Goal: Task Accomplishment & Management: Use online tool/utility

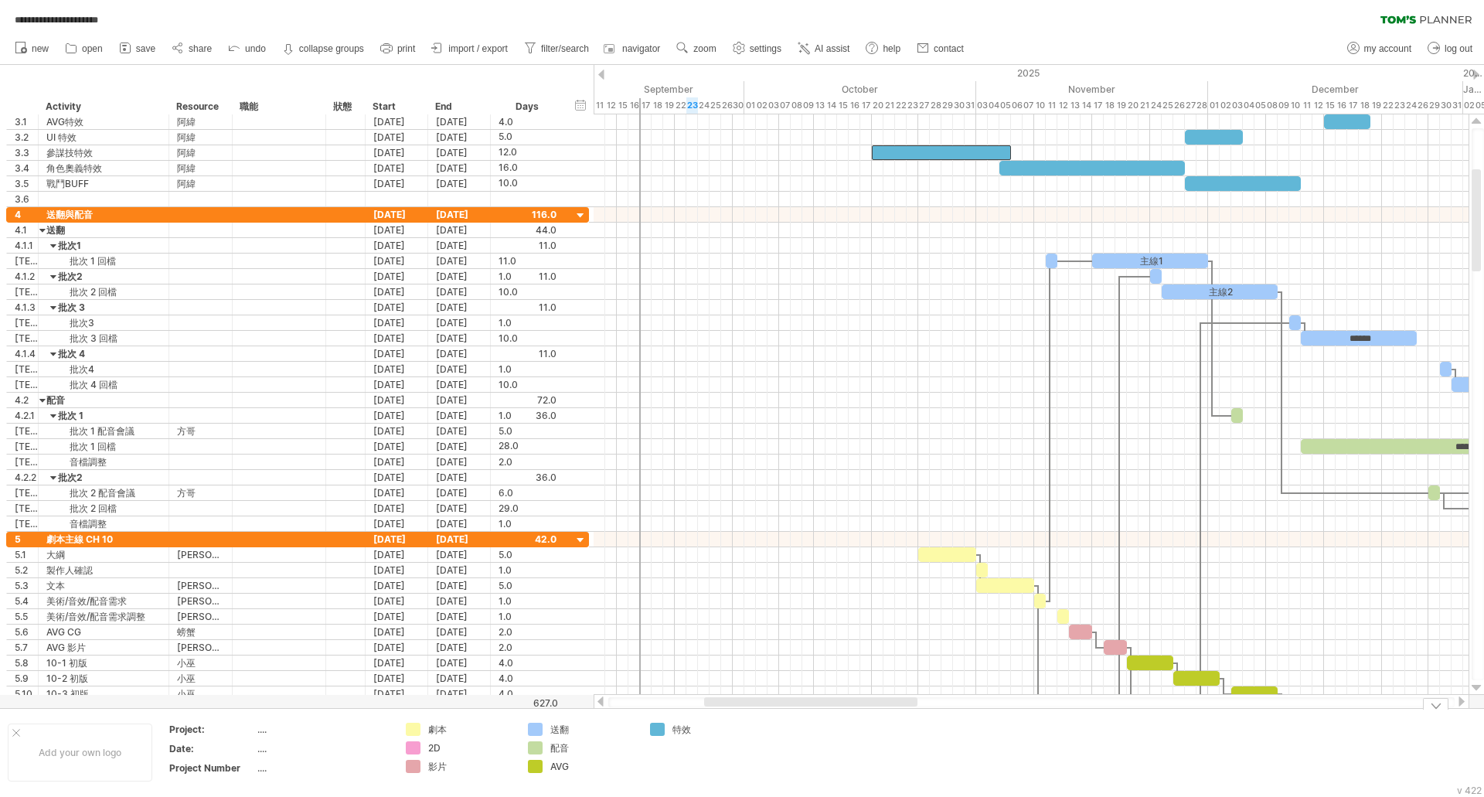
drag, startPoint x: 746, startPoint y: 706, endPoint x: 880, endPoint y: 718, distance: 135.0
click at [880, 718] on div "**********" at bounding box center [742, 398] width 1484 height 797
click at [838, 709] on div "Add your own logo Project: .... Date: .... Project Number .... 劇本 2D 影片 送翻 配音 A…" at bounding box center [742, 752] width 1484 height 88
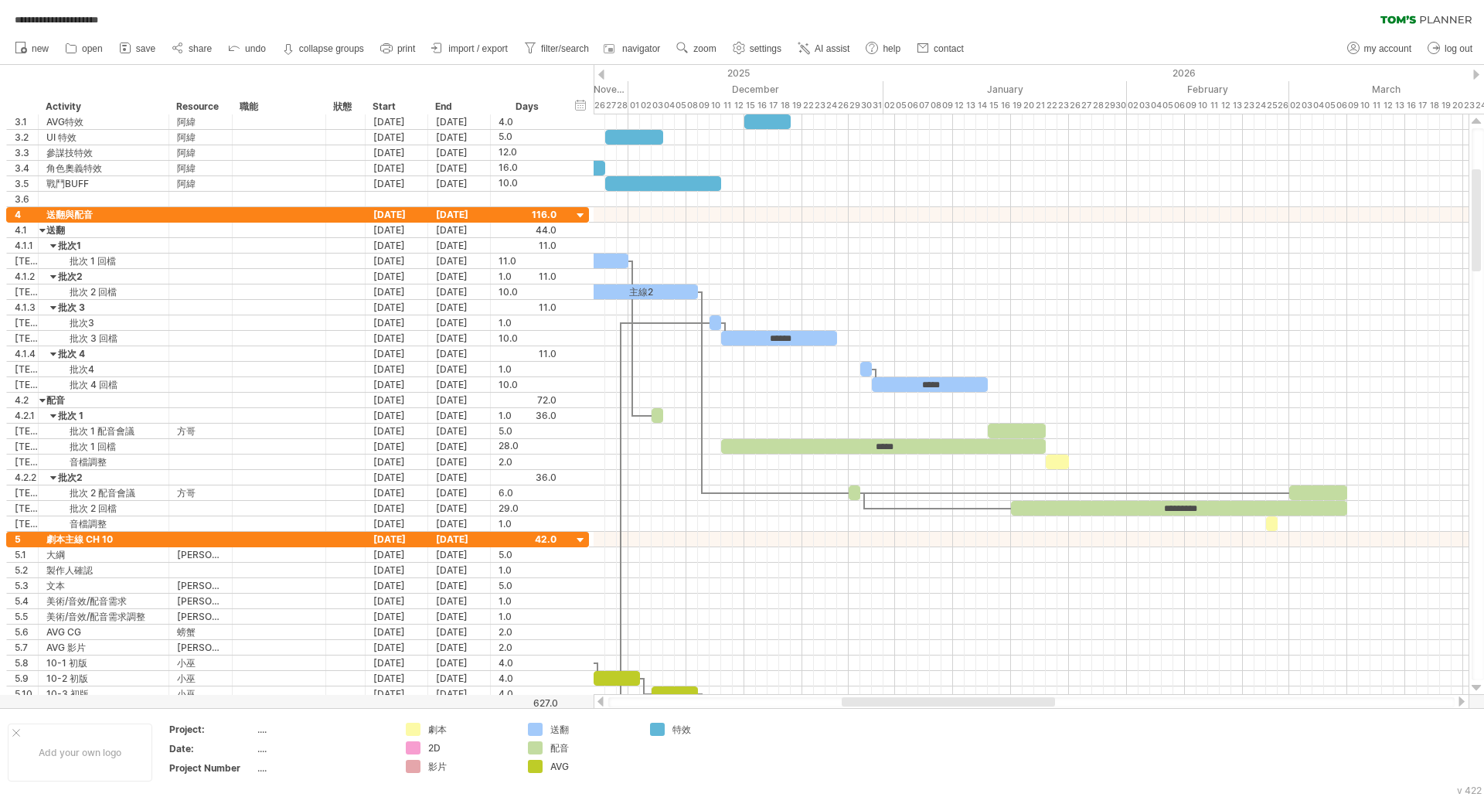
drag, startPoint x: 837, startPoint y: 705, endPoint x: 974, endPoint y: 705, distance: 137.6
click at [974, 705] on div at bounding box center [948, 701] width 213 height 9
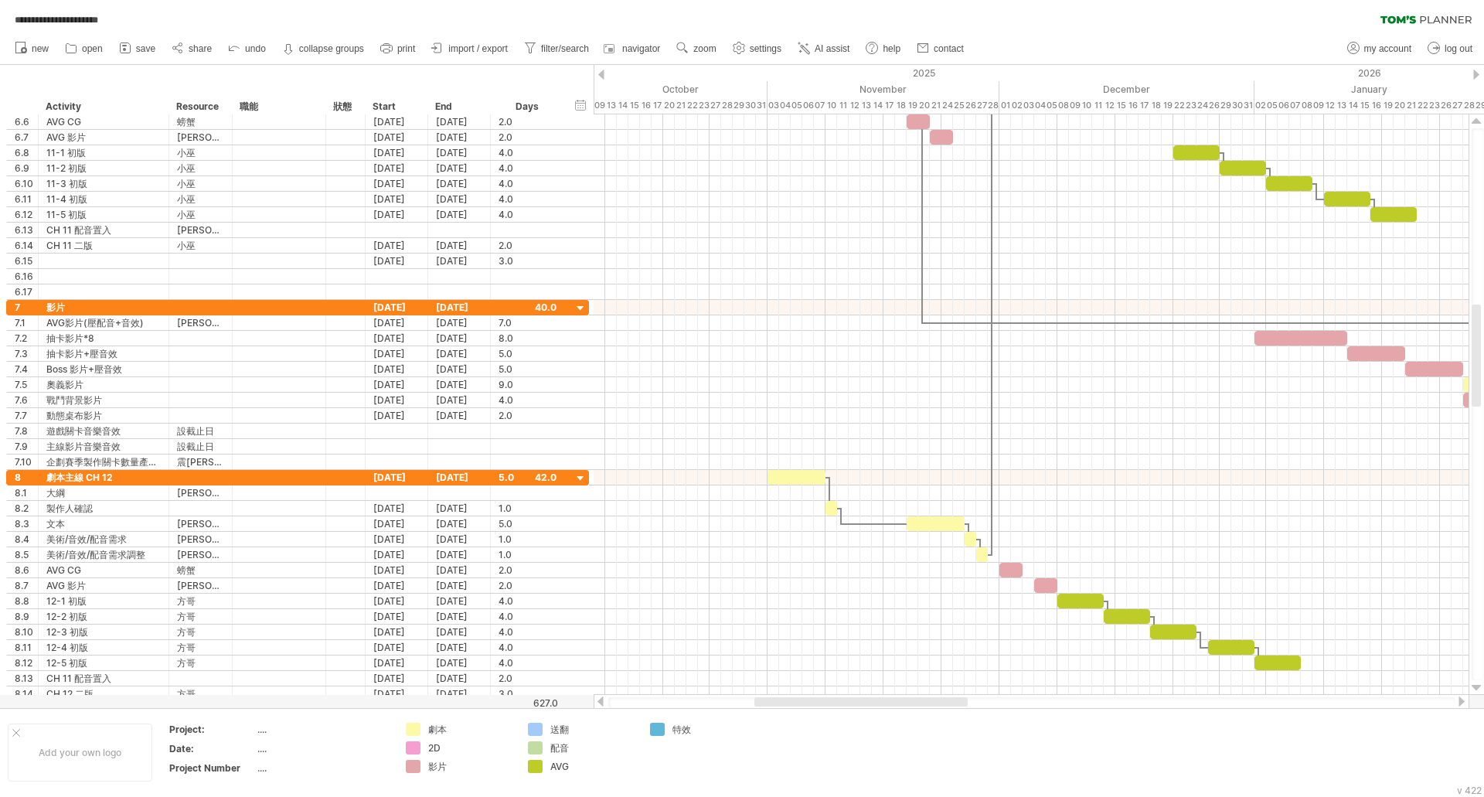
drag, startPoint x: 905, startPoint y: 703, endPoint x: 817, endPoint y: 703, distance: 88.1
click at [817, 703] on div at bounding box center [860, 701] width 213 height 9
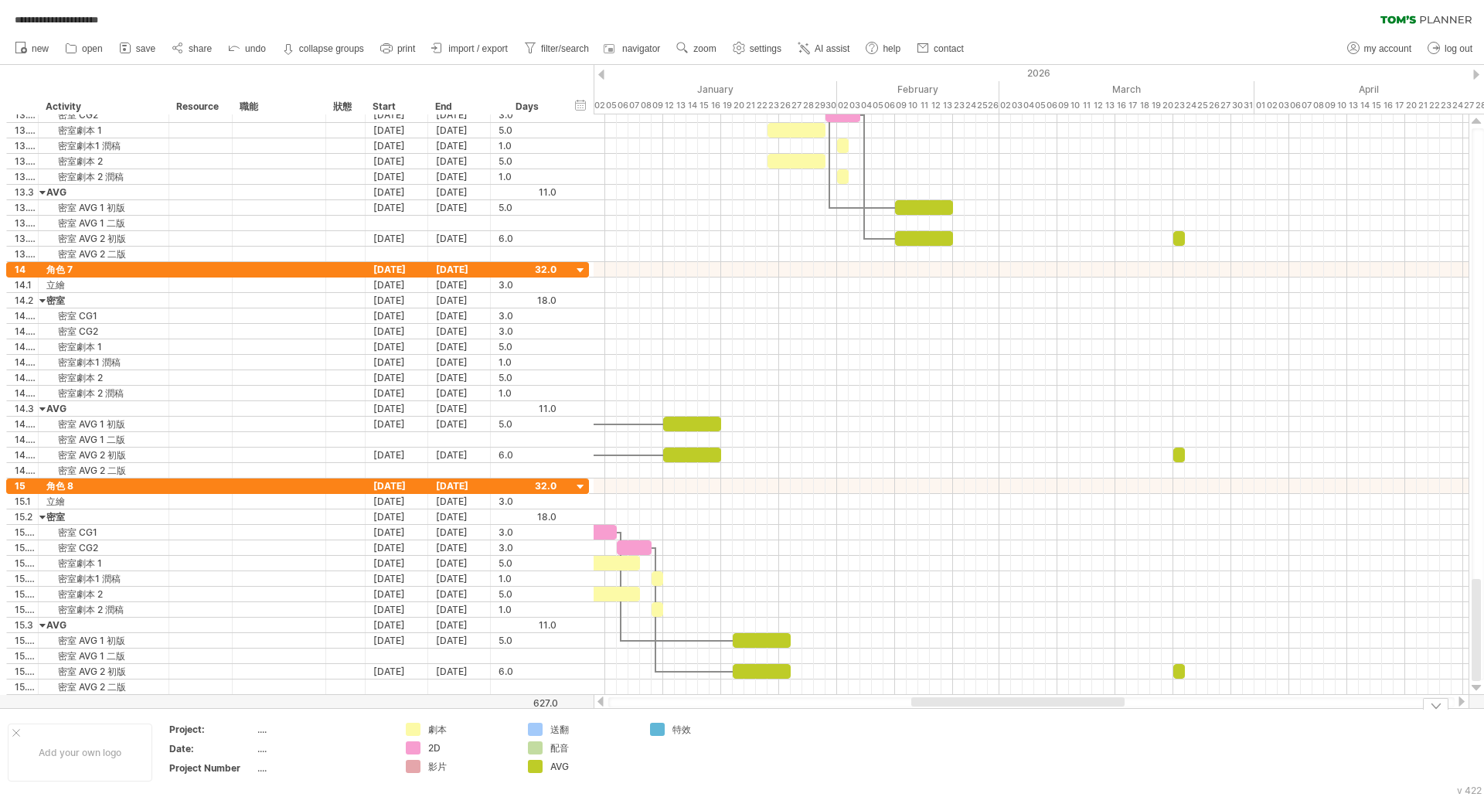
drag, startPoint x: 832, startPoint y: 702, endPoint x: 989, endPoint y: 742, distance: 162.5
click at [989, 742] on div "**********" at bounding box center [742, 398] width 1484 height 797
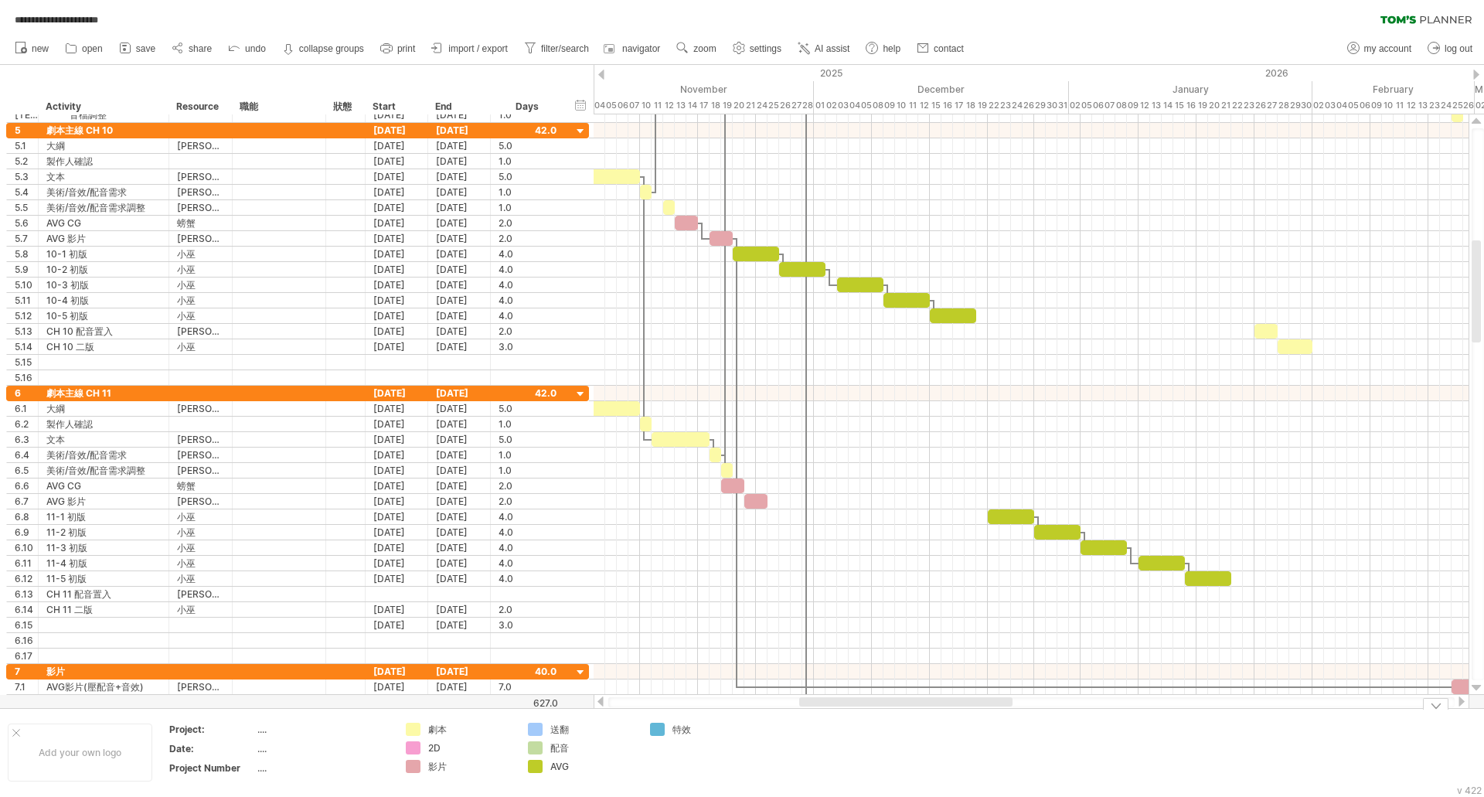
drag, startPoint x: 963, startPoint y: 704, endPoint x: 992, endPoint y: 476, distance: 229.9
click at [852, 713] on div "**********" at bounding box center [742, 398] width 1484 height 797
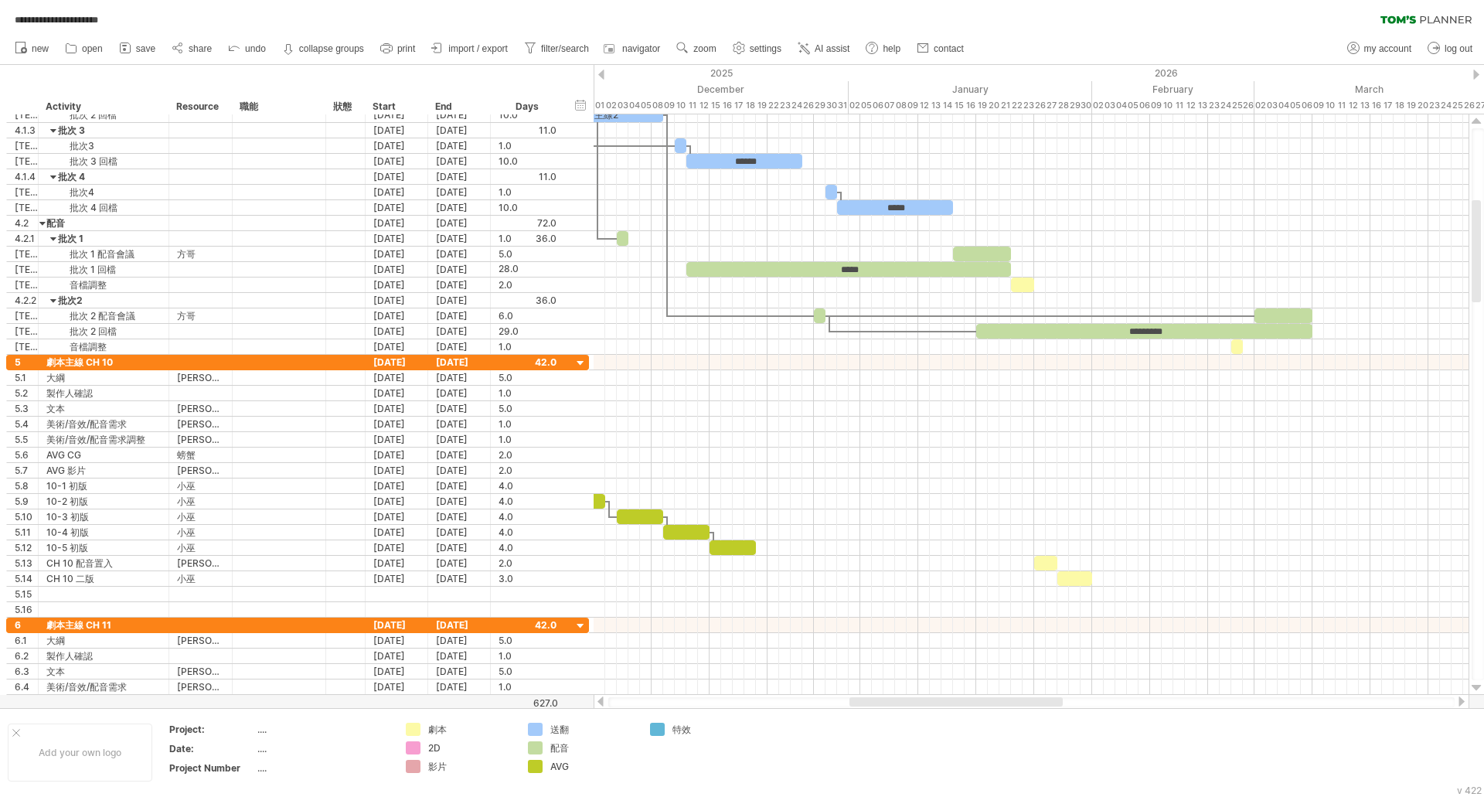
drag, startPoint x: 936, startPoint y: 702, endPoint x: 1012, endPoint y: 693, distance: 77.1
click at [1012, 693] on div "**********" at bounding box center [742, 398] width 1484 height 797
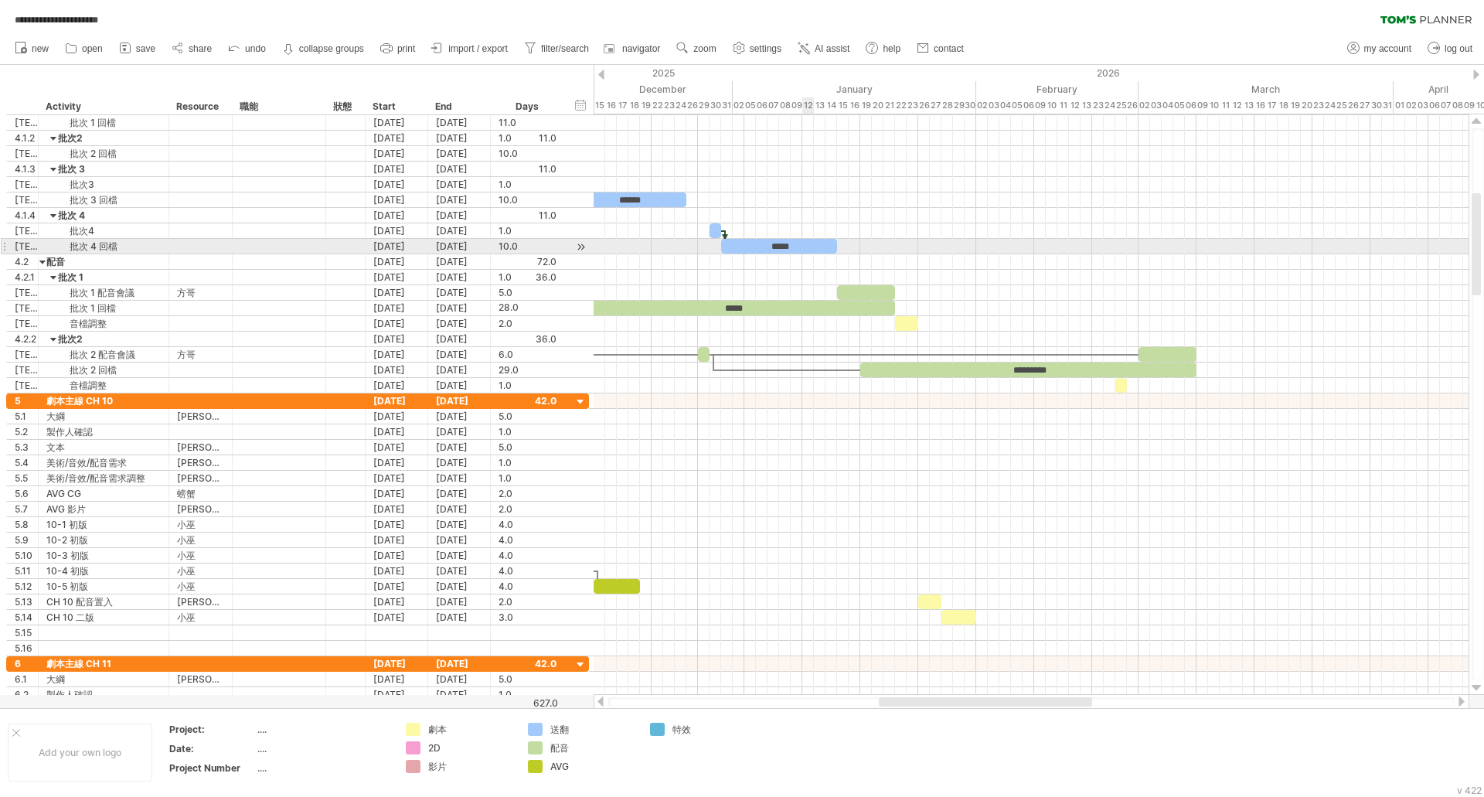
click at [812, 247] on div "*****" at bounding box center [779, 246] width 116 height 15
click at [808, 242] on div "*****" at bounding box center [779, 246] width 116 height 15
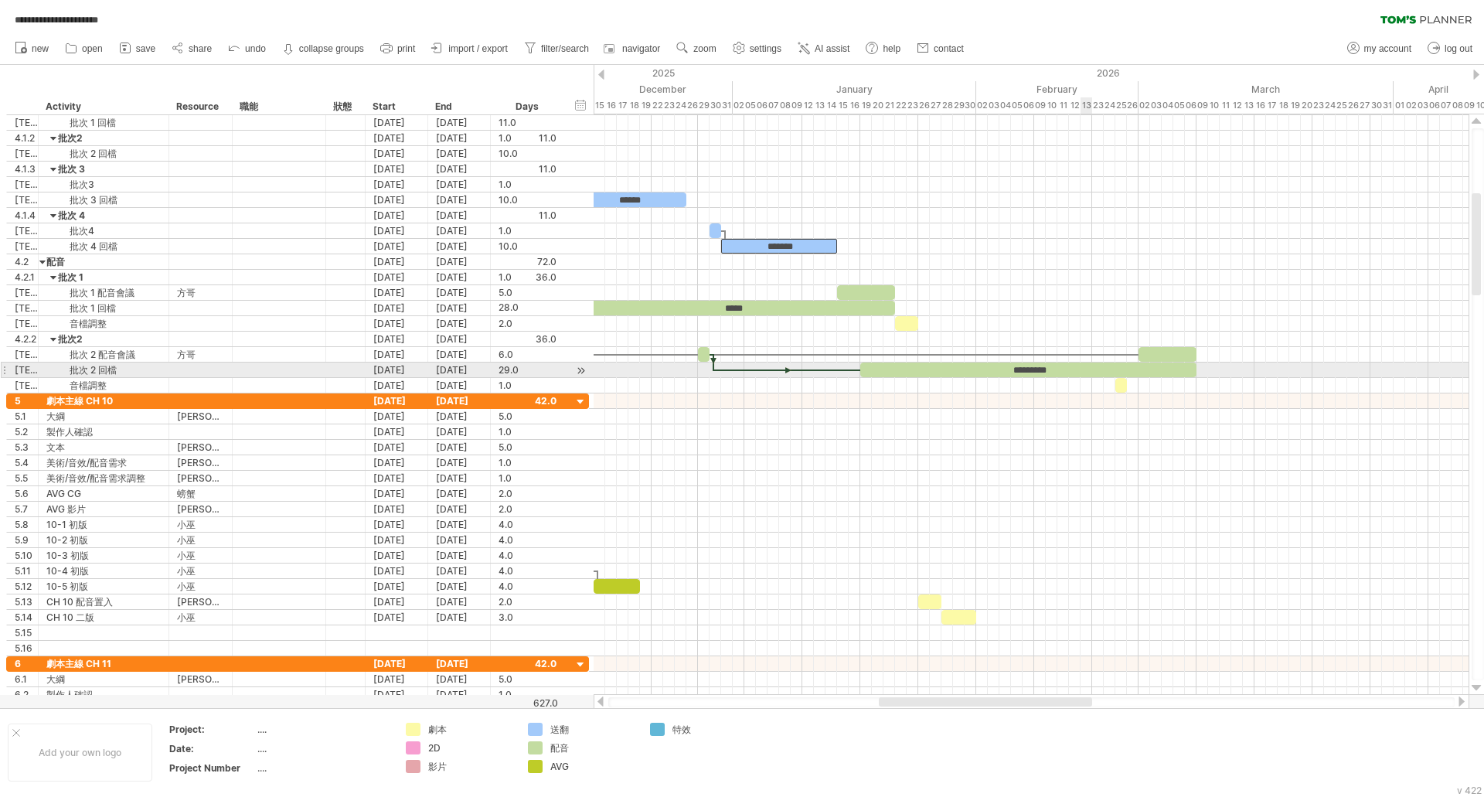
click at [1080, 365] on div "*********" at bounding box center [1028, 369] width 336 height 15
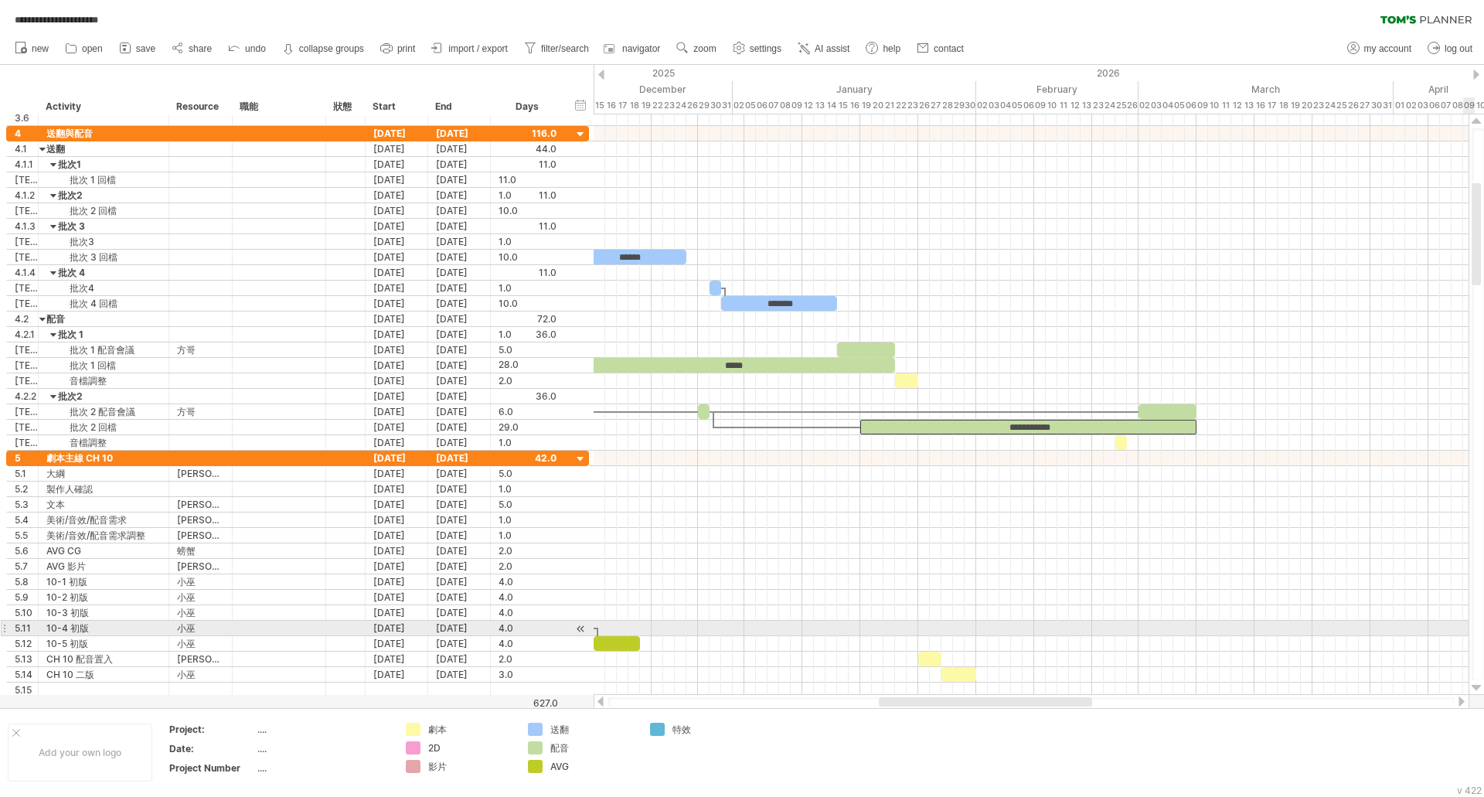
drag, startPoint x: 1474, startPoint y: 386, endPoint x: 1525, endPoint y: 206, distance: 186.2
click at [1483, 206] on html "**********" at bounding box center [742, 400] width 1484 height 800
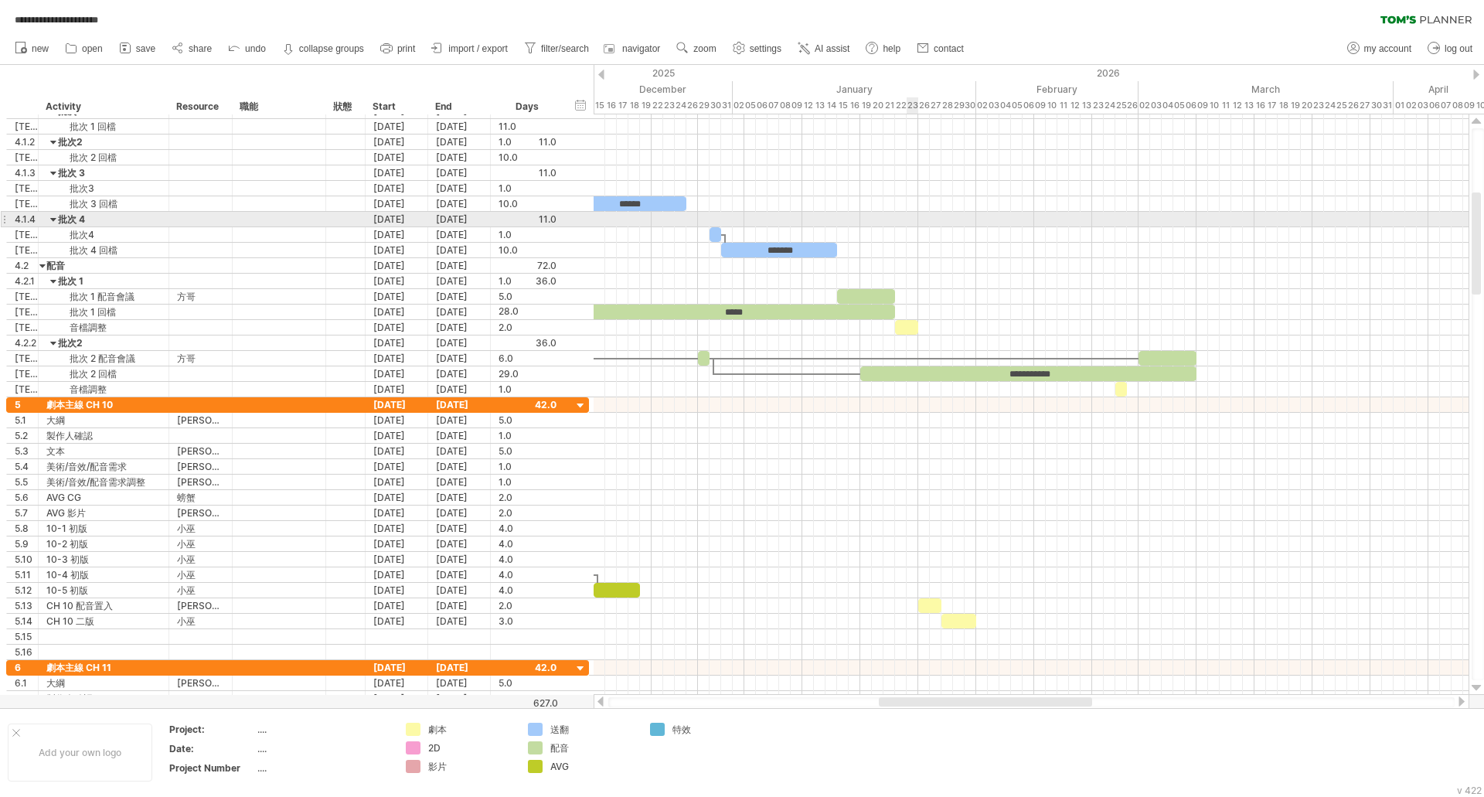
click at [916, 216] on div at bounding box center [1030, 219] width 875 height 15
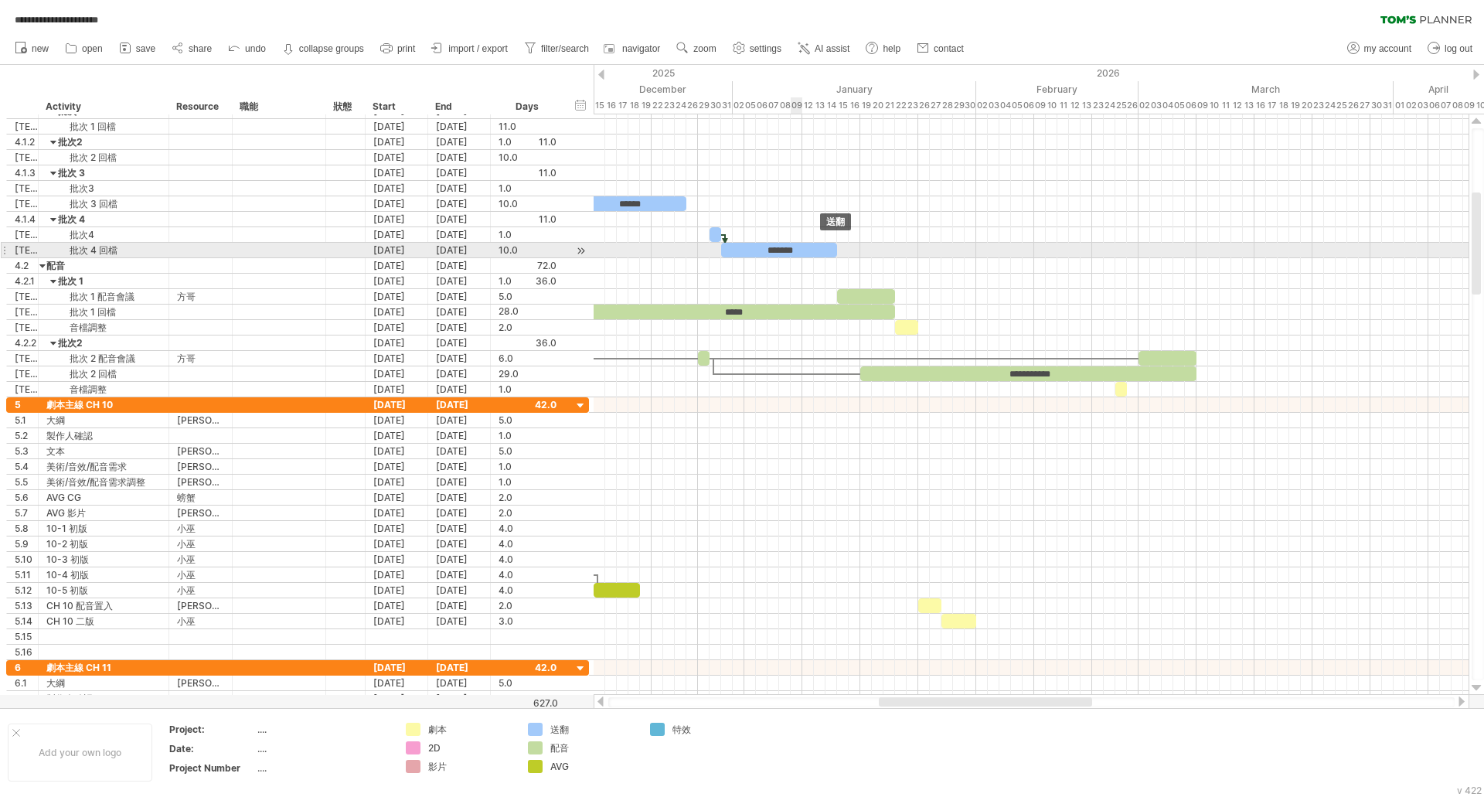
click at [797, 249] on div "*******" at bounding box center [779, 250] width 116 height 15
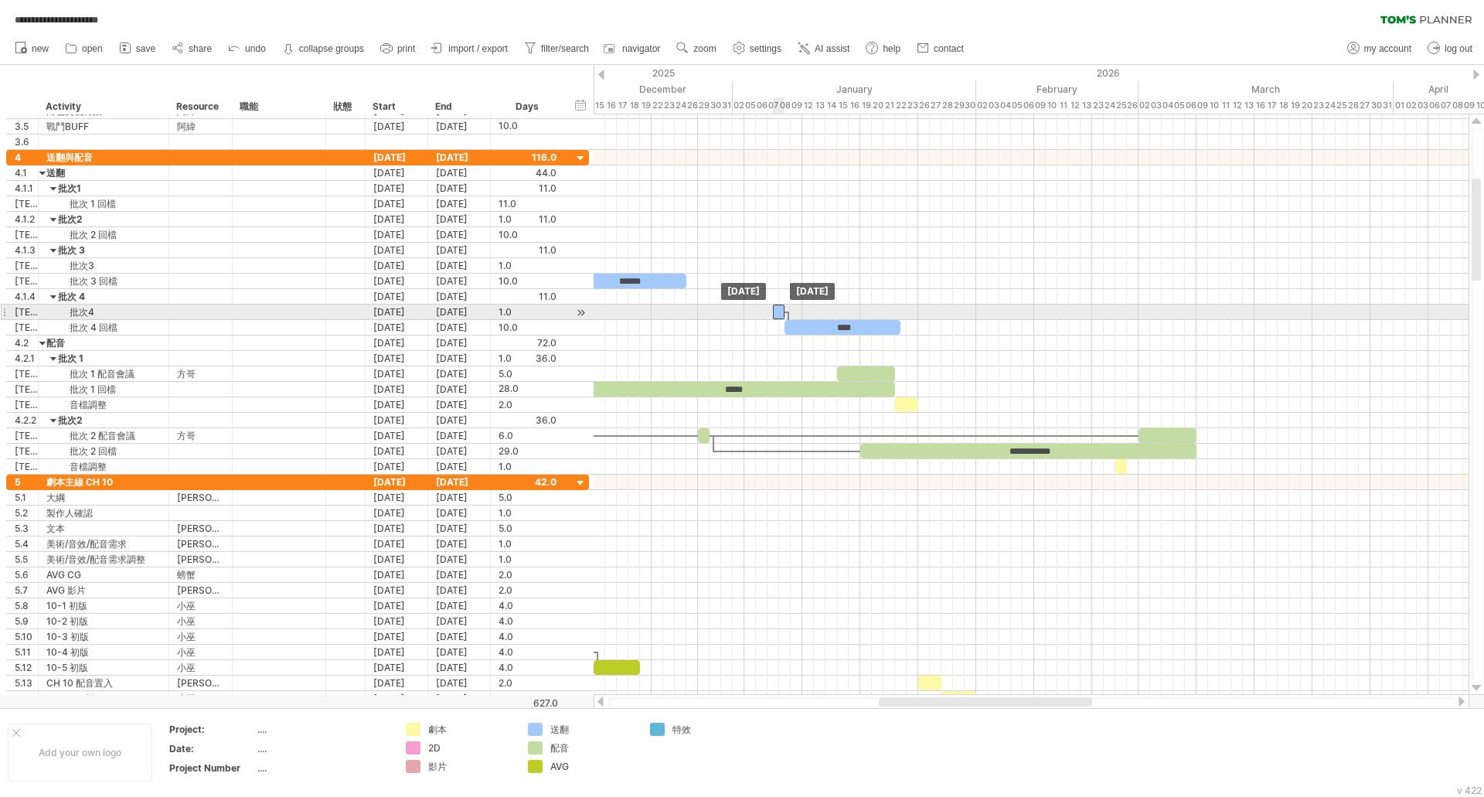
drag, startPoint x: 716, startPoint y: 314, endPoint x: 780, endPoint y: 311, distance: 64.2
click at [780, 311] on div at bounding box center [779, 311] width 12 height 15
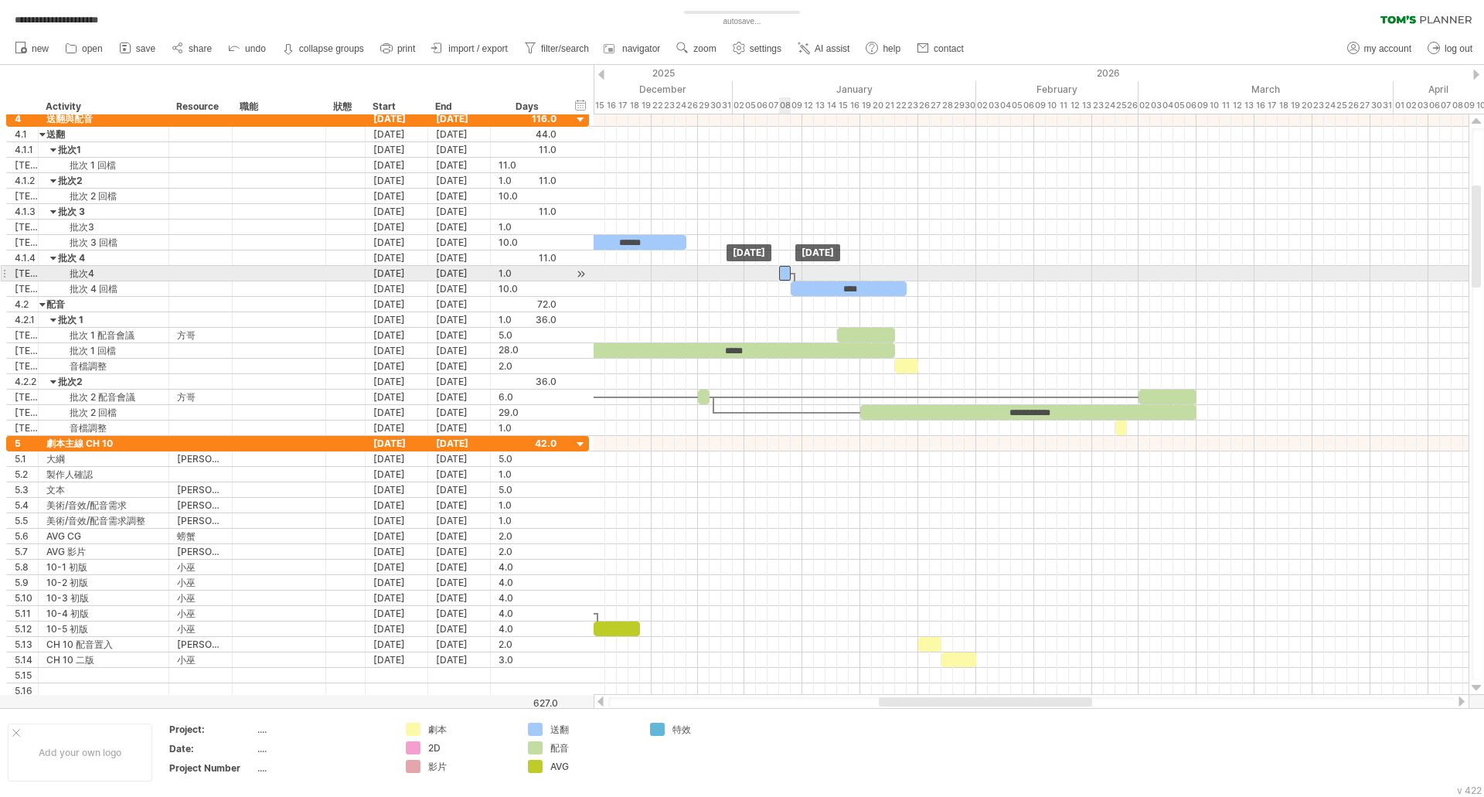
click at [784, 276] on div at bounding box center [785, 273] width 12 height 15
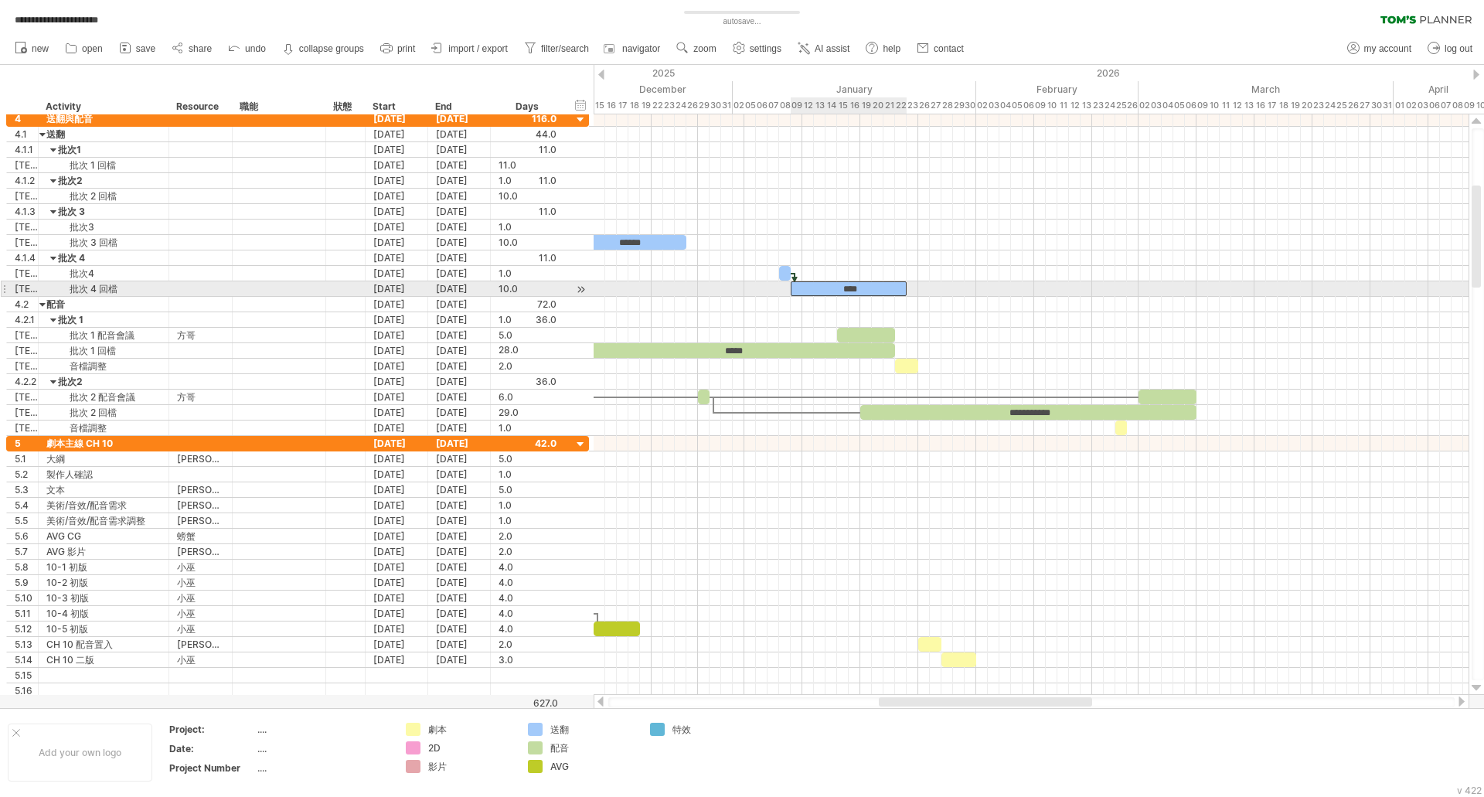
click at [859, 285] on div "****" at bounding box center [849, 288] width 116 height 15
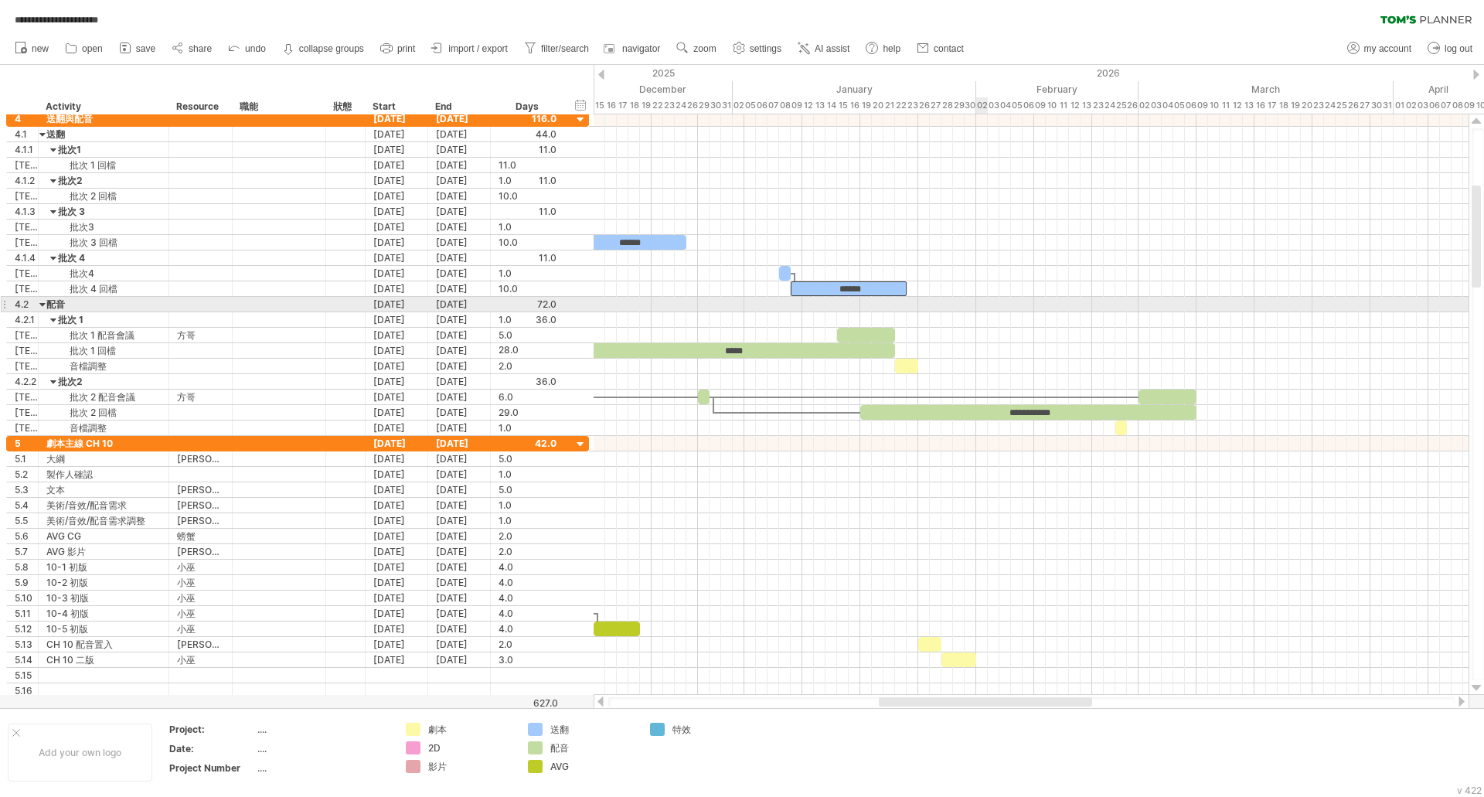
click at [982, 306] on div at bounding box center [1030, 304] width 875 height 15
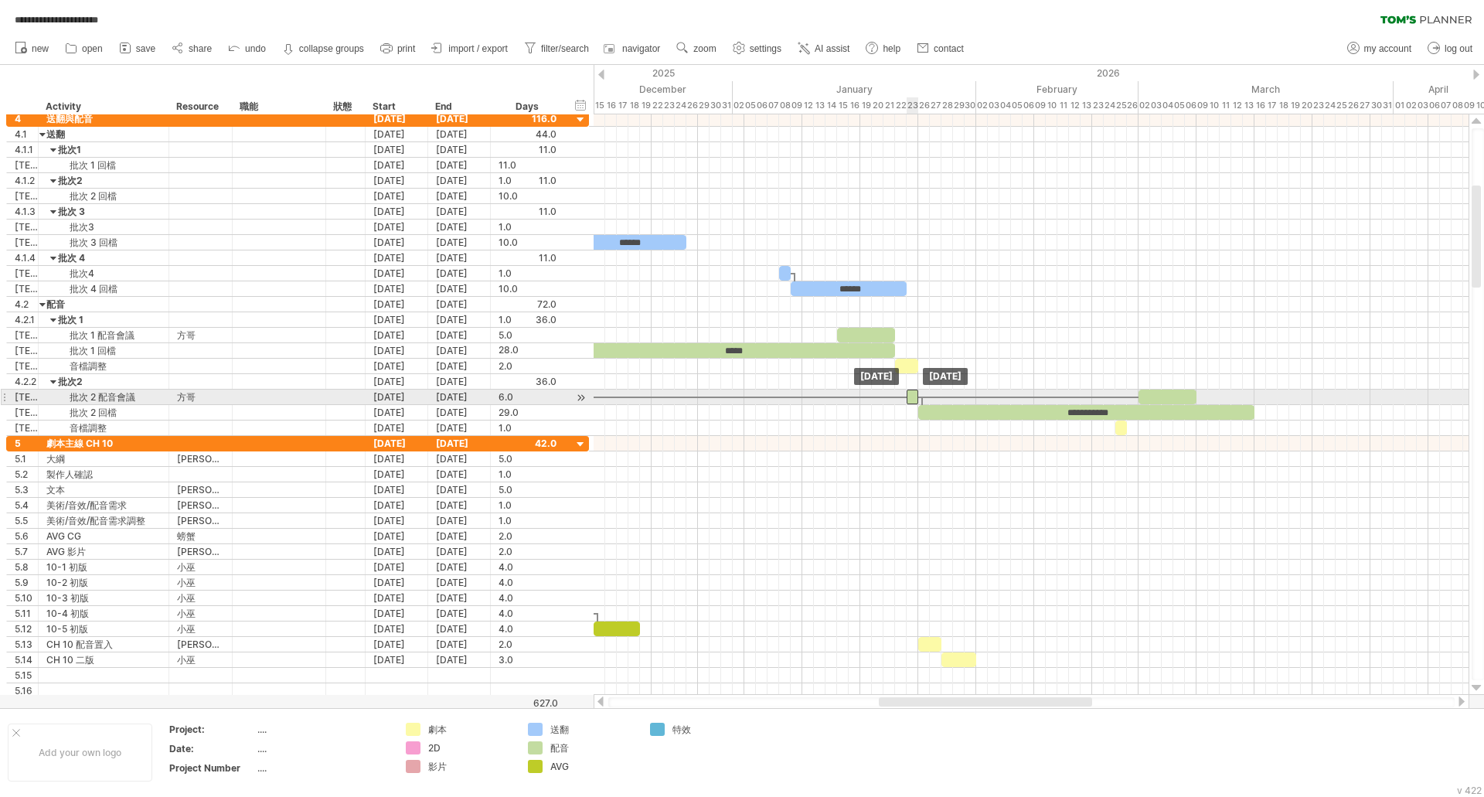
drag, startPoint x: 703, startPoint y: 401, endPoint x: 910, endPoint y: 395, distance: 207.2
click at [910, 395] on div at bounding box center [912, 396] width 12 height 15
click at [1177, 400] on div at bounding box center [1167, 396] width 58 height 15
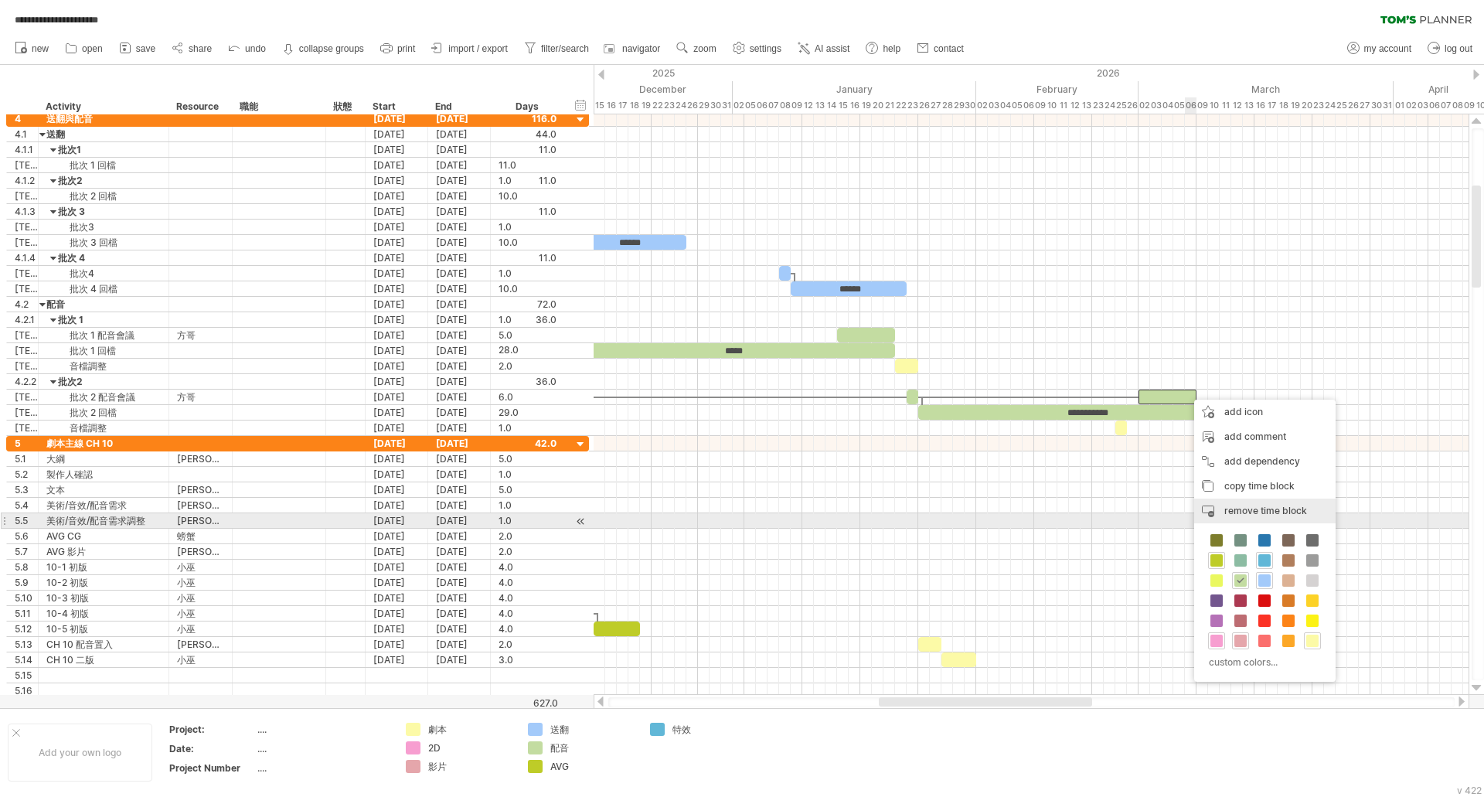
click at [1247, 512] on span "remove time block" at bounding box center [1265, 511] width 83 height 12
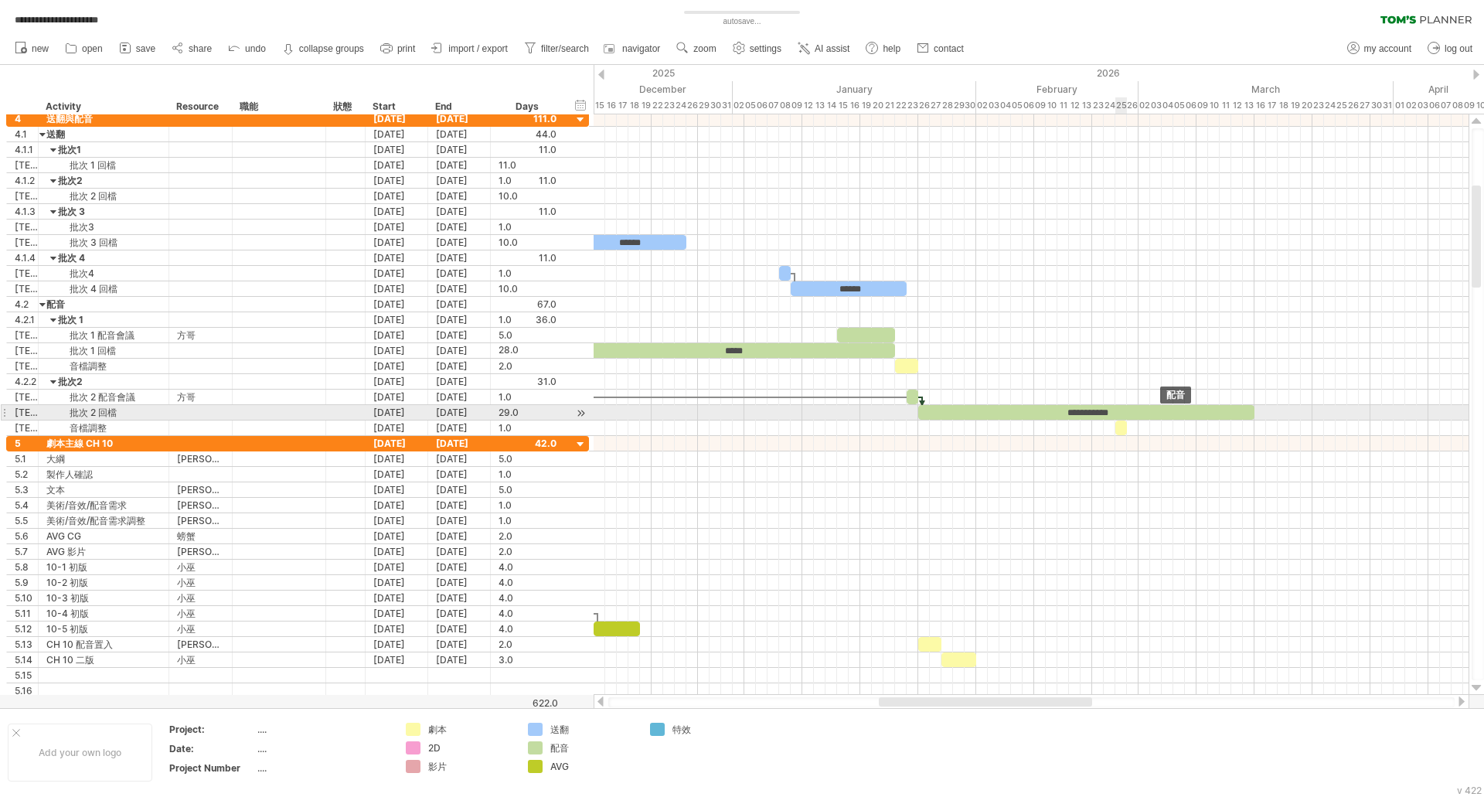
click at [1119, 411] on div "**********" at bounding box center [1086, 412] width 336 height 15
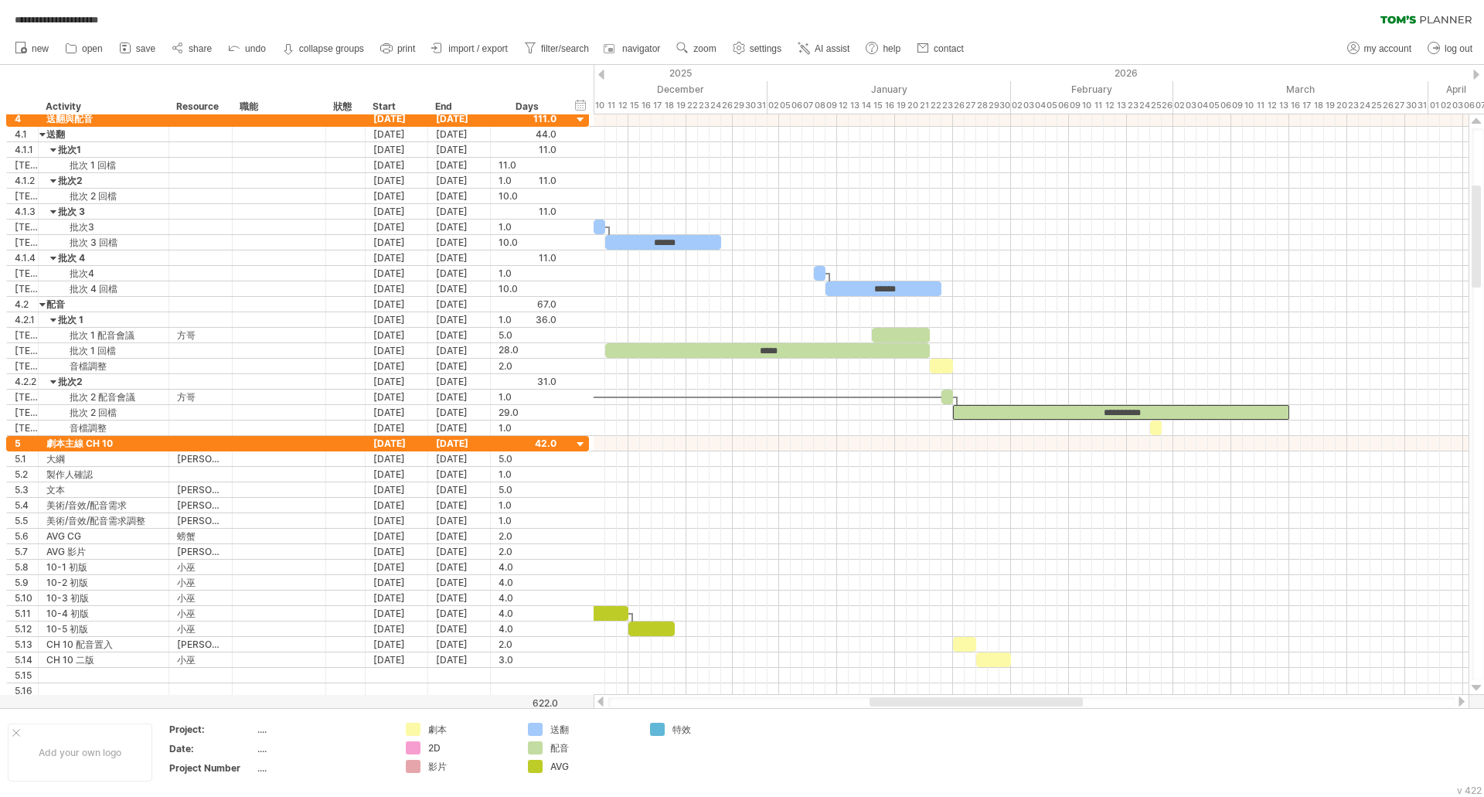
drag, startPoint x: 905, startPoint y: 703, endPoint x: 909, endPoint y: 695, distance: 9.3
click at [903, 699] on div at bounding box center [975, 701] width 213 height 9
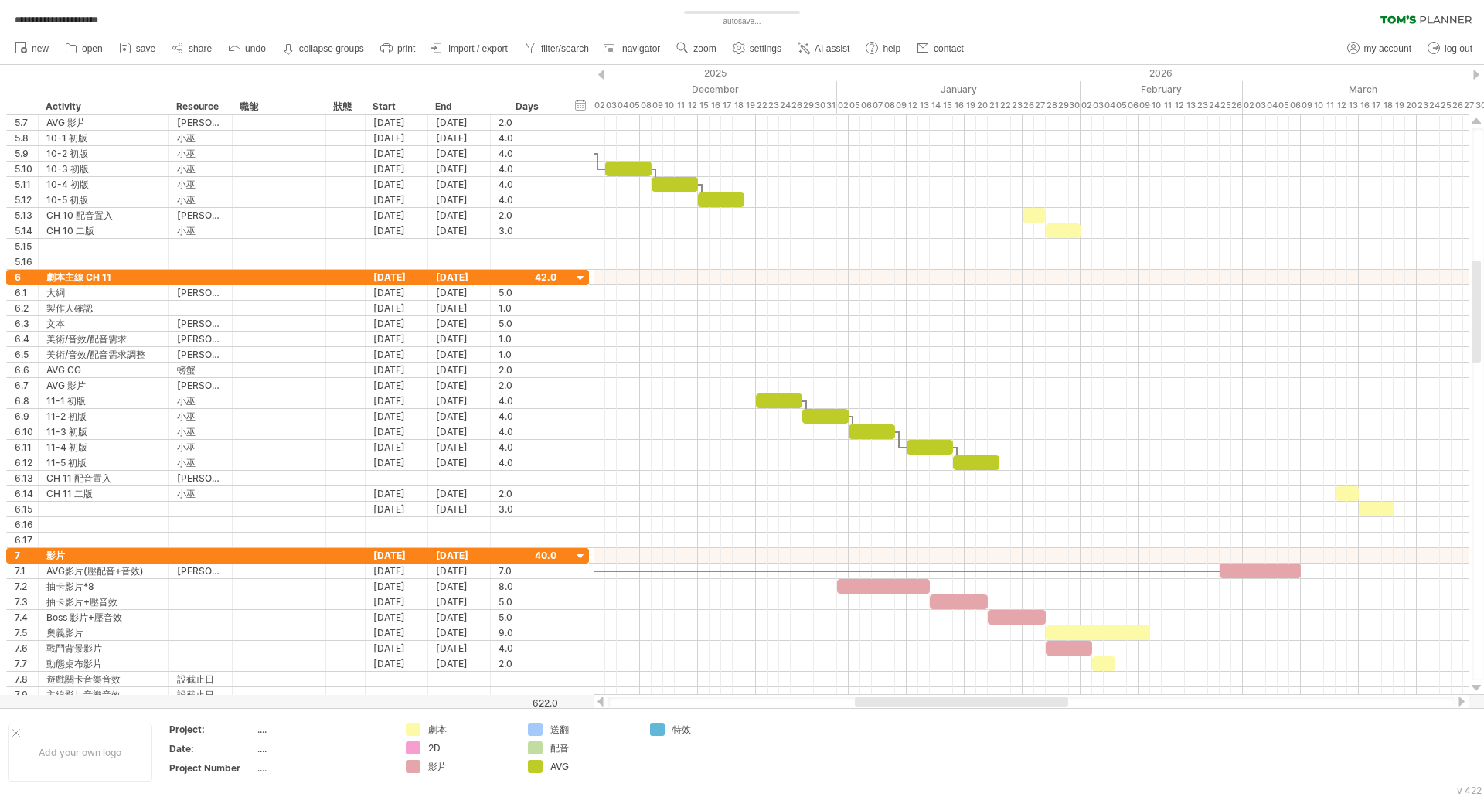
drag, startPoint x: 998, startPoint y: 706, endPoint x: 995, endPoint y: 566, distance: 139.1
click at [976, 696] on div at bounding box center [1031, 701] width 876 height 15
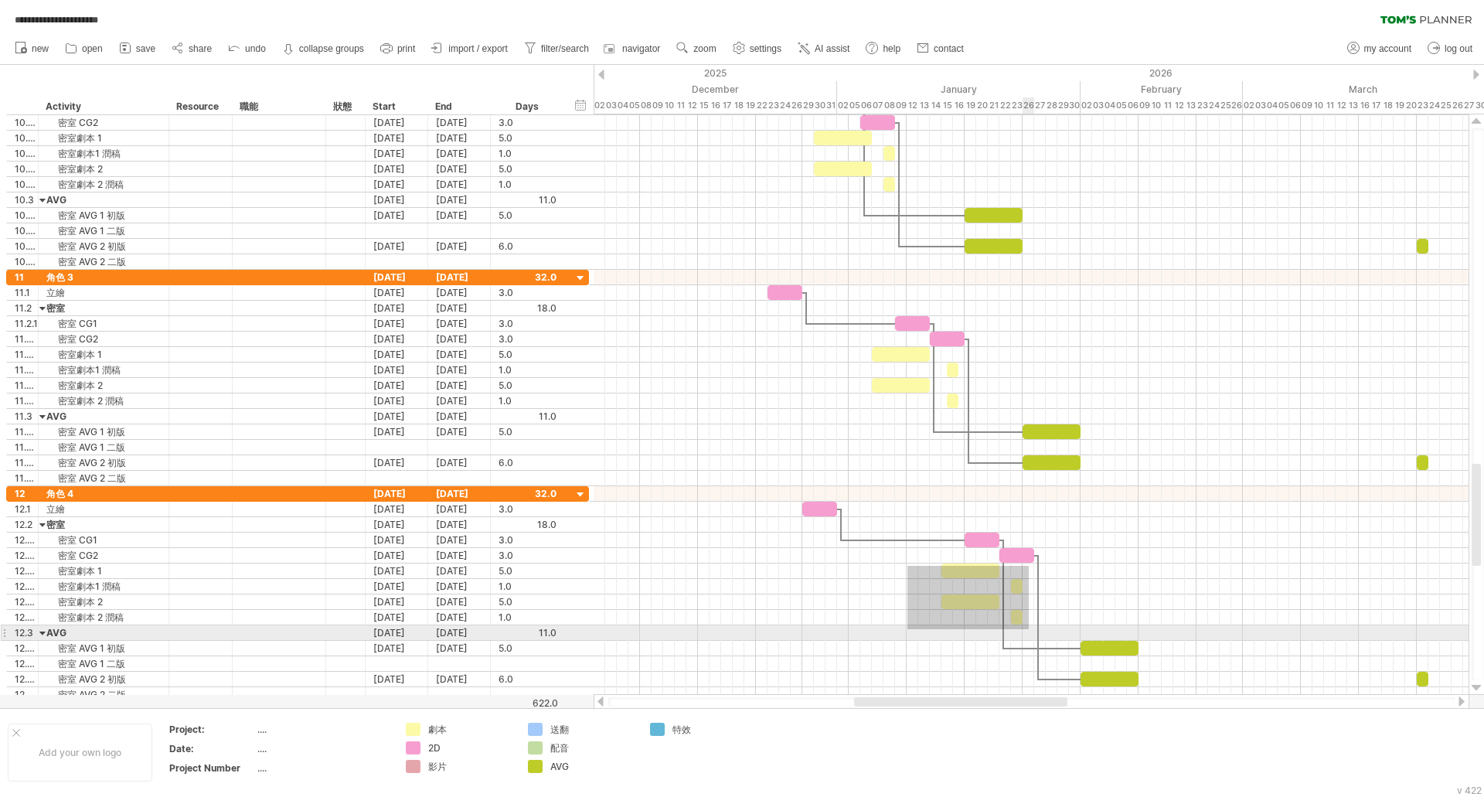
drag, startPoint x: 907, startPoint y: 566, endPoint x: 1029, endPoint y: 629, distance: 136.9
click at [1029, 629] on div at bounding box center [1030, 594] width 875 height 216
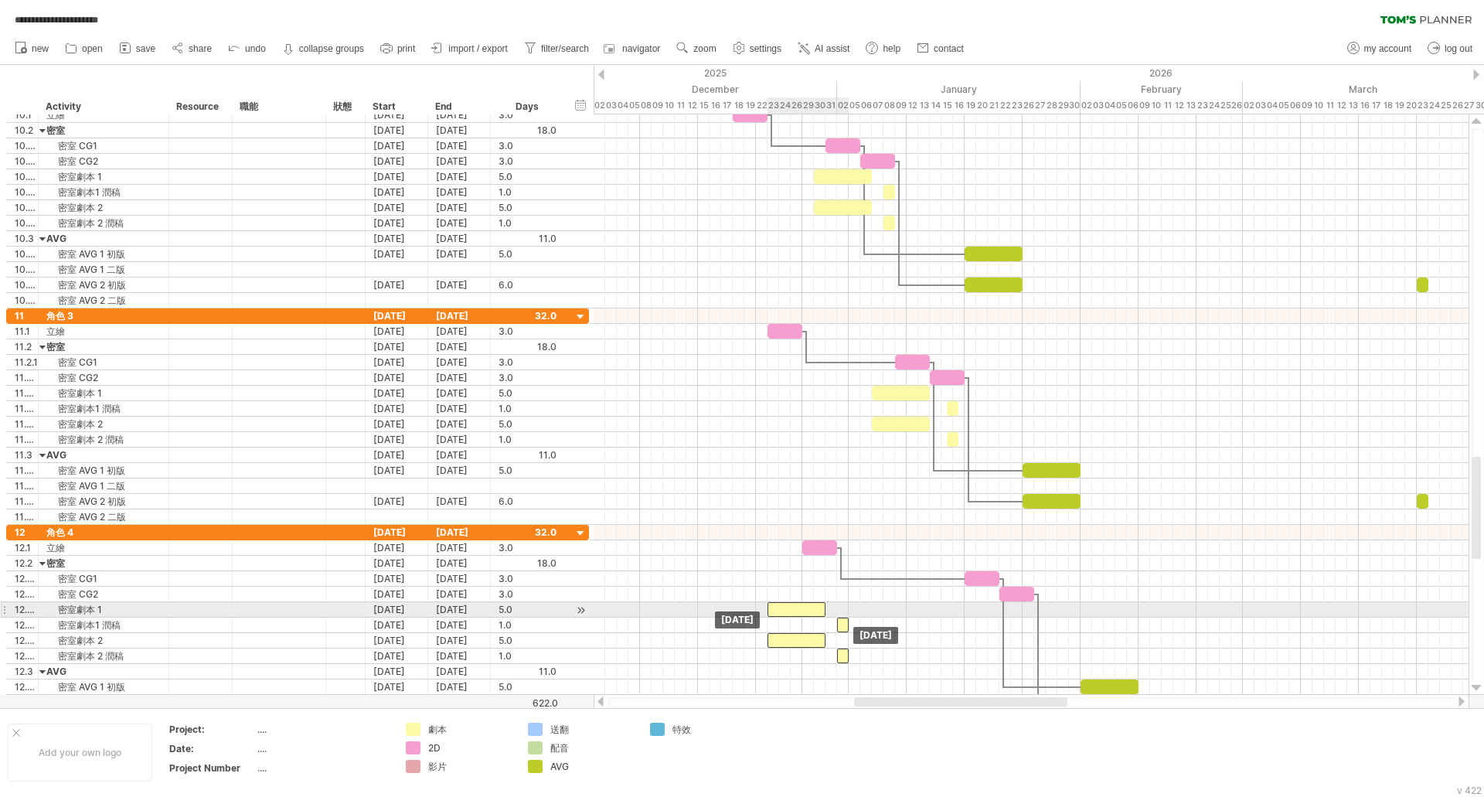
drag, startPoint x: 957, startPoint y: 610, endPoint x: 784, endPoint y: 613, distance: 173.1
click at [784, 613] on div at bounding box center [796, 609] width 58 height 15
drag, startPoint x: 782, startPoint y: 611, endPoint x: 772, endPoint y: 611, distance: 10.0
click at [772, 611] on div at bounding box center [785, 609] width 58 height 15
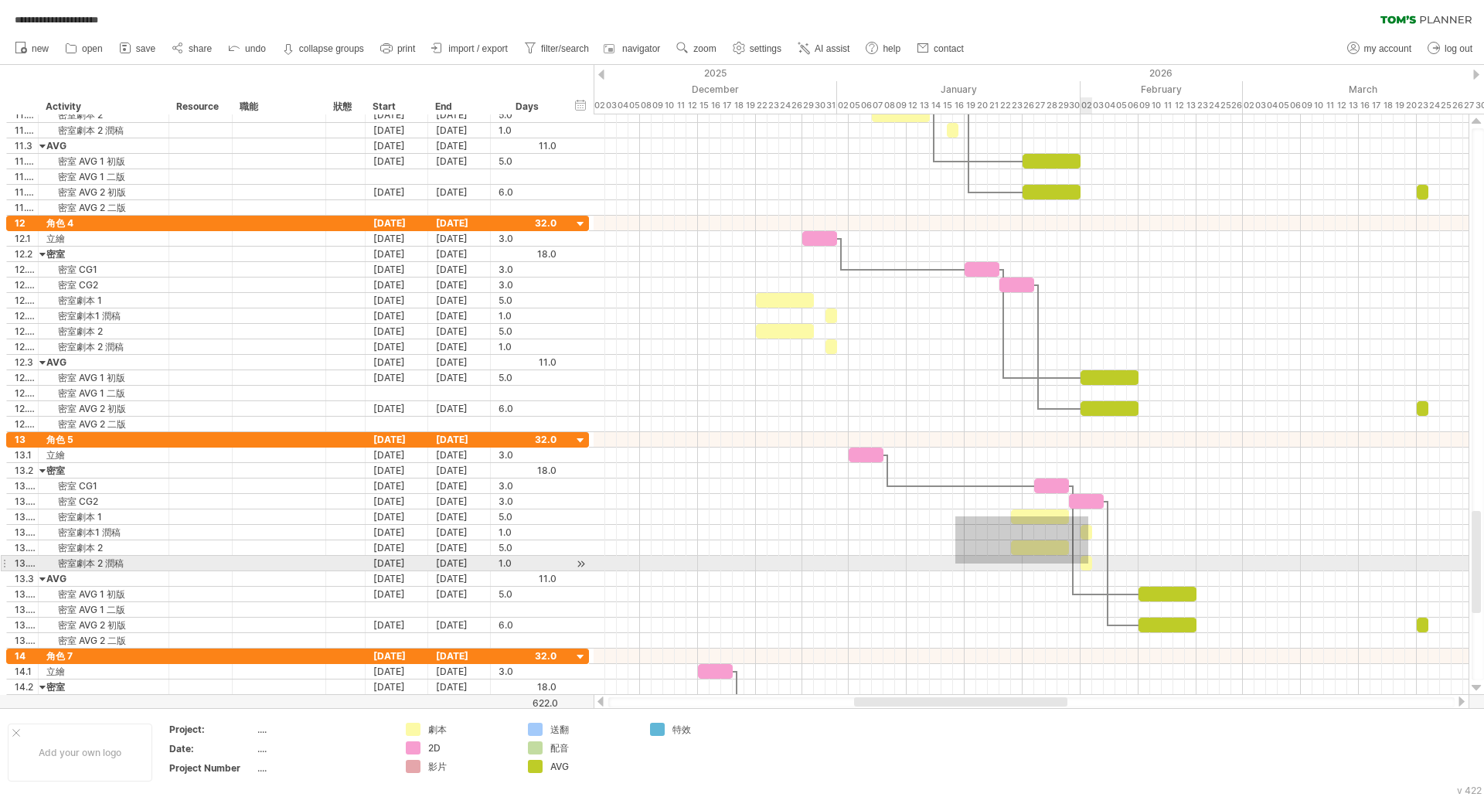
drag, startPoint x: 955, startPoint y: 516, endPoint x: 1088, endPoint y: 563, distance: 141.0
click at [1088, 563] on div "**********" at bounding box center [1030, 404] width 875 height 580
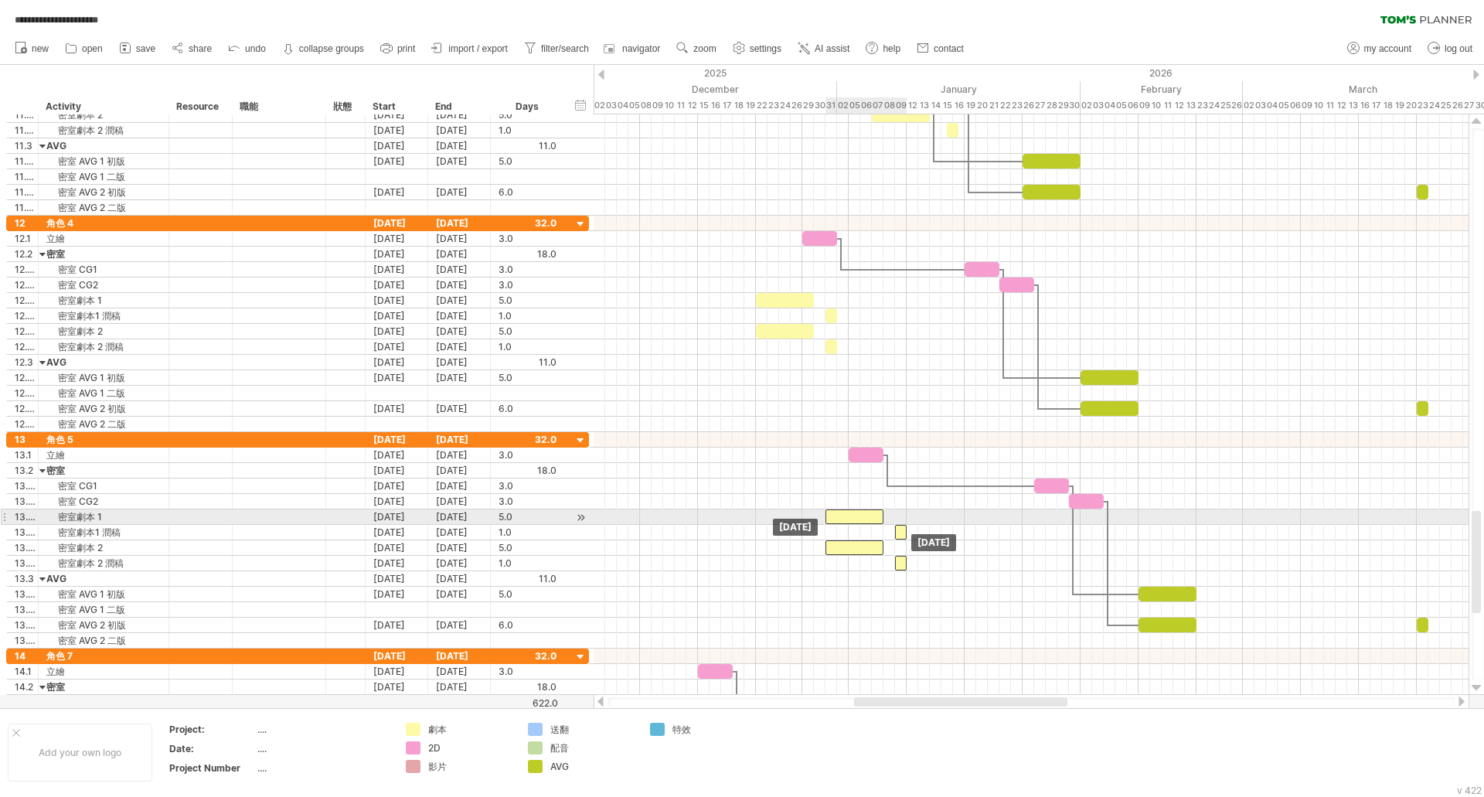
drag, startPoint x: 1033, startPoint y: 520, endPoint x: 847, endPoint y: 520, distance: 186.2
click at [847, 520] on div at bounding box center [854, 516] width 58 height 15
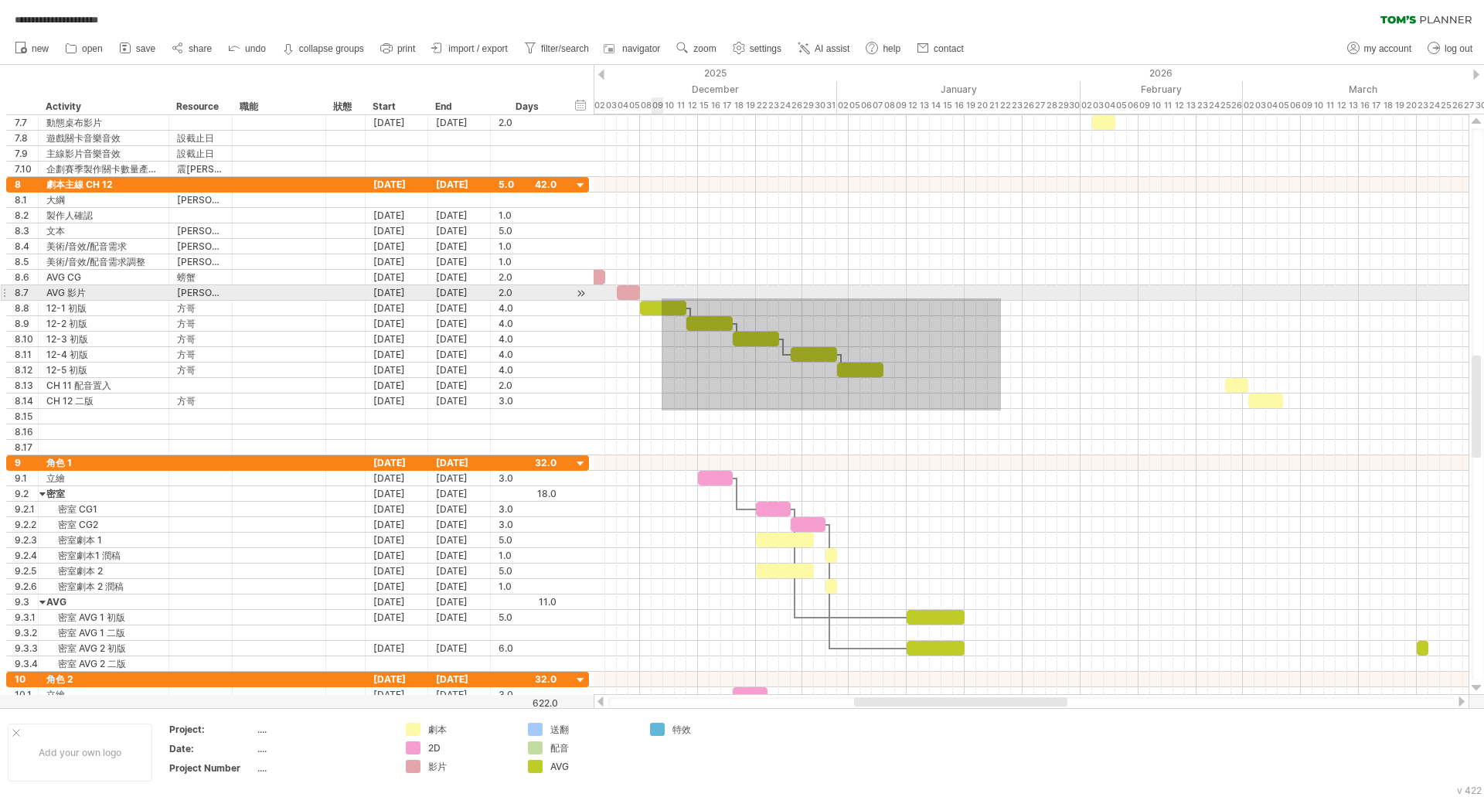
drag, startPoint x: 1000, startPoint y: 410, endPoint x: 690, endPoint y: 313, distance: 324.6
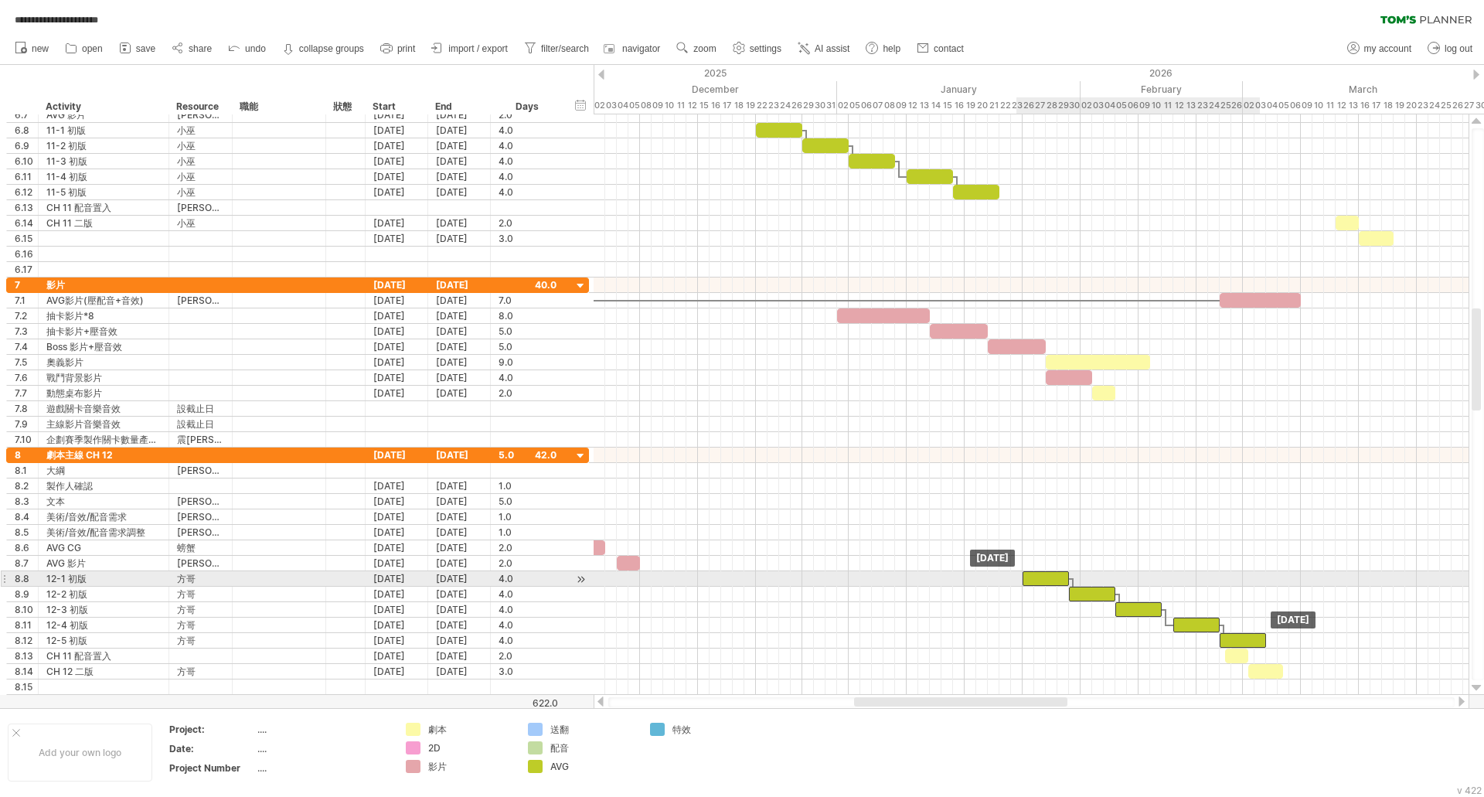
drag, startPoint x: 668, startPoint y: 580, endPoint x: 1045, endPoint y: 573, distance: 377.2
click at [1045, 573] on div at bounding box center [1045, 578] width 46 height 15
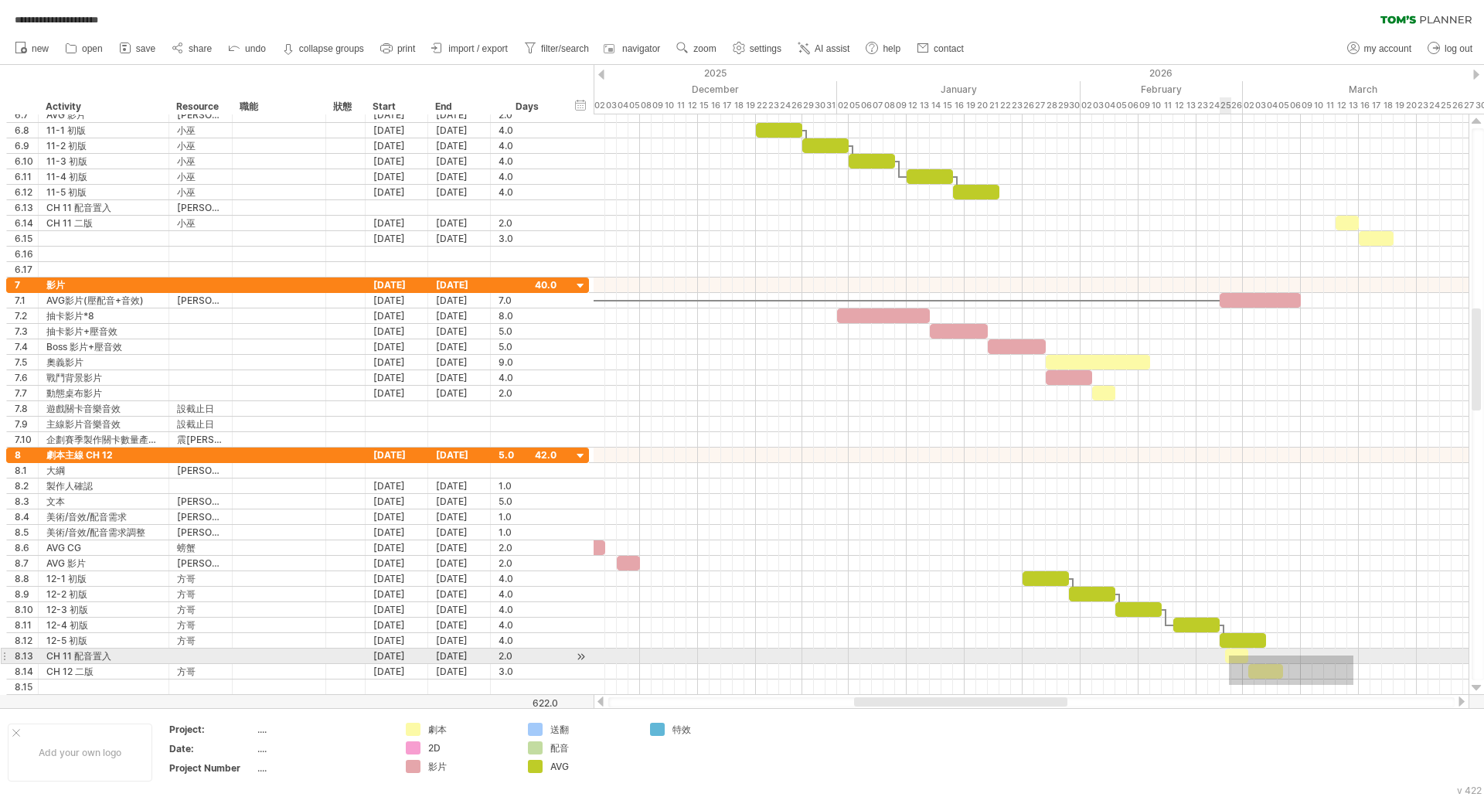
drag, startPoint x: 1353, startPoint y: 685, endPoint x: 1229, endPoint y: 655, distance: 127.8
drag, startPoint x: 1238, startPoint y: 655, endPoint x: 1274, endPoint y: 662, distance: 36.8
click at [1274, 662] on div at bounding box center [1277, 655] width 23 height 15
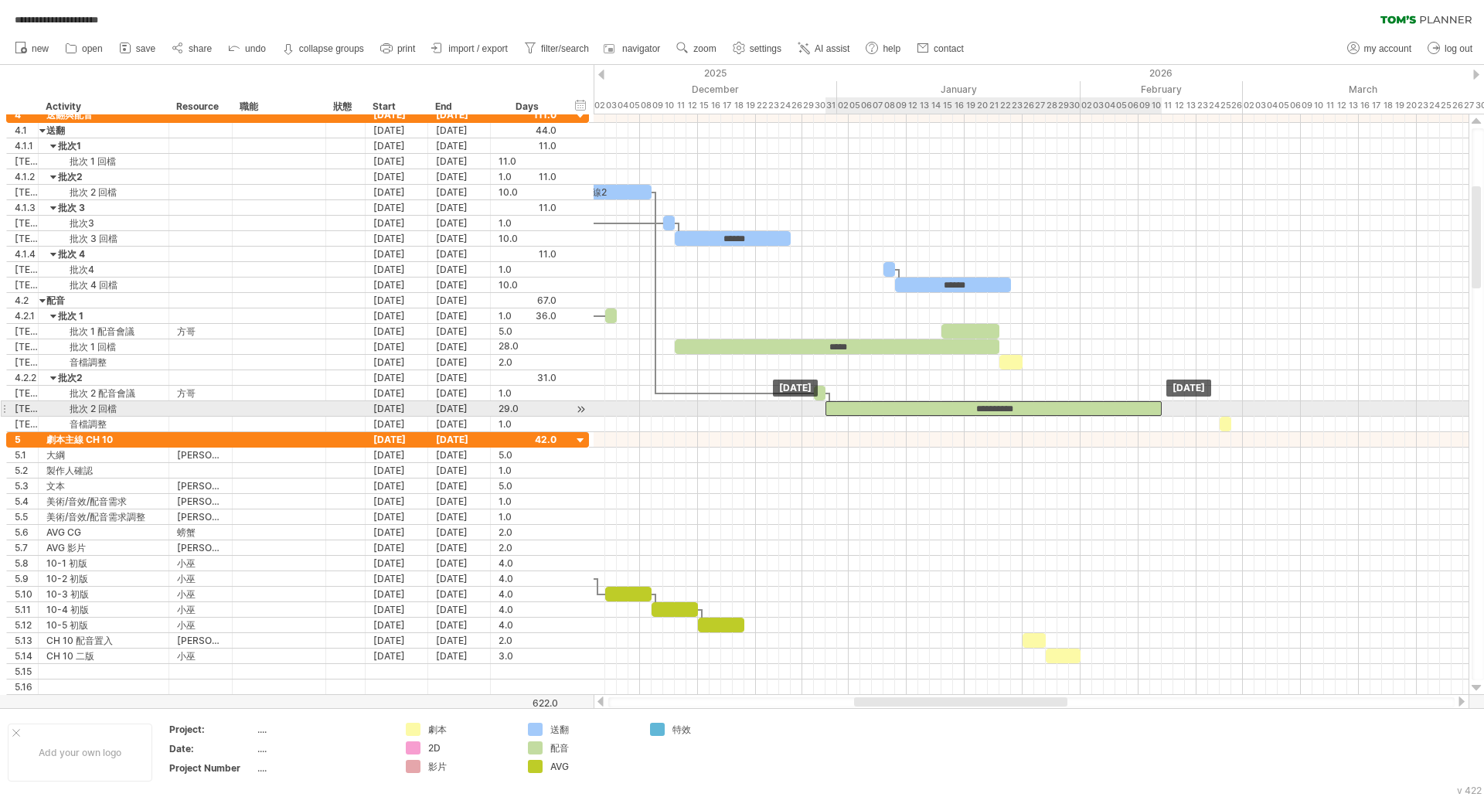
drag, startPoint x: 1105, startPoint y: 406, endPoint x: 908, endPoint y: 403, distance: 197.1
click at [908, 403] on div "**********" at bounding box center [993, 408] width 336 height 15
click at [1001, 406] on div "**********" at bounding box center [993, 408] width 336 height 15
click at [995, 406] on div "**********" at bounding box center [993, 408] width 336 height 15
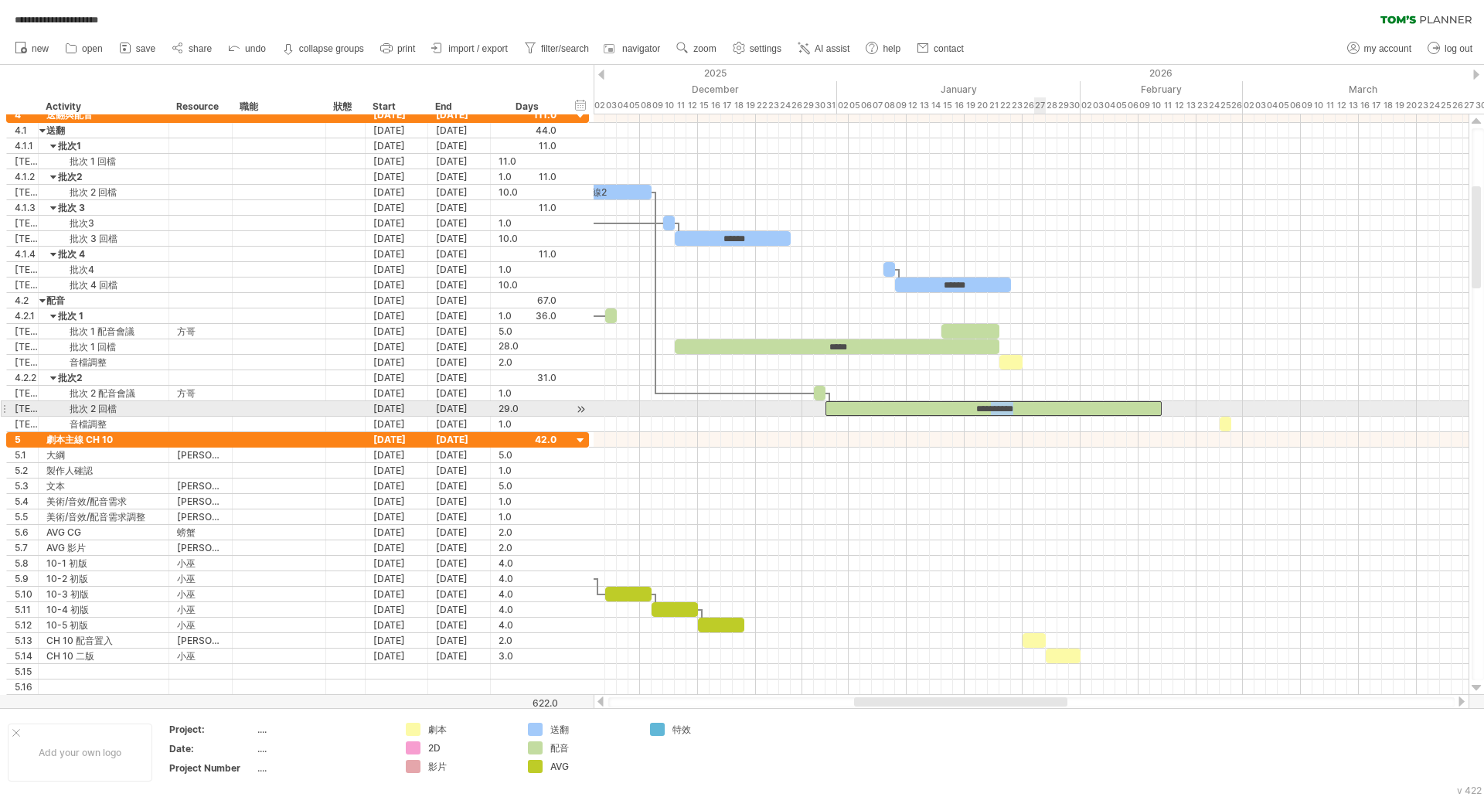
drag, startPoint x: 989, startPoint y: 406, endPoint x: 1044, endPoint y: 406, distance: 54.9
click at [1044, 406] on div "**********" at bounding box center [993, 408] width 336 height 15
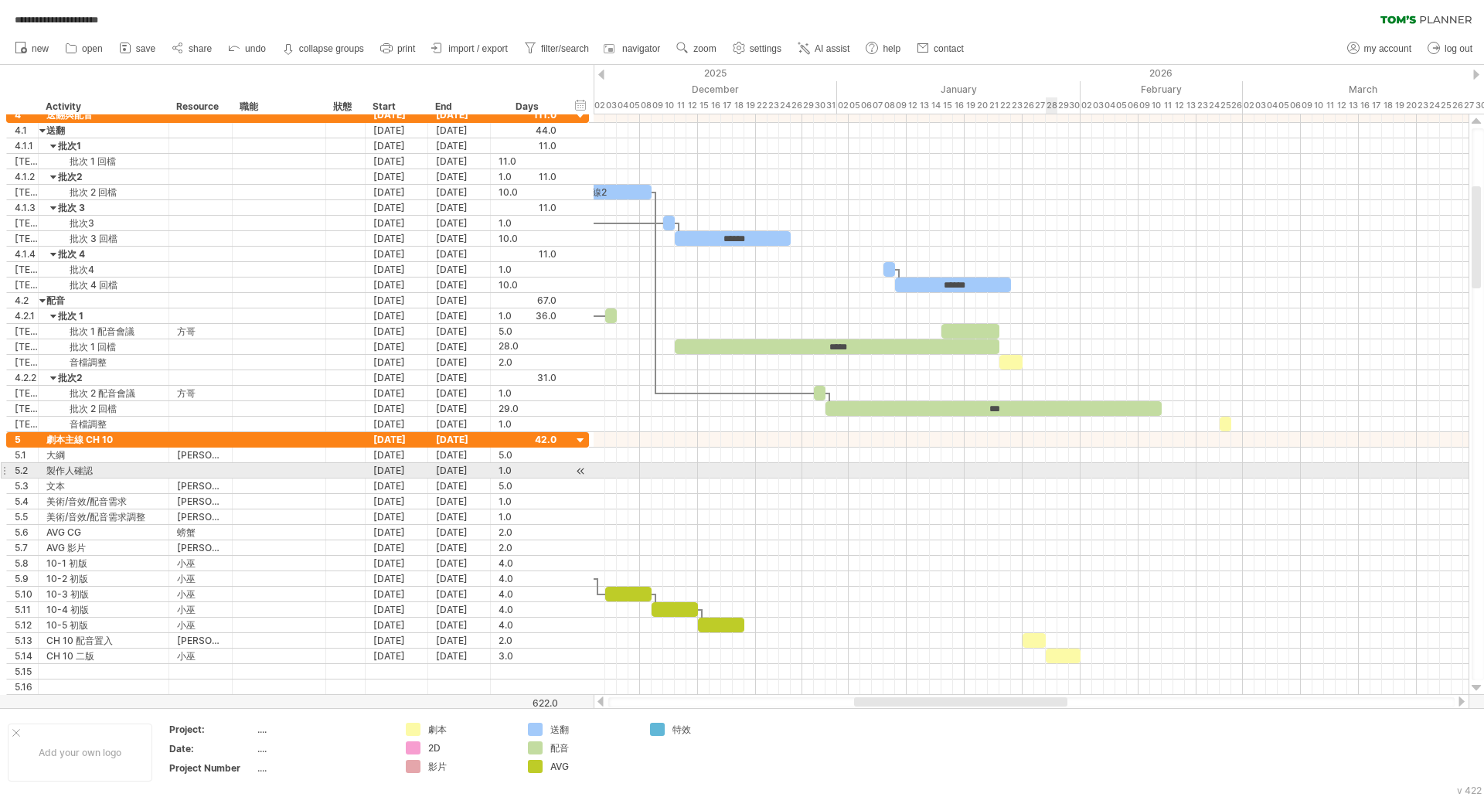
click at [1049, 464] on div at bounding box center [1030, 470] width 875 height 15
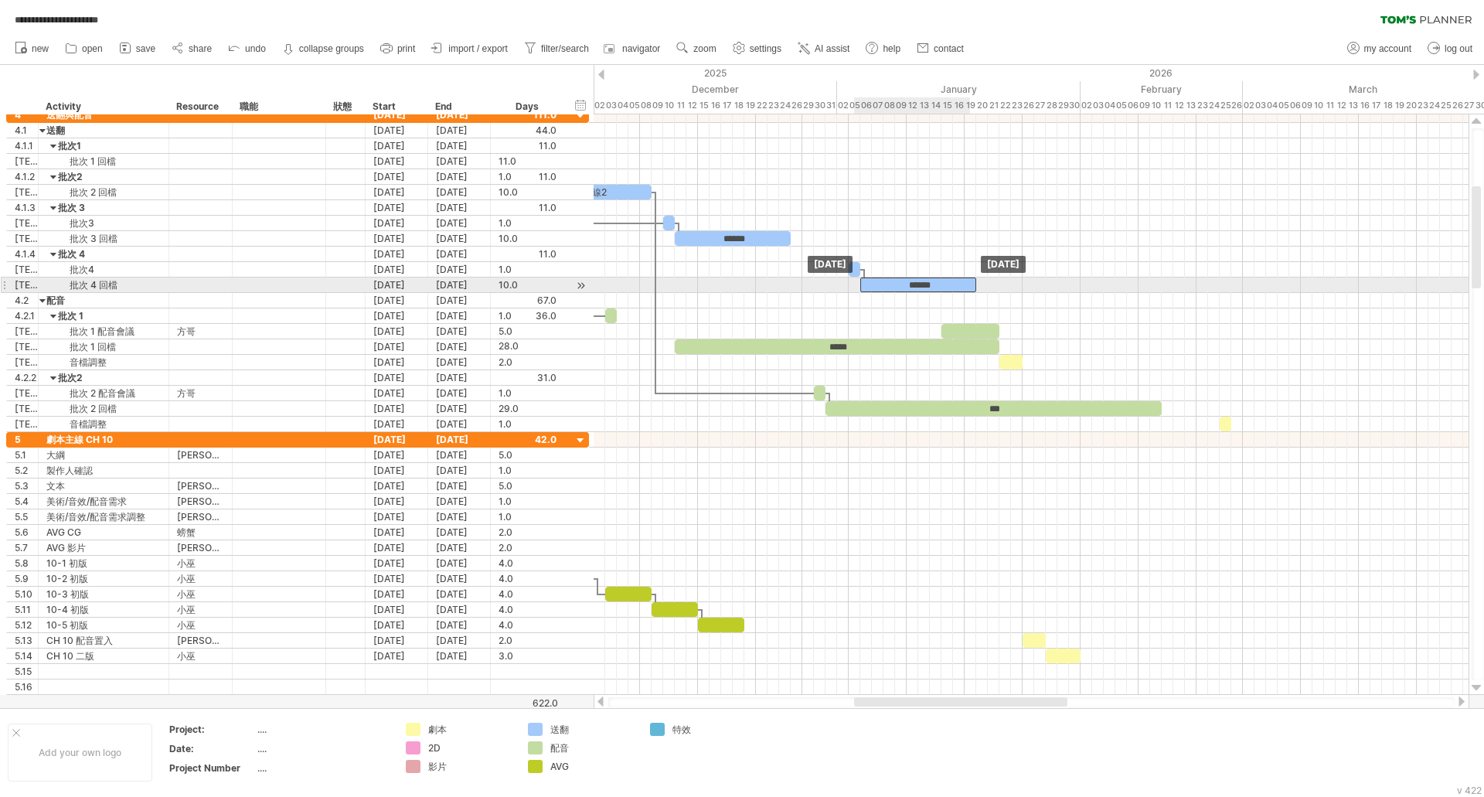
drag, startPoint x: 975, startPoint y: 287, endPoint x: 938, endPoint y: 287, distance: 37.1
click at [938, 287] on div "******" at bounding box center [918, 284] width 116 height 15
click at [936, 287] on div "******" at bounding box center [918, 284] width 116 height 15
click at [929, 287] on div "******" at bounding box center [918, 284] width 116 height 15
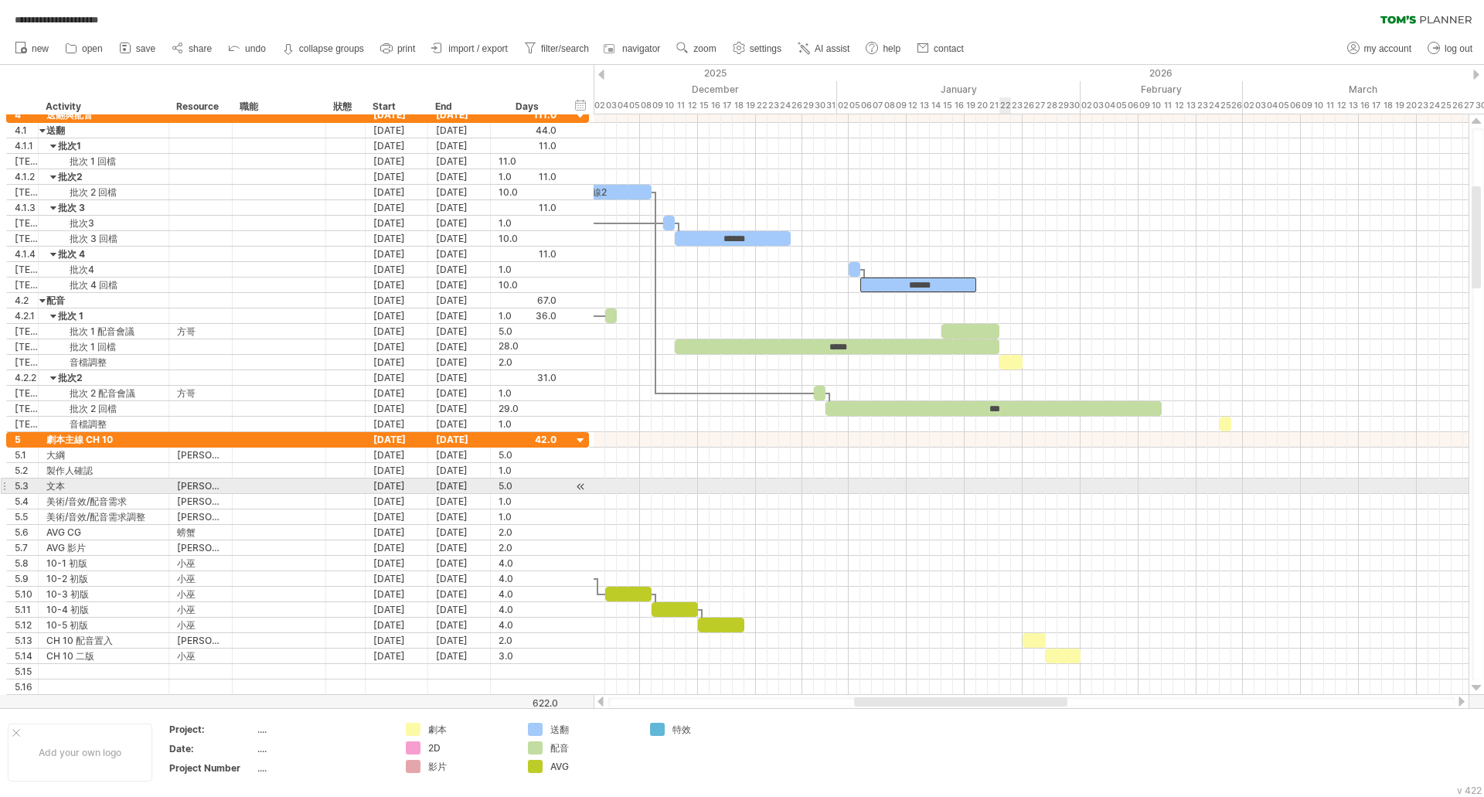
click at [1003, 485] on div at bounding box center [1030, 485] width 875 height 15
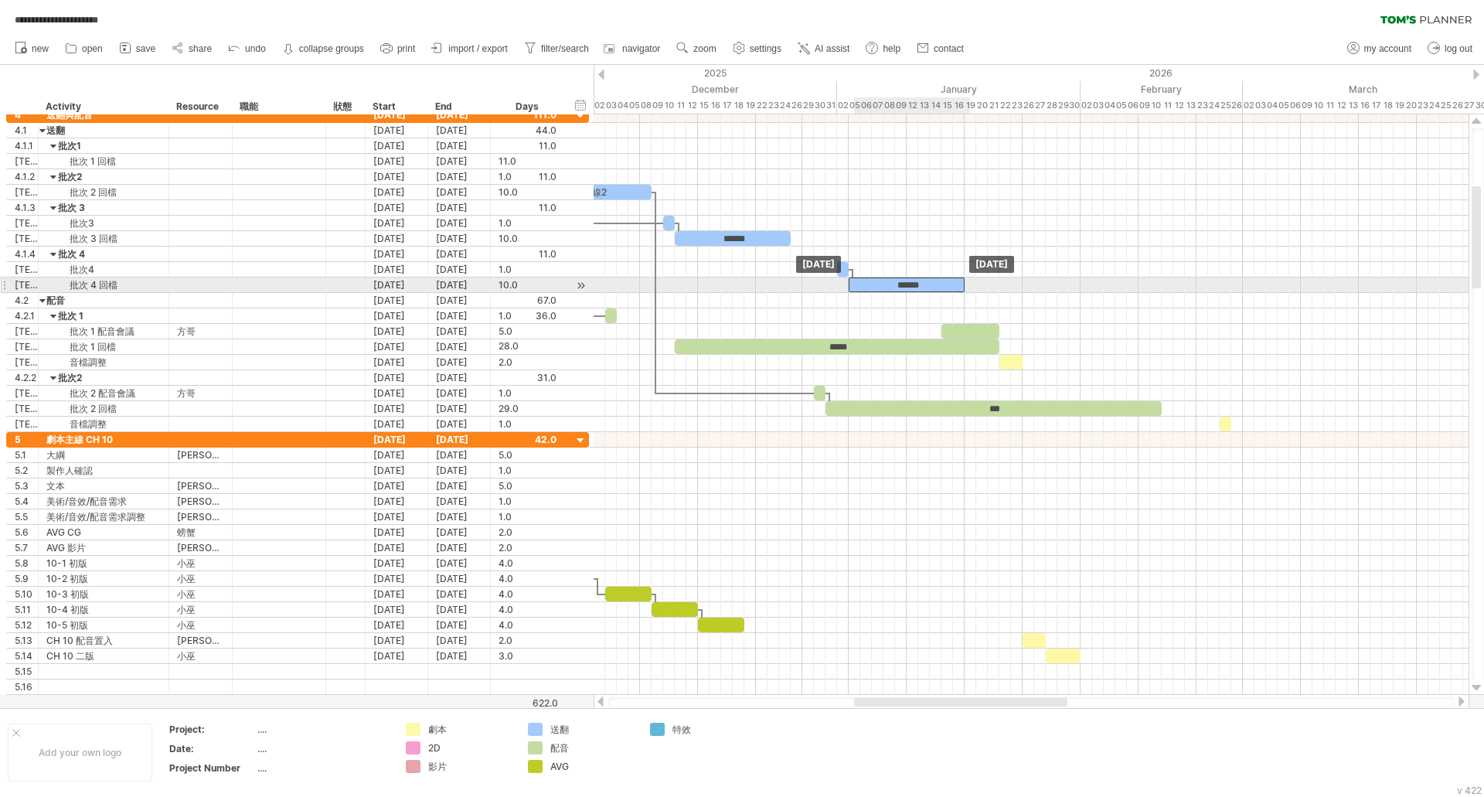
click at [884, 283] on div "******" at bounding box center [907, 284] width 116 height 15
click at [945, 284] on div "******" at bounding box center [907, 284] width 116 height 15
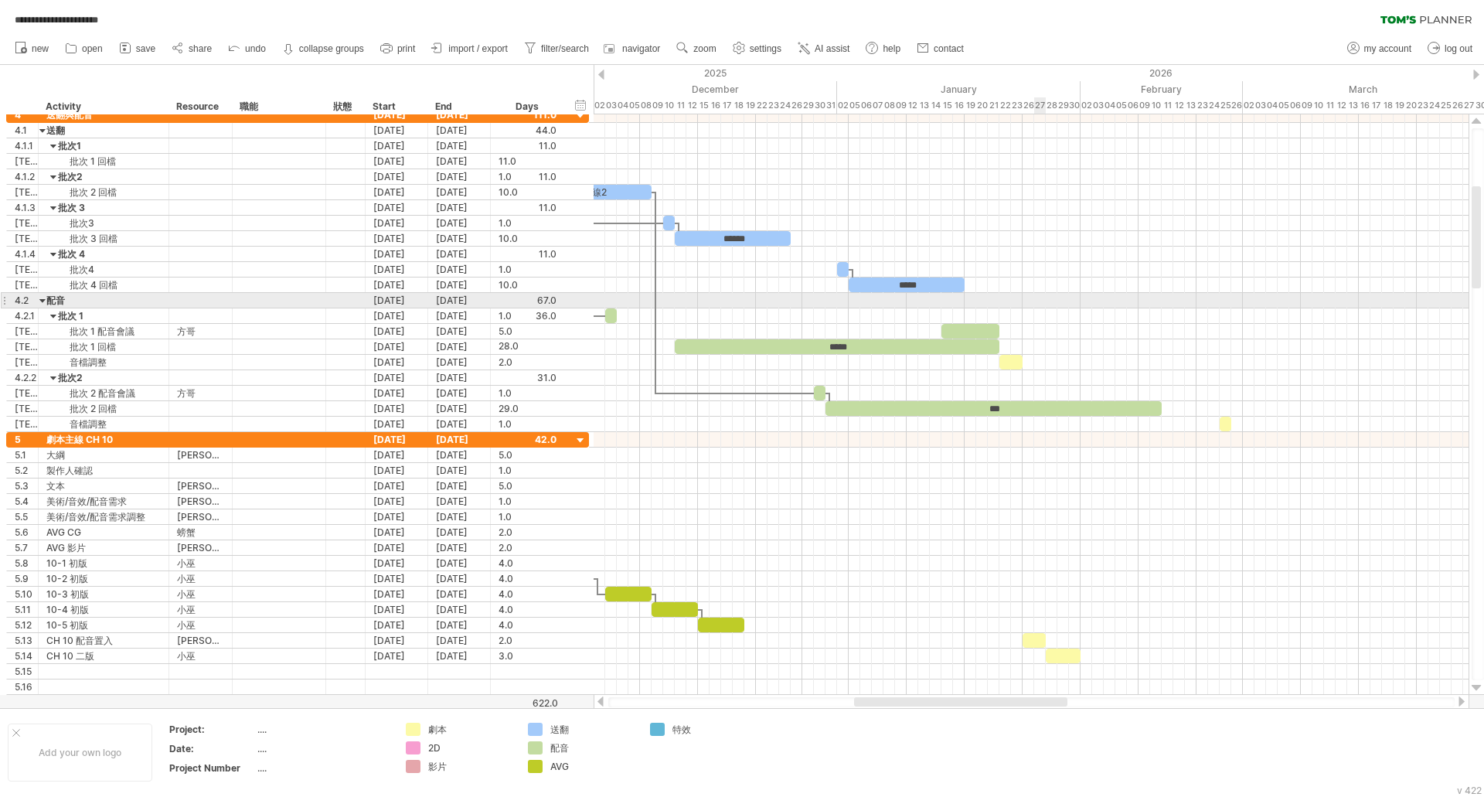
click at [1035, 294] on div at bounding box center [1030, 300] width 875 height 15
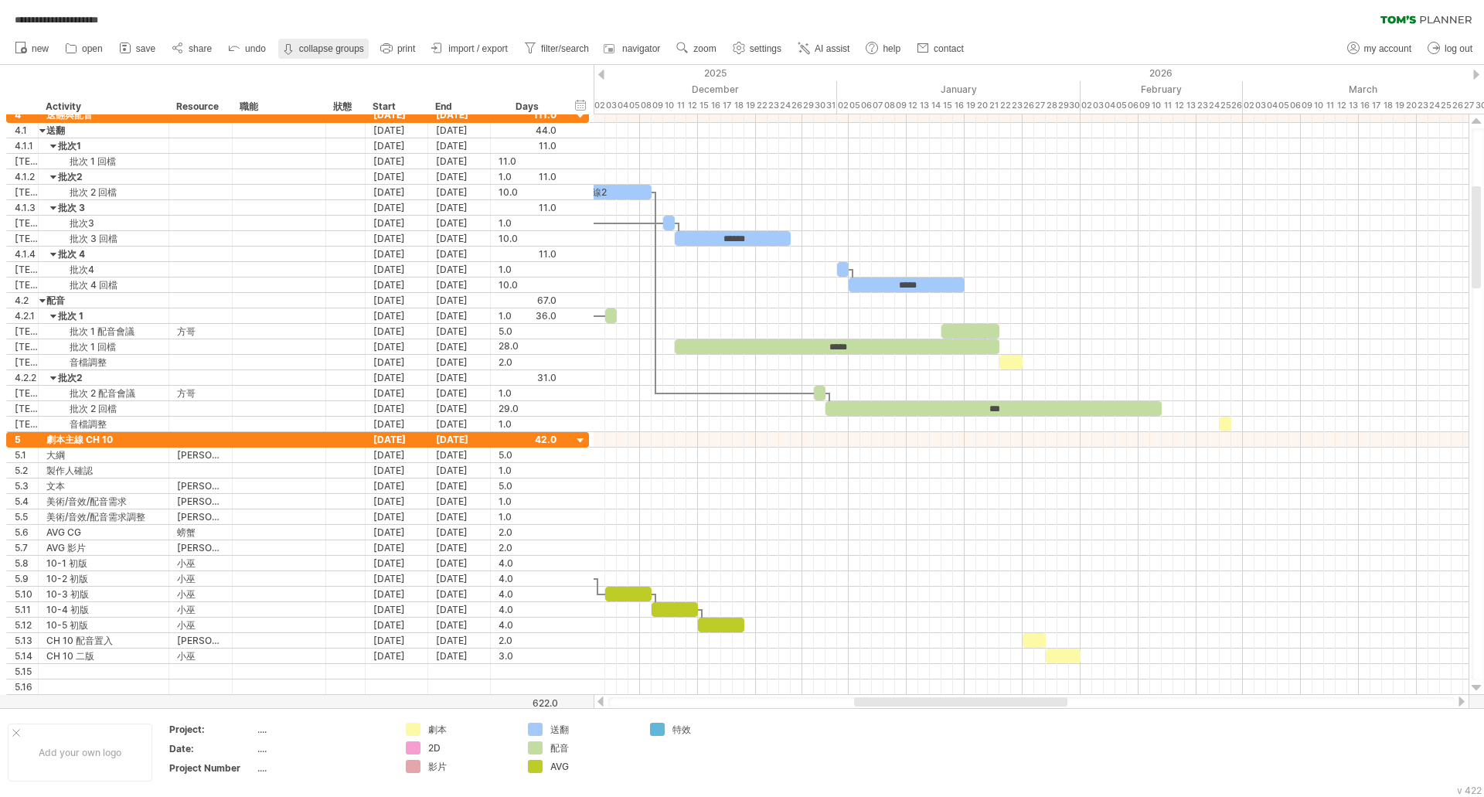
click at [346, 43] on strong "collapse groups" at bounding box center [331, 48] width 65 height 11
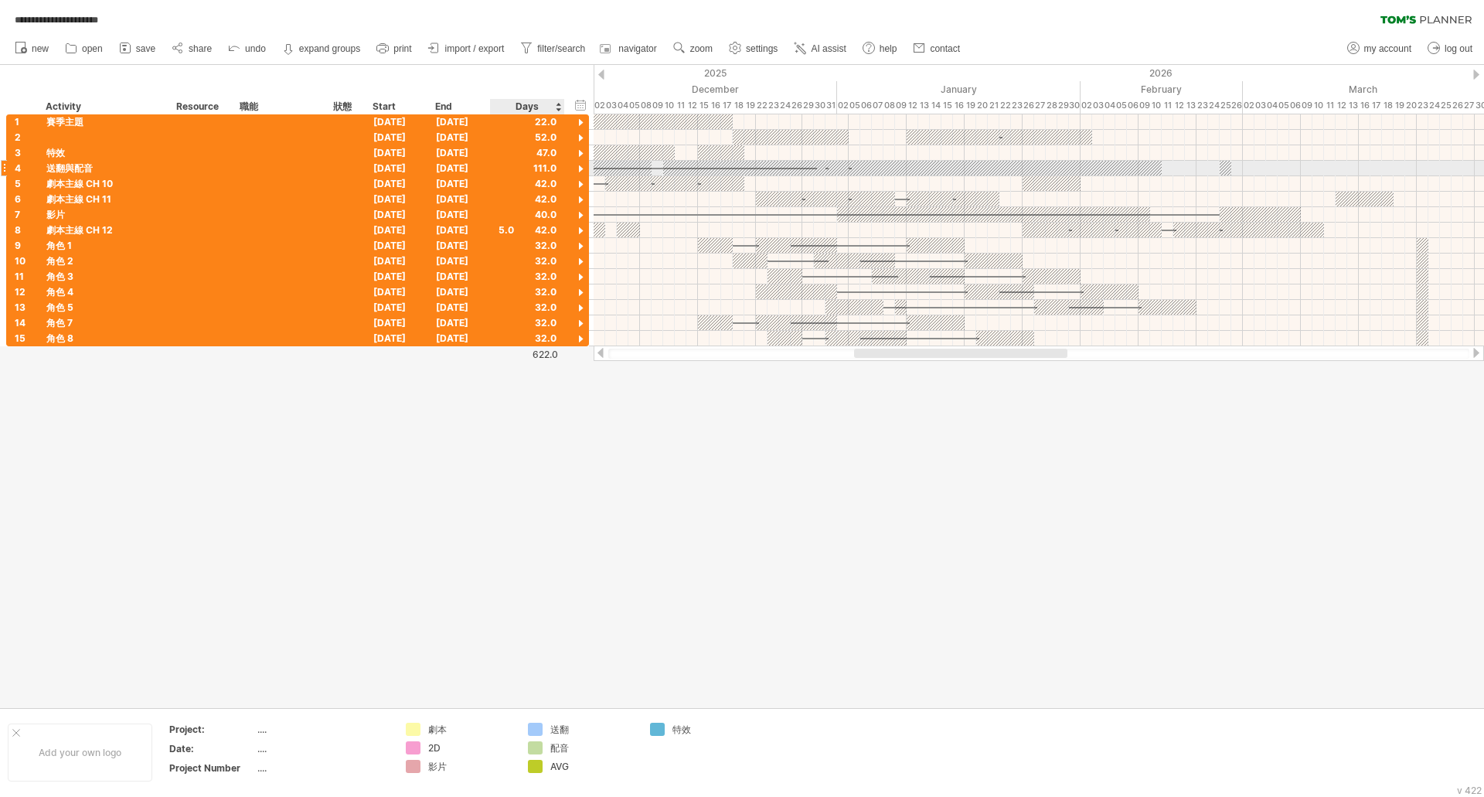
click at [579, 167] on div at bounding box center [580, 169] width 15 height 15
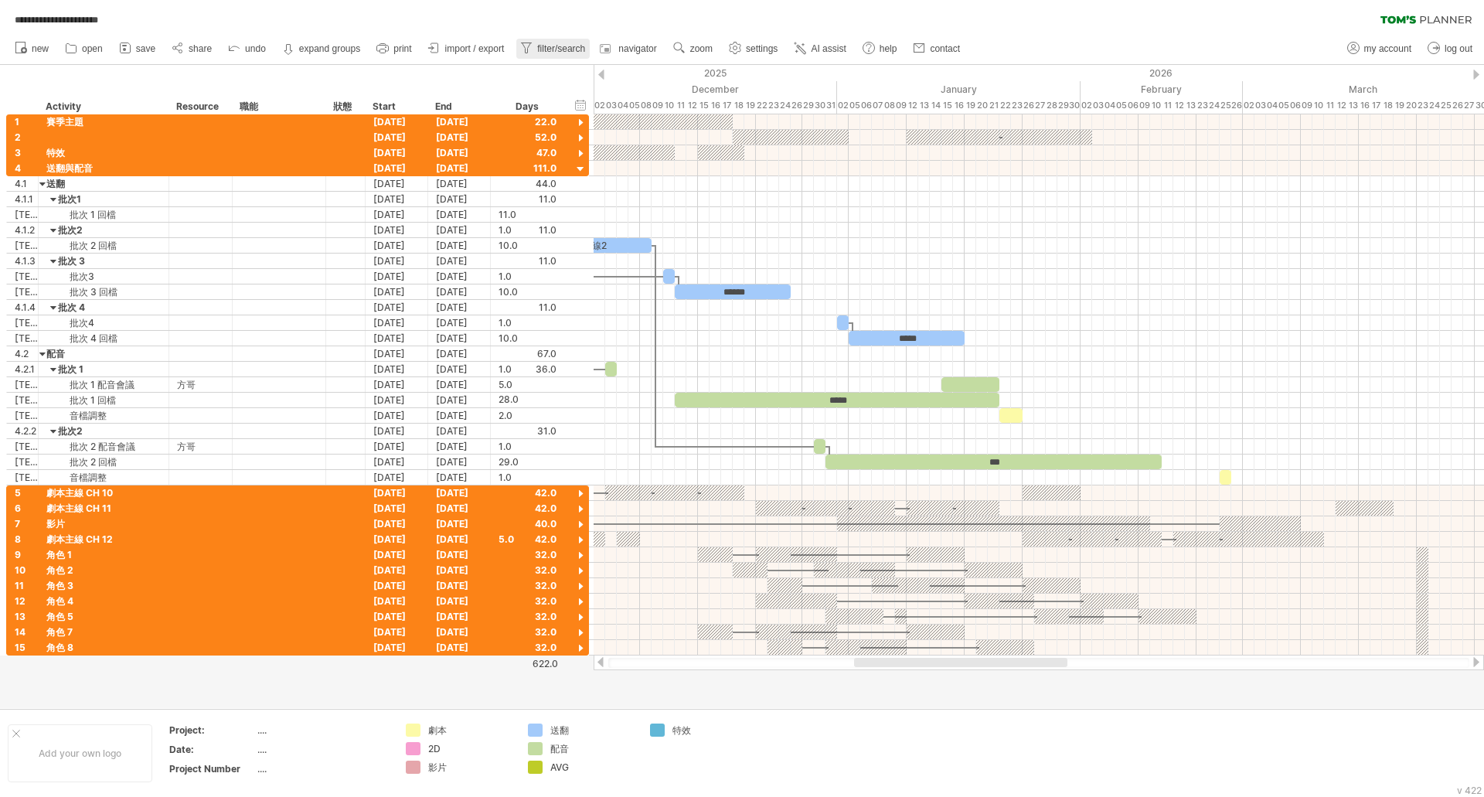
click at [532, 46] on icon at bounding box center [526, 47] width 15 height 15
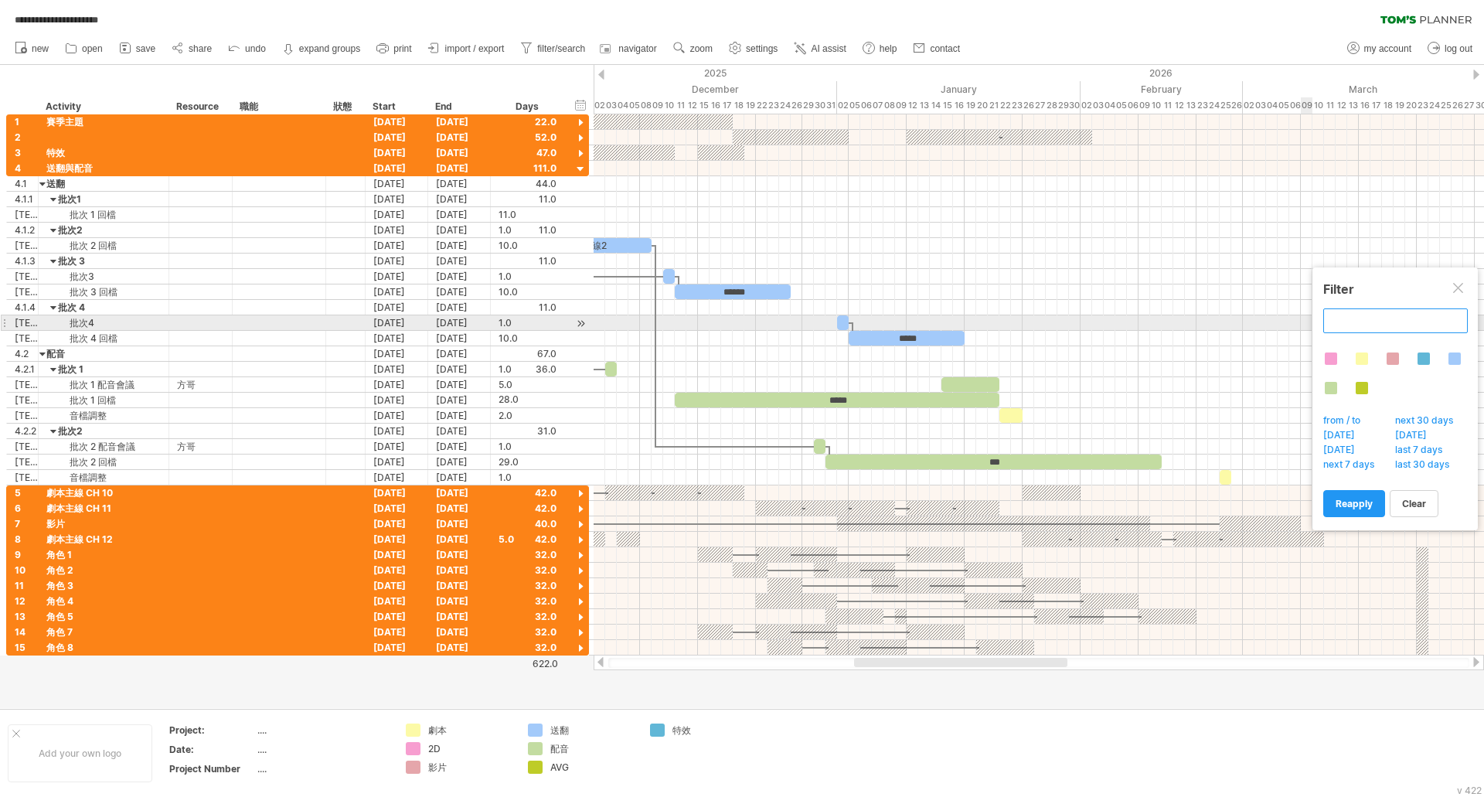
click at [1357, 324] on input "text" at bounding box center [1395, 320] width 145 height 25
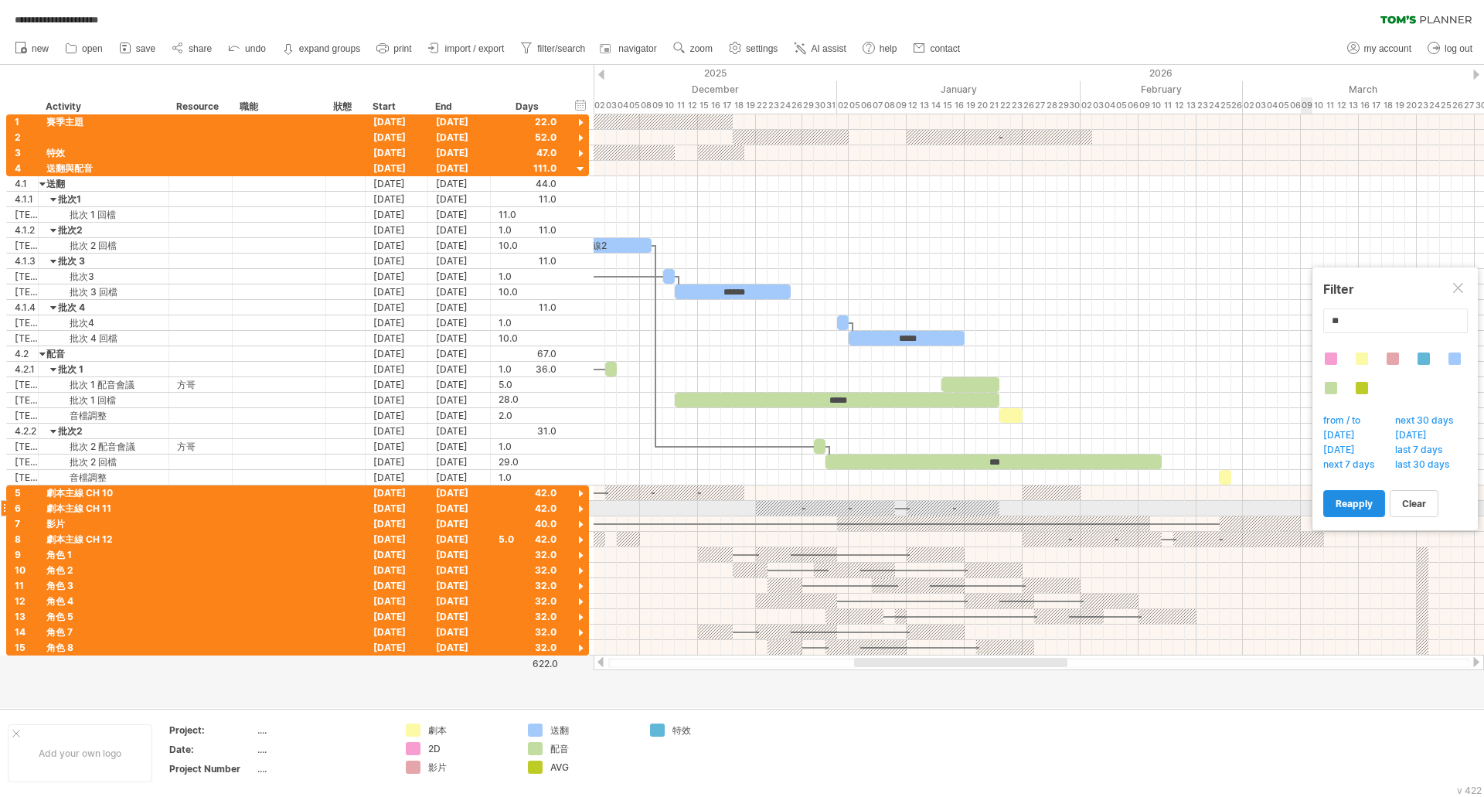
click at [1367, 504] on span "reapply" at bounding box center [1353, 504] width 37 height 12
click at [1361, 505] on span "reapply" at bounding box center [1353, 504] width 37 height 12
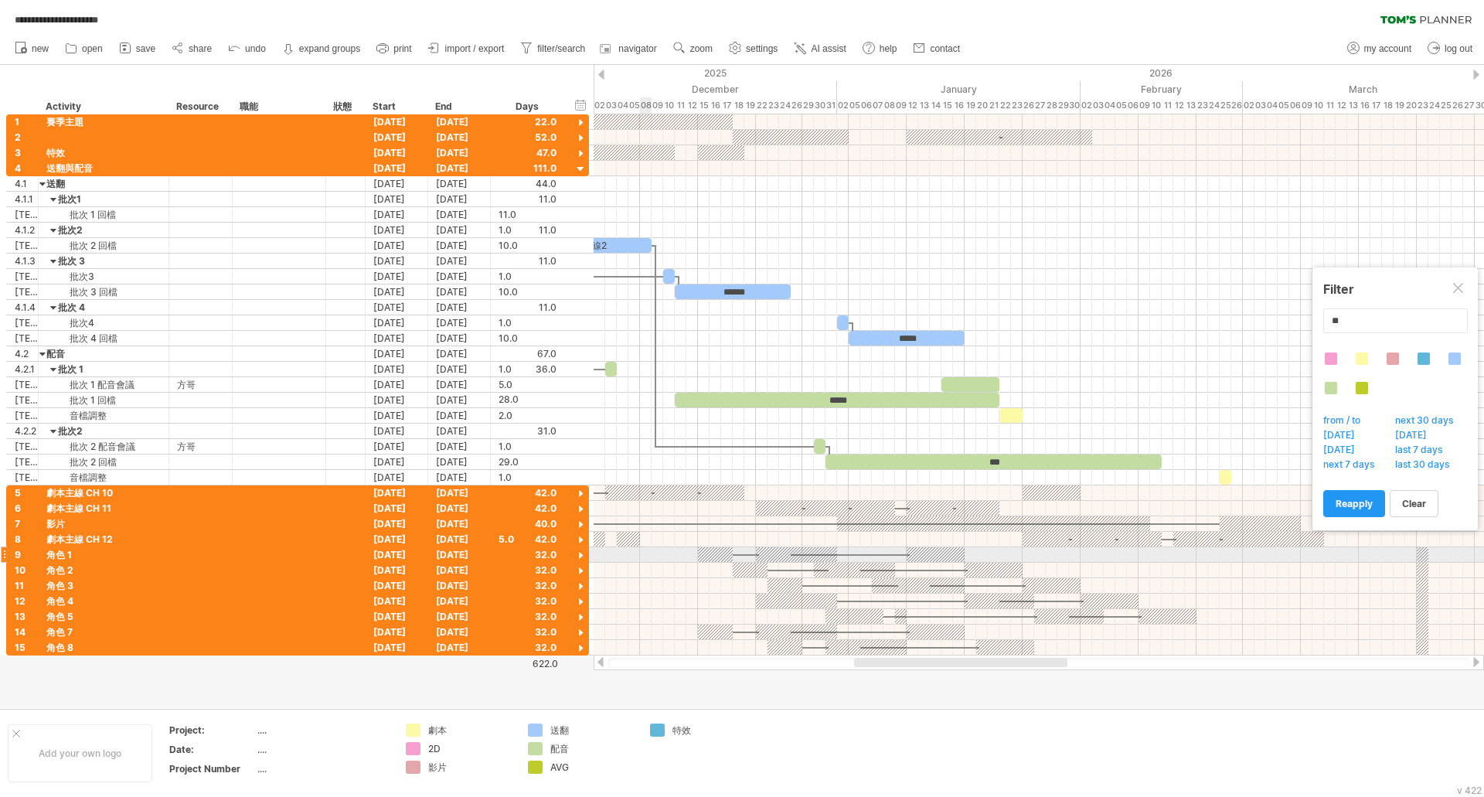
click at [582, 553] on div at bounding box center [580, 556] width 15 height 15
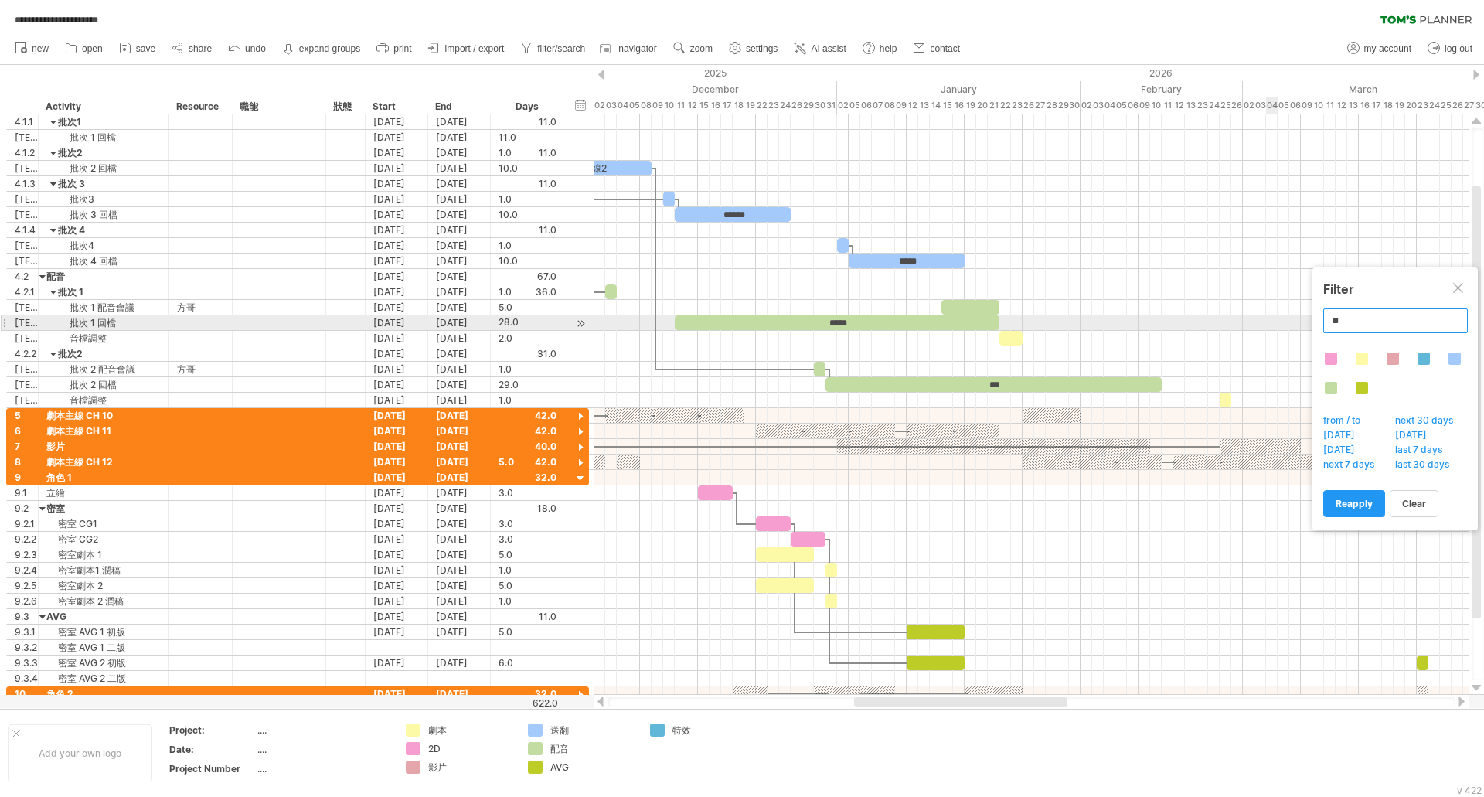
click at [1366, 320] on input "**" at bounding box center [1395, 320] width 145 height 25
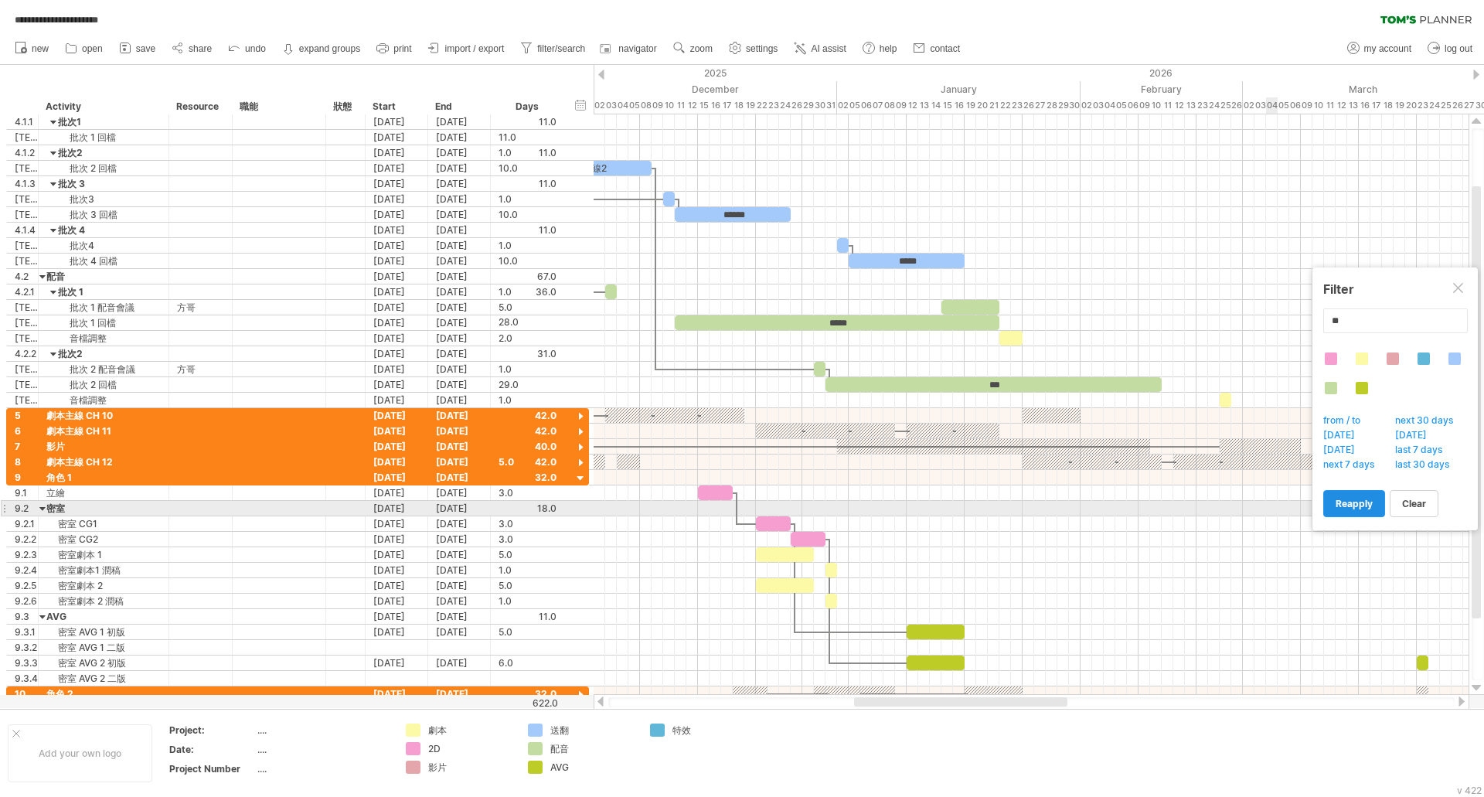
click at [1345, 505] on span "reapply" at bounding box center [1353, 504] width 37 height 12
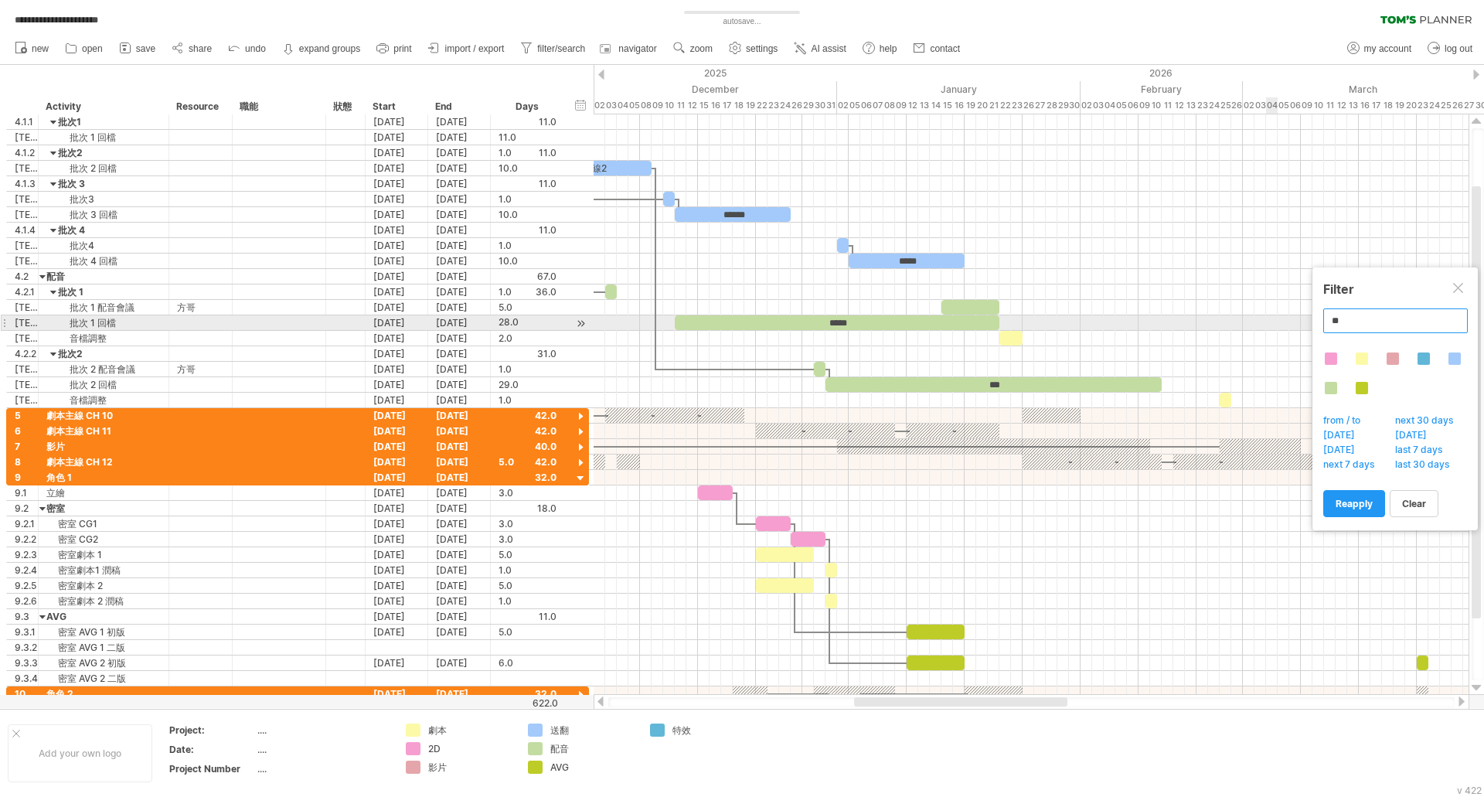
click at [1358, 318] on input "**" at bounding box center [1395, 320] width 145 height 25
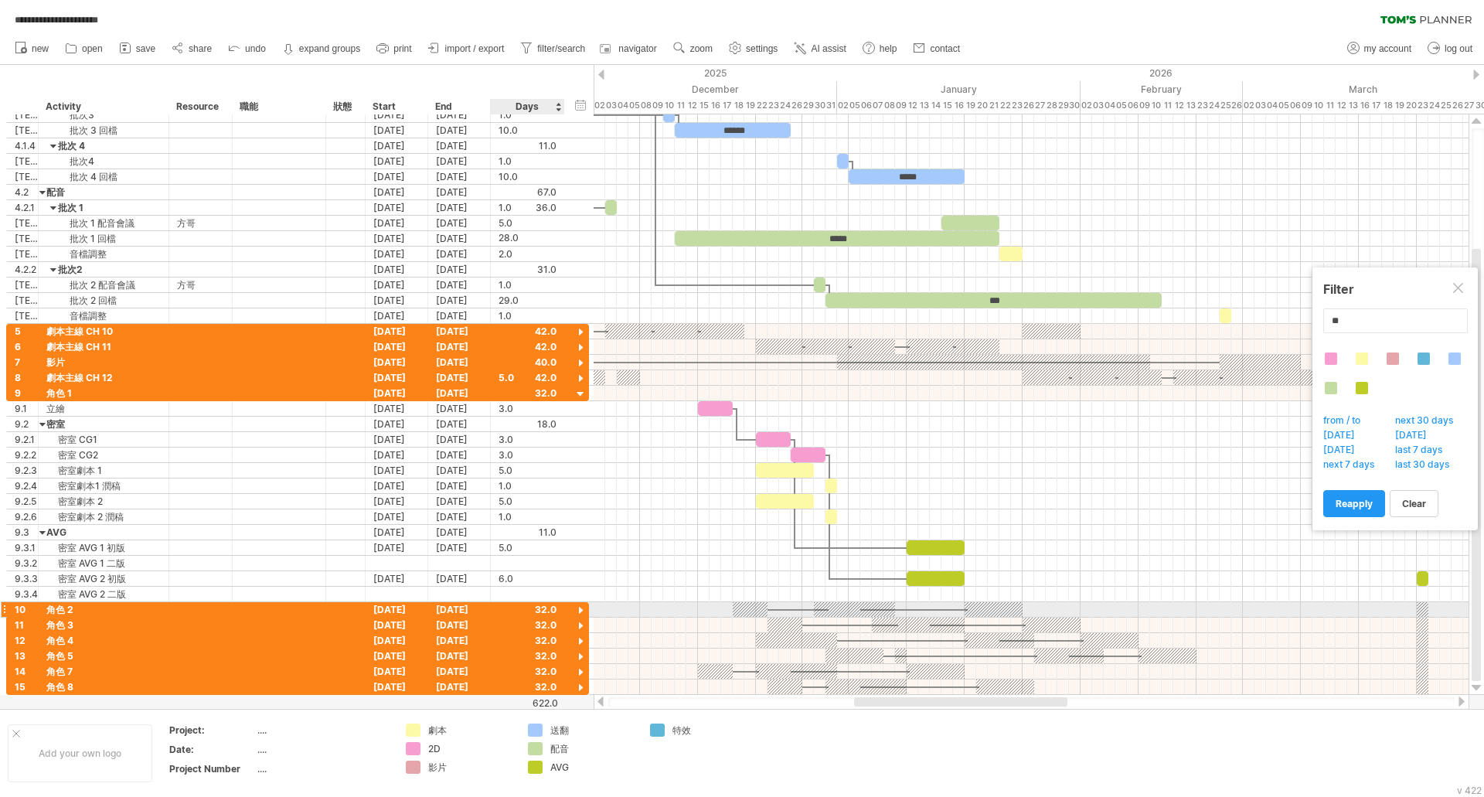
click at [580, 610] on div at bounding box center [580, 611] width 15 height 15
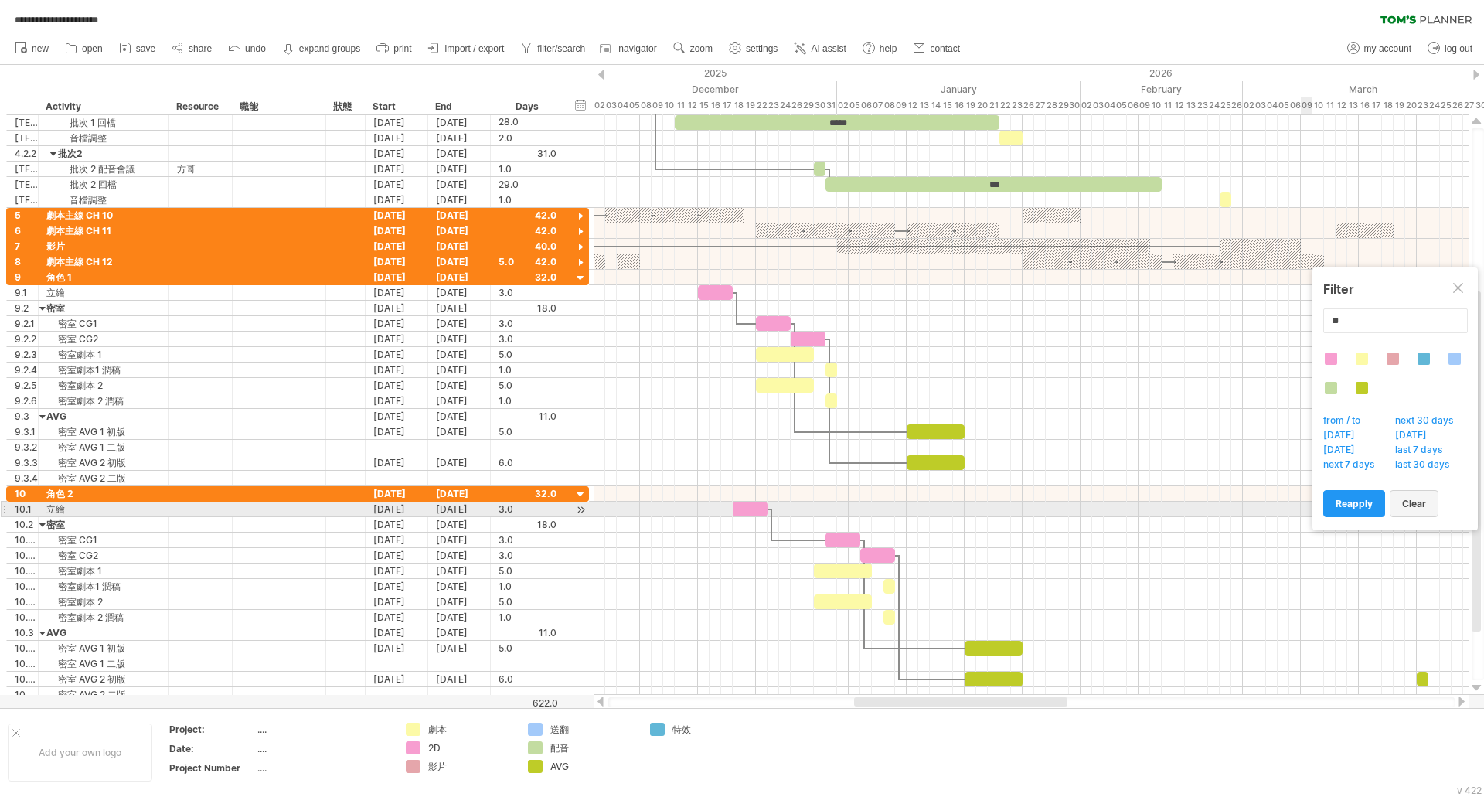
click at [1410, 504] on span "clear" at bounding box center [1414, 504] width 24 height 12
type input "**********"
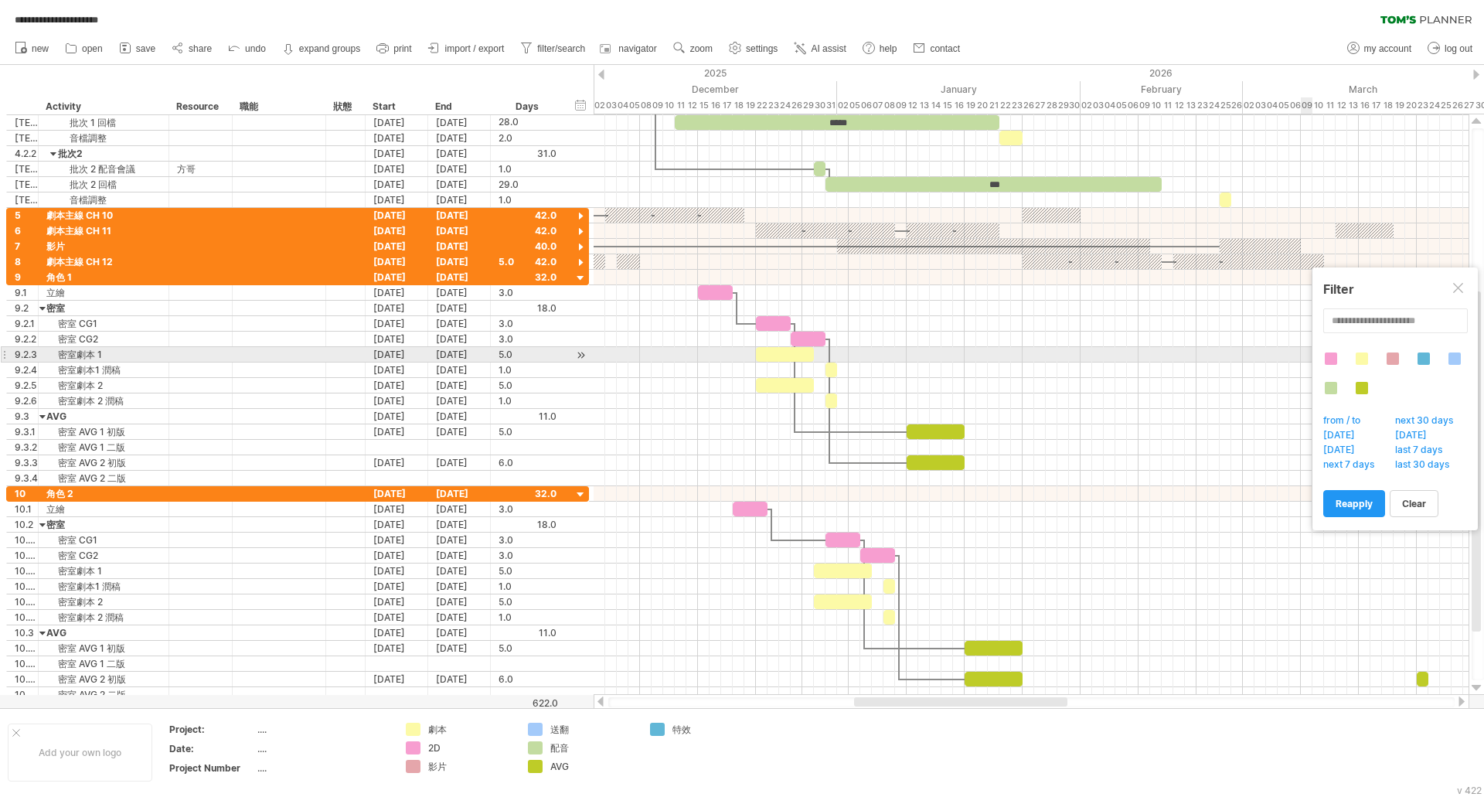
click at [1366, 358] on div at bounding box center [1361, 358] width 12 height 12
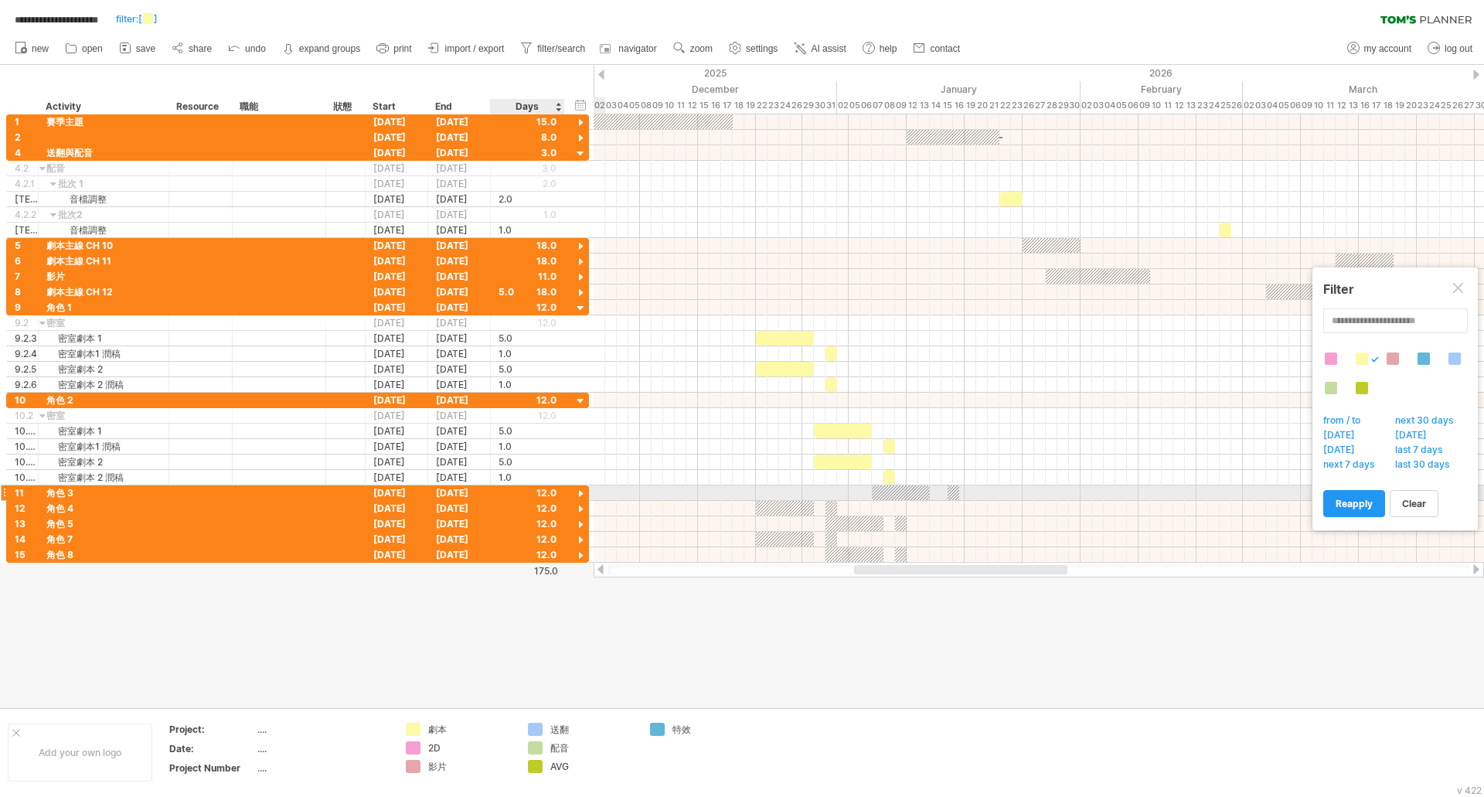
click at [580, 493] on div at bounding box center [580, 494] width 15 height 15
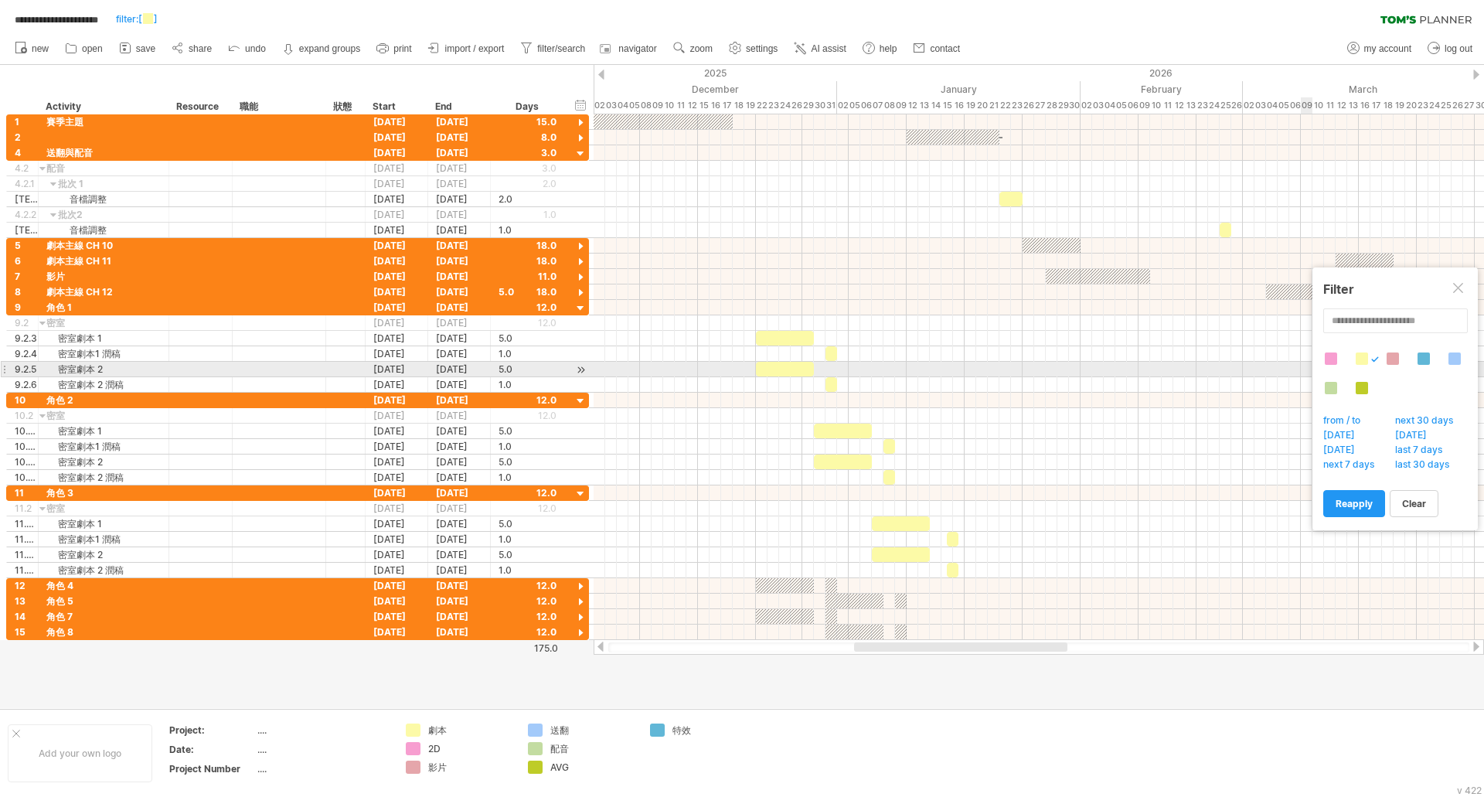
click at [1457, 356] on div at bounding box center [1454, 358] width 12 height 12
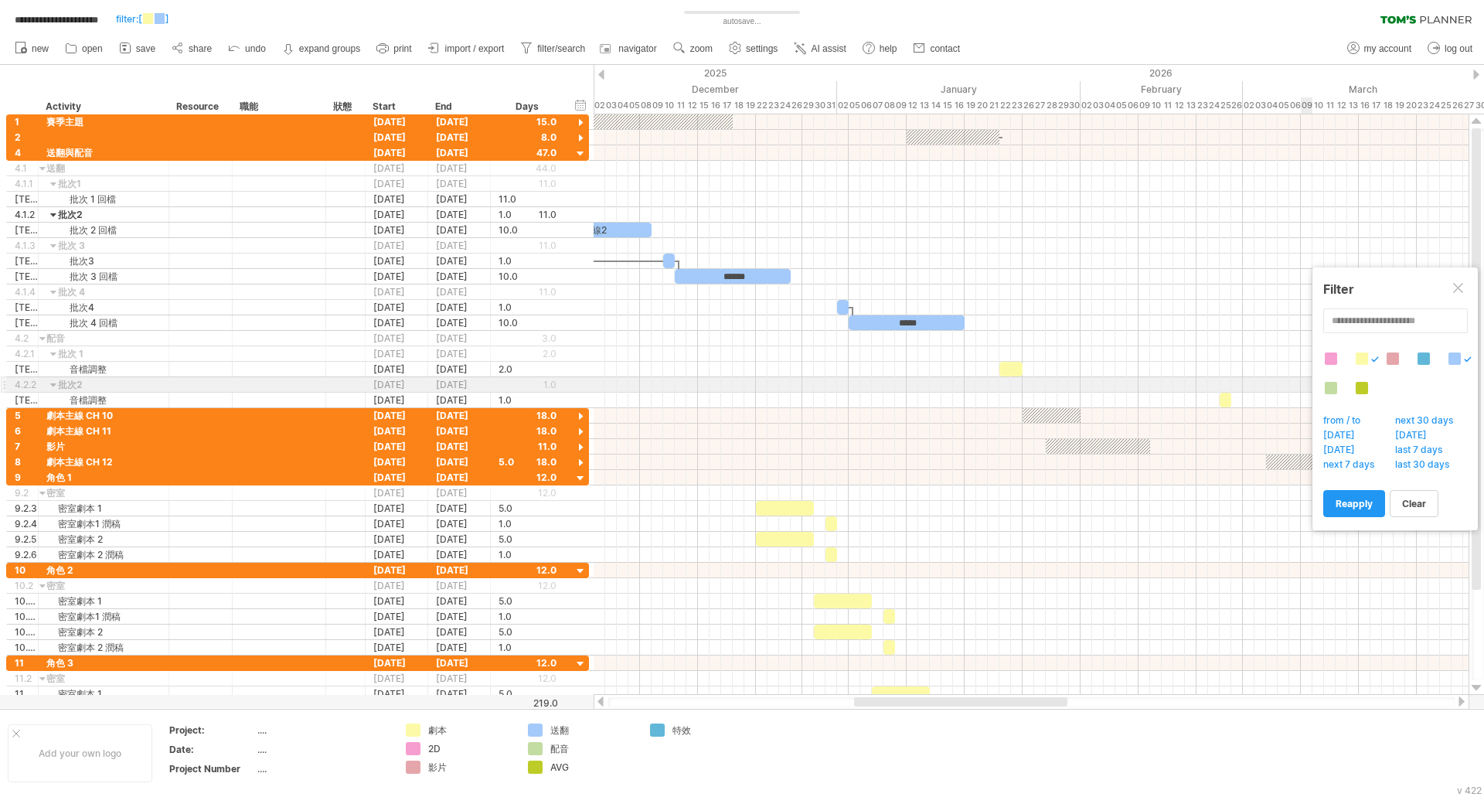
click at [1334, 386] on div at bounding box center [1331, 388] width 12 height 12
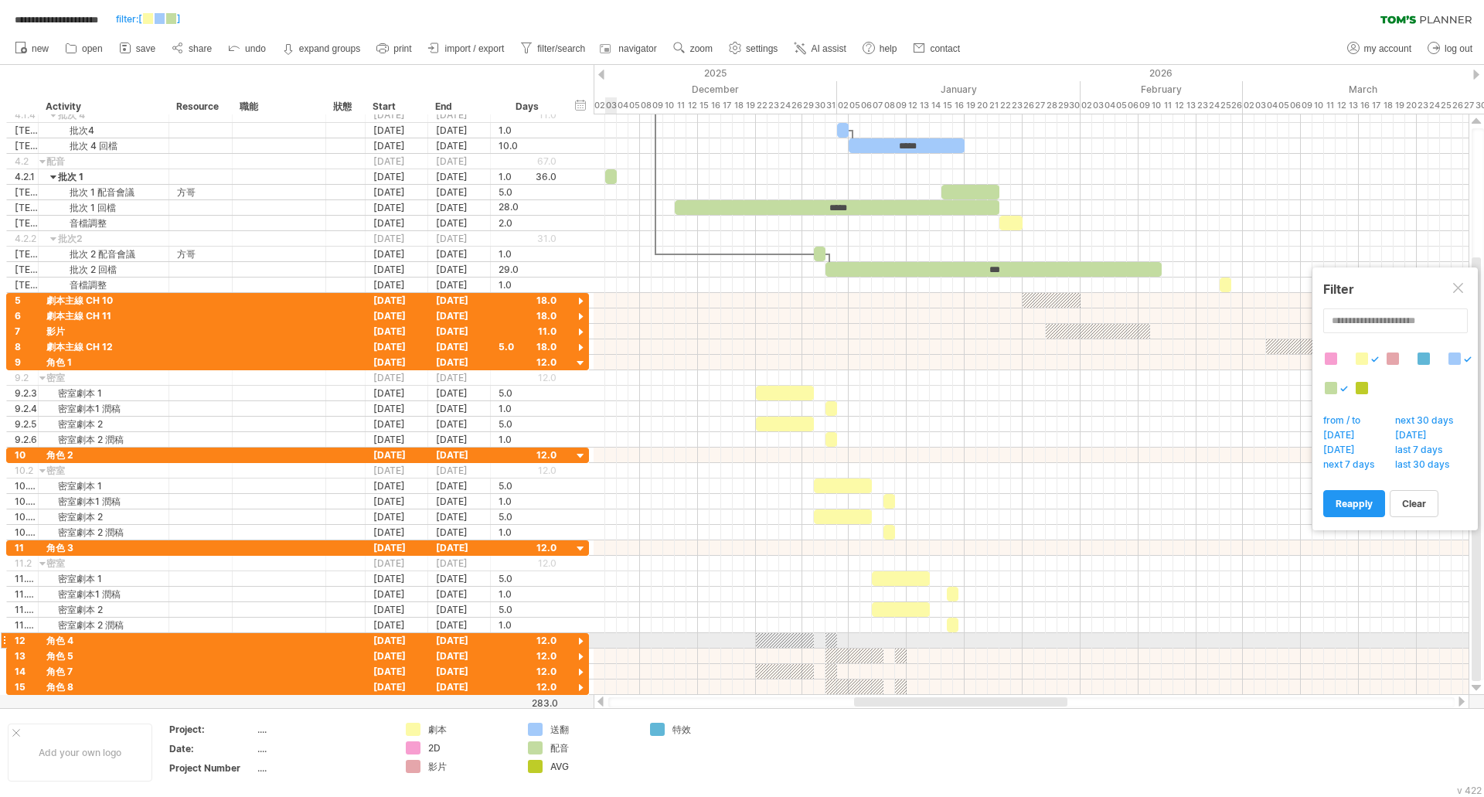
click at [578, 641] on div at bounding box center [580, 641] width 15 height 15
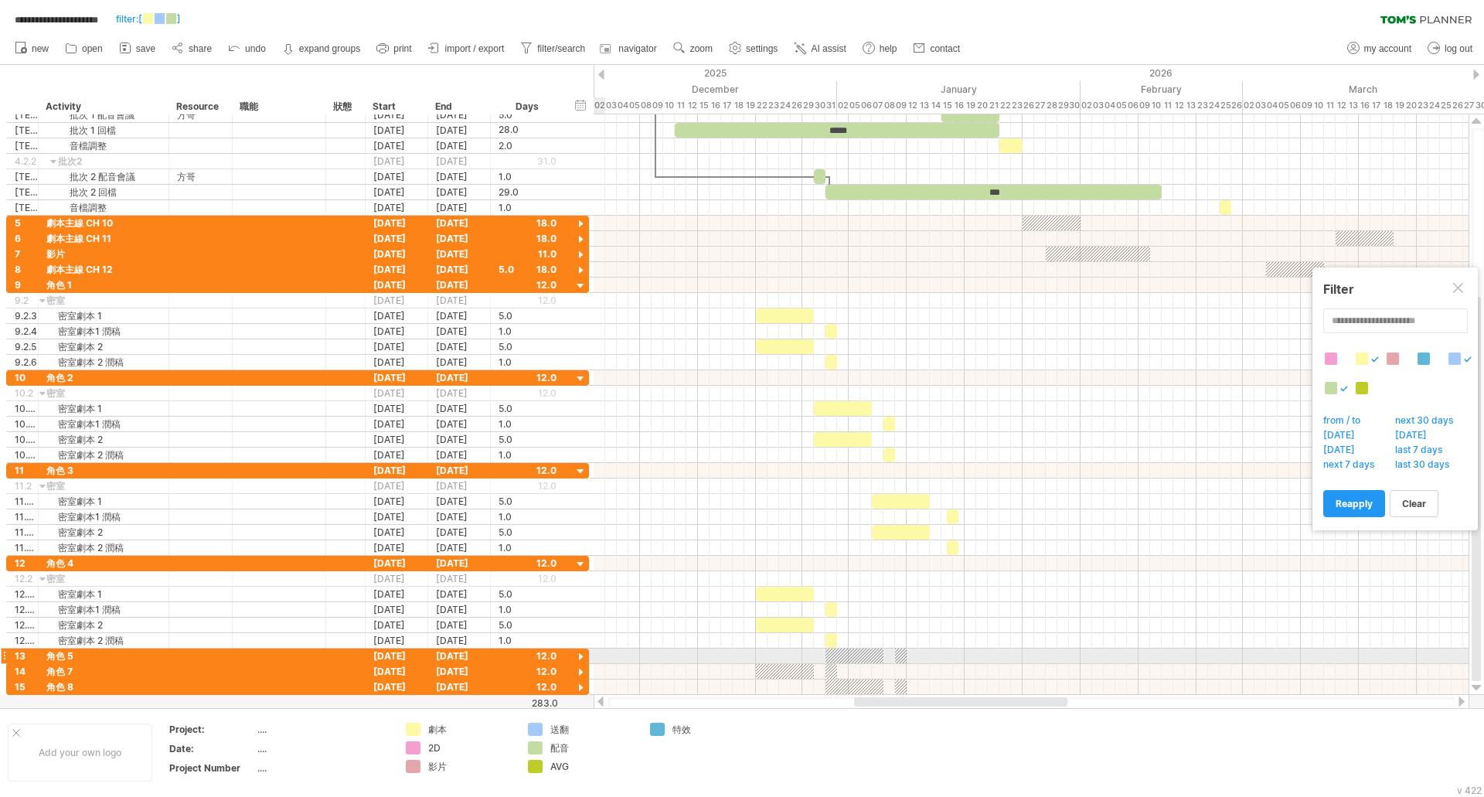
click at [580, 656] on div at bounding box center [580, 657] width 15 height 15
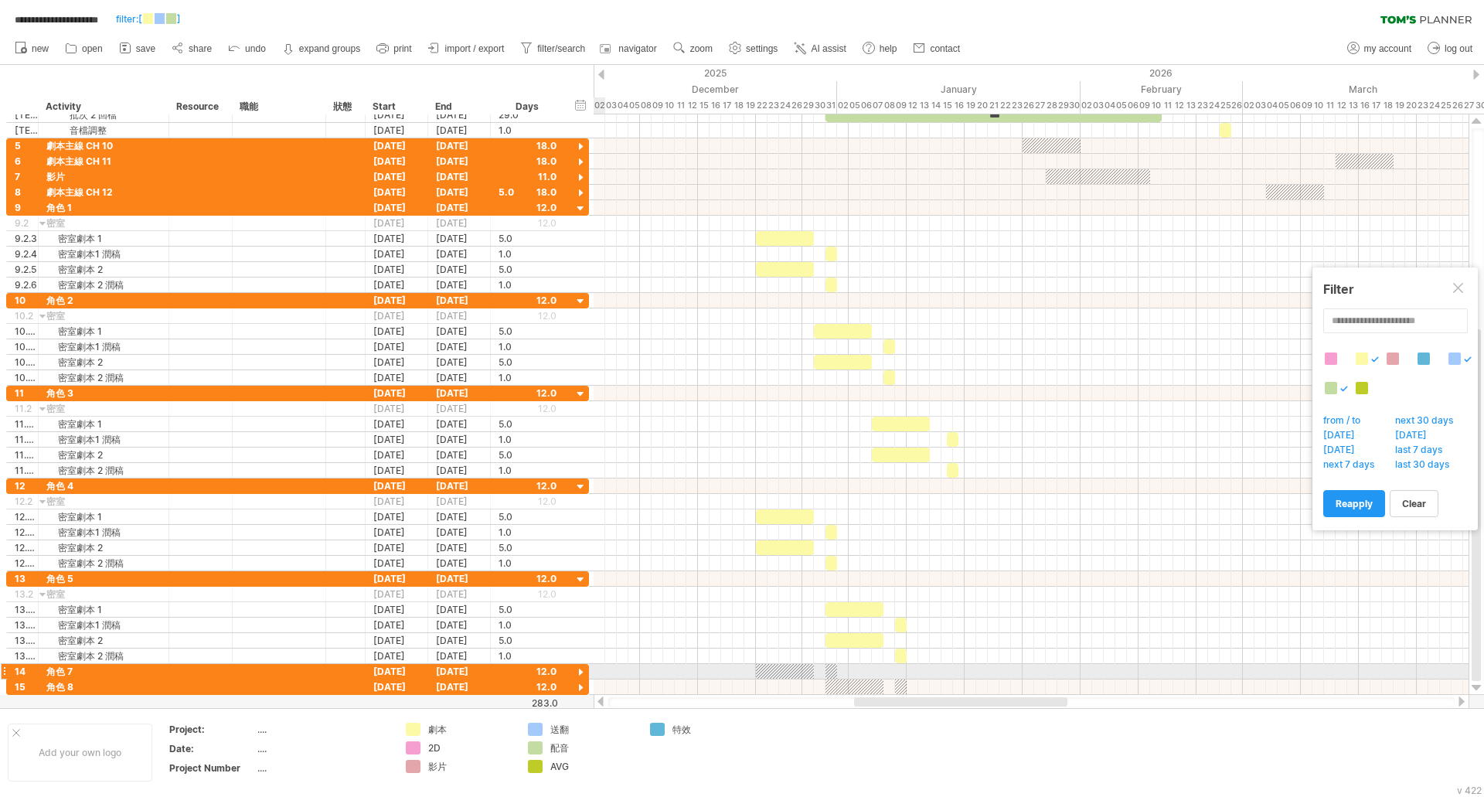
click at [580, 675] on div at bounding box center [580, 672] width 15 height 15
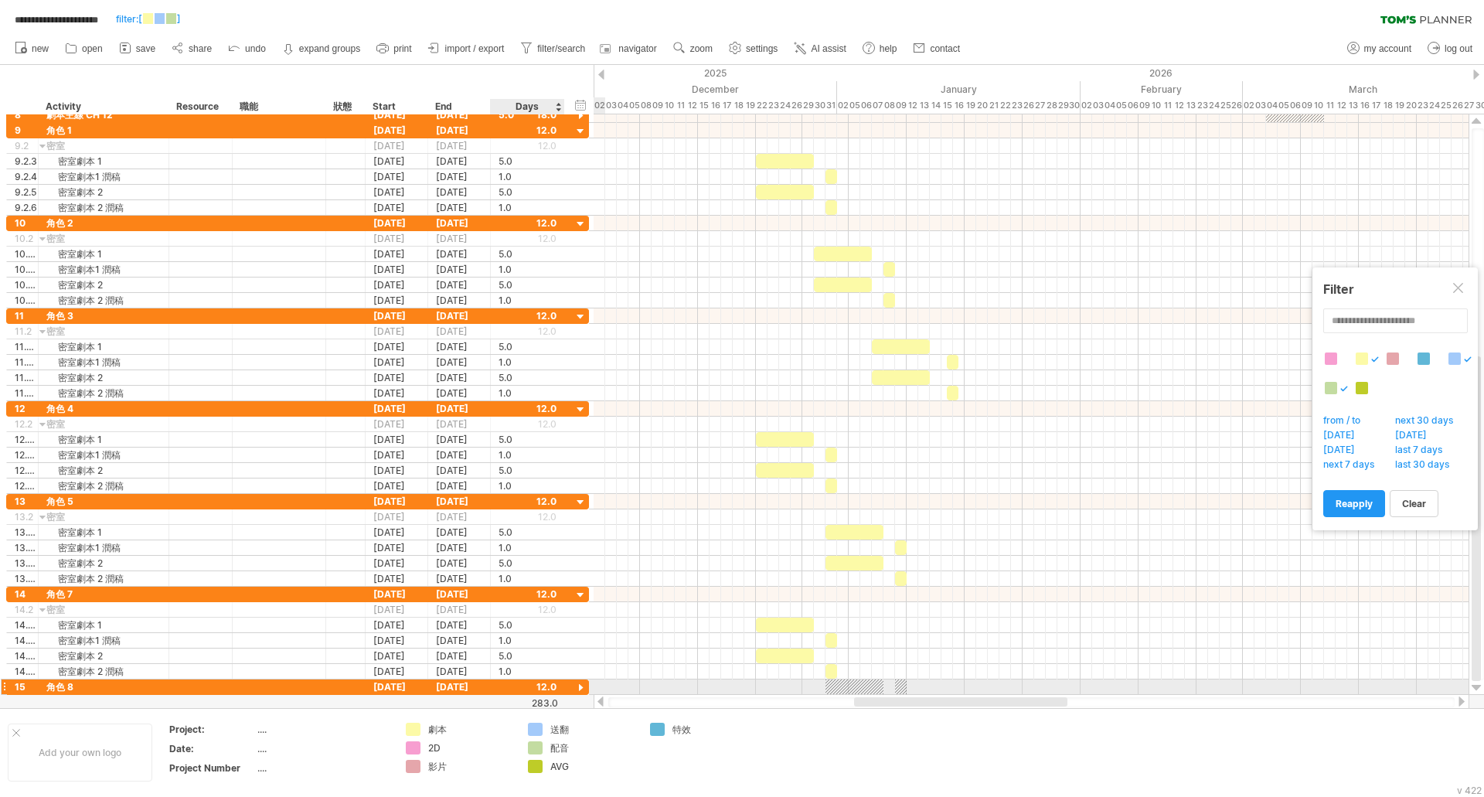
click at [579, 686] on div at bounding box center [580, 688] width 15 height 15
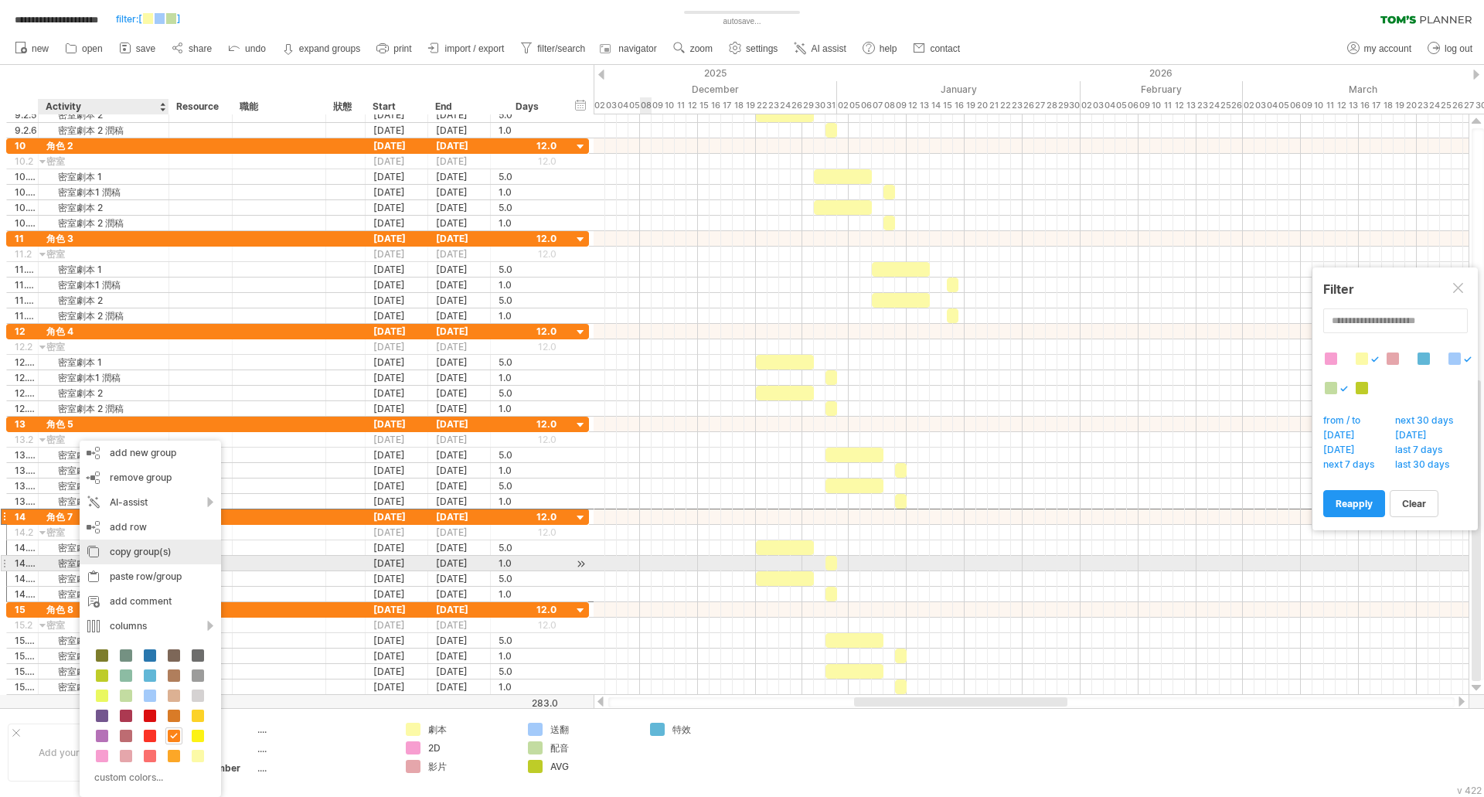
click at [147, 558] on div "copy group(s)" at bounding box center [150, 551] width 141 height 25
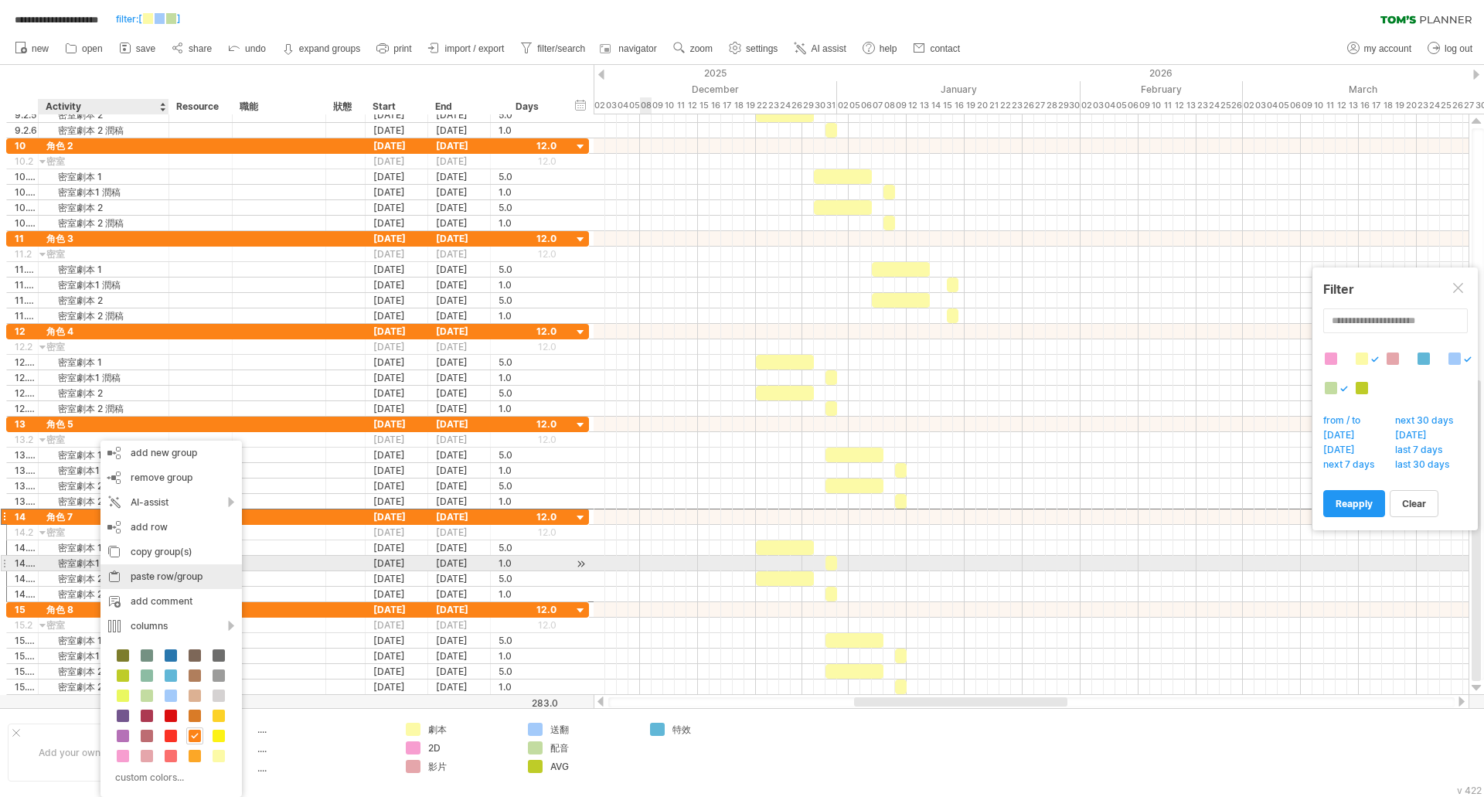
click at [158, 571] on div "paste row/group" at bounding box center [170, 576] width 141 height 25
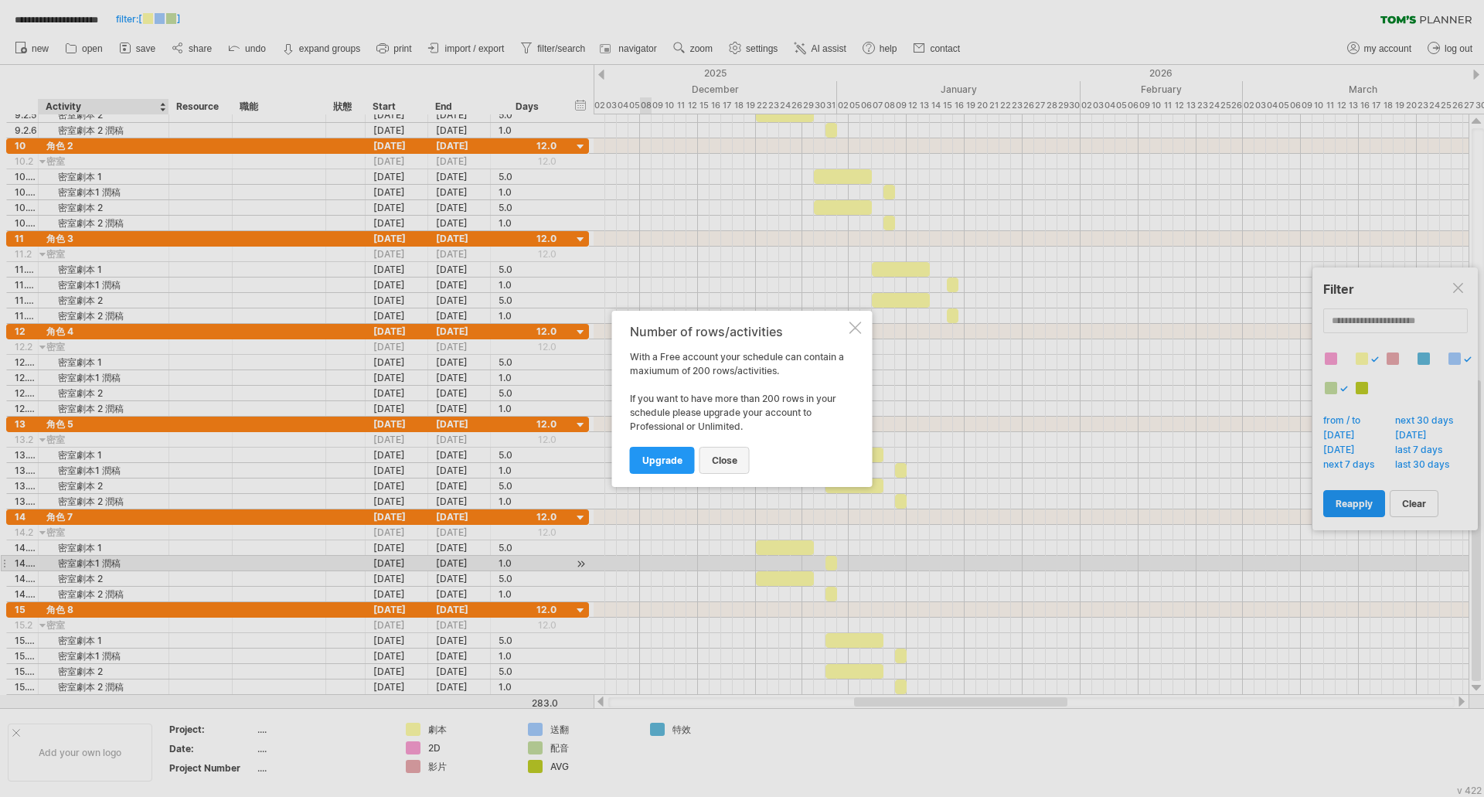
click at [723, 454] on span "close" at bounding box center [725, 460] width 26 height 12
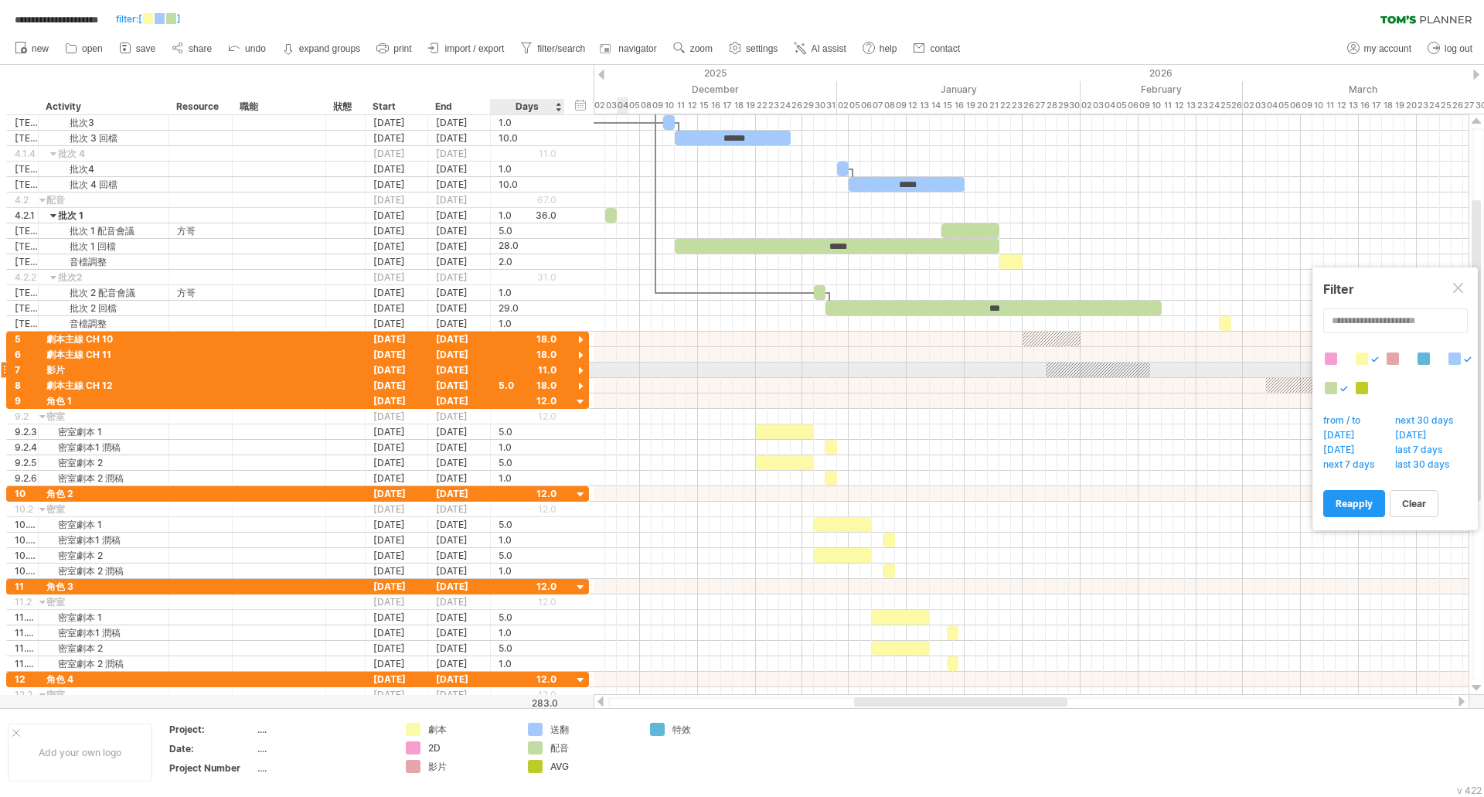
click at [581, 372] on div at bounding box center [580, 371] width 15 height 15
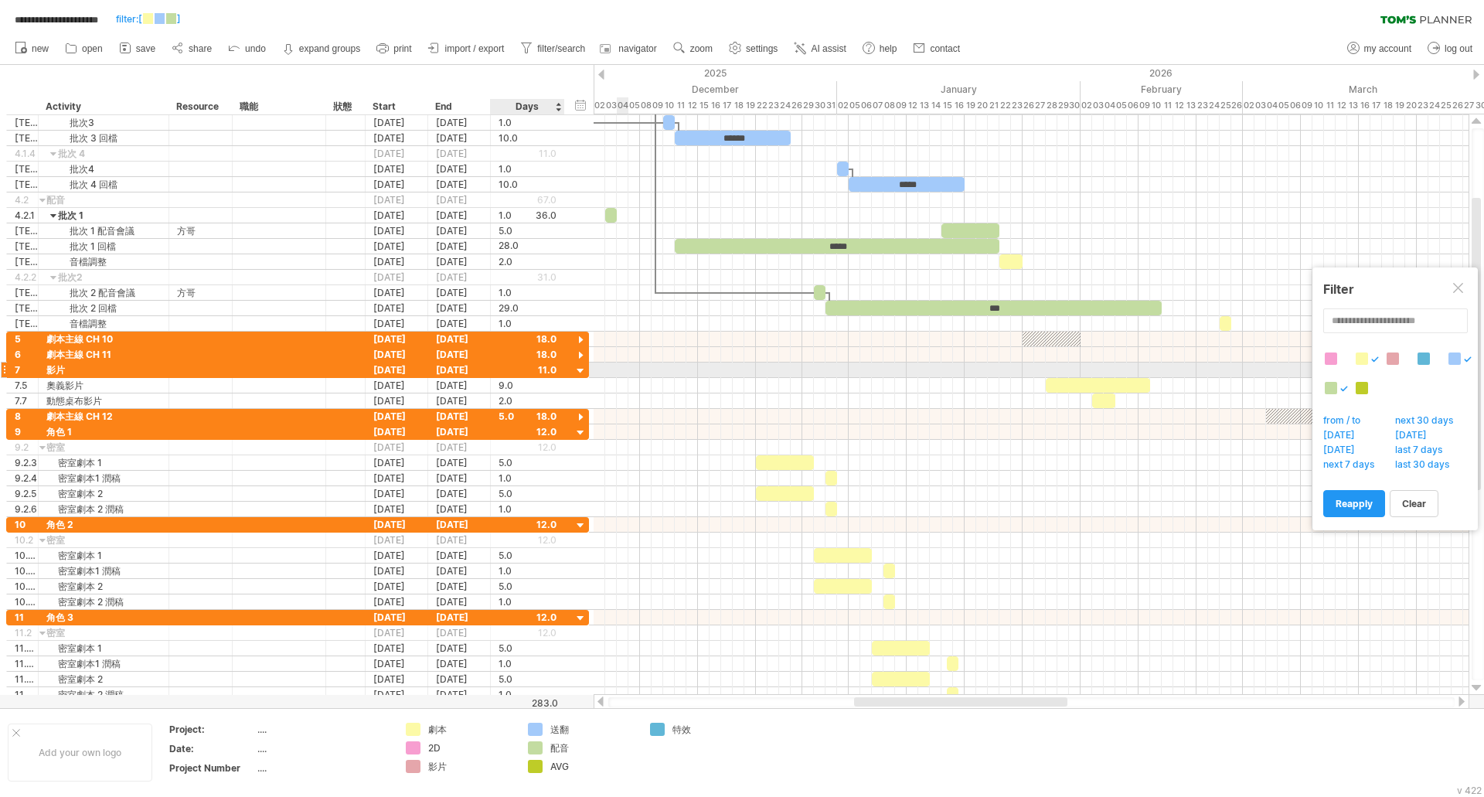
click at [580, 369] on div at bounding box center [580, 371] width 15 height 15
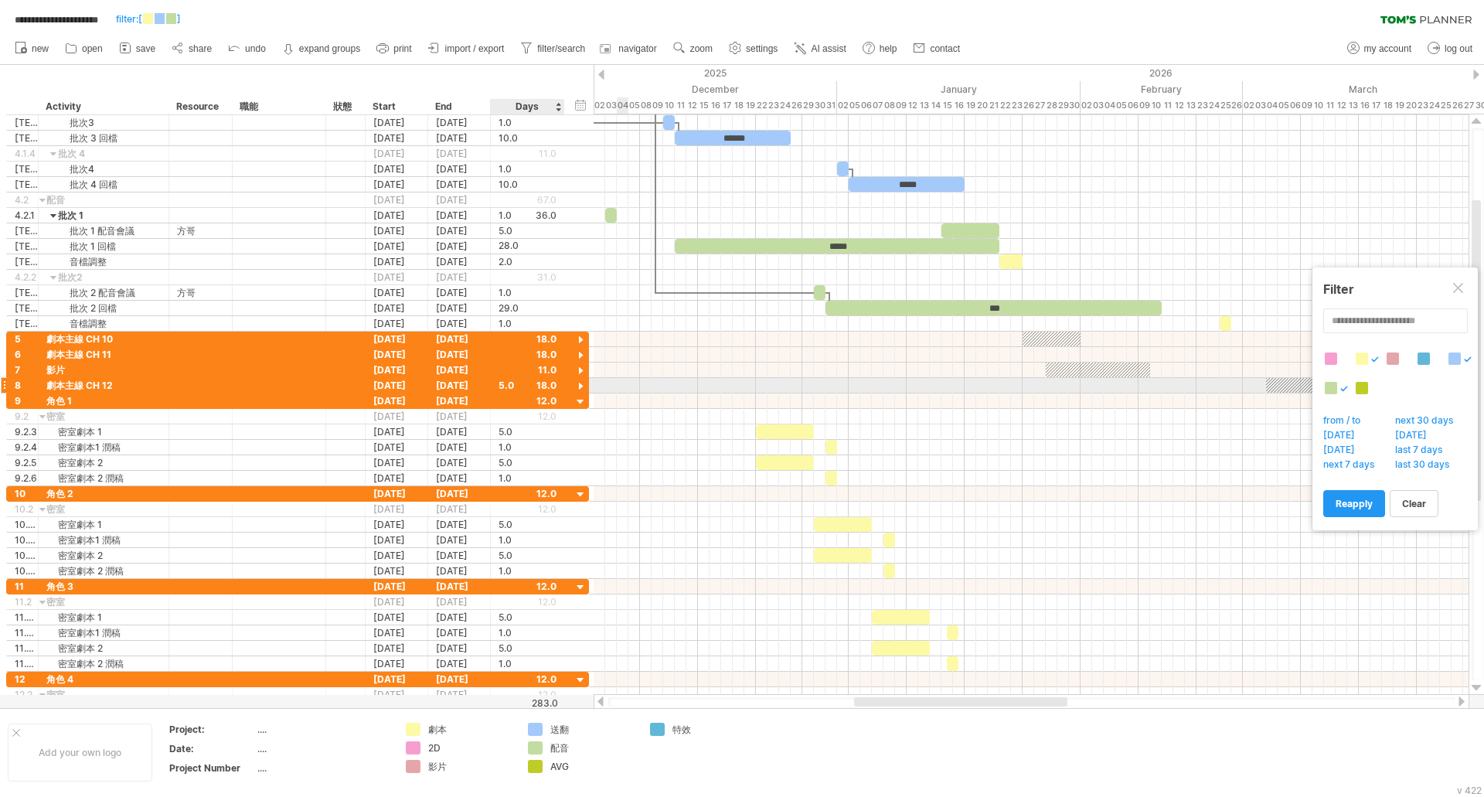
click at [584, 386] on div at bounding box center [580, 386] width 15 height 15
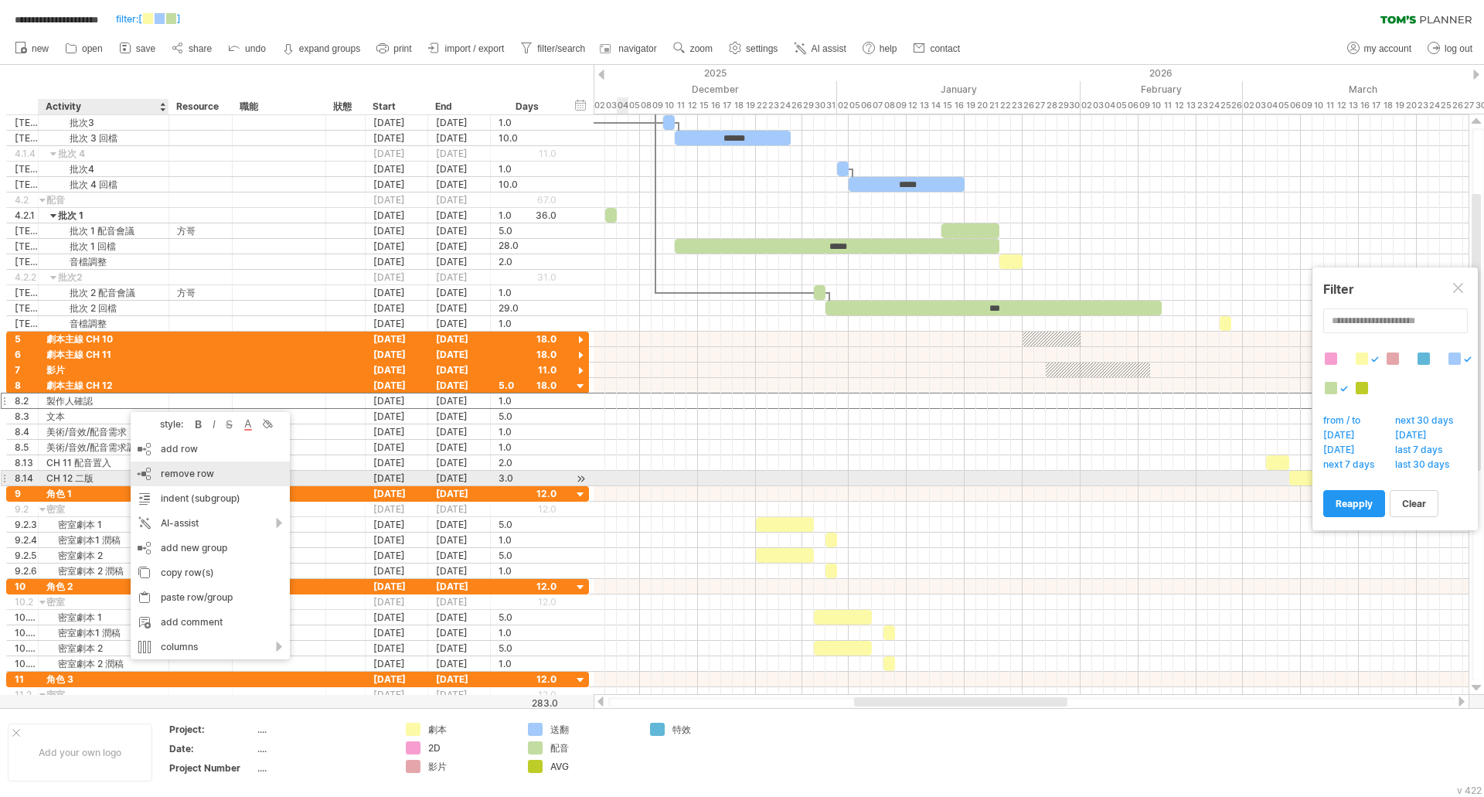
click at [208, 474] on span "remove row" at bounding box center [187, 474] width 53 height 12
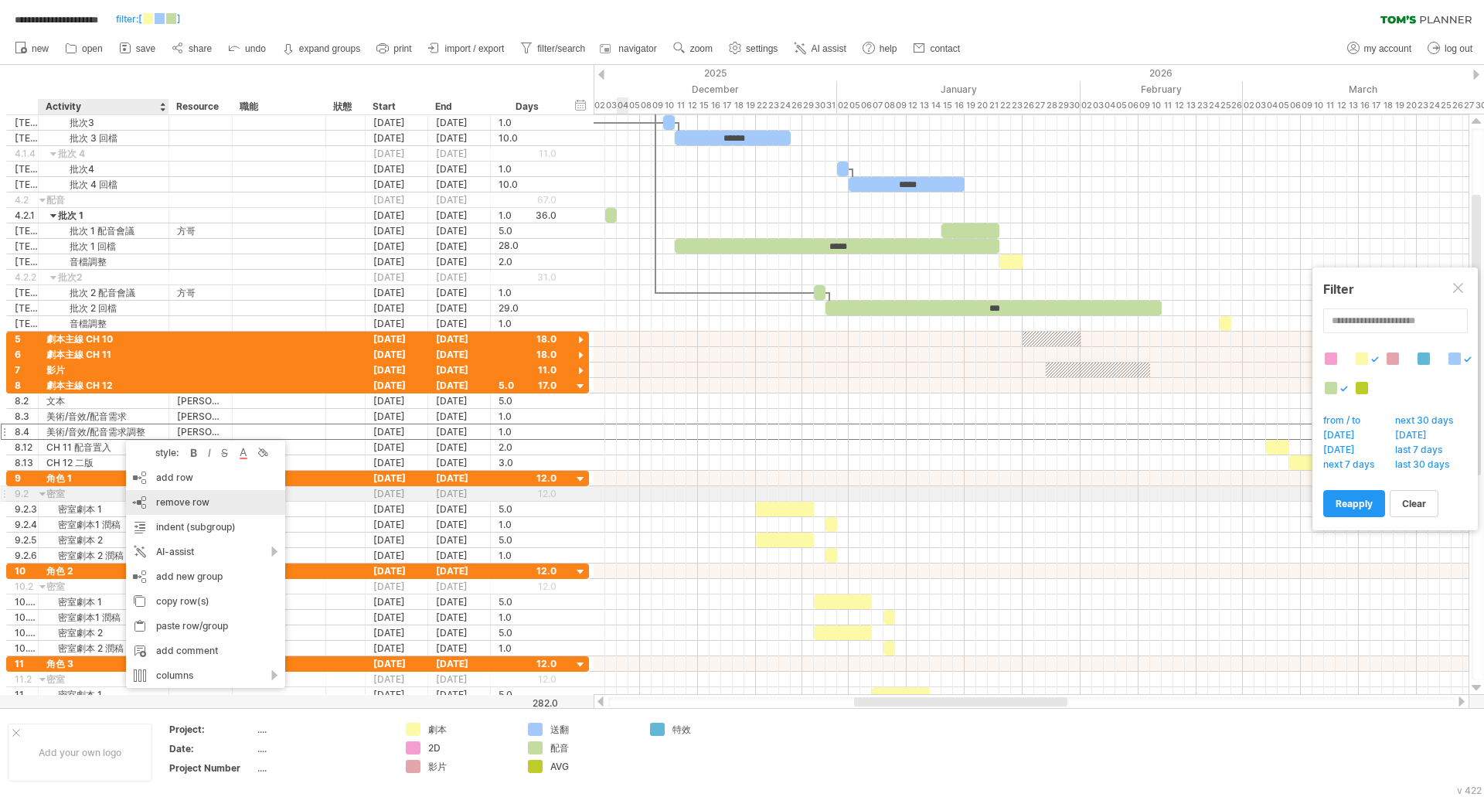
click at [225, 500] on div "remove row remove selected rows" at bounding box center [205, 502] width 159 height 25
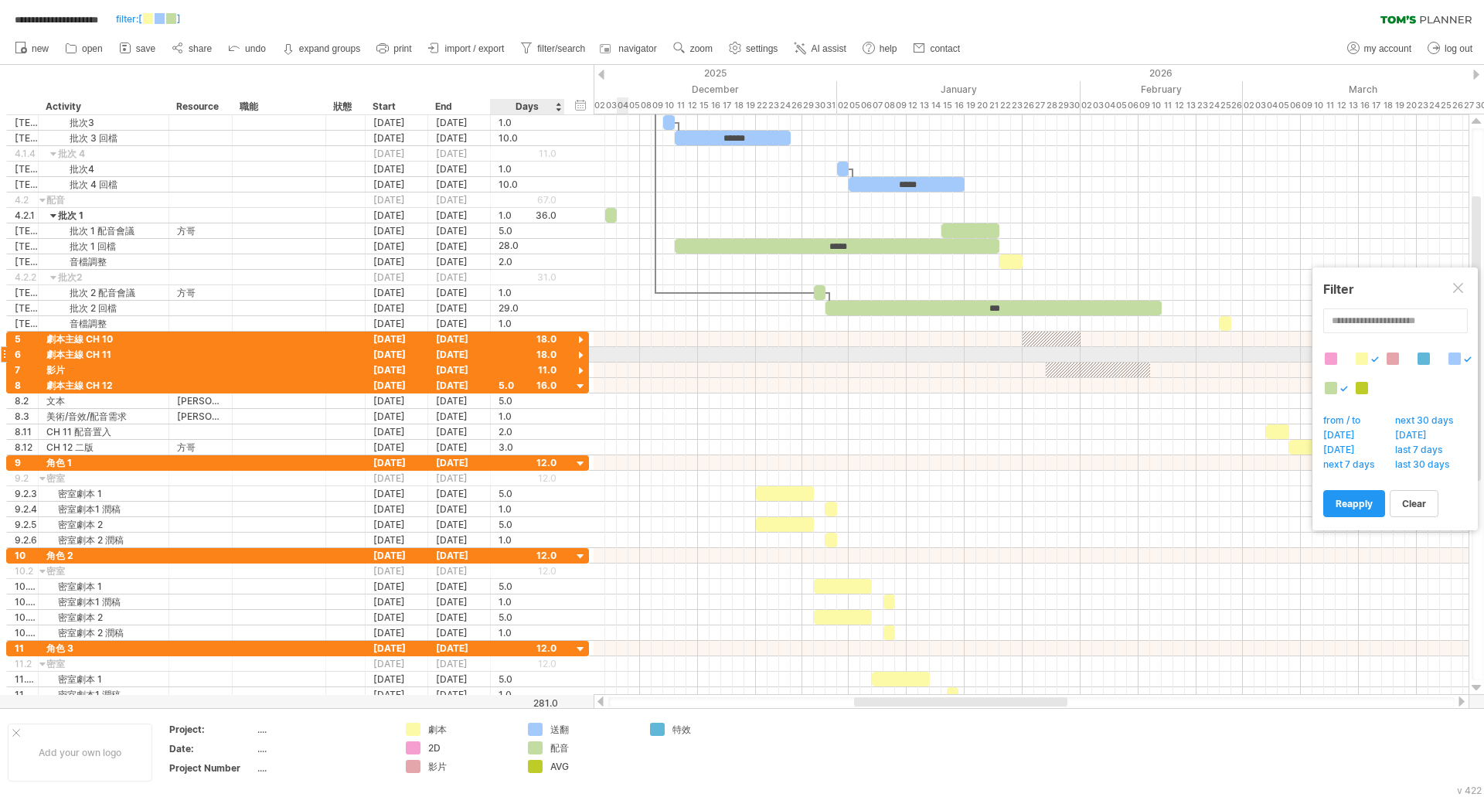
click at [578, 355] on div at bounding box center [580, 356] width 15 height 15
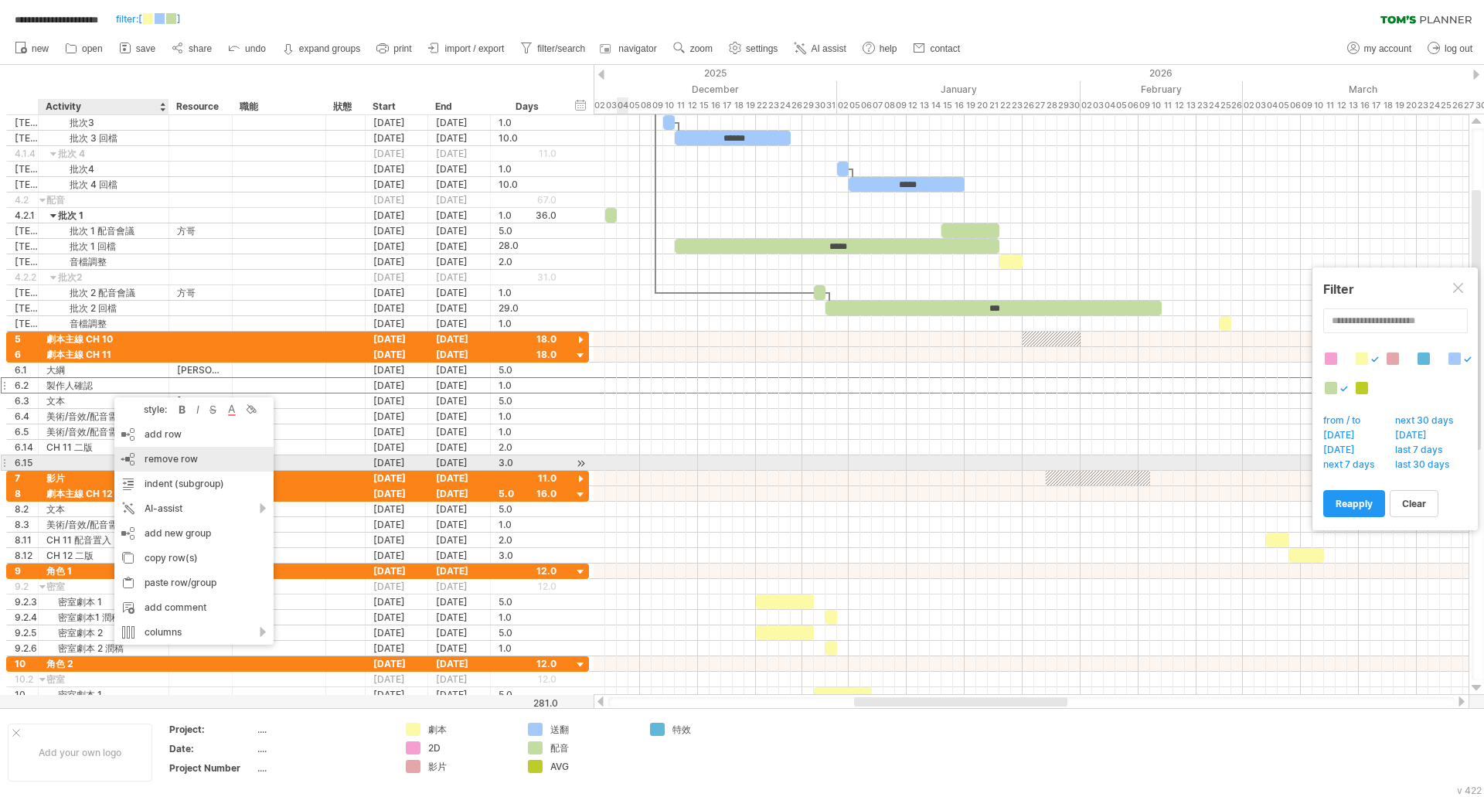
click at [180, 465] on div "remove row remove selected rows" at bounding box center [193, 459] width 159 height 25
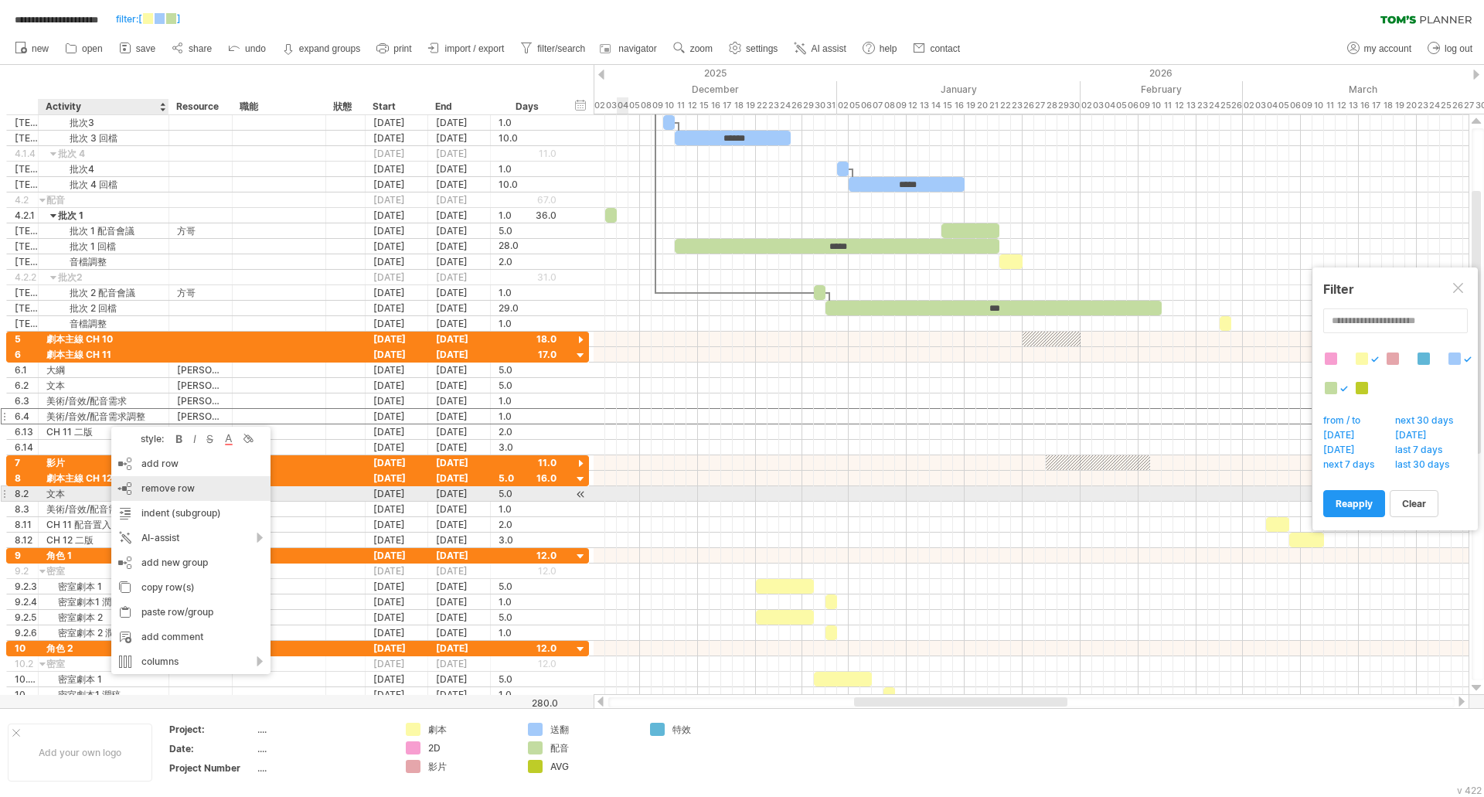
click at [182, 491] on span "remove row" at bounding box center [167, 488] width 53 height 12
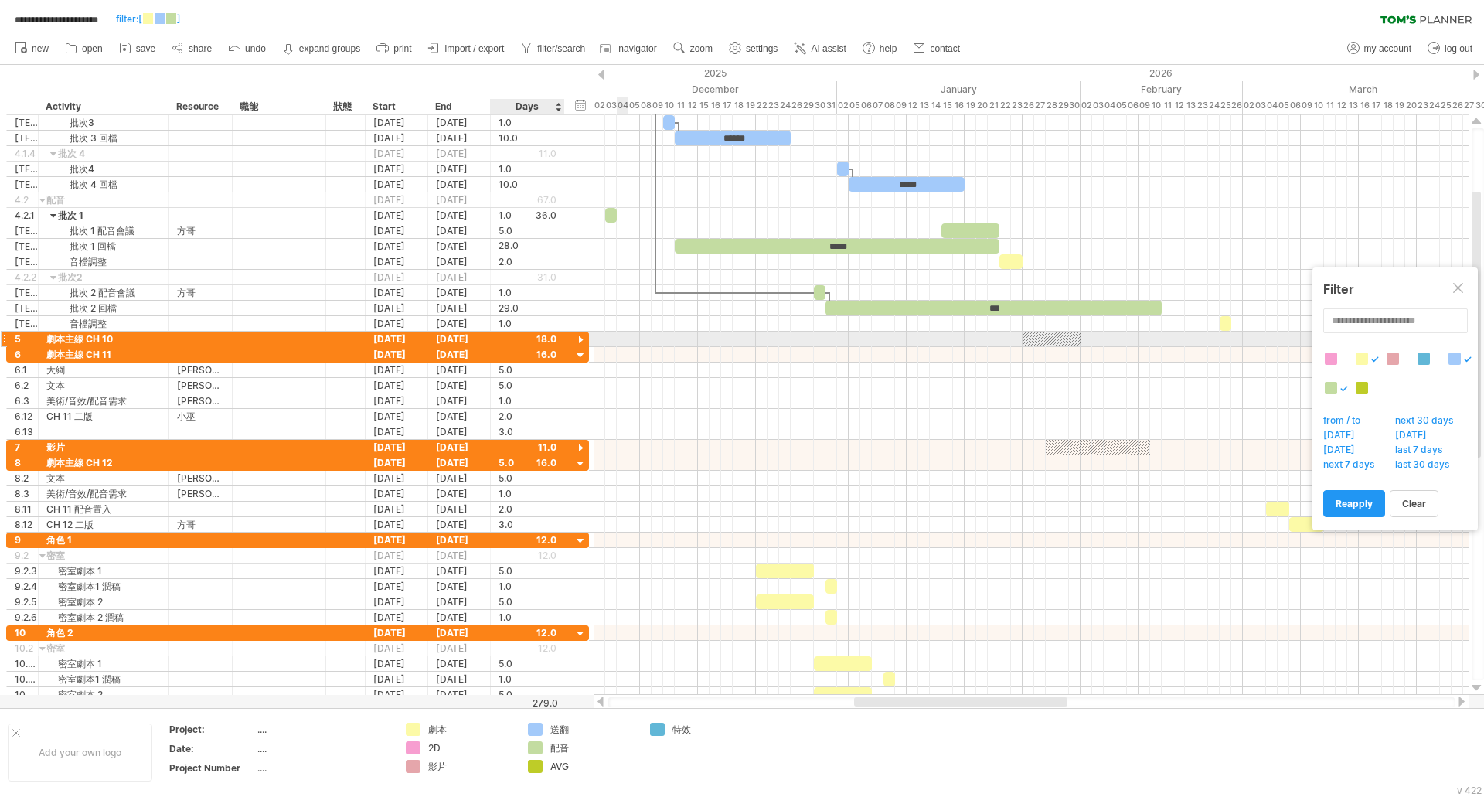
click at [583, 335] on div at bounding box center [580, 340] width 15 height 15
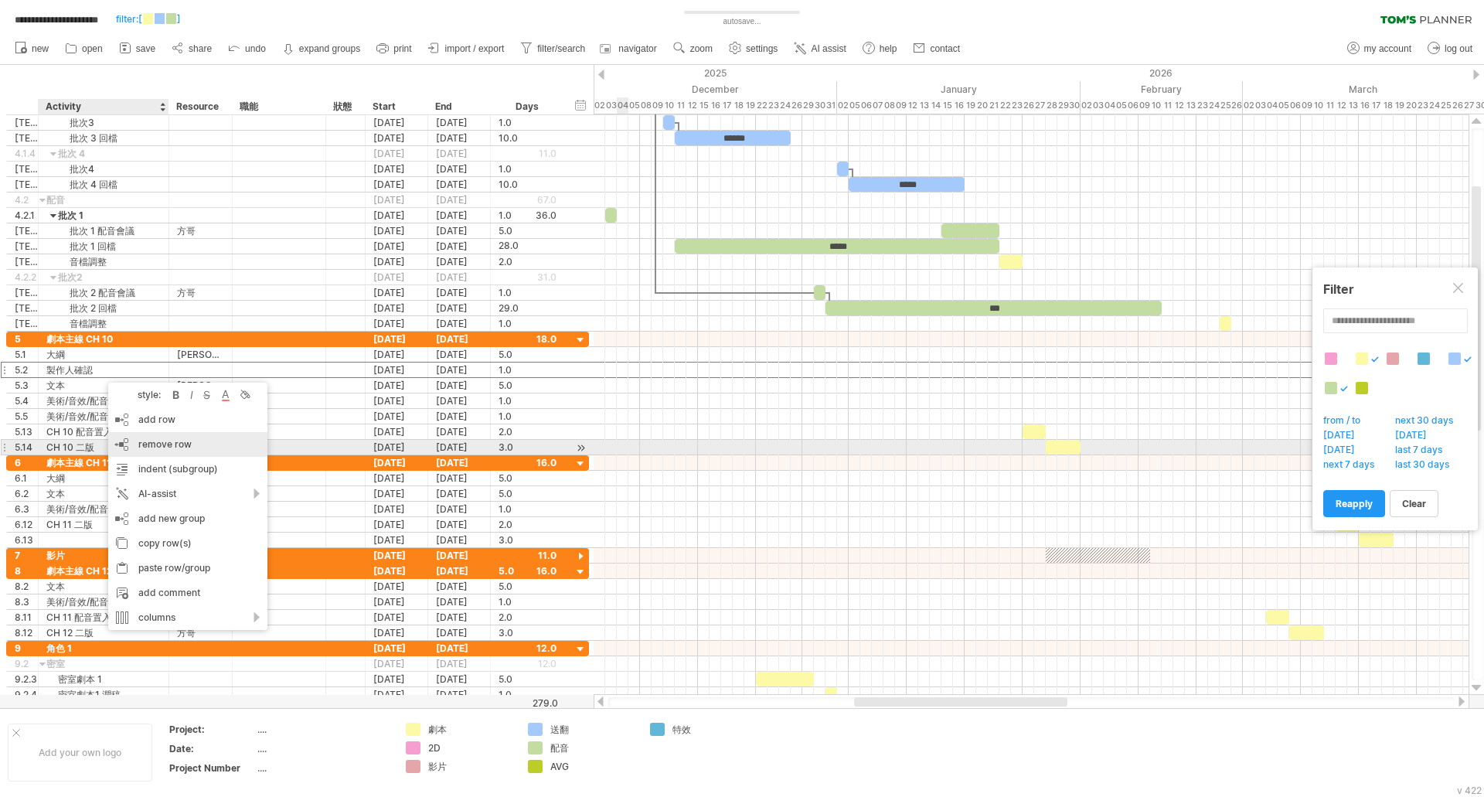
click at [180, 446] on span "remove row" at bounding box center [164, 444] width 53 height 12
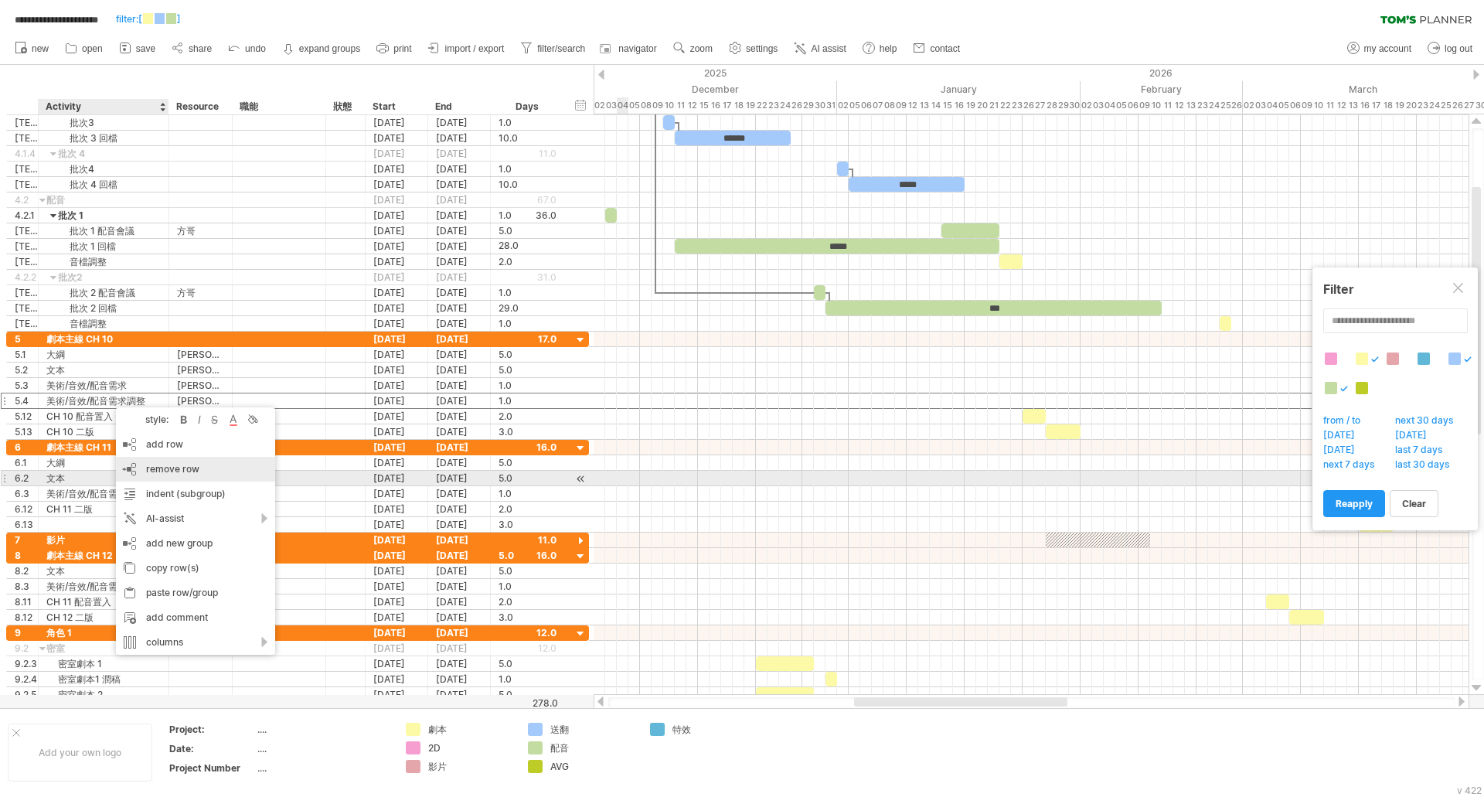
click at [175, 473] on span "remove row" at bounding box center [172, 469] width 53 height 12
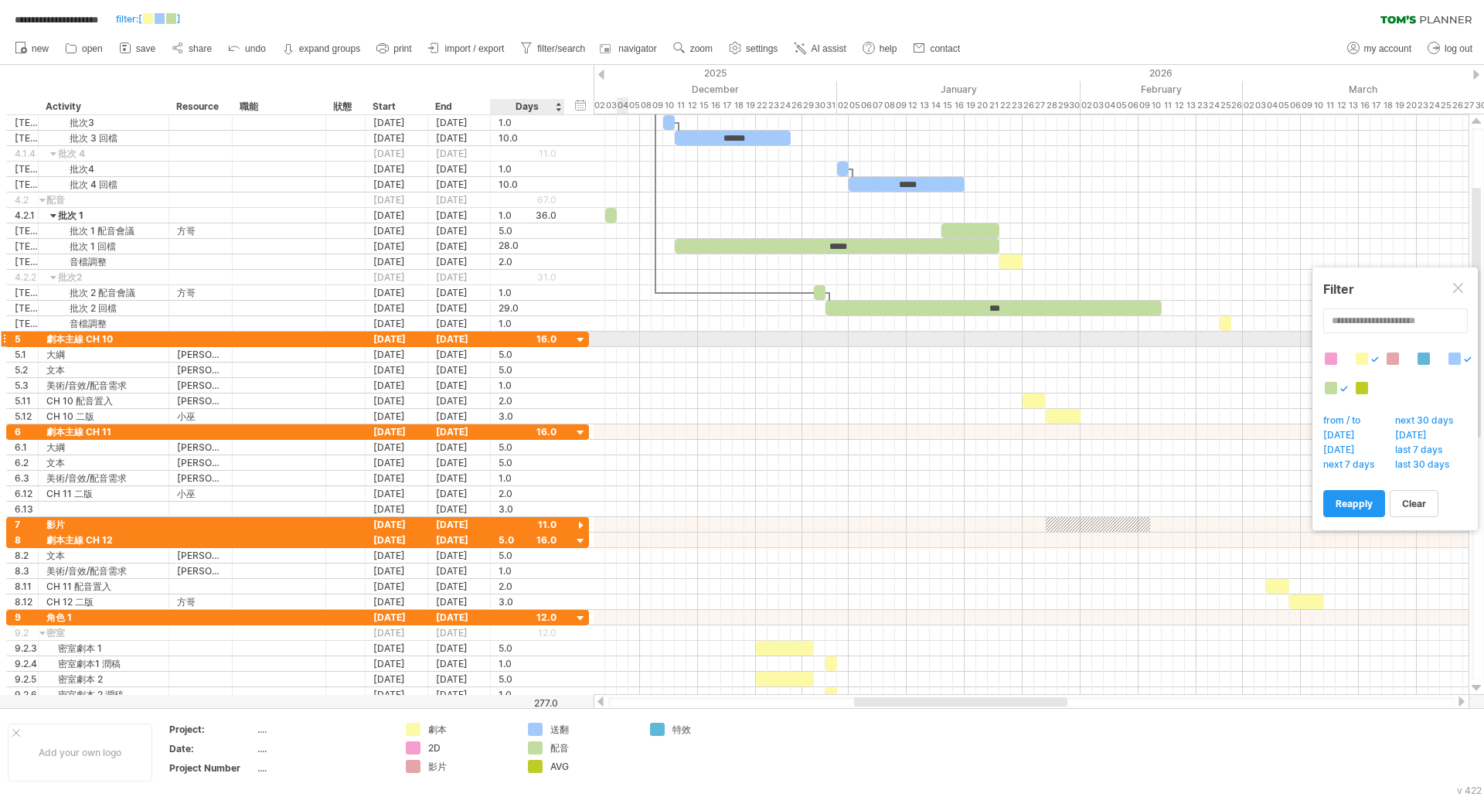
click at [582, 341] on div at bounding box center [580, 340] width 15 height 15
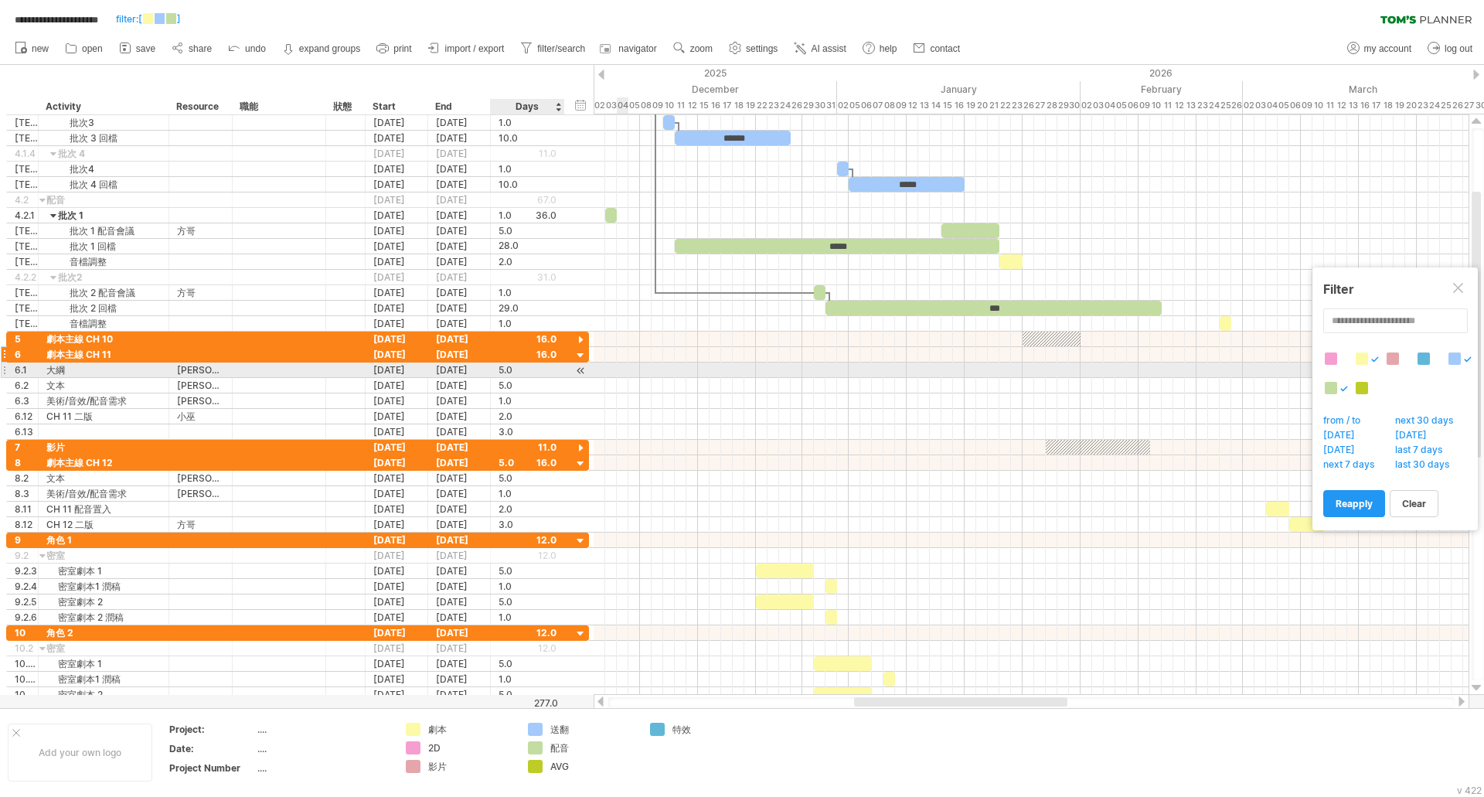
click at [582, 360] on div at bounding box center [580, 356] width 15 height 15
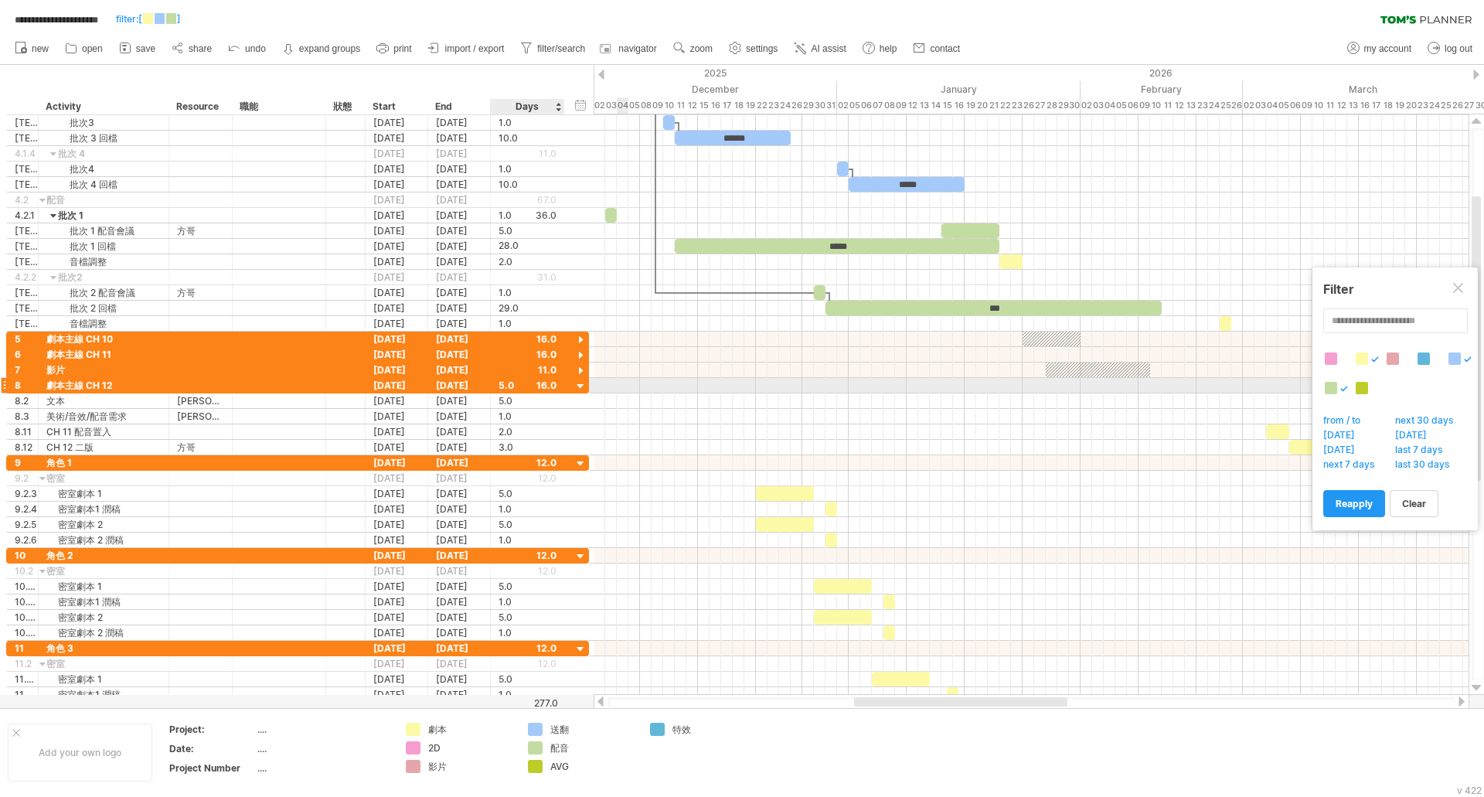
click at [584, 391] on div at bounding box center [580, 386] width 15 height 15
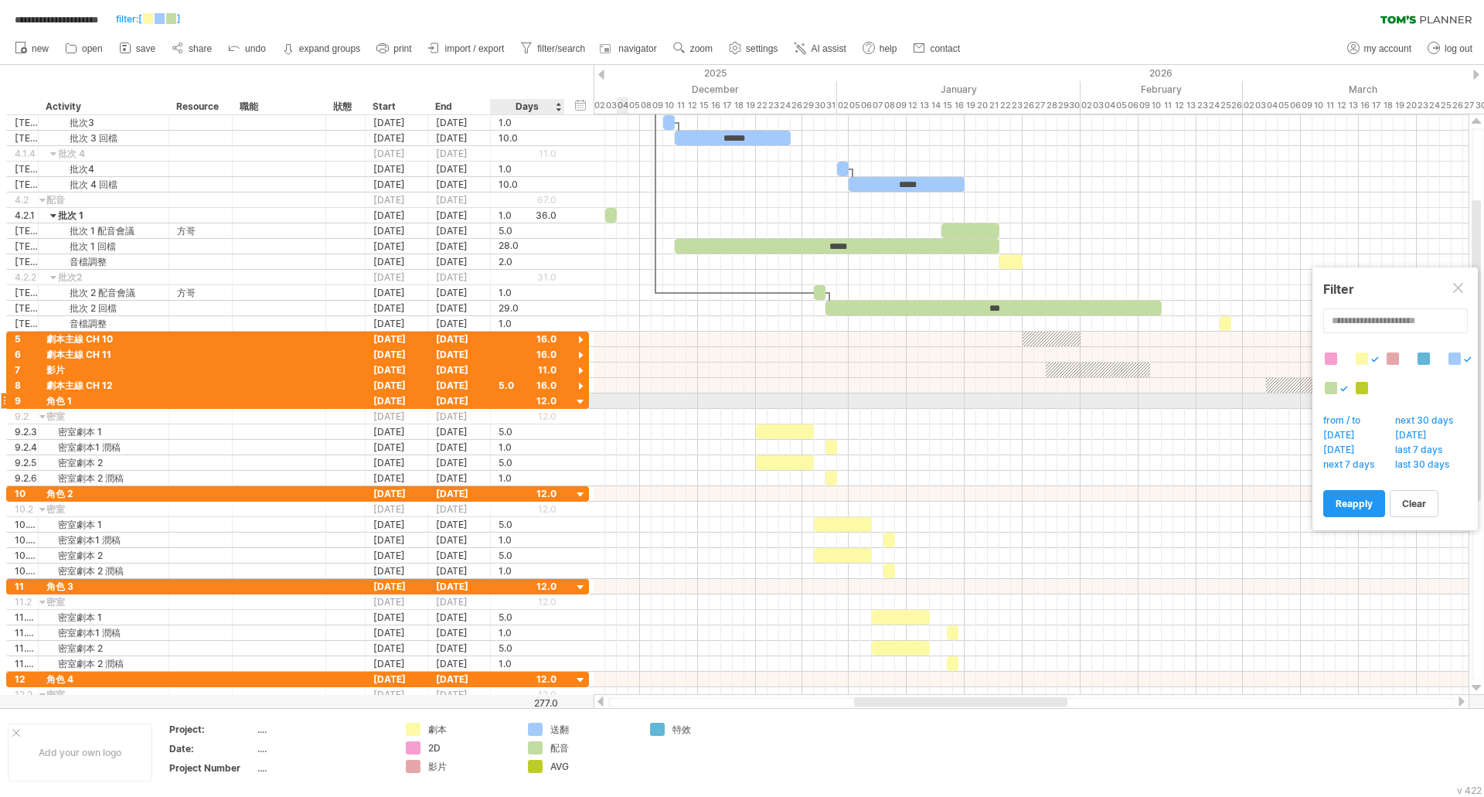
click at [583, 405] on div at bounding box center [580, 402] width 15 height 15
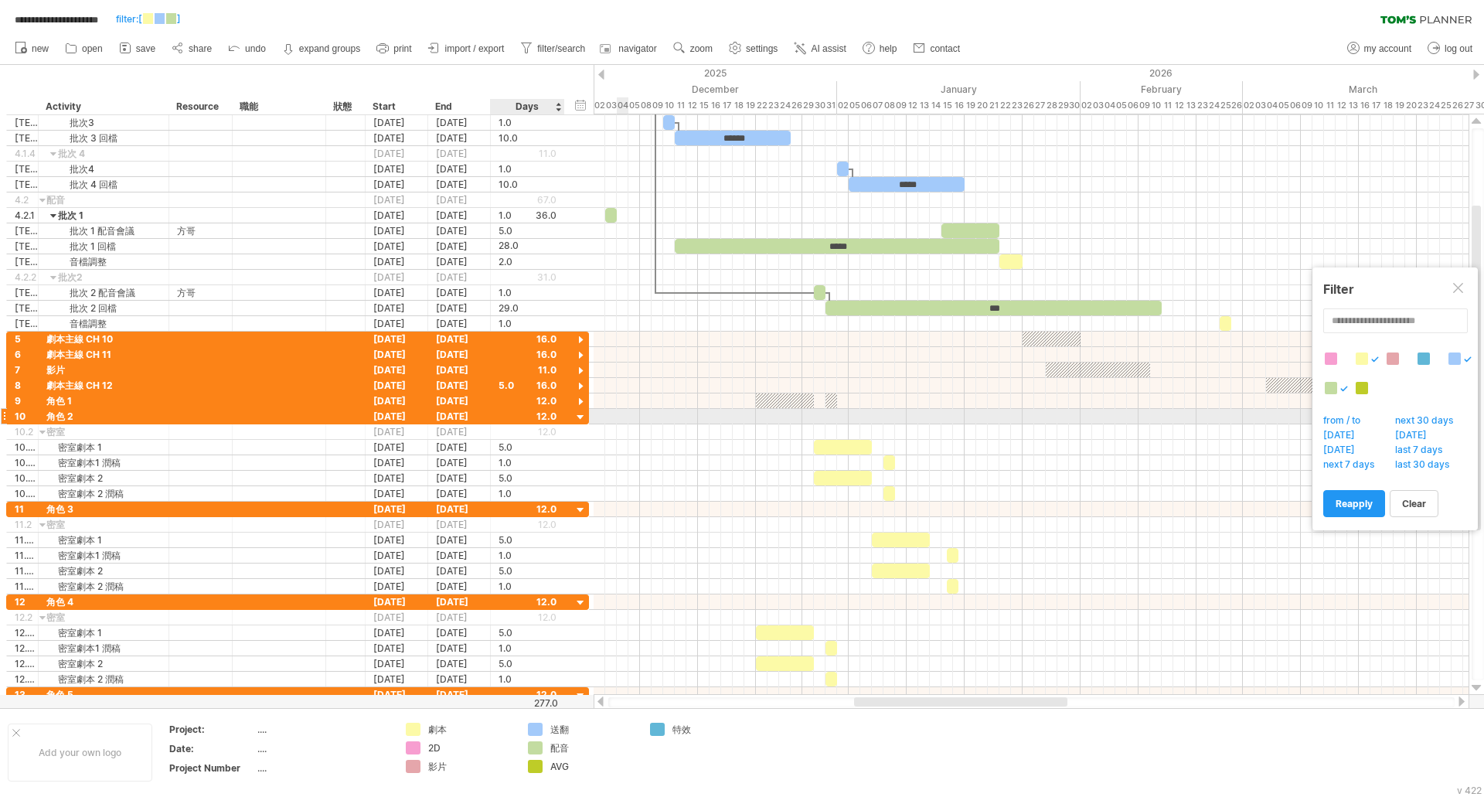
click at [583, 417] on div at bounding box center [580, 417] width 15 height 15
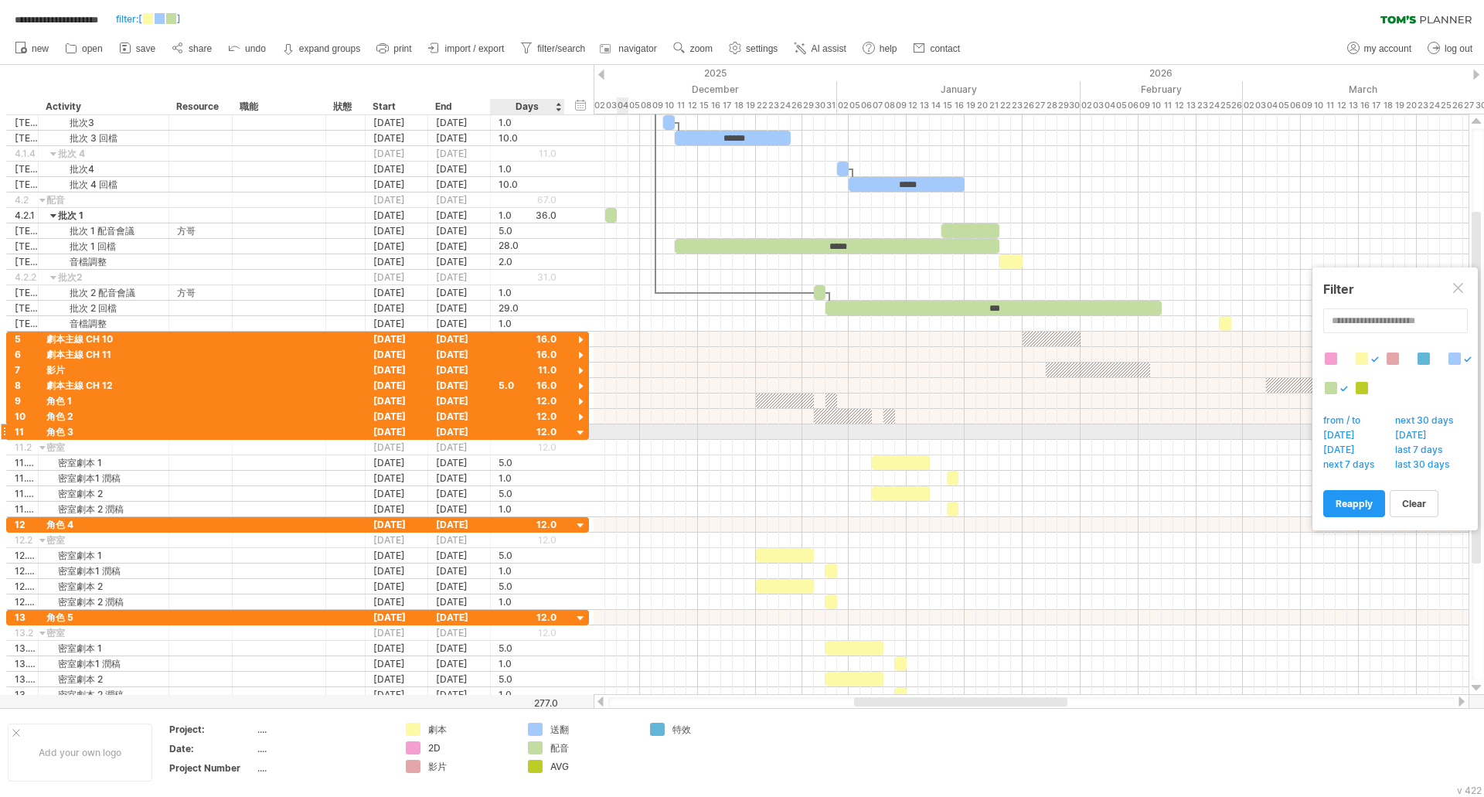
click at [582, 437] on div at bounding box center [580, 433] width 15 height 15
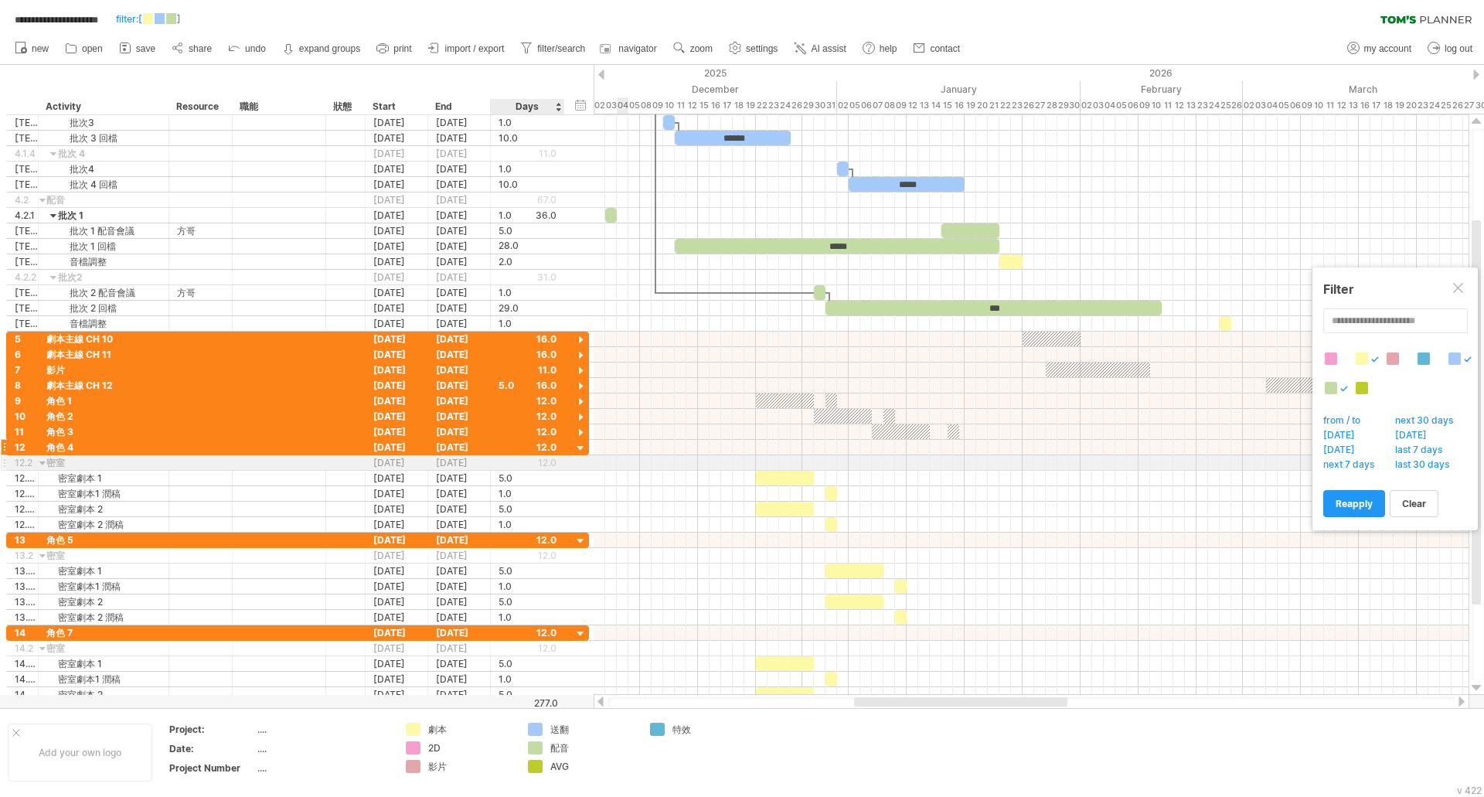
click at [578, 451] on div at bounding box center [580, 448] width 15 height 15
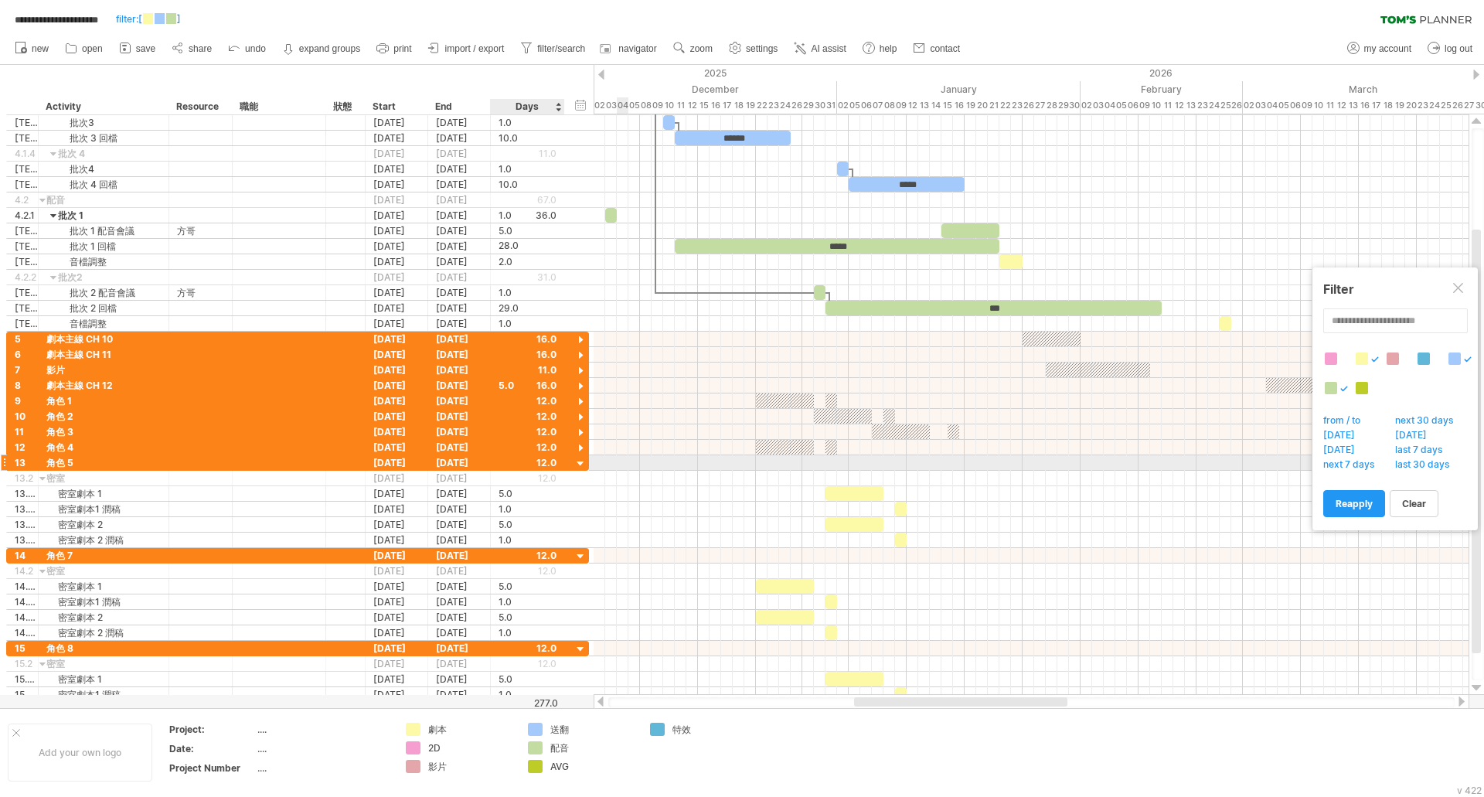
click at [580, 467] on div at bounding box center [580, 464] width 15 height 15
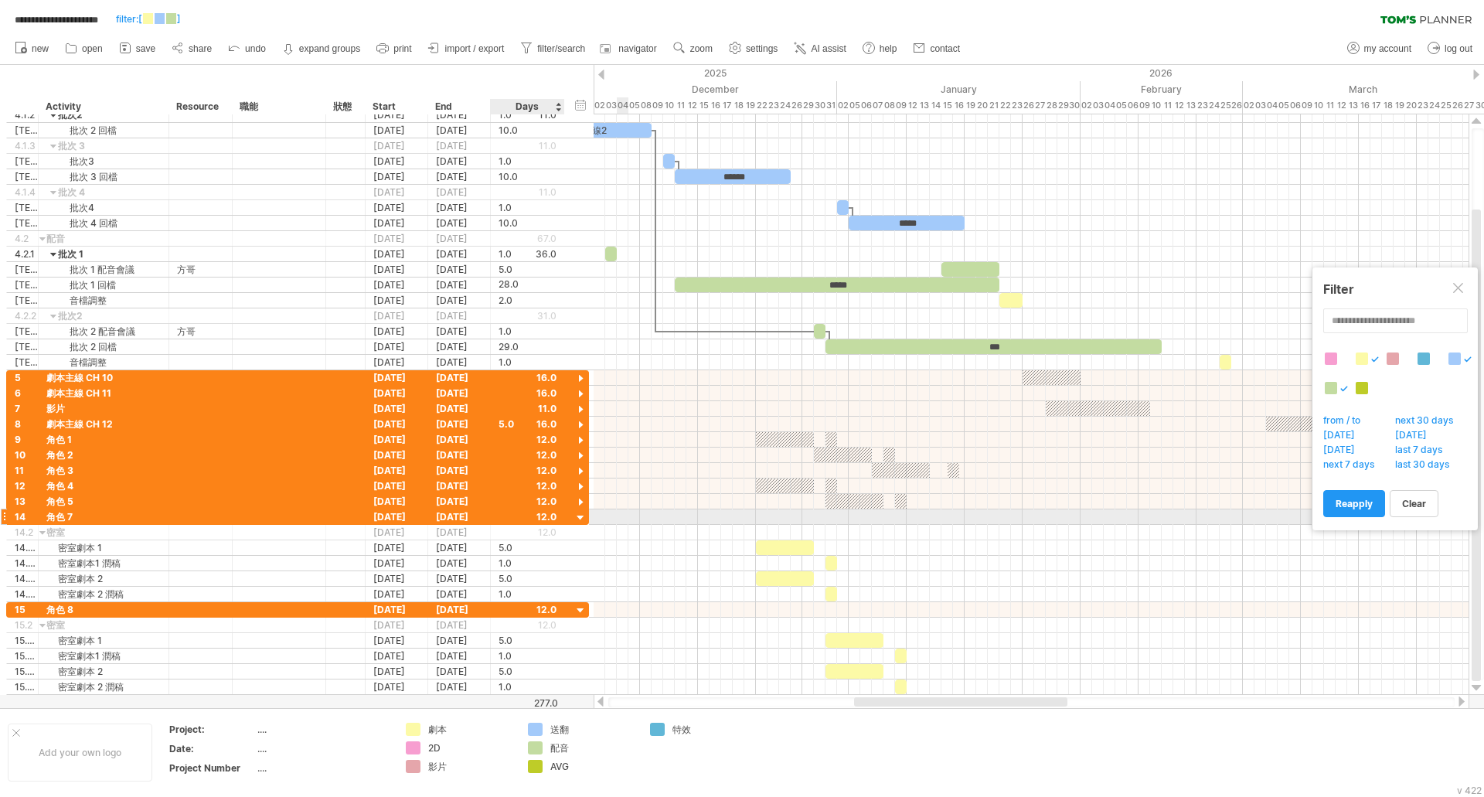
click at [580, 519] on div at bounding box center [580, 518] width 15 height 15
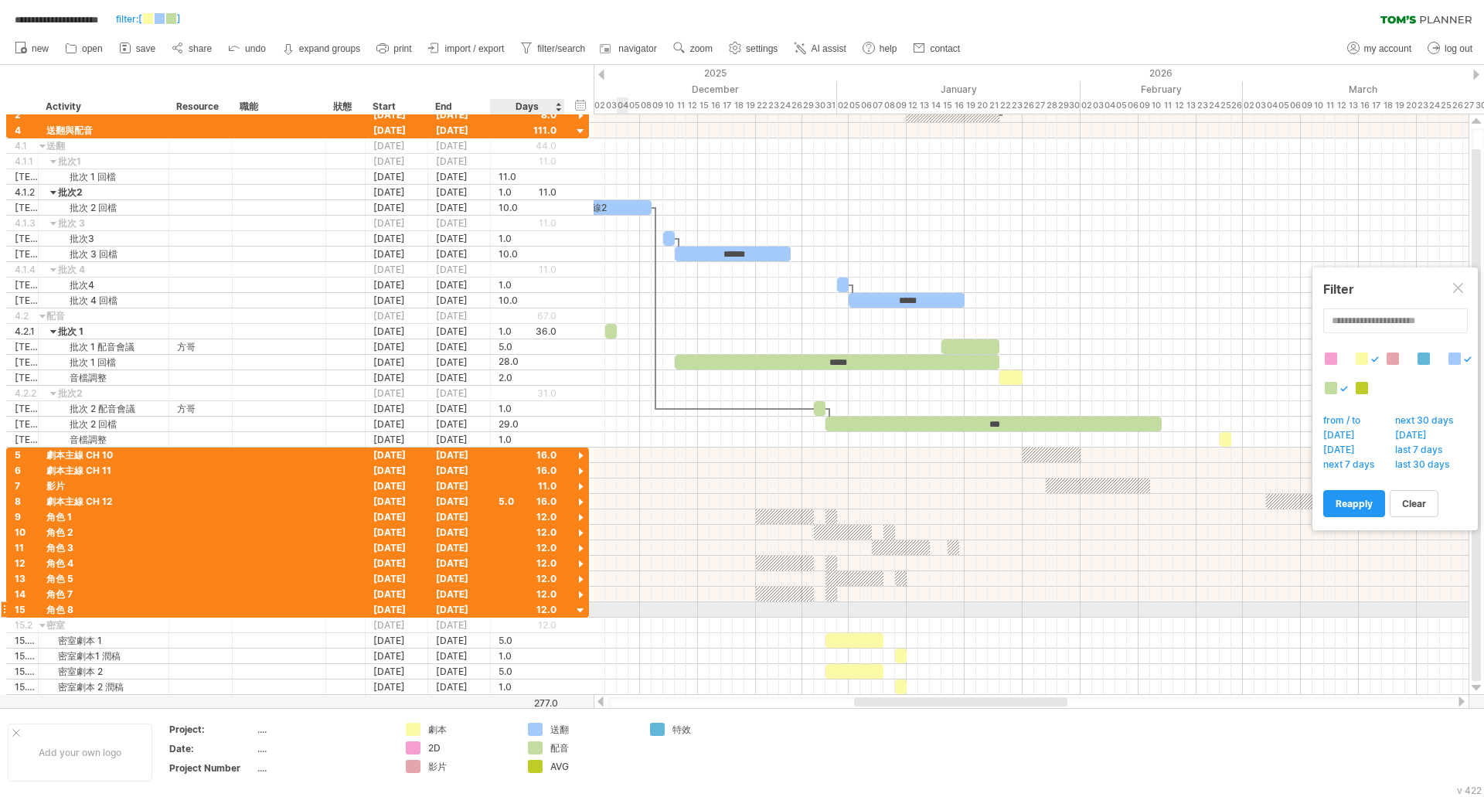
click at [581, 607] on div at bounding box center [580, 611] width 15 height 15
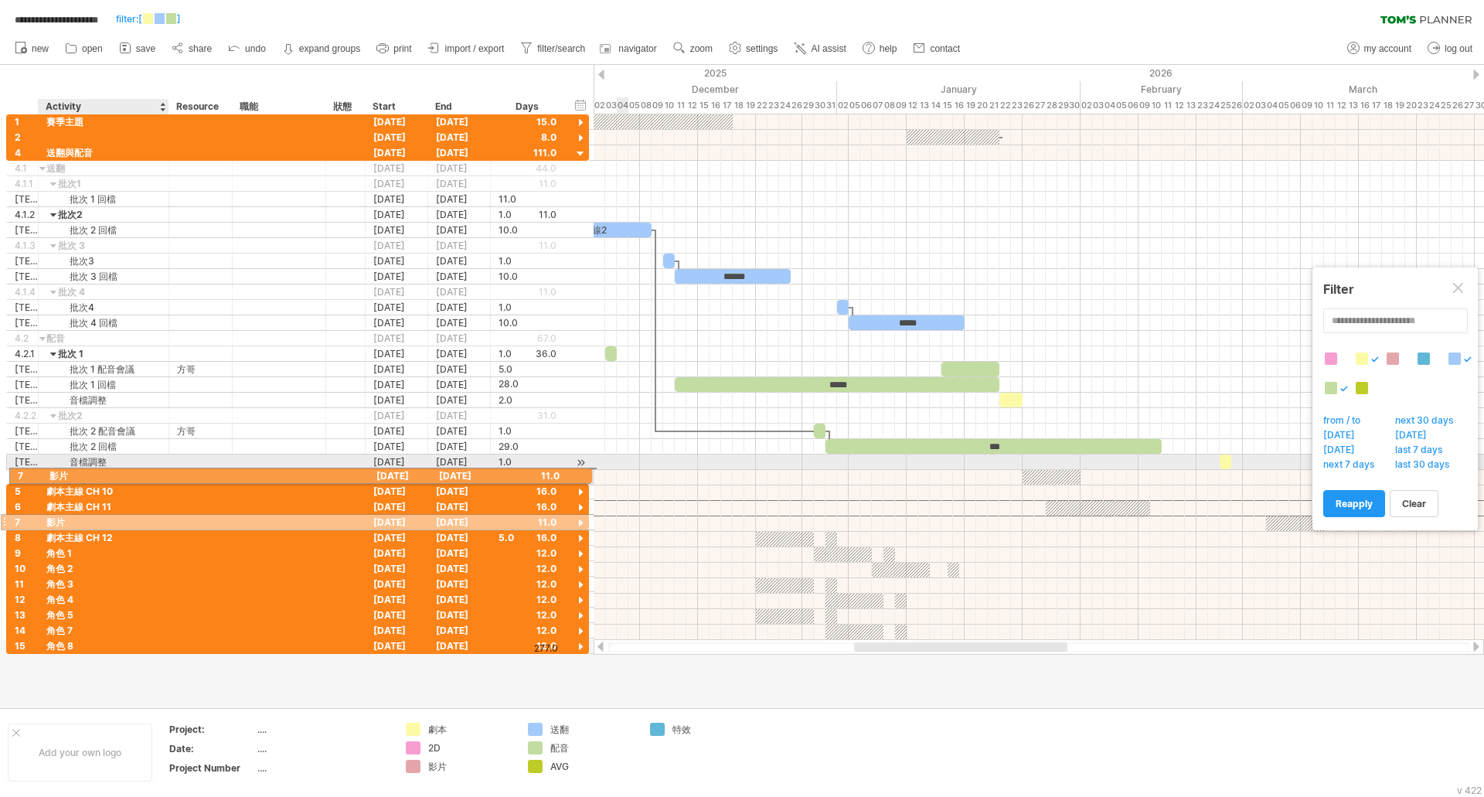
drag, startPoint x: 53, startPoint y: 507, endPoint x: 51, endPoint y: 472, distance: 34.8
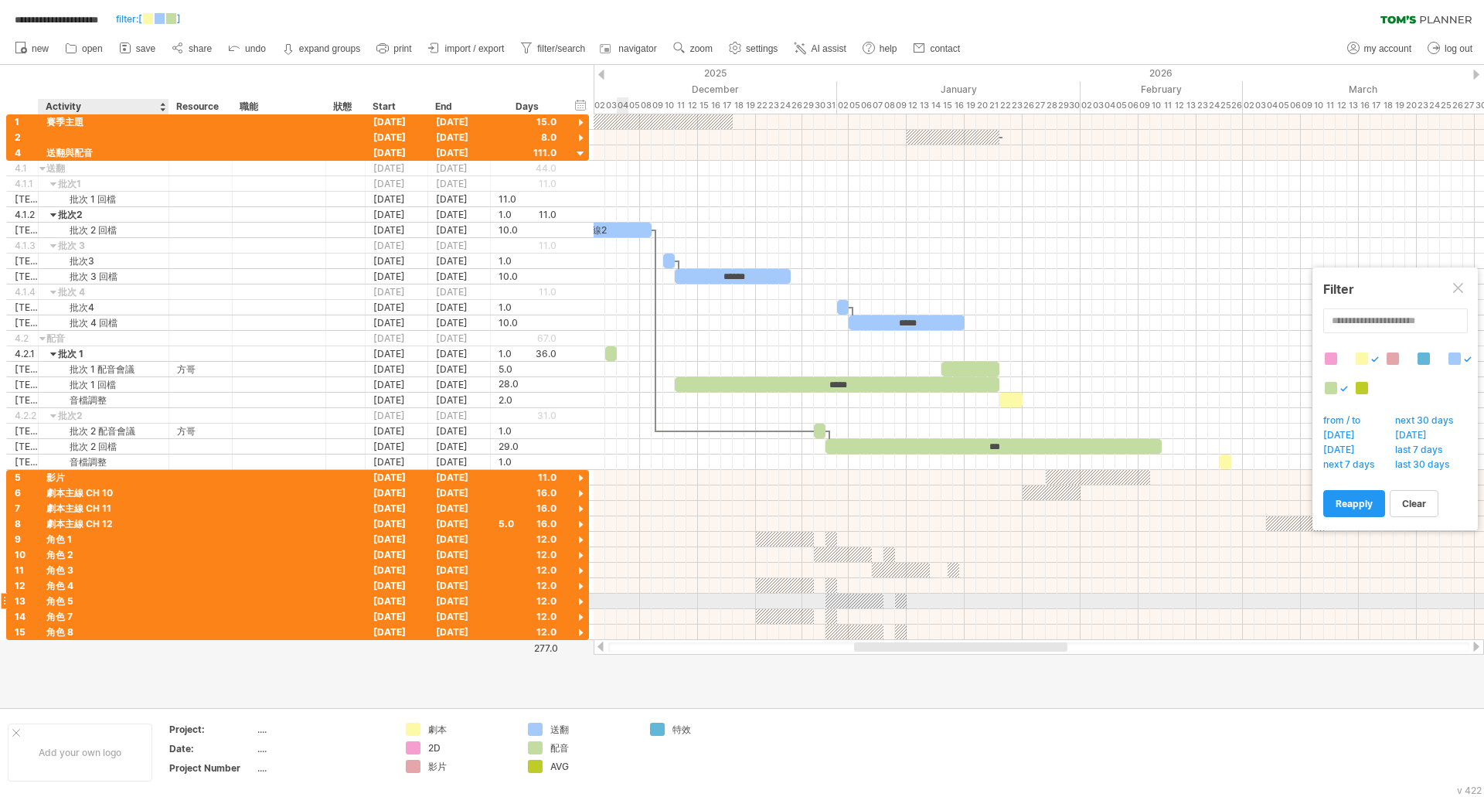
click at [82, 597] on div "角色 5" at bounding box center [103, 600] width 114 height 15
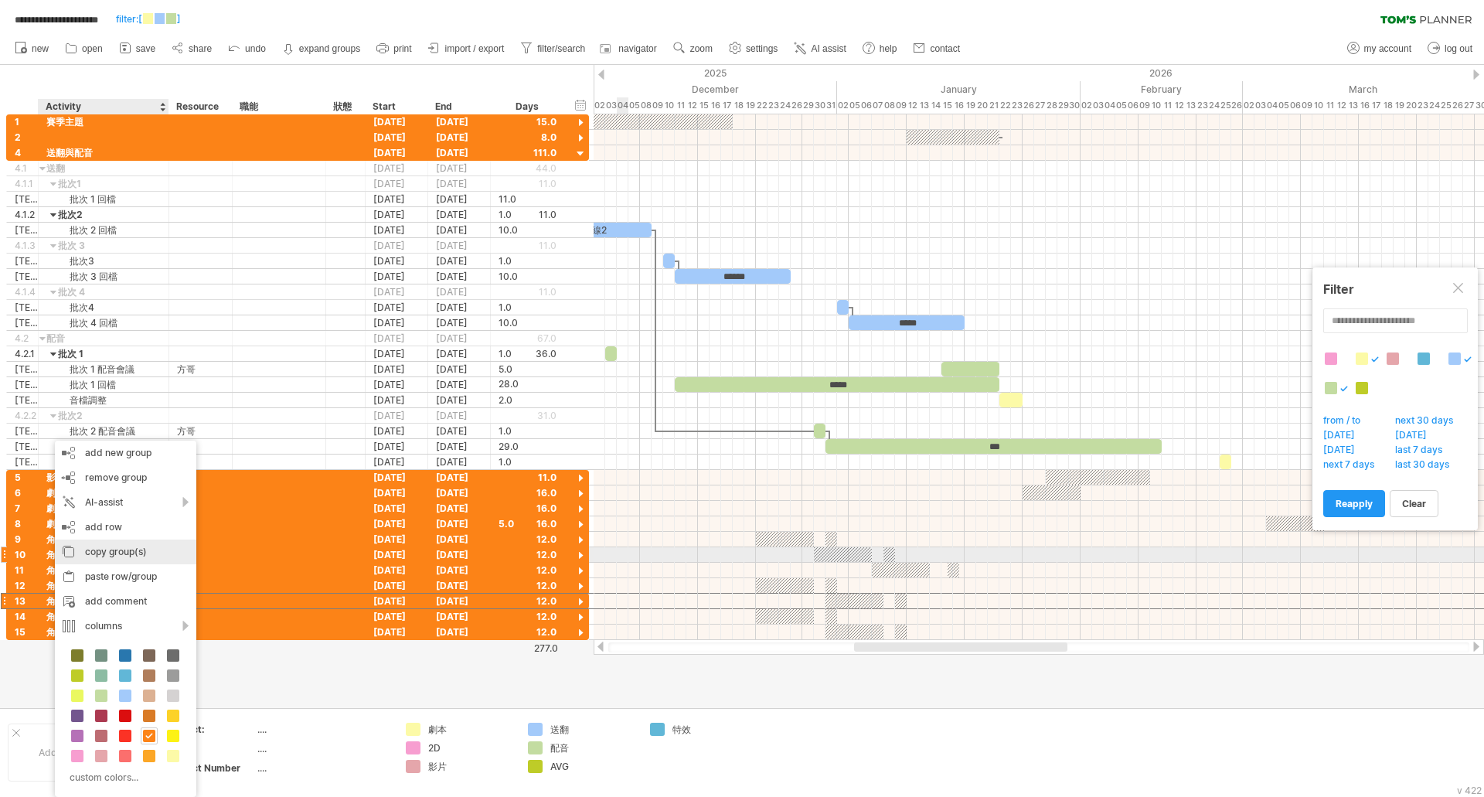
click at [121, 549] on div "copy group(s)" at bounding box center [125, 551] width 141 height 25
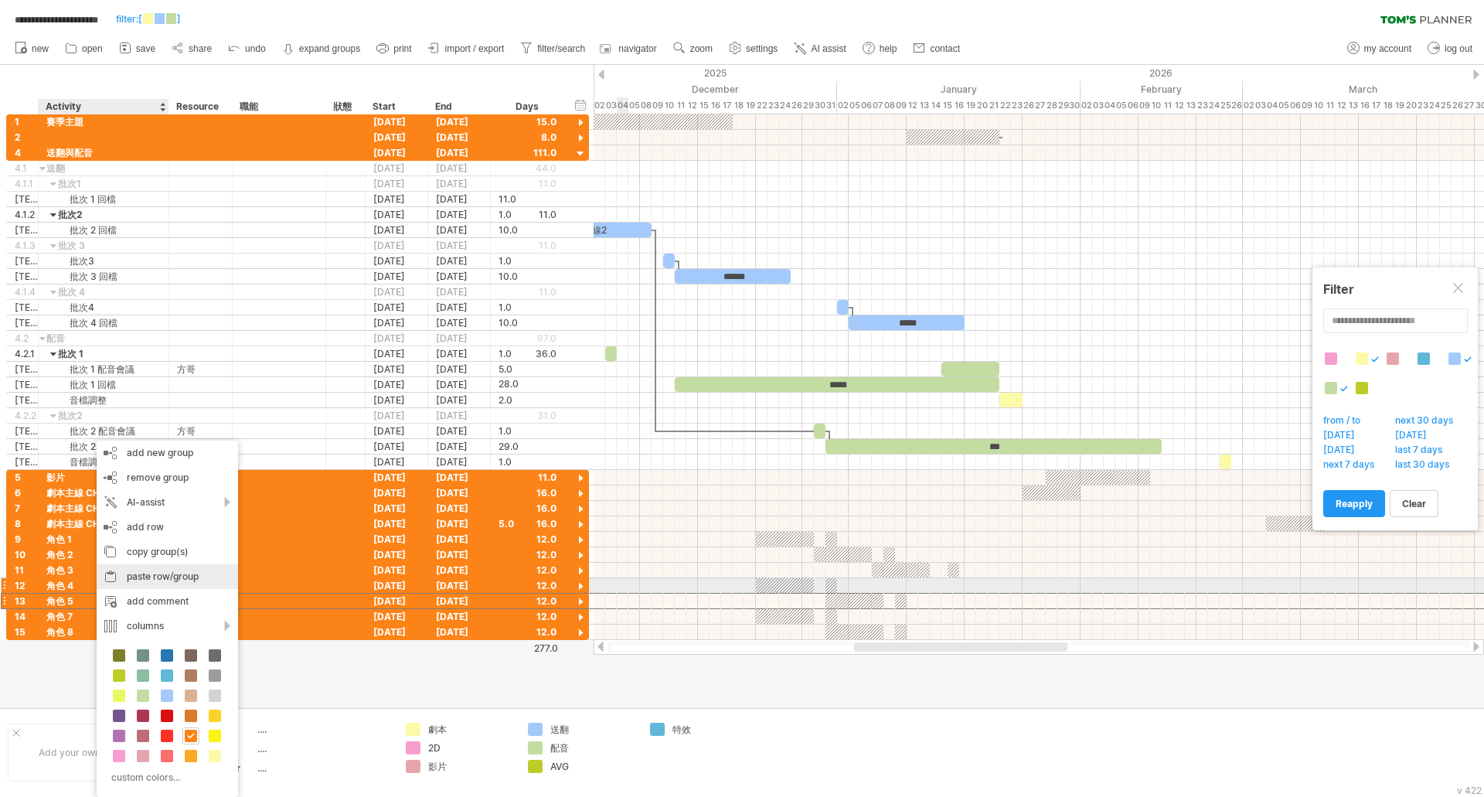
click at [163, 579] on div "paste row/group" at bounding box center [167, 576] width 141 height 25
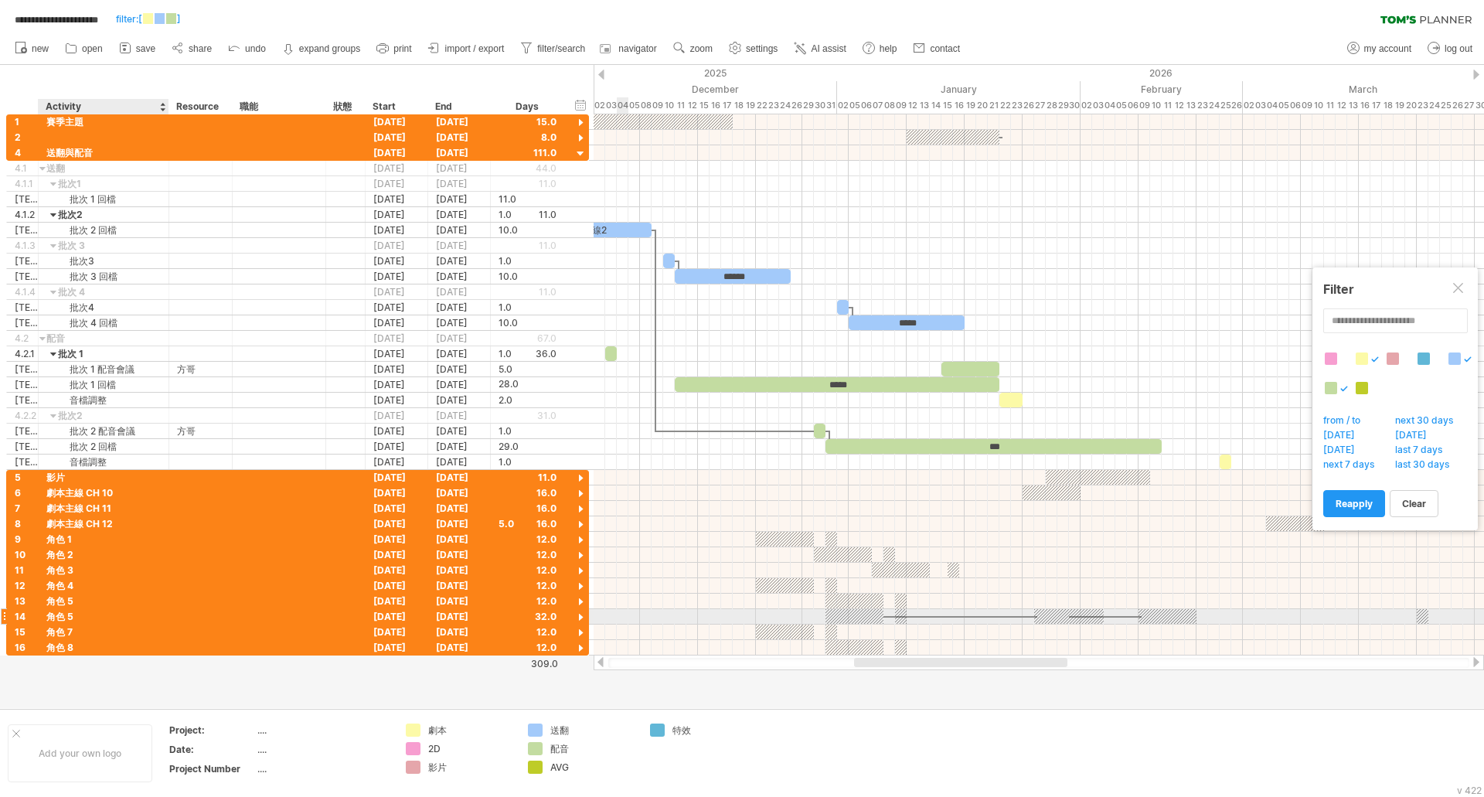
click at [80, 622] on div "角色 5" at bounding box center [103, 616] width 114 height 15
type input "****"
click at [579, 615] on div at bounding box center [580, 617] width 15 height 15
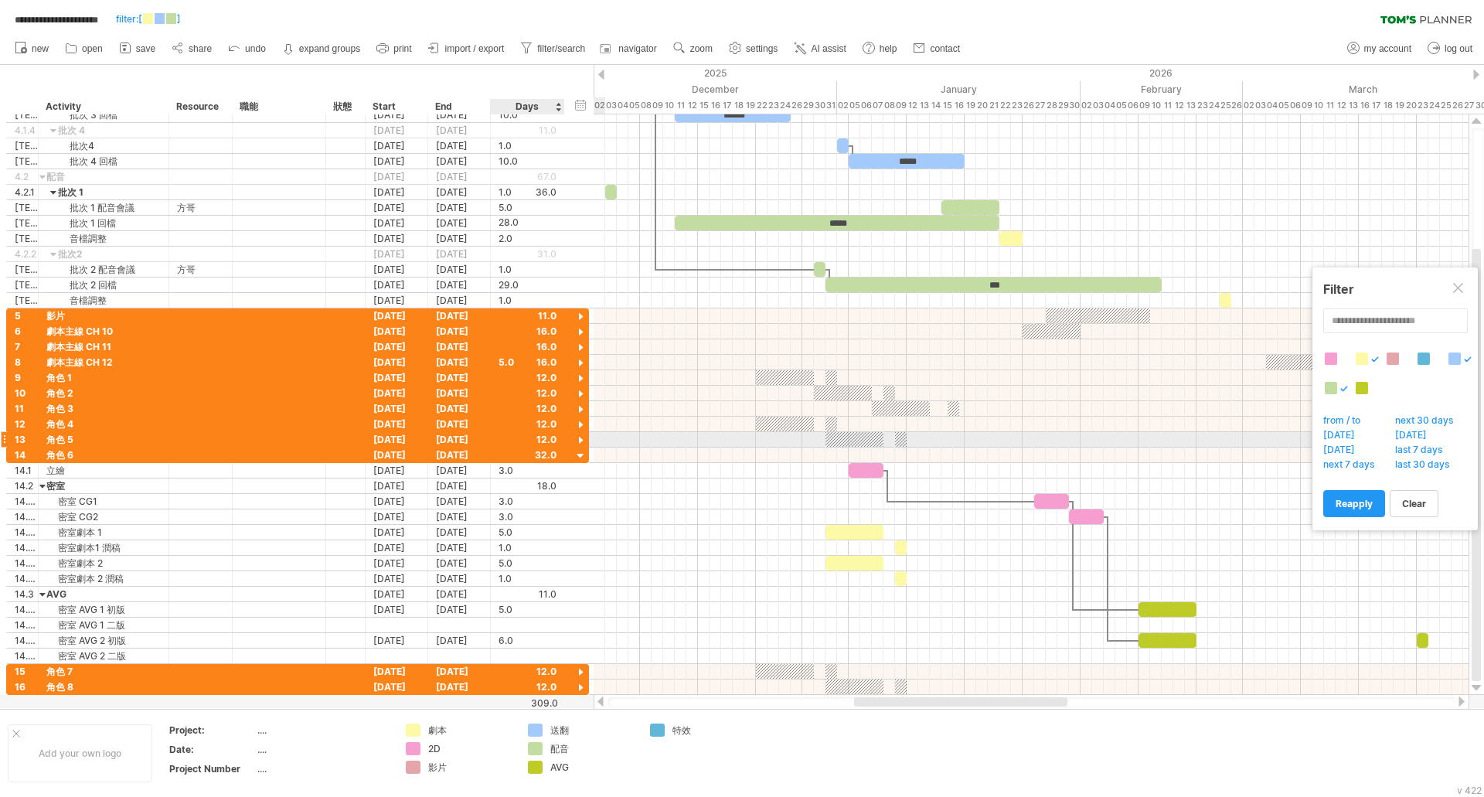
click at [581, 440] on div at bounding box center [580, 441] width 15 height 15
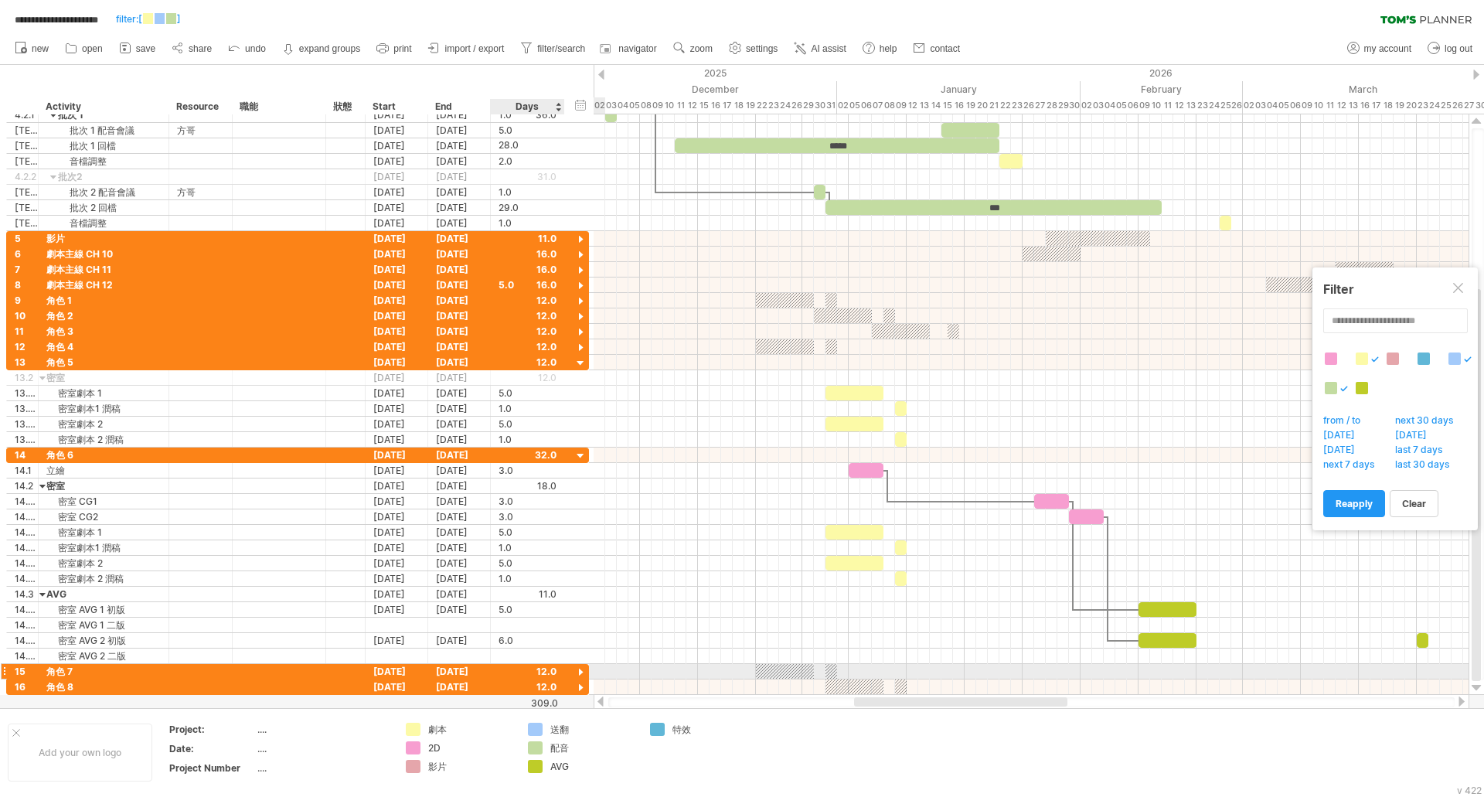
click at [582, 672] on div at bounding box center [580, 672] width 15 height 15
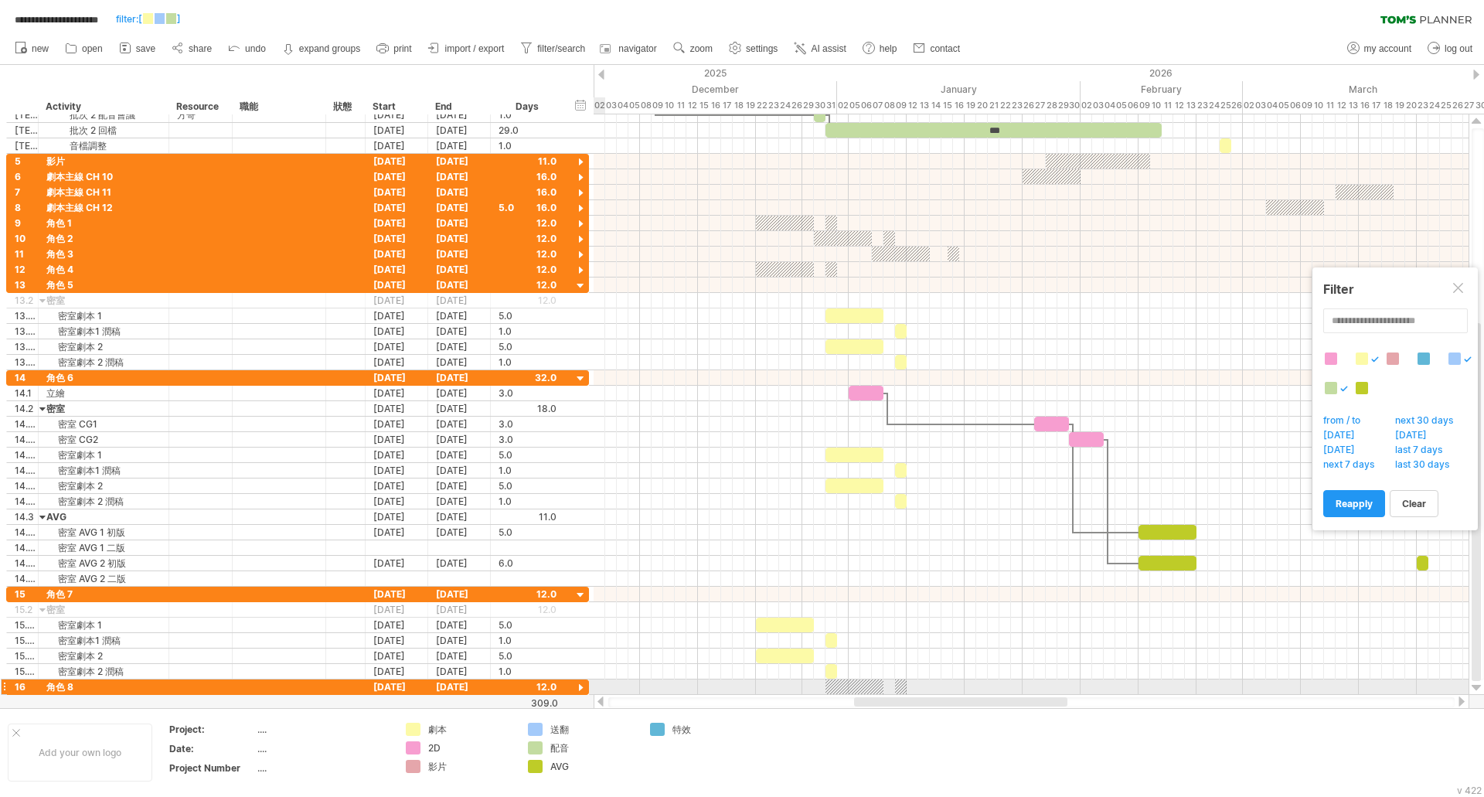
click at [581, 689] on div at bounding box center [580, 688] width 15 height 15
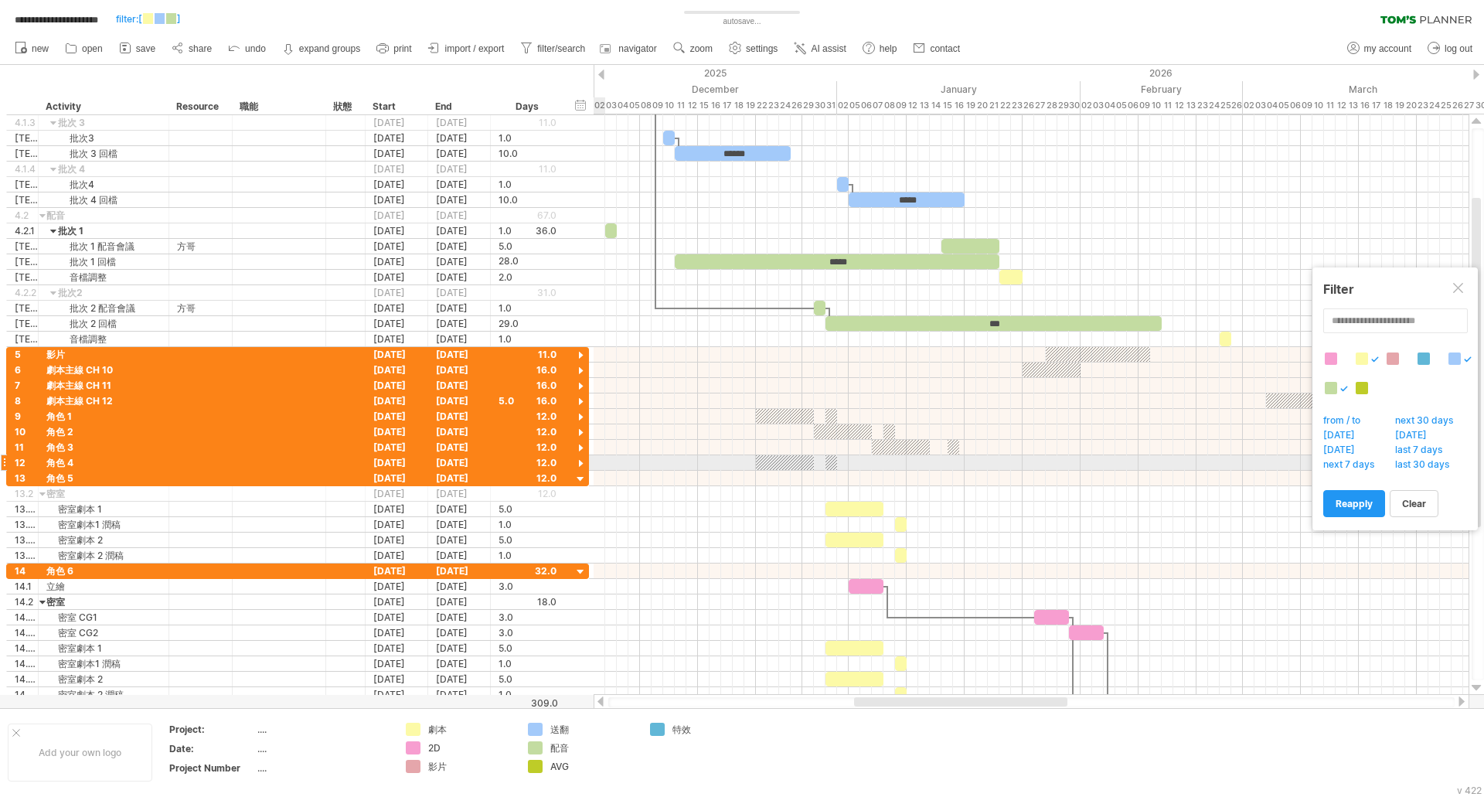
click at [581, 464] on div at bounding box center [580, 464] width 15 height 15
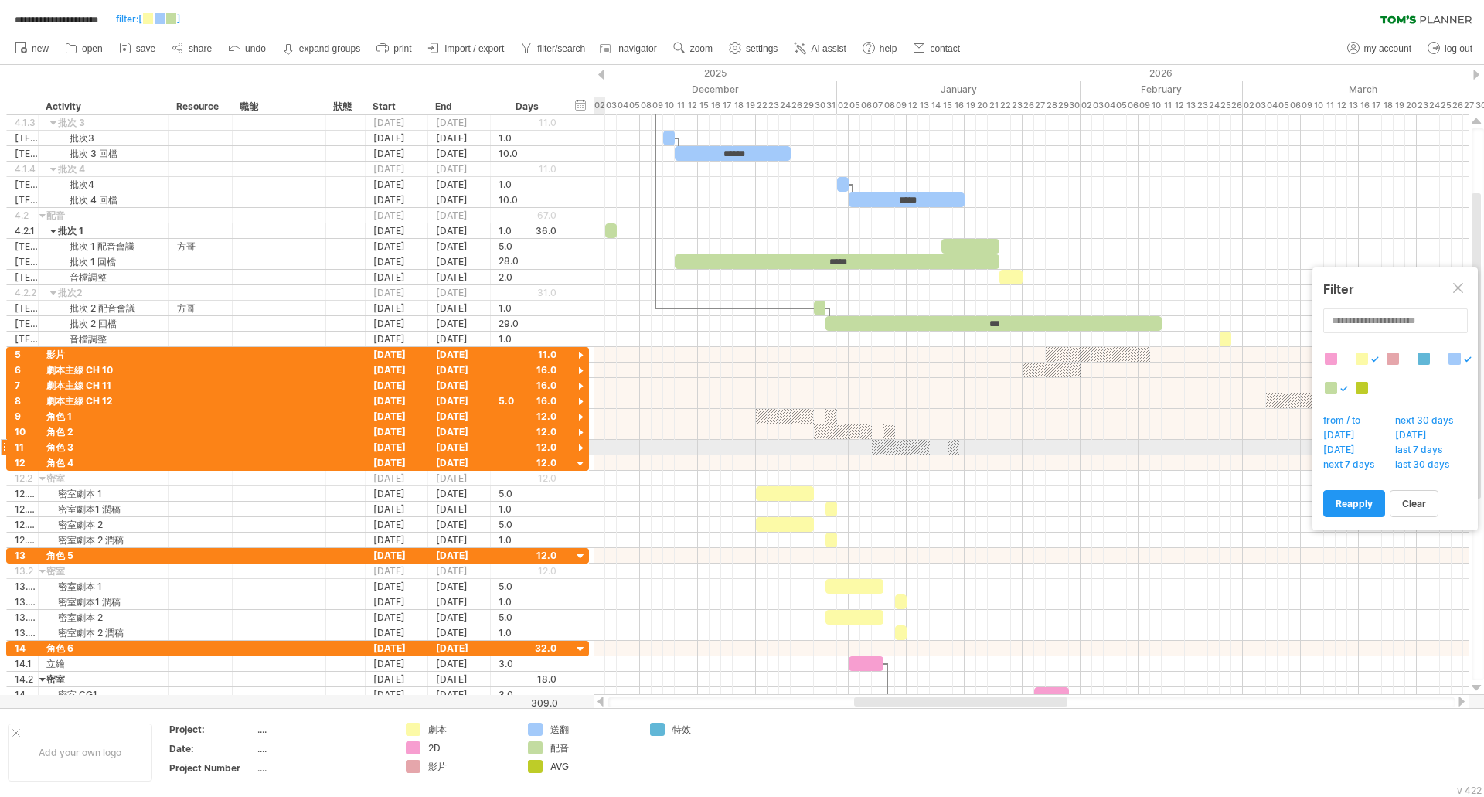
click at [580, 447] on div at bounding box center [580, 448] width 15 height 15
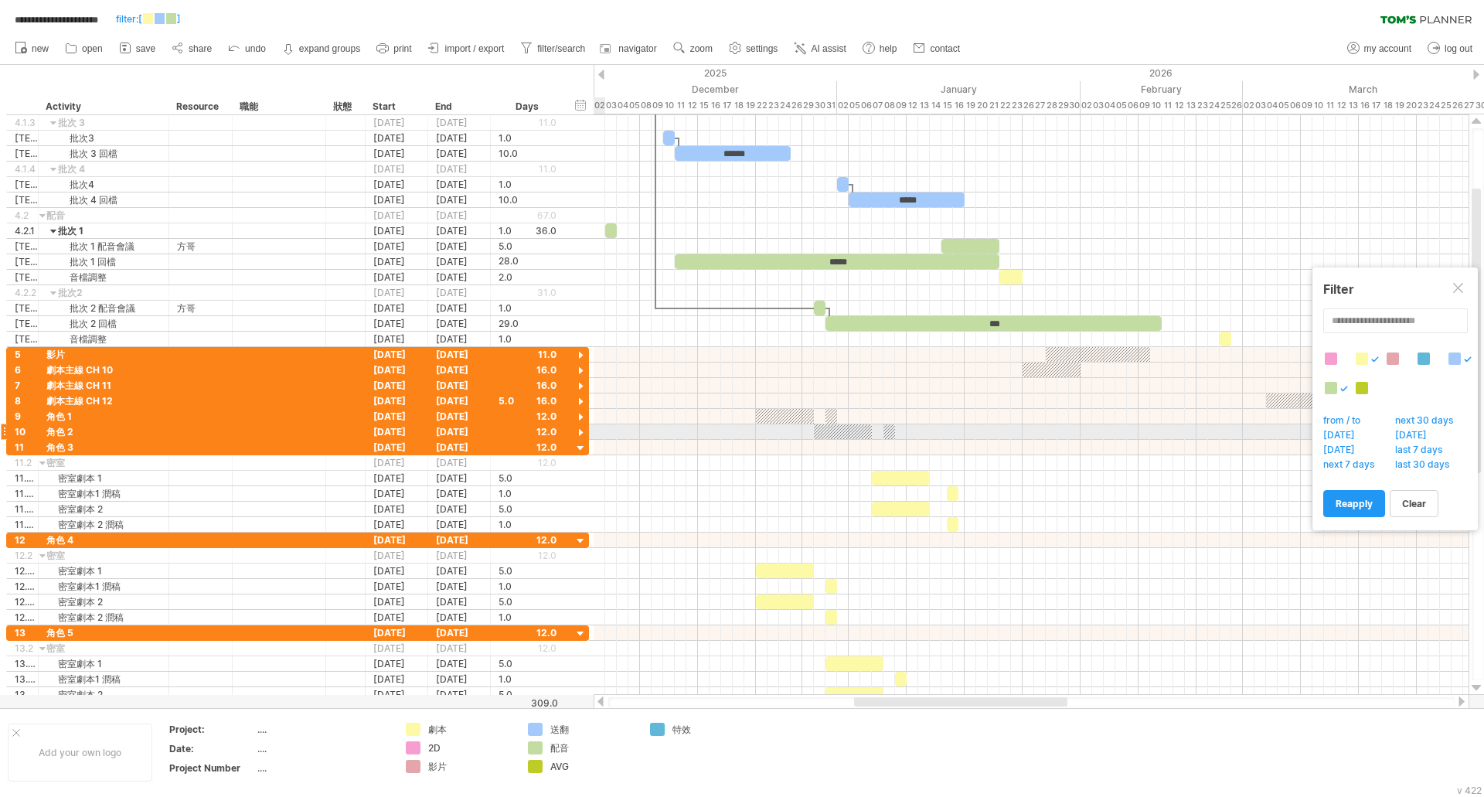
click at [581, 430] on div at bounding box center [580, 433] width 15 height 15
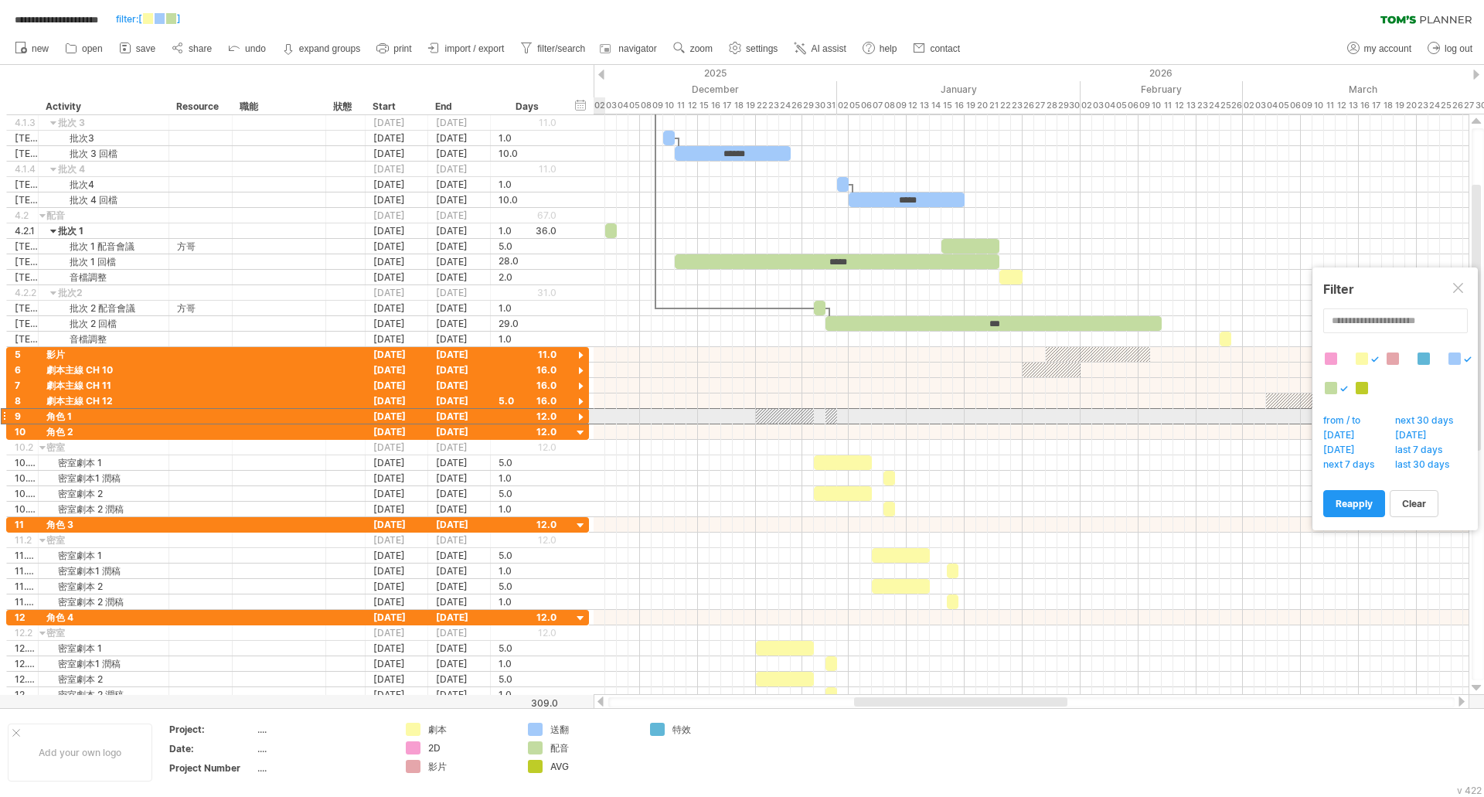
click at [583, 409] on div "9 **** 角色 1 [DATE] [DATE] 12.0" at bounding box center [297, 416] width 583 height 16
click at [581, 411] on div at bounding box center [580, 417] width 15 height 15
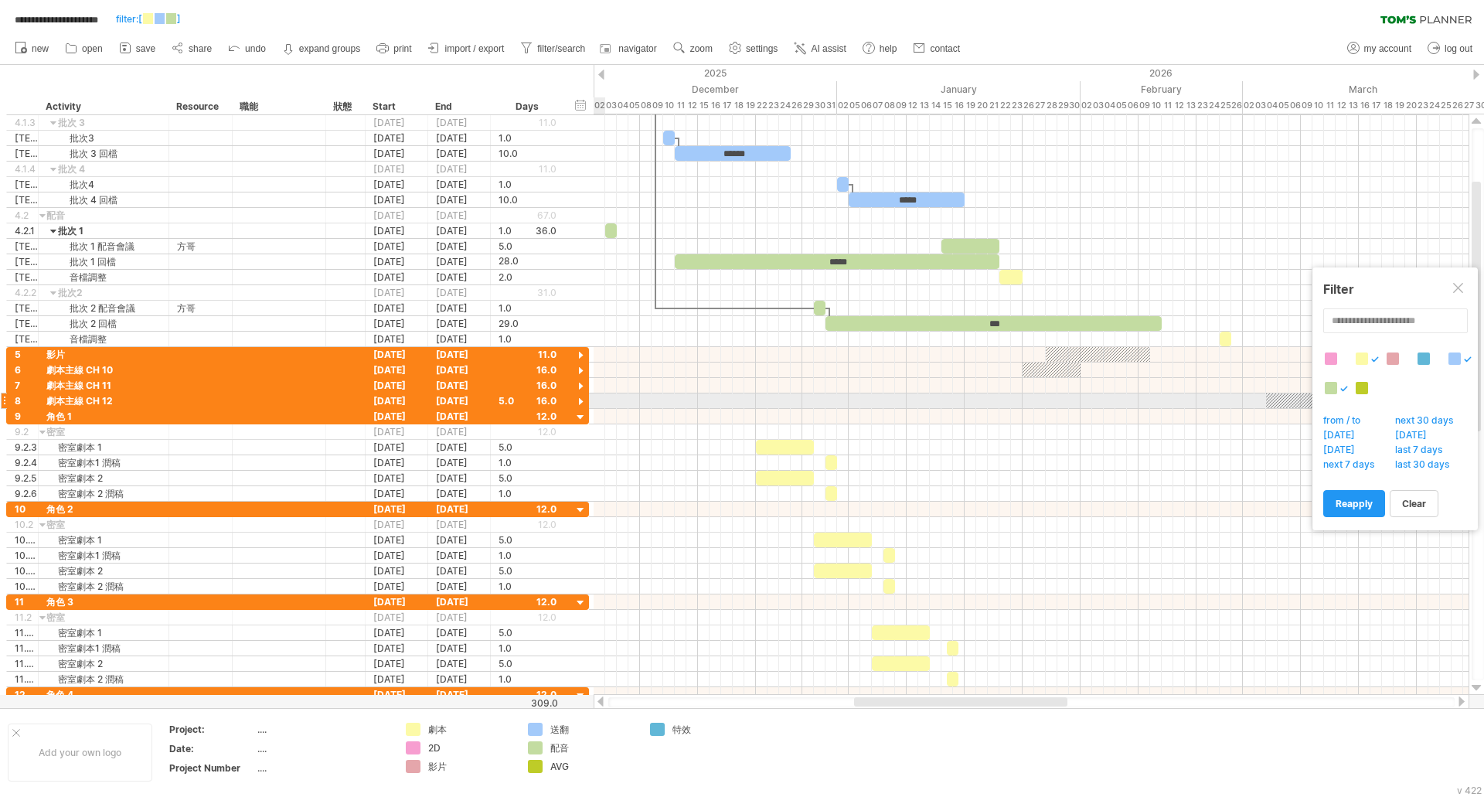
click at [579, 402] on div at bounding box center [580, 402] width 15 height 15
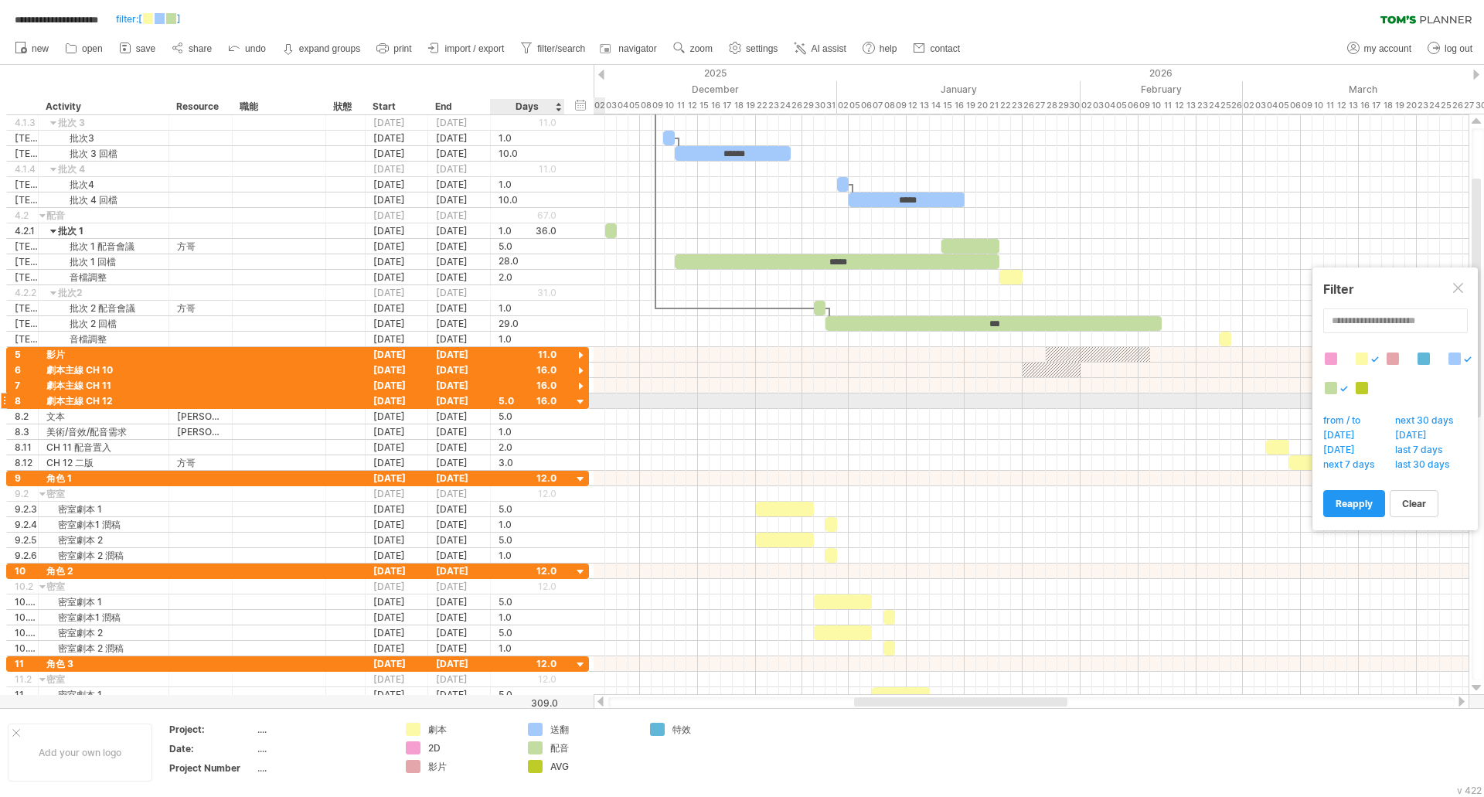
click at [583, 403] on div at bounding box center [580, 402] width 15 height 15
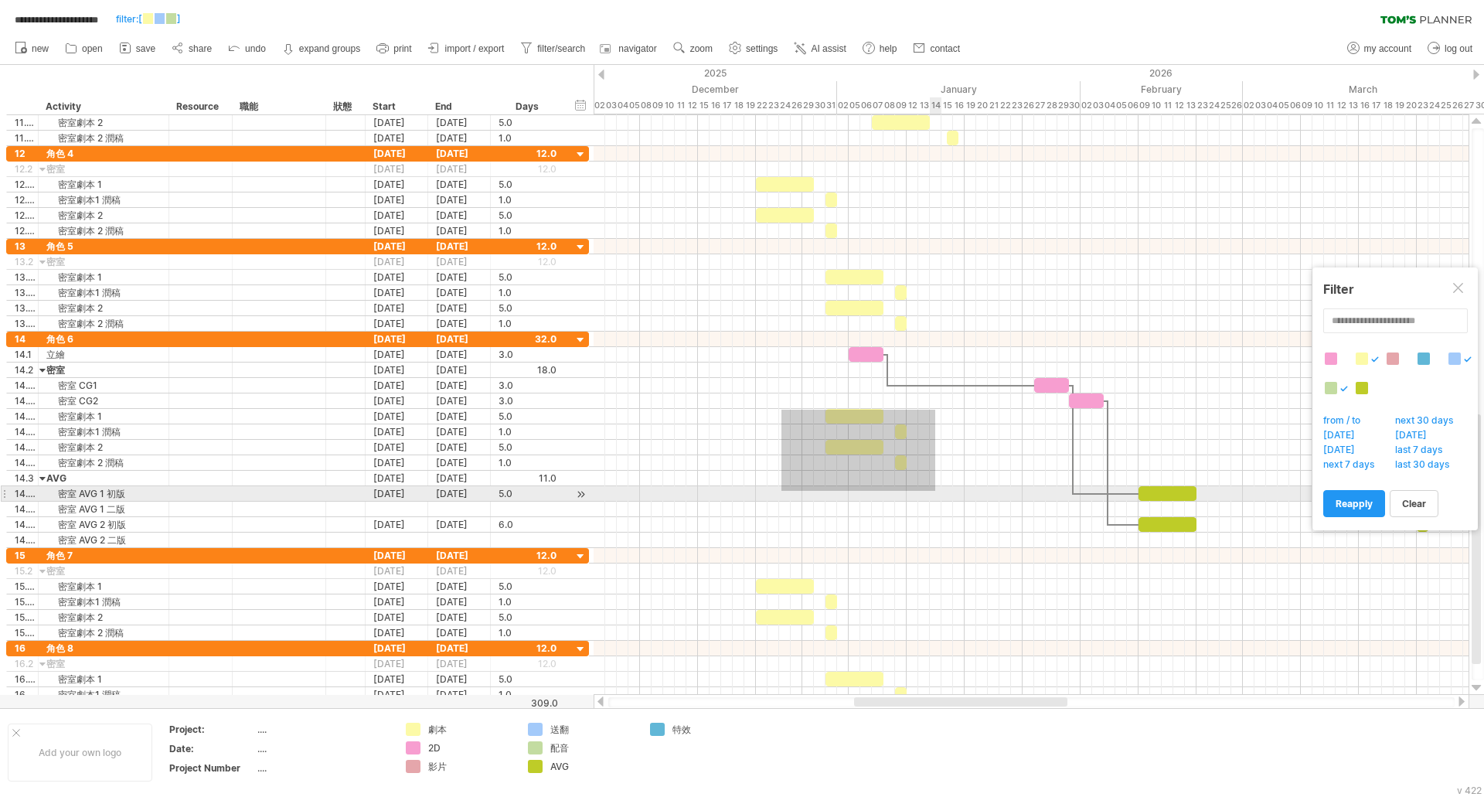
drag, startPoint x: 781, startPoint y: 410, endPoint x: 935, endPoint y: 491, distance: 173.9
click at [935, 491] on div at bounding box center [1030, 440] width 875 height 216
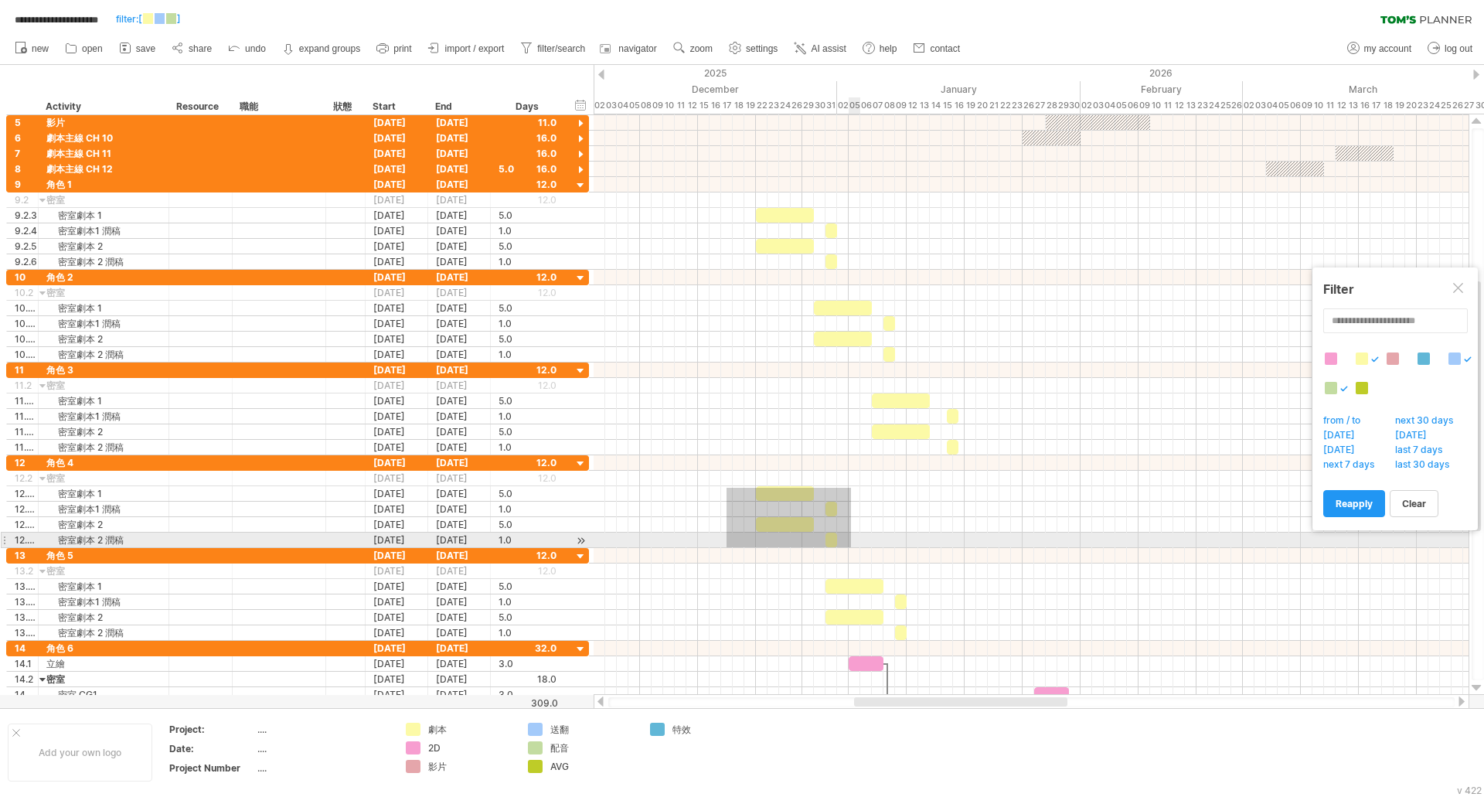
drag, startPoint x: 726, startPoint y: 488, endPoint x: 851, endPoint y: 547, distance: 137.9
click at [851, 547] on div at bounding box center [1030, 501] width 875 height 93
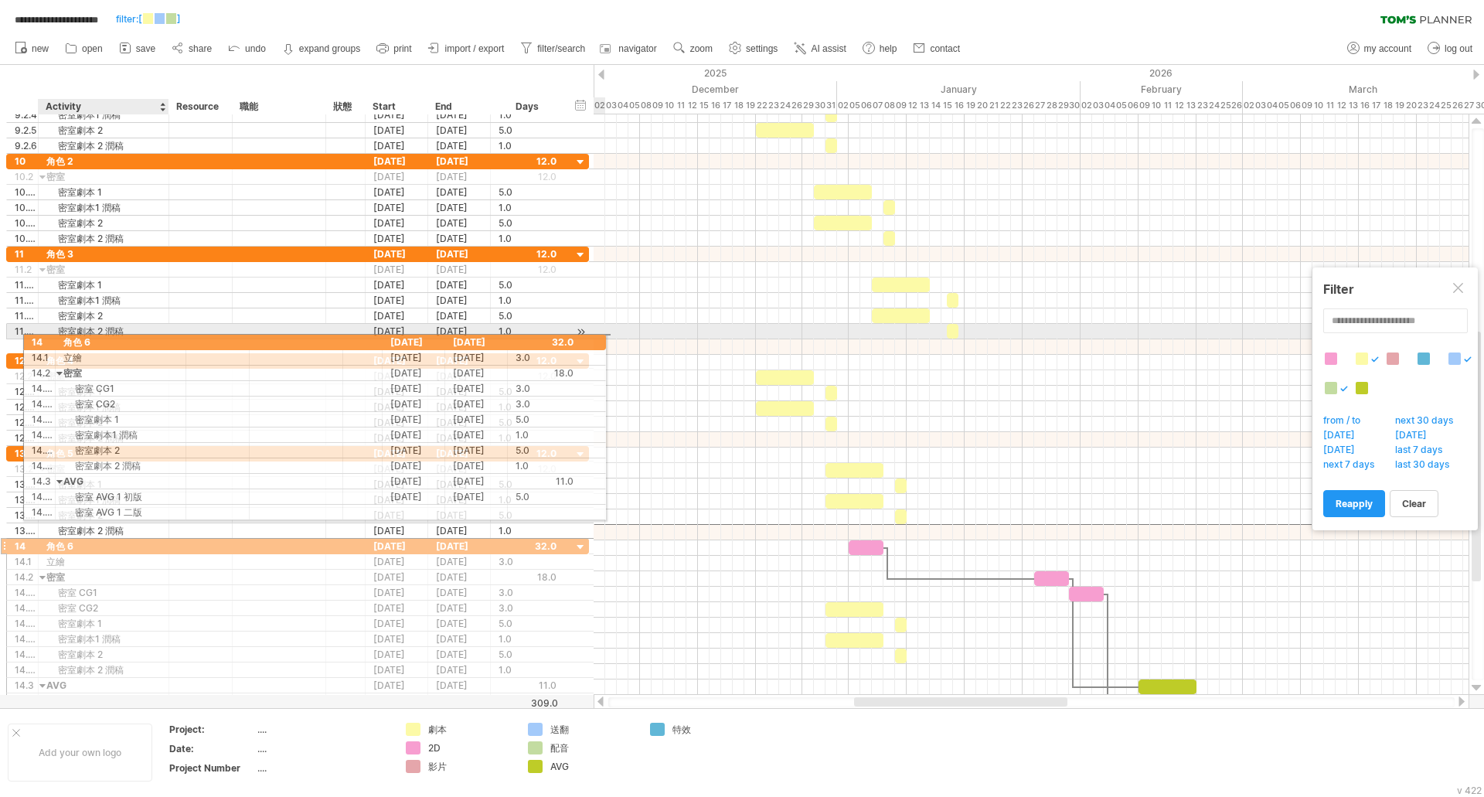
drag, startPoint x: 86, startPoint y: 531, endPoint x: 103, endPoint y: 339, distance: 192.4
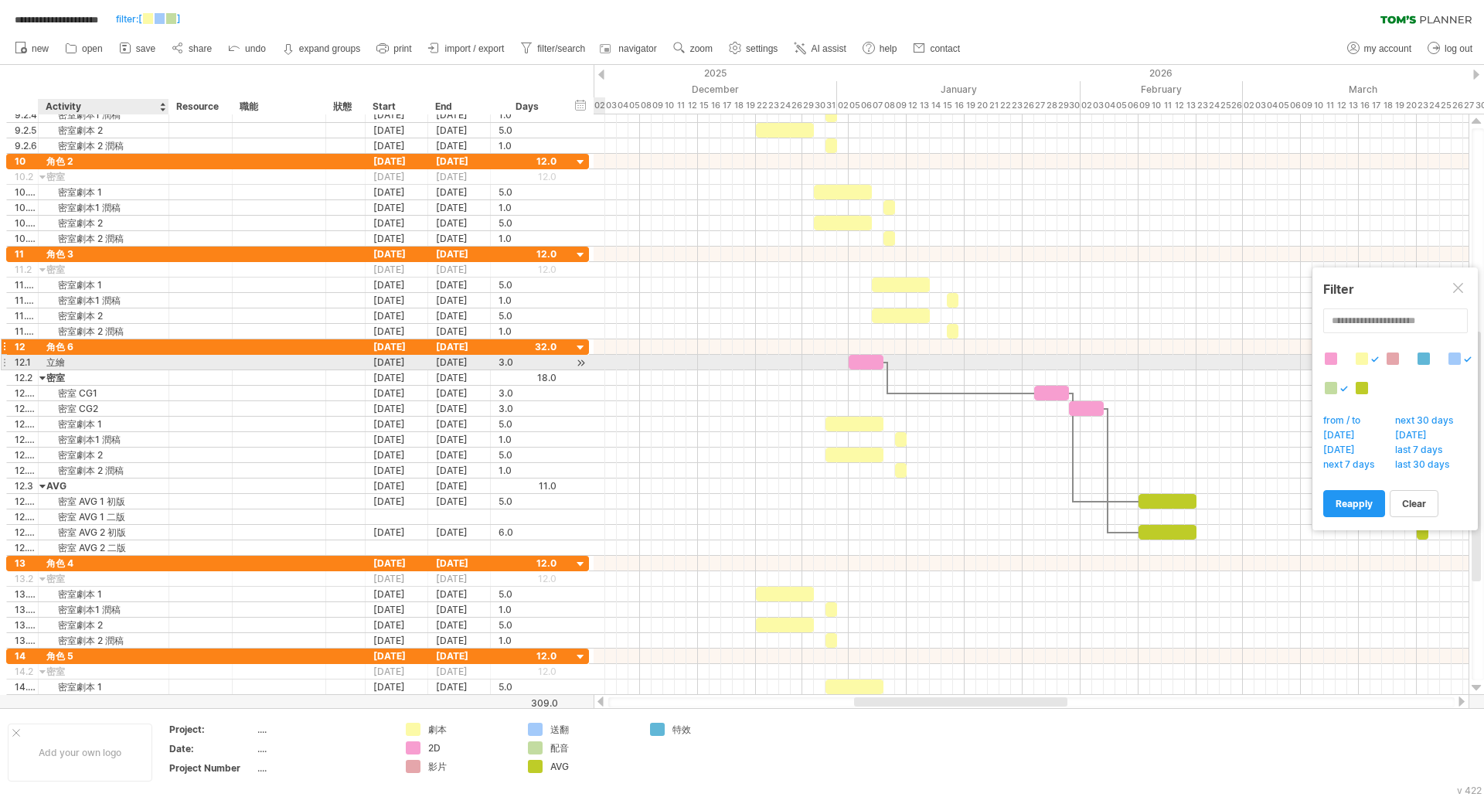
click at [75, 349] on div "角色 6" at bounding box center [103, 346] width 114 height 15
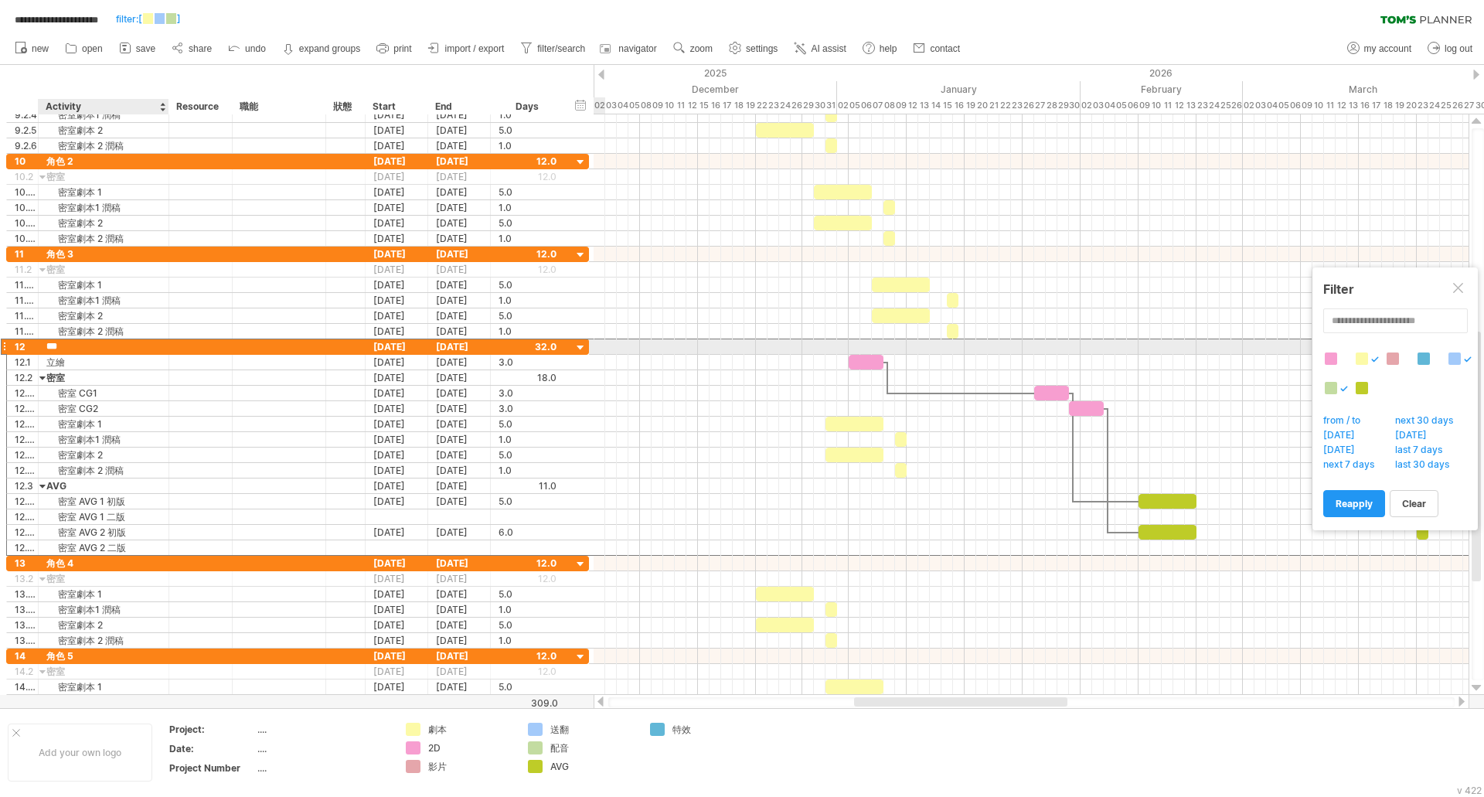
type input "****"
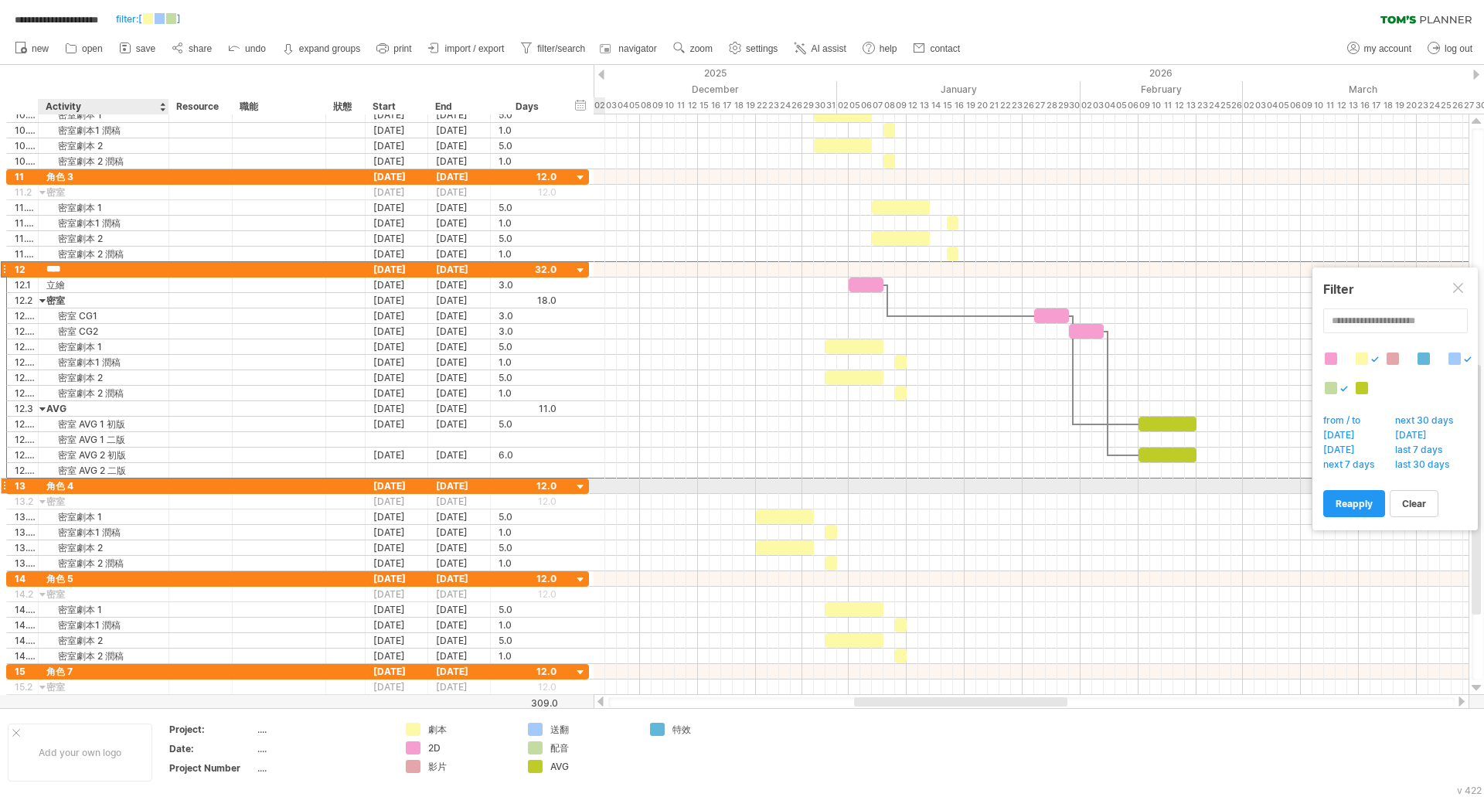
click at [79, 484] on div "角色 4" at bounding box center [103, 485] width 114 height 15
type input "****"
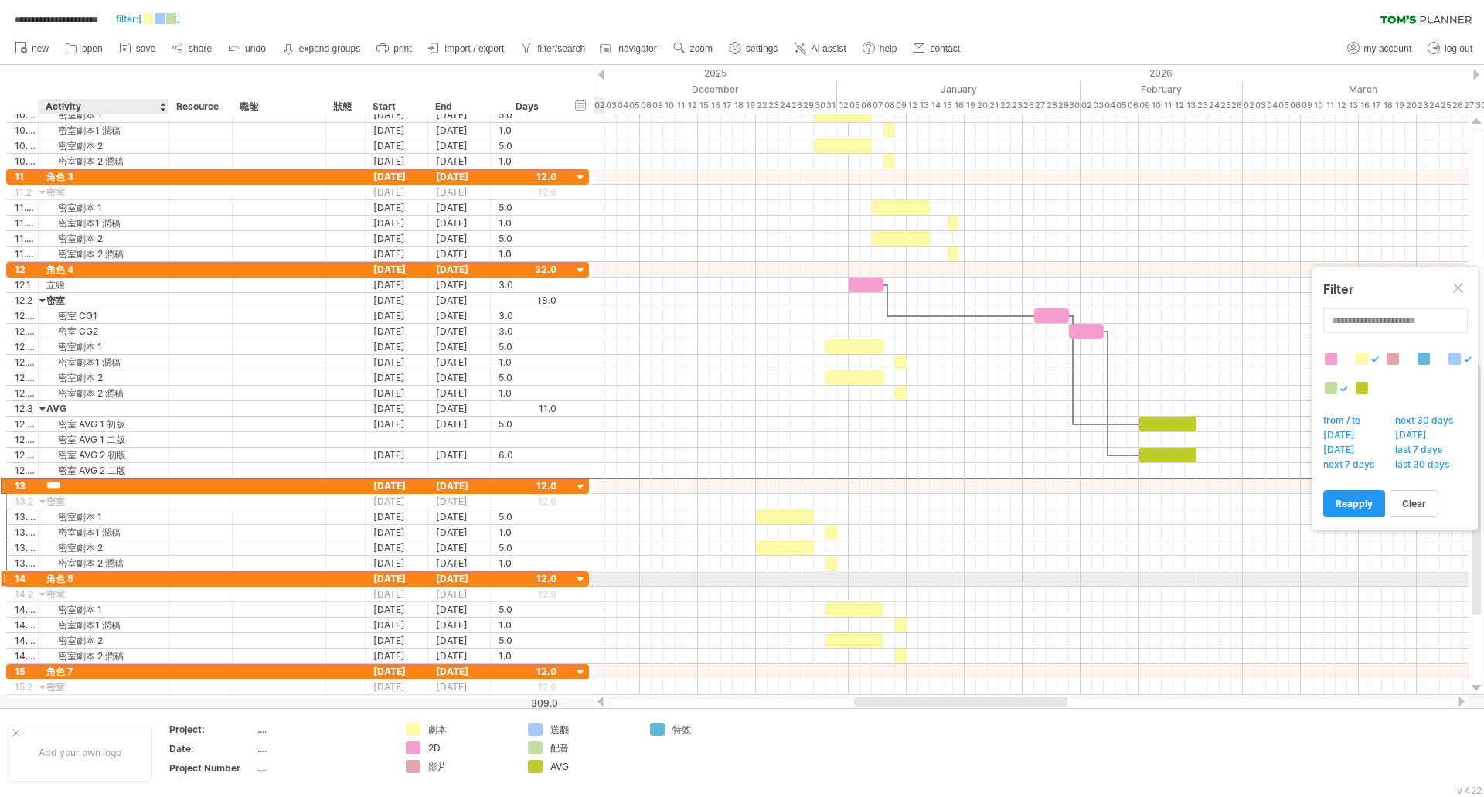
click at [82, 582] on div "角色 5" at bounding box center [103, 578] width 114 height 15
type input "****"
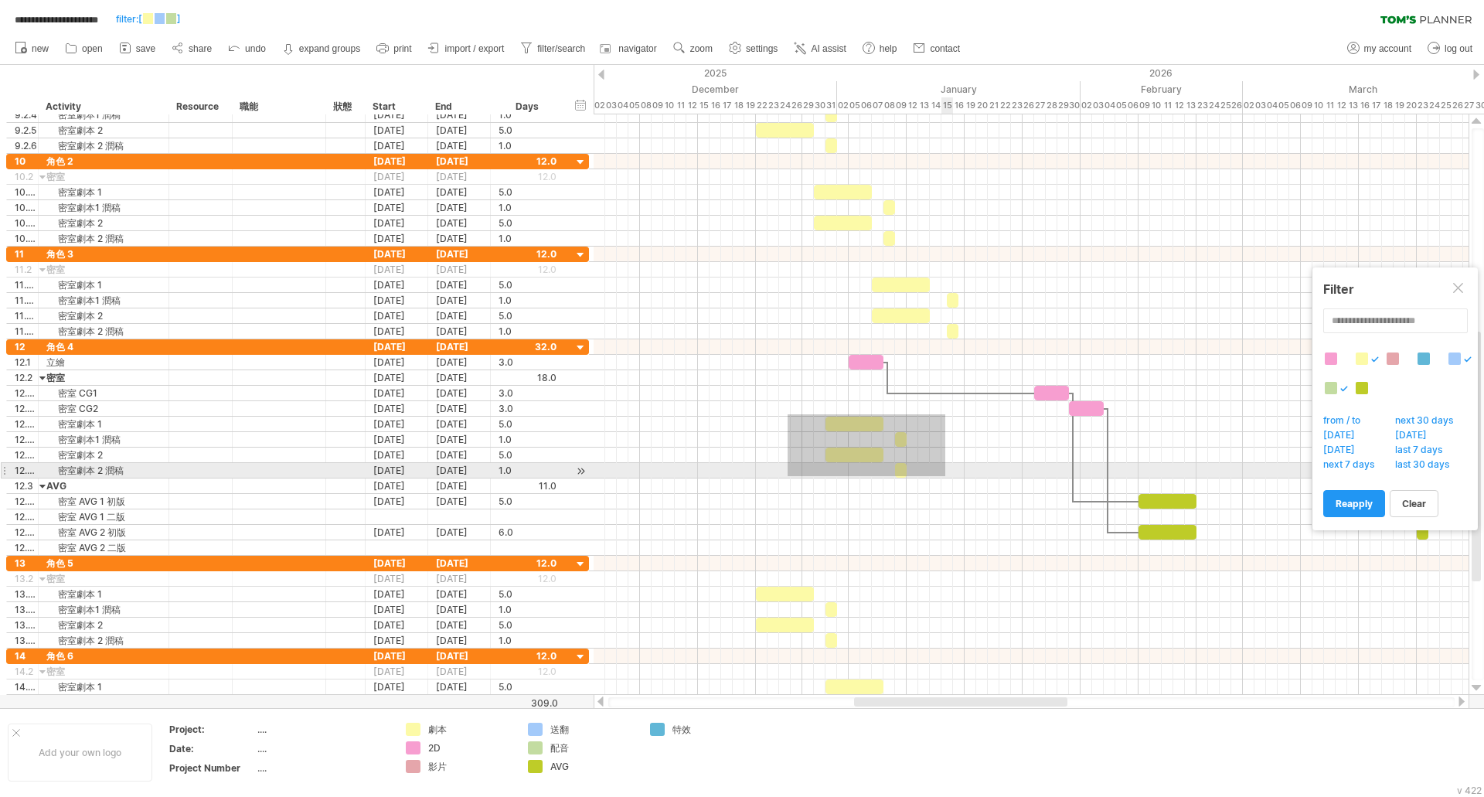
drag, startPoint x: 787, startPoint y: 414, endPoint x: 913, endPoint y: 463, distance: 134.3
click at [944, 480] on div at bounding box center [1030, 447] width 875 height 216
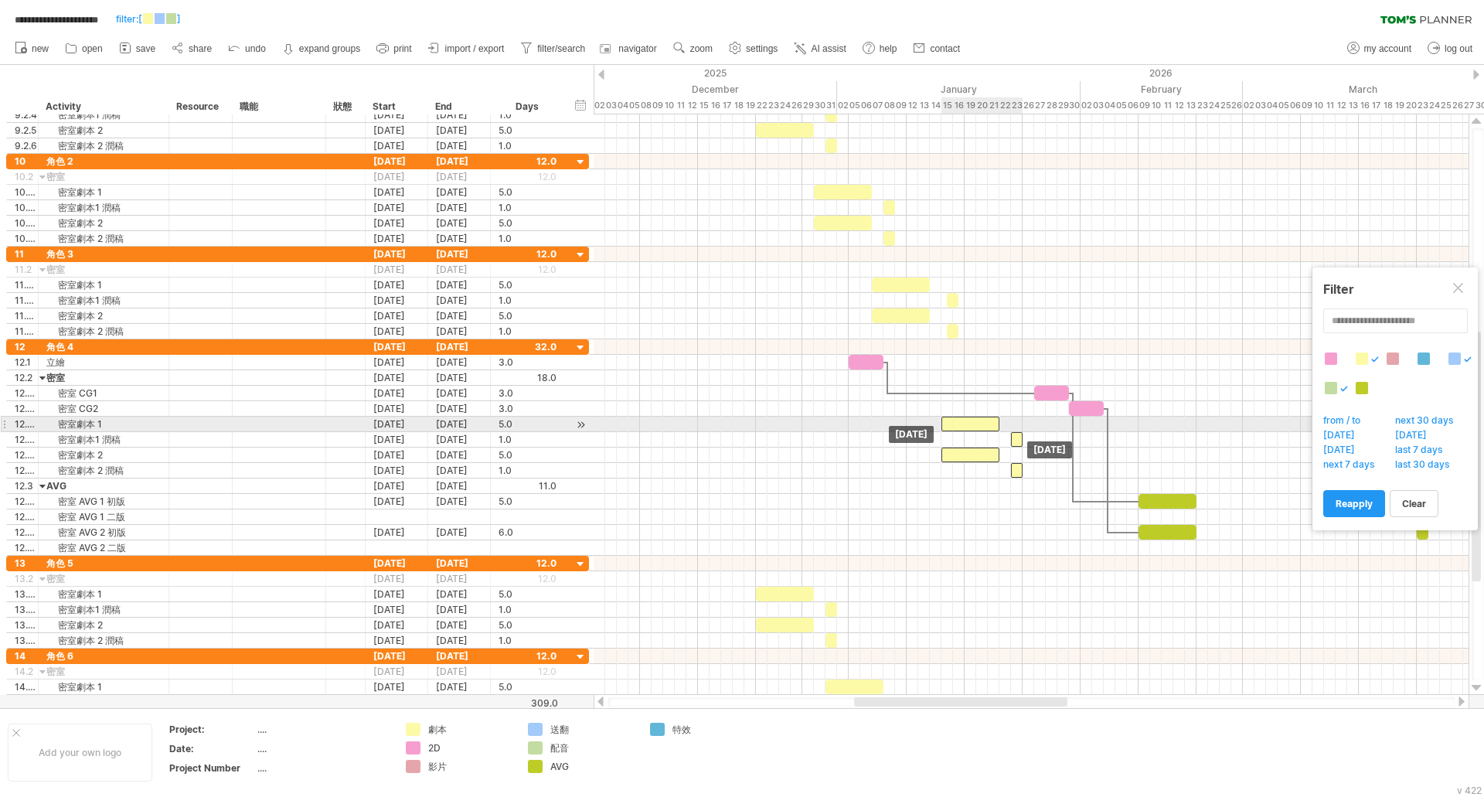
drag, startPoint x: 869, startPoint y: 427, endPoint x: 968, endPoint y: 427, distance: 98.9
click at [968, 427] on div at bounding box center [970, 424] width 58 height 15
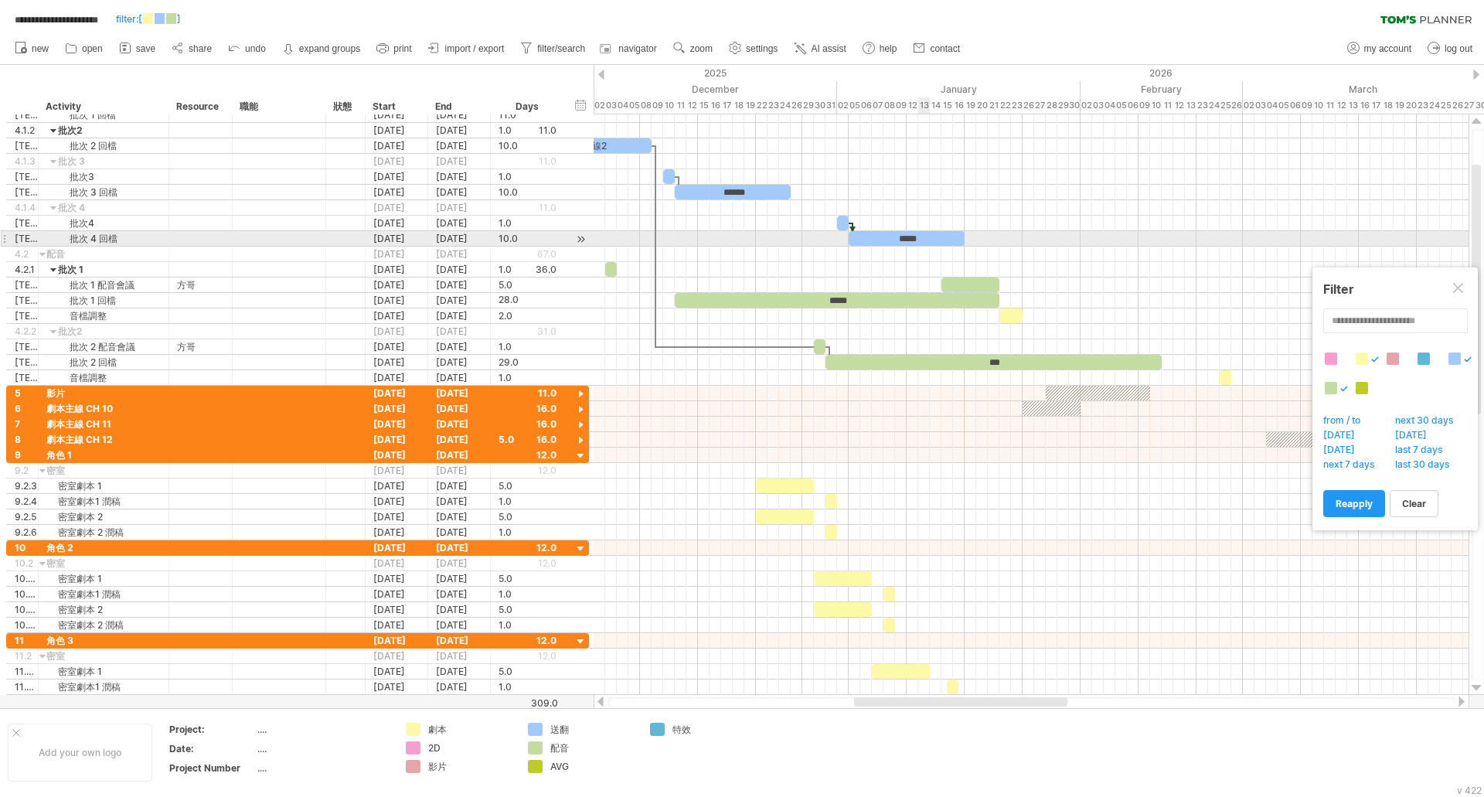
click at [922, 237] on div "*****" at bounding box center [907, 238] width 116 height 15
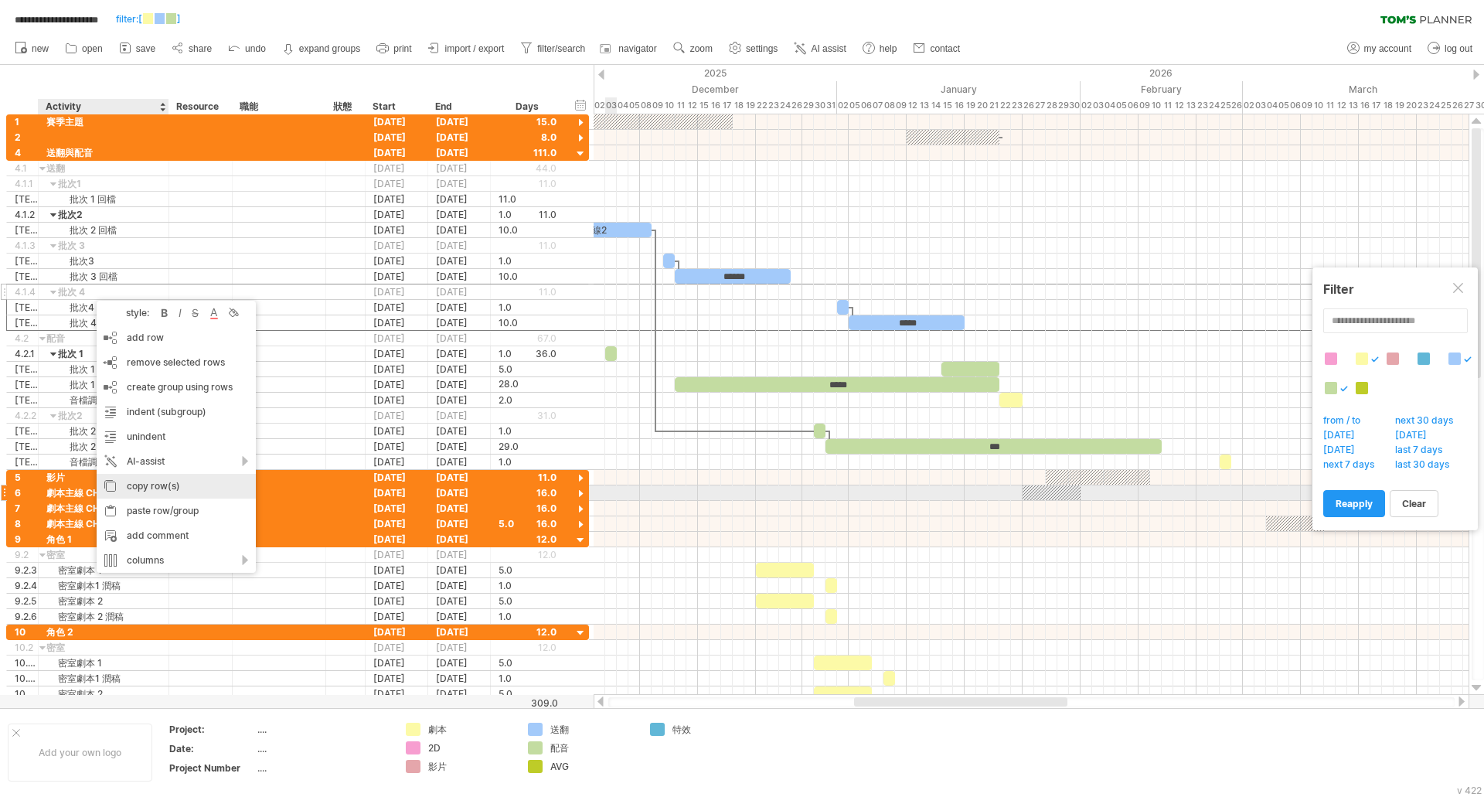
click at [178, 488] on div "copy row(s)" at bounding box center [176, 486] width 159 height 25
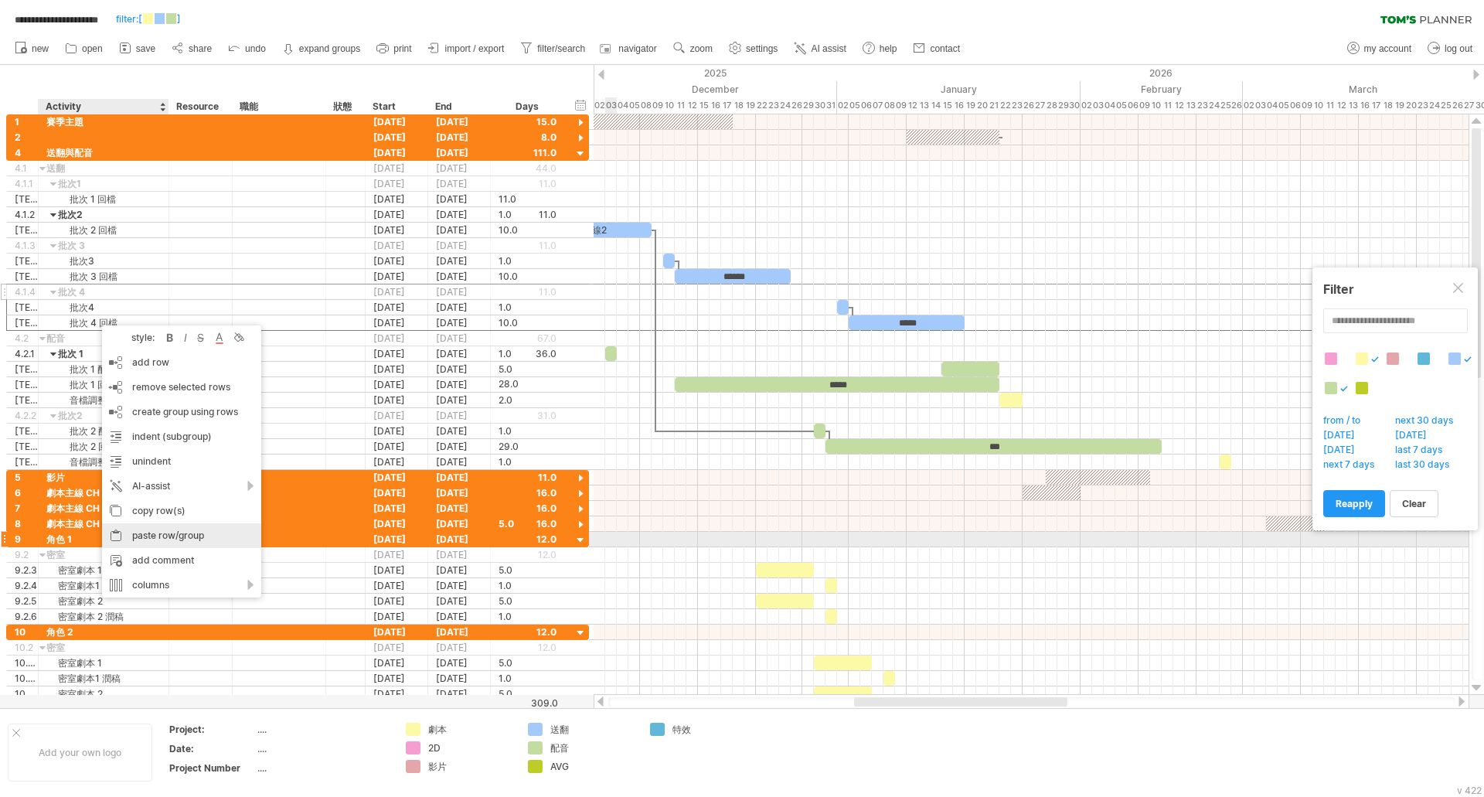
click at [175, 534] on div "paste row/group" at bounding box center [181, 535] width 159 height 25
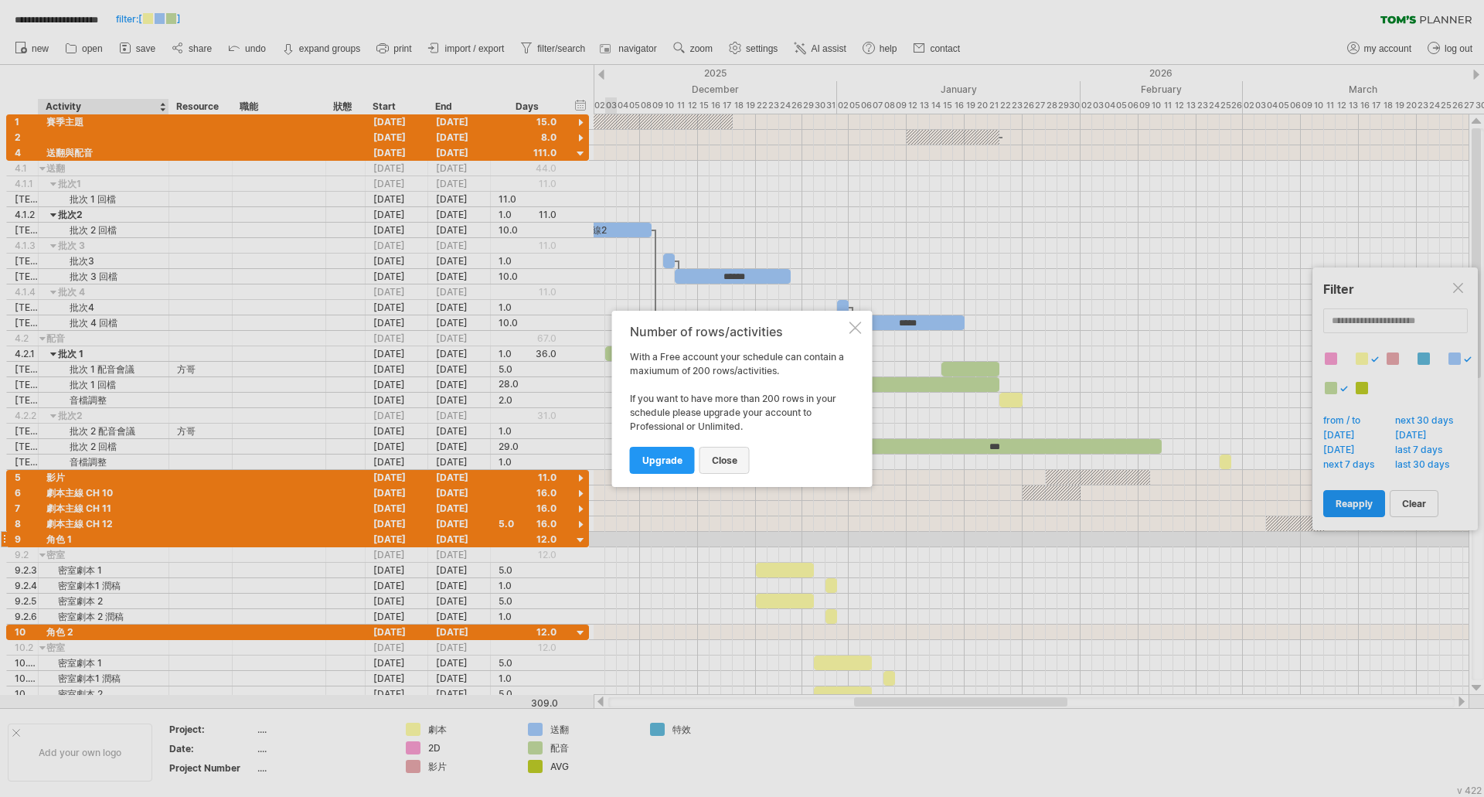
click at [722, 464] on span "close" at bounding box center [725, 460] width 26 height 12
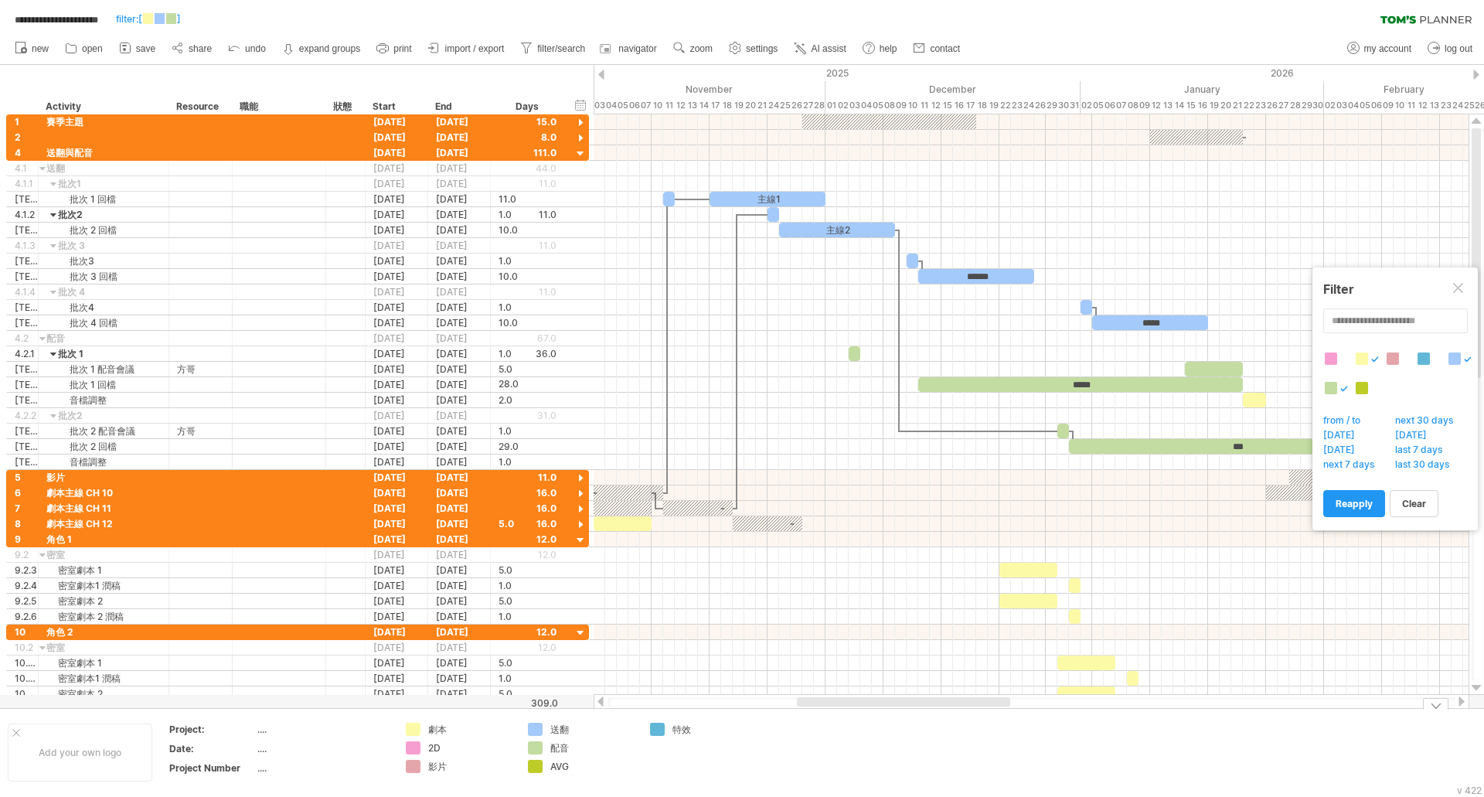
drag, startPoint x: 915, startPoint y: 702, endPoint x: 858, endPoint y: 712, distance: 57.9
click at [858, 712] on div "**********" at bounding box center [742, 398] width 1484 height 797
click at [582, 121] on div at bounding box center [580, 123] width 15 height 15
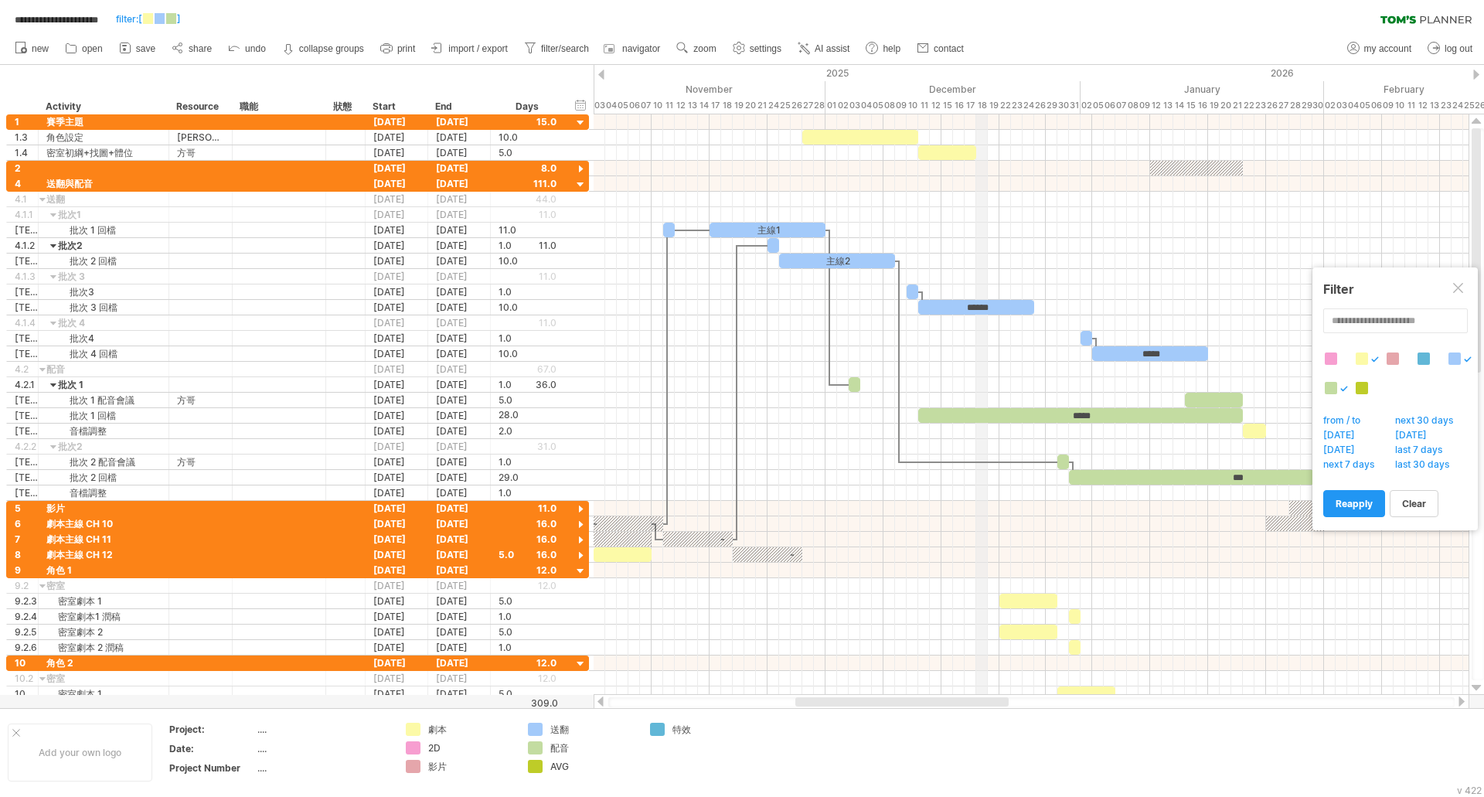
click at [982, 104] on div "18" at bounding box center [982, 105] width 12 height 16
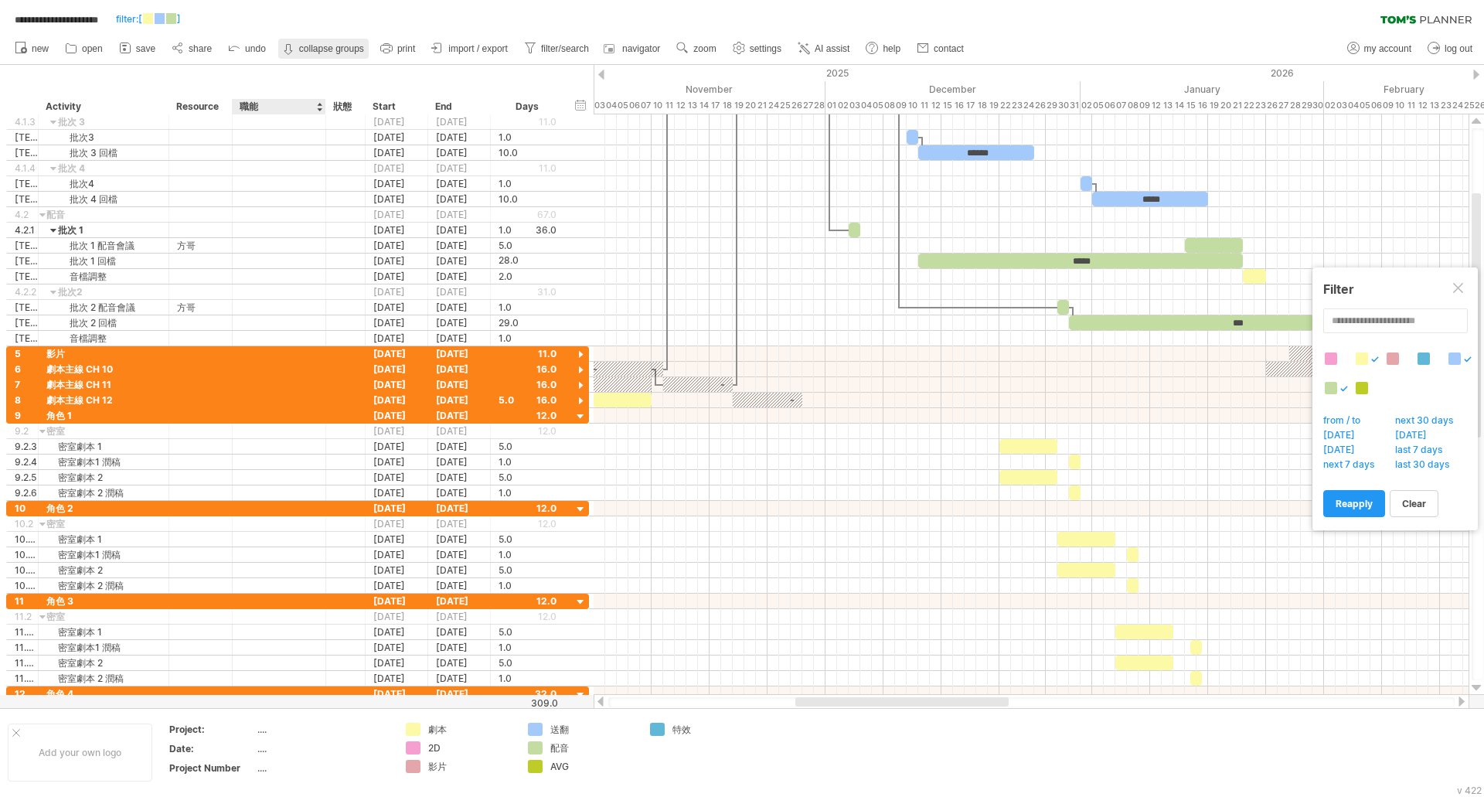
click at [329, 50] on strong "collapse groups" at bounding box center [331, 48] width 65 height 11
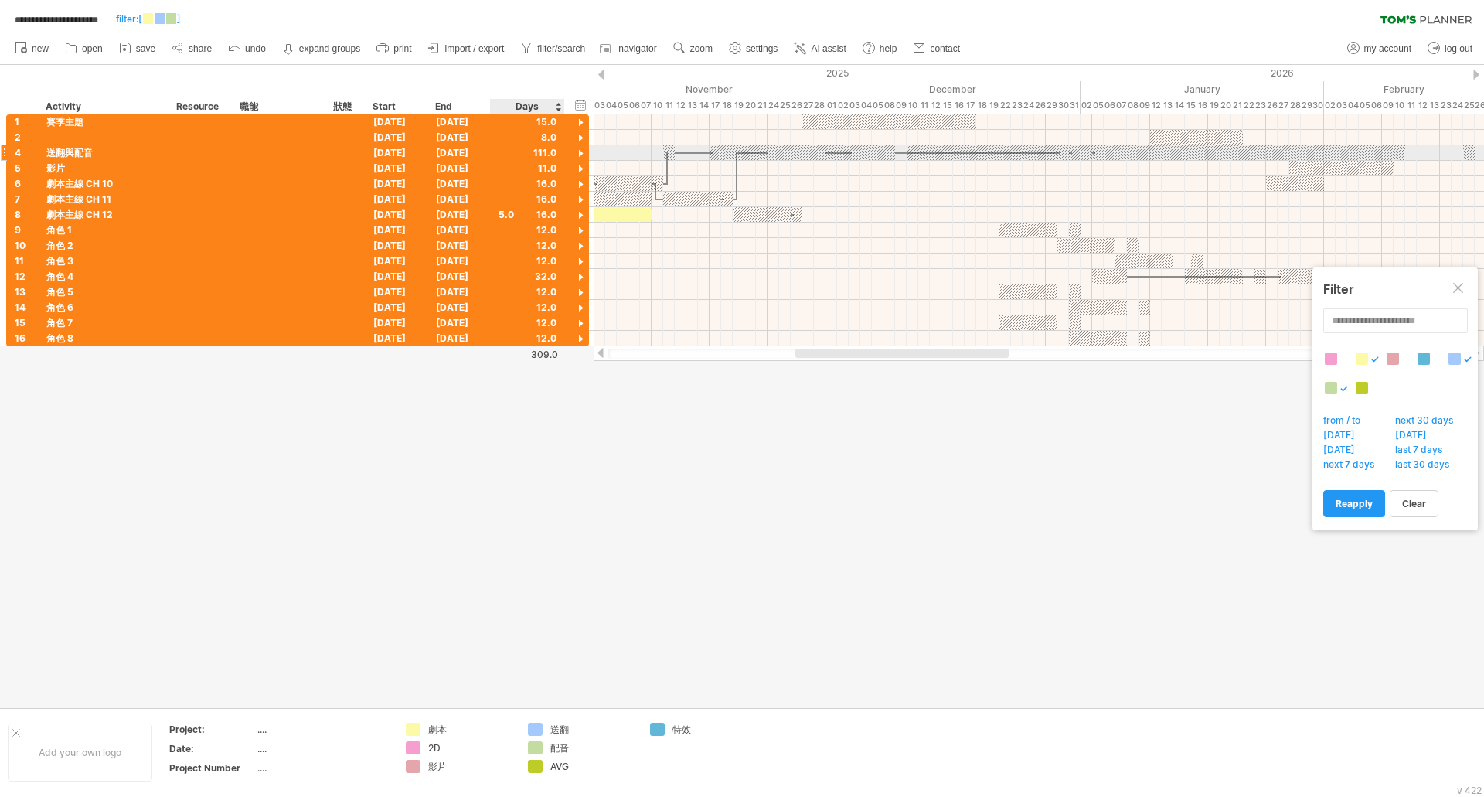
click at [582, 152] on div at bounding box center [580, 154] width 15 height 15
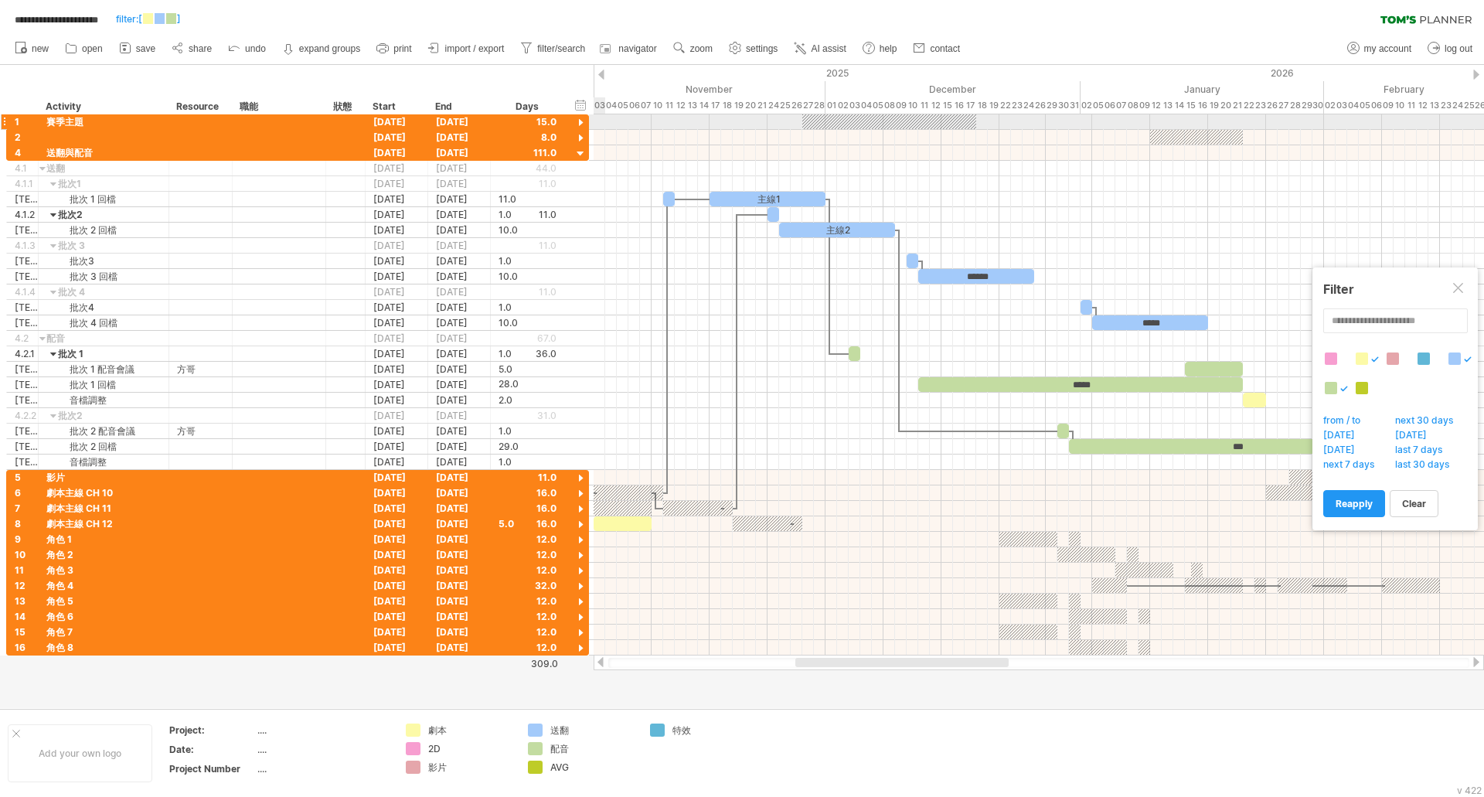
click at [580, 124] on div at bounding box center [580, 123] width 15 height 15
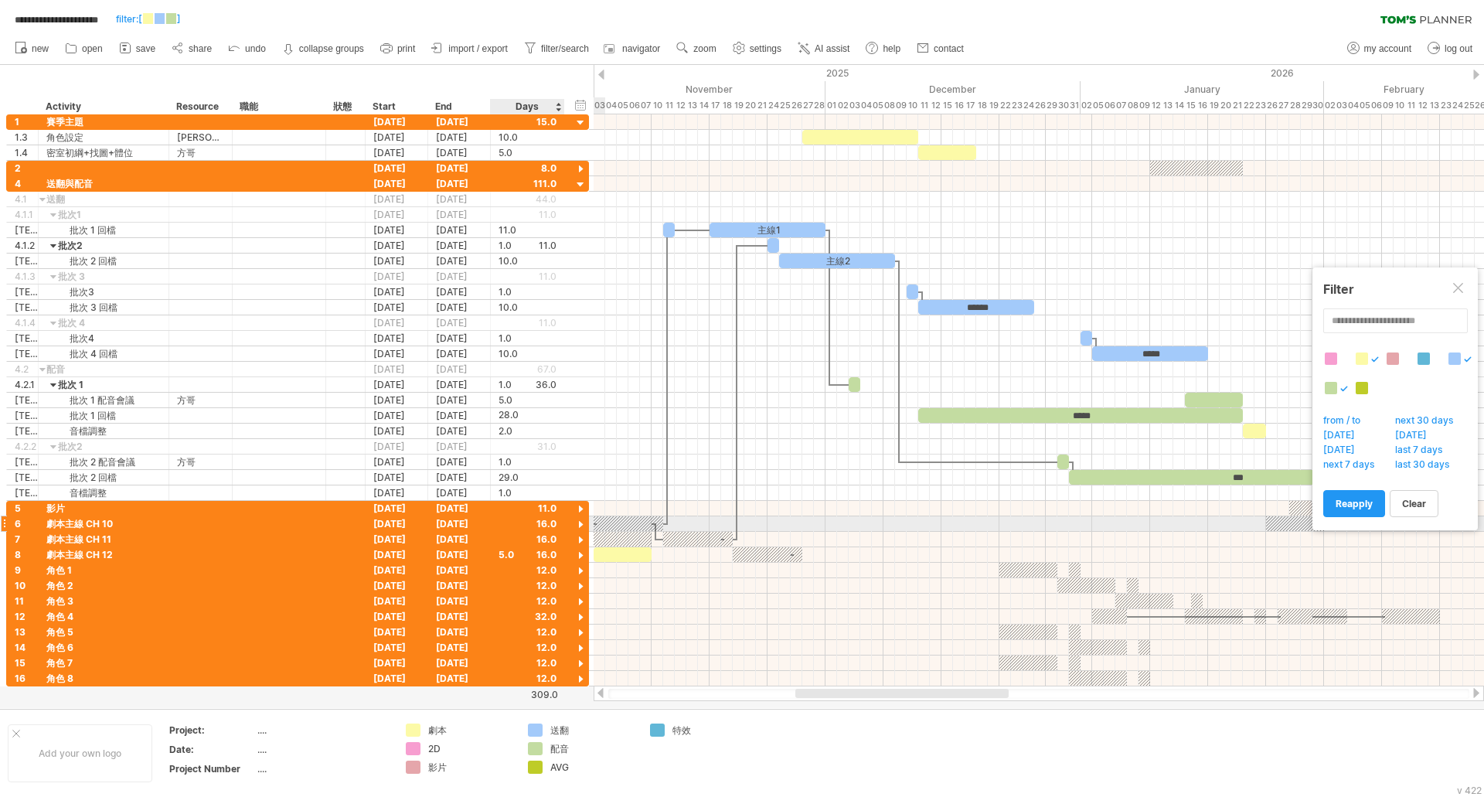
click at [576, 524] on div at bounding box center [580, 525] width 15 height 15
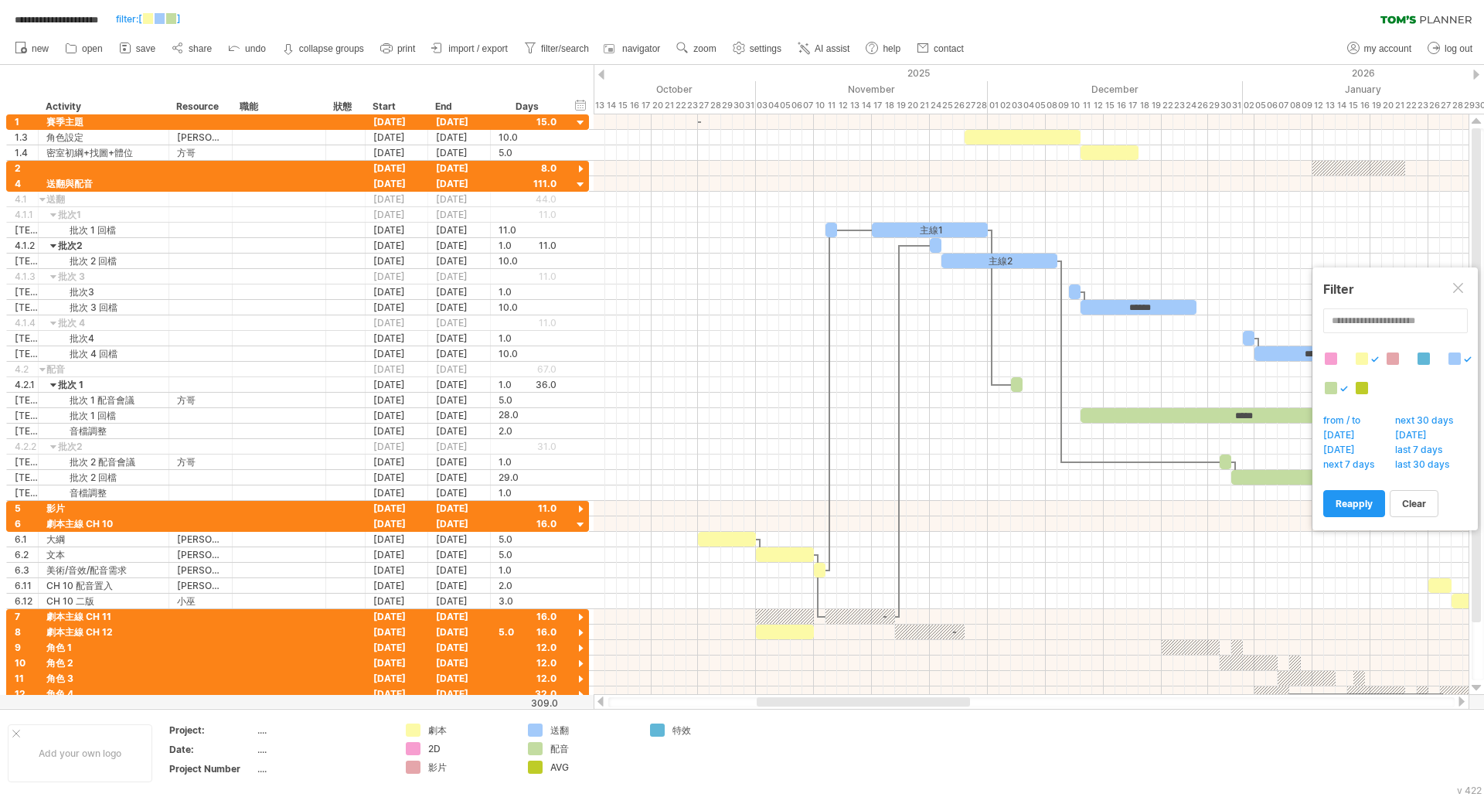
drag, startPoint x: 813, startPoint y: 706, endPoint x: 774, endPoint y: 706, distance: 38.6
click at [774, 706] on div at bounding box center [1031, 702] width 846 height 10
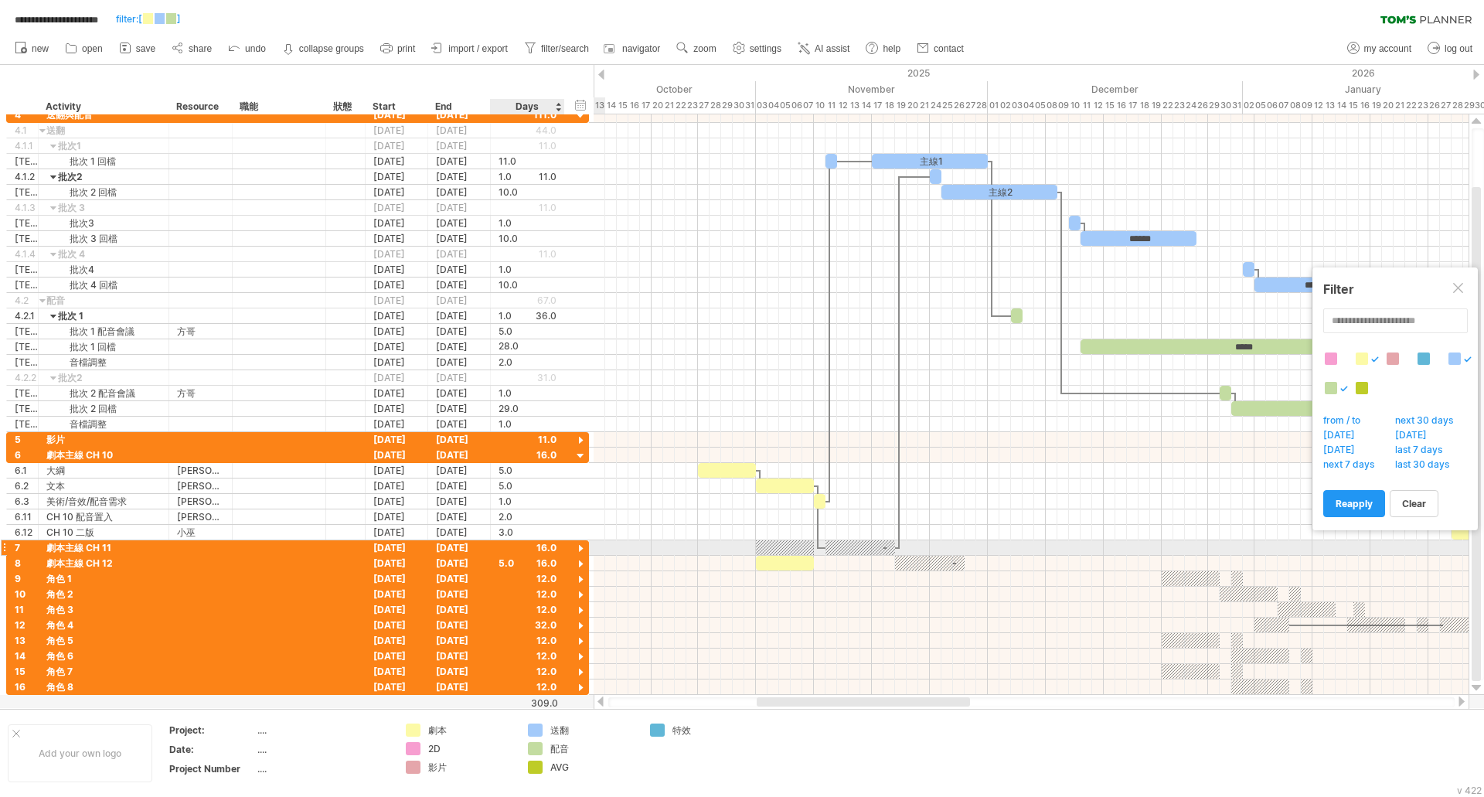
click at [579, 549] on div at bounding box center [580, 549] width 15 height 15
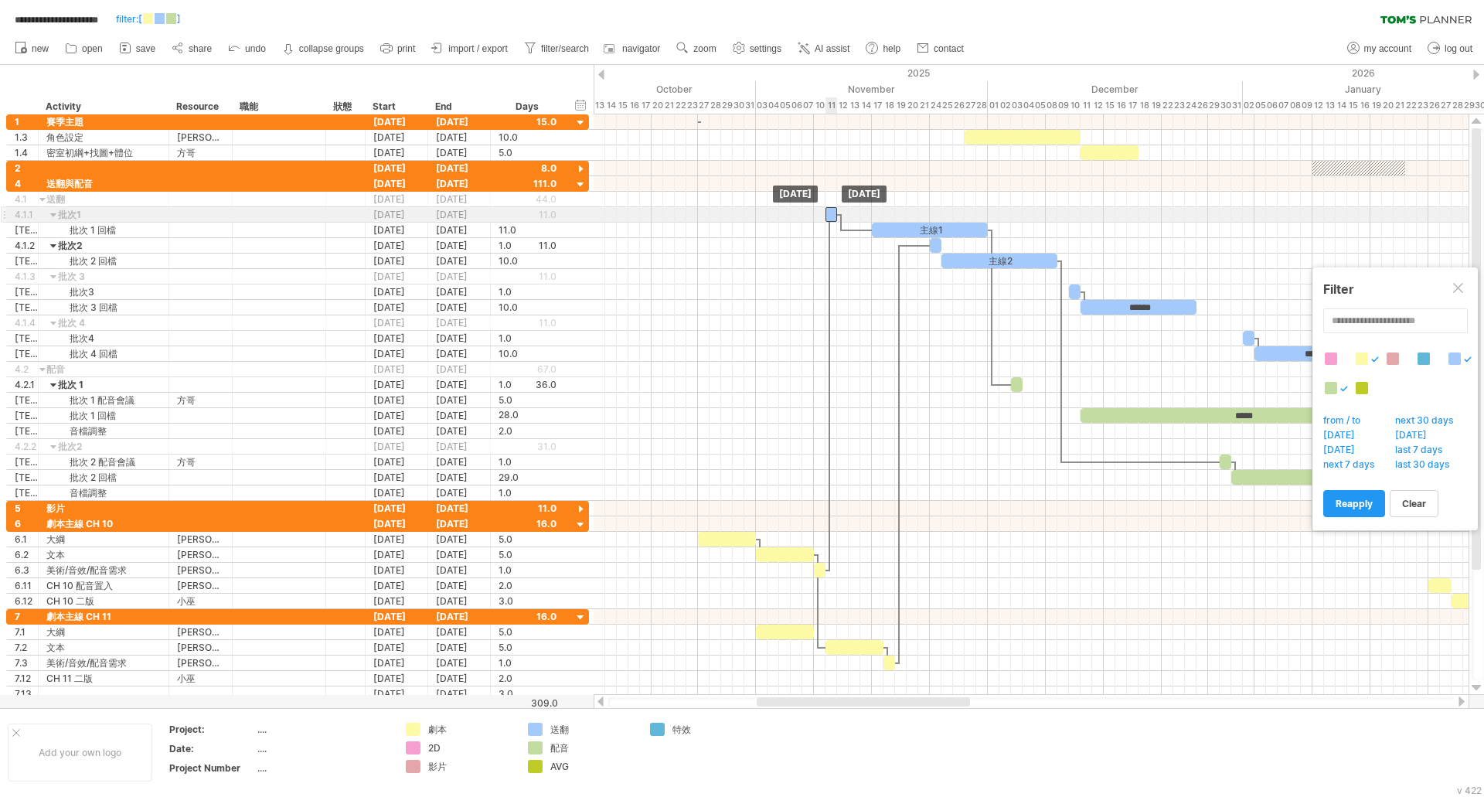
drag, startPoint x: 829, startPoint y: 232, endPoint x: 829, endPoint y: 211, distance: 20.9
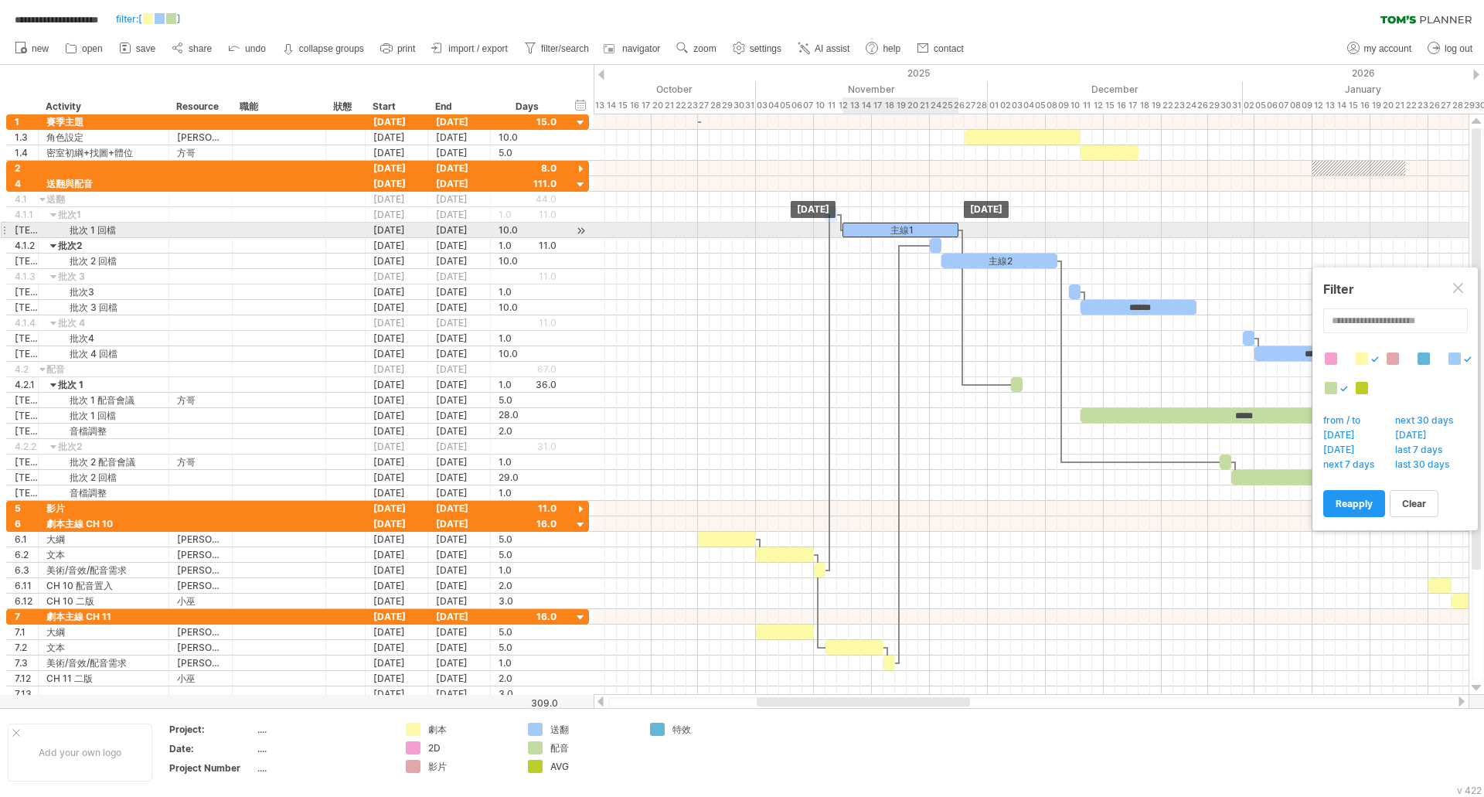
drag, startPoint x: 883, startPoint y: 226, endPoint x: 854, endPoint y: 226, distance: 28.6
click at [854, 226] on div "主線1" at bounding box center [900, 230] width 116 height 15
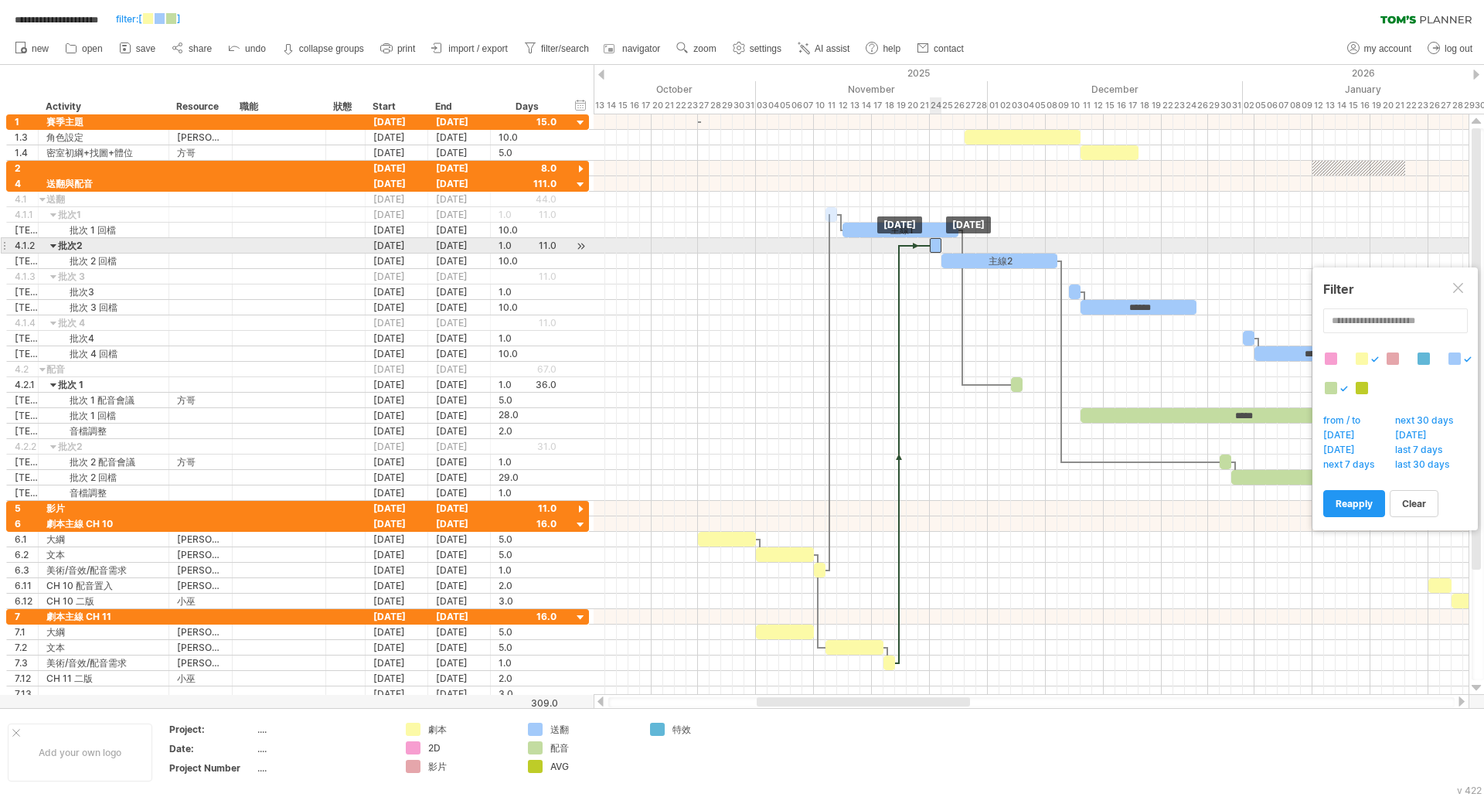
click at [934, 247] on div at bounding box center [936, 245] width 12 height 15
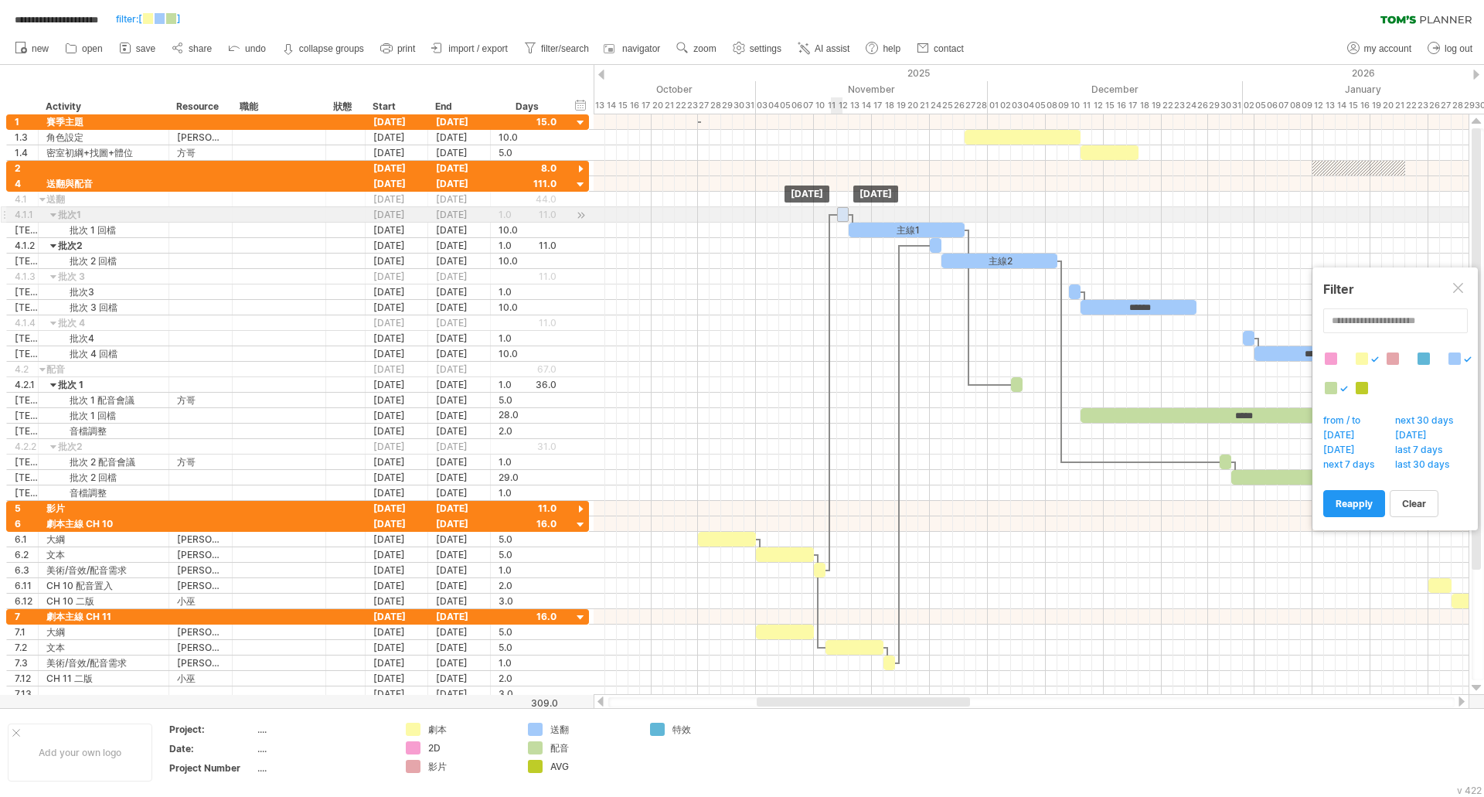
drag, startPoint x: 831, startPoint y: 213, endPoint x: 840, endPoint y: 213, distance: 9.3
click at [840, 213] on div at bounding box center [843, 214] width 12 height 15
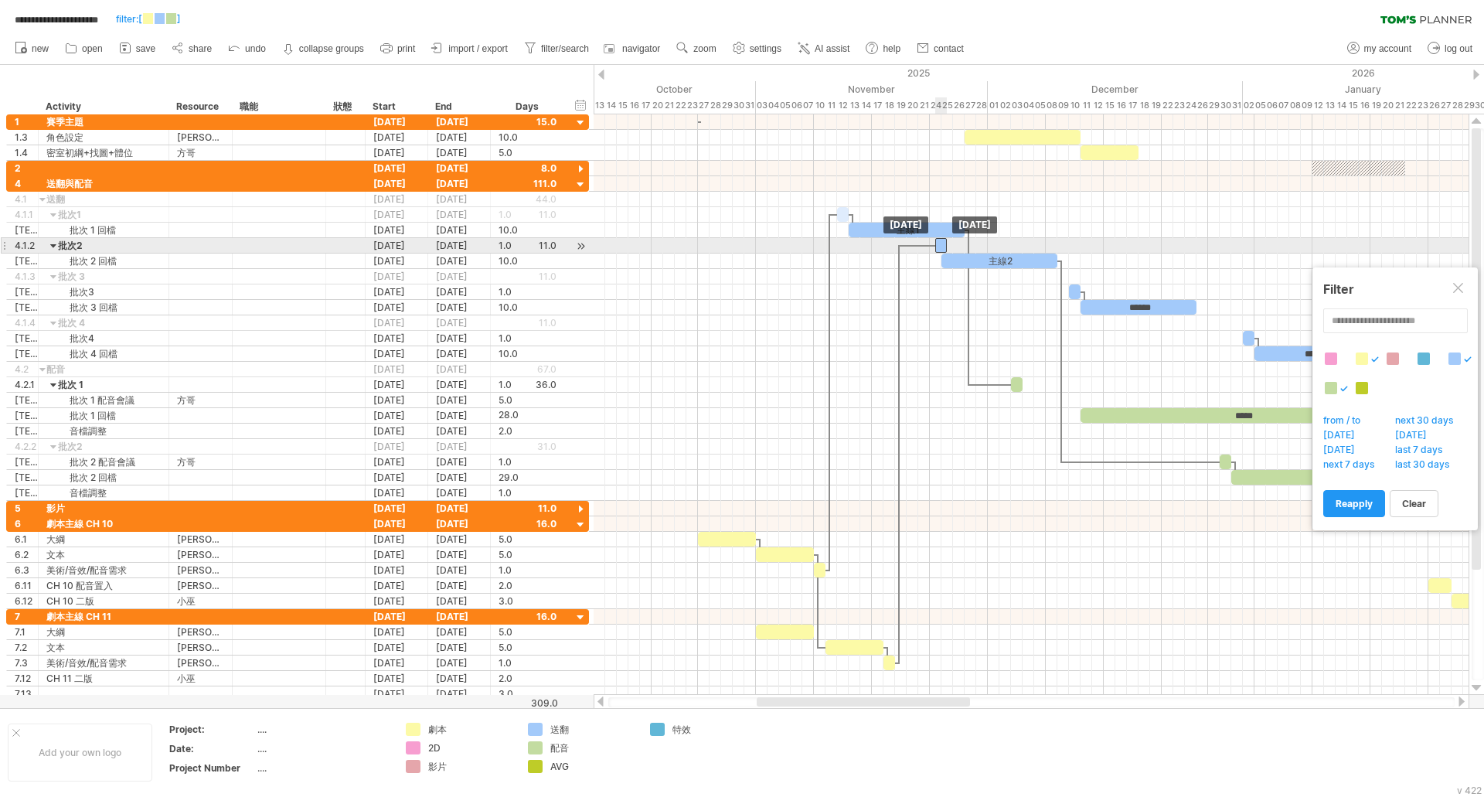
click at [938, 247] on div at bounding box center [941, 245] width 12 height 15
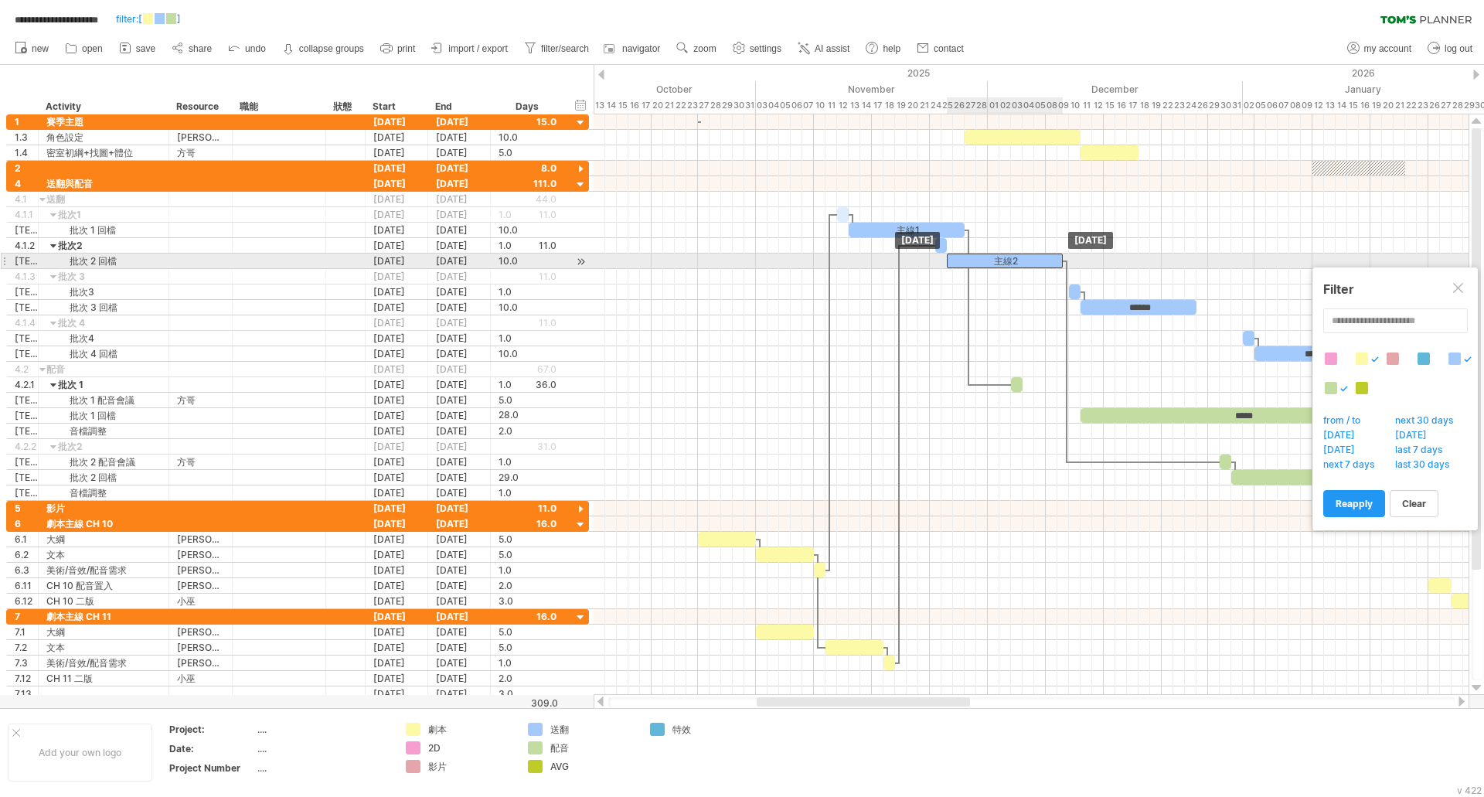
click at [968, 258] on div "主線2" at bounding box center [1005, 260] width 116 height 15
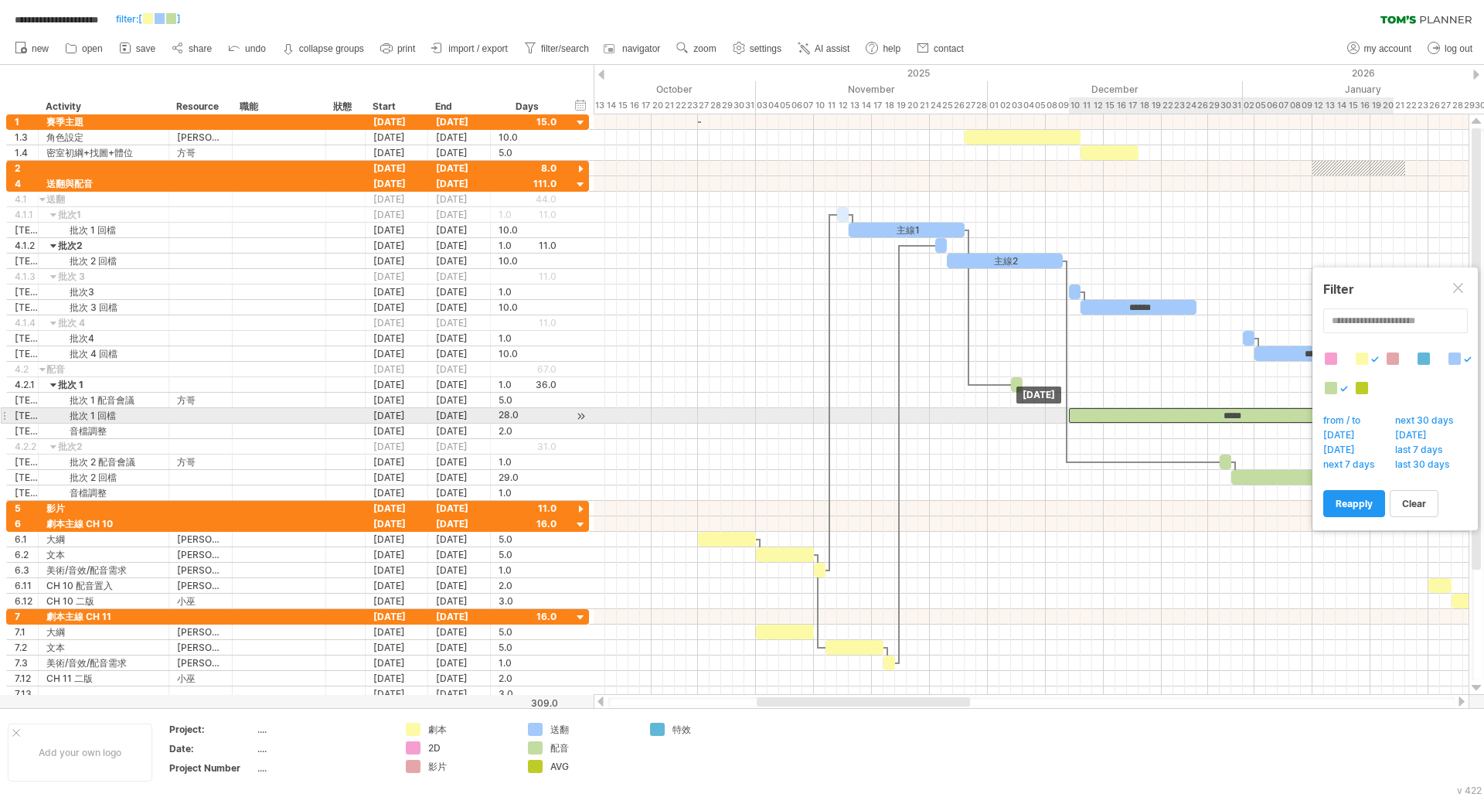
drag, startPoint x: 1126, startPoint y: 413, endPoint x: 1113, endPoint y: 413, distance: 13.2
click at [1113, 413] on div "*****" at bounding box center [1231, 415] width 325 height 15
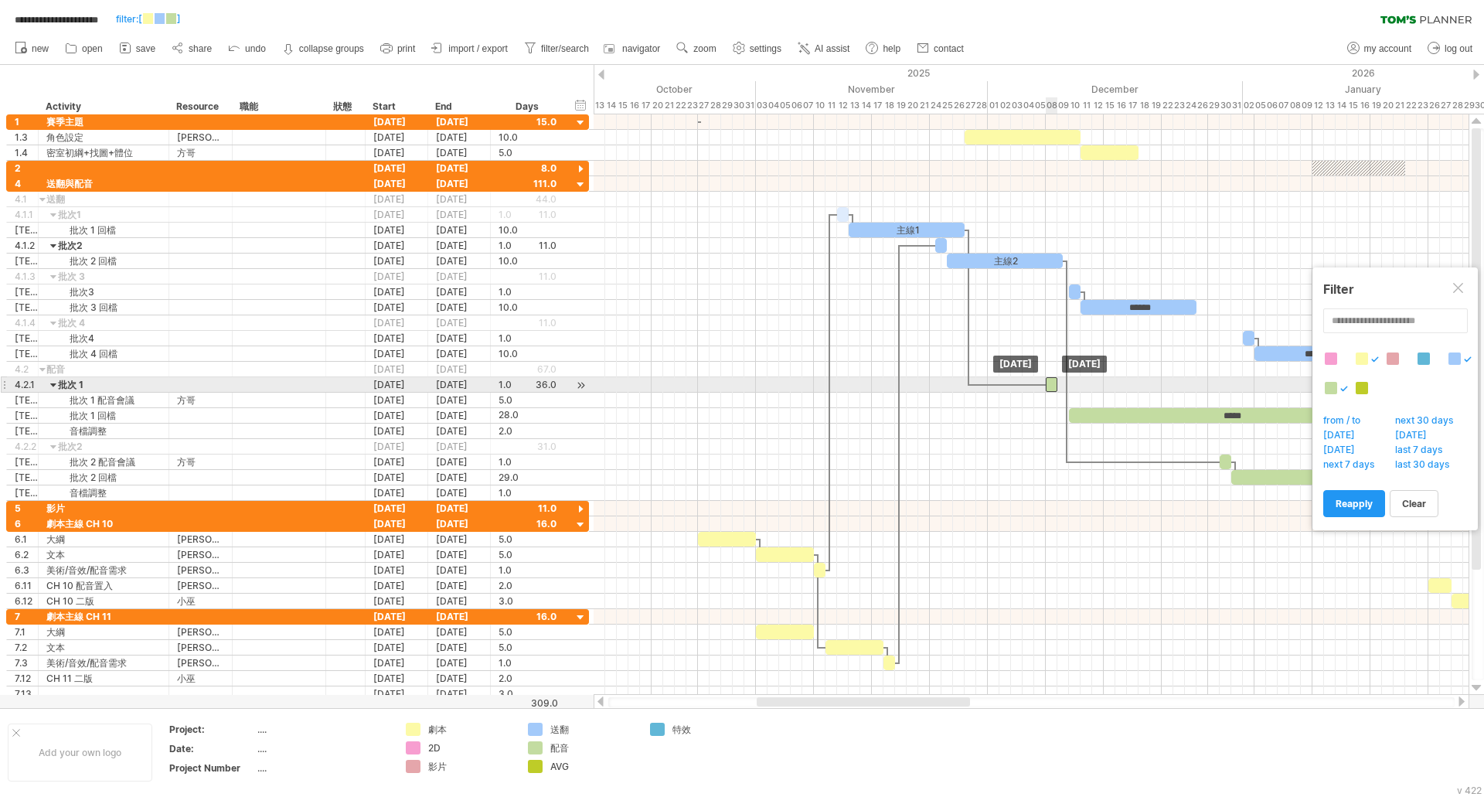
drag, startPoint x: 1018, startPoint y: 384, endPoint x: 1053, endPoint y: 386, distance: 34.8
click at [1053, 386] on div at bounding box center [1052, 384] width 12 height 15
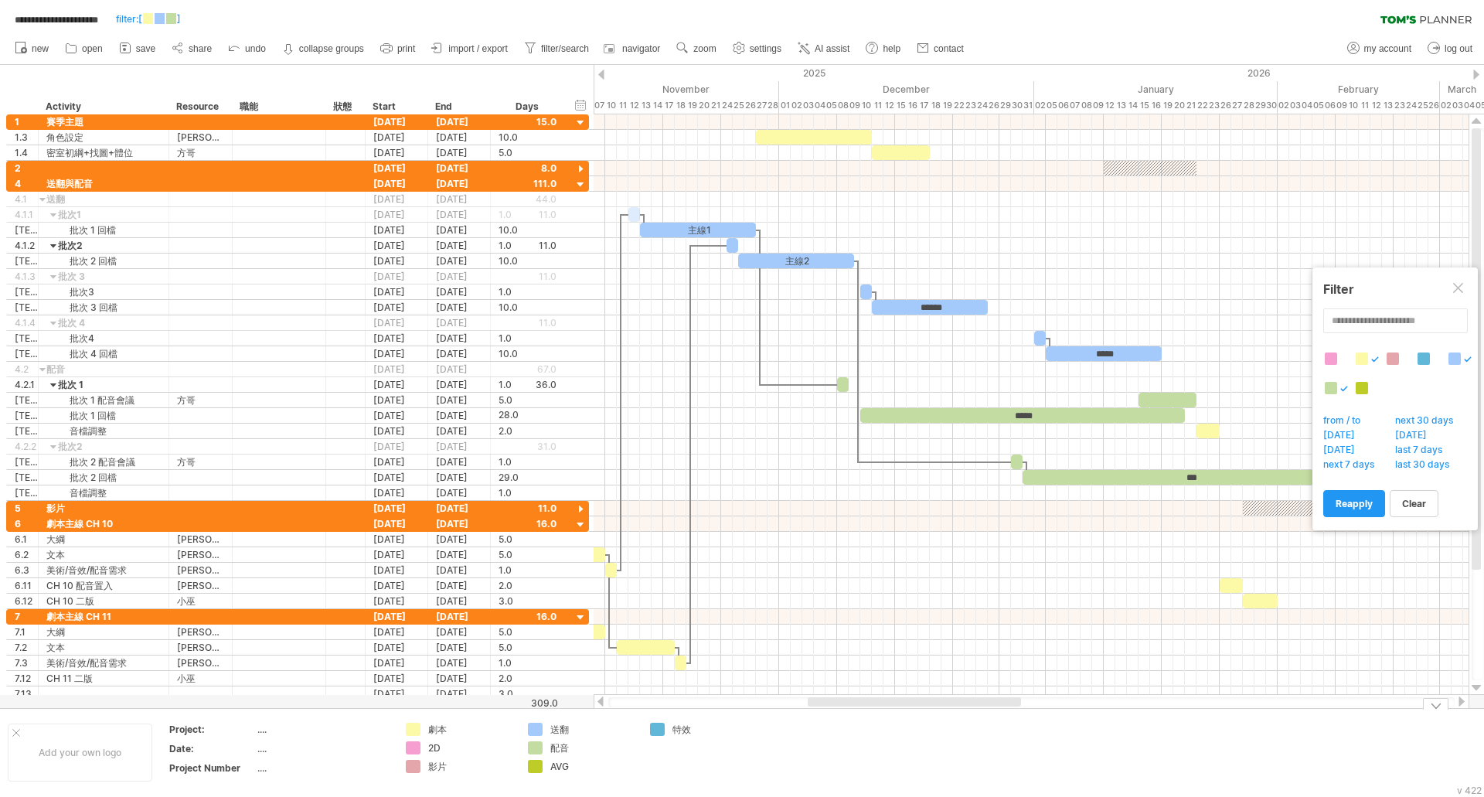
drag, startPoint x: 886, startPoint y: 703, endPoint x: 937, endPoint y: 710, distance: 51.5
click at [937, 710] on div "**********" at bounding box center [742, 398] width 1484 height 797
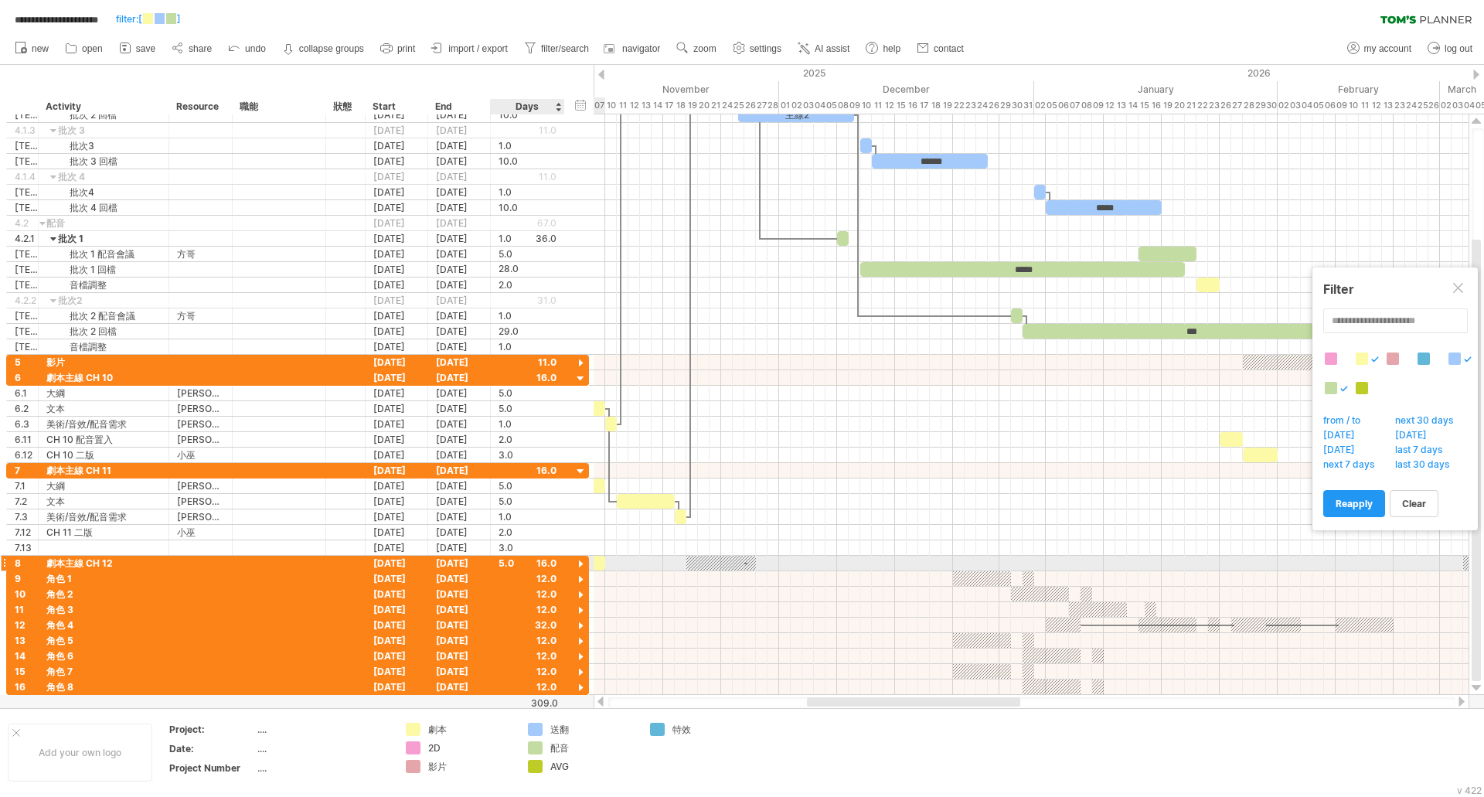
click at [582, 562] on div at bounding box center [580, 564] width 15 height 15
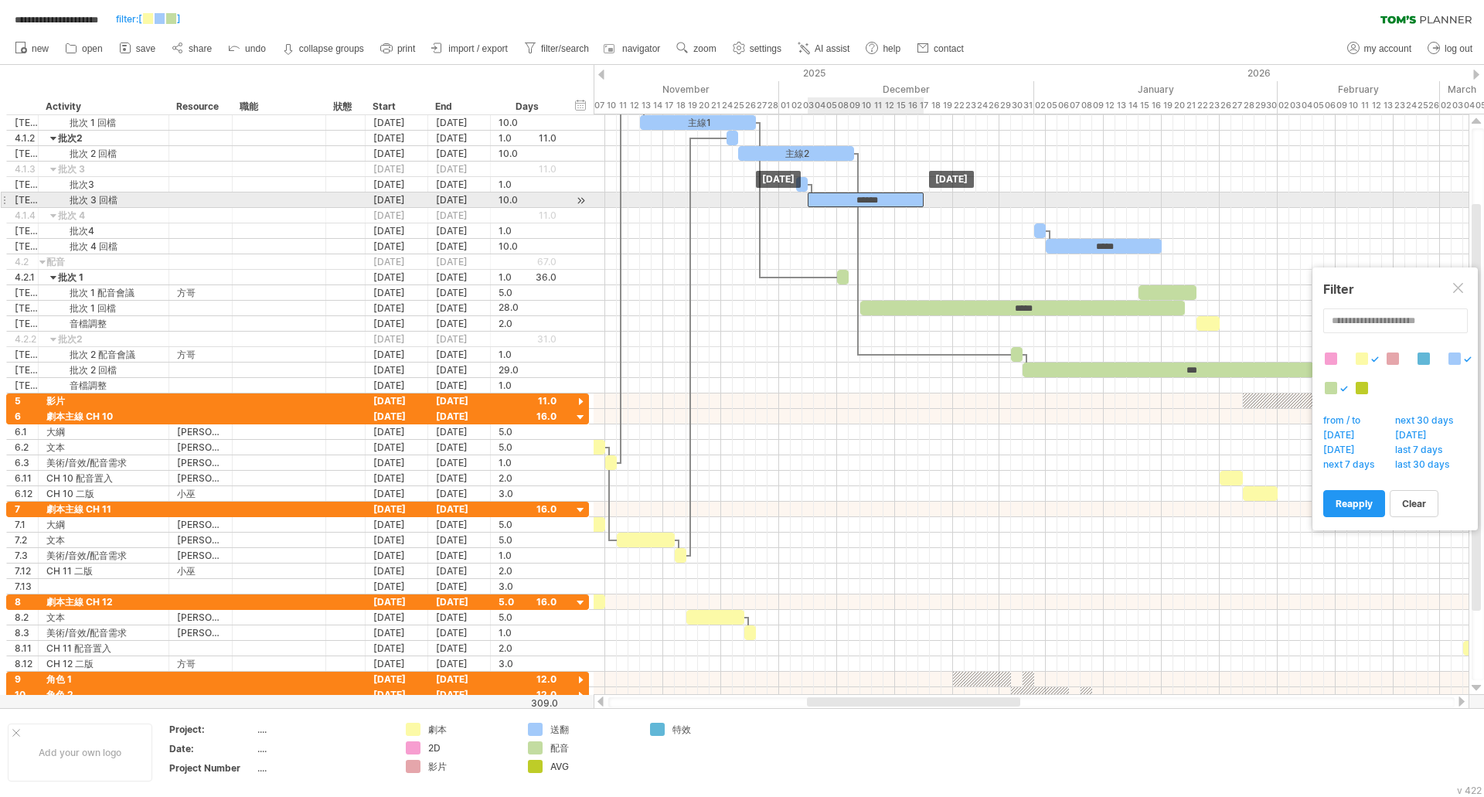
drag, startPoint x: 910, startPoint y: 199, endPoint x: 850, endPoint y: 199, distance: 60.3
click at [850, 199] on div "******" at bounding box center [866, 199] width 116 height 15
drag, startPoint x: 828, startPoint y: 201, endPoint x: 801, endPoint y: 201, distance: 27.0
click at [801, 201] on div "******" at bounding box center [837, 199] width 116 height 15
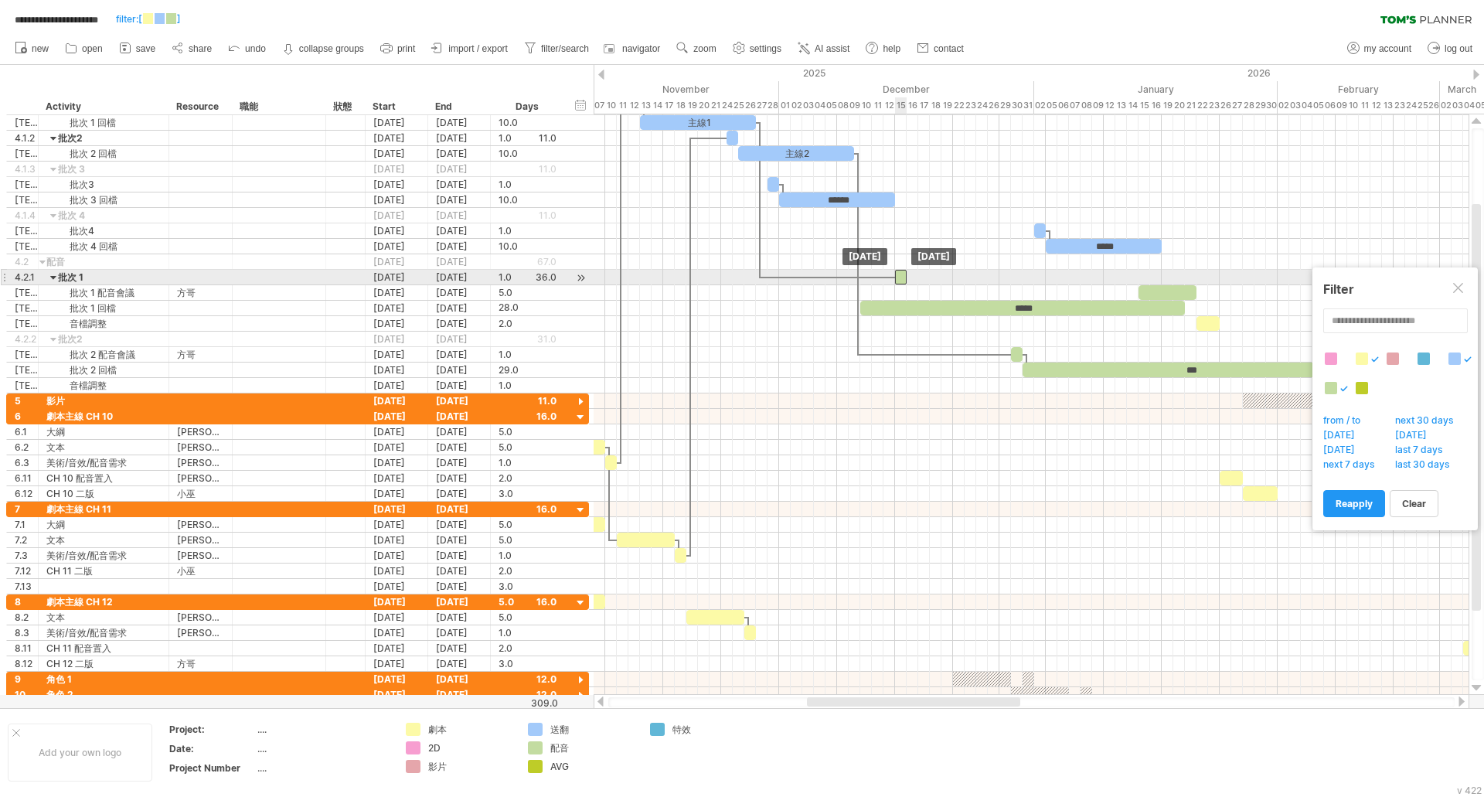
drag, startPoint x: 842, startPoint y: 276, endPoint x: 901, endPoint y: 277, distance: 59.5
click at [901, 277] on div at bounding box center [901, 277] width 12 height 15
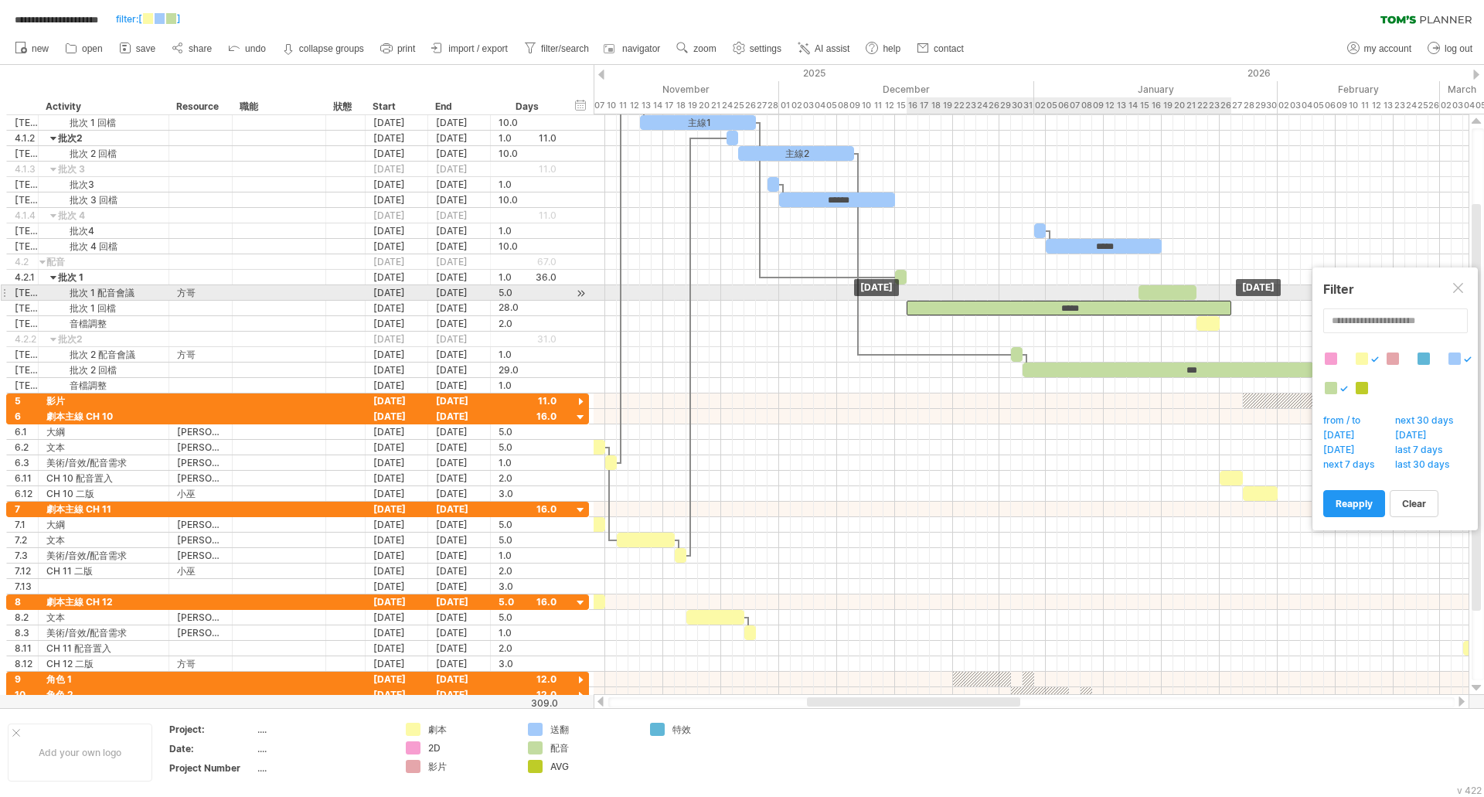
drag, startPoint x: 904, startPoint y: 305, endPoint x: 951, endPoint y: 299, distance: 47.5
click at [951, 299] on div "主線1 主線2 ****** ***** ***** *** [DATE] [DATE]" at bounding box center [1030, 404] width 875 height 580
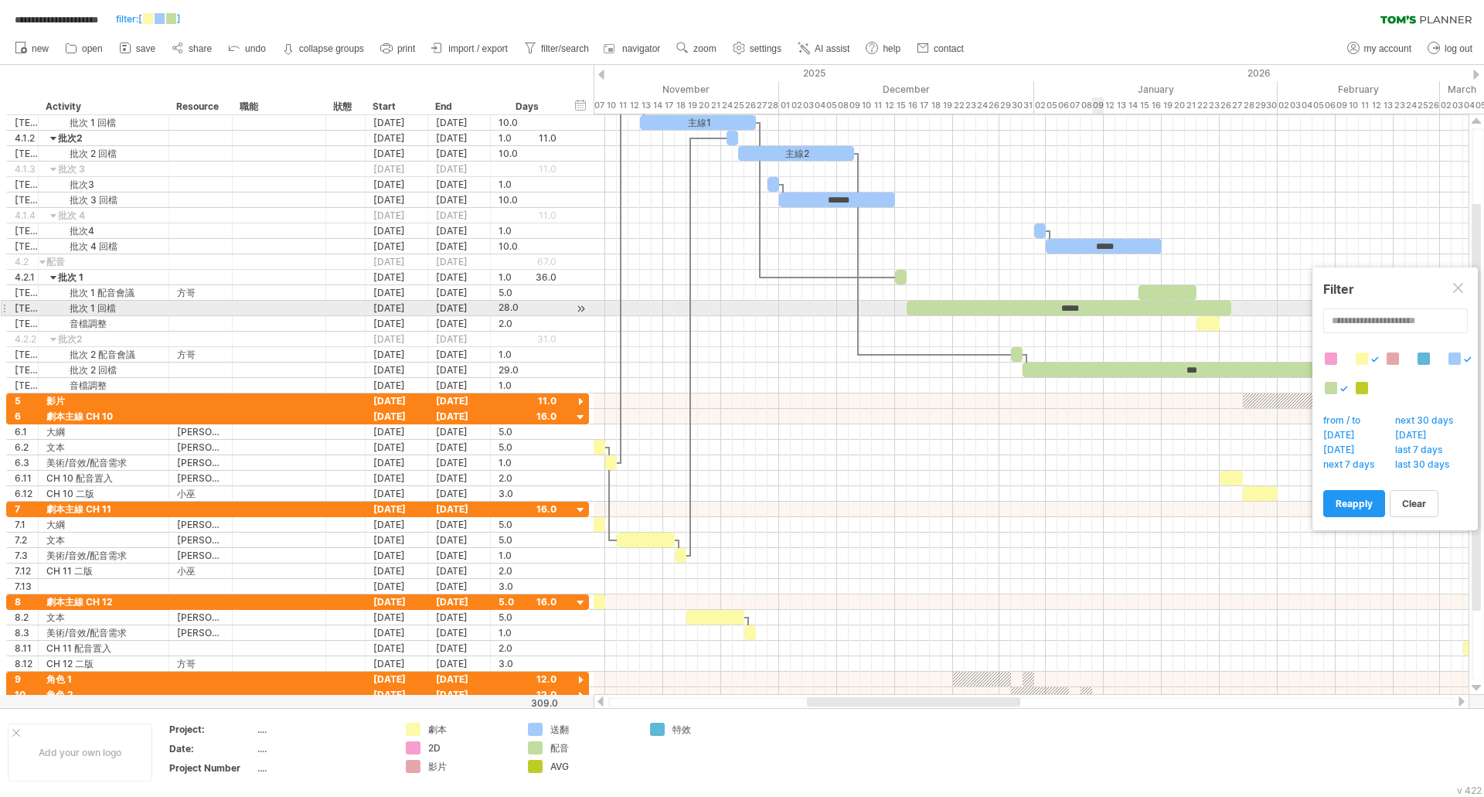
click at [1092, 311] on div "*****" at bounding box center [1068, 308] width 325 height 15
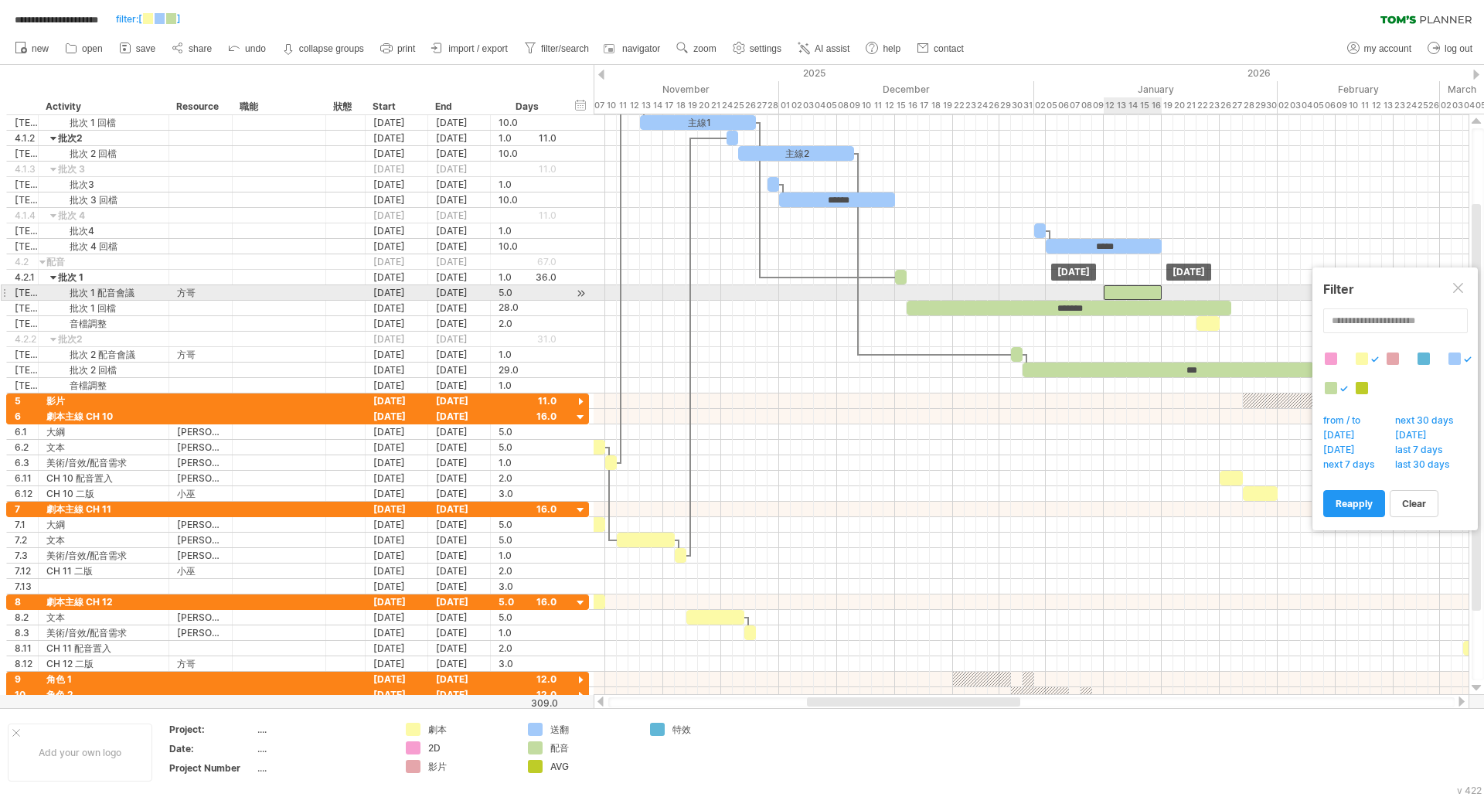
drag, startPoint x: 1164, startPoint y: 294, endPoint x: 1127, endPoint y: 297, distance: 36.5
click at [1127, 297] on div at bounding box center [1133, 292] width 58 height 15
click at [185, 298] on div "方哥" at bounding box center [200, 292] width 47 height 15
click at [185, 298] on input "**" at bounding box center [200, 292] width 47 height 15
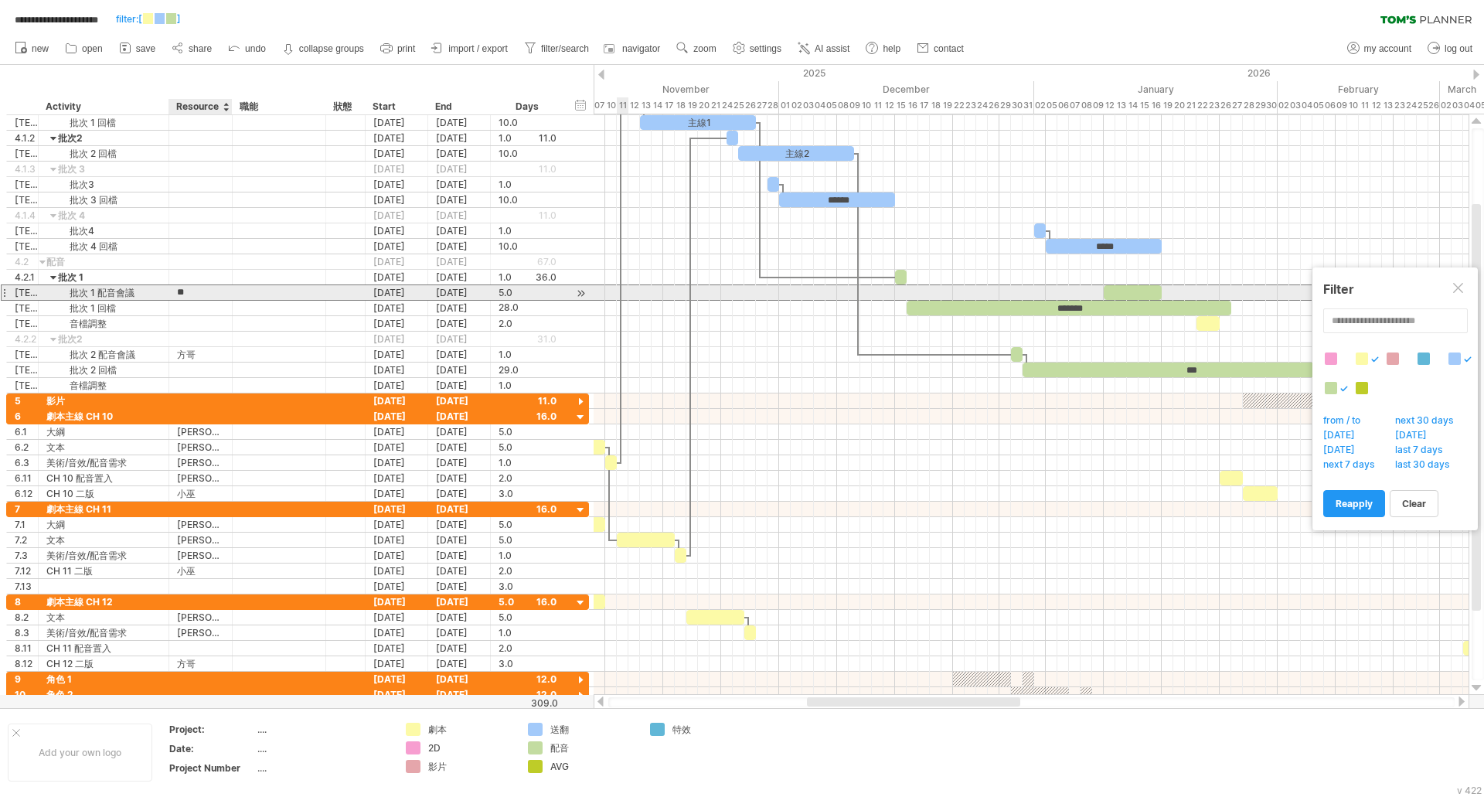
click at [185, 291] on input "**" at bounding box center [200, 292] width 47 height 15
type input "**"
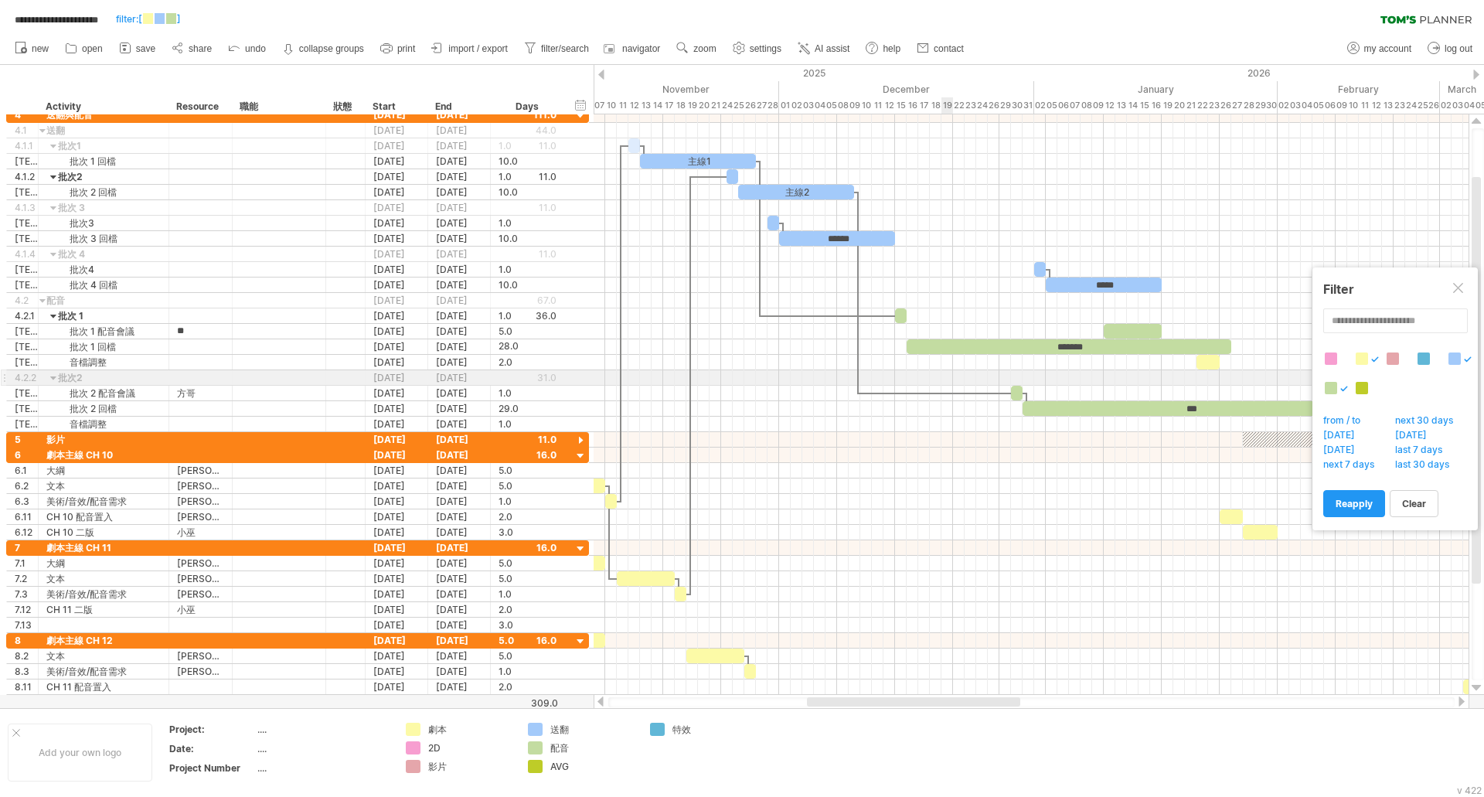
click at [945, 372] on div at bounding box center [1030, 377] width 875 height 15
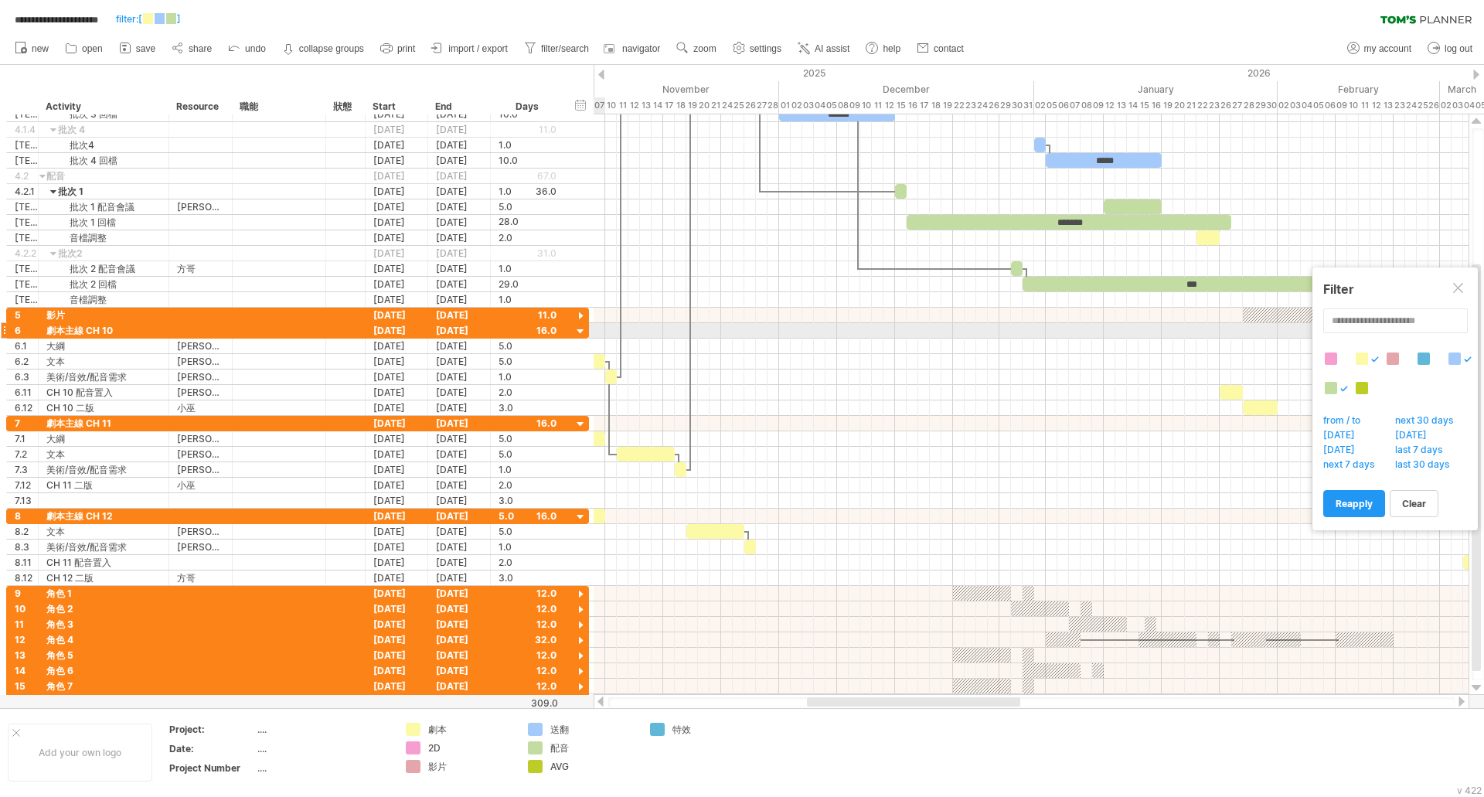
click at [581, 335] on div at bounding box center [580, 332] width 15 height 15
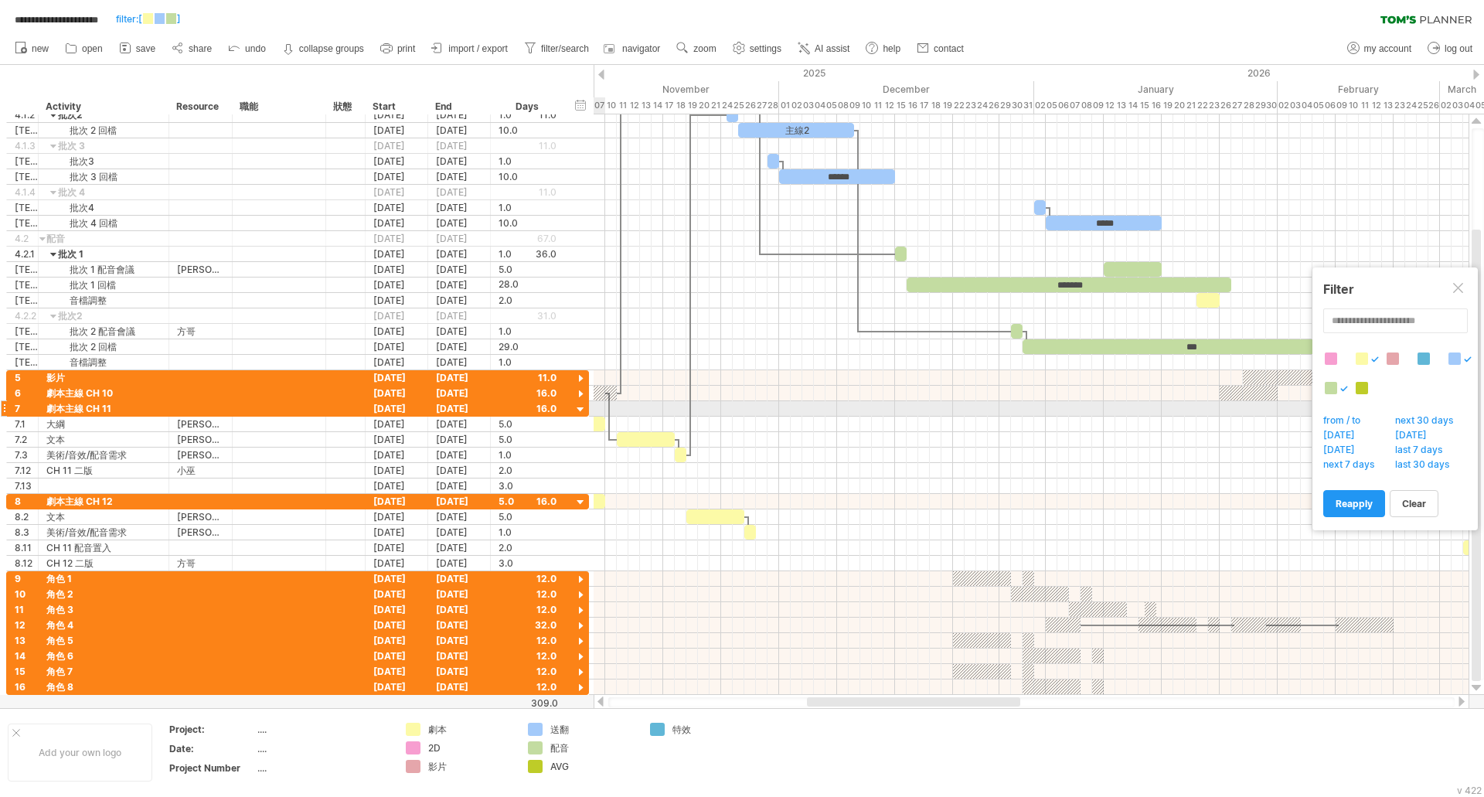
click at [578, 411] on div at bounding box center [580, 410] width 15 height 15
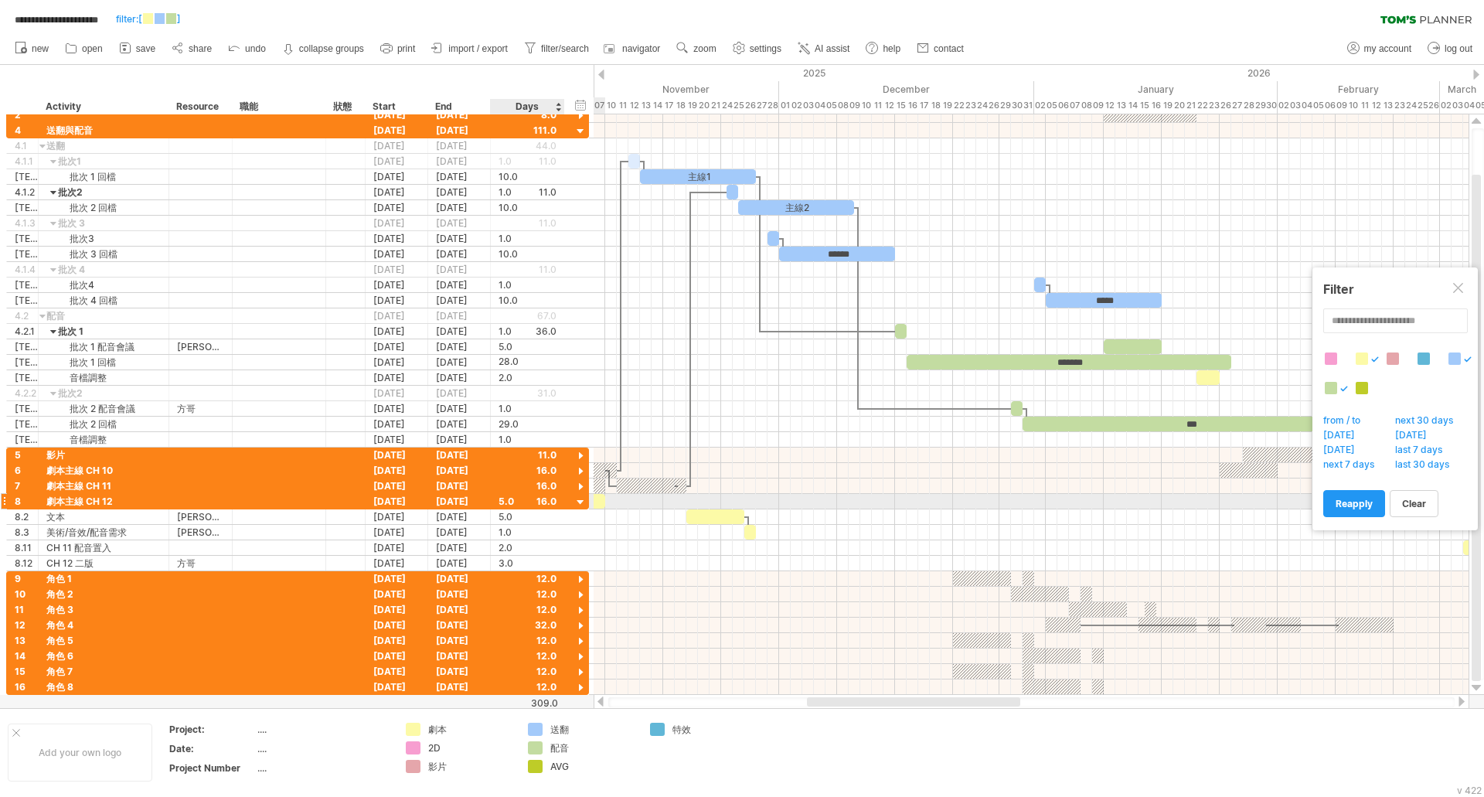
click at [579, 499] on div at bounding box center [580, 502] width 15 height 15
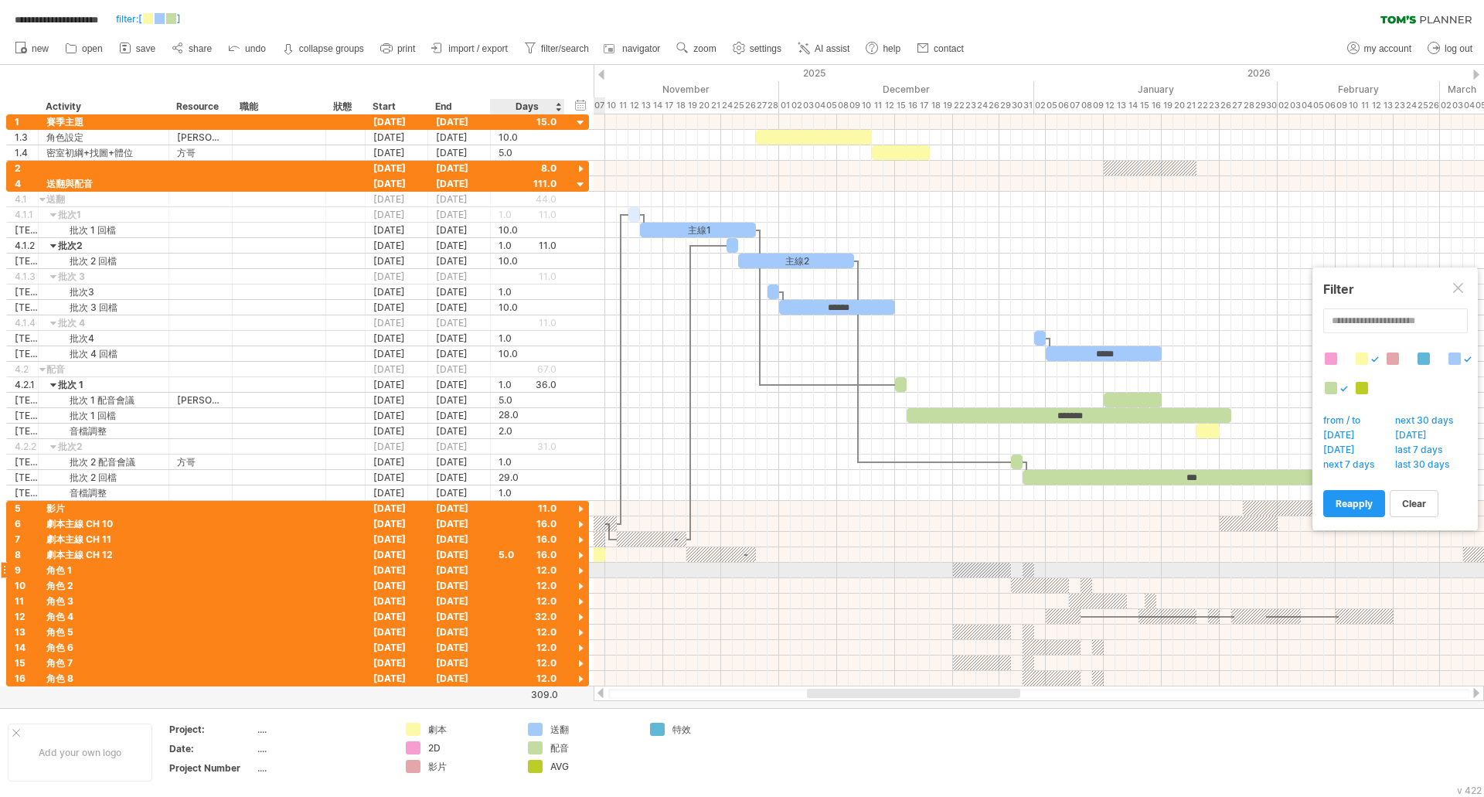
click at [579, 570] on div at bounding box center [580, 571] width 15 height 15
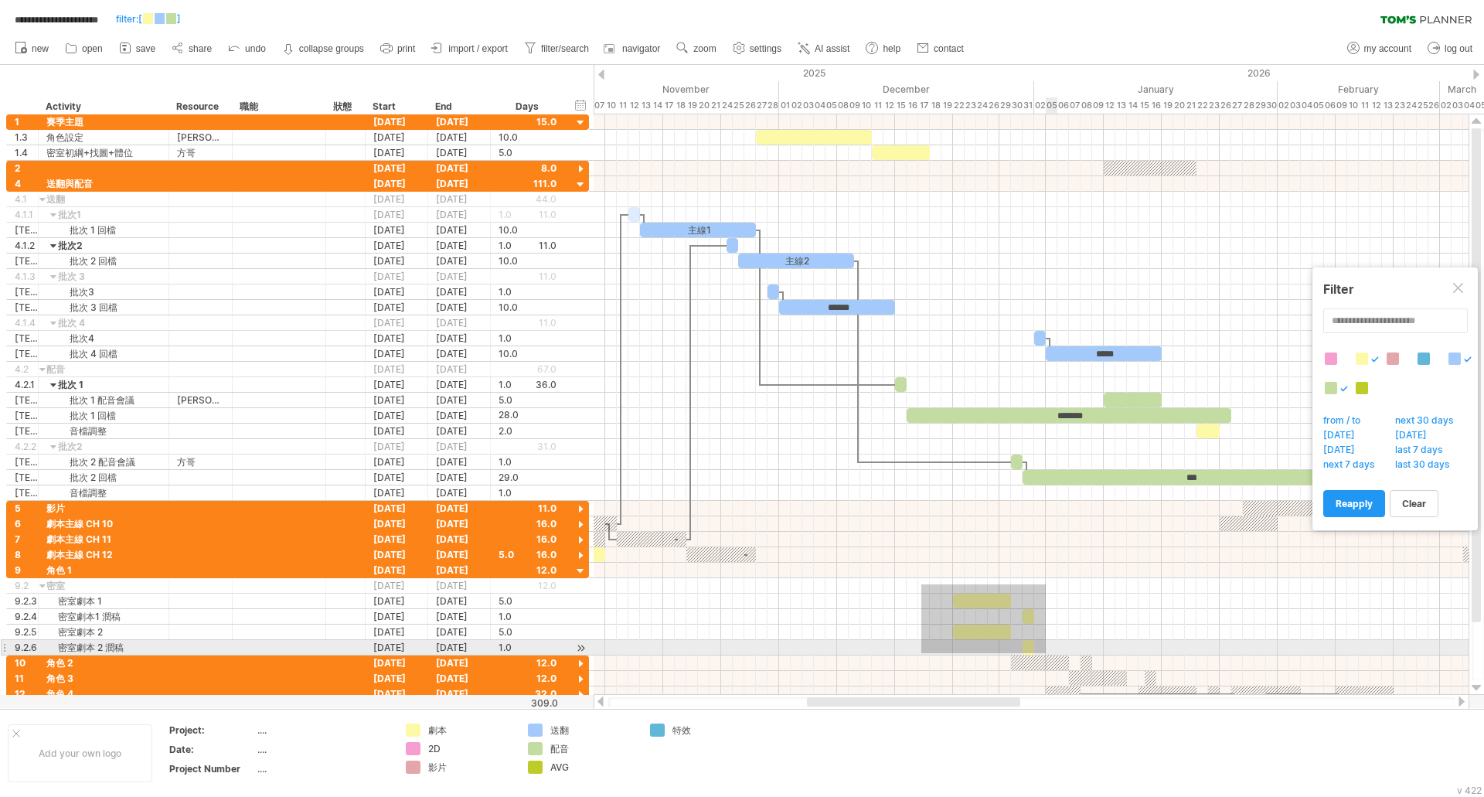
drag, startPoint x: 921, startPoint y: 584, endPoint x: 1046, endPoint y: 653, distance: 142.8
click at [1046, 653] on div at bounding box center [1030, 609] width 875 height 93
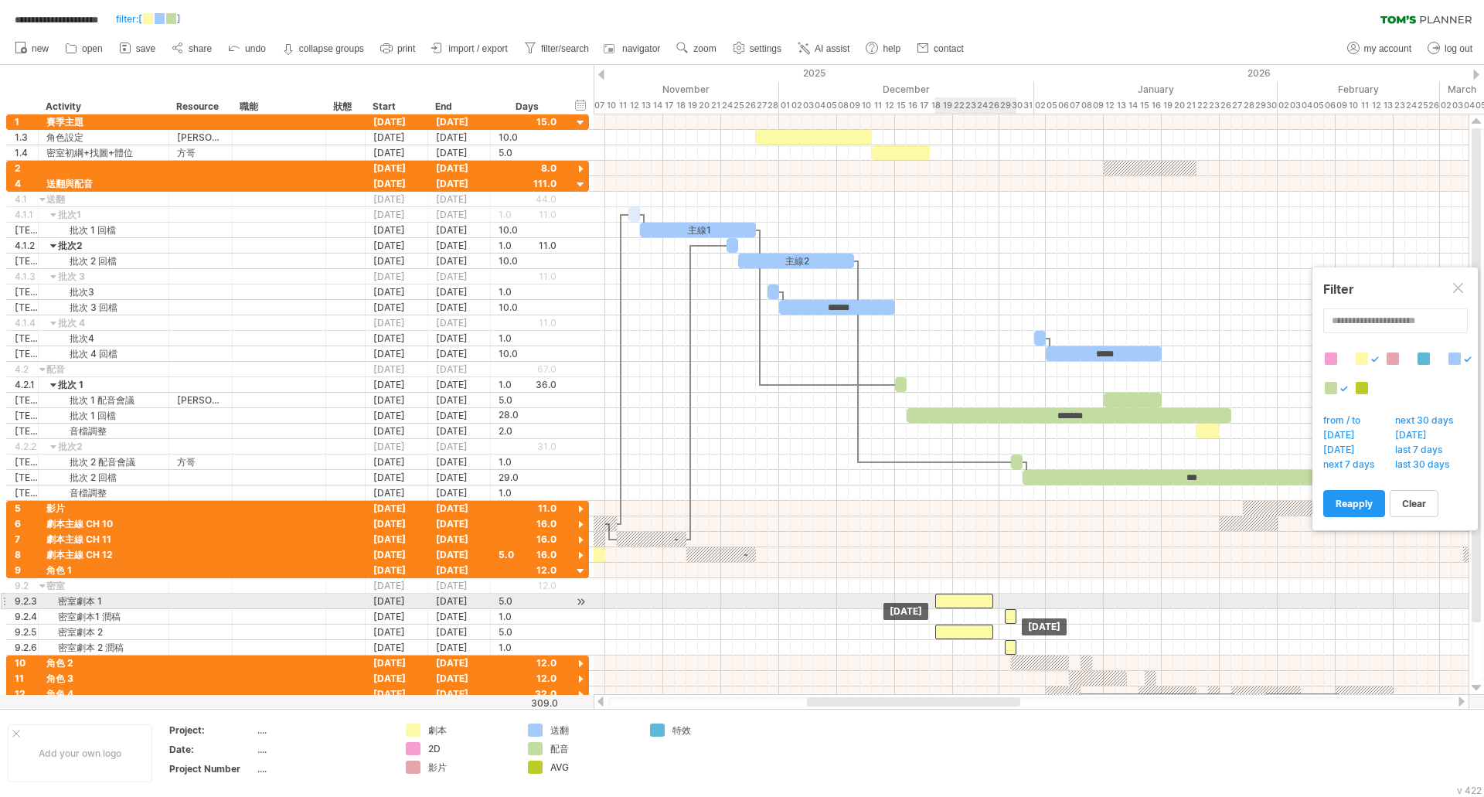
drag, startPoint x: 967, startPoint y: 603, endPoint x: 948, endPoint y: 604, distance: 18.6
click at [948, 604] on div at bounding box center [964, 600] width 58 height 15
click at [956, 597] on div at bounding box center [970, 600] width 58 height 15
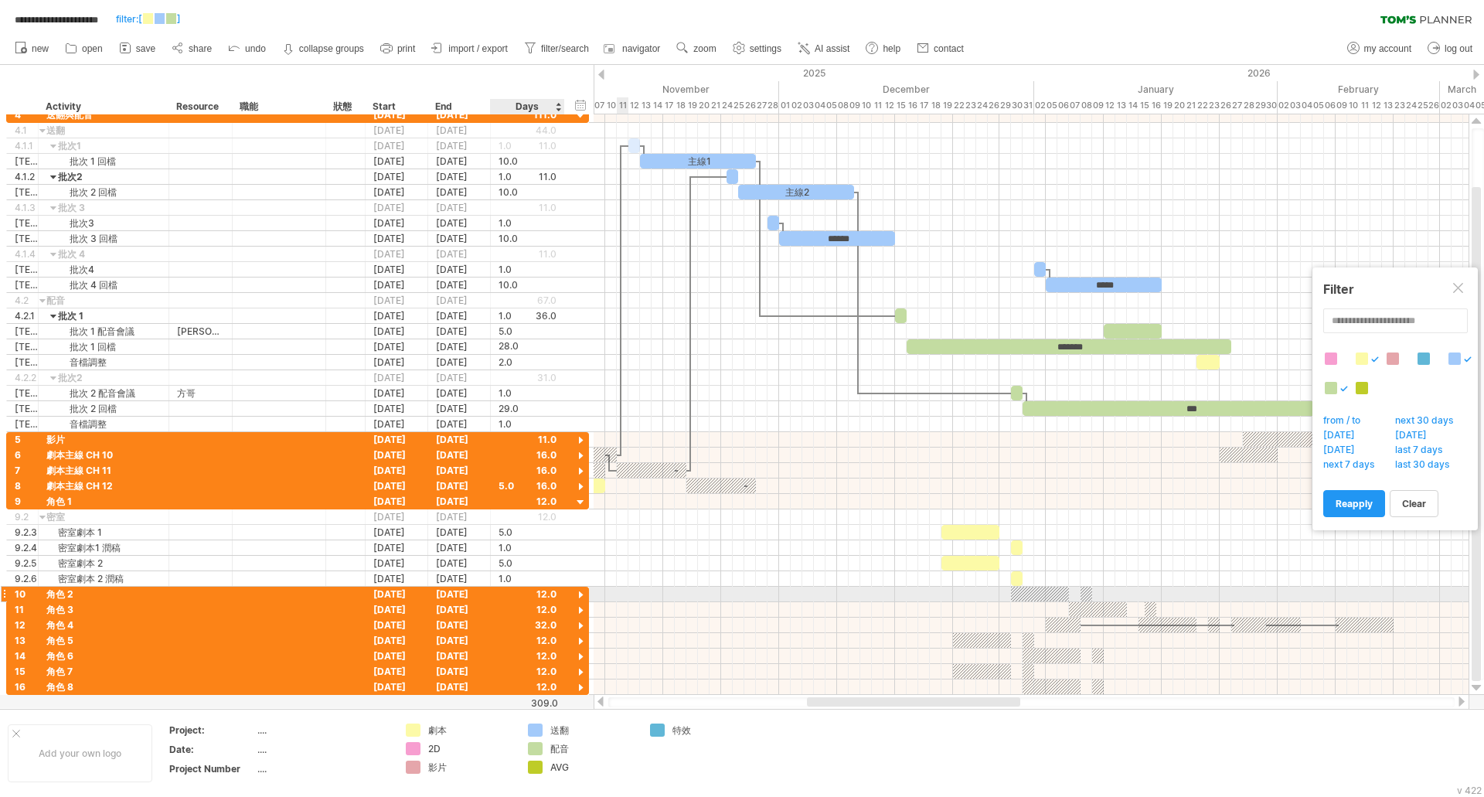
click at [582, 594] on div at bounding box center [580, 595] width 15 height 15
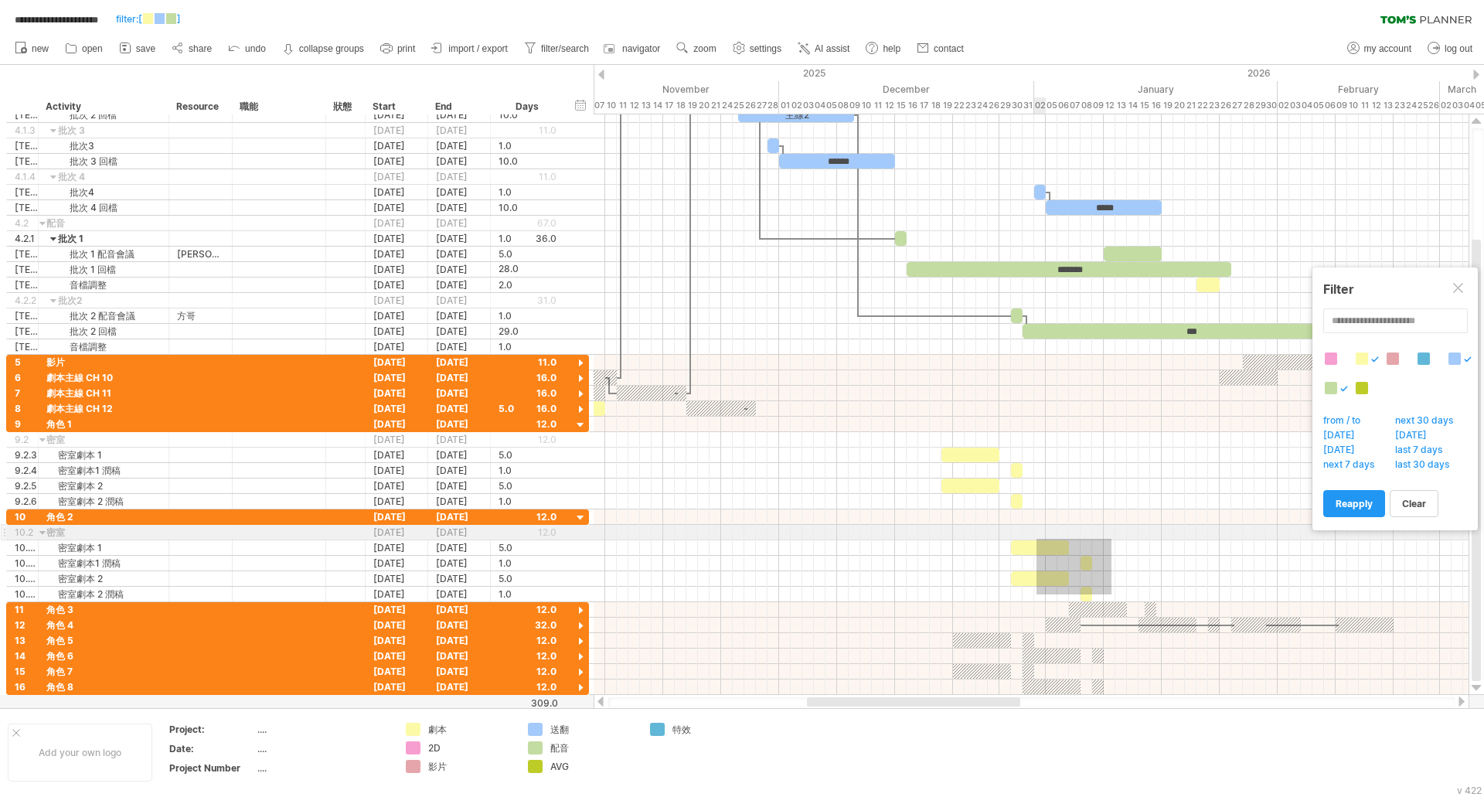
drag, startPoint x: 1111, startPoint y: 594, endPoint x: 1028, endPoint y: 539, distance: 99.9
click at [1030, 542] on div at bounding box center [1040, 547] width 58 height 15
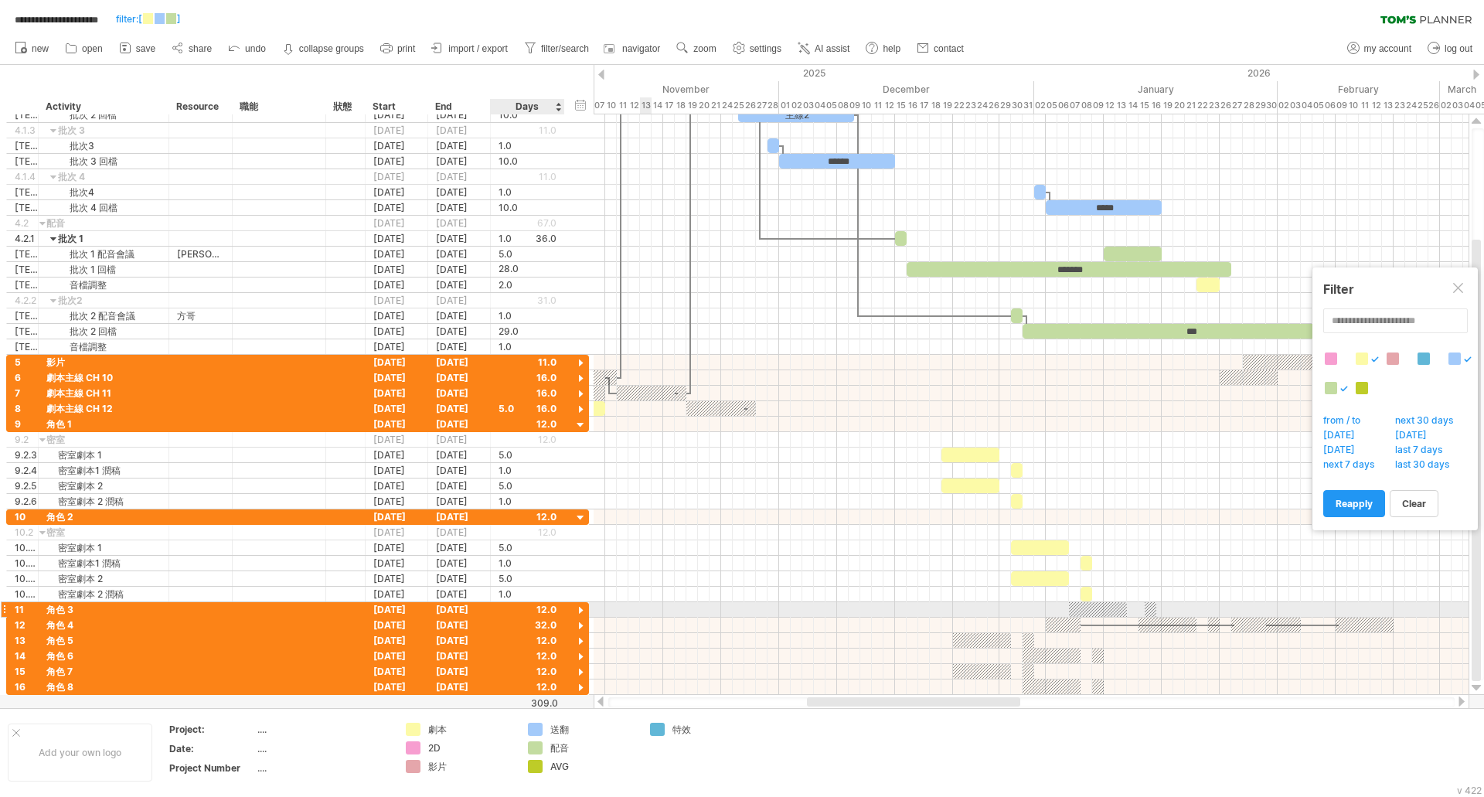
click at [582, 610] on div at bounding box center [580, 611] width 15 height 15
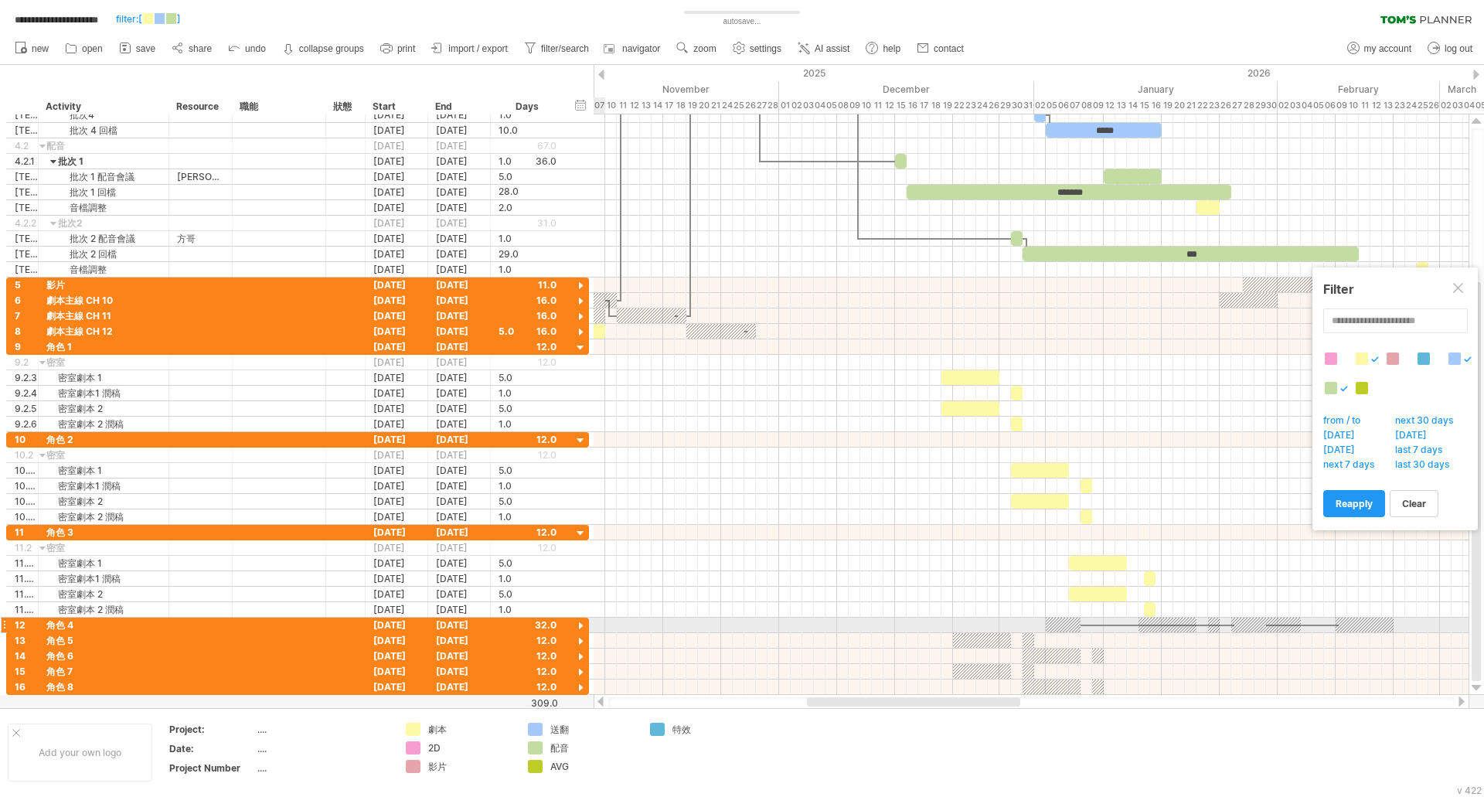
click at [582, 624] on div at bounding box center [580, 626] width 15 height 15
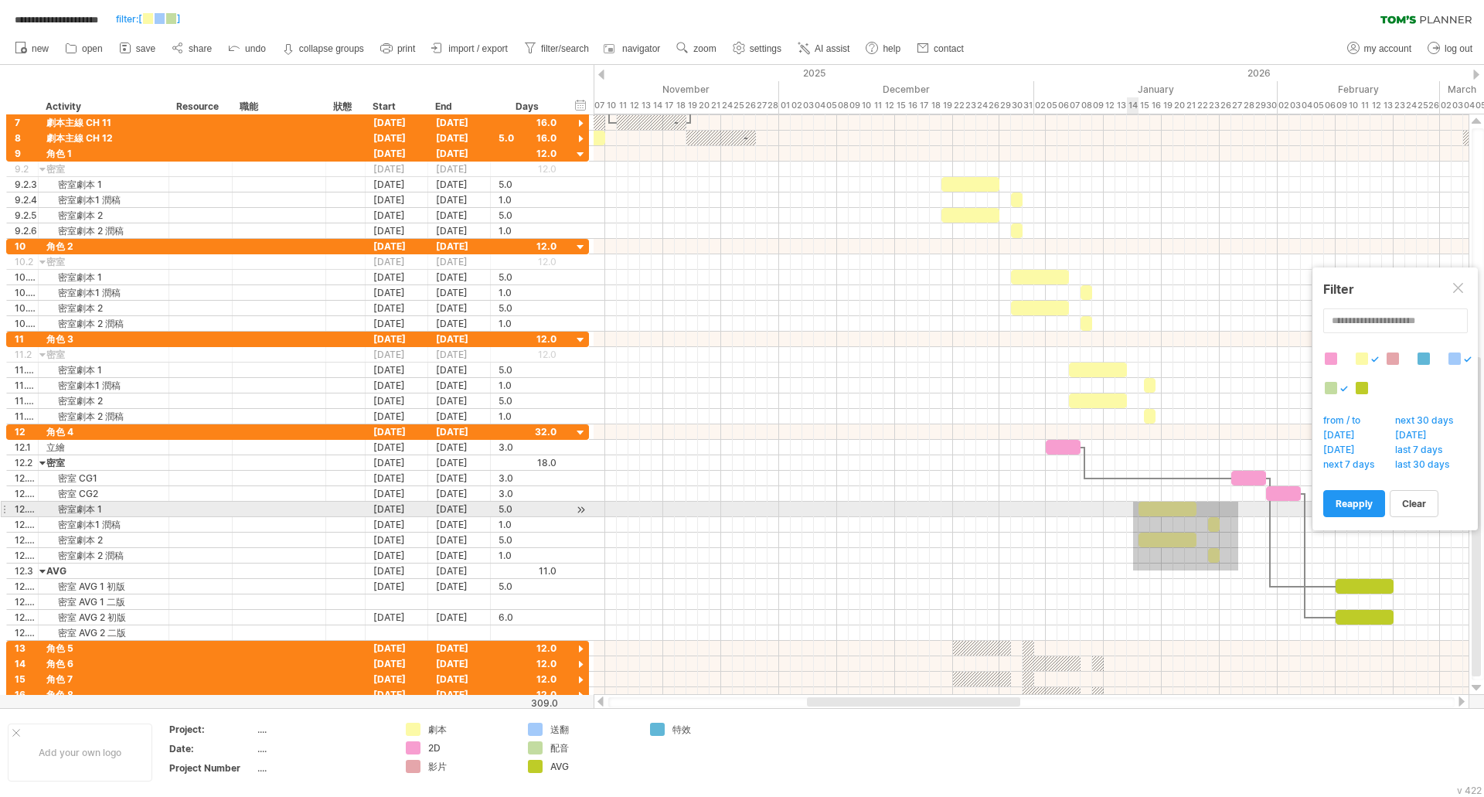
drag, startPoint x: 1233, startPoint y: 552, endPoint x: 1143, endPoint y: 505, distance: 101.3
drag, startPoint x: 1154, startPoint y: 508, endPoint x: 1144, endPoint y: 508, distance: 9.3
click at [1144, 508] on div at bounding box center [1156, 509] width 58 height 15
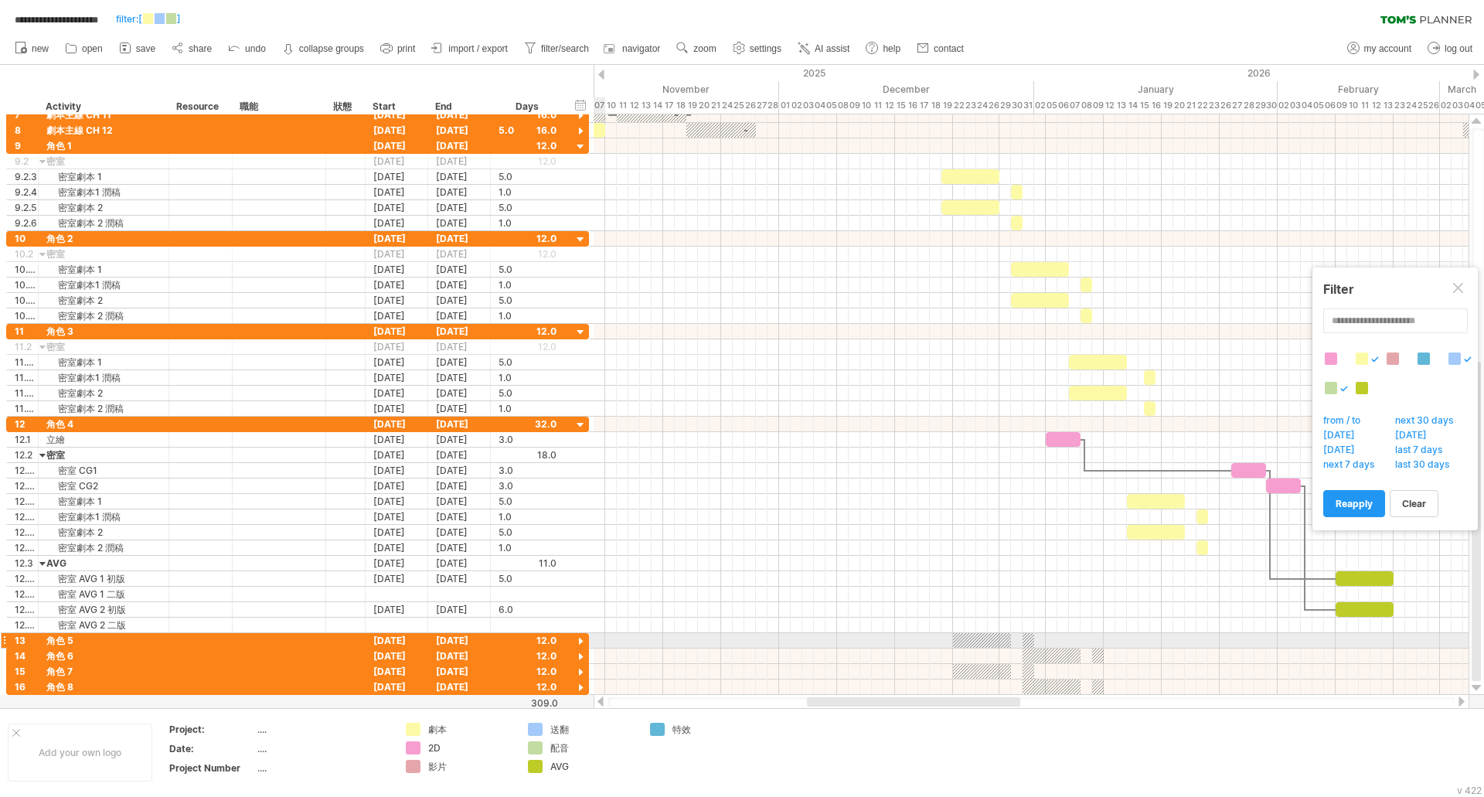
click at [580, 640] on div at bounding box center [580, 641] width 15 height 15
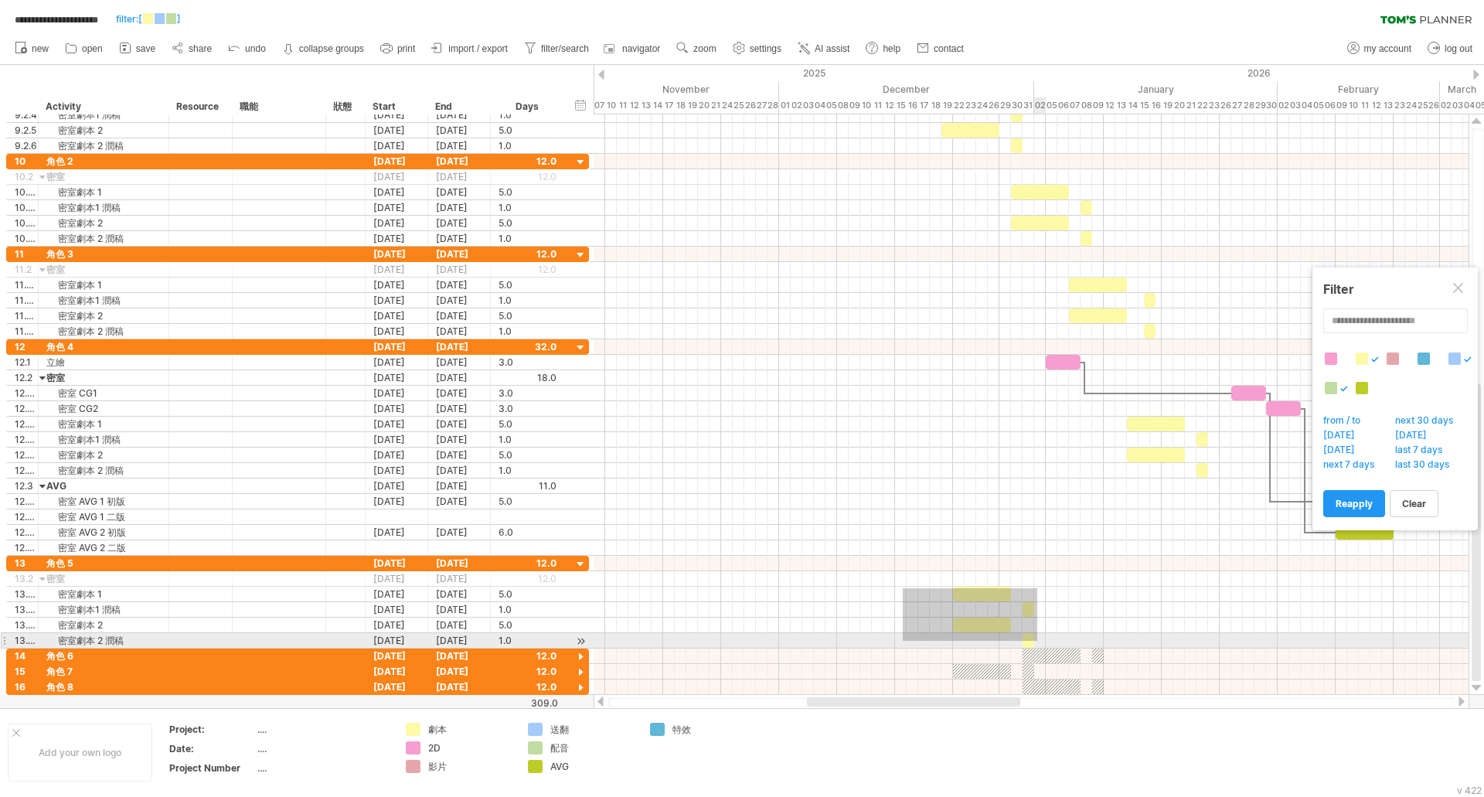
drag, startPoint x: 903, startPoint y: 588, endPoint x: 1038, endPoint y: 641, distance: 145.4
click at [1038, 641] on div at bounding box center [1030, 602] width 875 height 93
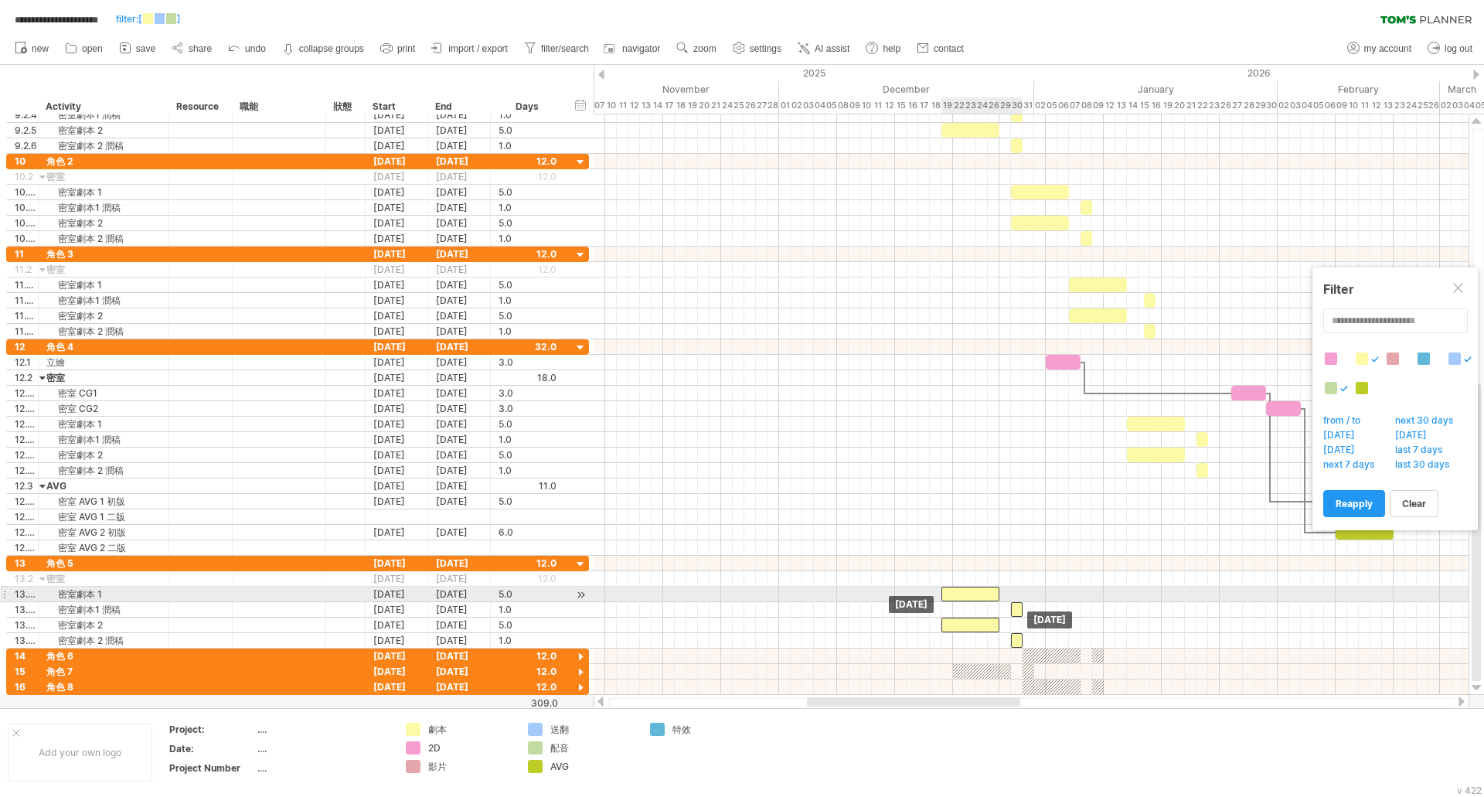
drag, startPoint x: 976, startPoint y: 597, endPoint x: 965, endPoint y: 598, distance: 10.8
click at [965, 598] on div at bounding box center [970, 594] width 58 height 15
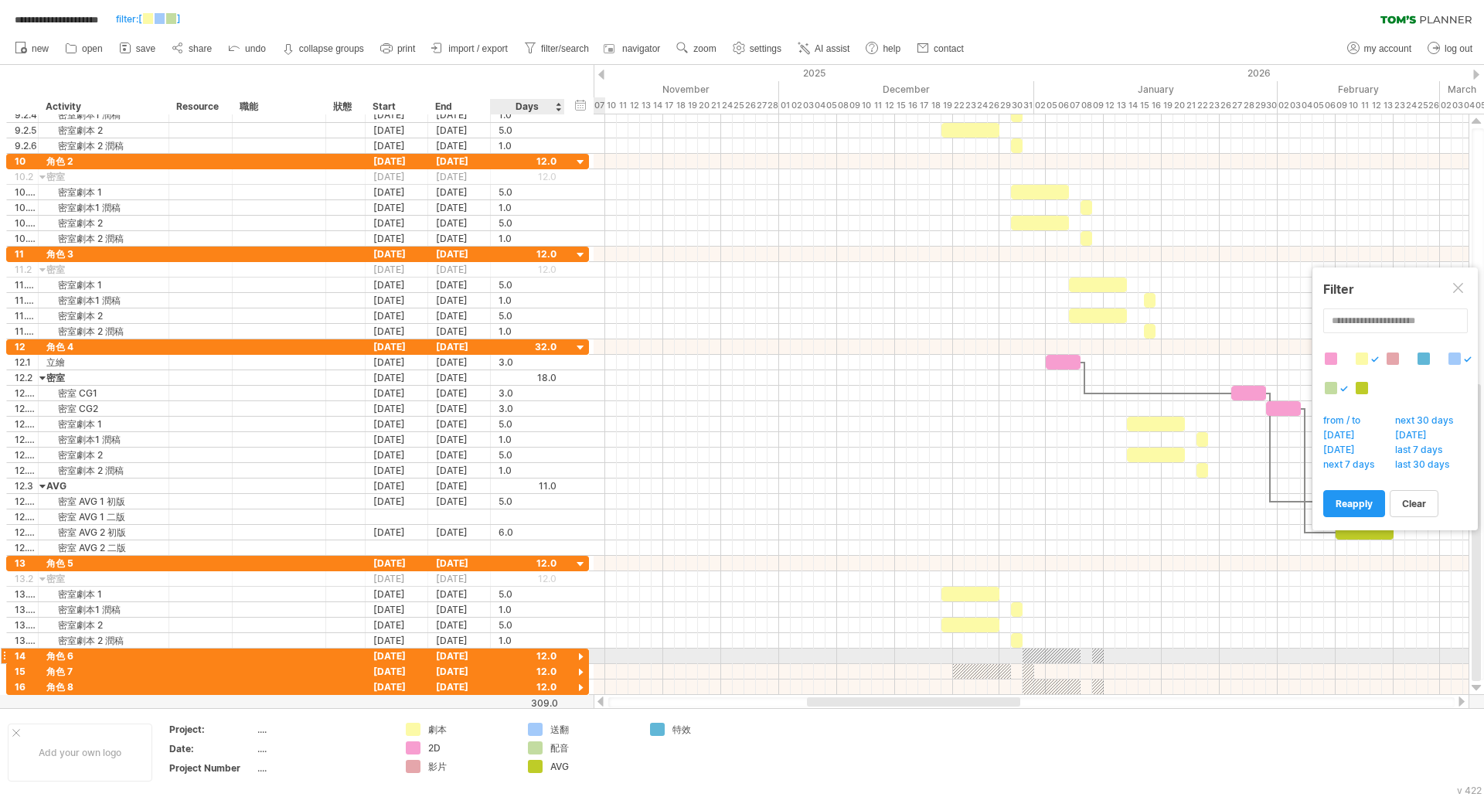
click at [576, 655] on div at bounding box center [580, 657] width 15 height 15
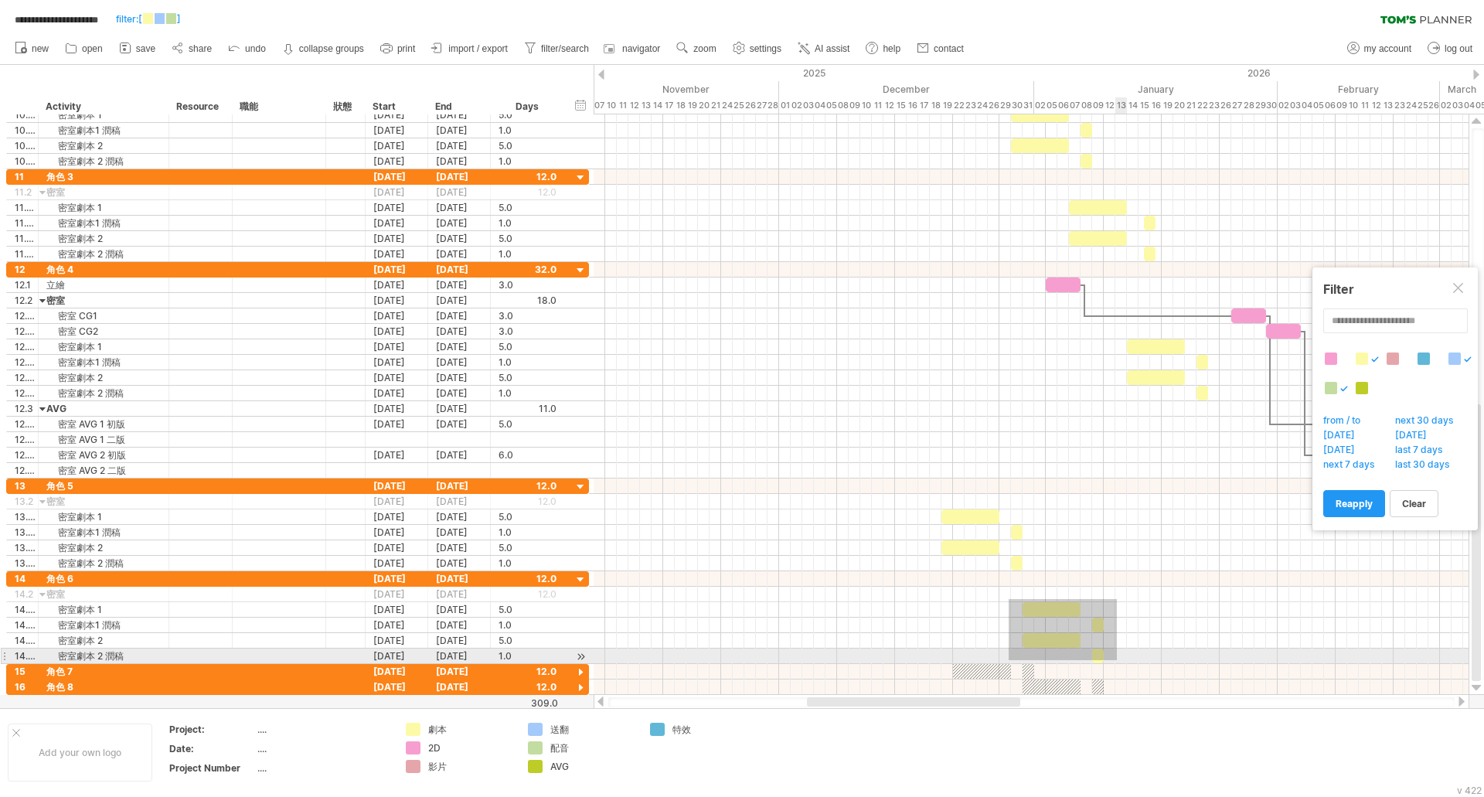
drag, startPoint x: 1007, startPoint y: 600, endPoint x: 1117, endPoint y: 660, distance: 125.2
click at [1117, 660] on div at bounding box center [1030, 617] width 875 height 93
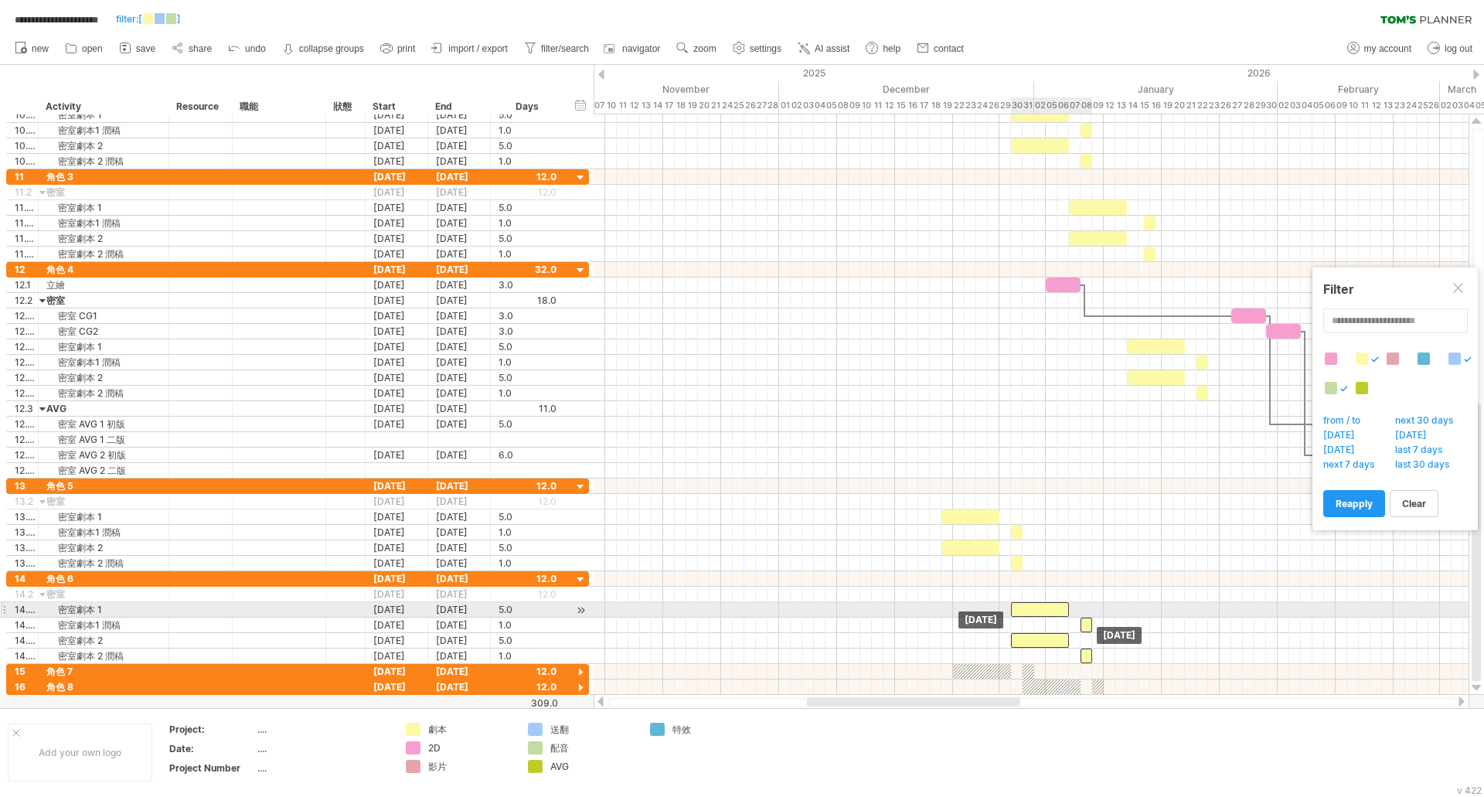
drag, startPoint x: 1052, startPoint y: 610, endPoint x: 1041, endPoint y: 611, distance: 10.8
click at [1041, 611] on div at bounding box center [1040, 609] width 58 height 15
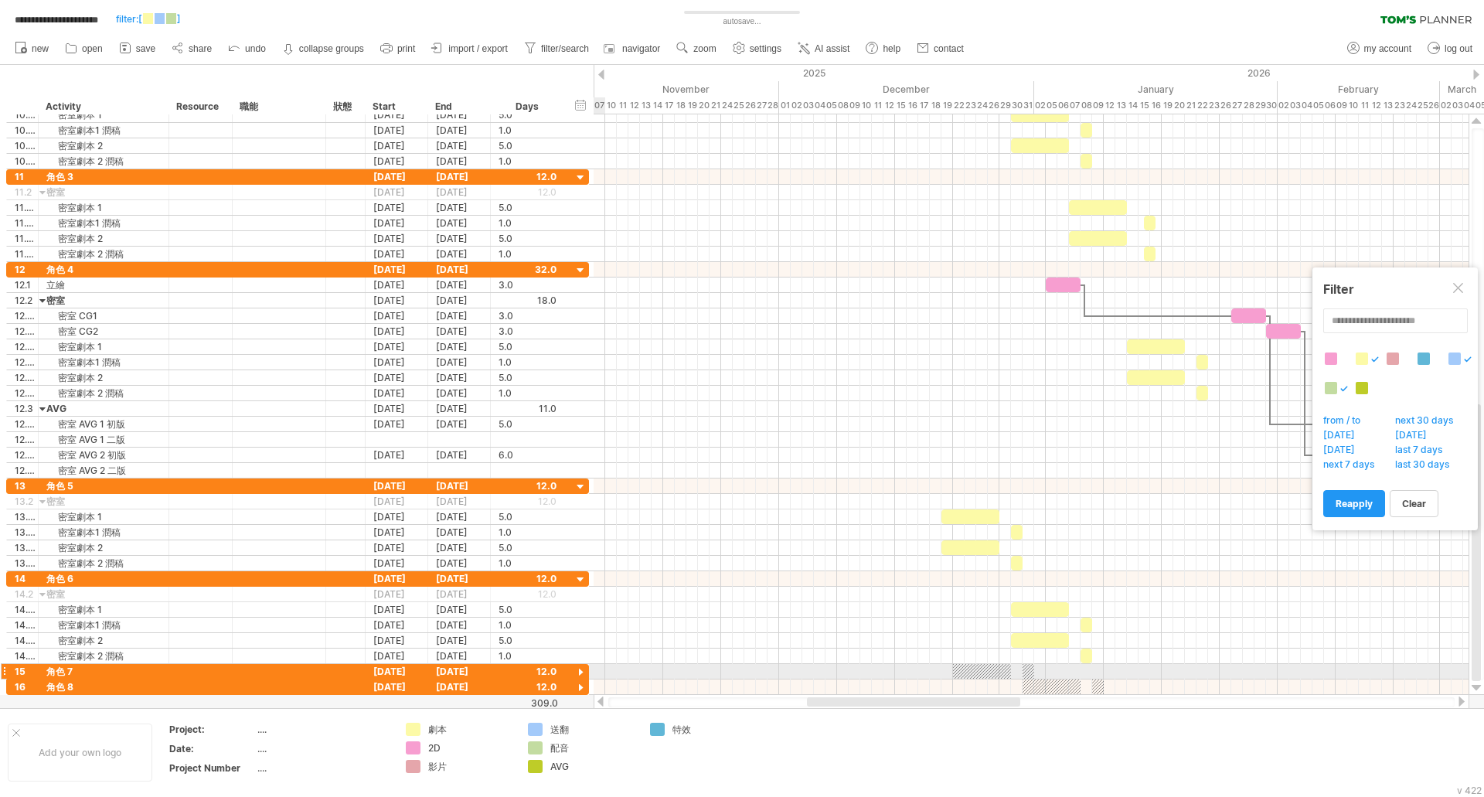
click at [584, 672] on div at bounding box center [580, 672] width 15 height 15
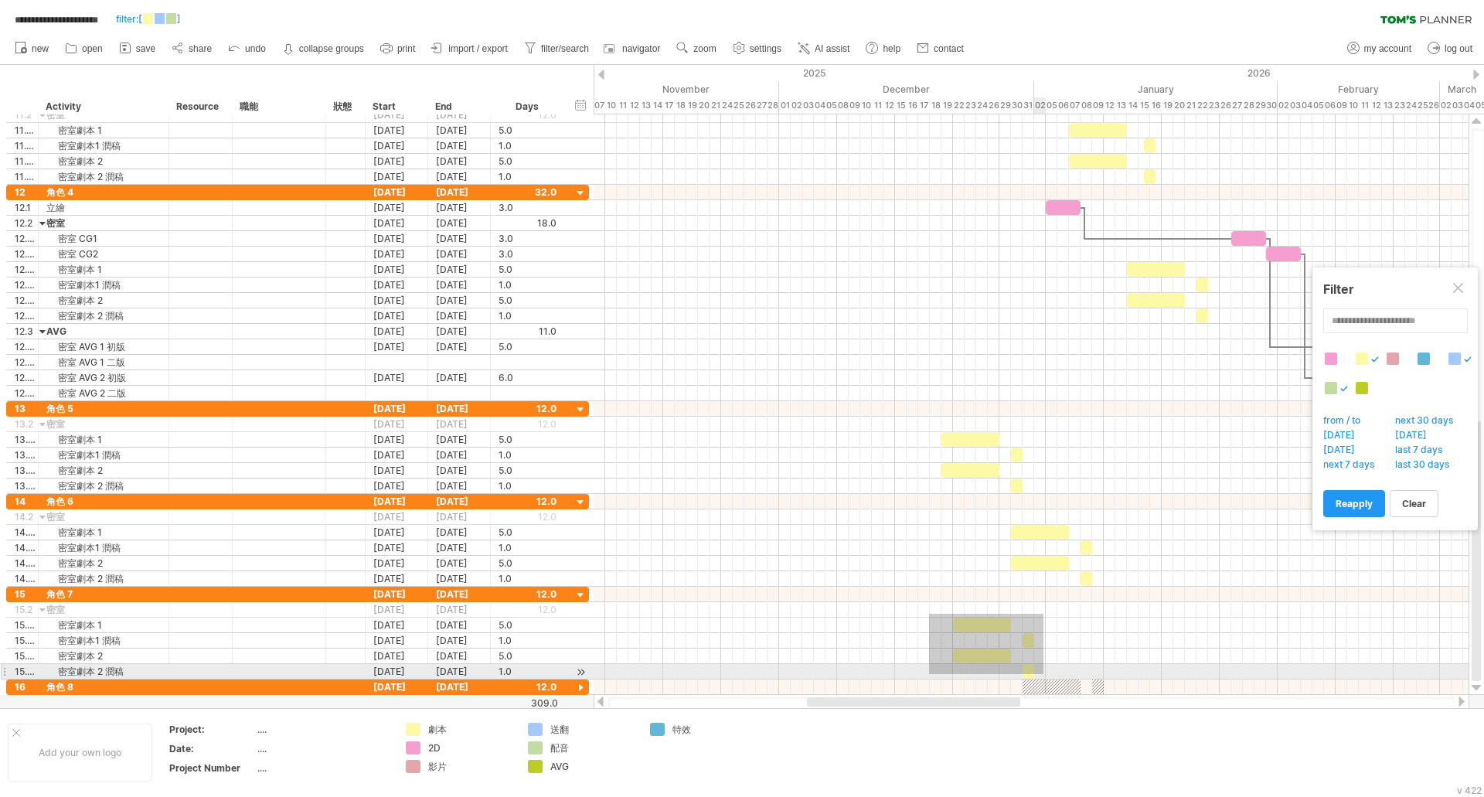
drag, startPoint x: 929, startPoint y: 614, endPoint x: 1043, endPoint y: 674, distance: 129.3
click at [1043, 674] on div at bounding box center [1030, 633] width 875 height 93
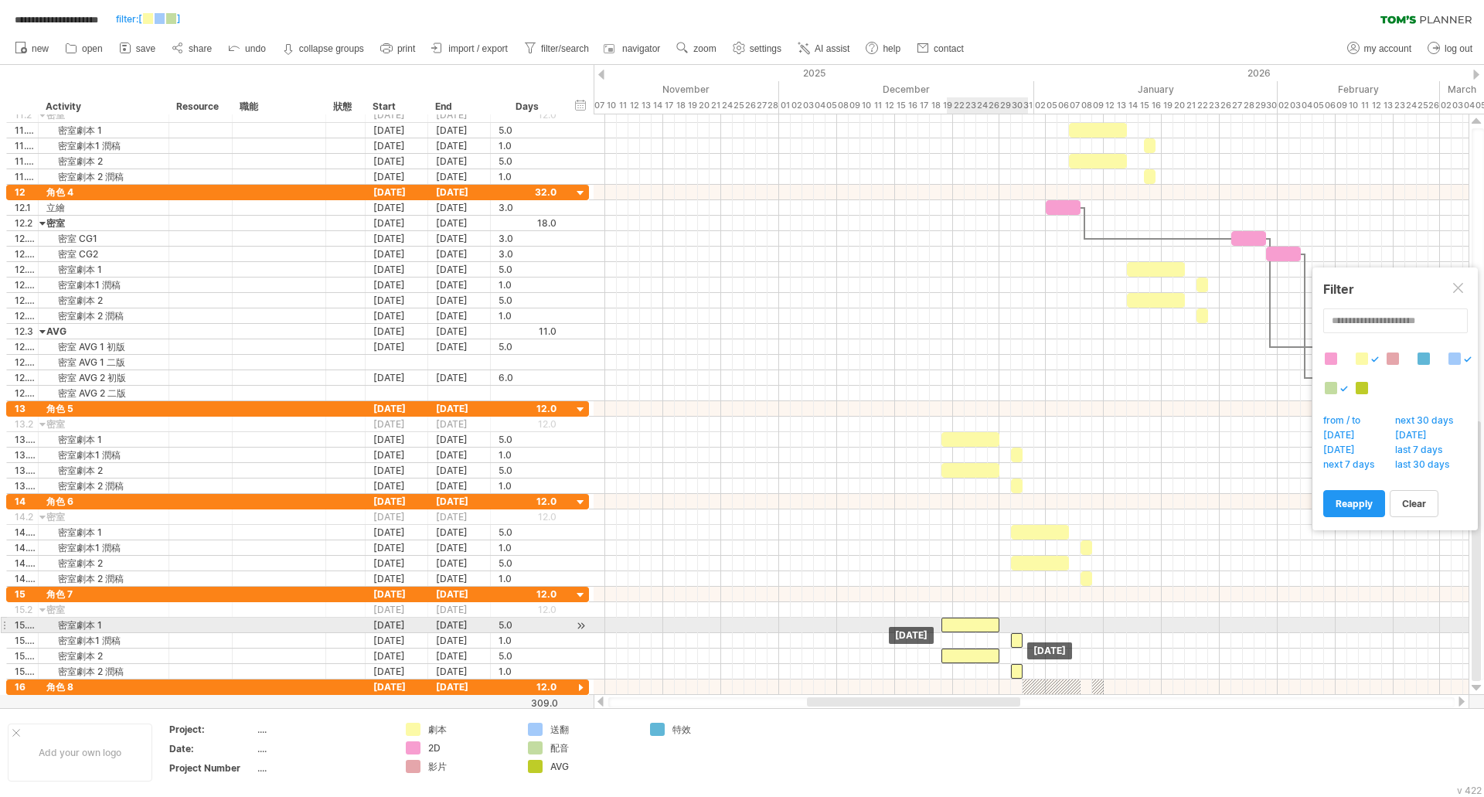
drag, startPoint x: 990, startPoint y: 627, endPoint x: 981, endPoint y: 627, distance: 9.3
click at [981, 627] on div at bounding box center [970, 624] width 58 height 15
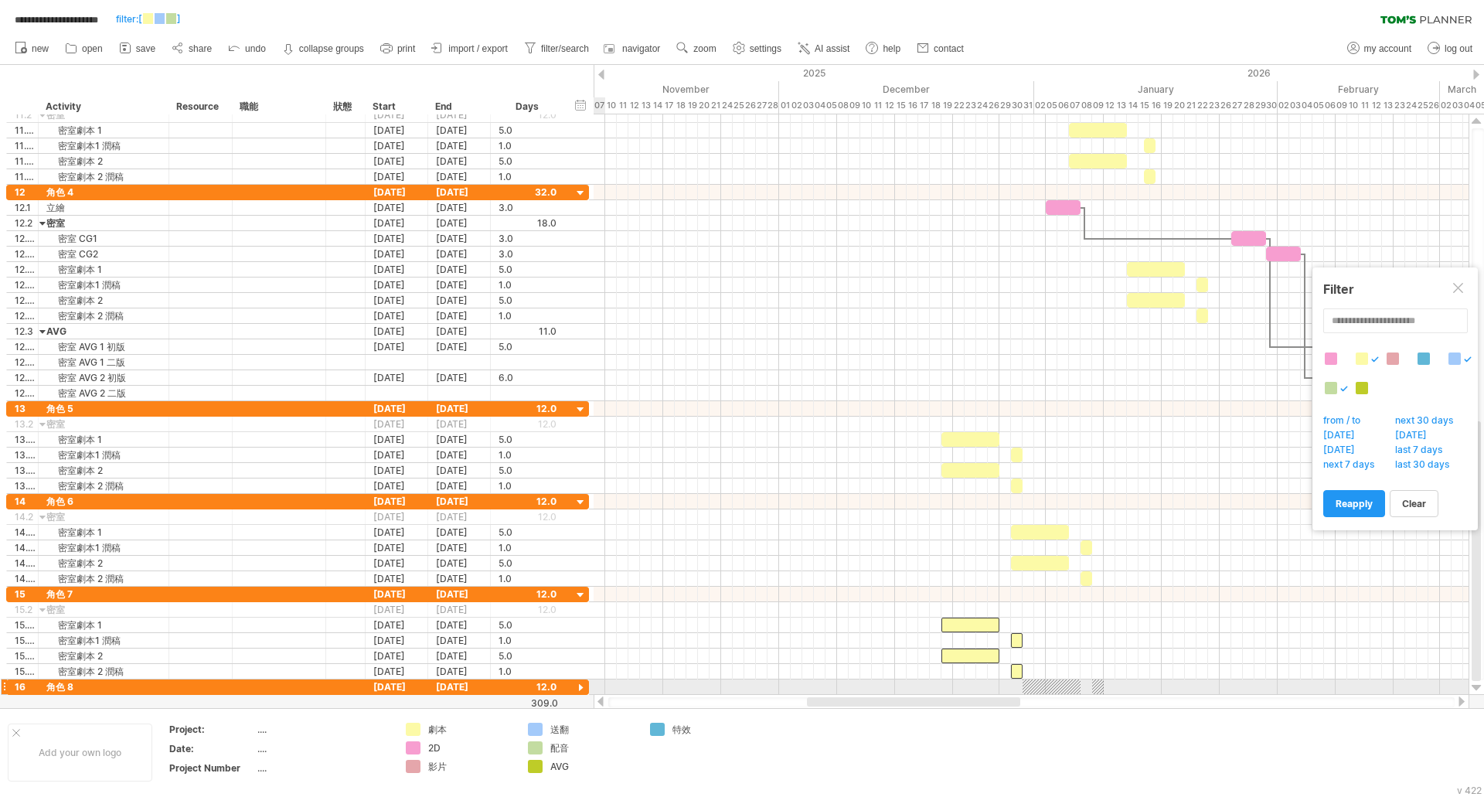
drag, startPoint x: 578, startPoint y: 689, endPoint x: 629, endPoint y: 666, distance: 55.7
click at [578, 688] on div at bounding box center [580, 688] width 15 height 15
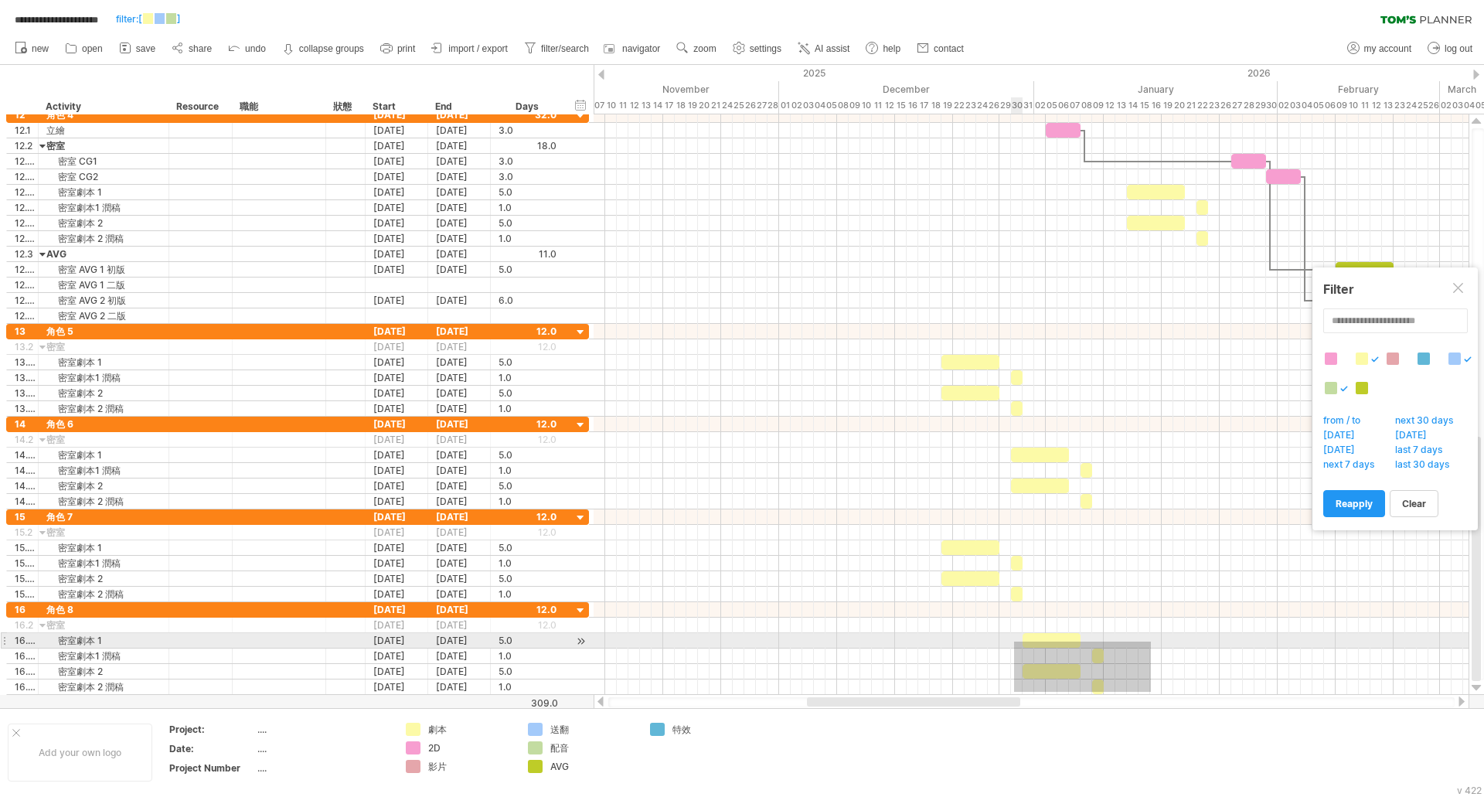
drag, startPoint x: 1151, startPoint y: 692, endPoint x: 1008, endPoint y: 635, distance: 153.0
drag, startPoint x: 1034, startPoint y: 638, endPoint x: 1022, endPoint y: 642, distance: 13.0
click at [1022, 642] on div at bounding box center [1040, 640] width 58 height 15
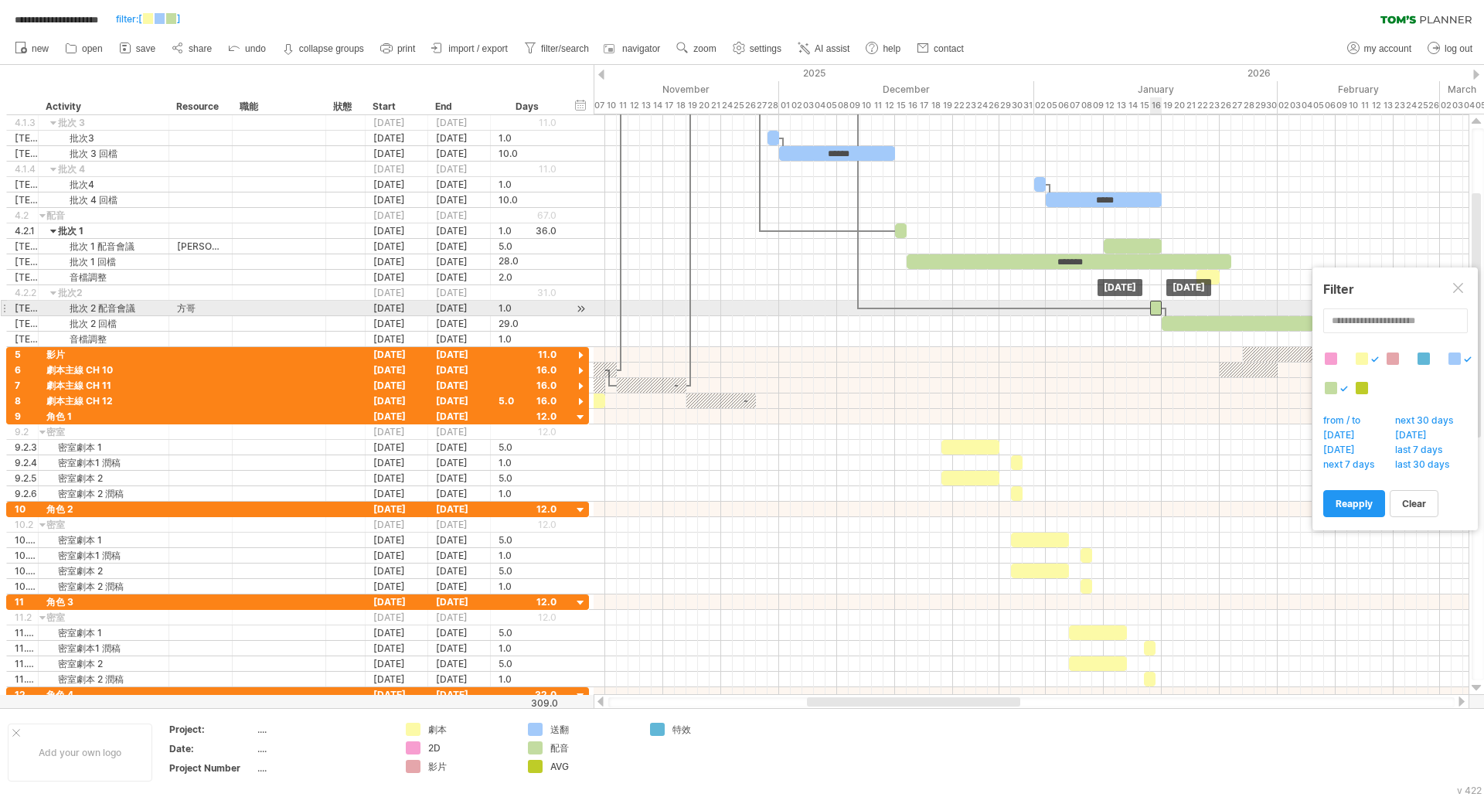
drag, startPoint x: 1017, startPoint y: 310, endPoint x: 1158, endPoint y: 313, distance: 140.7
click at [1158, 313] on div at bounding box center [1156, 308] width 12 height 15
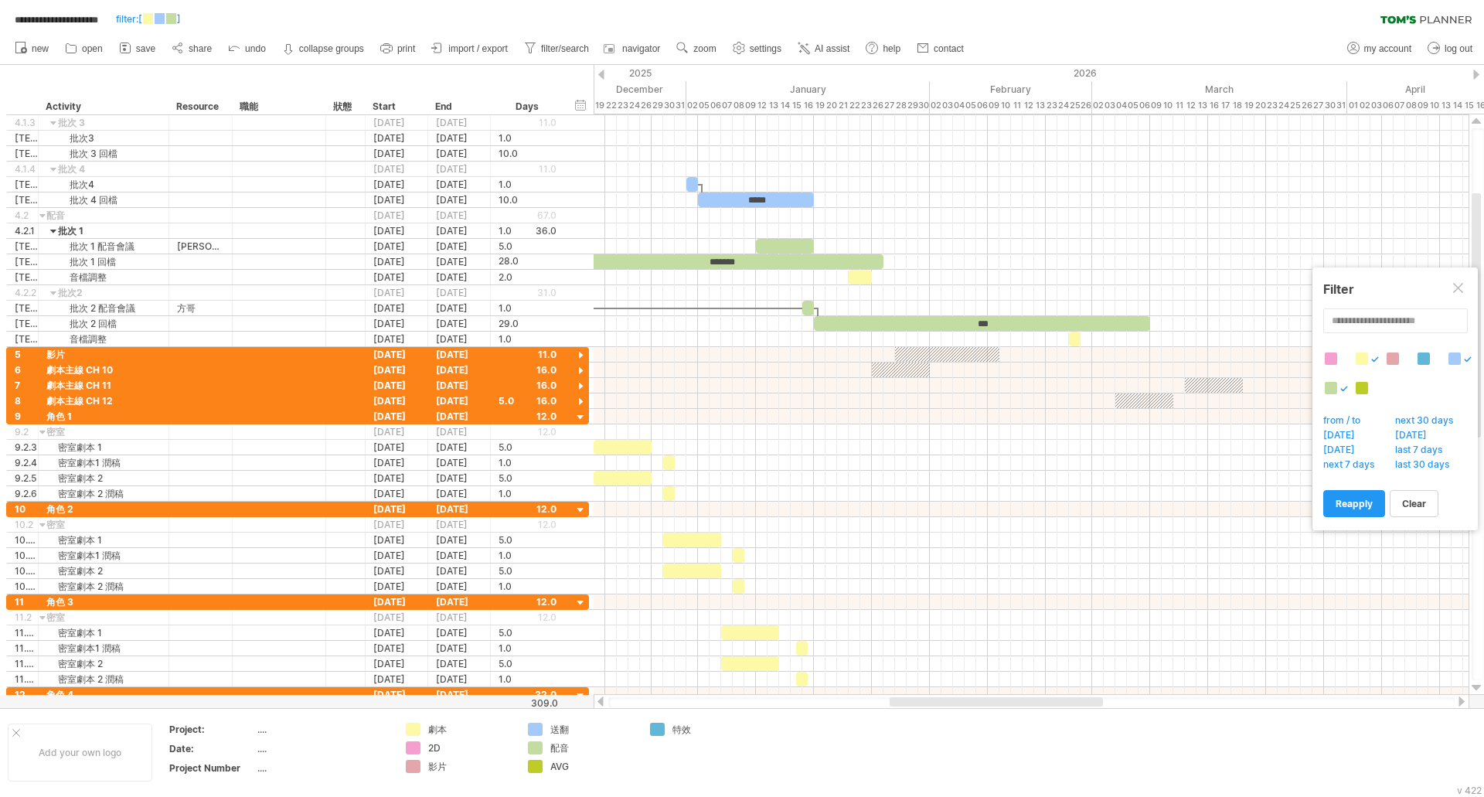
drag, startPoint x: 882, startPoint y: 701, endPoint x: 964, endPoint y: 700, distance: 82.7
click at [964, 700] on div at bounding box center [995, 701] width 213 height 9
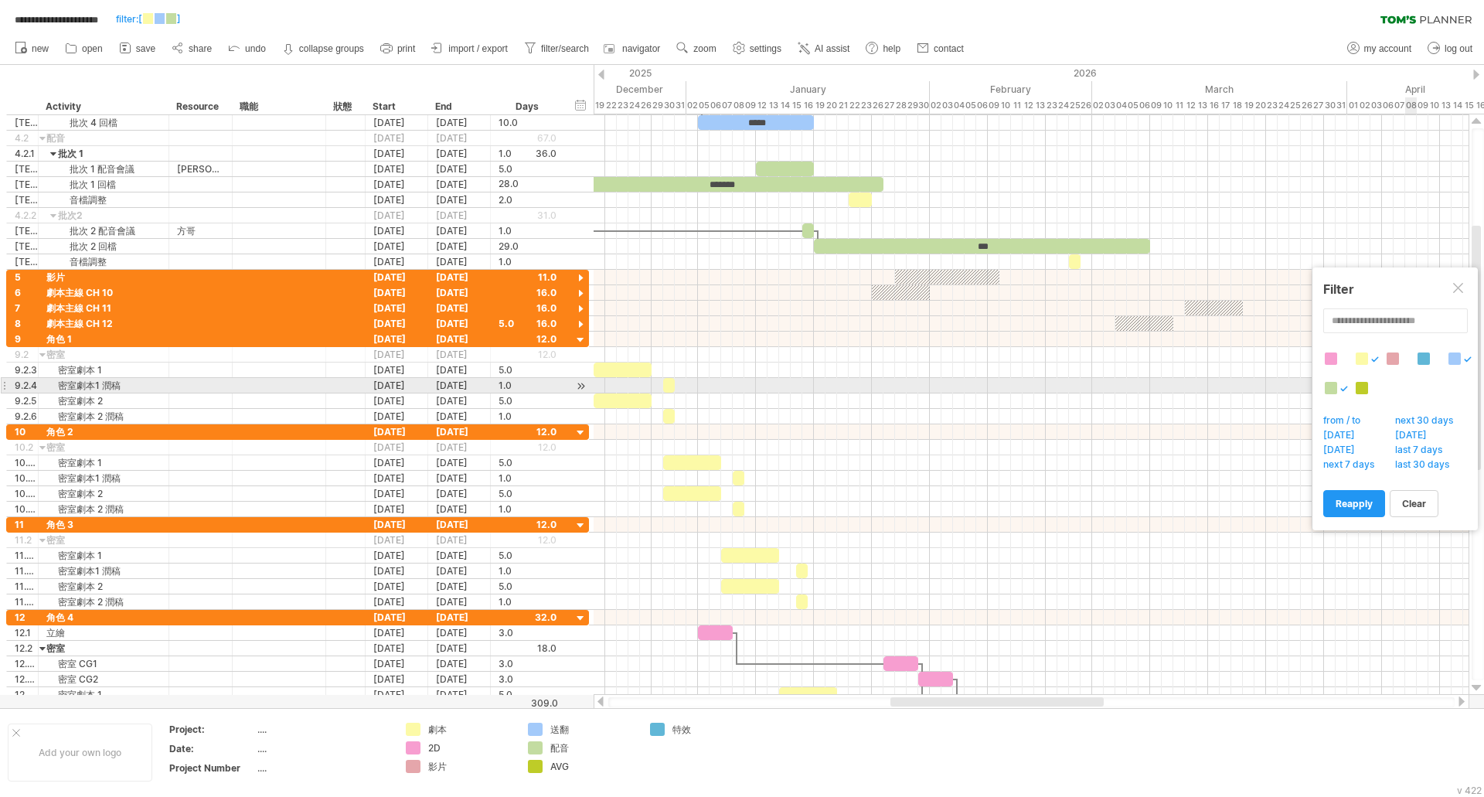
click at [1356, 388] on div at bounding box center [1361, 388] width 12 height 12
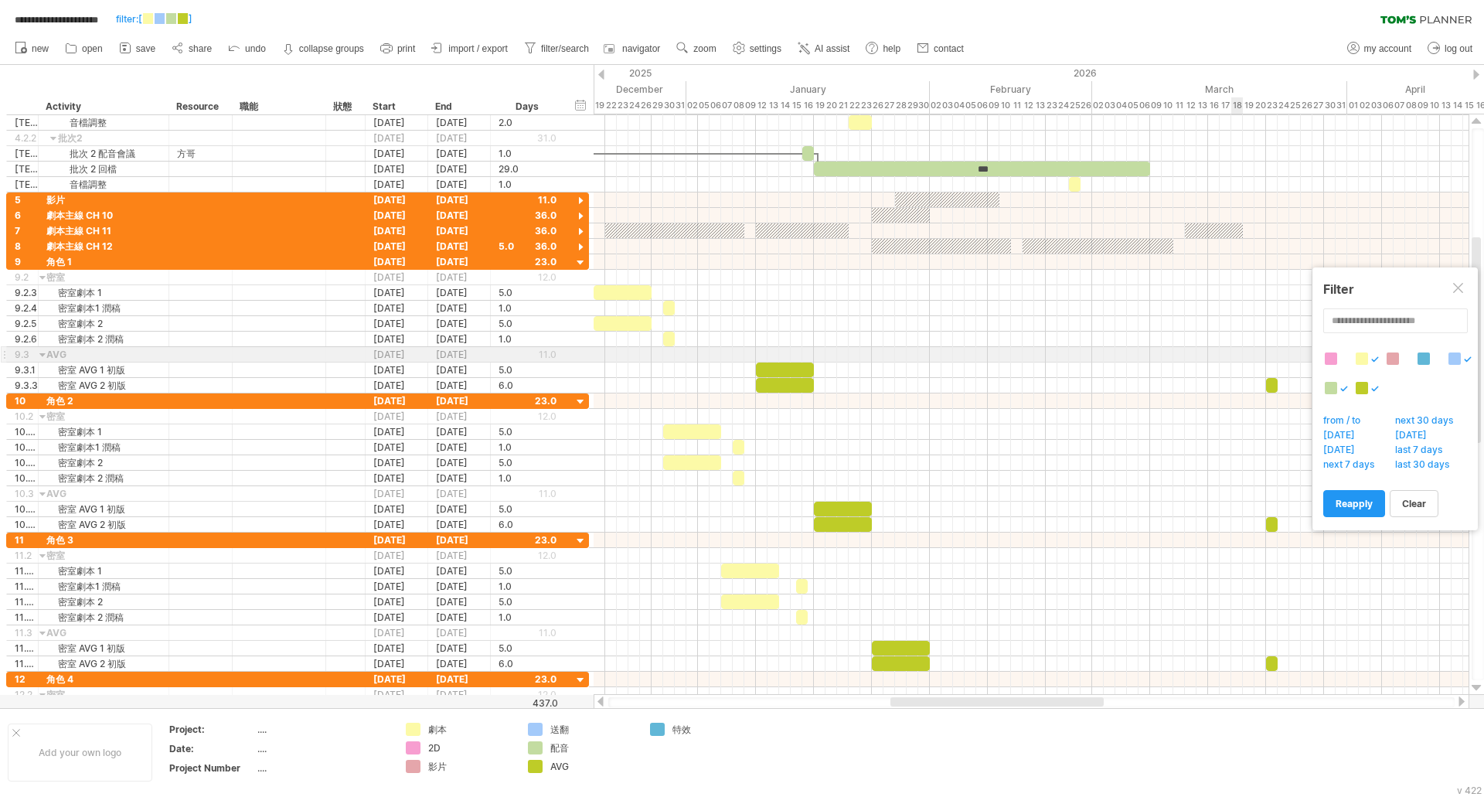
click at [1330, 359] on div at bounding box center [1331, 358] width 12 height 12
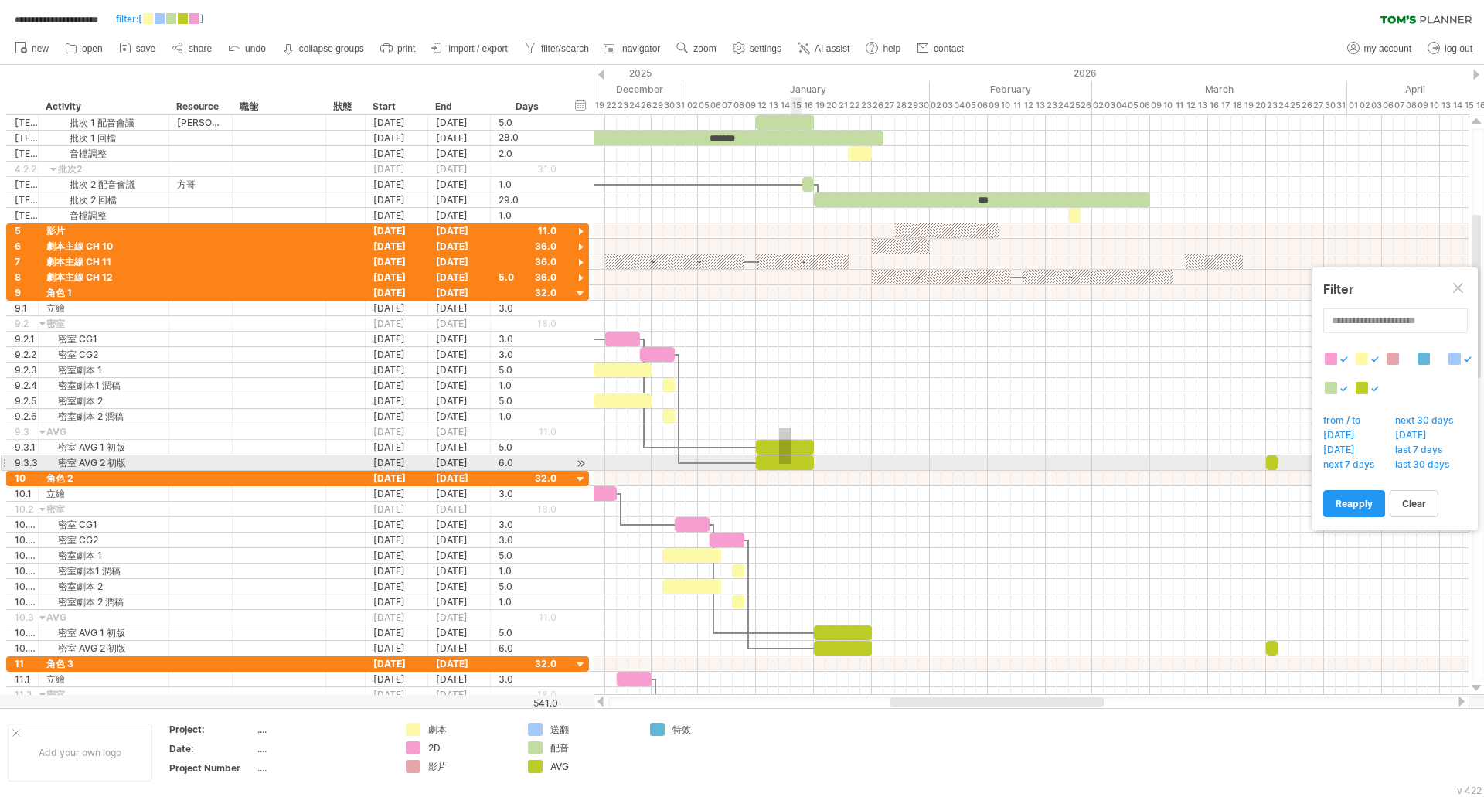
drag, startPoint x: 779, startPoint y: 428, endPoint x: 789, endPoint y: 471, distance: 43.7
click at [789, 471] on div at bounding box center [1030, 401] width 875 height 603
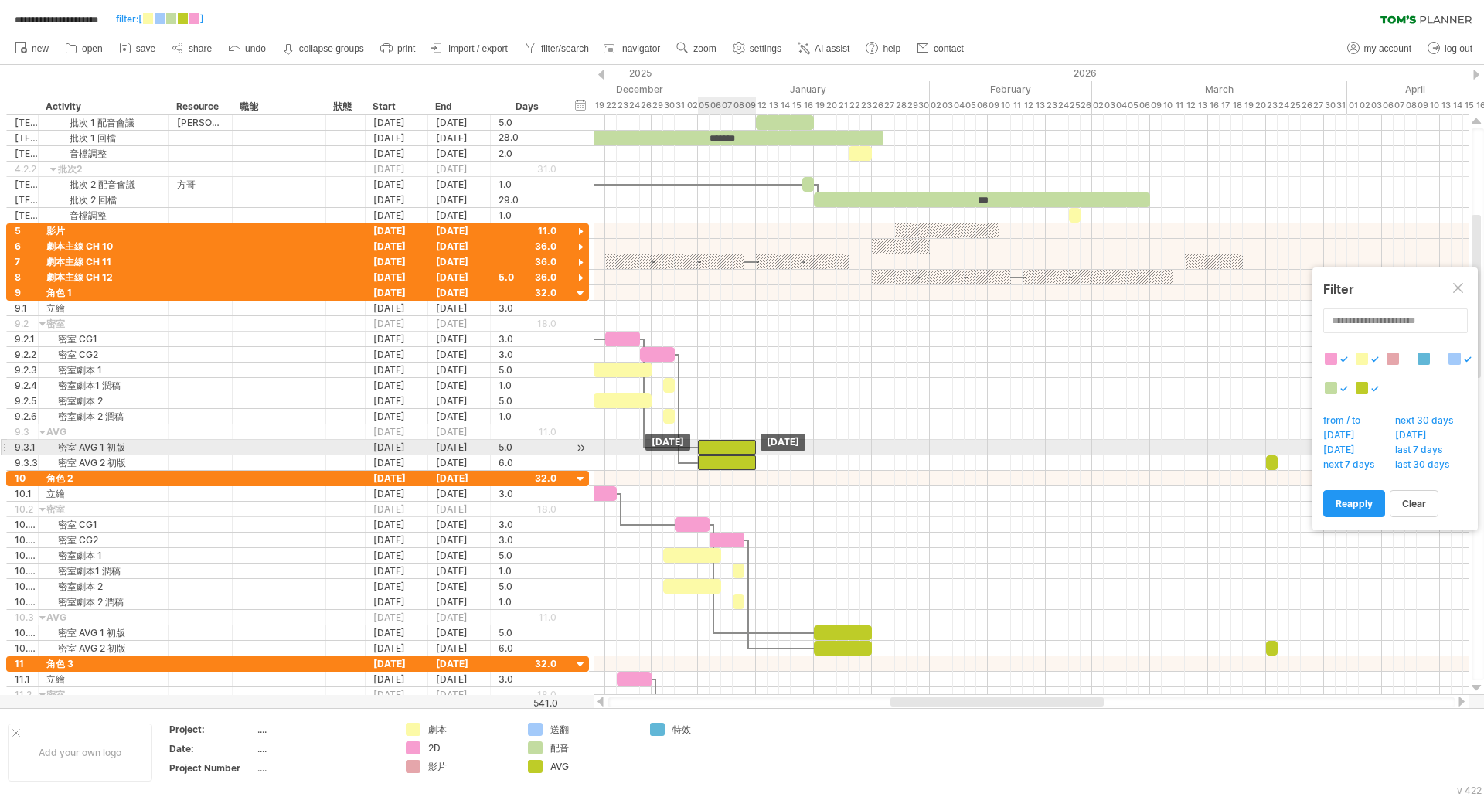
drag, startPoint x: 780, startPoint y: 444, endPoint x: 721, endPoint y: 444, distance: 58.7
click at [721, 444] on div at bounding box center [727, 447] width 58 height 15
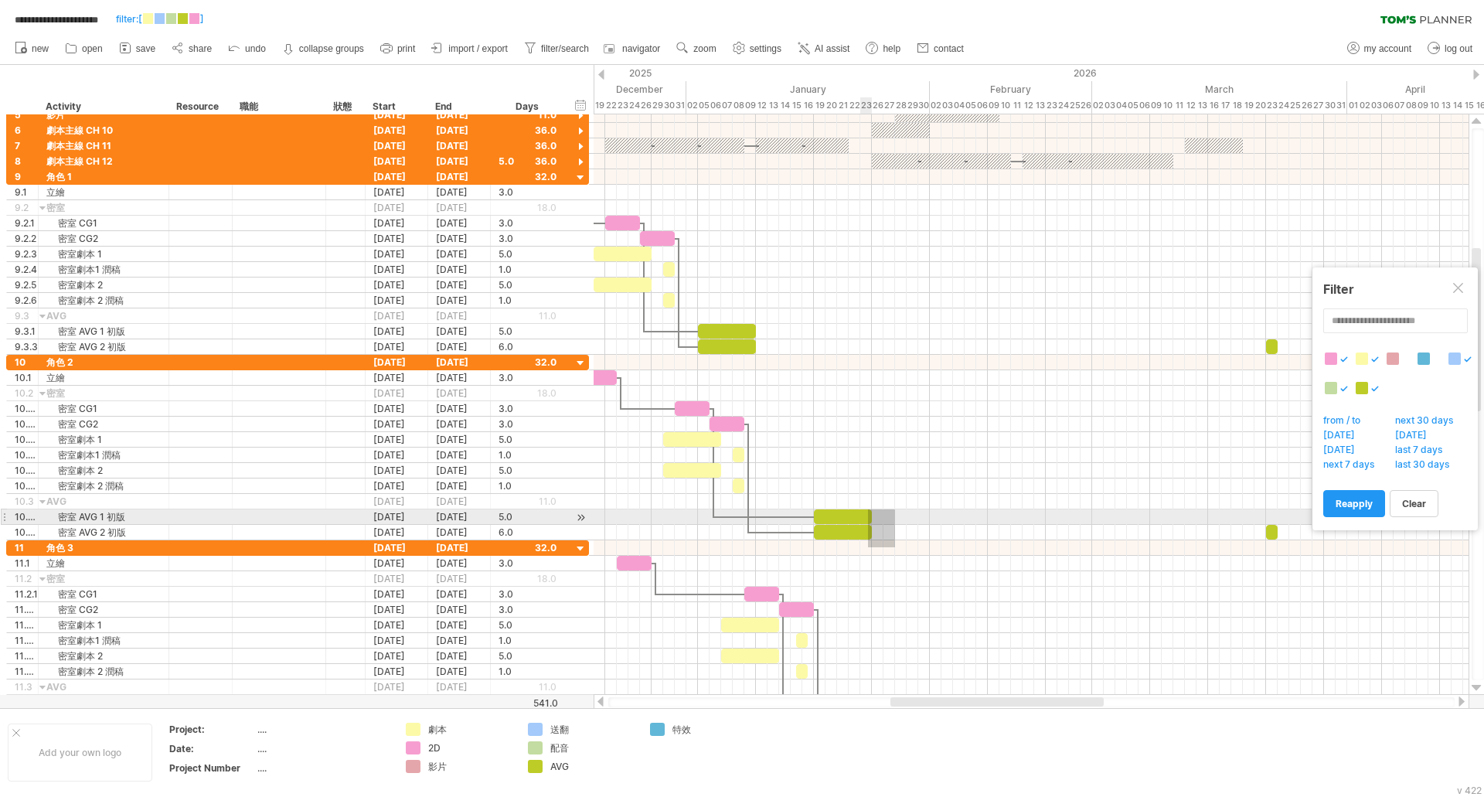
drag, startPoint x: 870, startPoint y: 511, endPoint x: 824, endPoint y: 497, distance: 48.4
drag, startPoint x: 842, startPoint y: 515, endPoint x: 785, endPoint y: 515, distance: 57.2
click at [785, 515] on div at bounding box center [785, 516] width 58 height 15
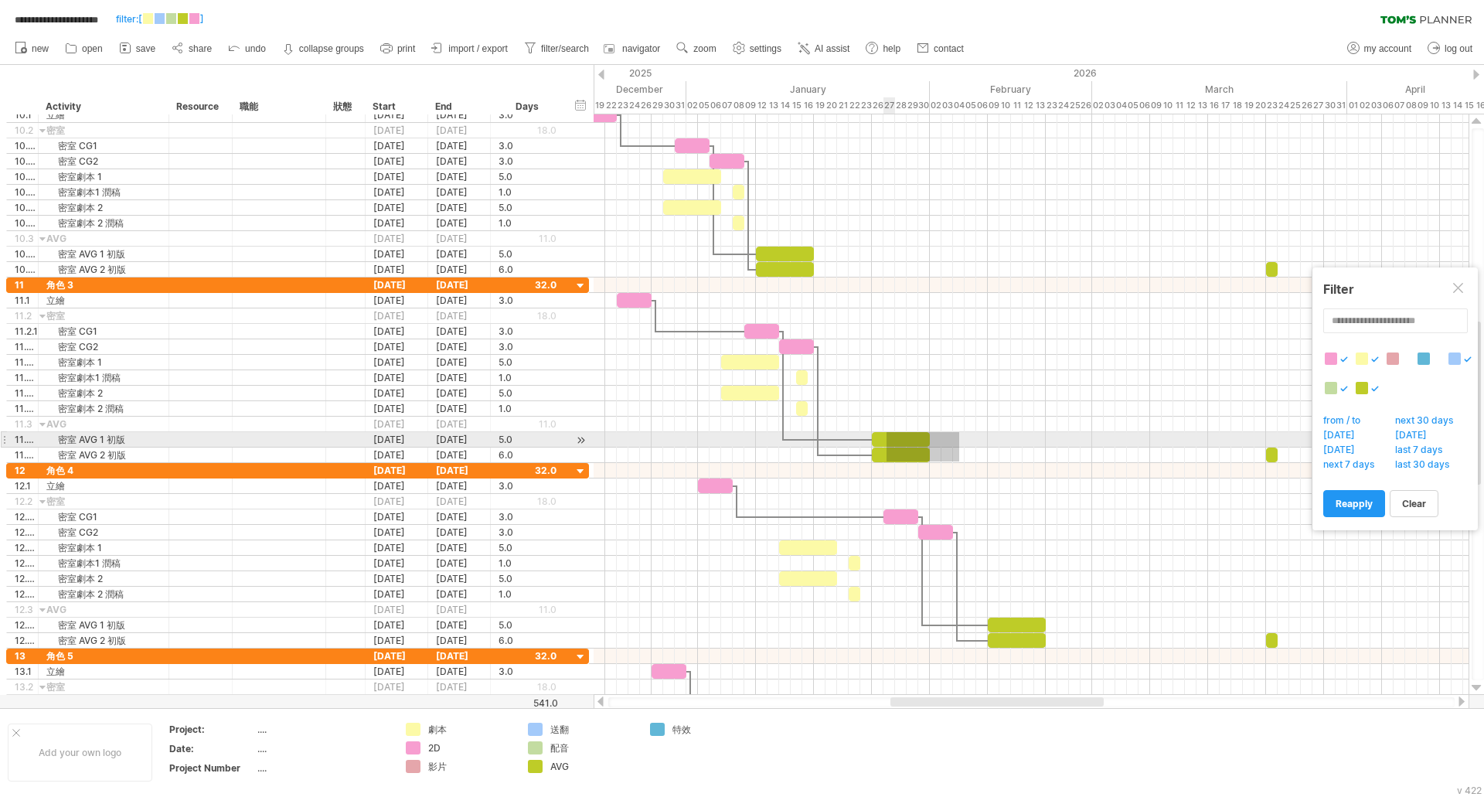
drag, startPoint x: 959, startPoint y: 461, endPoint x: 886, endPoint y: 432, distance: 78.4
drag, startPoint x: 900, startPoint y: 439, endPoint x: 844, endPoint y: 440, distance: 55.7
click at [844, 440] on div at bounding box center [843, 439] width 58 height 15
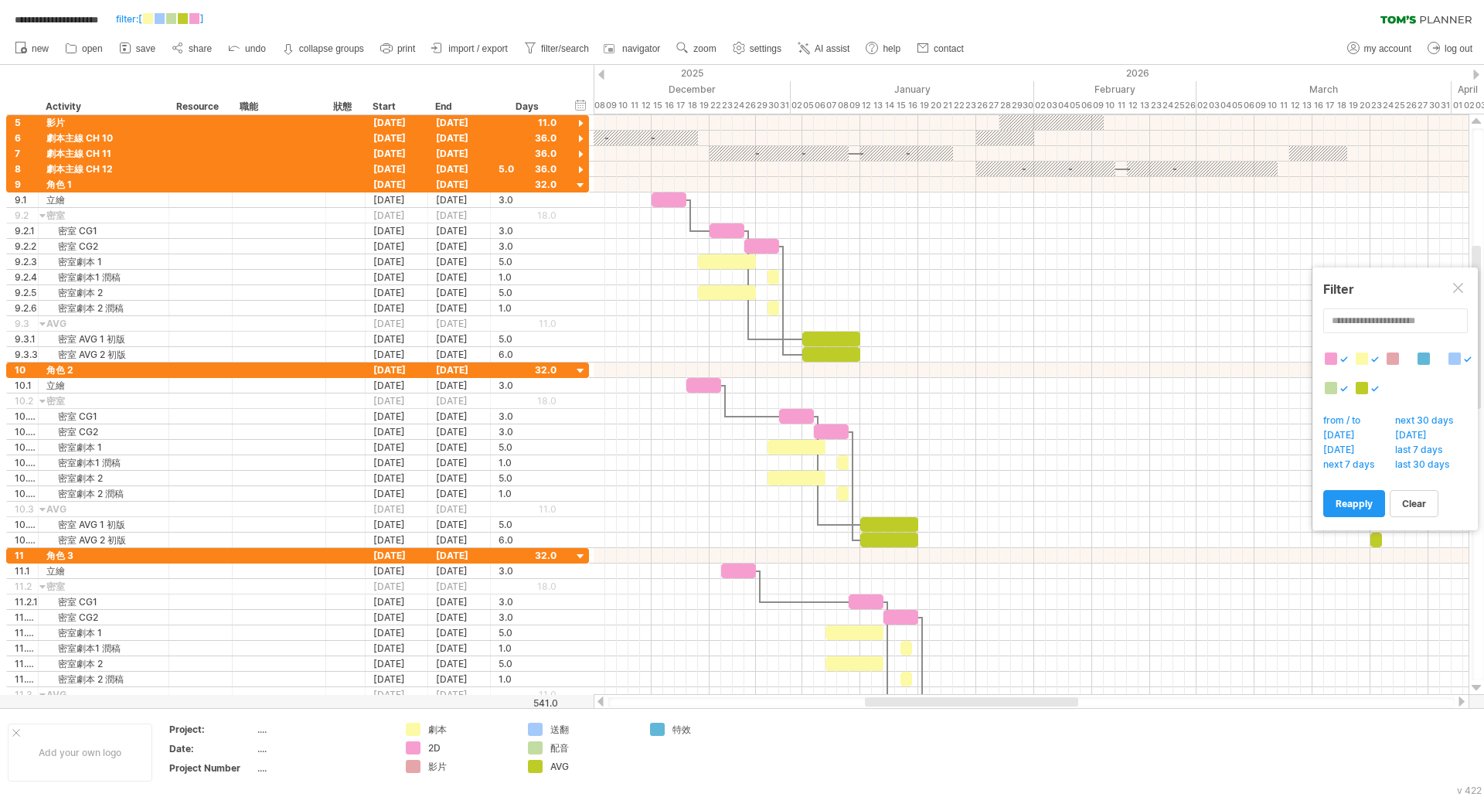
drag, startPoint x: 923, startPoint y: 702, endPoint x: 898, endPoint y: 702, distance: 25.5
click at [898, 702] on div at bounding box center [971, 701] width 213 height 9
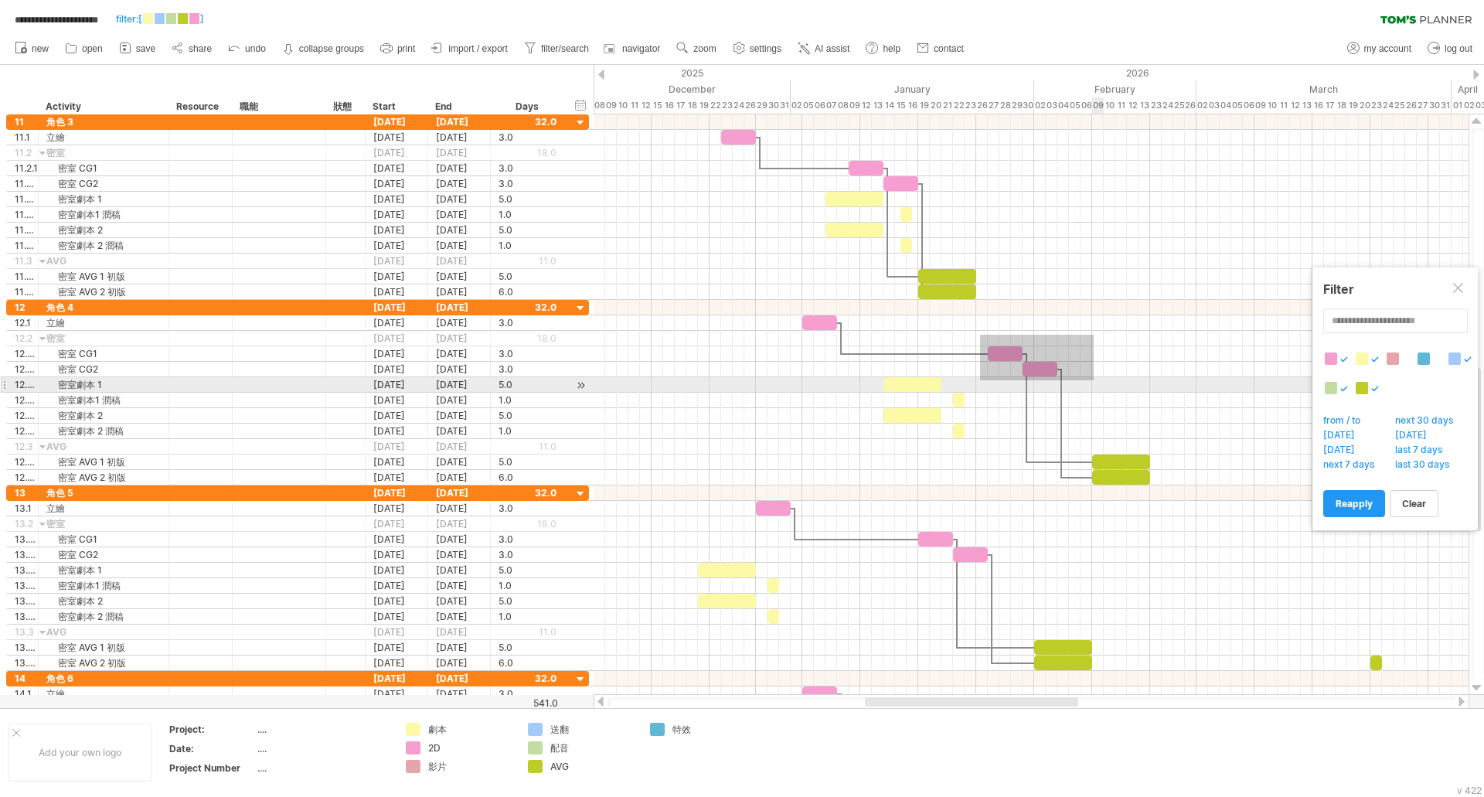
drag, startPoint x: 980, startPoint y: 335, endPoint x: 1093, endPoint y: 380, distance: 122.4
click at [1093, 380] on div at bounding box center [1030, 392] width 875 height 185
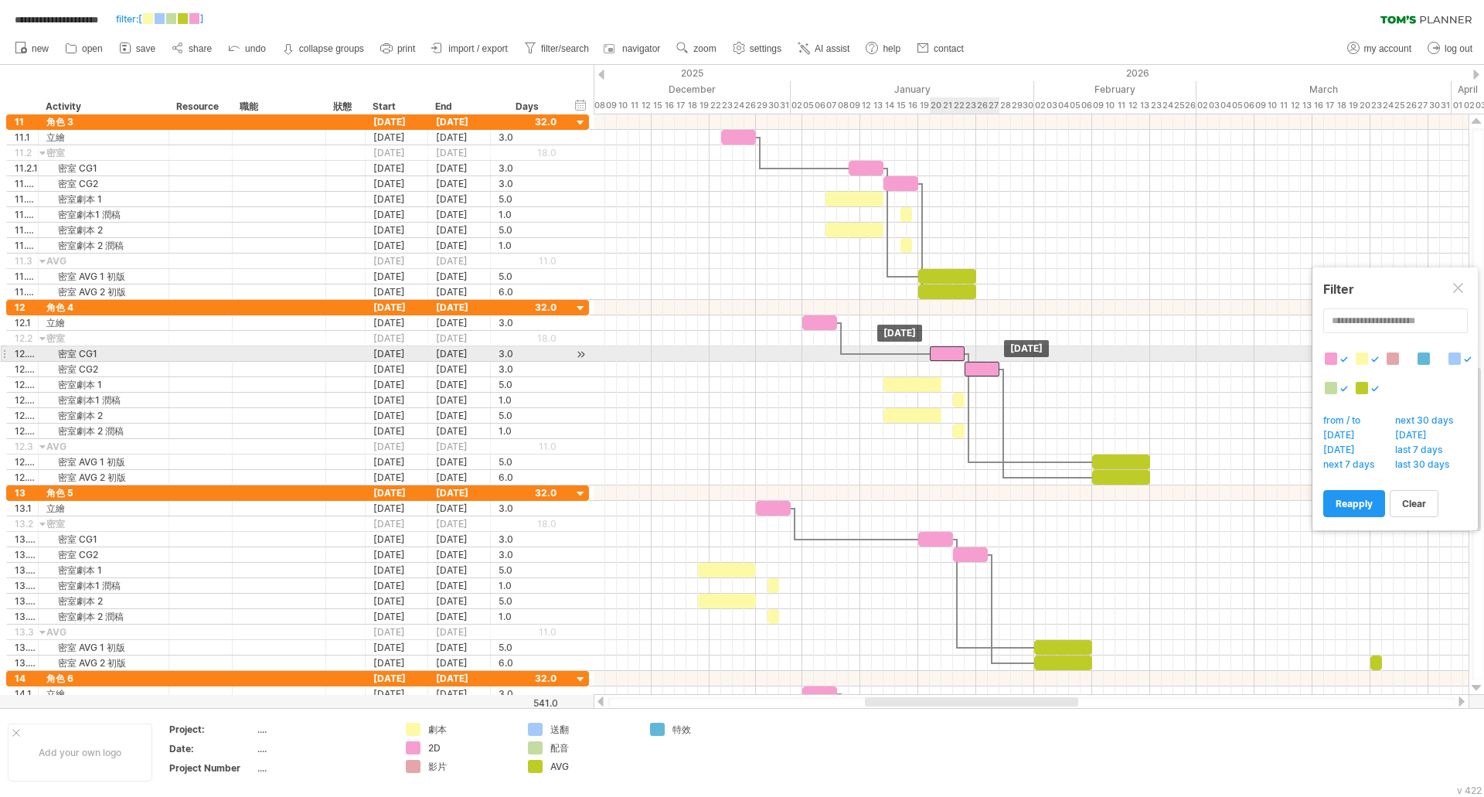
drag, startPoint x: 1005, startPoint y: 354, endPoint x: 949, endPoint y: 350, distance: 55.8
click at [949, 350] on div at bounding box center [947, 353] width 35 height 15
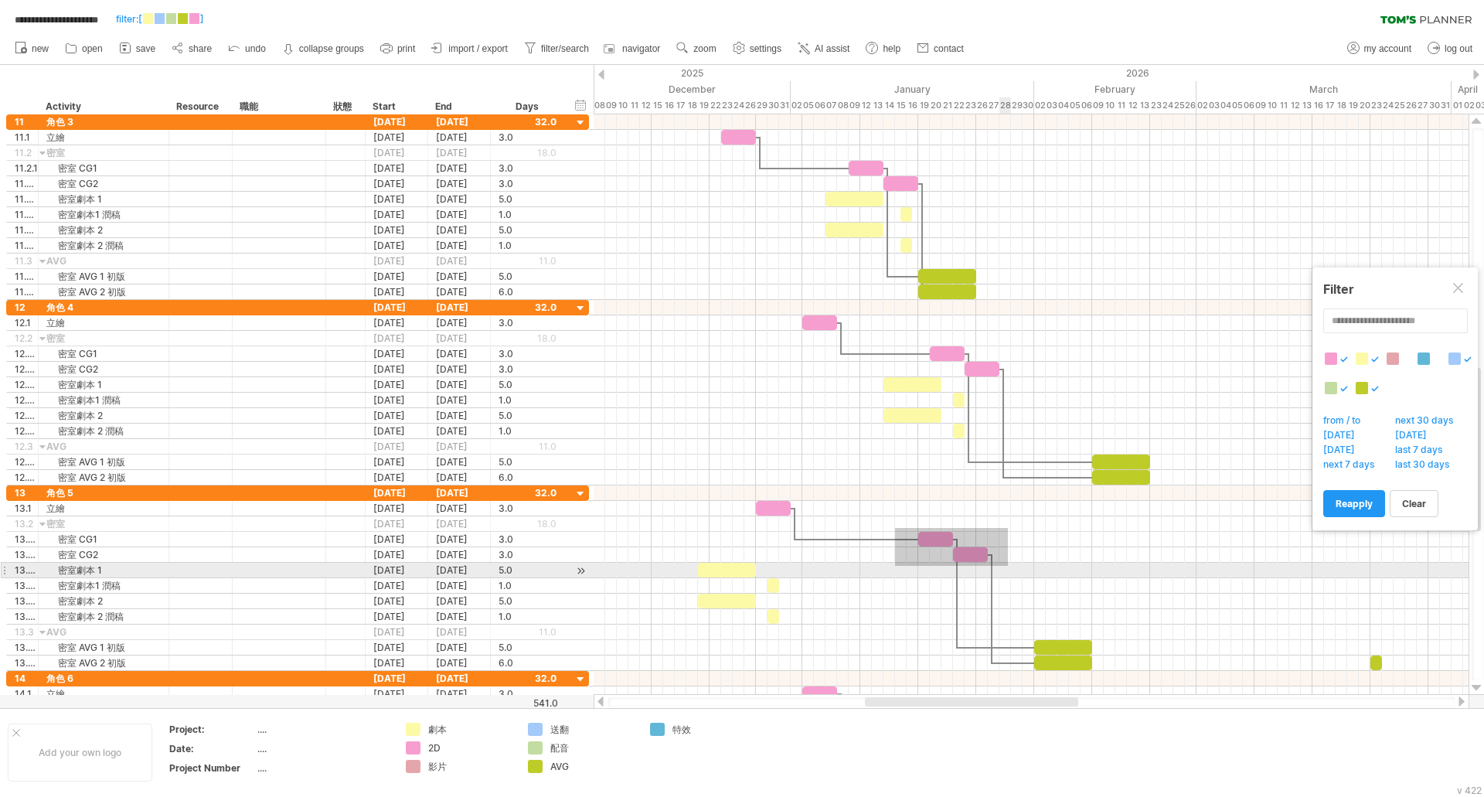
drag, startPoint x: 895, startPoint y: 528, endPoint x: 1008, endPoint y: 566, distance: 119.0
click at [1008, 566] on div at bounding box center [1030, 577] width 875 height 185
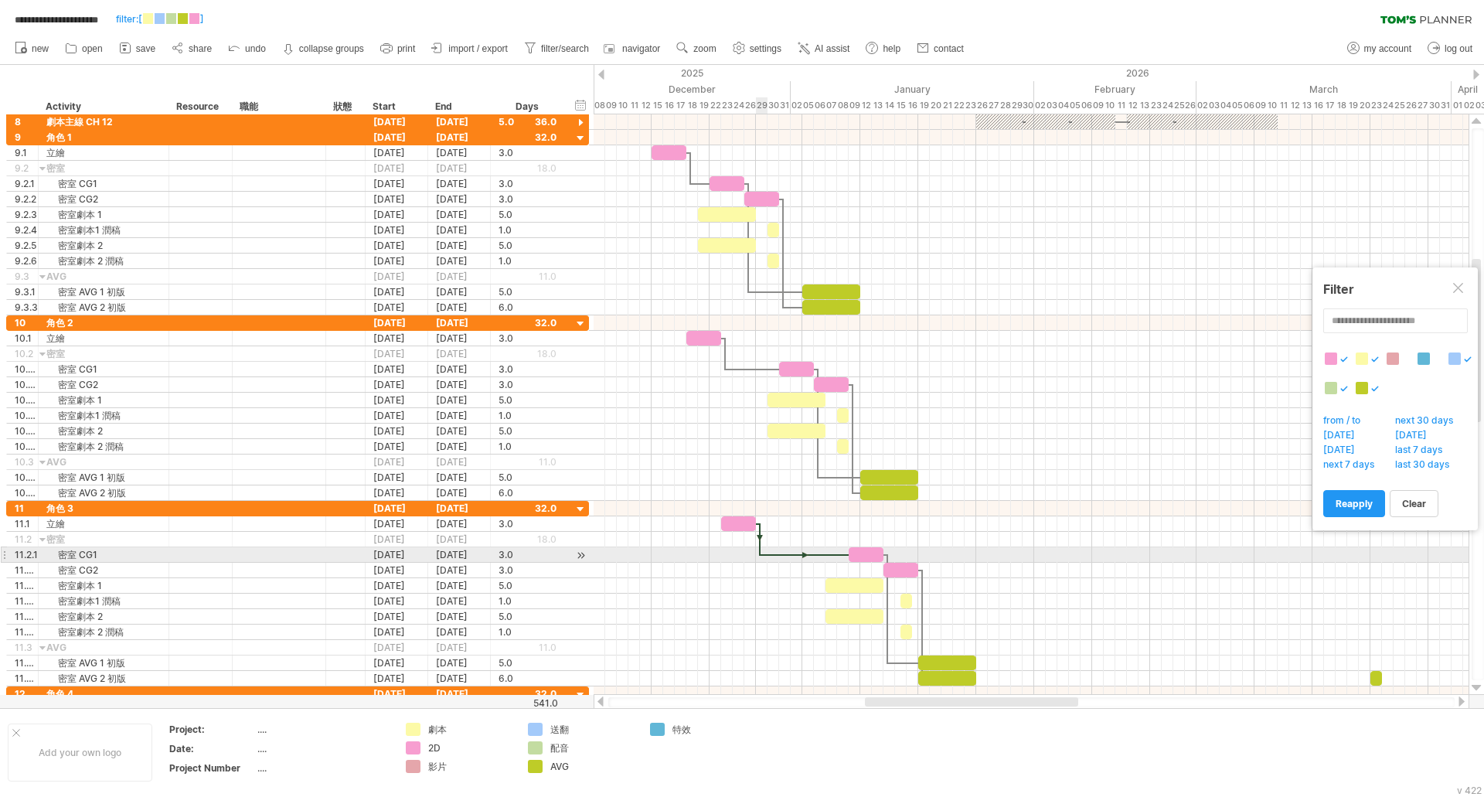
click at [767, 555] on div at bounding box center [804, 555] width 88 height 5
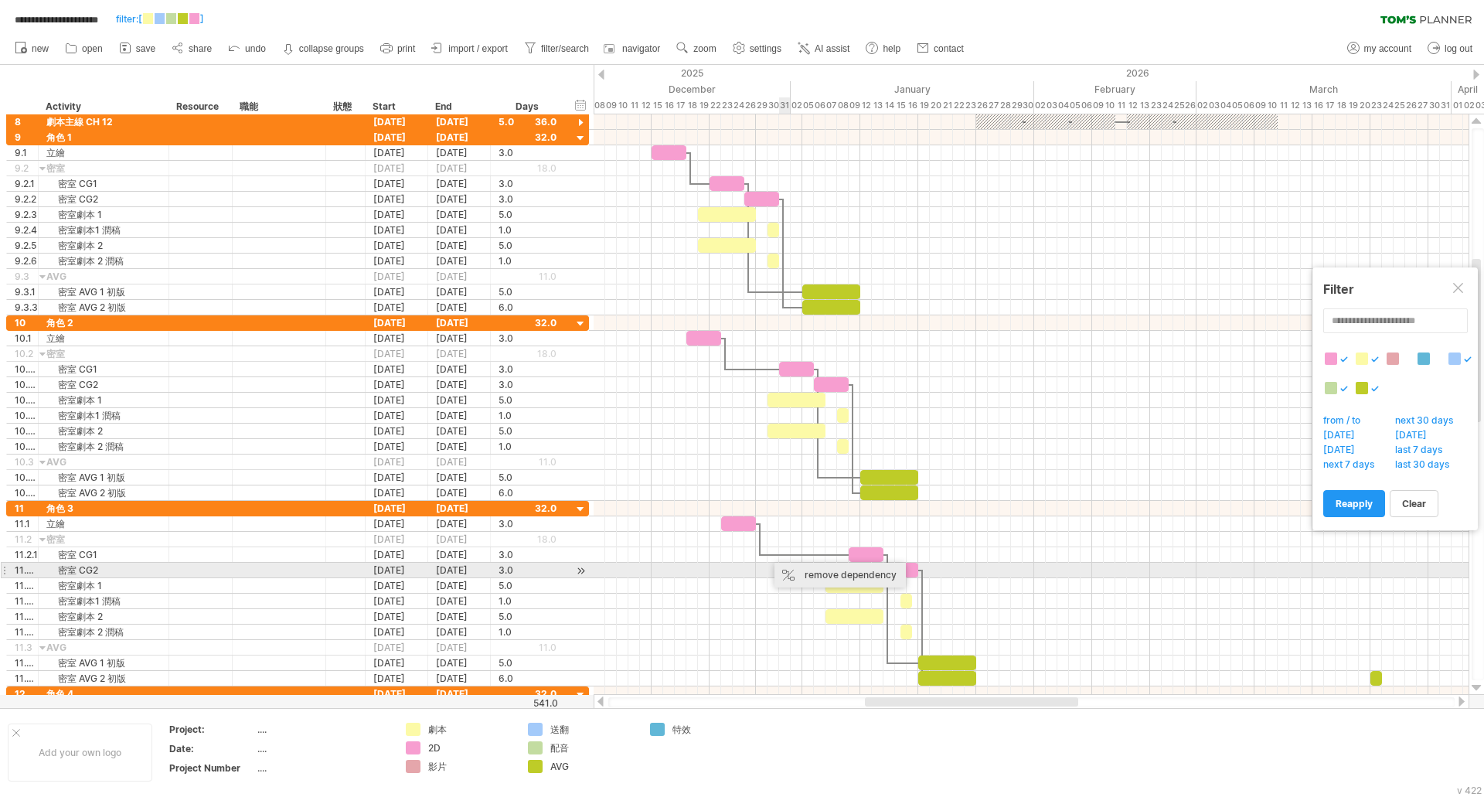
click at [802, 568] on div "remove dependency" at bounding box center [839, 575] width 131 height 25
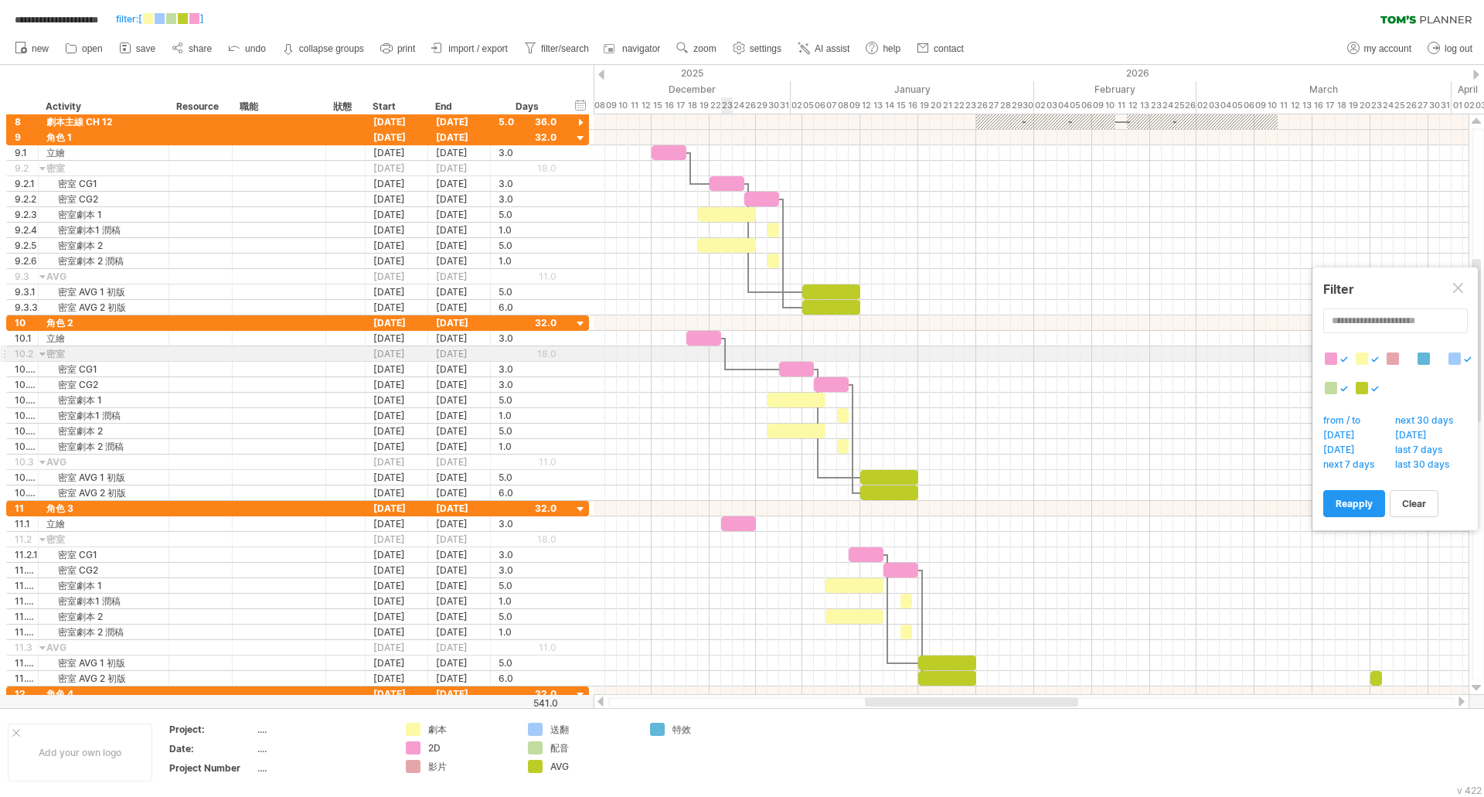
click at [728, 361] on div at bounding box center [1030, 353] width 875 height 15
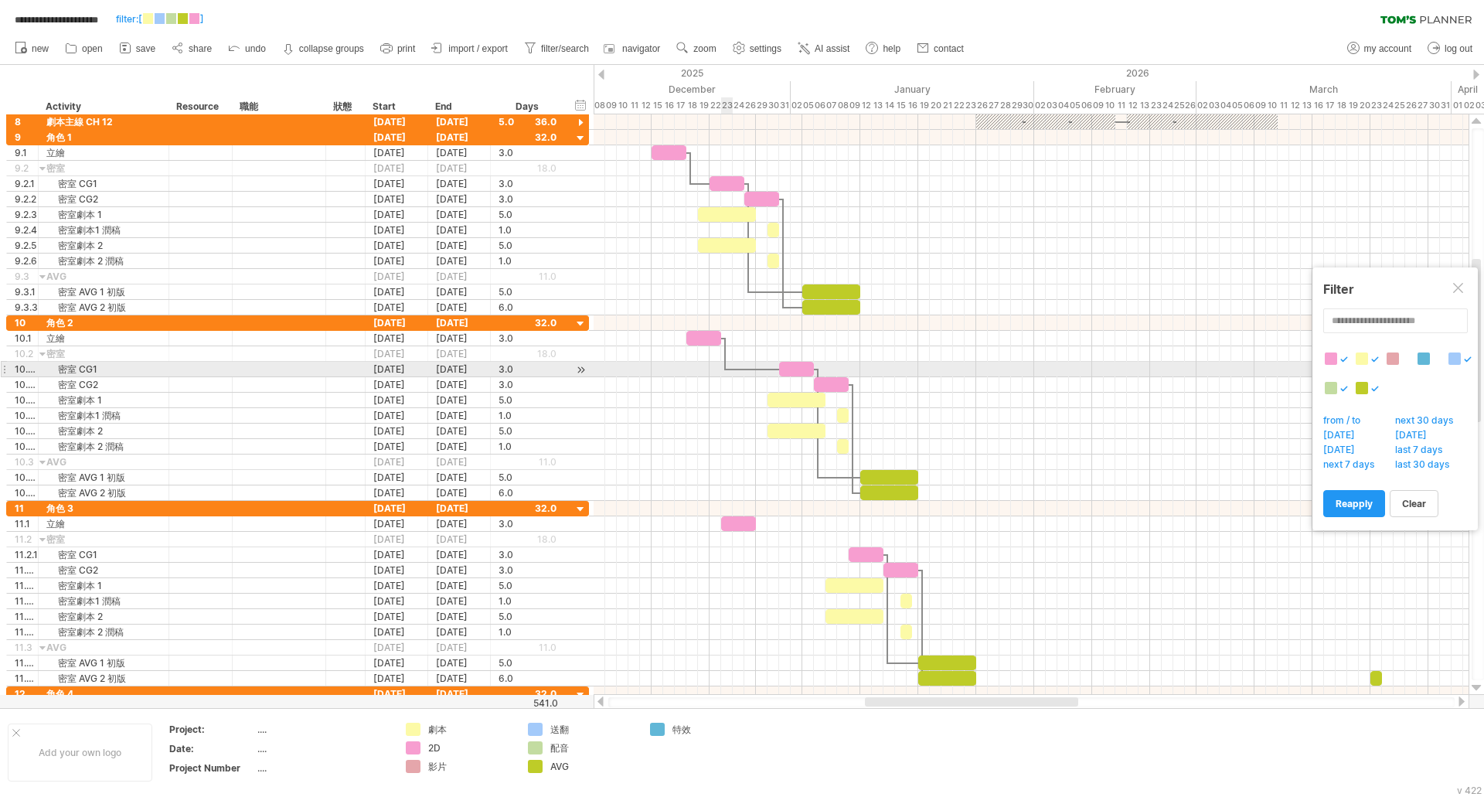
click at [726, 369] on div at bounding box center [752, 369] width 53 height 5
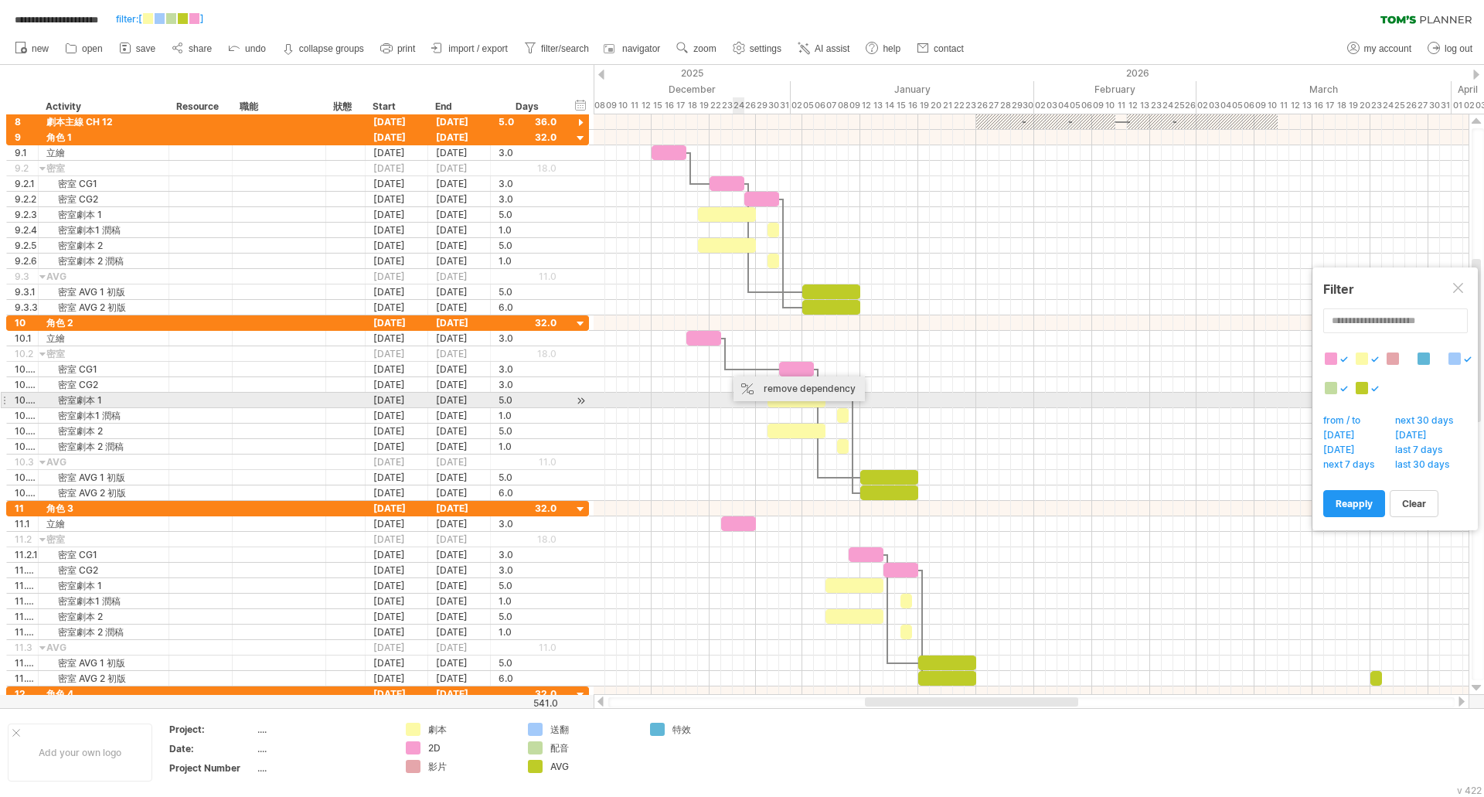
click at [774, 393] on div "remove dependency" at bounding box center [798, 388] width 131 height 25
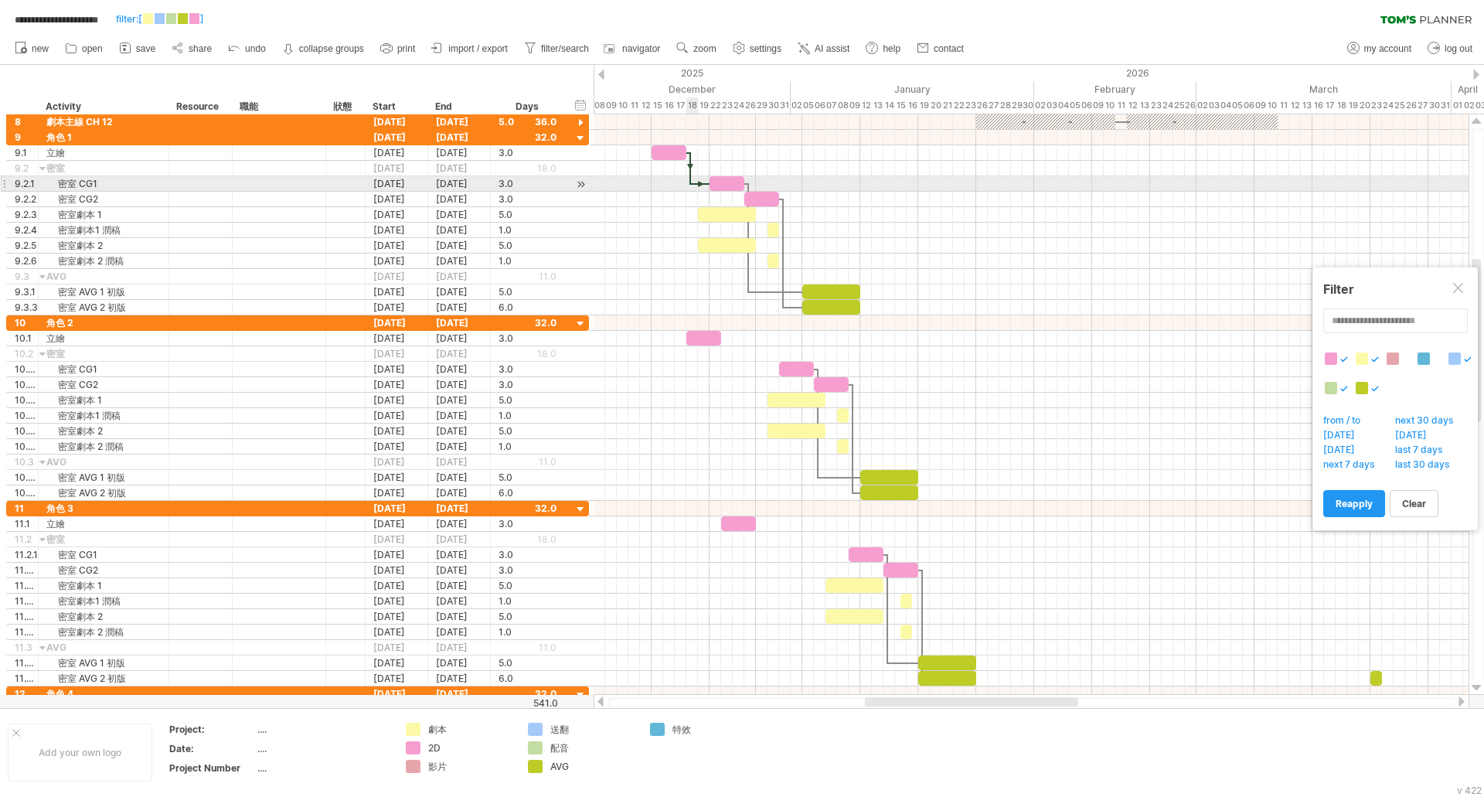
click at [688, 177] on div at bounding box center [690, 168] width 5 height 32
click at [690, 182] on div at bounding box center [690, 168] width 5 height 32
click at [697, 189] on div at bounding box center [1030, 183] width 875 height 15
click at [691, 182] on div at bounding box center [700, 184] width 19 height 5
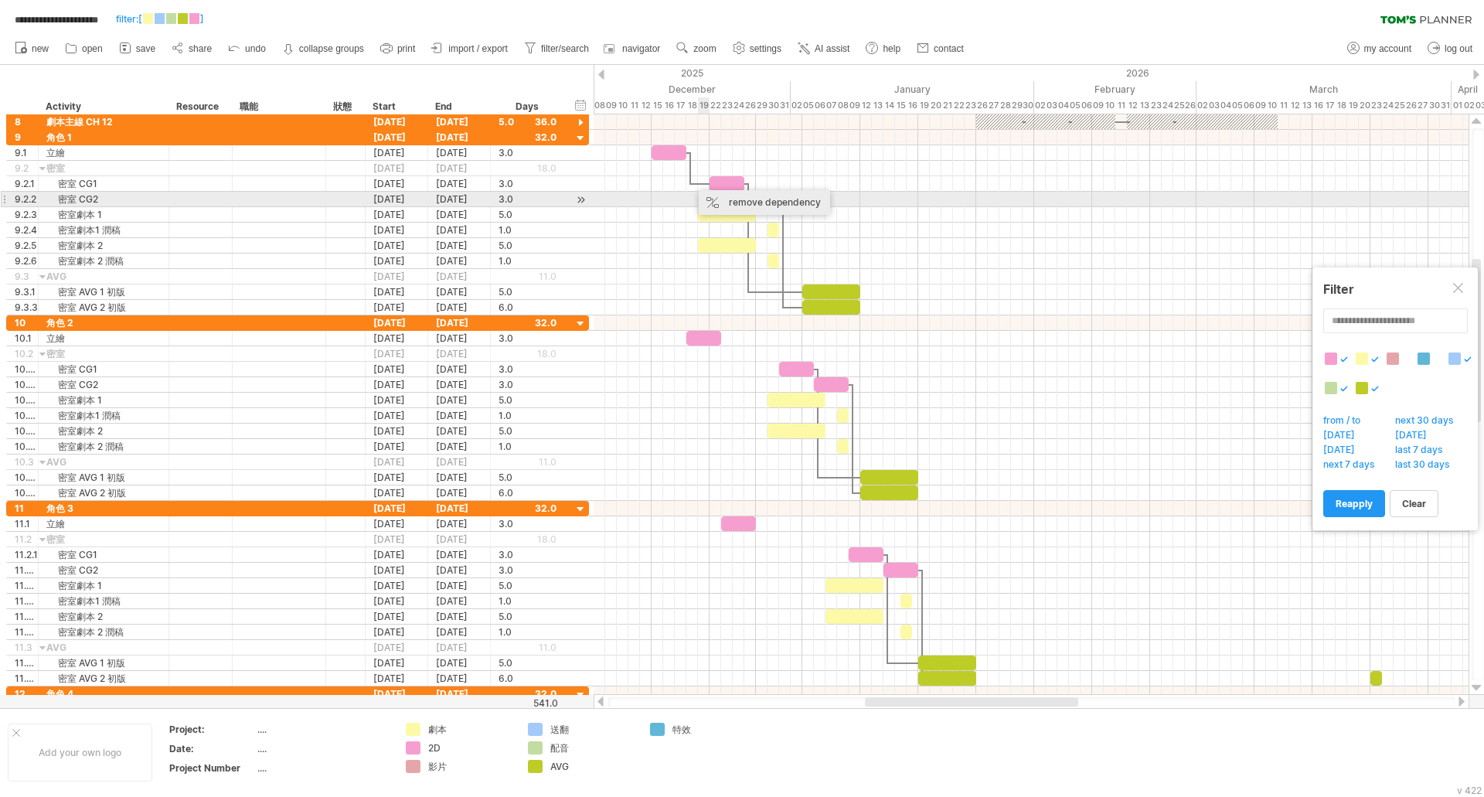
click at [732, 198] on div "remove dependency" at bounding box center [764, 202] width 131 height 25
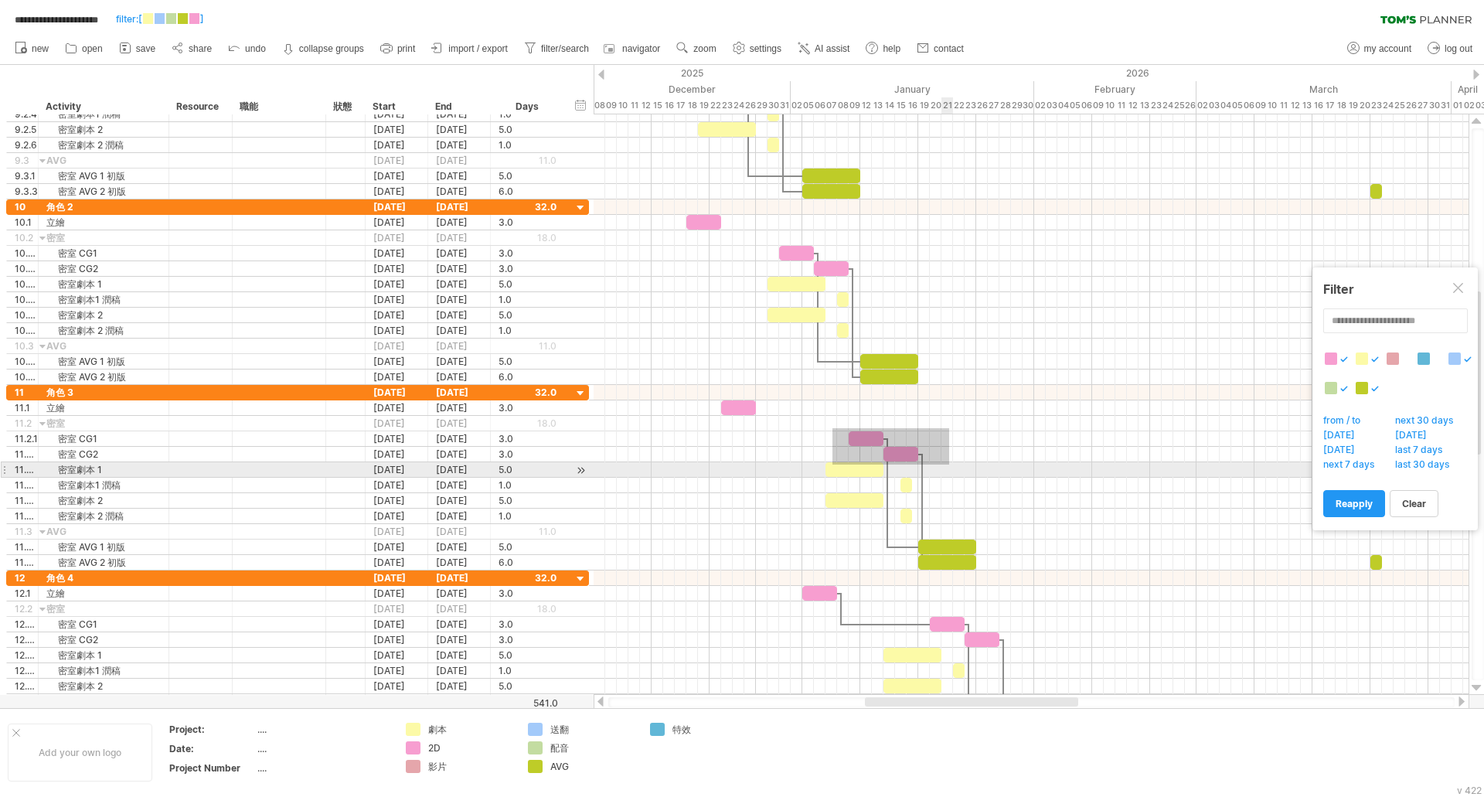
drag, startPoint x: 832, startPoint y: 428, endPoint x: 949, endPoint y: 464, distance: 122.2
click at [949, 464] on div at bounding box center [1030, 477] width 875 height 185
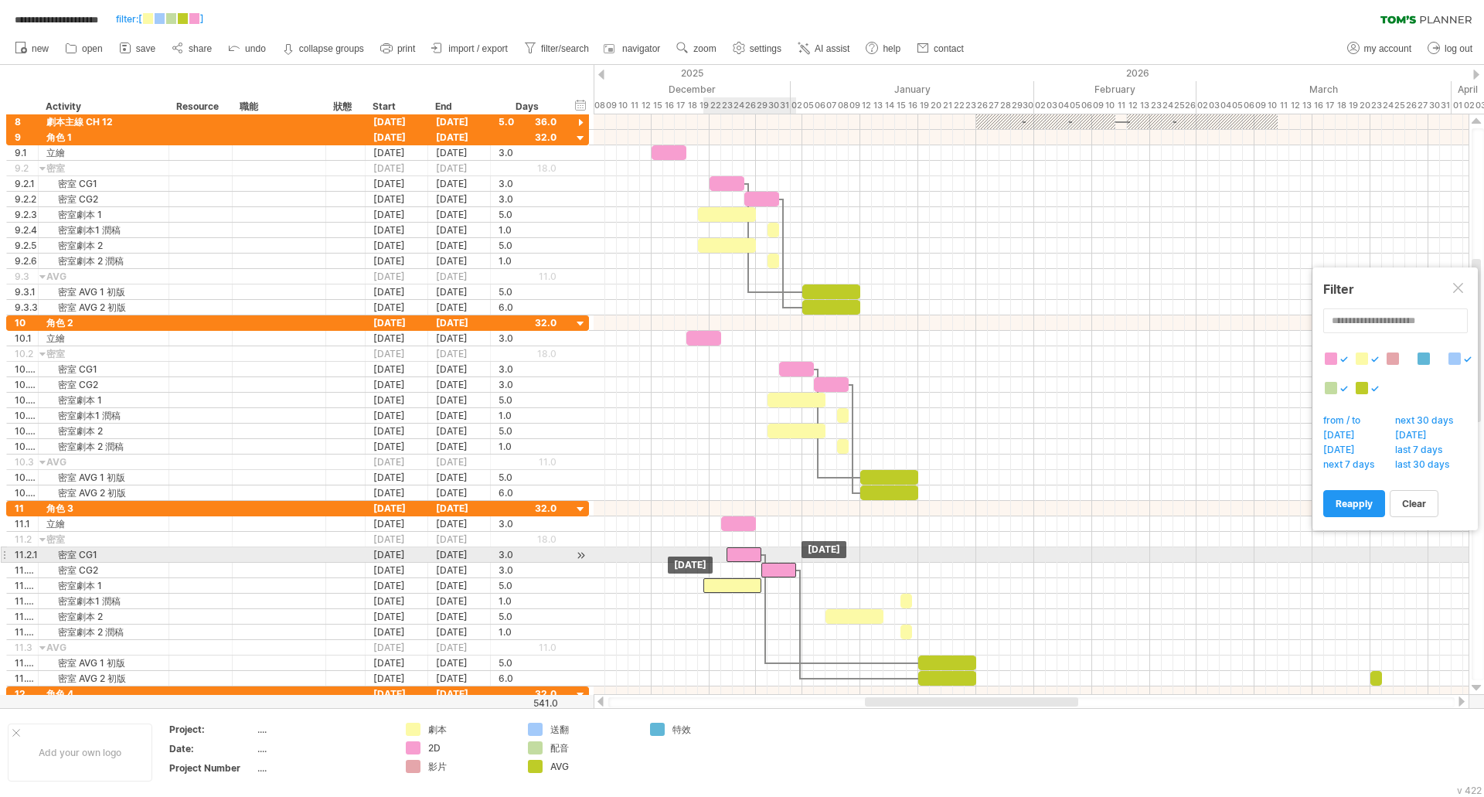
drag, startPoint x: 872, startPoint y: 553, endPoint x: 748, endPoint y: 551, distance: 123.7
click at [748, 551] on div at bounding box center [743, 554] width 35 height 15
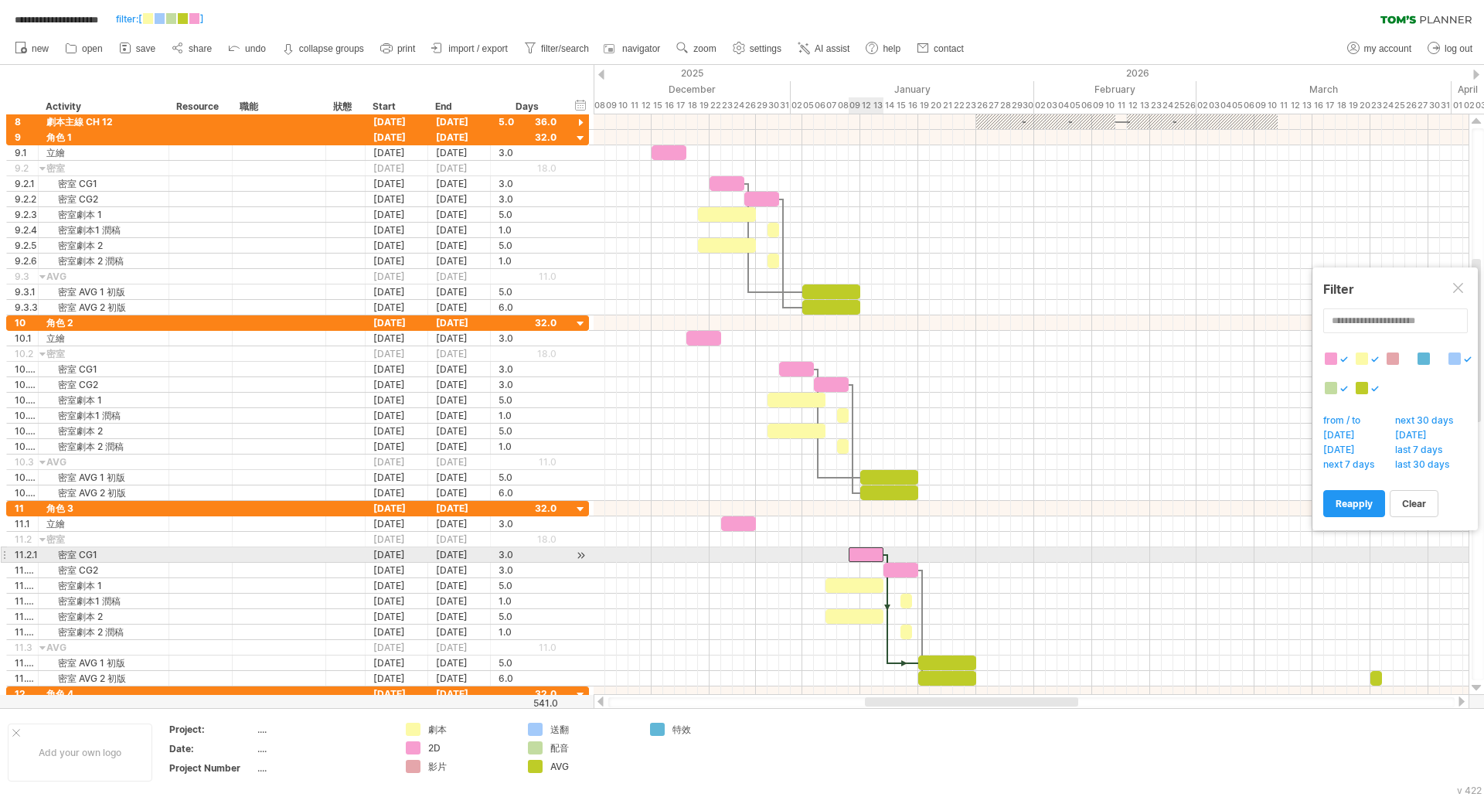
click at [865, 553] on div at bounding box center [866, 554] width 35 height 15
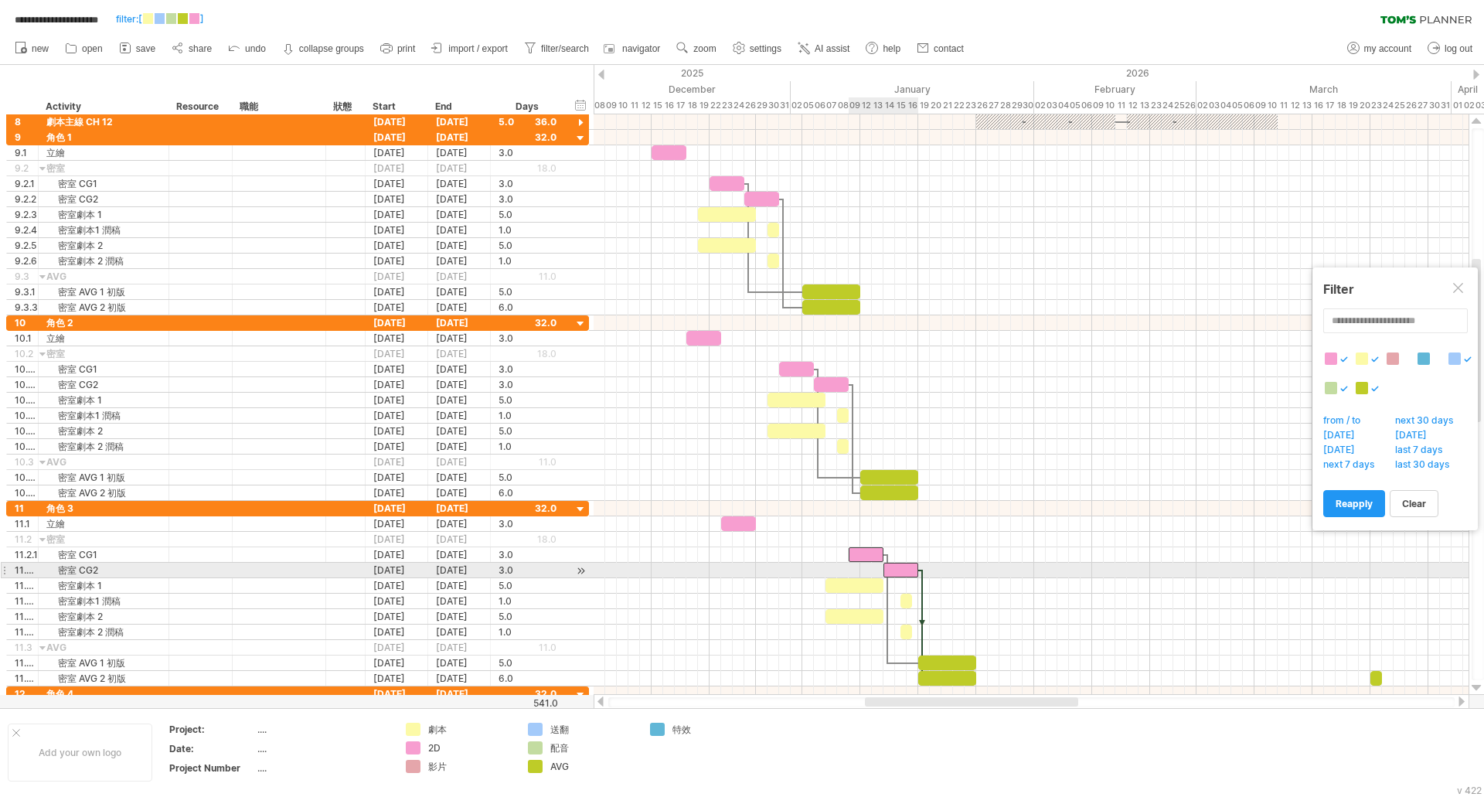
click at [906, 573] on div at bounding box center [900, 570] width 35 height 15
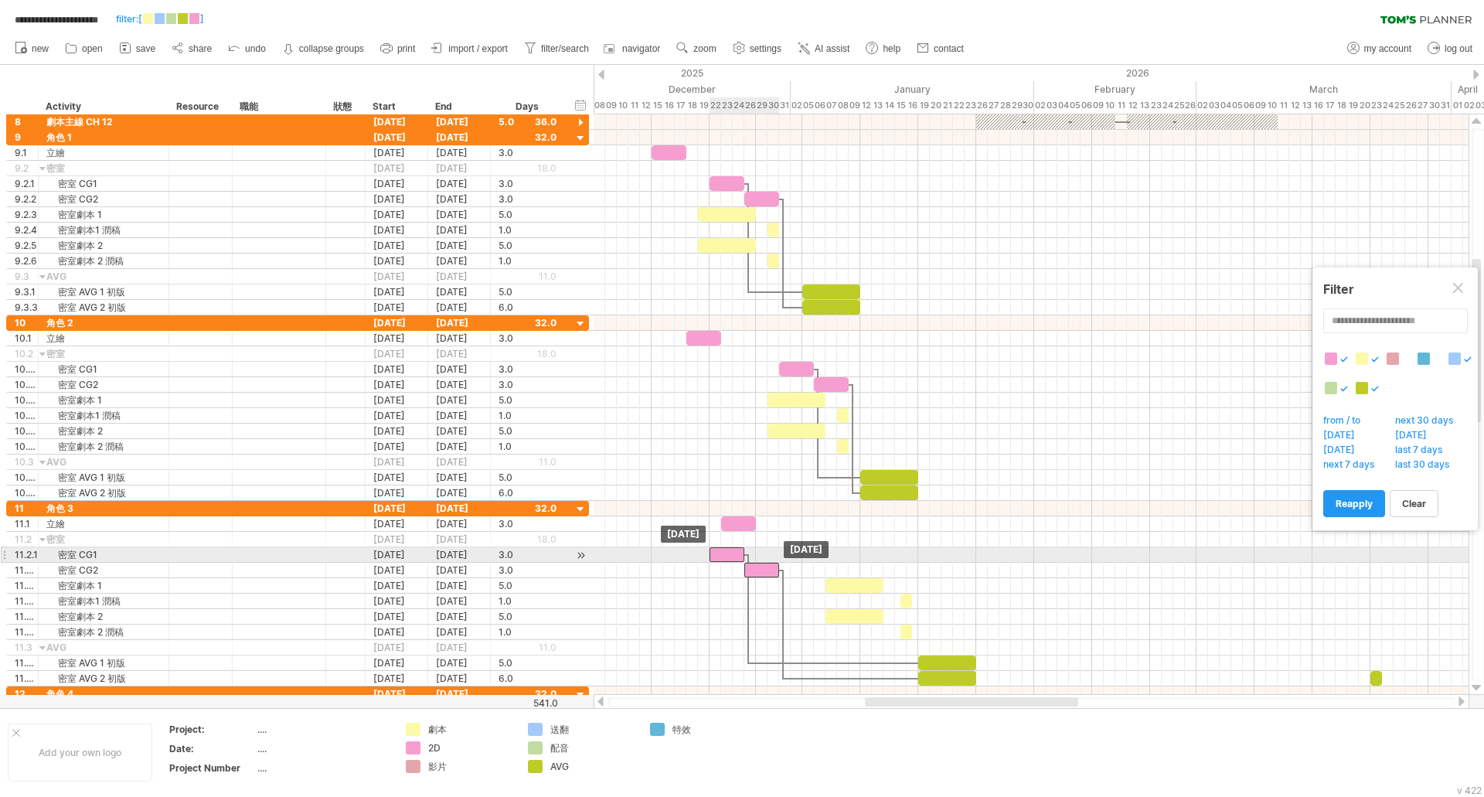
drag, startPoint x: 865, startPoint y: 557, endPoint x: 726, endPoint y: 554, distance: 138.4
click at [726, 554] on div at bounding box center [726, 554] width 35 height 15
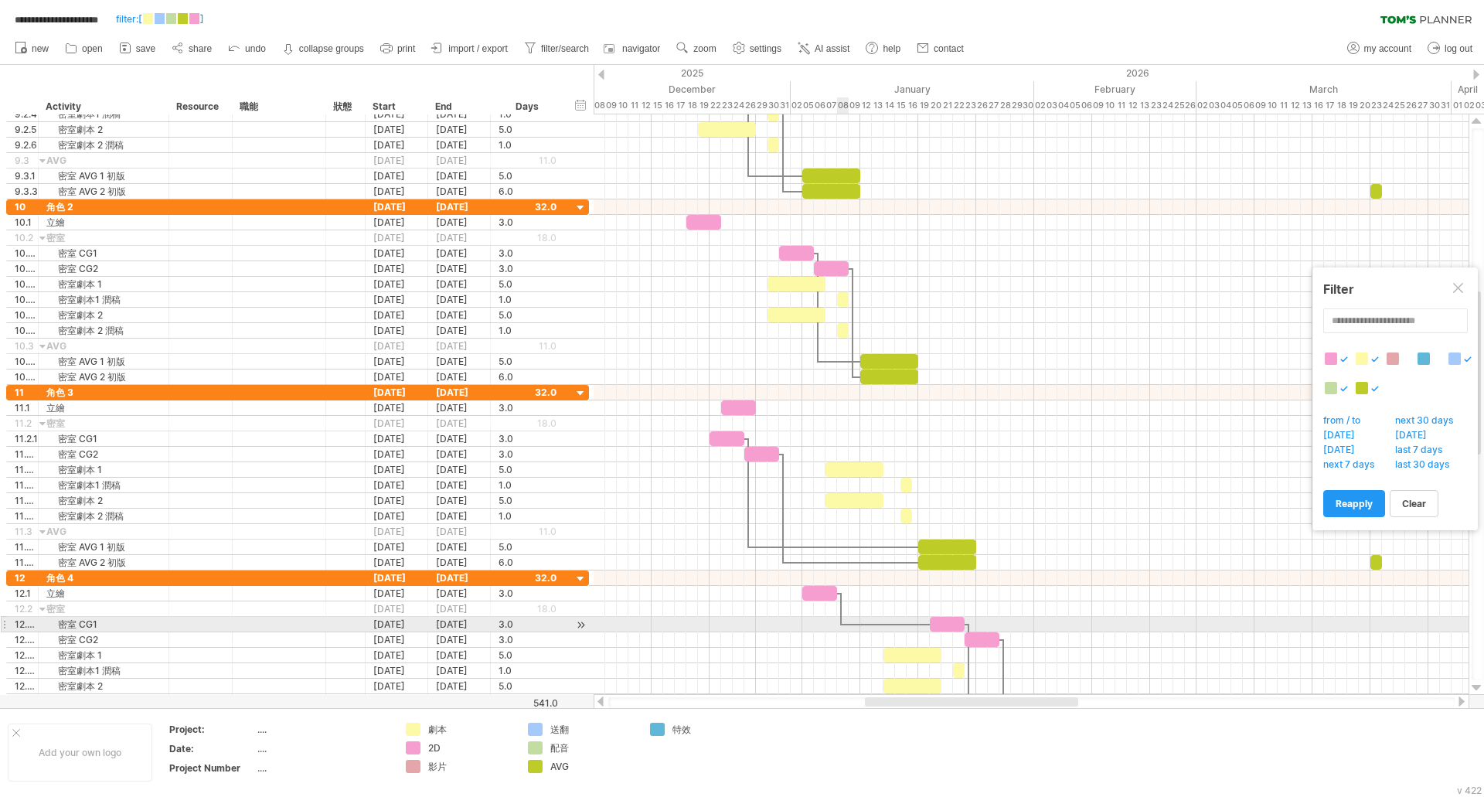
click at [848, 621] on div at bounding box center [1030, 624] width 875 height 15
click at [844, 624] on div at bounding box center [886, 624] width 88 height 5
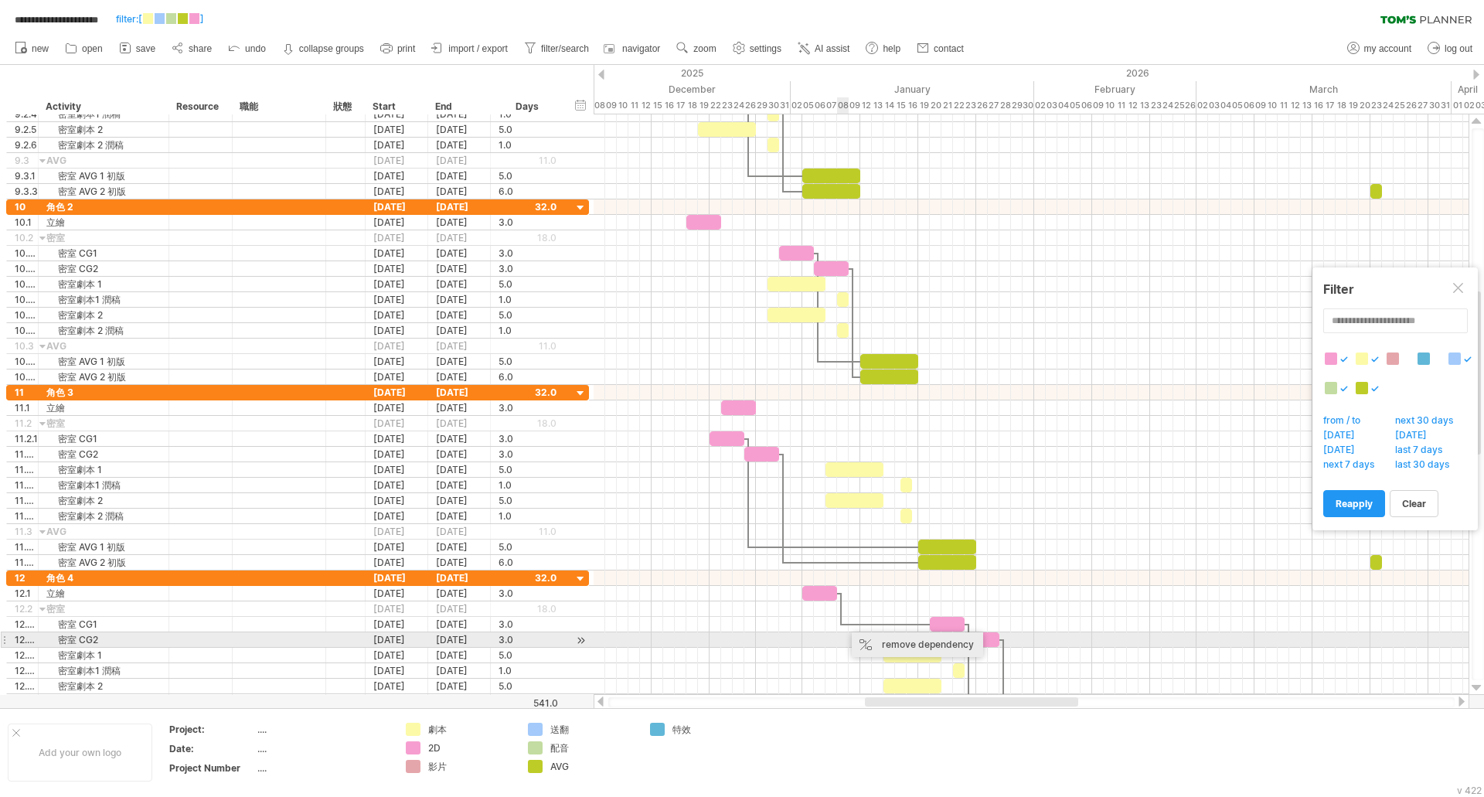
click at [884, 644] on div "remove dependency" at bounding box center [917, 644] width 131 height 25
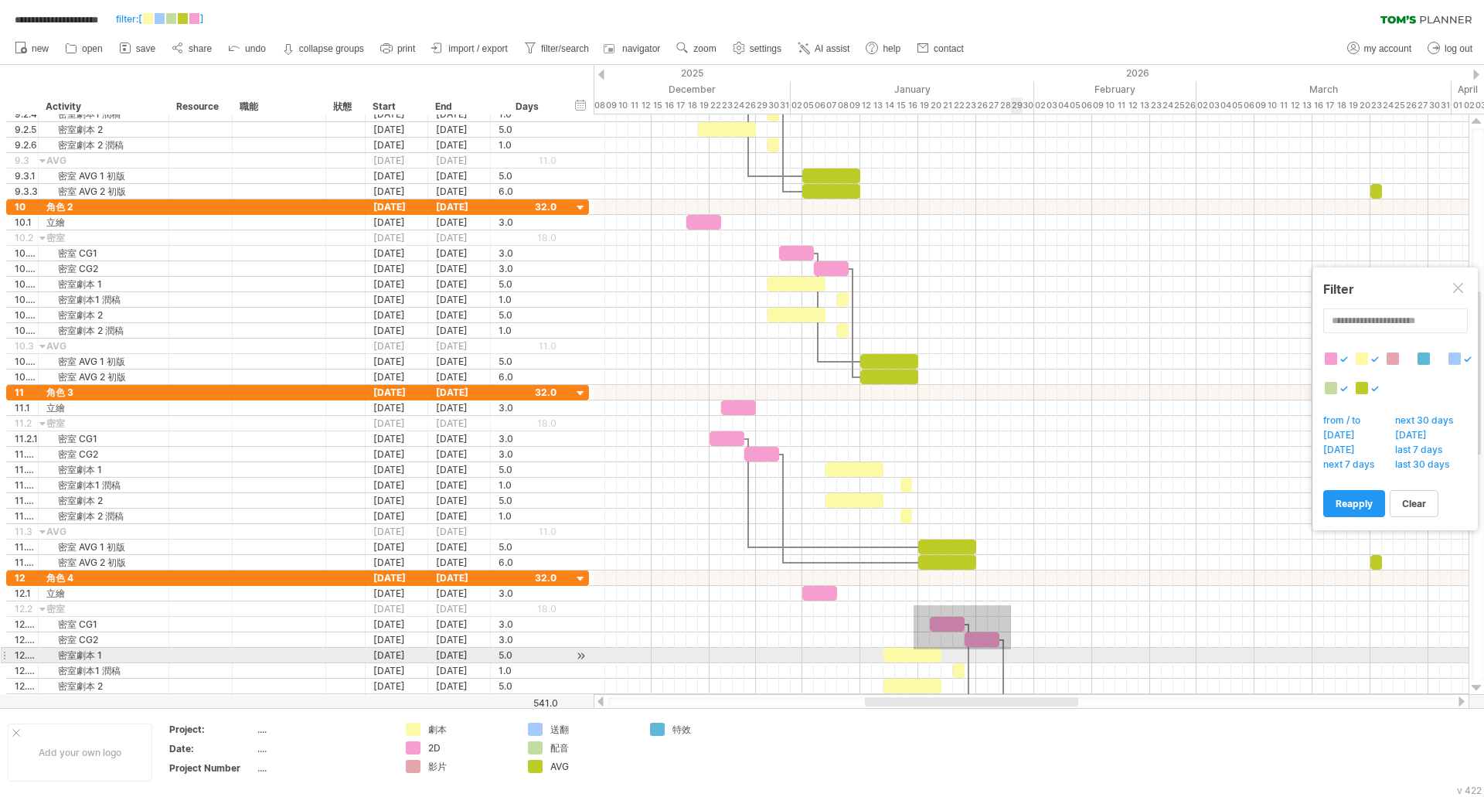
drag, startPoint x: 939, startPoint y: 629, endPoint x: 1011, endPoint y: 649, distance: 74.6
click at [1011, 649] on div at bounding box center [1030, 639] width 875 height 139
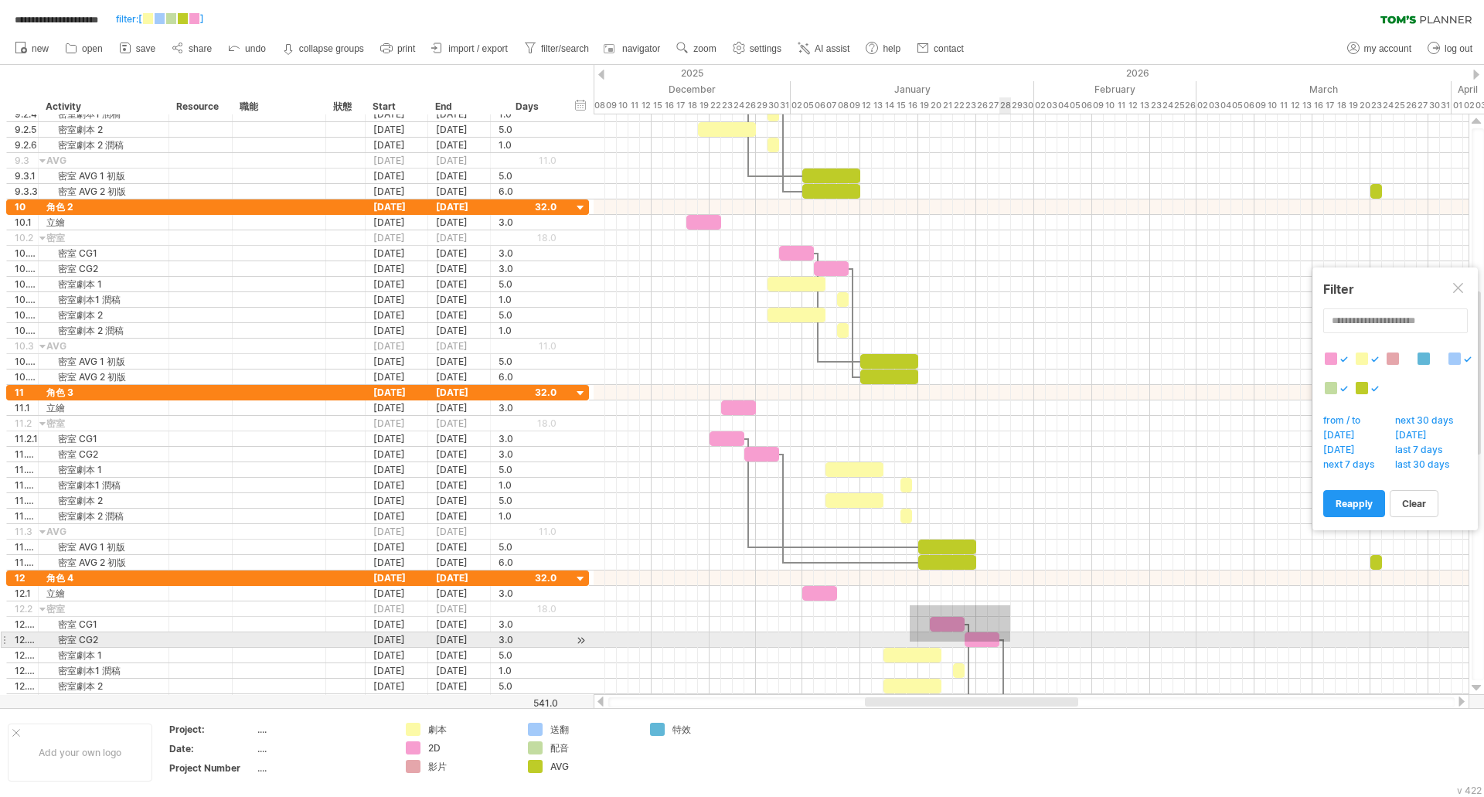
drag, startPoint x: 910, startPoint y: 605, endPoint x: 1010, endPoint y: 641, distance: 106.8
click at [1010, 641] on div at bounding box center [1030, 639] width 875 height 139
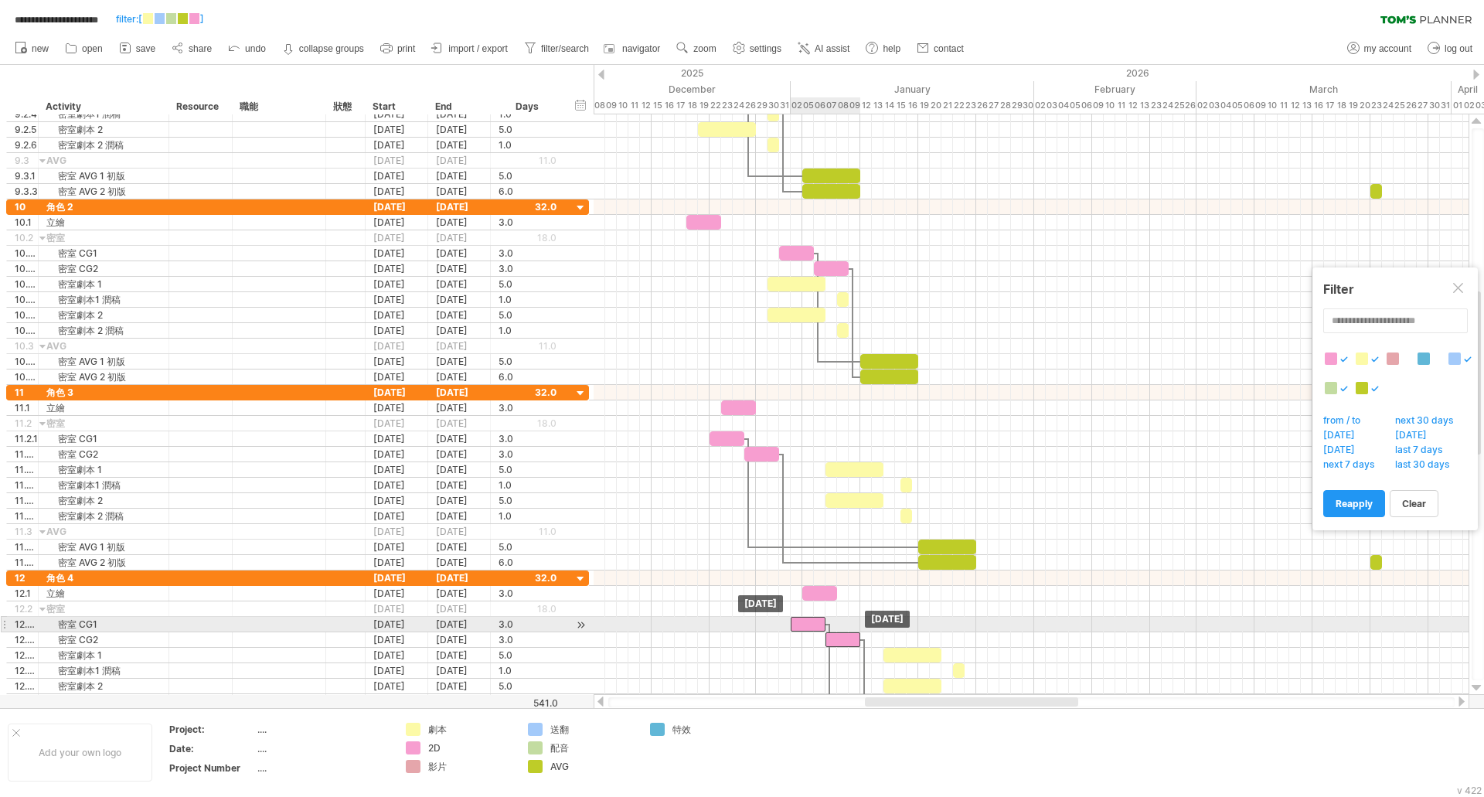
drag, startPoint x: 939, startPoint y: 626, endPoint x: 798, endPoint y: 618, distance: 141.6
click at [798, 618] on div at bounding box center [808, 624] width 35 height 15
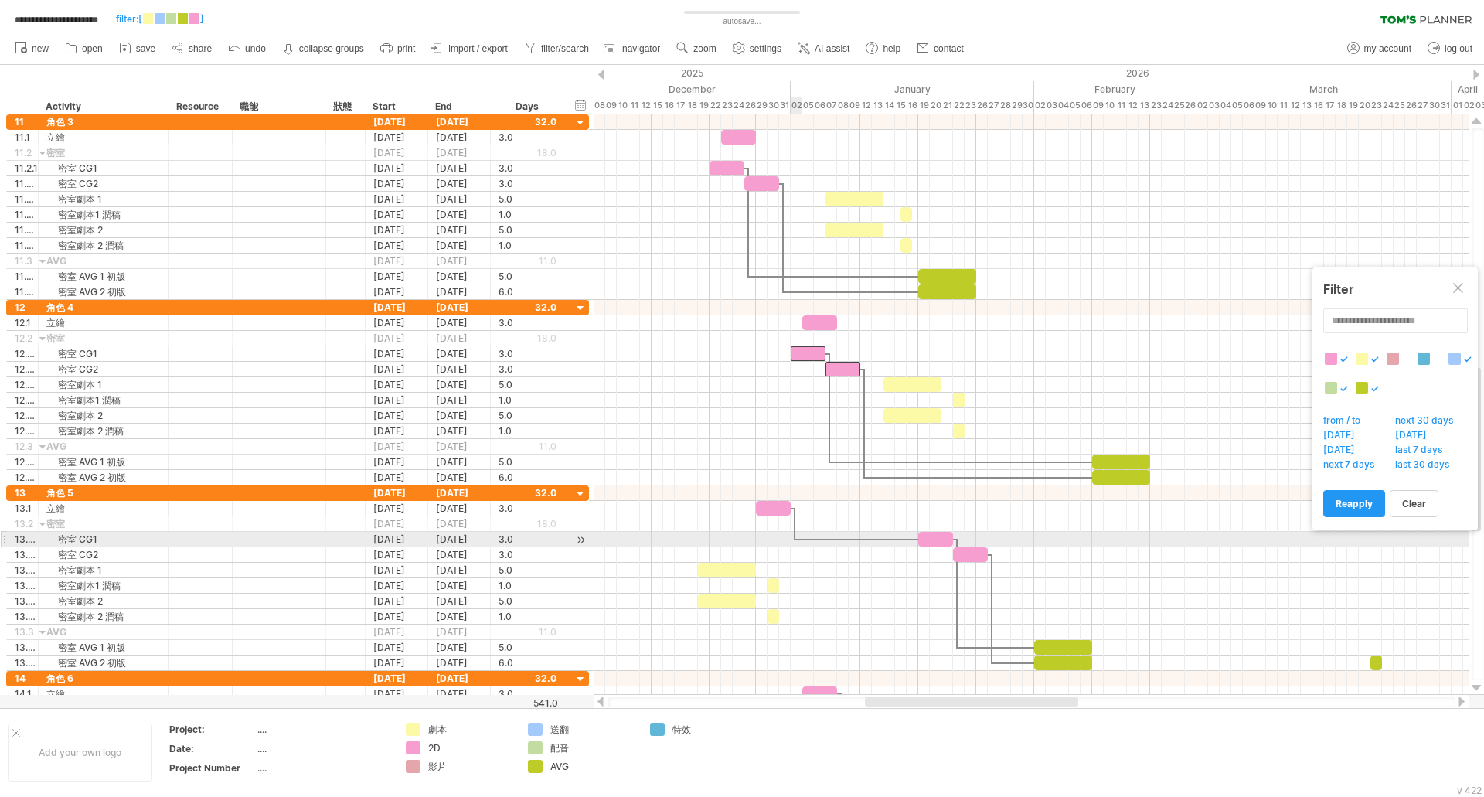
click at [798, 534] on div at bounding box center [1030, 539] width 875 height 15
click at [800, 542] on div at bounding box center [1030, 539] width 875 height 15
click at [797, 540] on div at bounding box center [856, 539] width 123 height 5
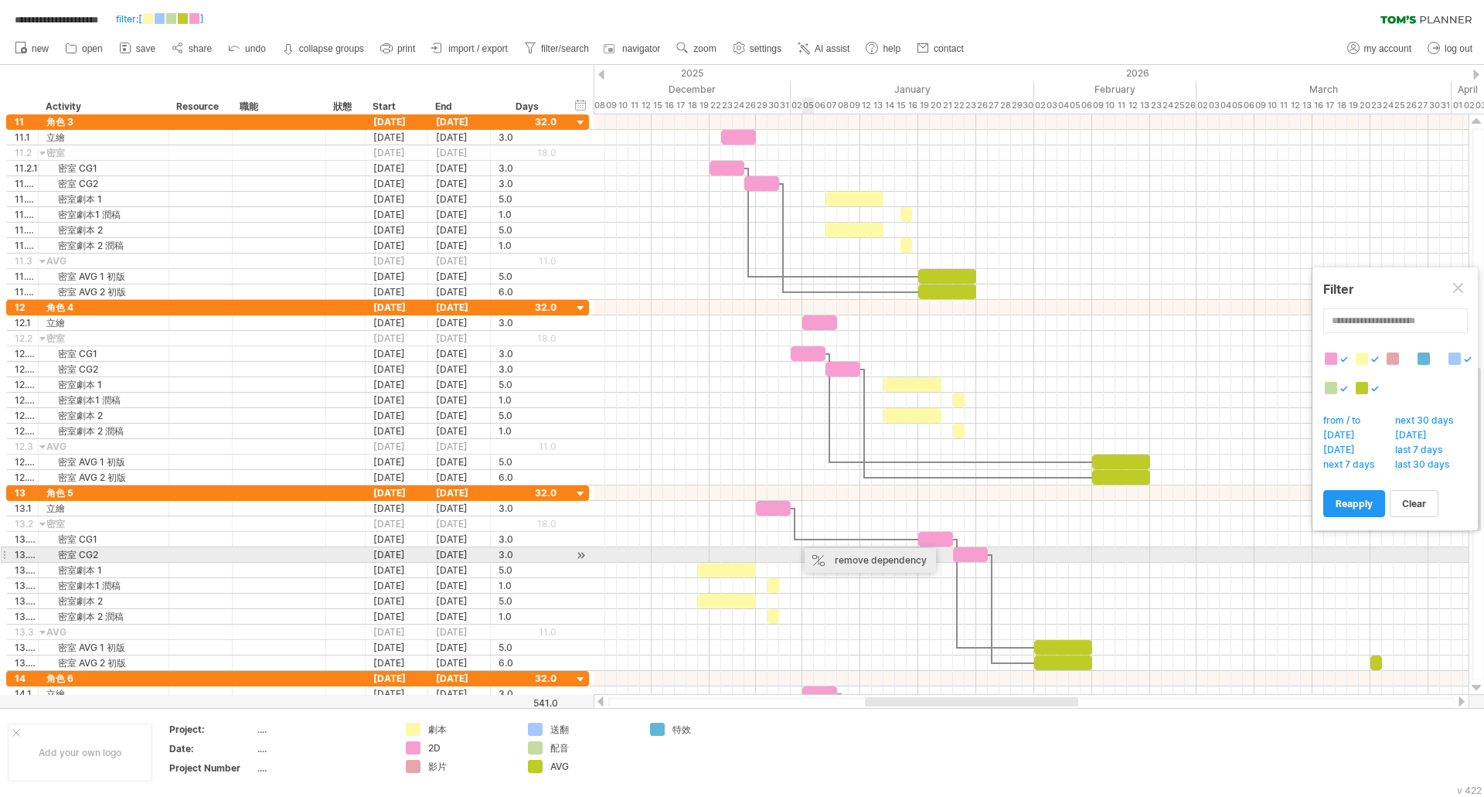
click at [840, 561] on div "remove dependency" at bounding box center [869, 560] width 131 height 25
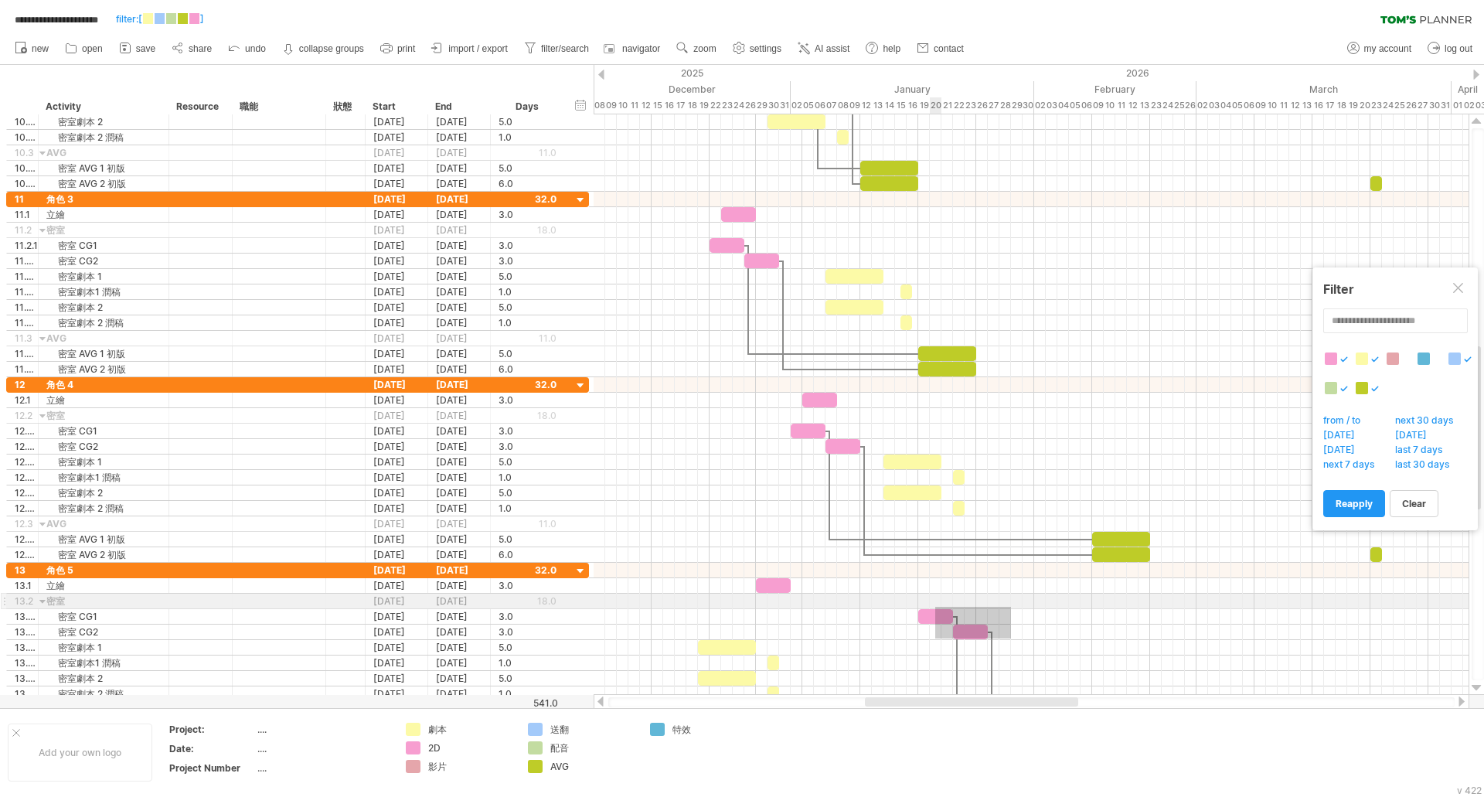
drag, startPoint x: 1011, startPoint y: 638, endPoint x: 928, endPoint y: 605, distance: 89.1
drag, startPoint x: 937, startPoint y: 615, endPoint x: 892, endPoint y: 607, distance: 46.2
click at [892, 607] on div "主線1 主線2 ****** ***** ******* *** [DATE] [DATE]" at bounding box center [1030, 404] width 875 height 580
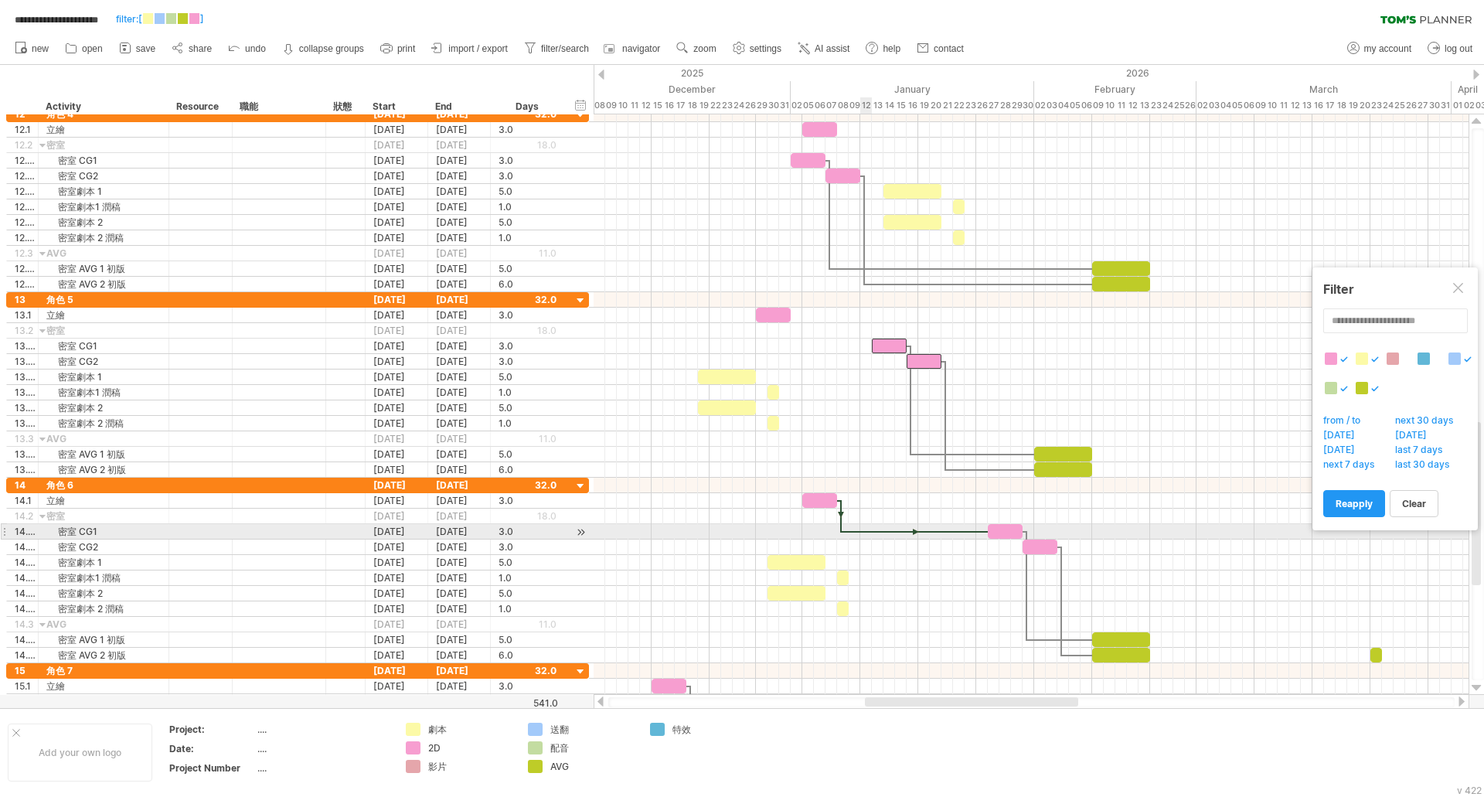
click at [852, 529] on div at bounding box center [1030, 531] width 875 height 15
click at [850, 532] on div at bounding box center [915, 531] width 146 height 5
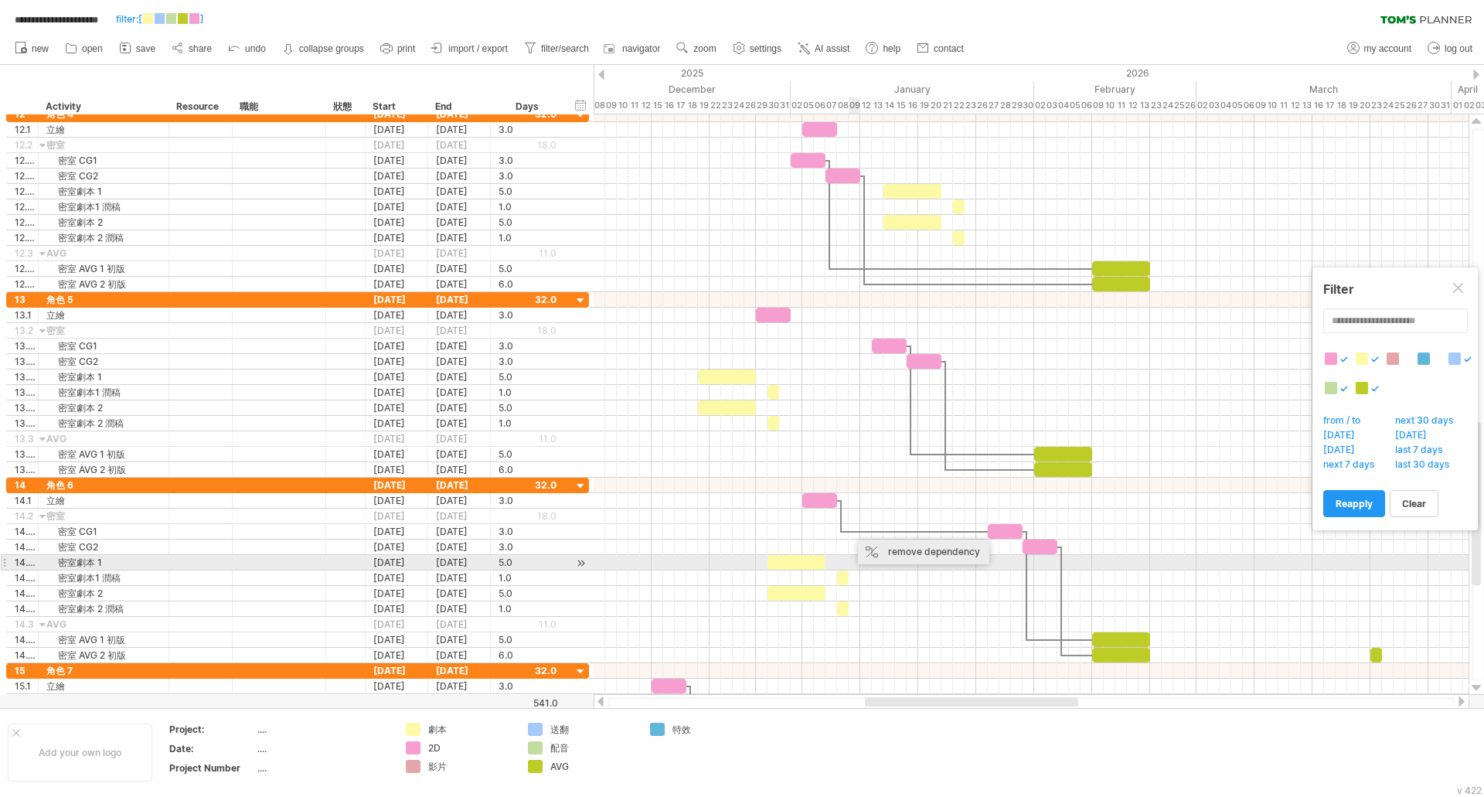
click at [898, 559] on div "remove dependency" at bounding box center [923, 551] width 131 height 25
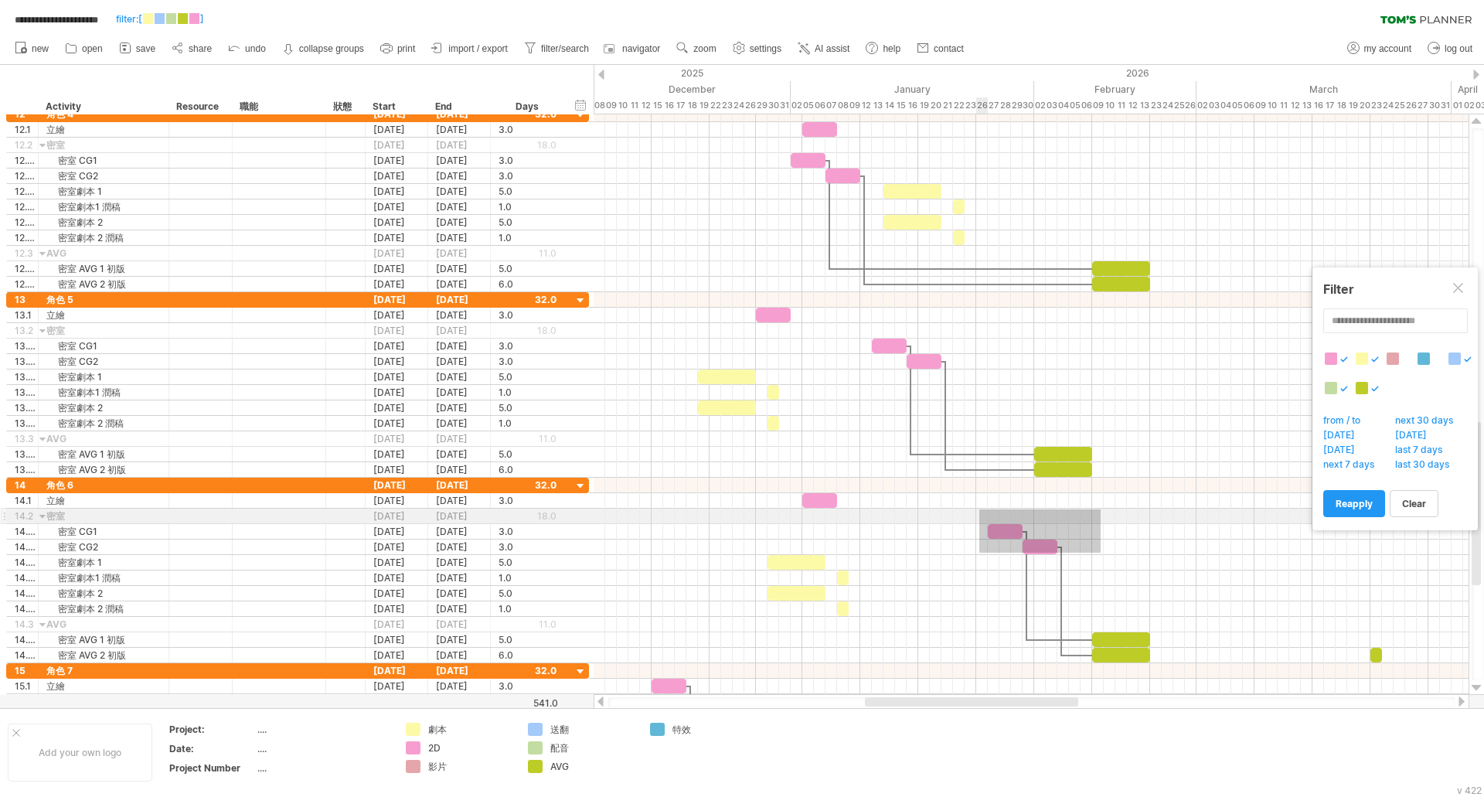
drag, startPoint x: 1088, startPoint y: 547, endPoint x: 979, endPoint y: 509, distance: 115.4
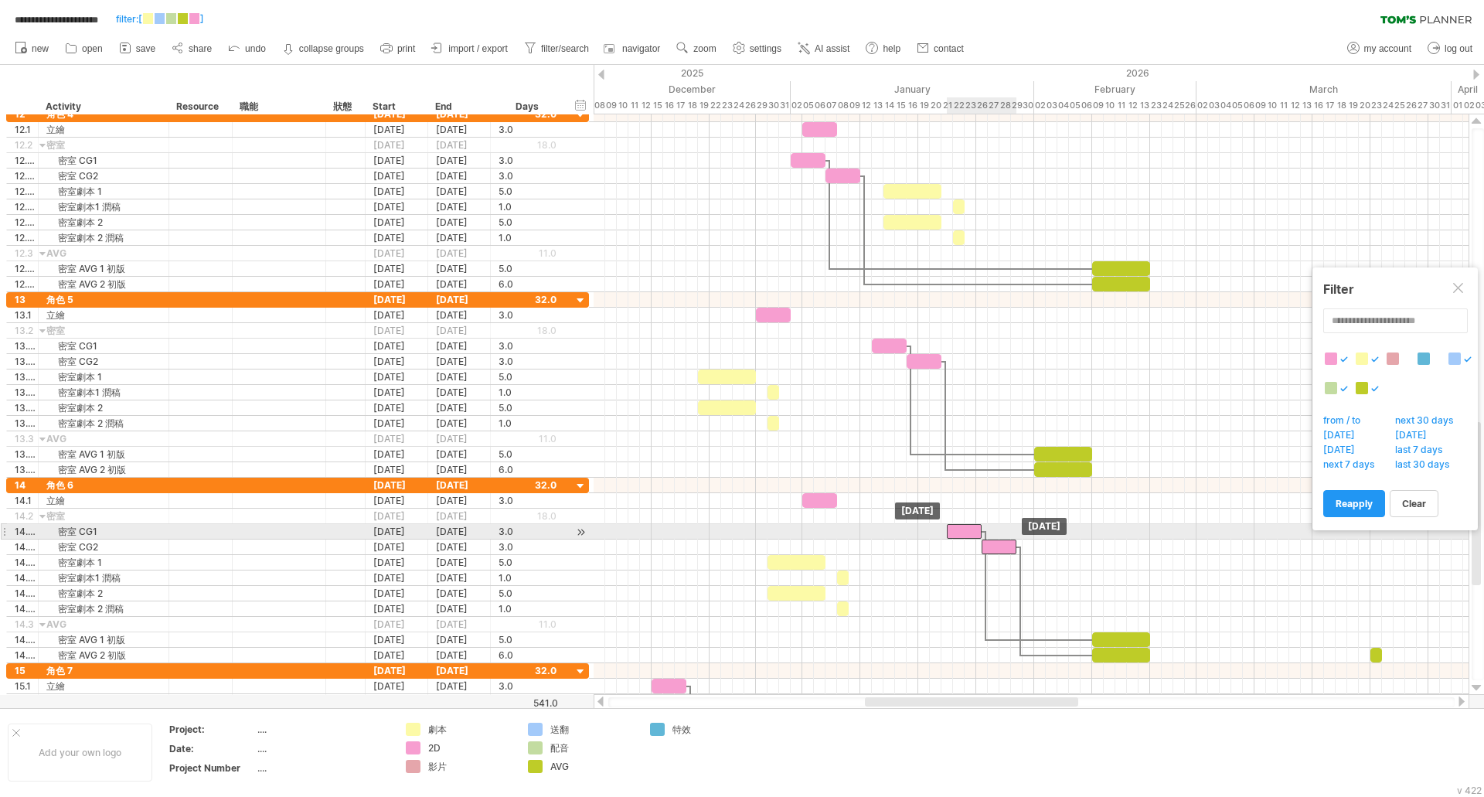
drag, startPoint x: 996, startPoint y: 526, endPoint x: 953, endPoint y: 525, distance: 43.3
click at [953, 525] on div at bounding box center [964, 531] width 35 height 15
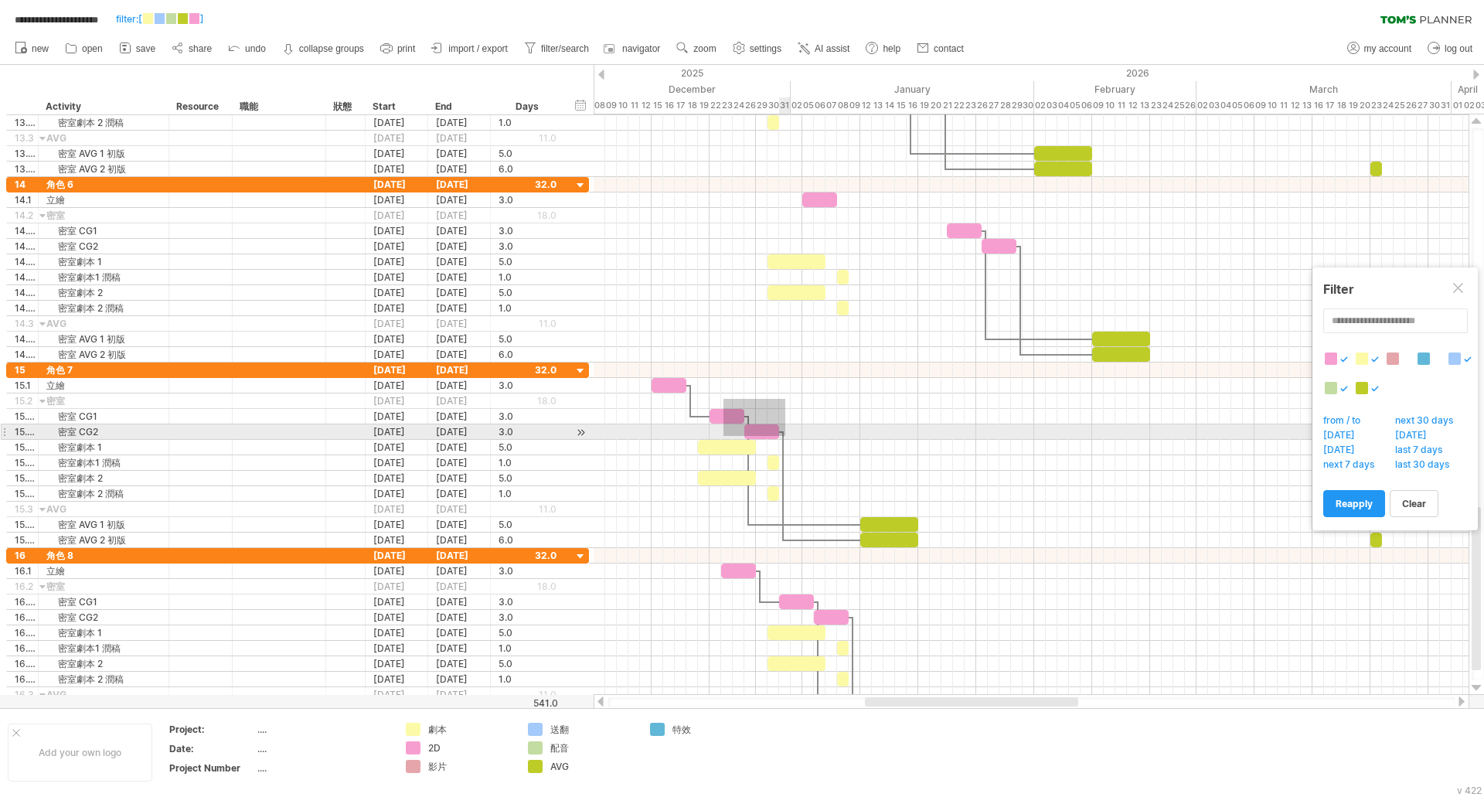
drag, startPoint x: 723, startPoint y: 399, endPoint x: 785, endPoint y: 436, distance: 72.1
click at [785, 436] on div at bounding box center [1030, 454] width 875 height 185
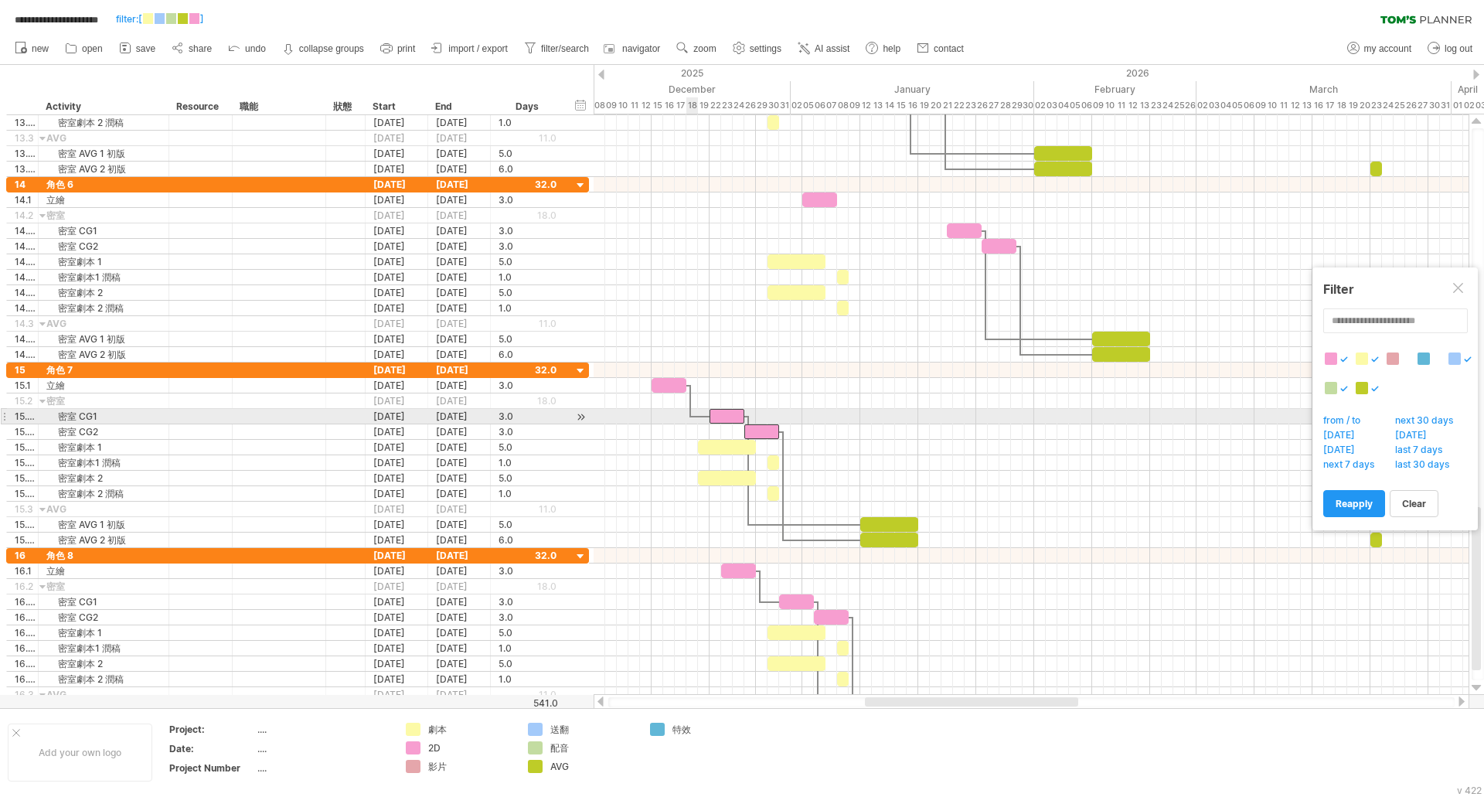
click at [692, 417] on div at bounding box center [700, 416] width 19 height 5
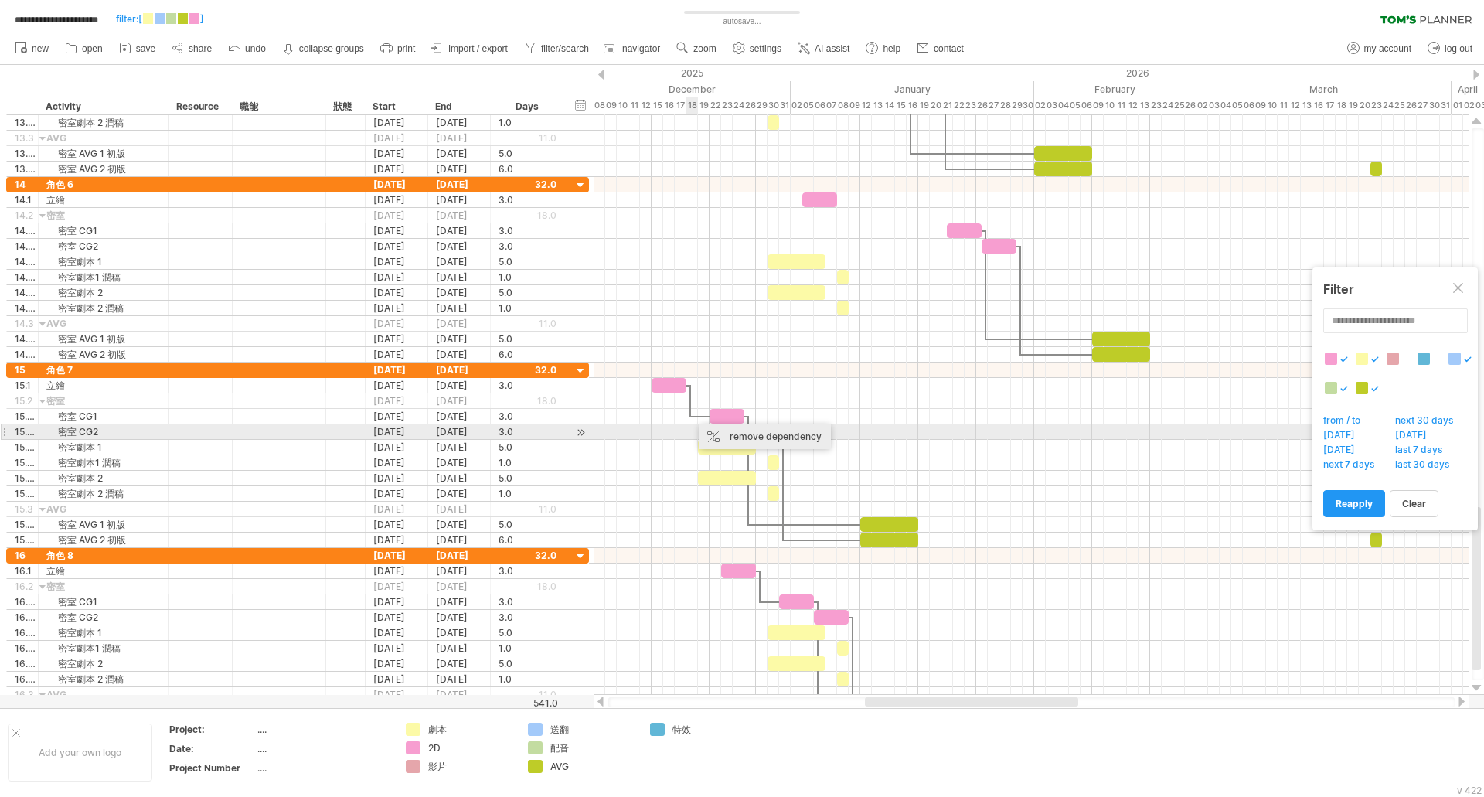
click at [743, 437] on div "remove dependency" at bounding box center [764, 436] width 131 height 25
drag, startPoint x: 725, startPoint y: 386, endPoint x: 771, endPoint y: 437, distance: 68.9
click at [771, 437] on div "主線1 主線2 ****** ***** ******* *** [DATE] [DATE]" at bounding box center [1030, 404] width 875 height 580
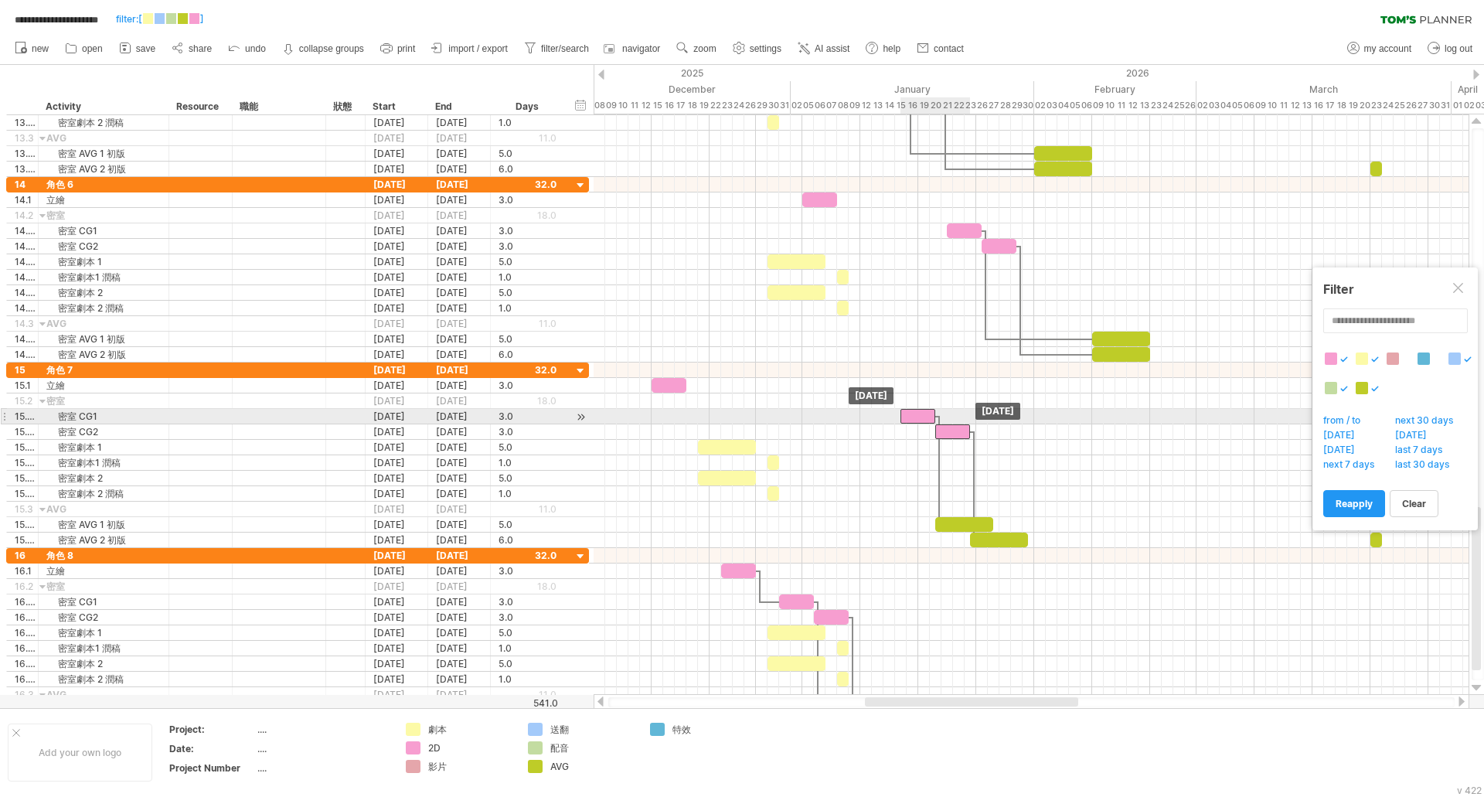
drag, startPoint x: 734, startPoint y: 417, endPoint x: 927, endPoint y: 418, distance: 192.4
click at [927, 418] on div at bounding box center [917, 416] width 35 height 15
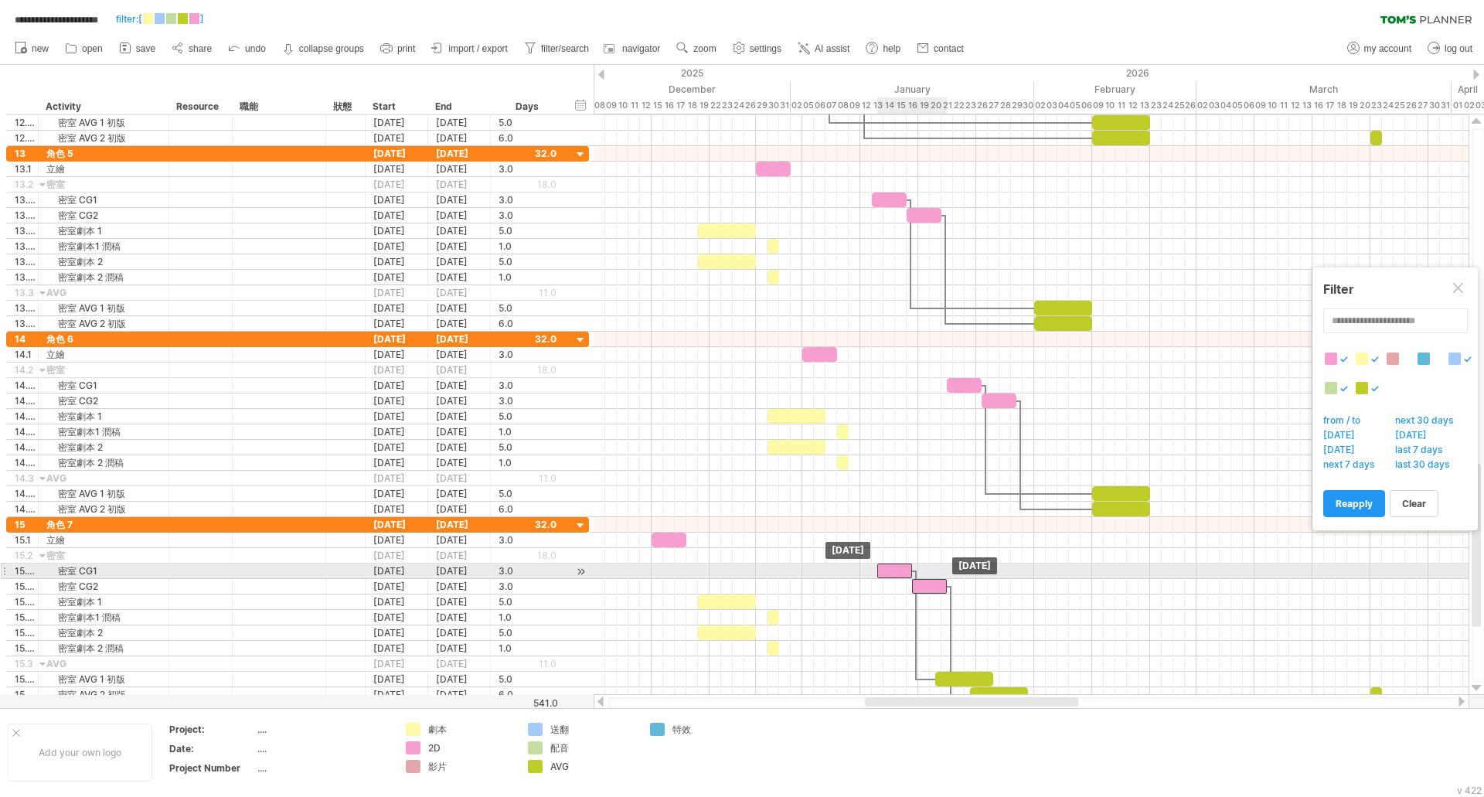
drag, startPoint x: 913, startPoint y: 566, endPoint x: 890, endPoint y: 572, distance: 23.1
click at [890, 572] on div at bounding box center [894, 570] width 35 height 15
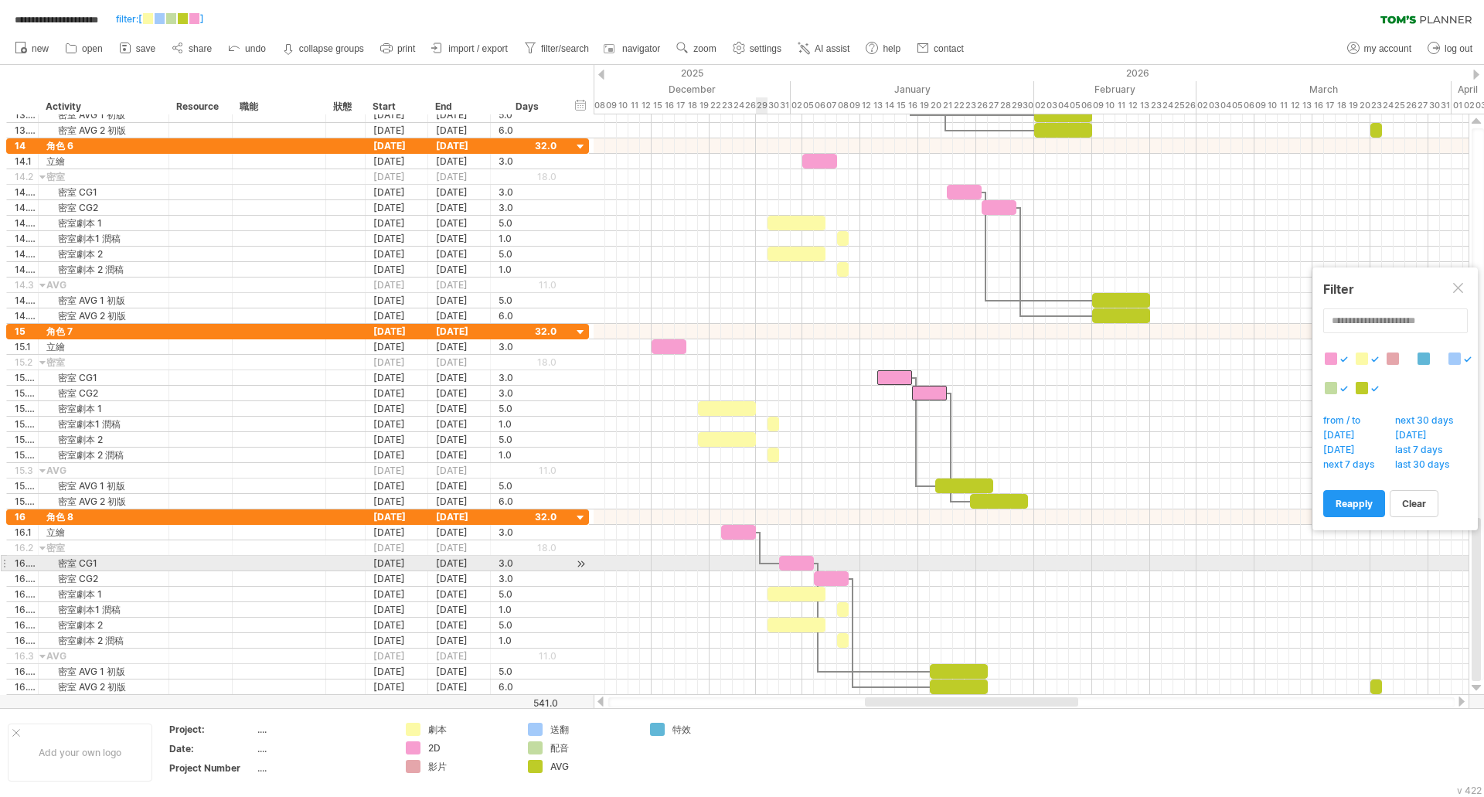
click at [757, 557] on div at bounding box center [1030, 563] width 875 height 15
click at [763, 562] on div at bounding box center [769, 563] width 19 height 5
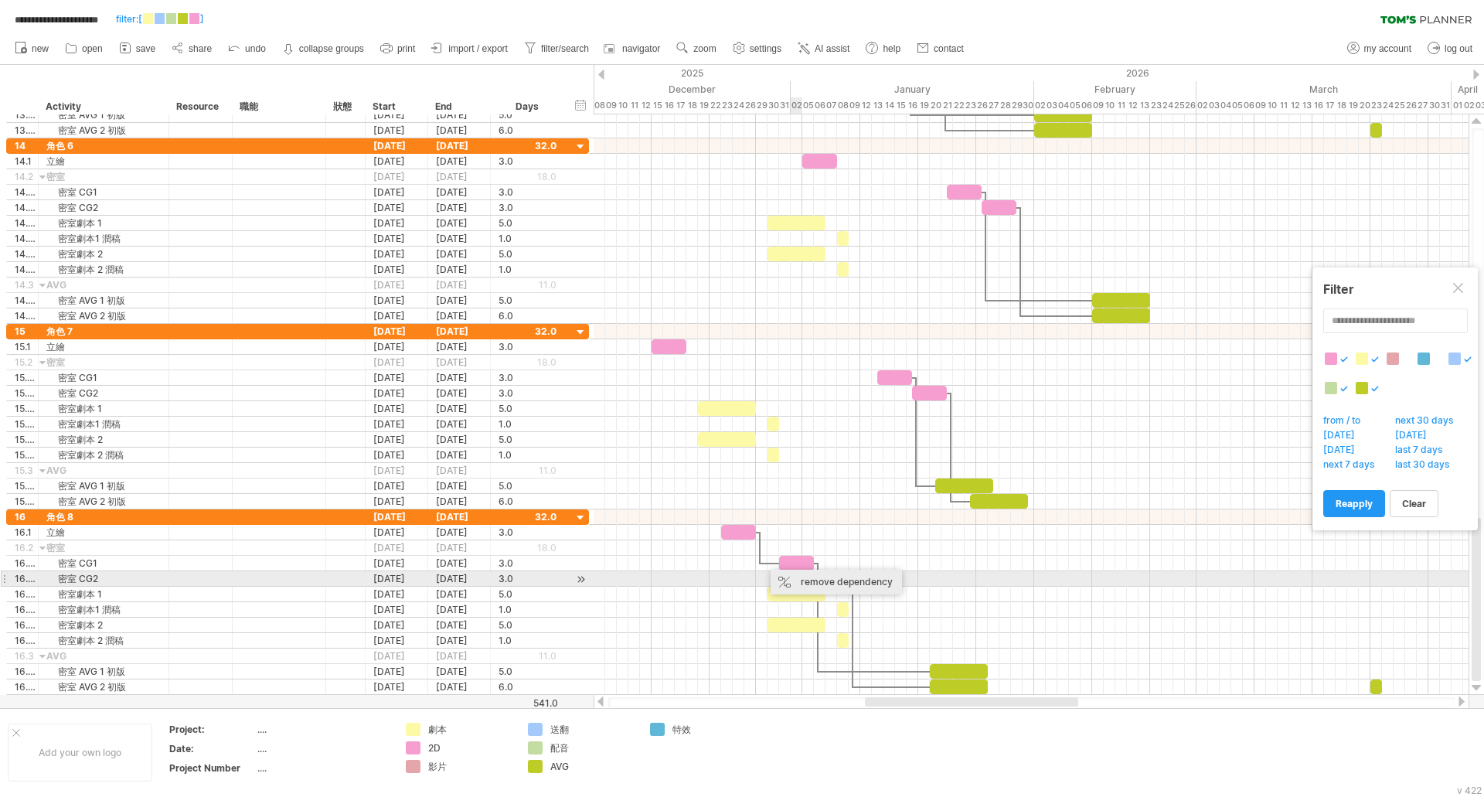
click at [801, 574] on div "remove dependency" at bounding box center [835, 582] width 131 height 25
drag, startPoint x: 801, startPoint y: 536, endPoint x: 846, endPoint y: 585, distance: 66.7
click at [846, 585] on div "主線1 主線2 ****** ***** ******* *** [DATE] [DATE]" at bounding box center [1030, 404] width 875 height 580
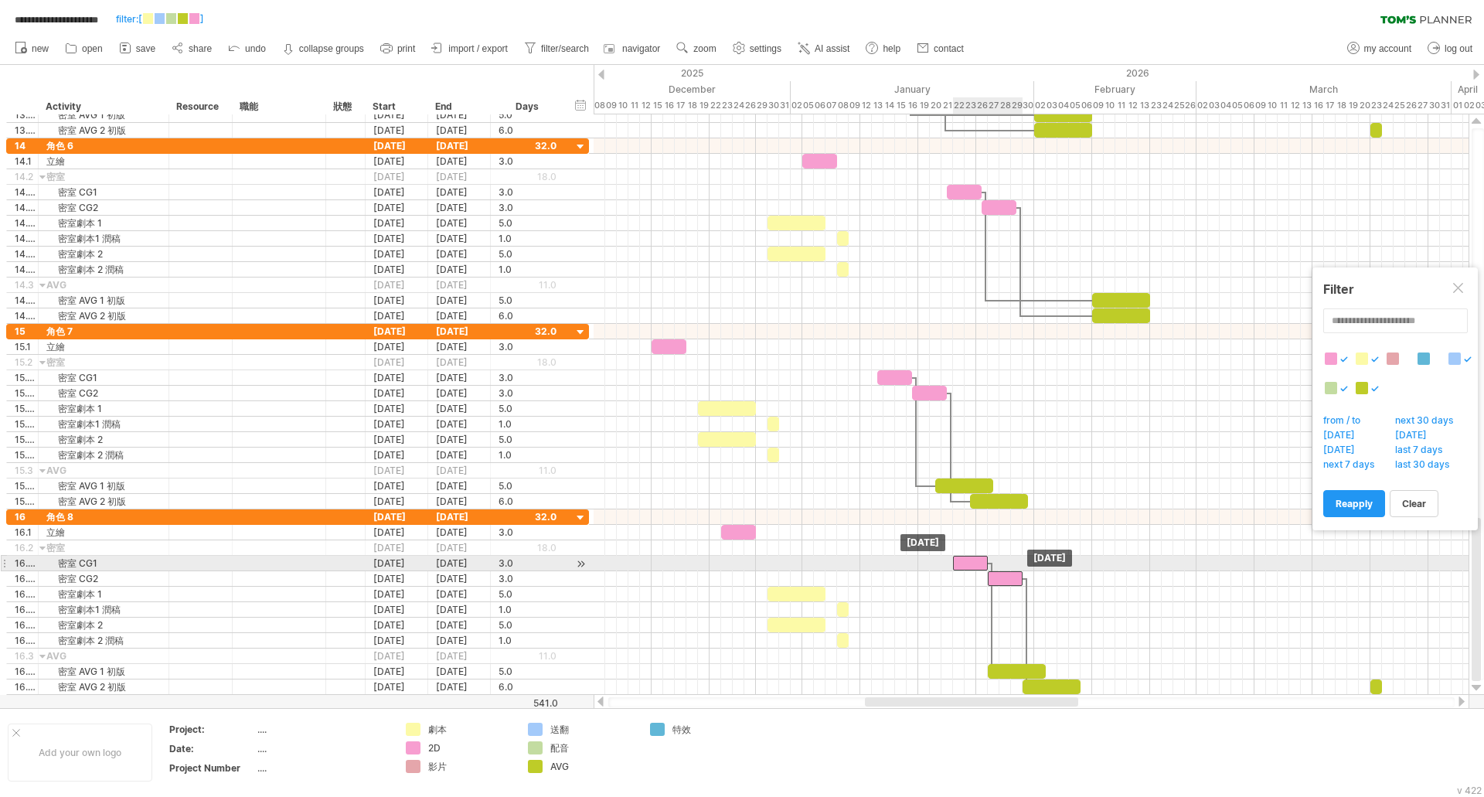
drag, startPoint x: 799, startPoint y: 560, endPoint x: 971, endPoint y: 563, distance: 171.6
click at [971, 563] on div at bounding box center [970, 563] width 35 height 15
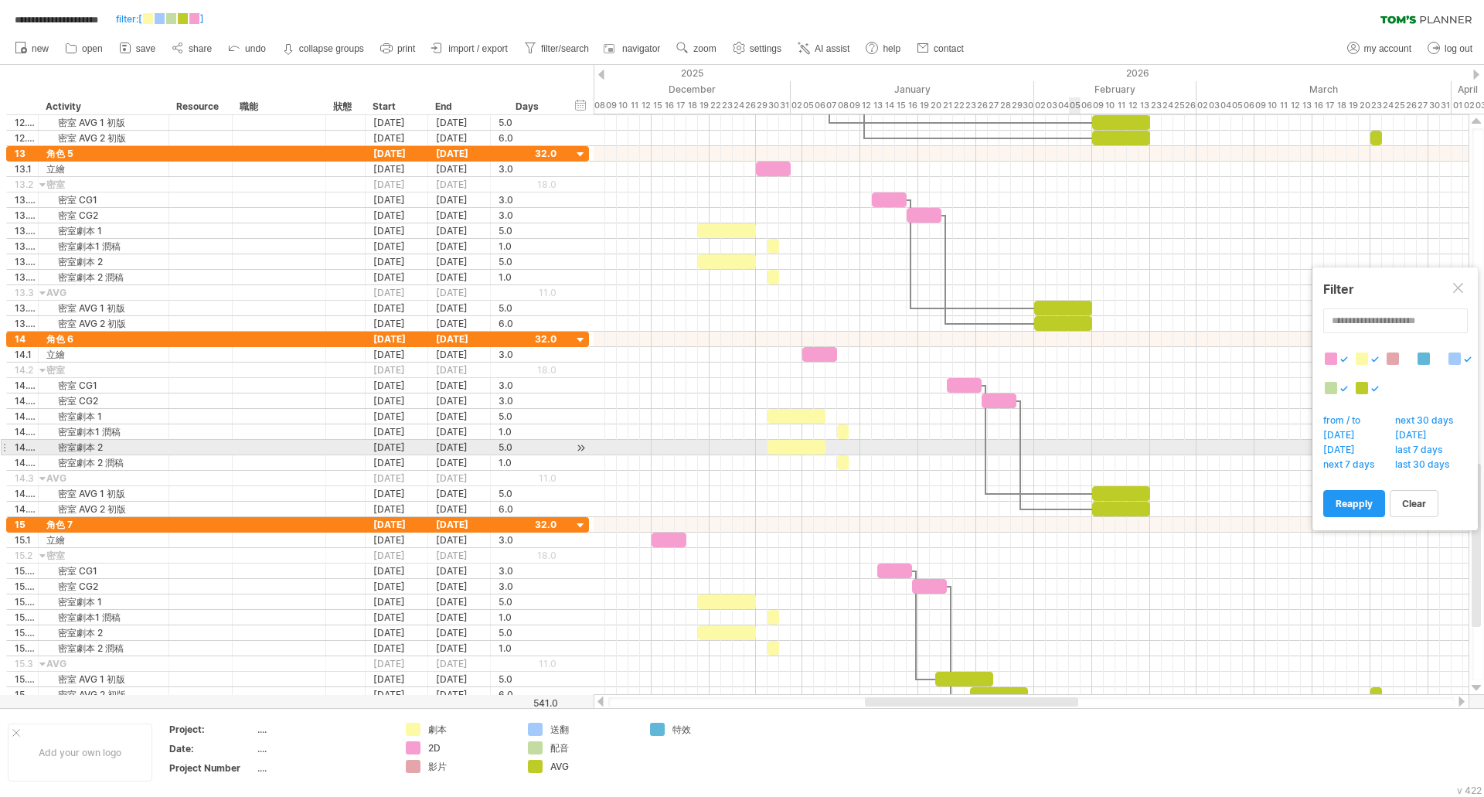
click at [1075, 454] on div at bounding box center [1030, 447] width 875 height 15
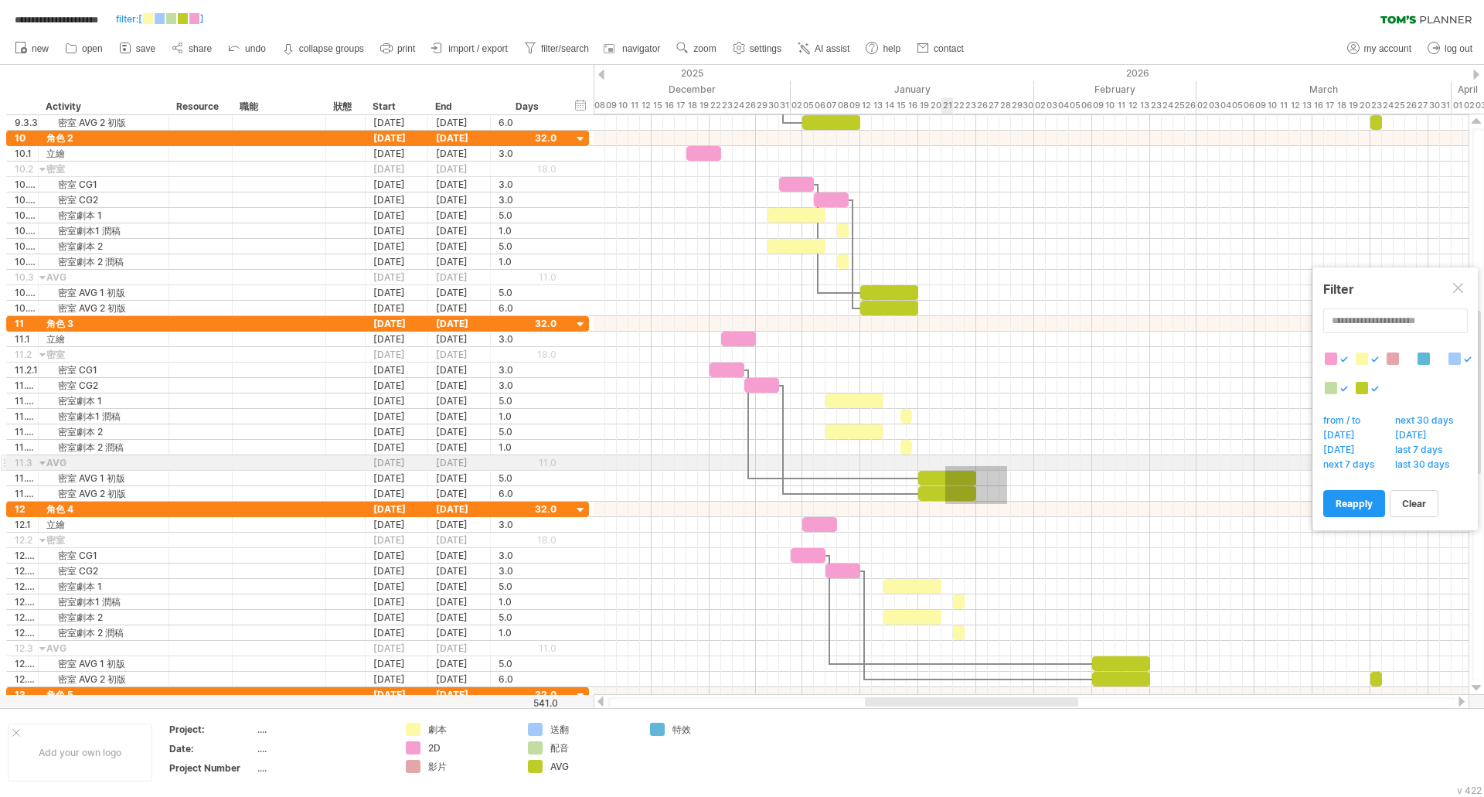
drag, startPoint x: 1007, startPoint y: 504, endPoint x: 939, endPoint y: 463, distance: 79.4
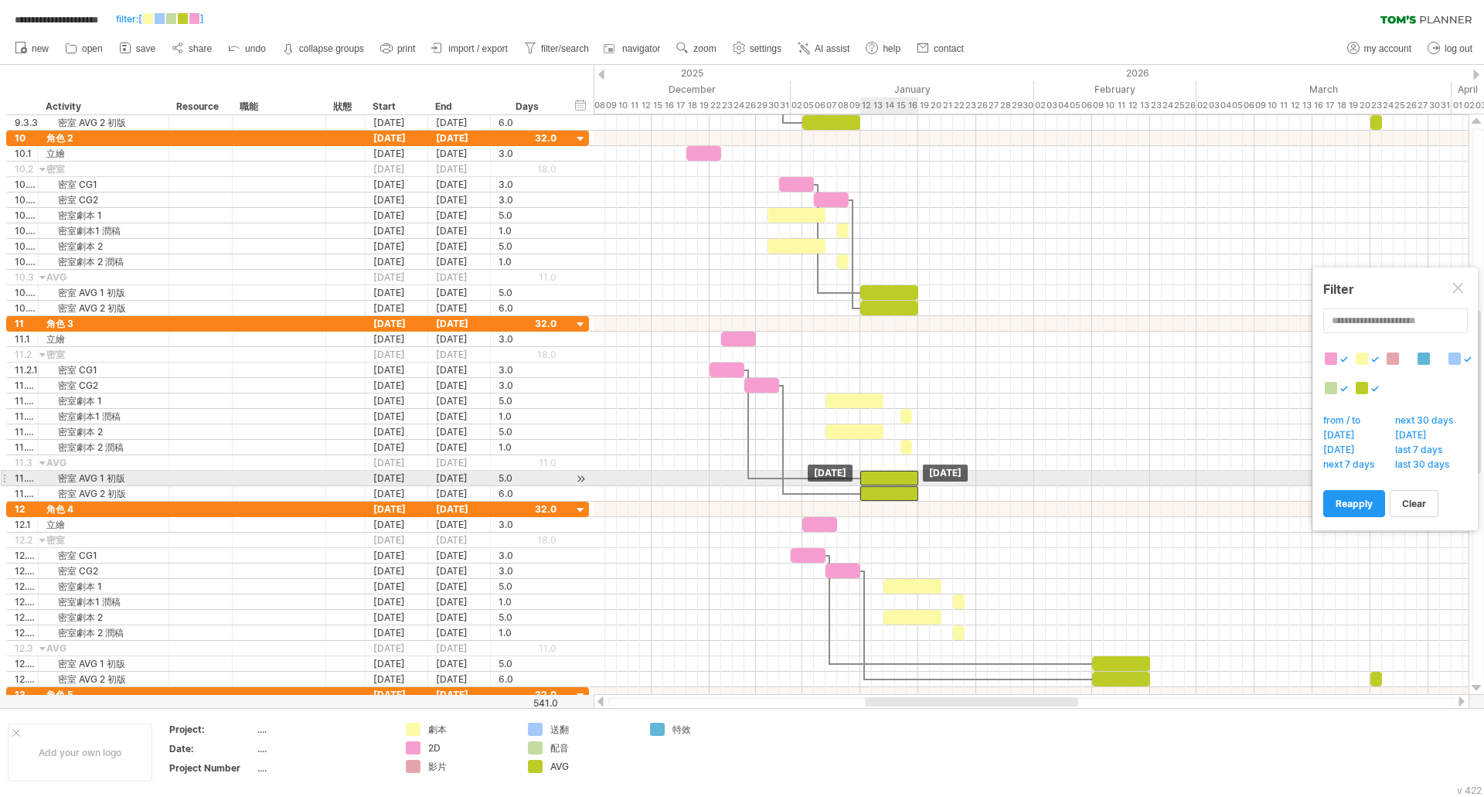
drag, startPoint x: 945, startPoint y: 477, endPoint x: 885, endPoint y: 477, distance: 60.3
click at [885, 477] on div at bounding box center [889, 478] width 58 height 15
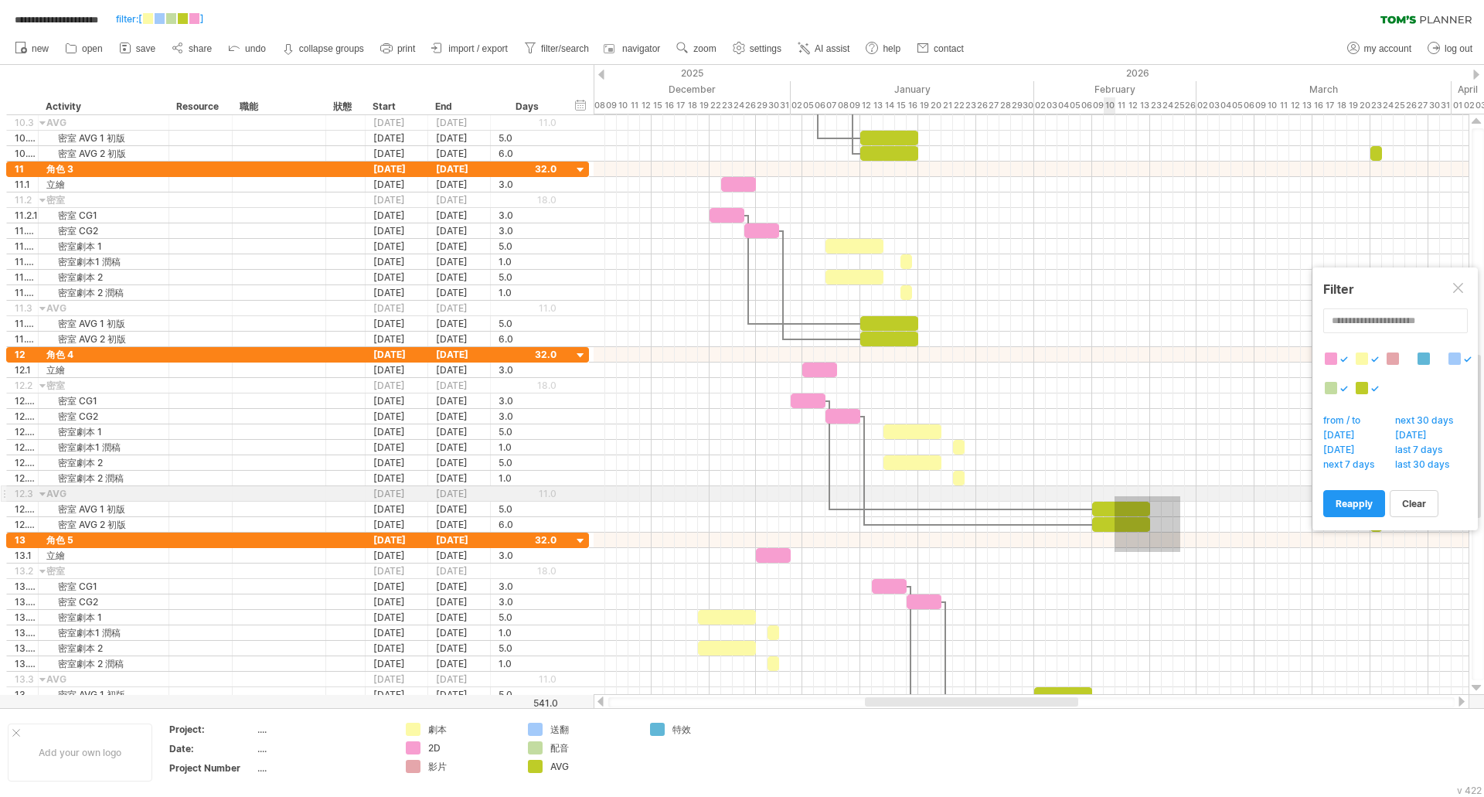
drag, startPoint x: 1114, startPoint y: 496, endPoint x: 1091, endPoint y: 498, distance: 23.3
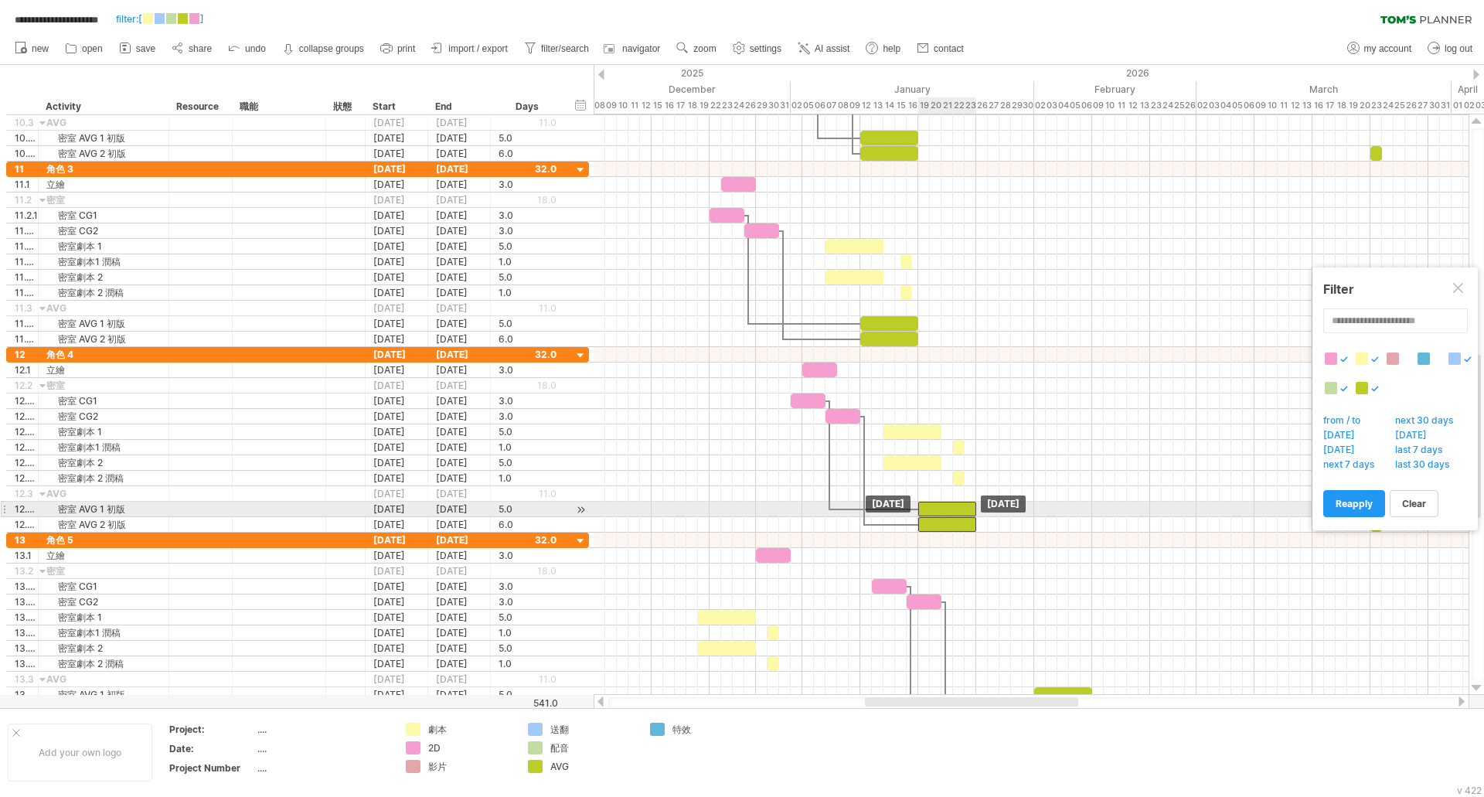
drag, startPoint x: 1114, startPoint y: 512, endPoint x: 944, endPoint y: 505, distance: 170.9
click at [944, 505] on div at bounding box center [947, 509] width 58 height 15
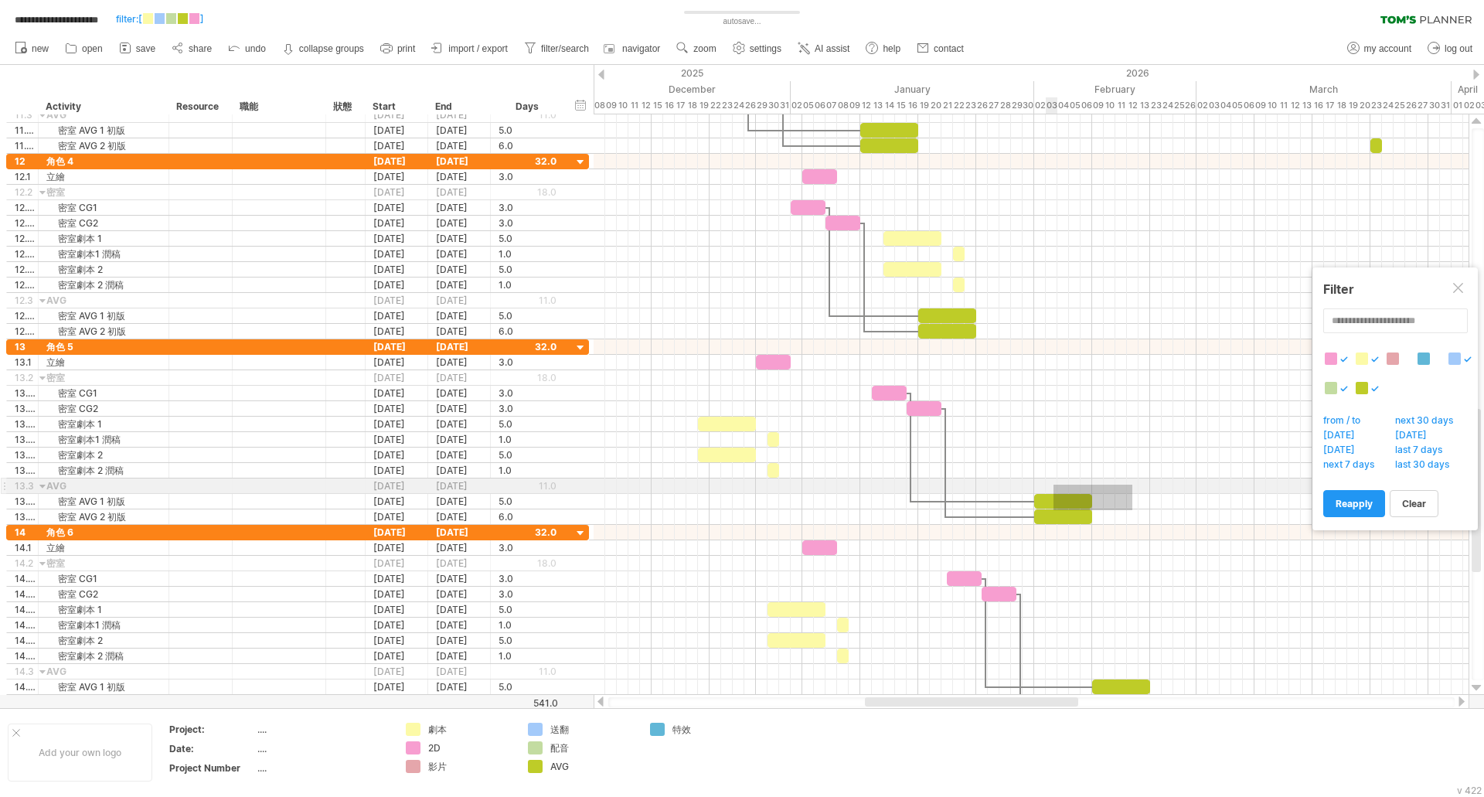
drag, startPoint x: 1132, startPoint y: 510, endPoint x: 1053, endPoint y: 485, distance: 82.8
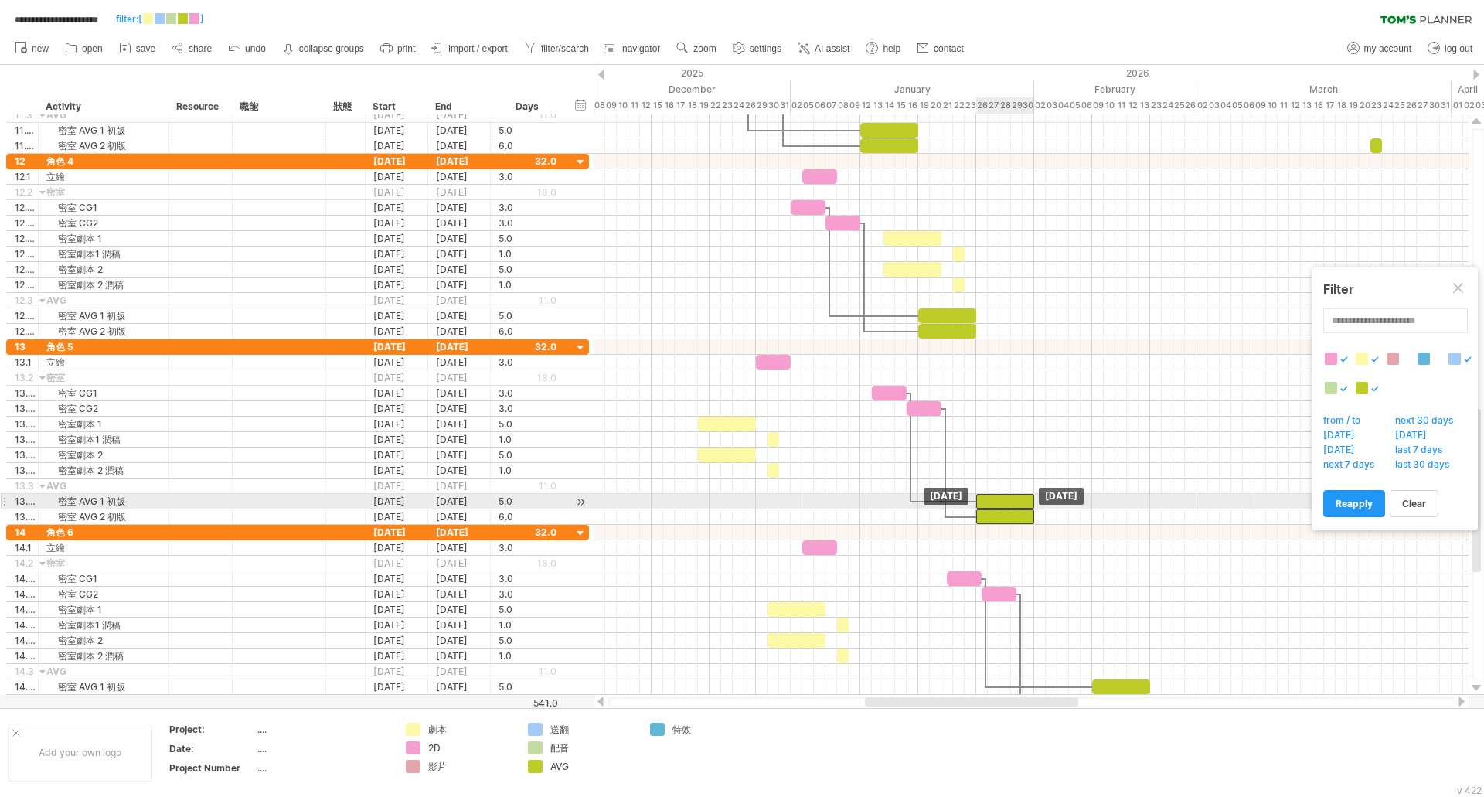
drag, startPoint x: 1056, startPoint y: 494, endPoint x: 998, endPoint y: 497, distance: 58.8
click at [998, 497] on div at bounding box center [1005, 501] width 58 height 15
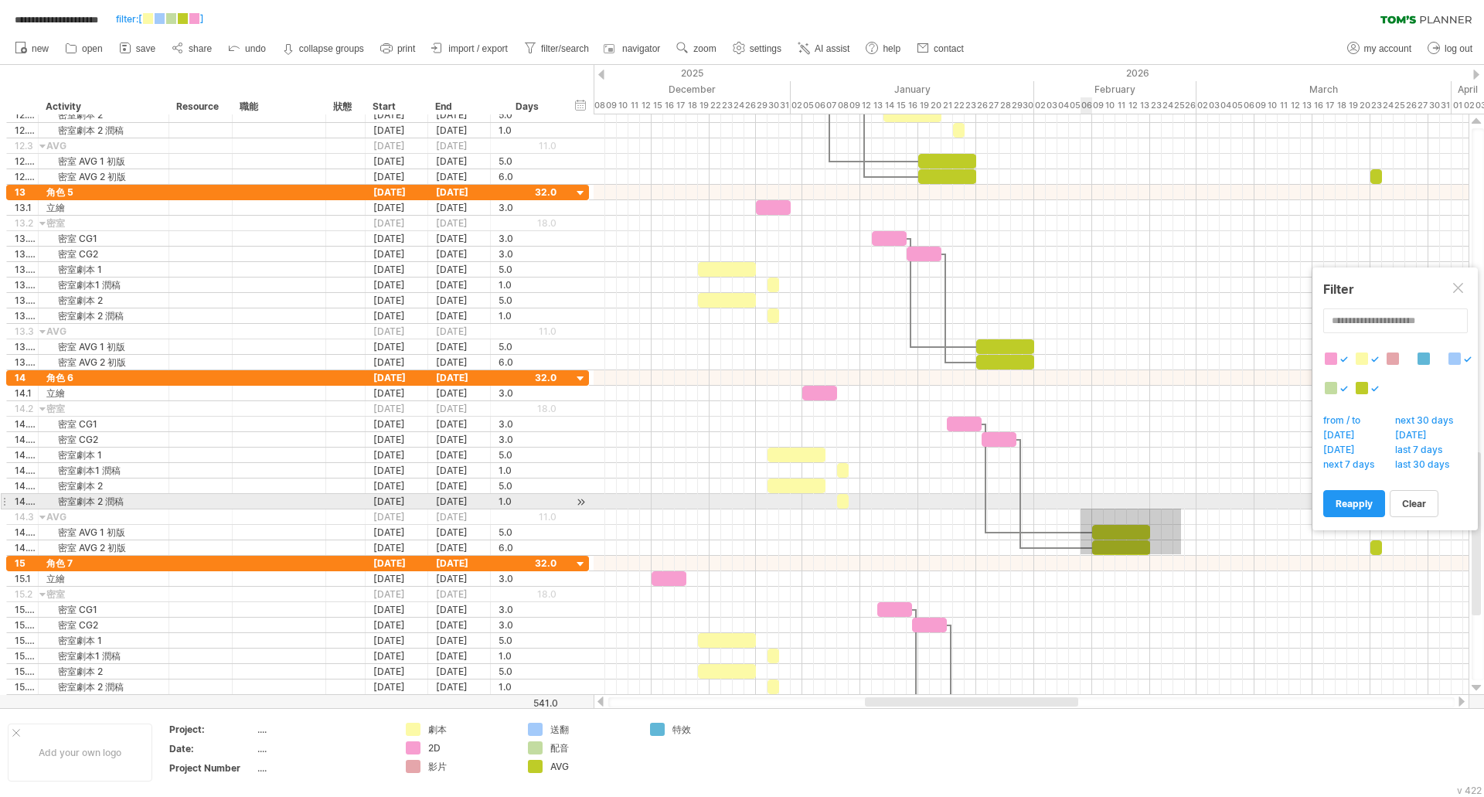
drag, startPoint x: 1126, startPoint y: 525, endPoint x: 1080, endPoint y: 508, distance: 48.7
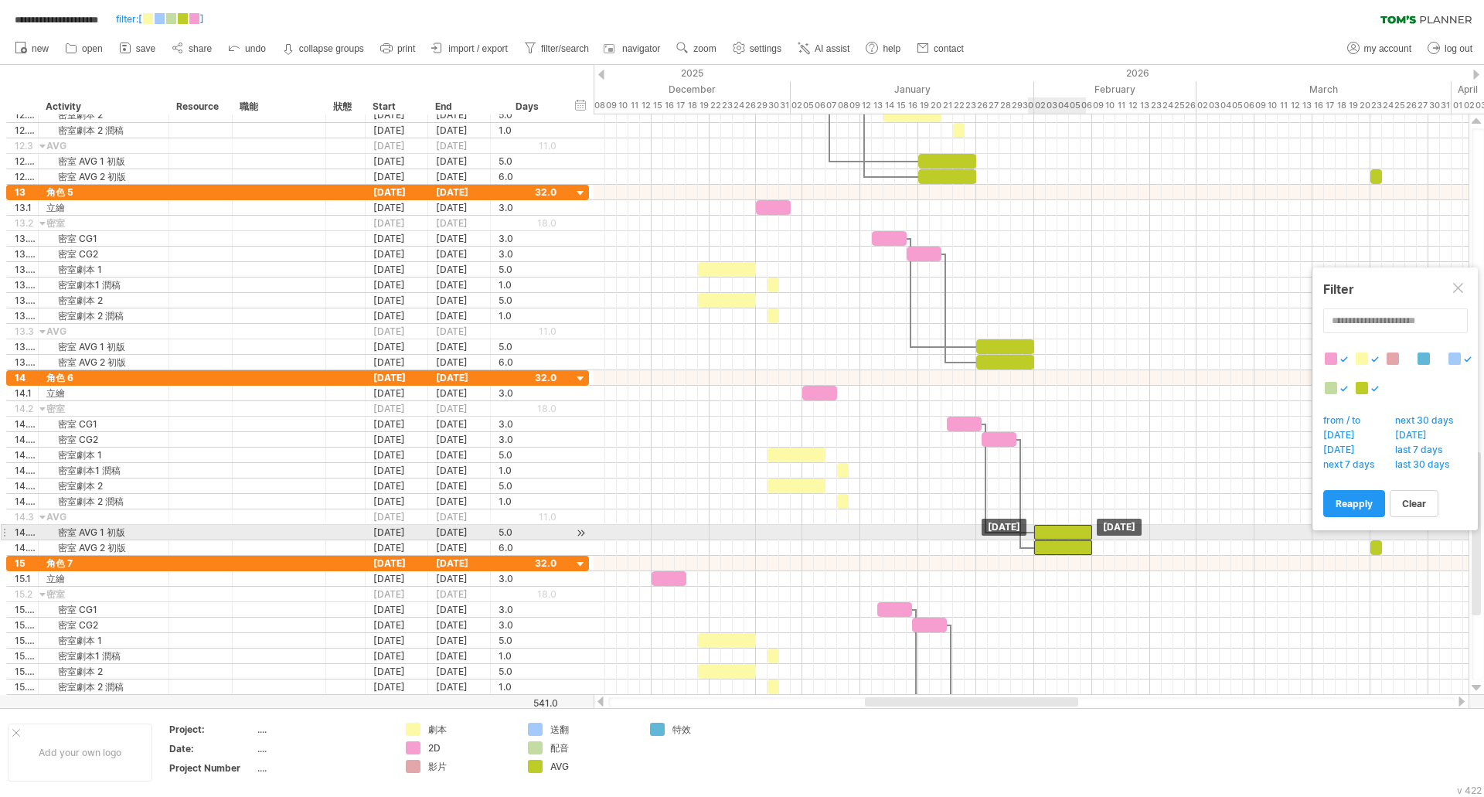
drag, startPoint x: 1128, startPoint y: 534, endPoint x: 1068, endPoint y: 530, distance: 60.4
click at [1068, 530] on div at bounding box center [1063, 532] width 58 height 15
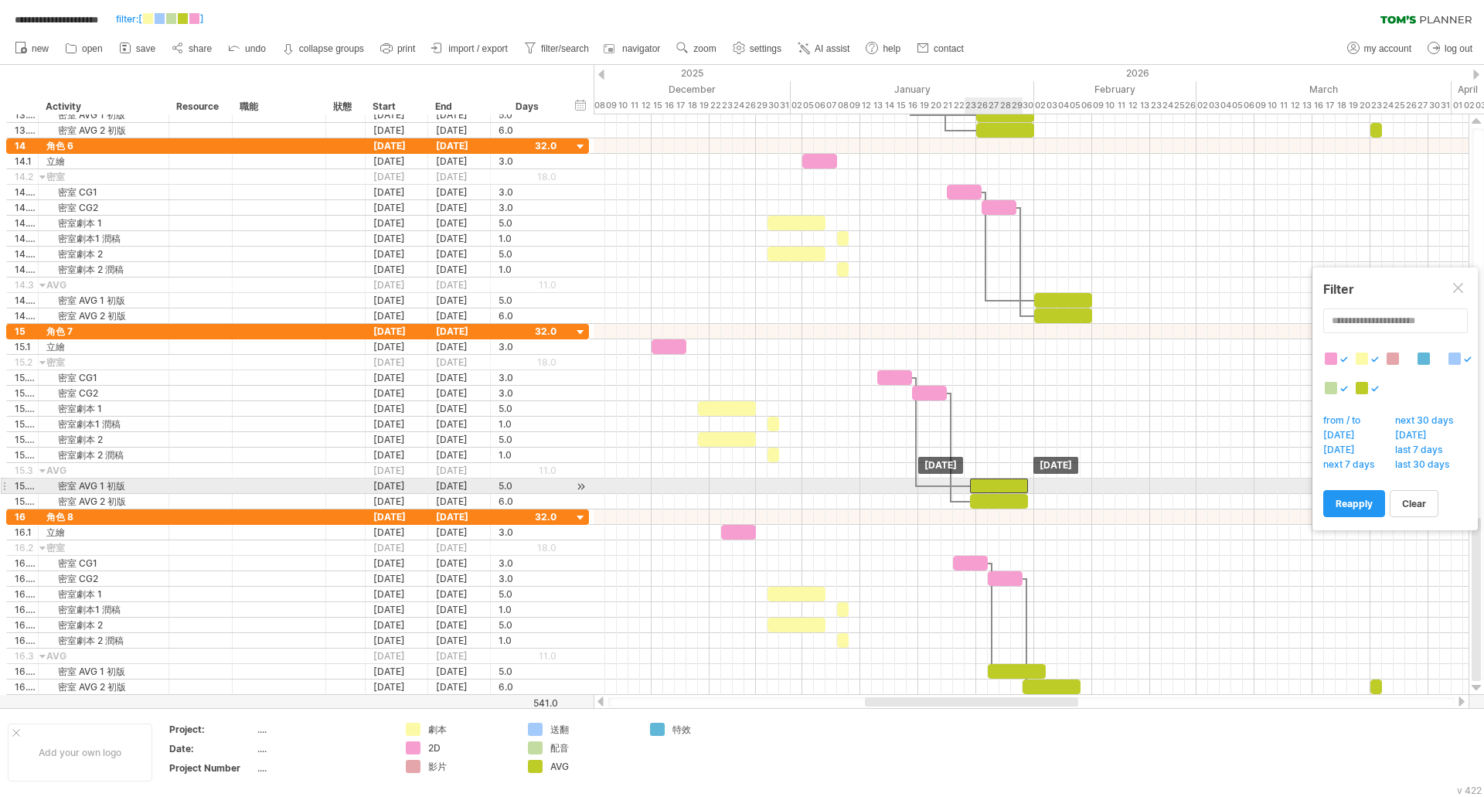
drag, startPoint x: 969, startPoint y: 481, endPoint x: 1001, endPoint y: 485, distance: 32.0
click at [1001, 485] on div at bounding box center [999, 485] width 58 height 15
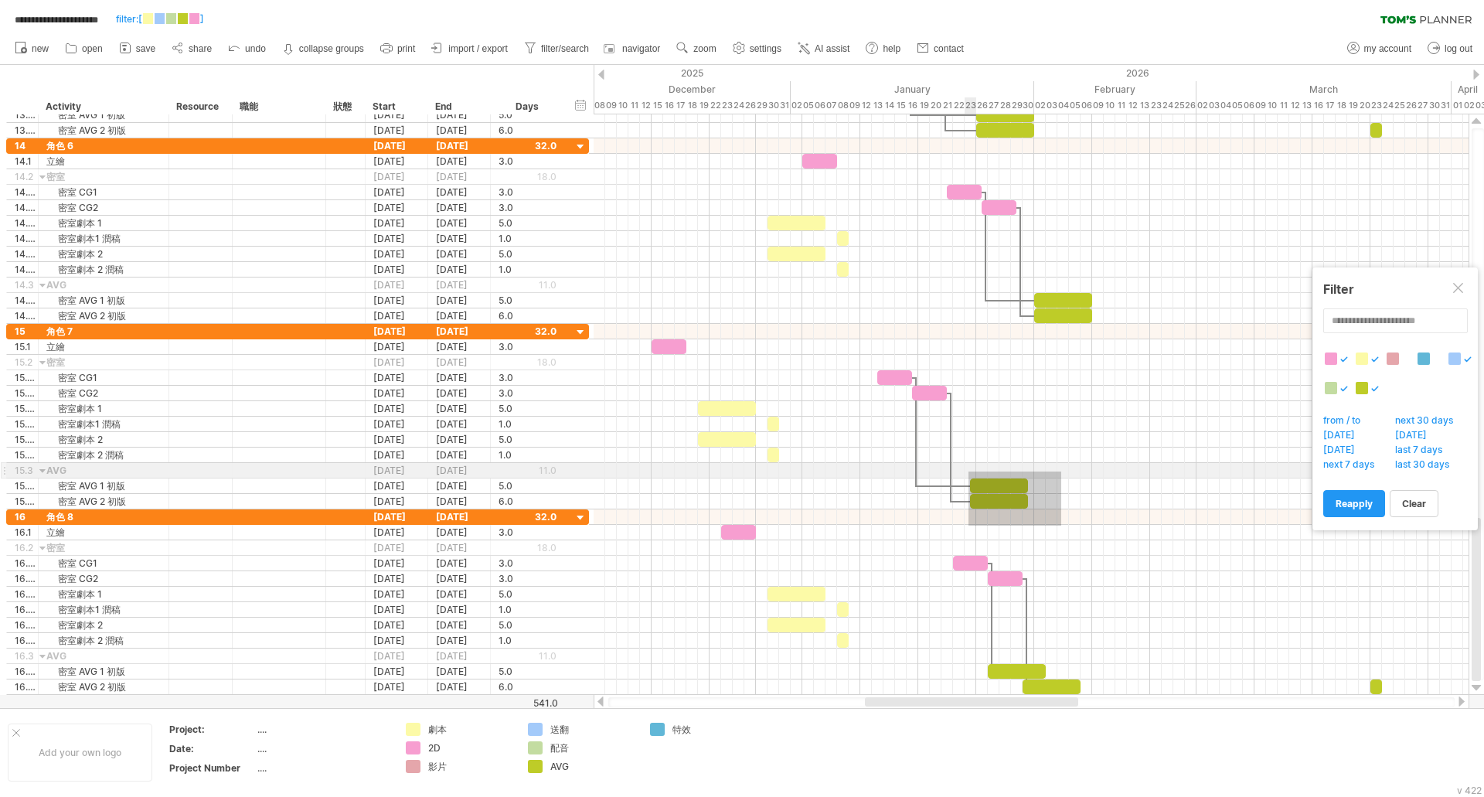
drag, startPoint x: 983, startPoint y: 474, endPoint x: 961, endPoint y: 468, distance: 22.5
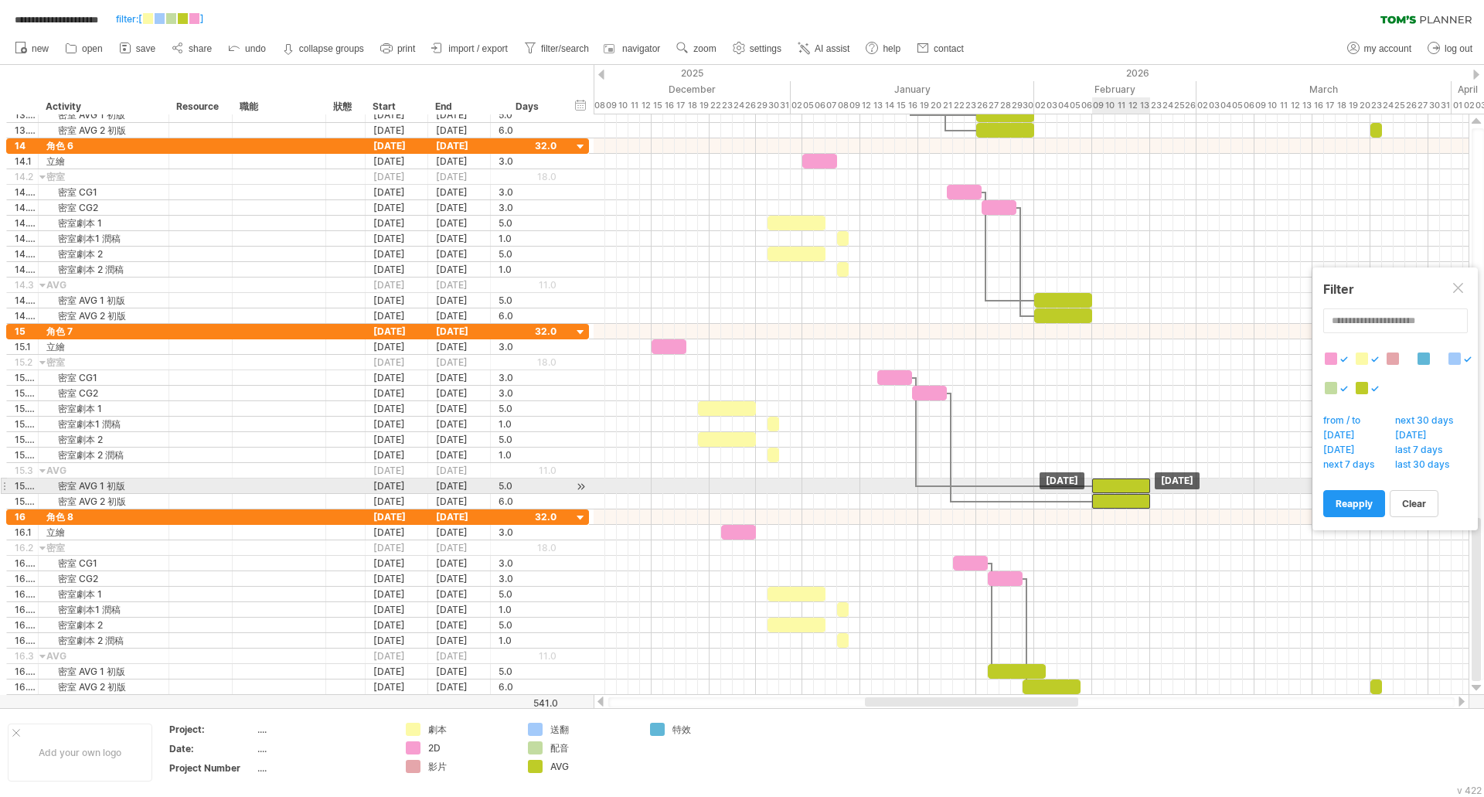
drag, startPoint x: 1004, startPoint y: 485, endPoint x: 1125, endPoint y: 485, distance: 121.3
click at [1125, 485] on div at bounding box center [1121, 485] width 58 height 15
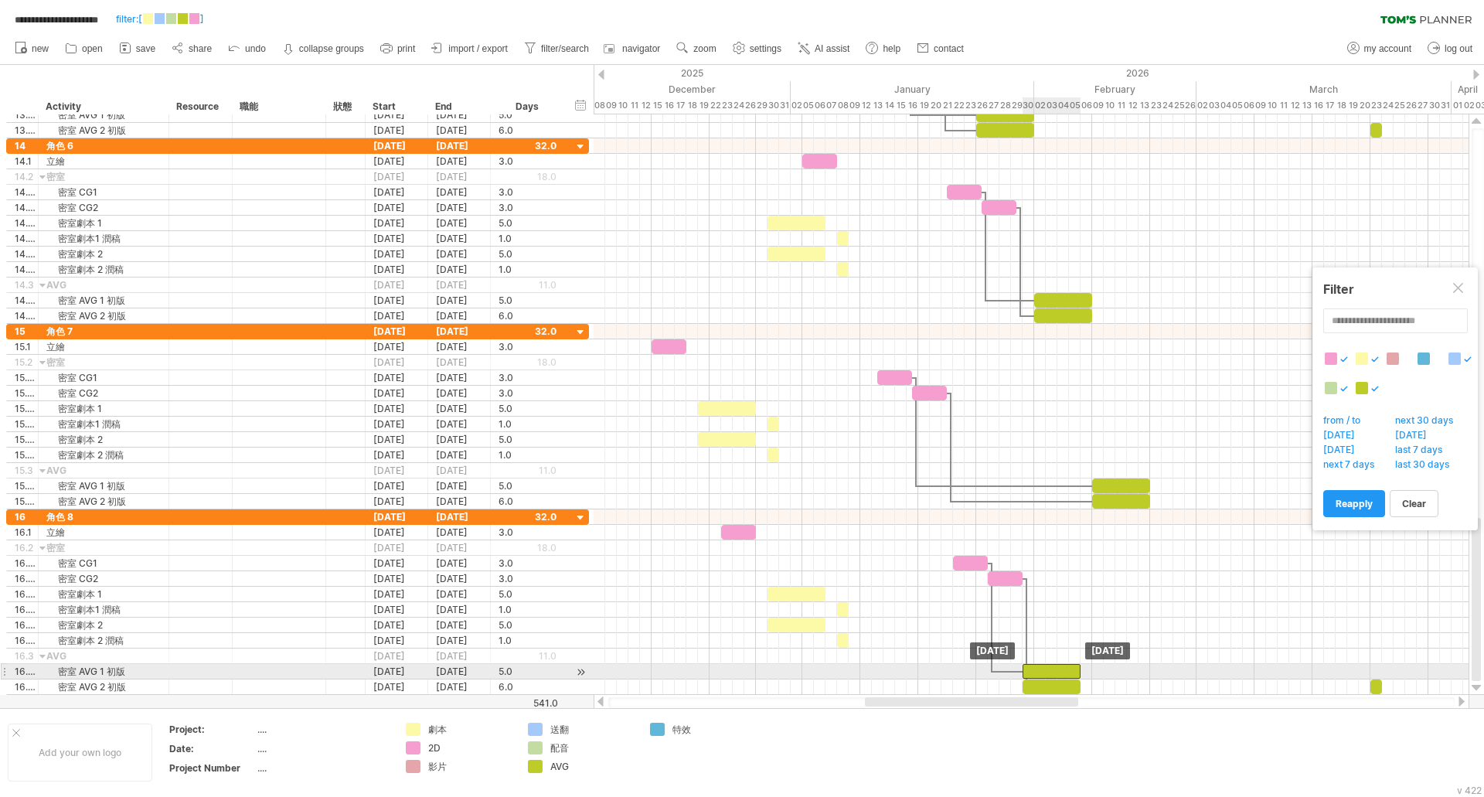
drag, startPoint x: 1029, startPoint y: 670, endPoint x: 1063, endPoint y: 670, distance: 34.0
click at [1063, 670] on div at bounding box center [1051, 671] width 58 height 15
drag, startPoint x: 1117, startPoint y: 693, endPoint x: 1046, endPoint y: 662, distance: 77.5
drag, startPoint x: 1092, startPoint y: 673, endPoint x: 1188, endPoint y: 673, distance: 95.8
click at [1188, 673] on div at bounding box center [1179, 671] width 58 height 15
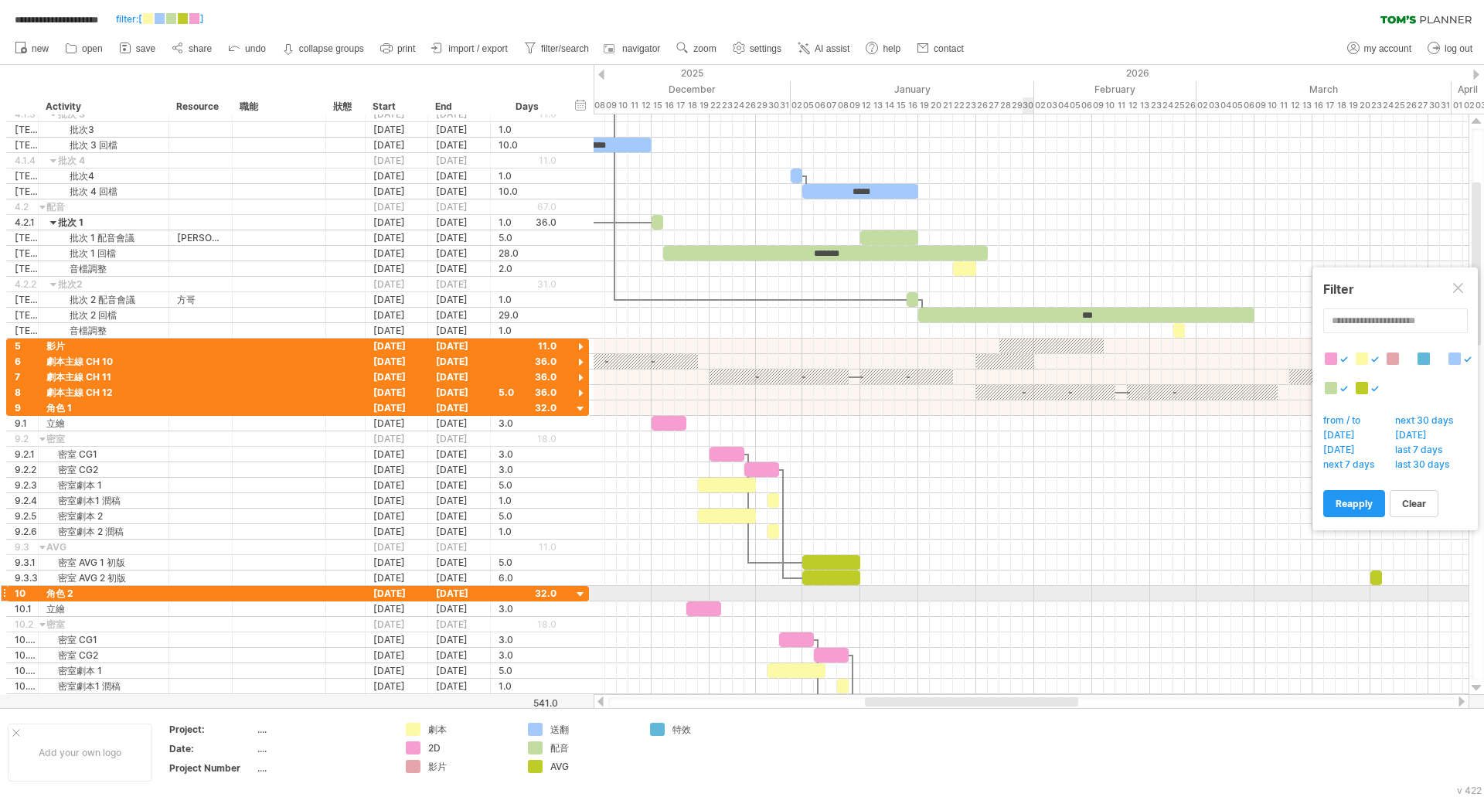
scroll to position [1, 0]
click at [320, 40] on link "collapse groups expand groups" at bounding box center [323, 49] width 90 height 20
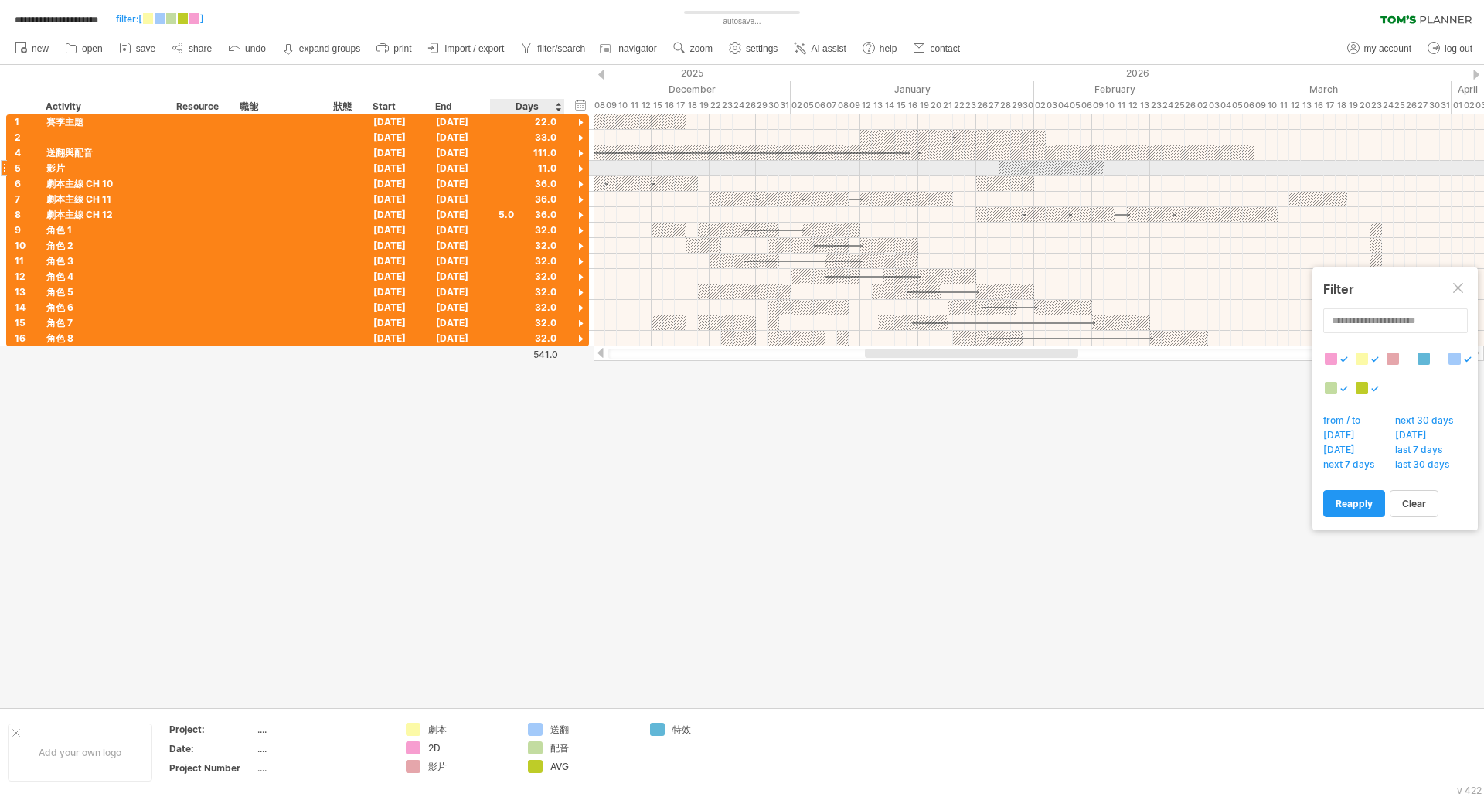
click at [583, 171] on div at bounding box center [580, 169] width 15 height 15
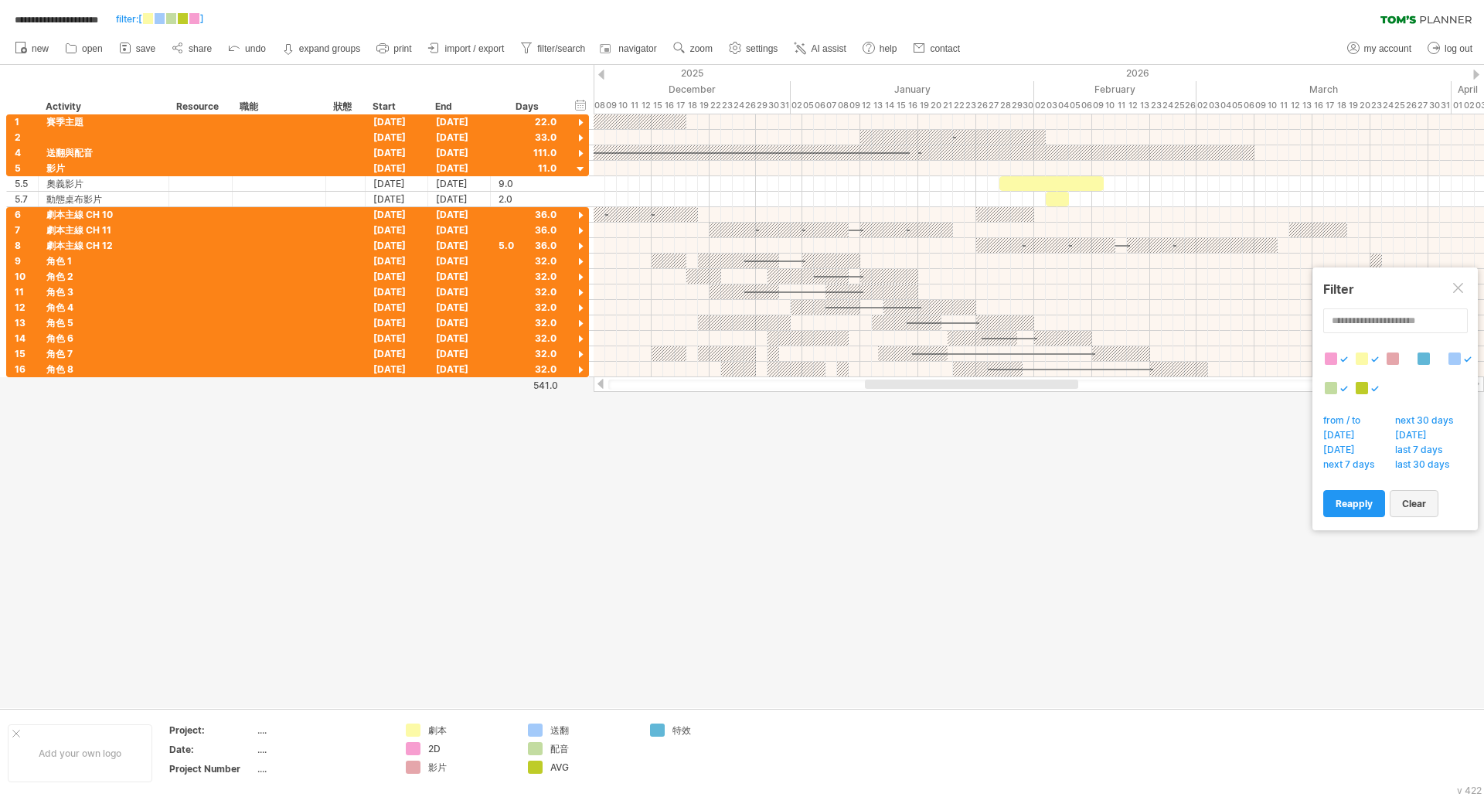
click at [1410, 505] on span "clear" at bounding box center [1414, 504] width 24 height 12
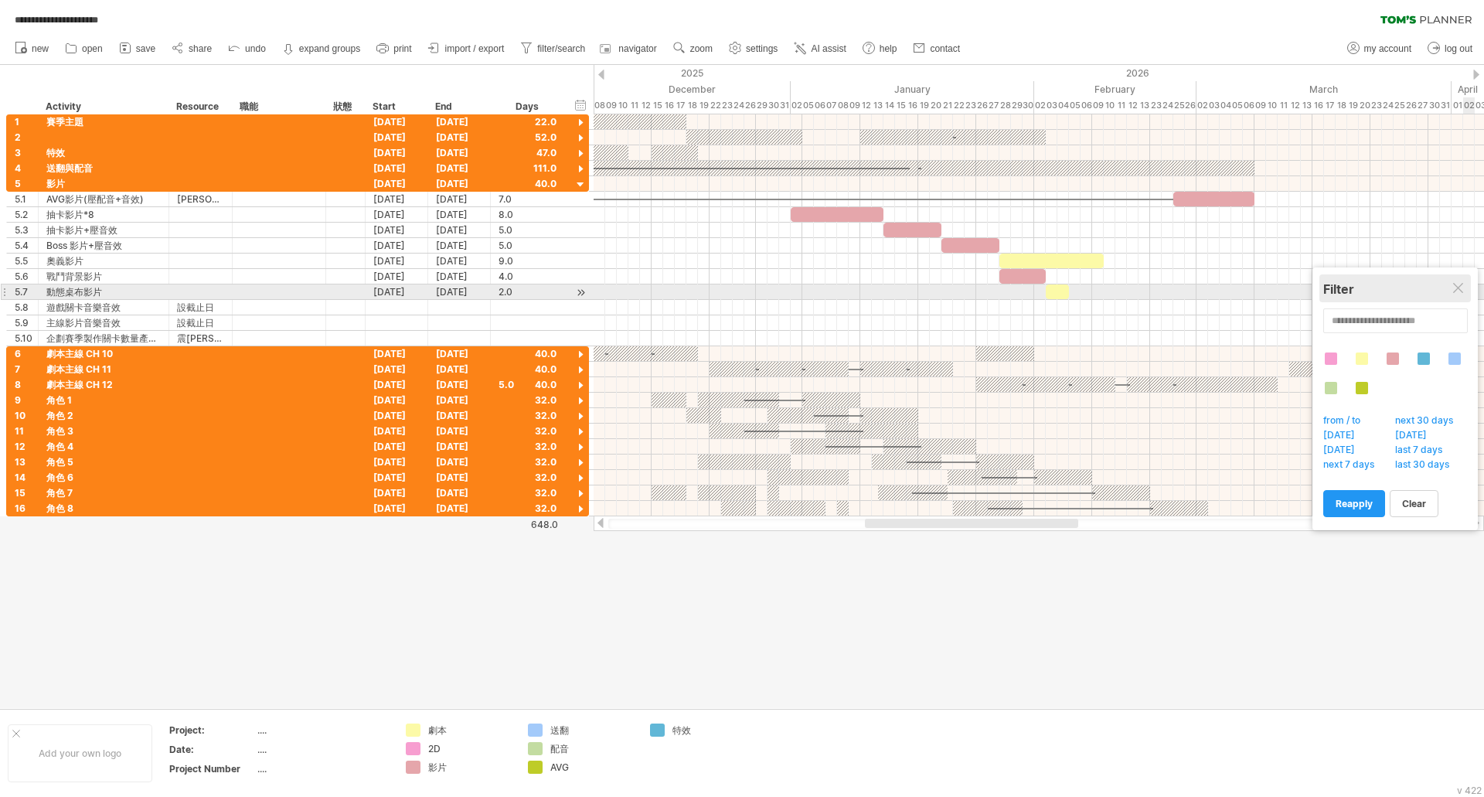
click at [1467, 291] on div "Filter" at bounding box center [1395, 288] width 144 height 28
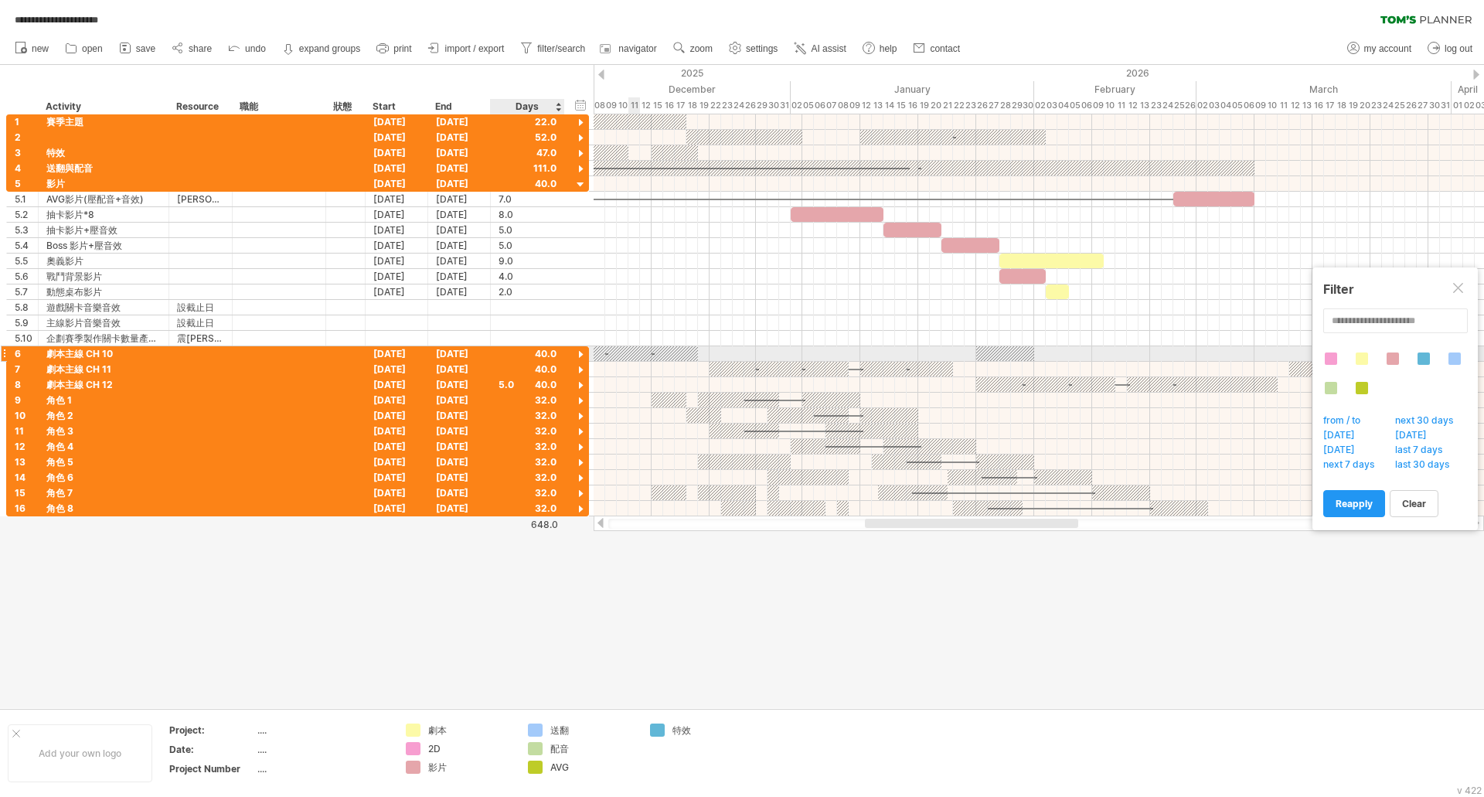
click at [581, 356] on div at bounding box center [580, 355] width 15 height 15
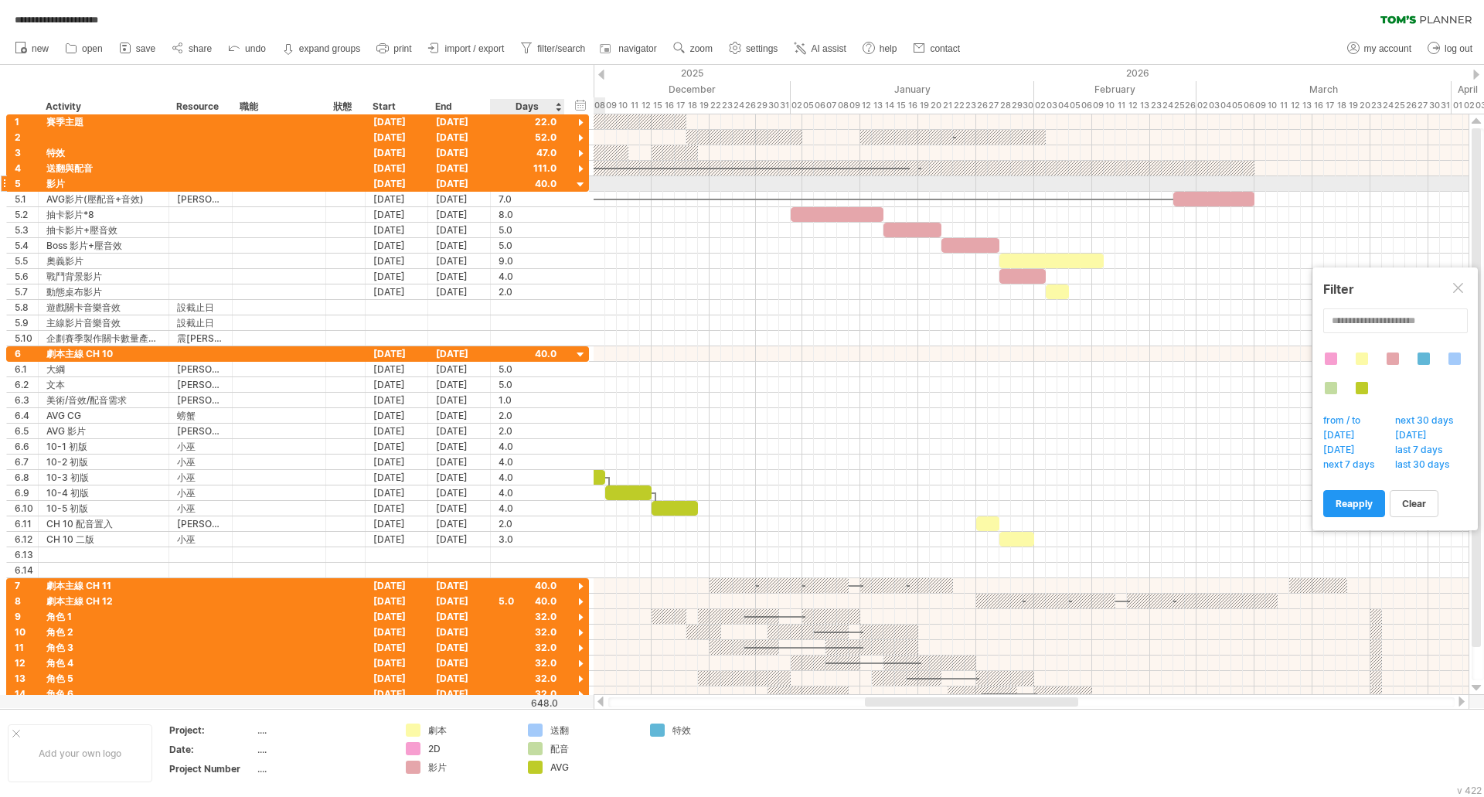
click at [580, 183] on div at bounding box center [580, 185] width 15 height 15
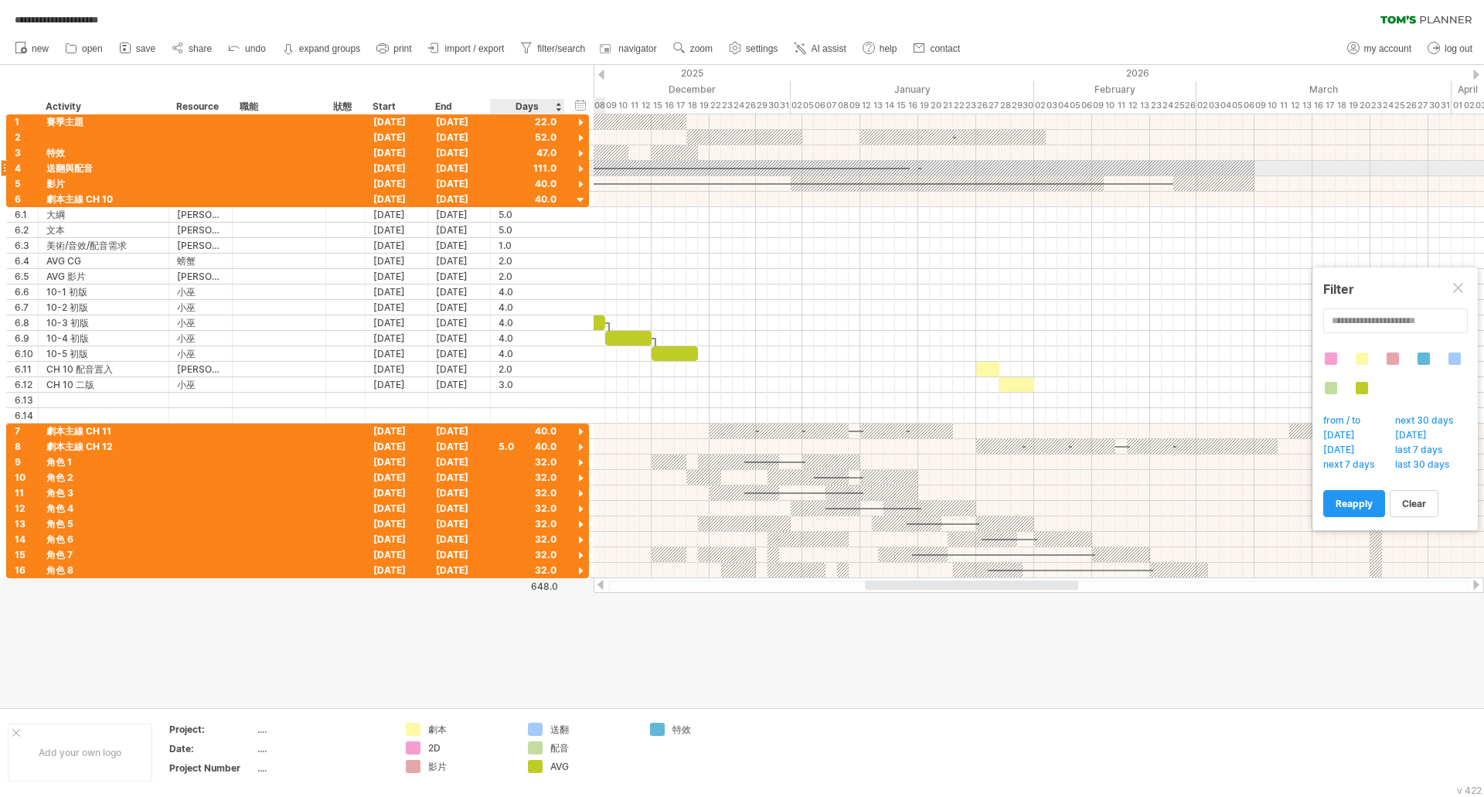
click at [579, 169] on div at bounding box center [580, 169] width 15 height 15
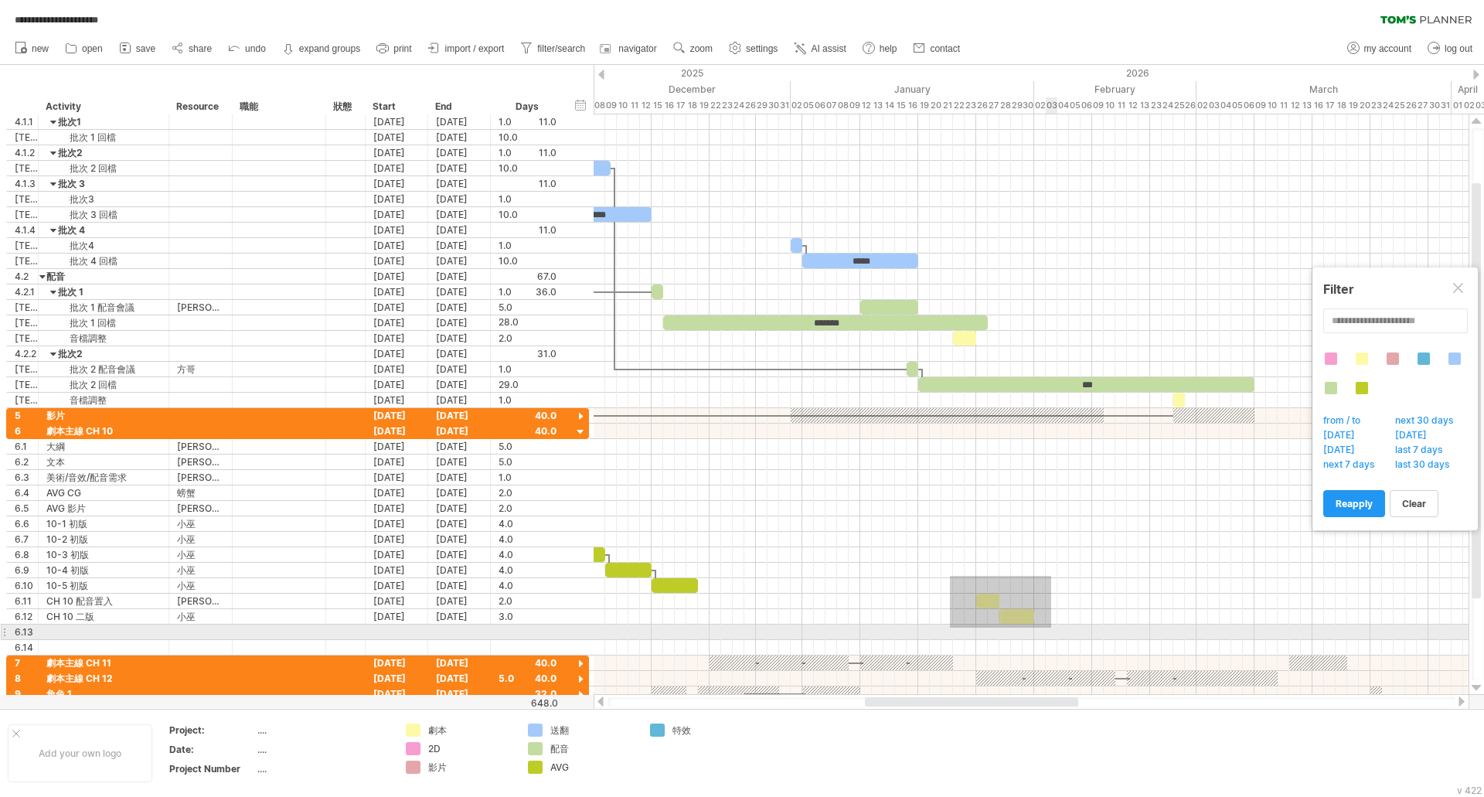
drag, startPoint x: 950, startPoint y: 576, endPoint x: 995, endPoint y: 598, distance: 50.1
click at [1052, 627] on div at bounding box center [1030, 539] width 875 height 232
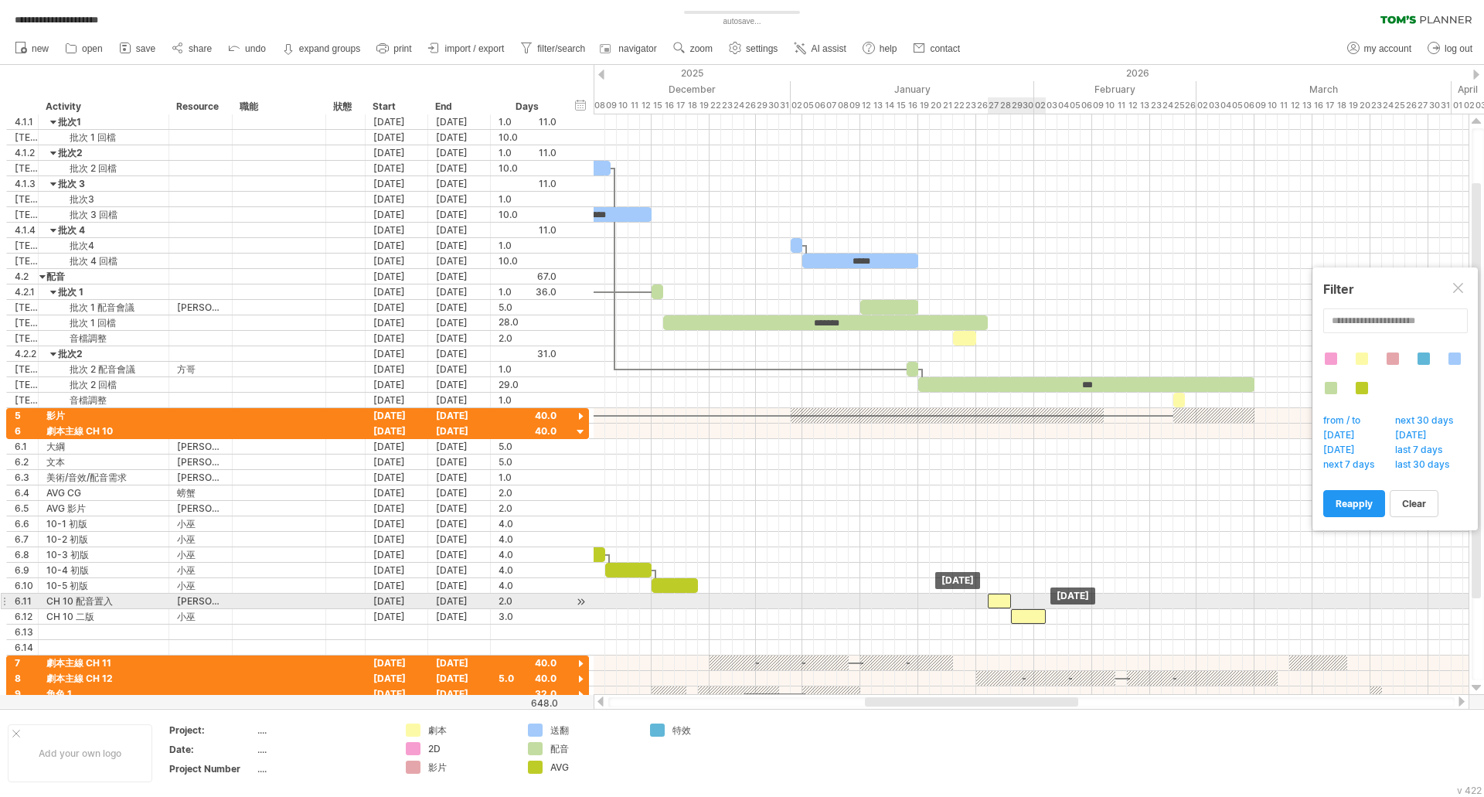
drag, startPoint x: 992, startPoint y: 597, endPoint x: 1006, endPoint y: 598, distance: 13.9
click at [1006, 598] on div at bounding box center [999, 600] width 23 height 15
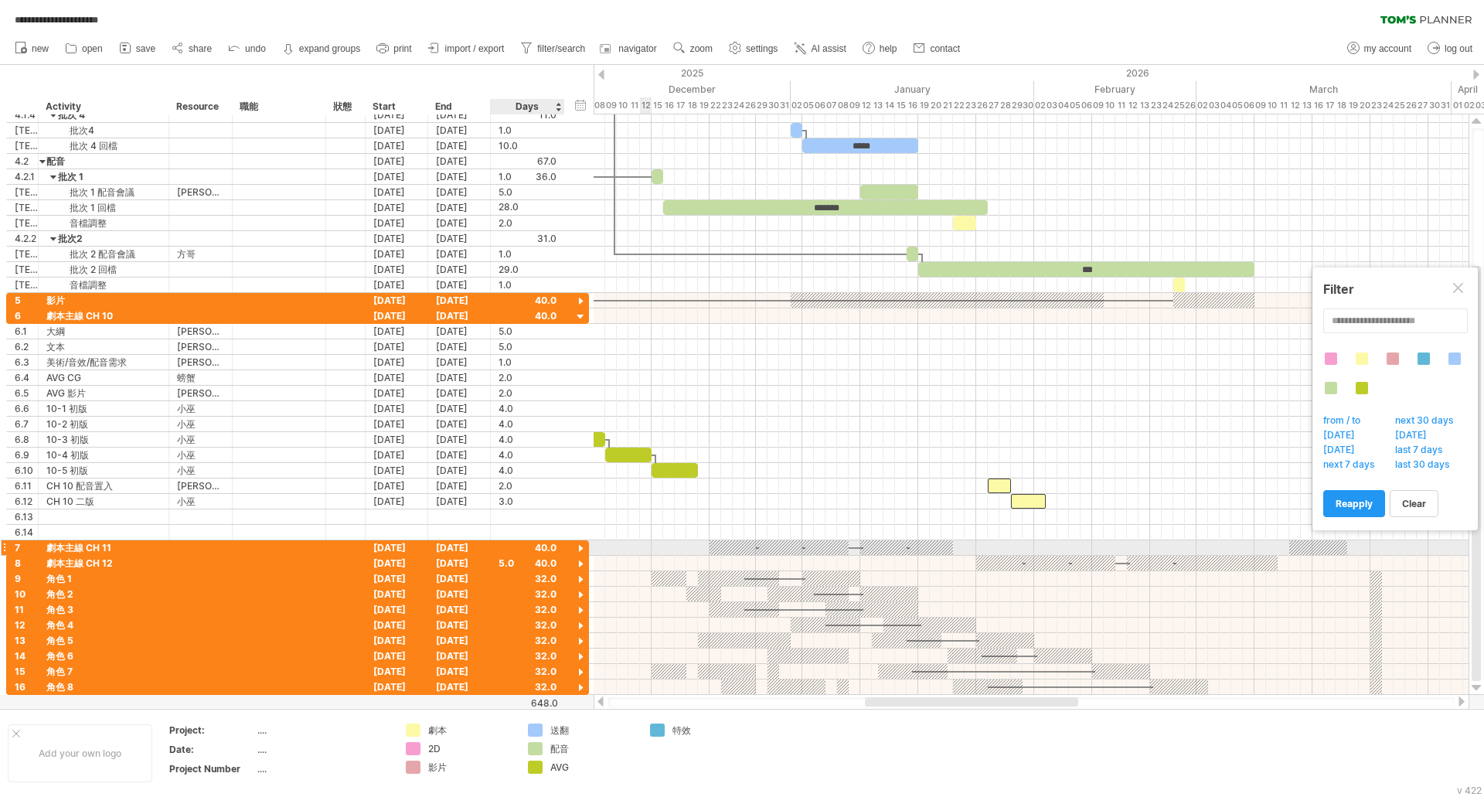
click at [584, 546] on div at bounding box center [580, 549] width 15 height 15
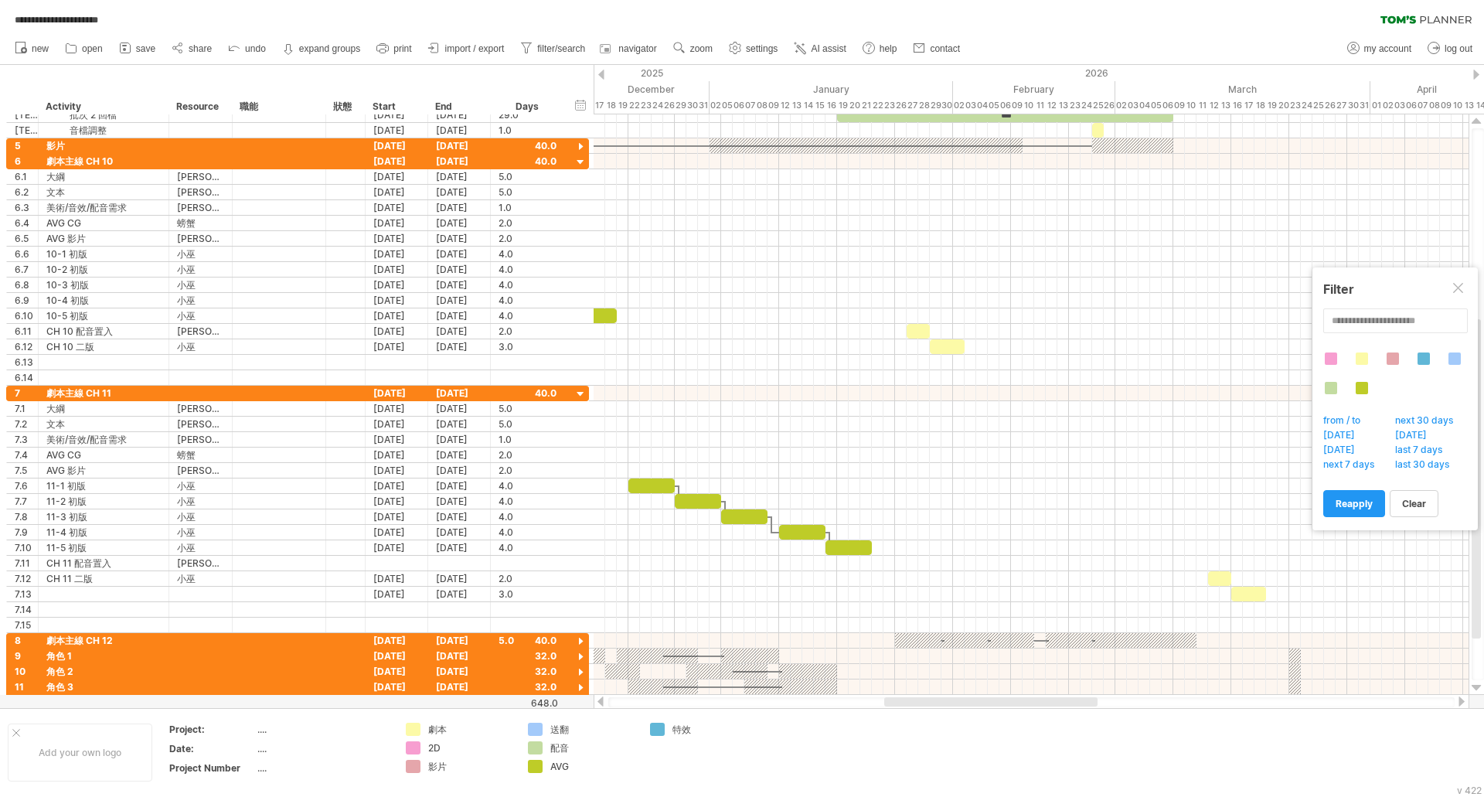
drag, startPoint x: 880, startPoint y: 703, endPoint x: 901, endPoint y: 702, distance: 20.9
click at [901, 702] on div at bounding box center [990, 701] width 213 height 9
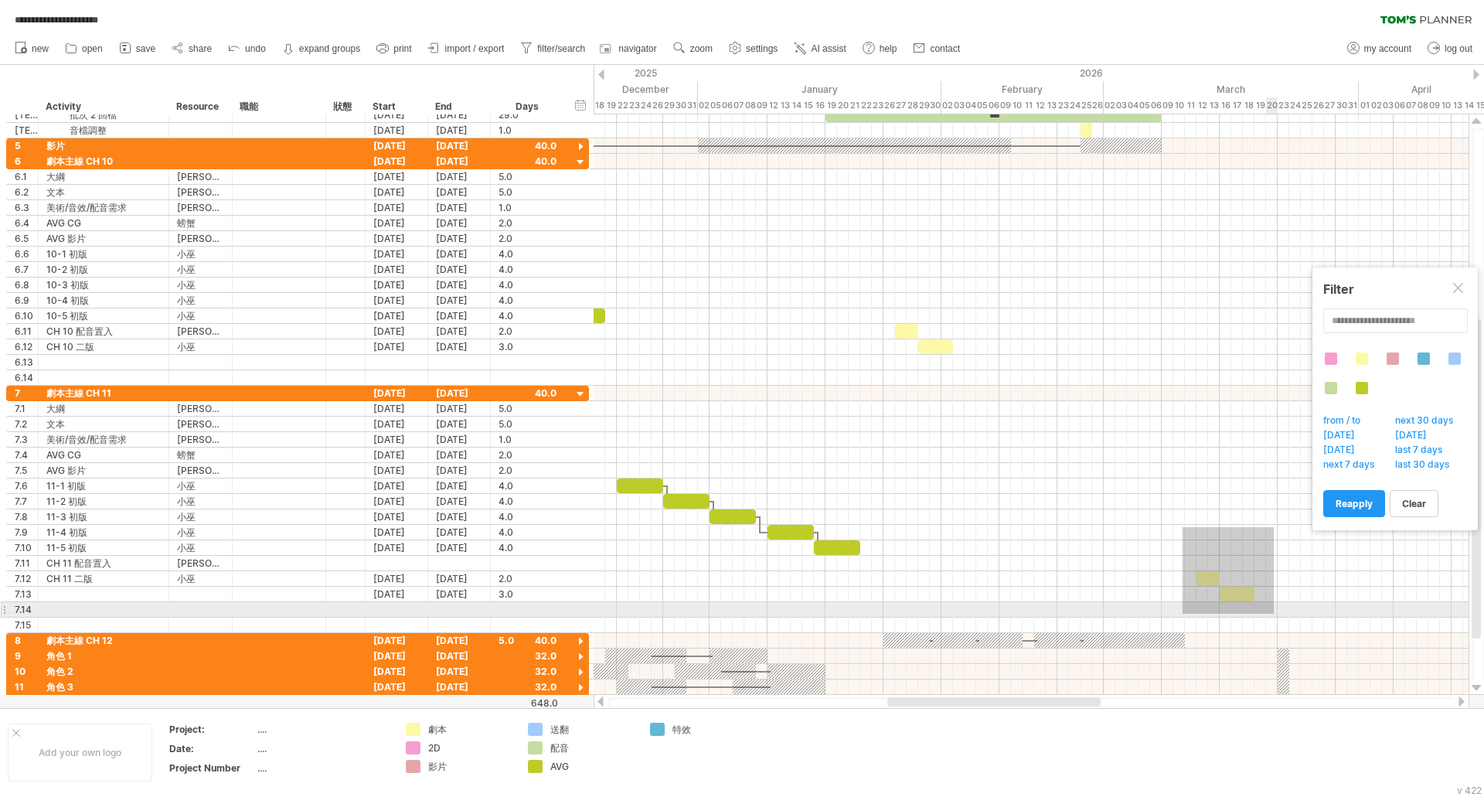
drag, startPoint x: 1182, startPoint y: 529, endPoint x: 1274, endPoint y: 614, distance: 124.1
click at [1274, 614] on div at bounding box center [1030, 509] width 875 height 247
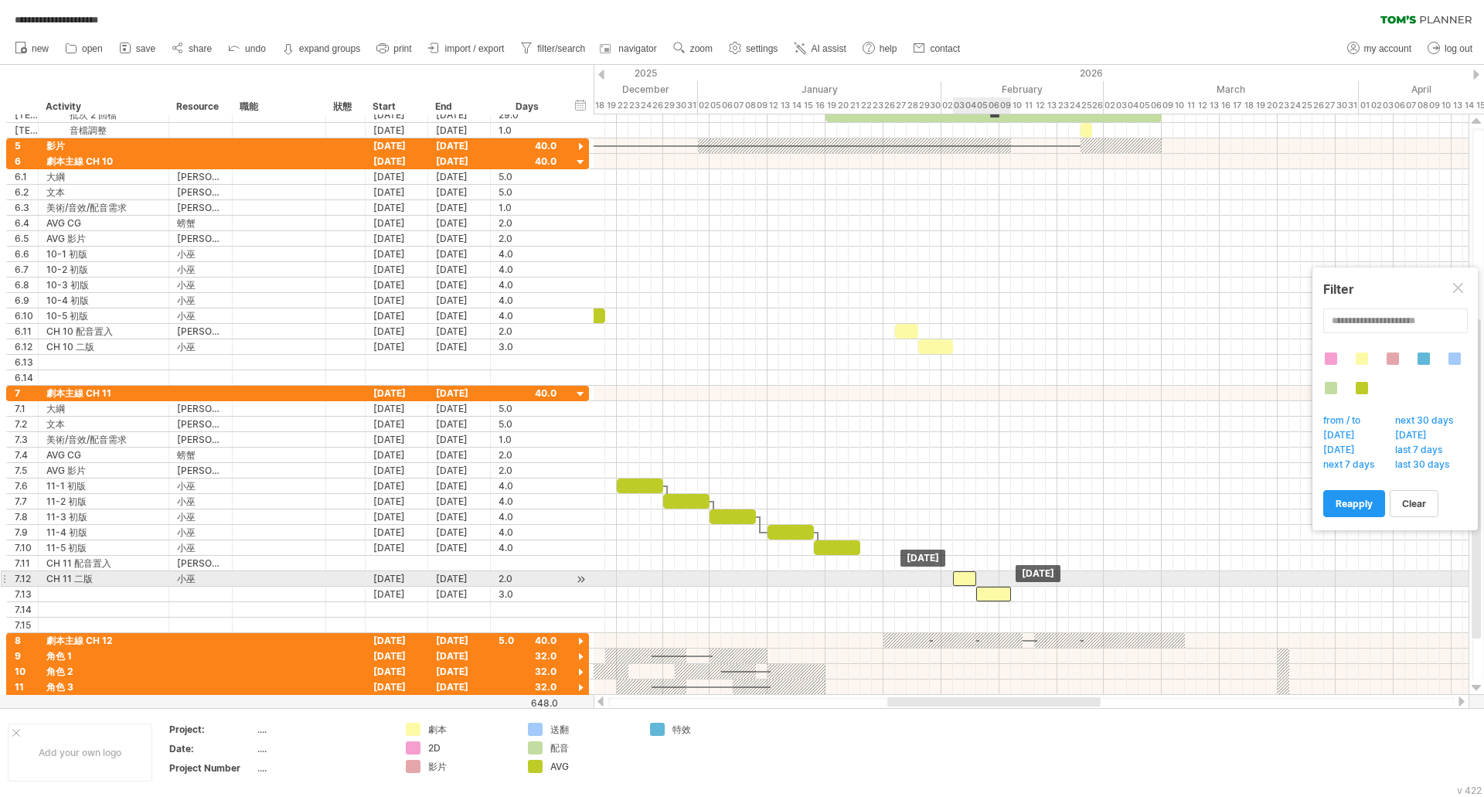
drag, startPoint x: 1150, startPoint y: 573, endPoint x: 961, endPoint y: 576, distance: 188.6
click at [961, 576] on div at bounding box center [964, 578] width 23 height 15
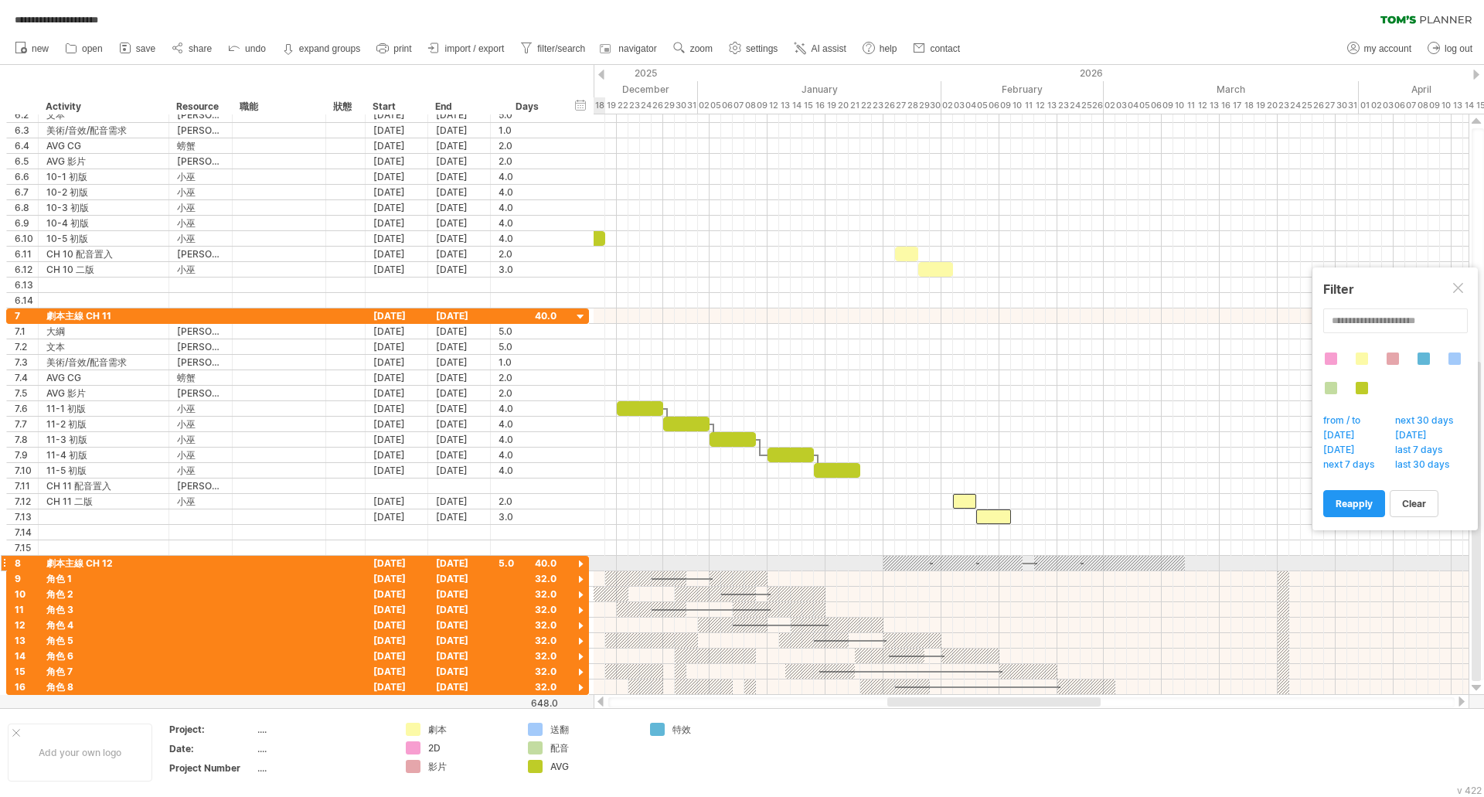
click at [581, 567] on div at bounding box center [580, 564] width 15 height 15
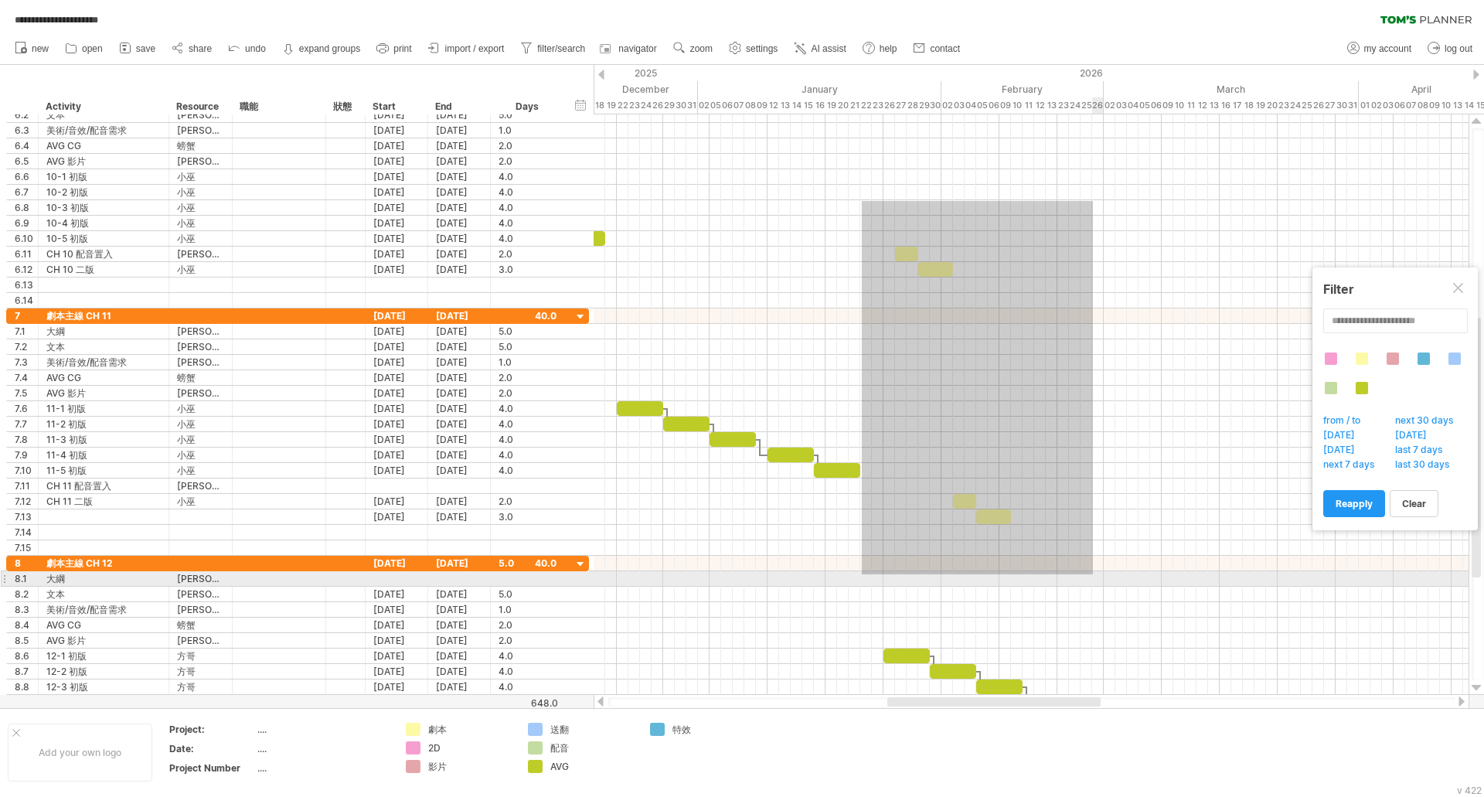
drag, startPoint x: 862, startPoint y: 201, endPoint x: 1093, endPoint y: 574, distance: 439.0
click at [1093, 574] on div at bounding box center [1030, 408] width 875 height 603
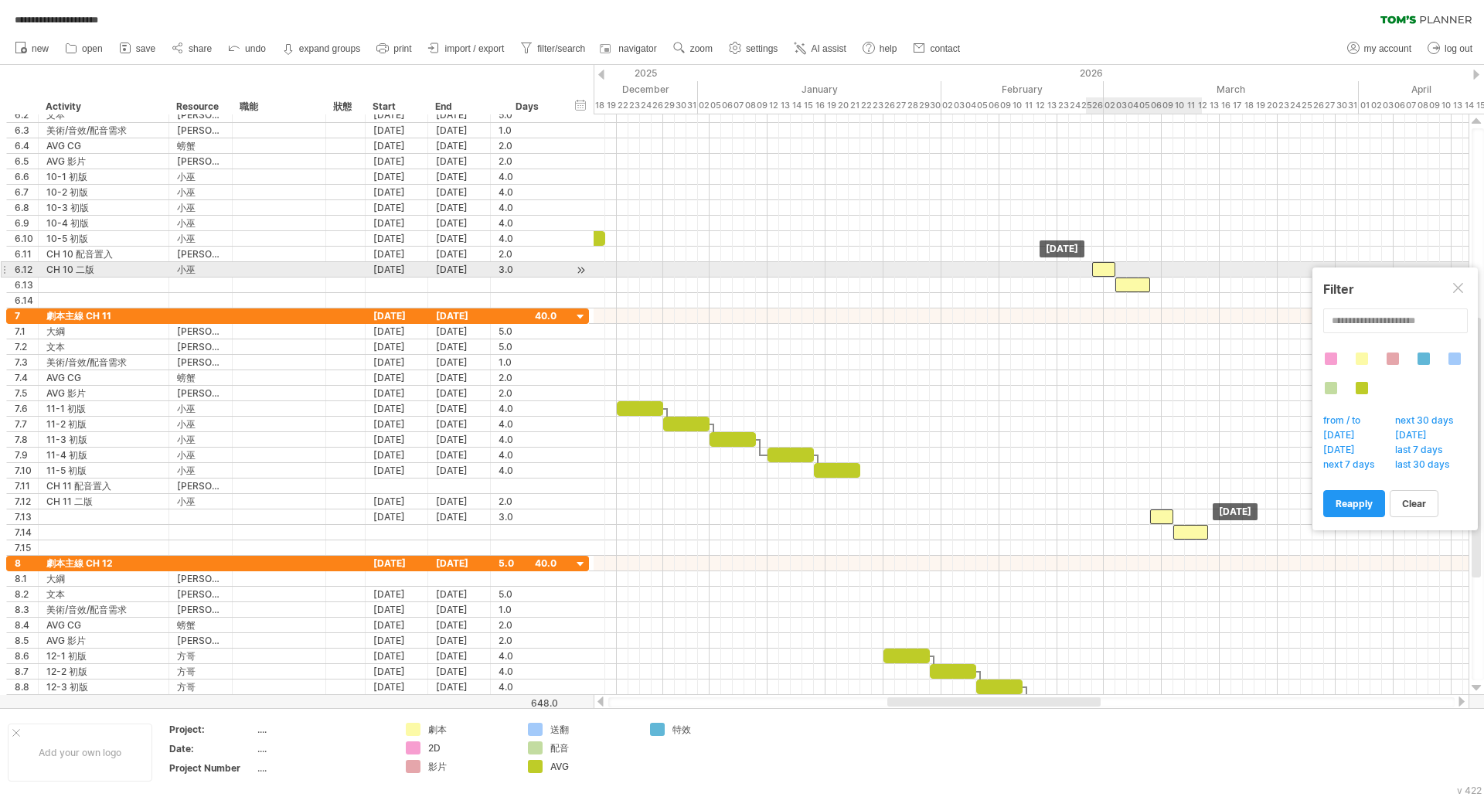
drag, startPoint x: 900, startPoint y: 255, endPoint x: 1094, endPoint y: 272, distance: 195.5
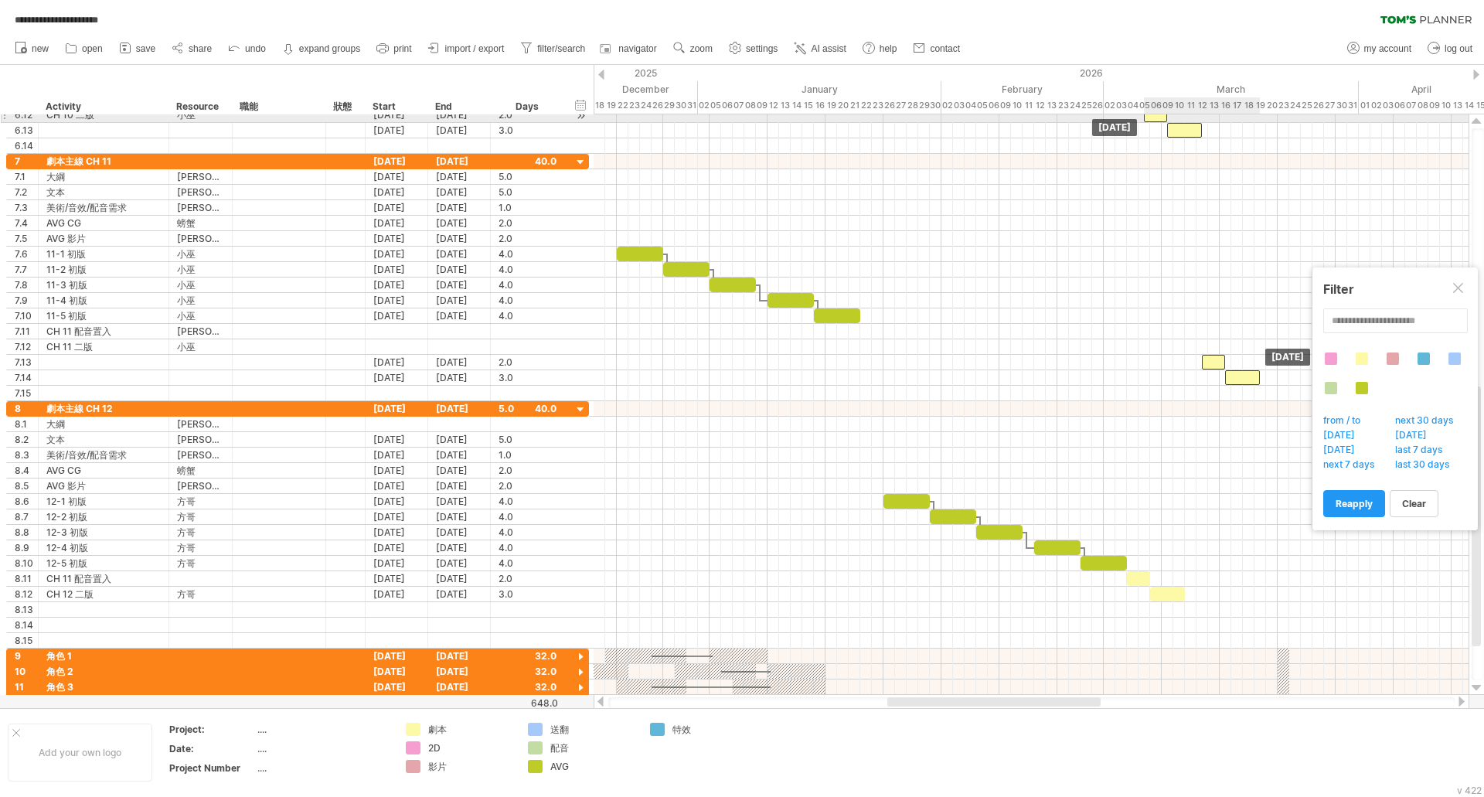
drag, startPoint x: 1105, startPoint y: 118, endPoint x: 1156, endPoint y: 121, distance: 51.1
click at [1156, 121] on div at bounding box center [1155, 114] width 23 height 15
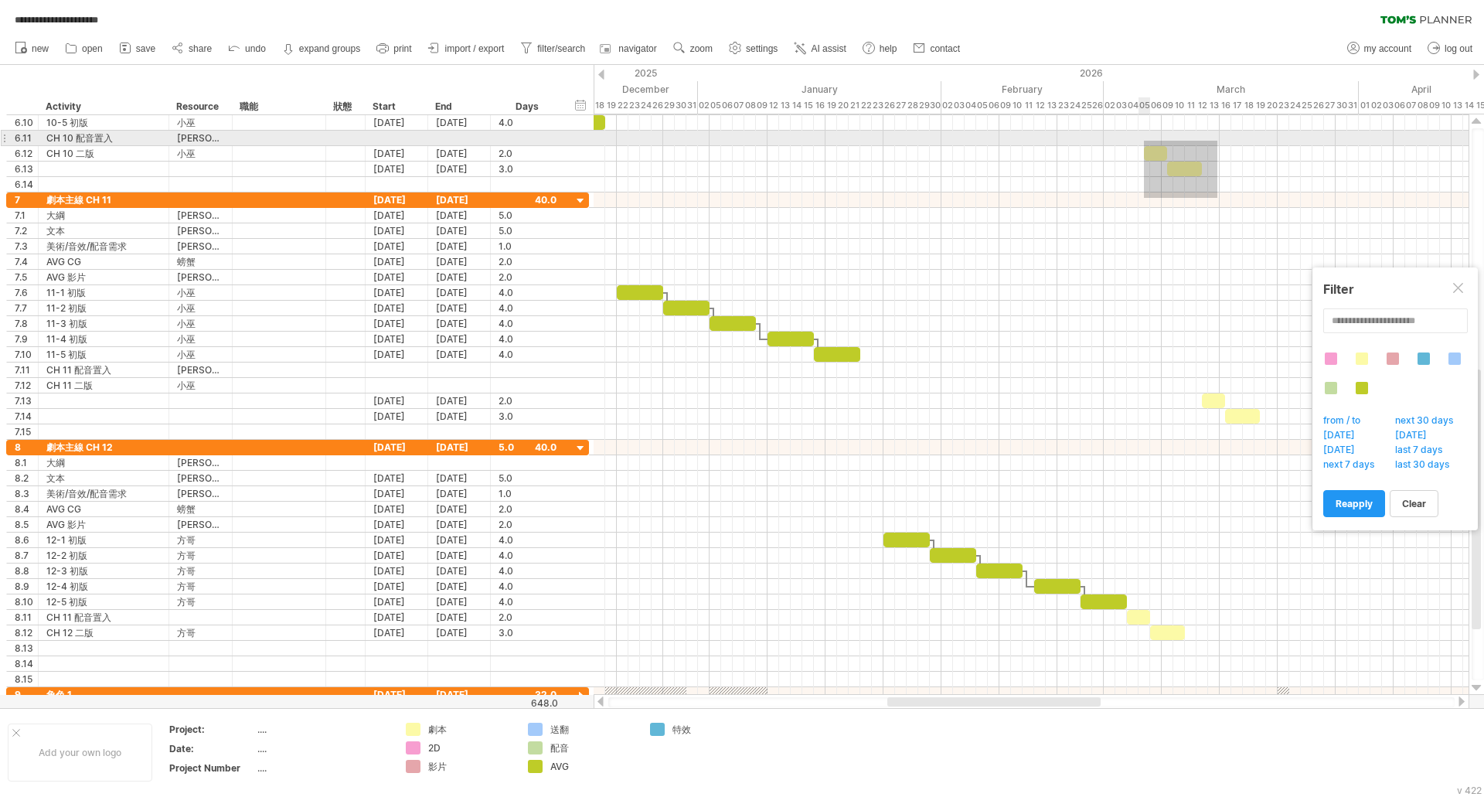
drag, startPoint x: 1217, startPoint y: 197, endPoint x: 1144, endPoint y: 141, distance: 92.6
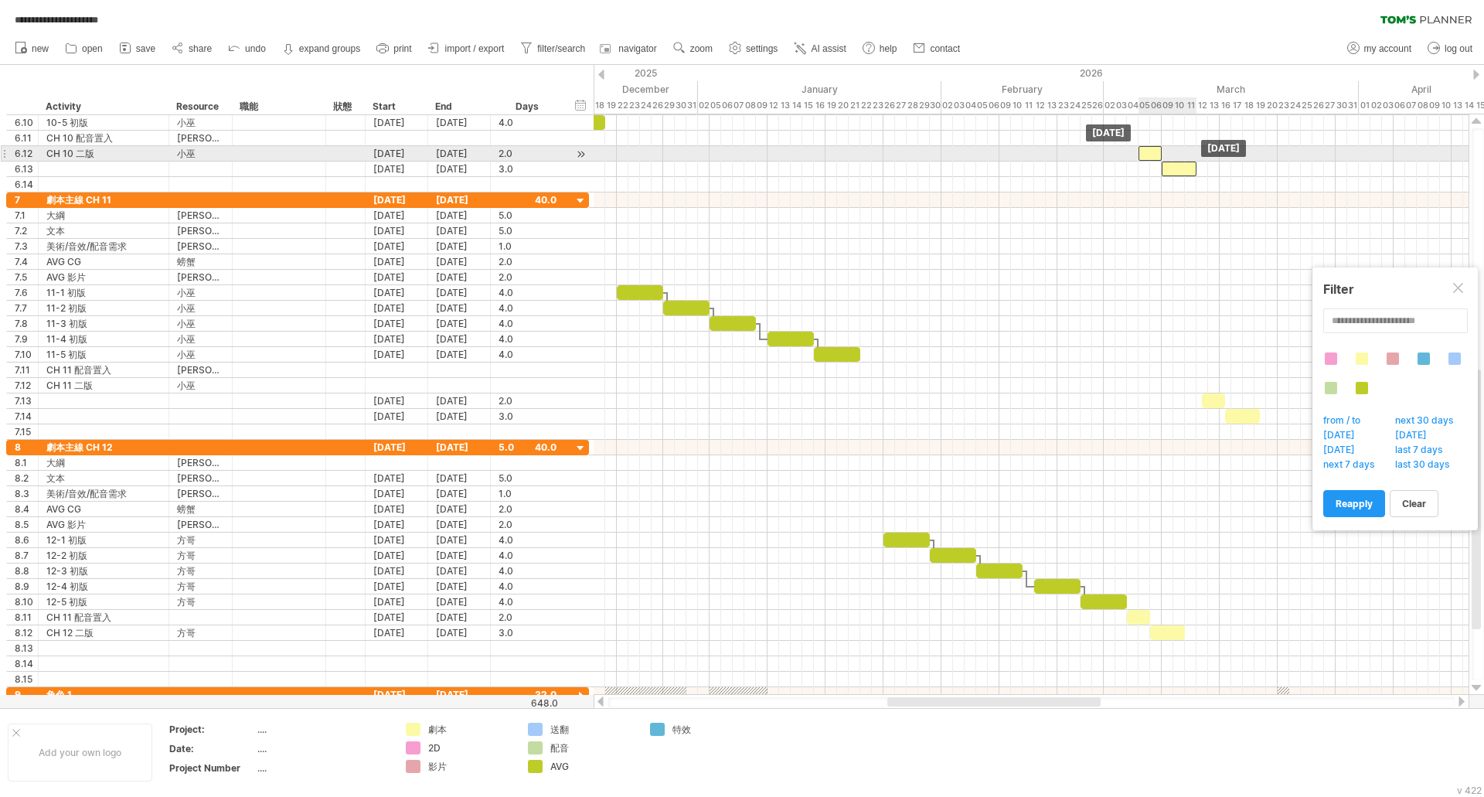
click at [1150, 152] on div at bounding box center [1149, 153] width 23 height 15
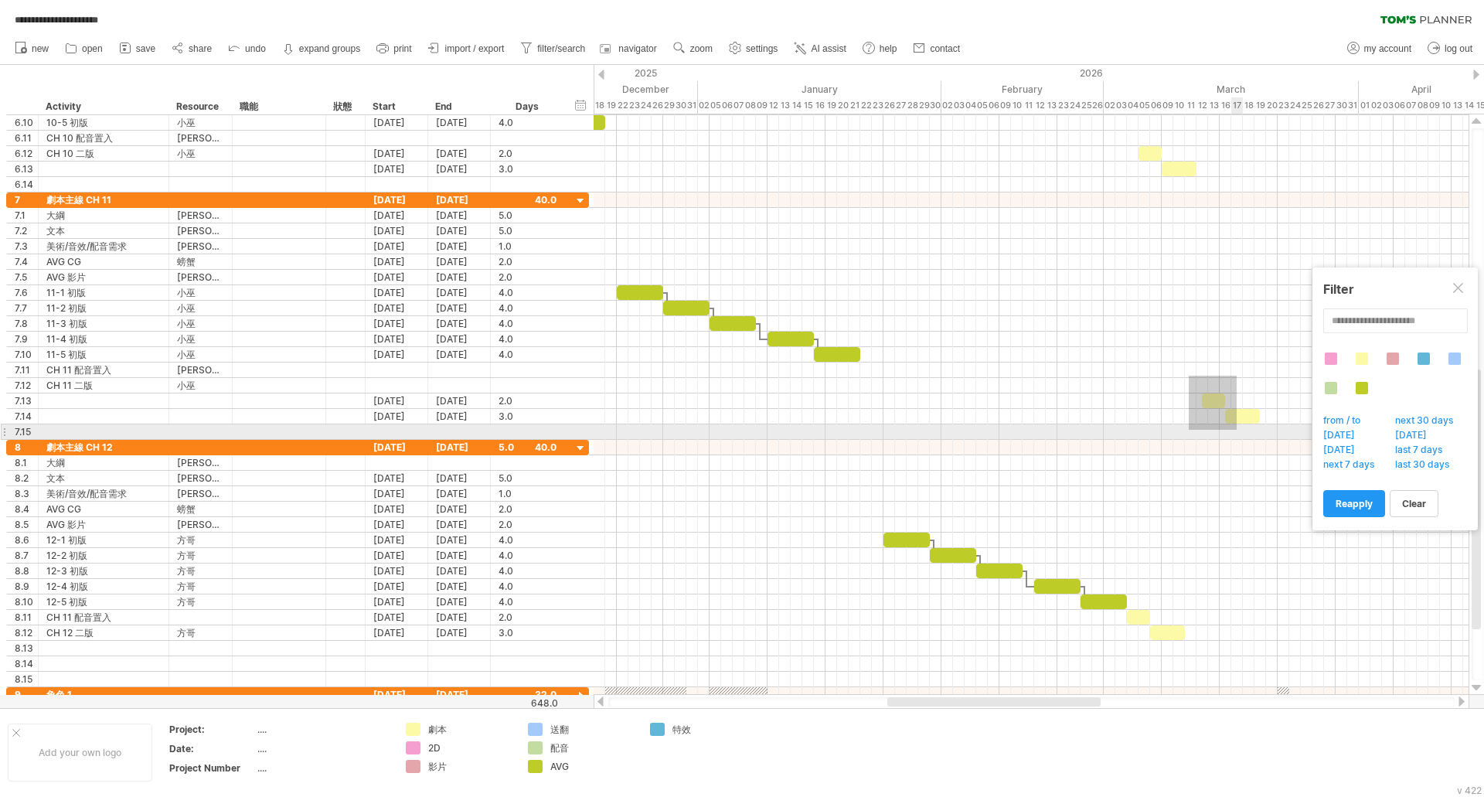
drag, startPoint x: 1189, startPoint y: 376, endPoint x: 1261, endPoint y: 445, distance: 100.6
click at [1263, 447] on div at bounding box center [1030, 401] width 875 height 603
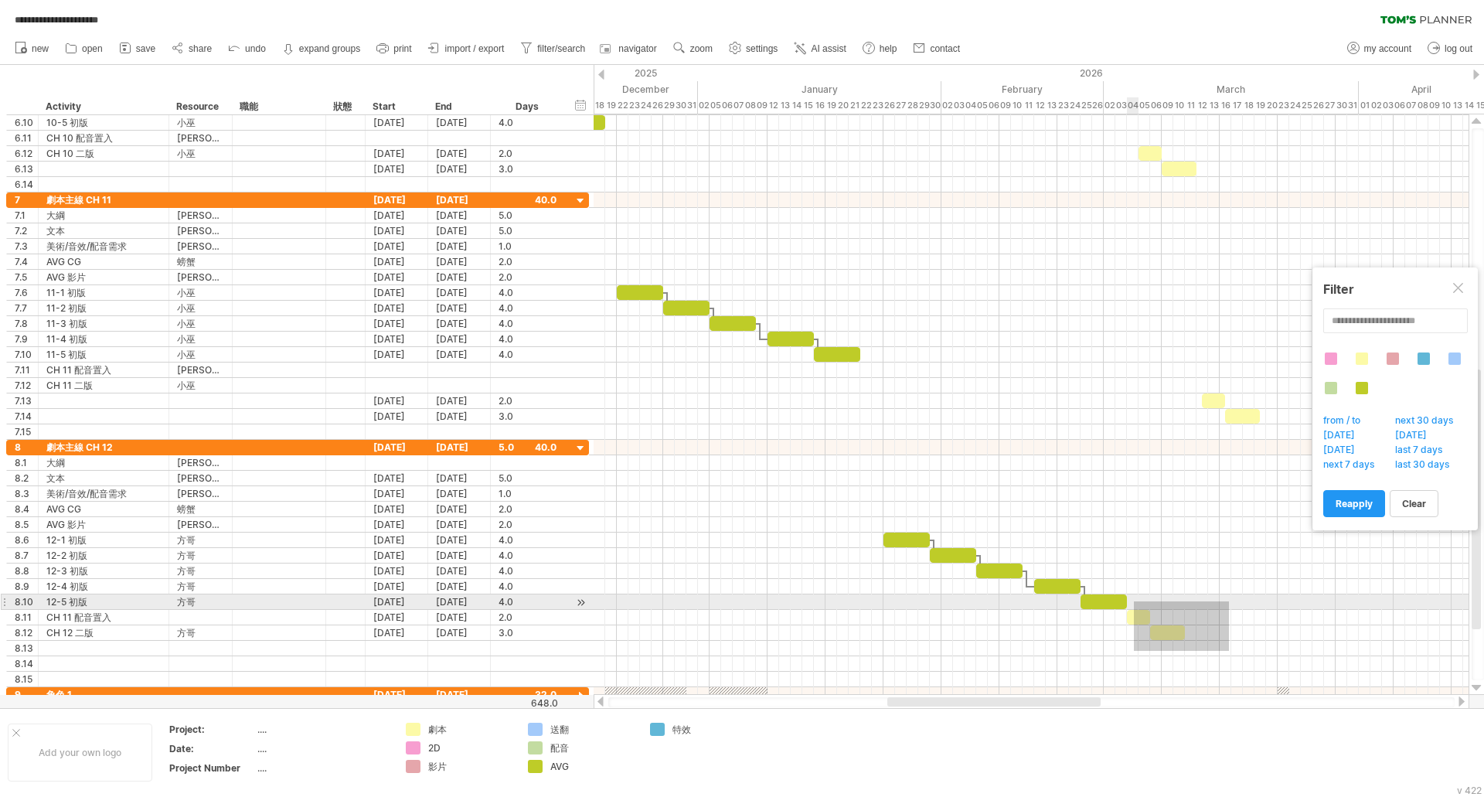
drag, startPoint x: 1209, startPoint y: 644, endPoint x: 1134, endPoint y: 601, distance: 87.2
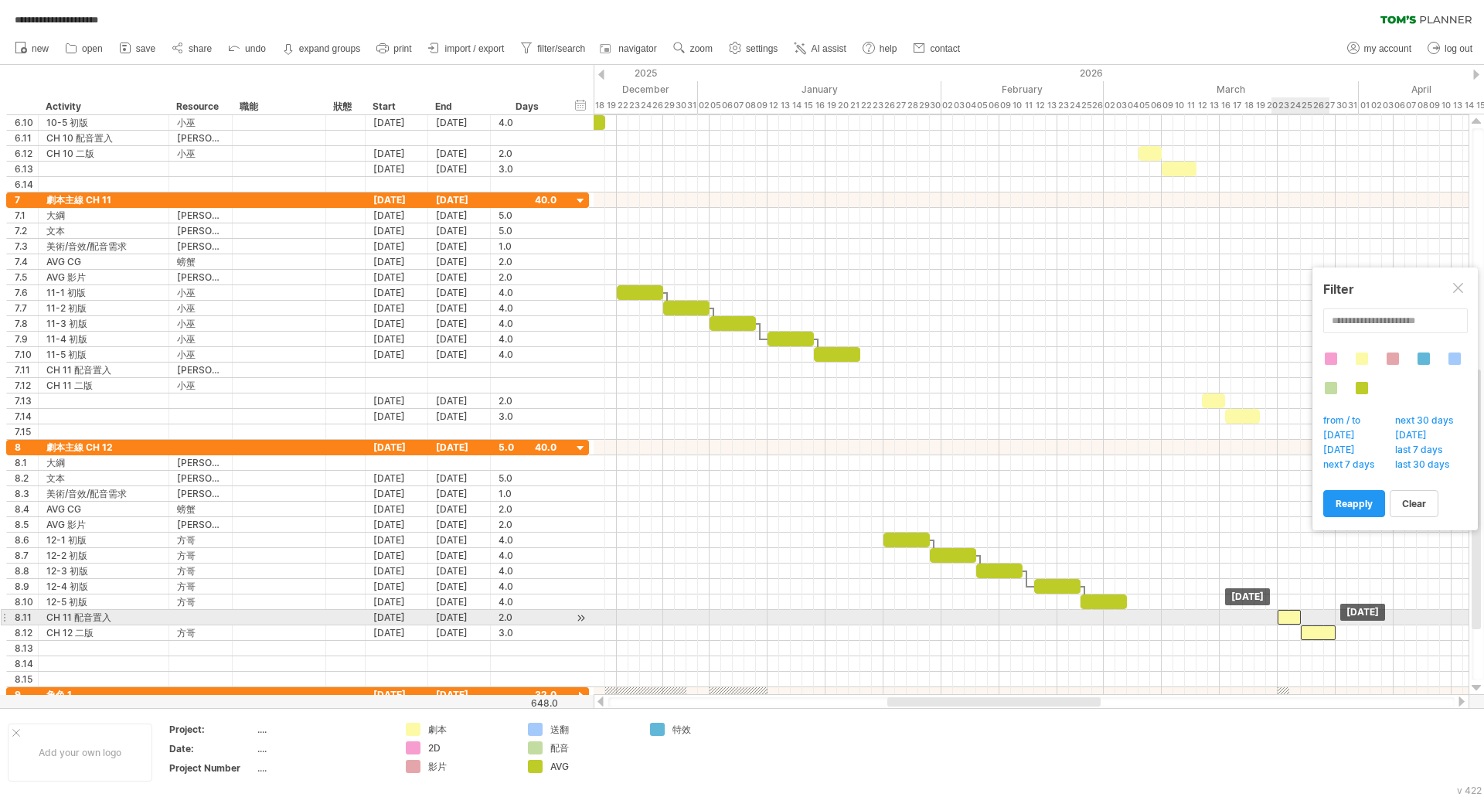
drag, startPoint x: 1142, startPoint y: 614, endPoint x: 1292, endPoint y: 618, distance: 150.0
click at [1292, 618] on div at bounding box center [1288, 617] width 23 height 15
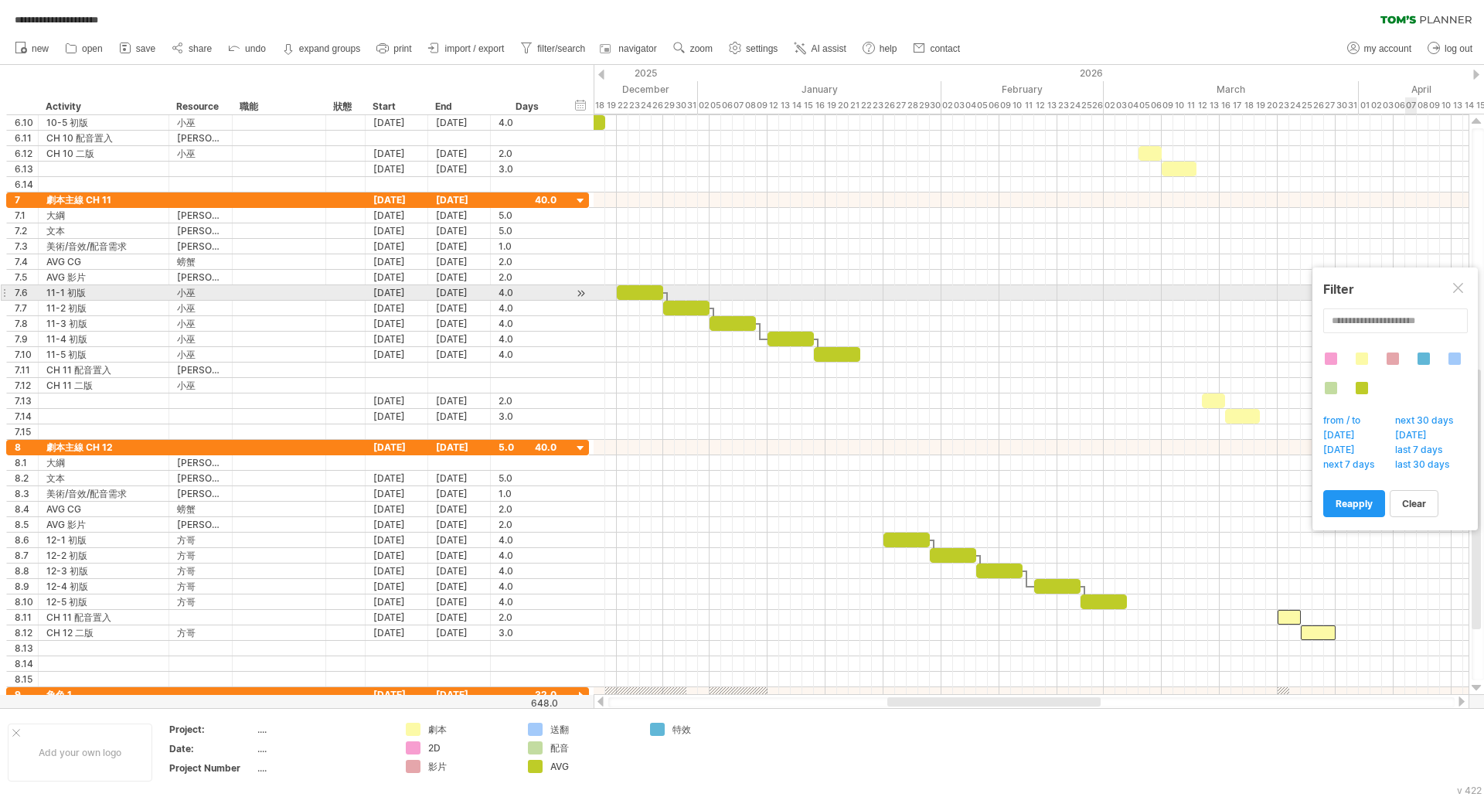
click at [1462, 290] on div at bounding box center [1459, 289] width 12 height 12
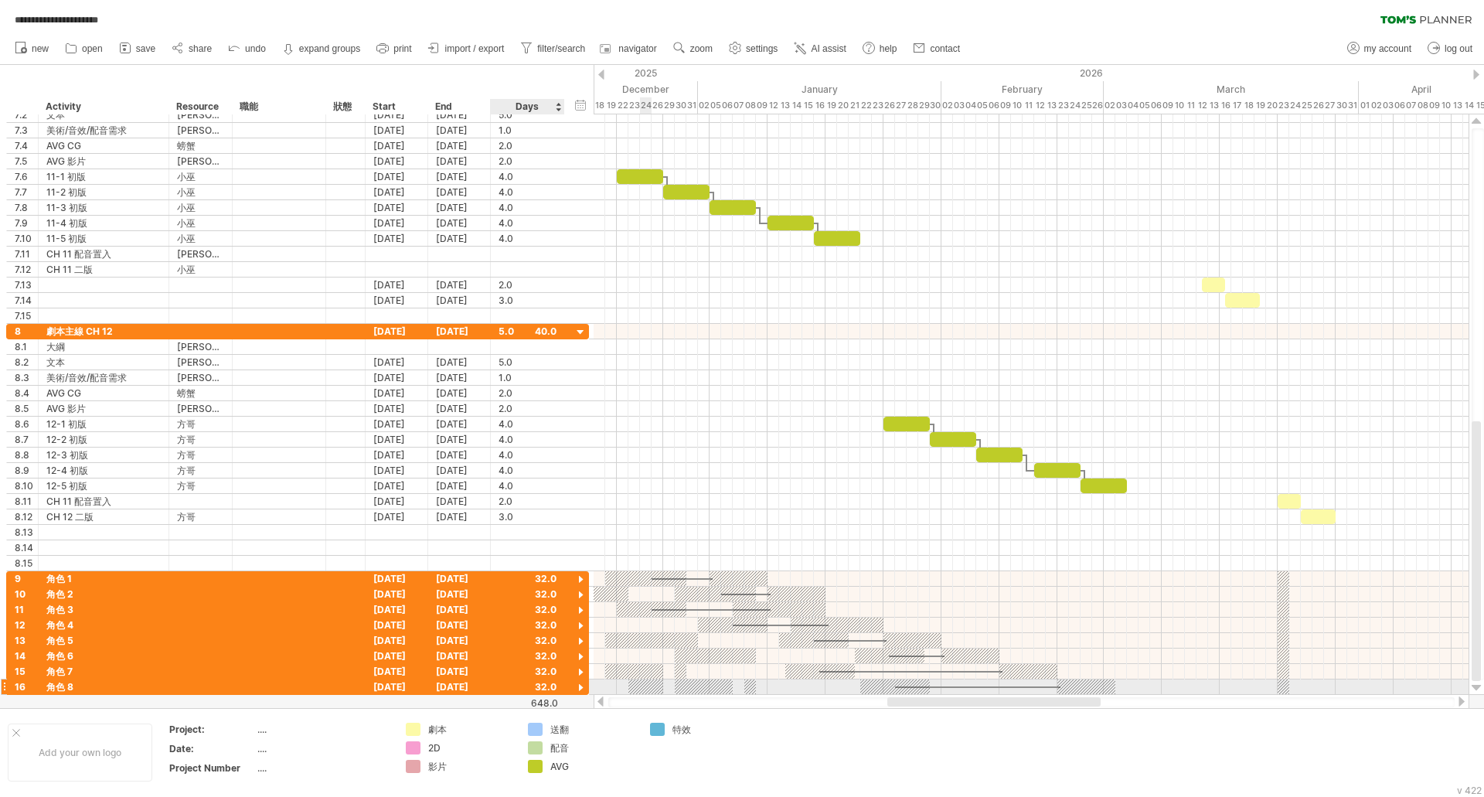
click at [580, 688] on div at bounding box center [580, 688] width 15 height 15
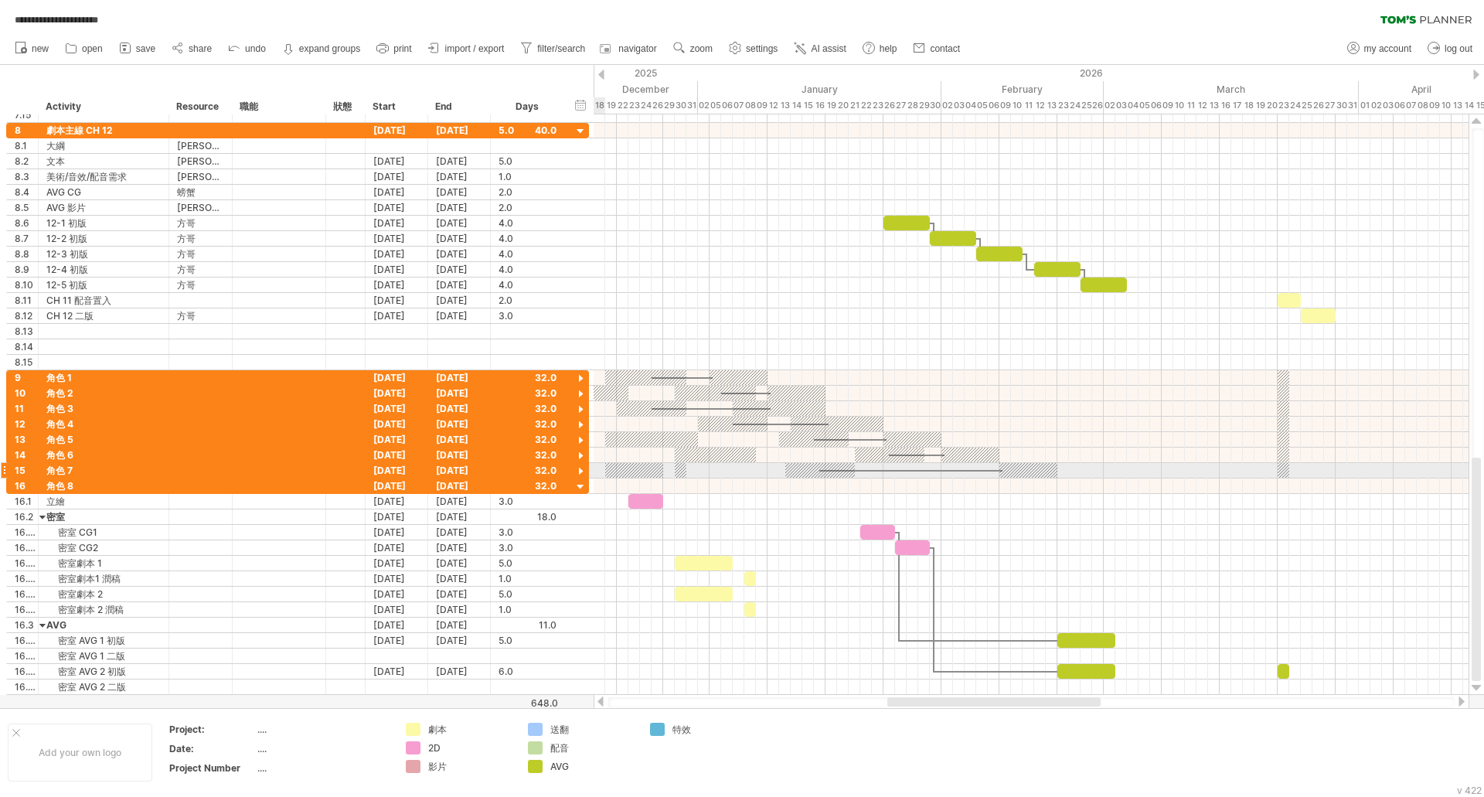
drag, startPoint x: 576, startPoint y: 467, endPoint x: 589, endPoint y: 473, distance: 14.5
click at [576, 467] on div at bounding box center [580, 471] width 15 height 15
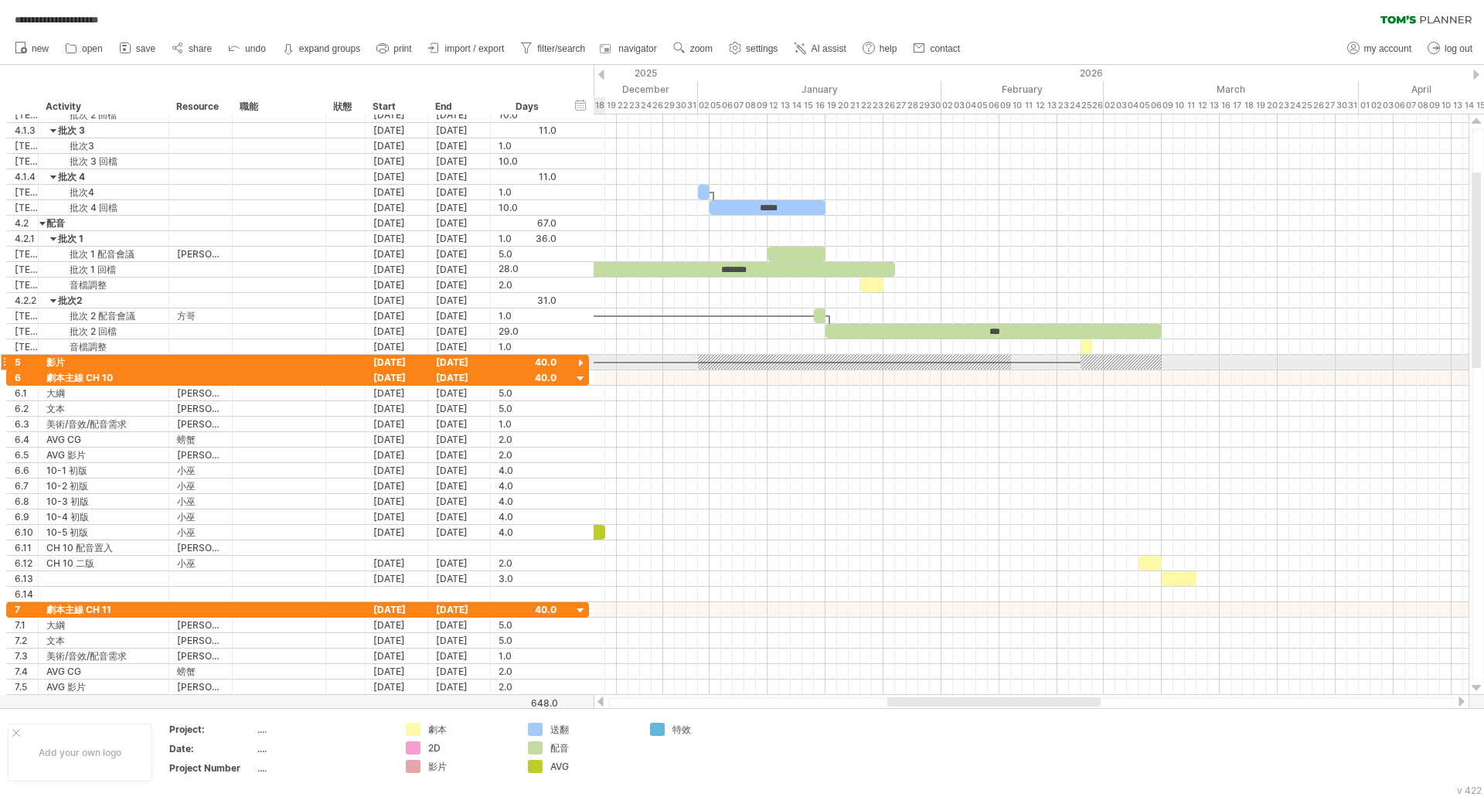
click at [580, 362] on div at bounding box center [580, 363] width 15 height 15
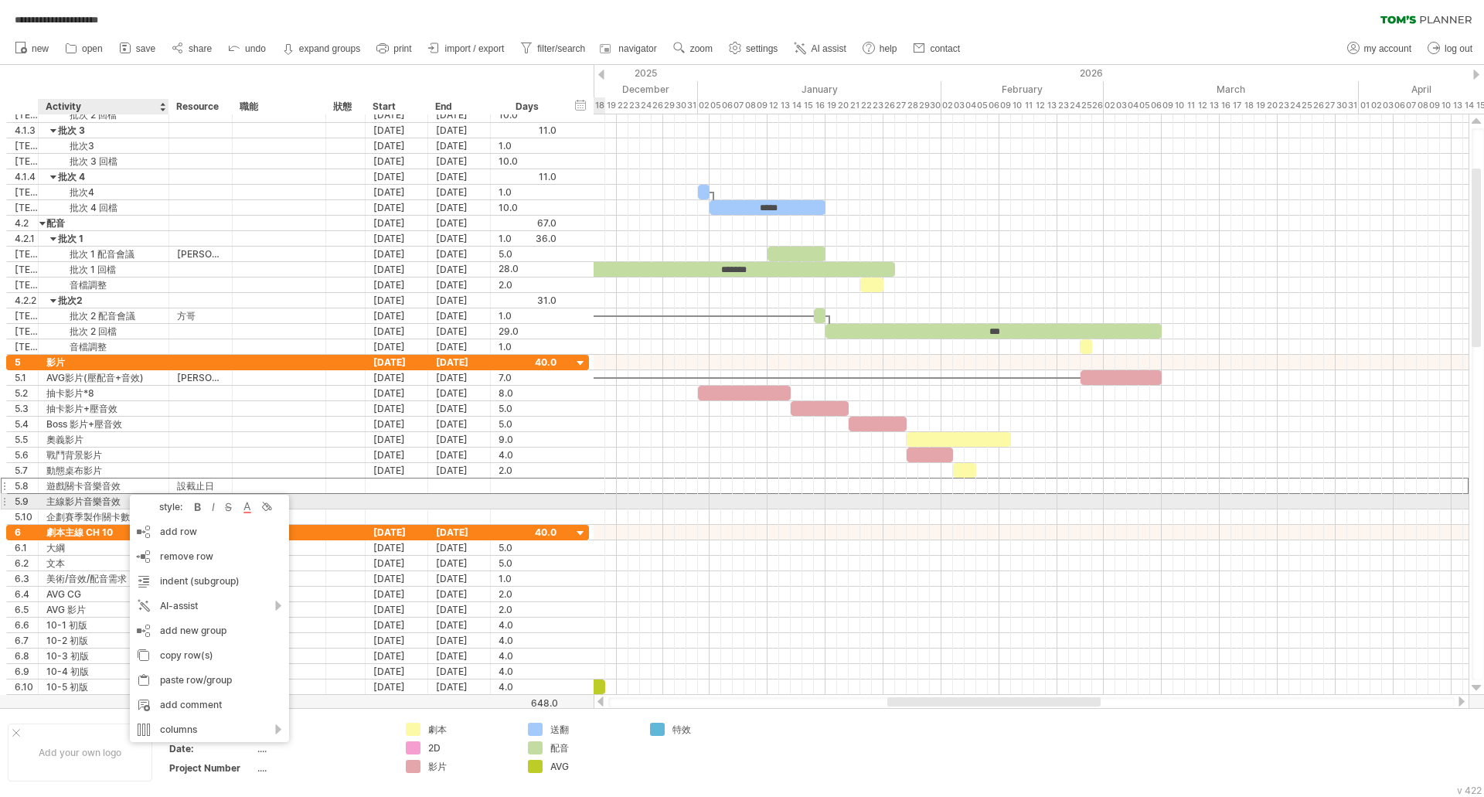
click at [70, 508] on div "5.9 ******** 主線影片音樂音效 **** 設截止日" at bounding box center [297, 501] width 583 height 15
click at [75, 502] on div "主線影片音樂音效" at bounding box center [103, 501] width 114 height 15
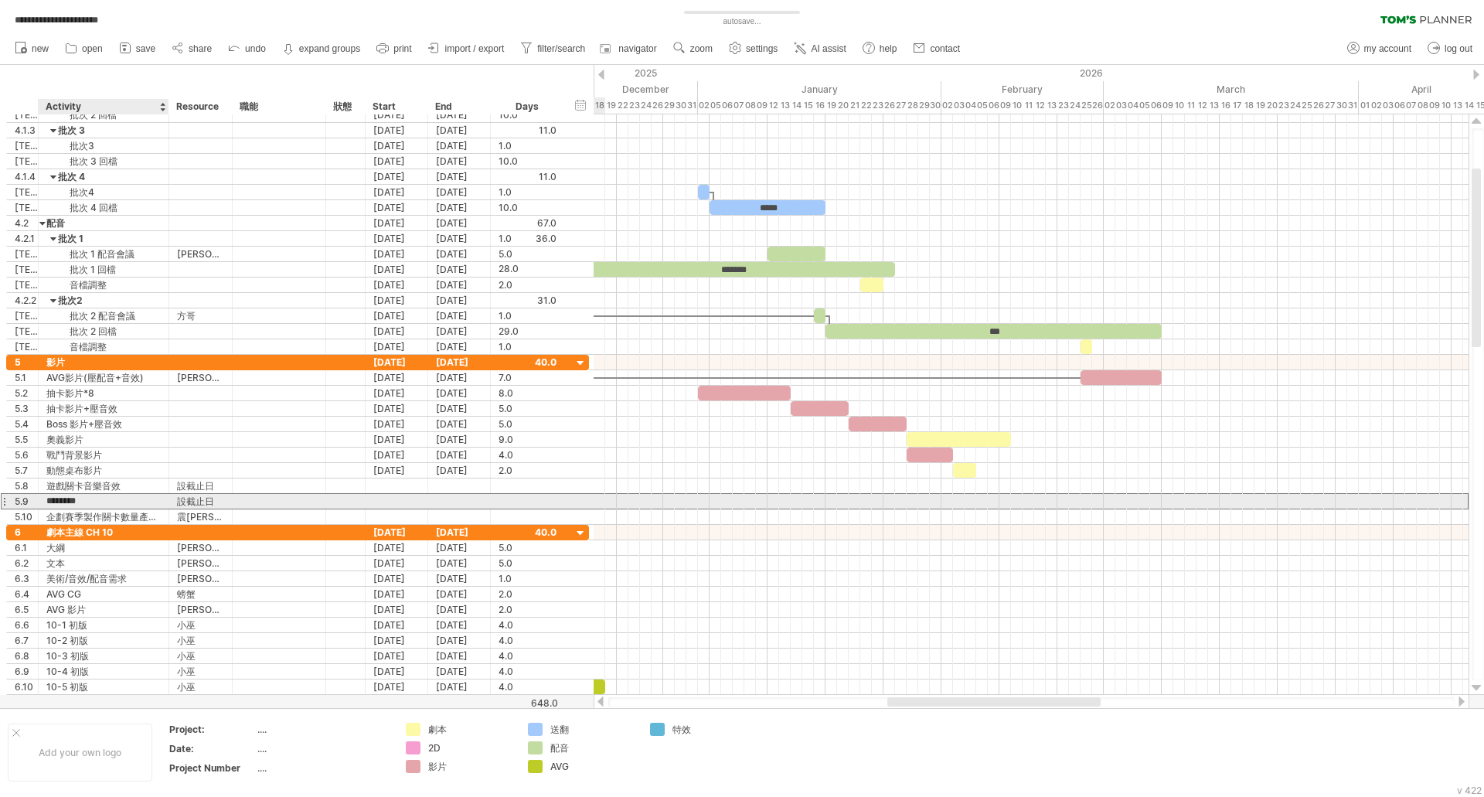
click at [75, 502] on input "********" at bounding box center [103, 501] width 114 height 15
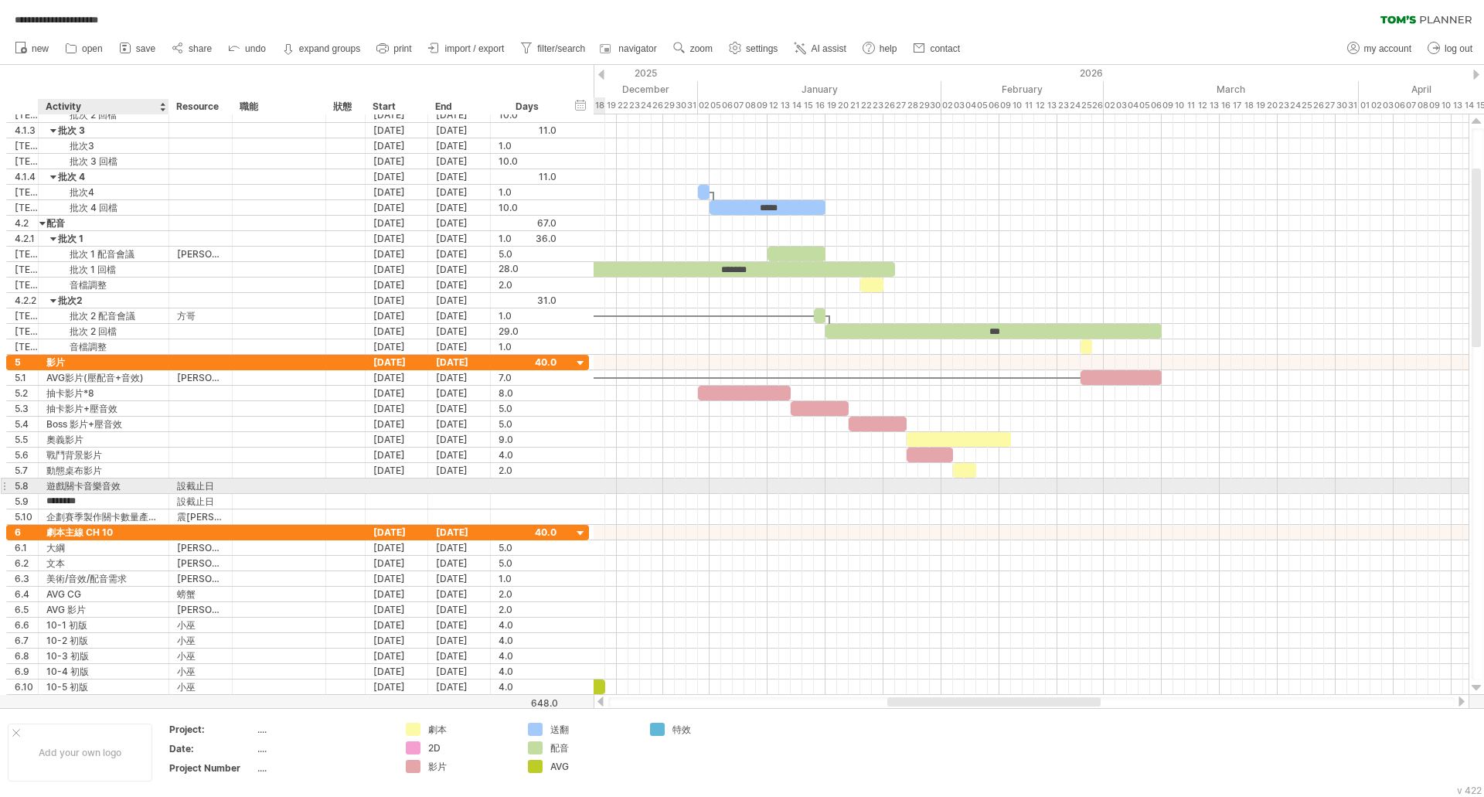
click at [132, 482] on div "遊戲關卡音樂音效" at bounding box center [103, 485] width 114 height 15
paste input "********"
type input "**********"
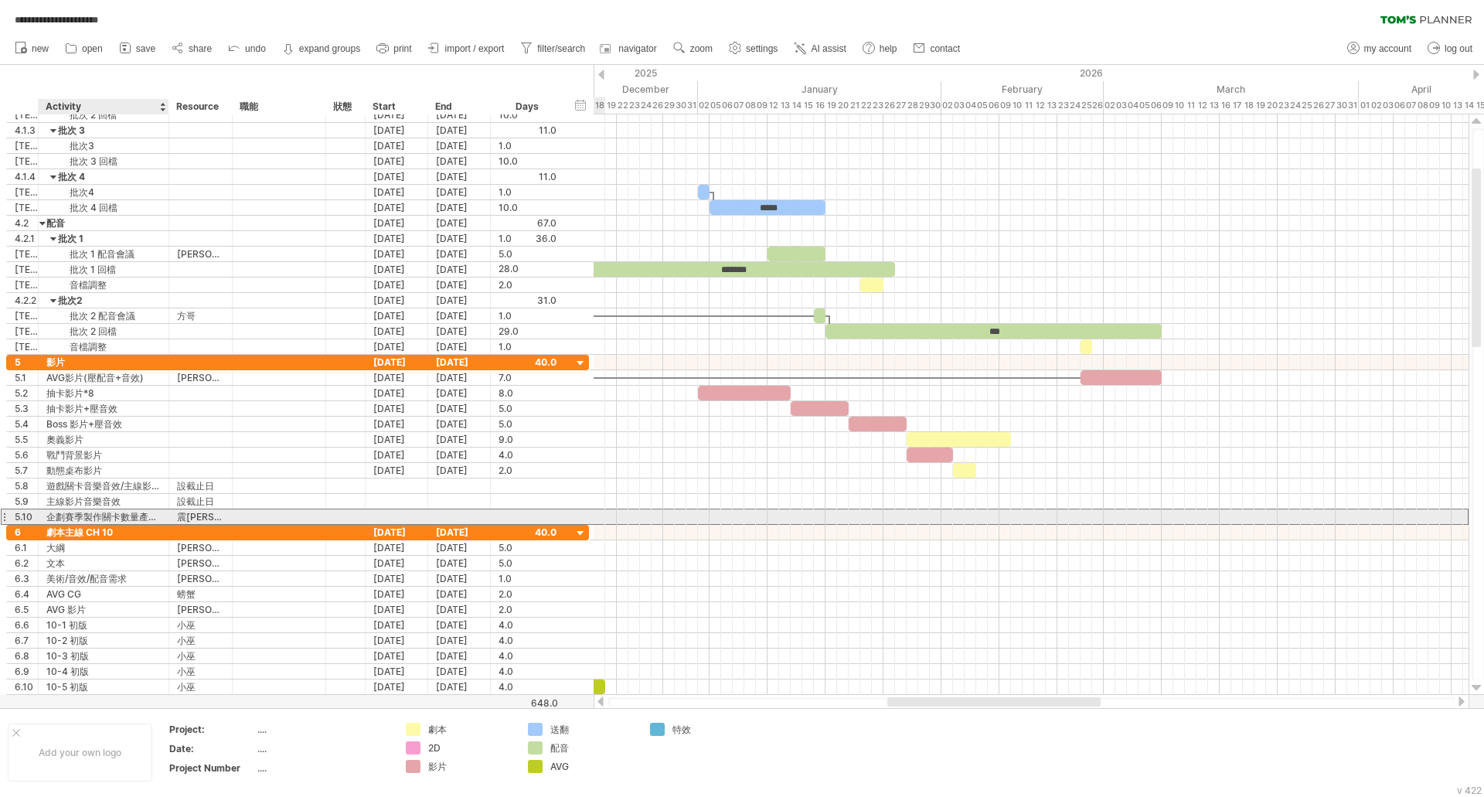
click at [124, 517] on div "企劃賽季製作關卡數量產生的音樂音效需求" at bounding box center [103, 516] width 114 height 15
click at [0, 0] on input "**********" at bounding box center [0, 0] width 0 height 0
click at [124, 517] on input "**********" at bounding box center [103, 516] width 114 height 15
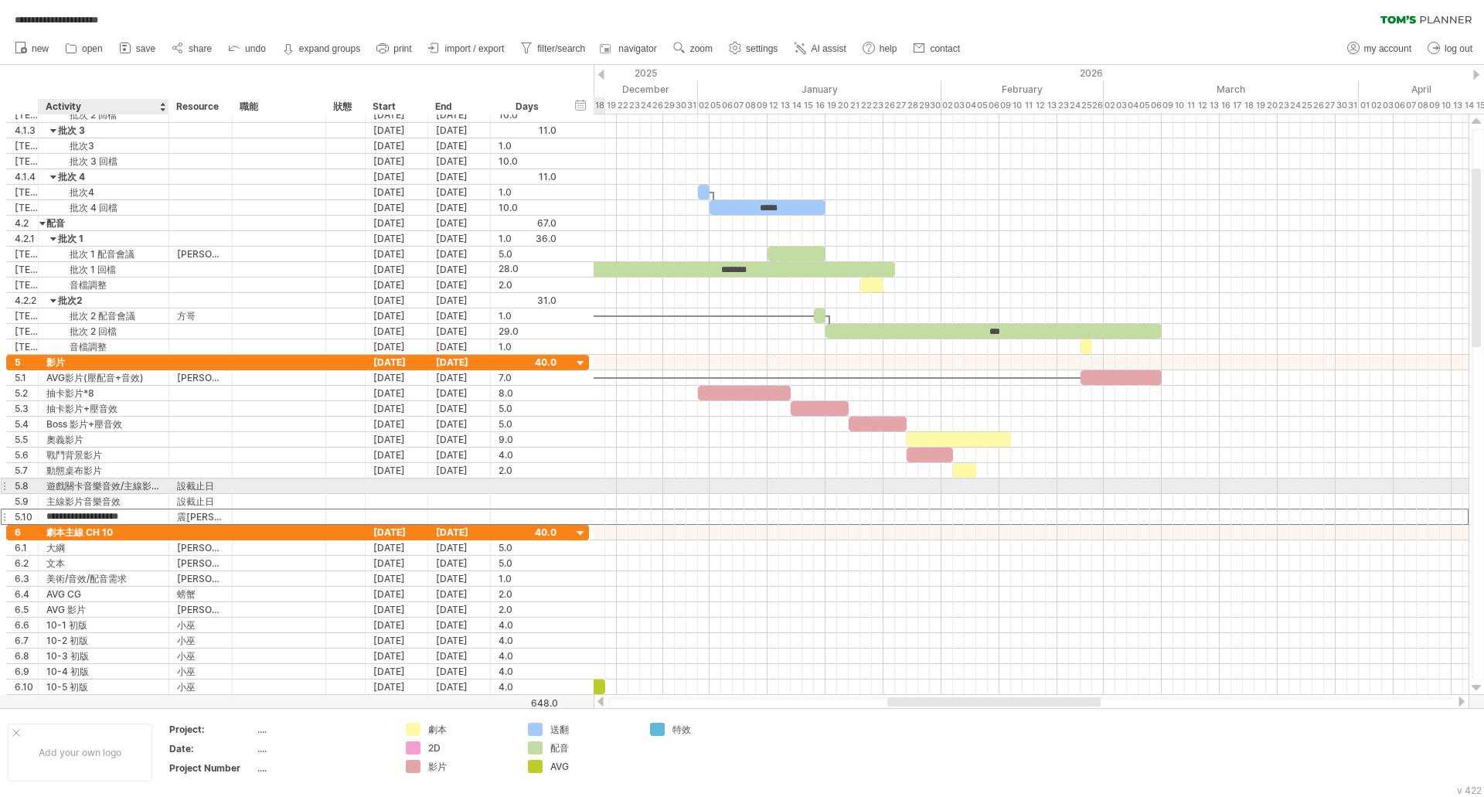
click at [161, 487] on div "**********" at bounding box center [104, 485] width 131 height 15
click at [148, 487] on div "遊戲關卡音樂音效/主線影片音樂音效" at bounding box center [103, 485] width 114 height 15
click at [148, 487] on input "**********" at bounding box center [103, 485] width 114 height 15
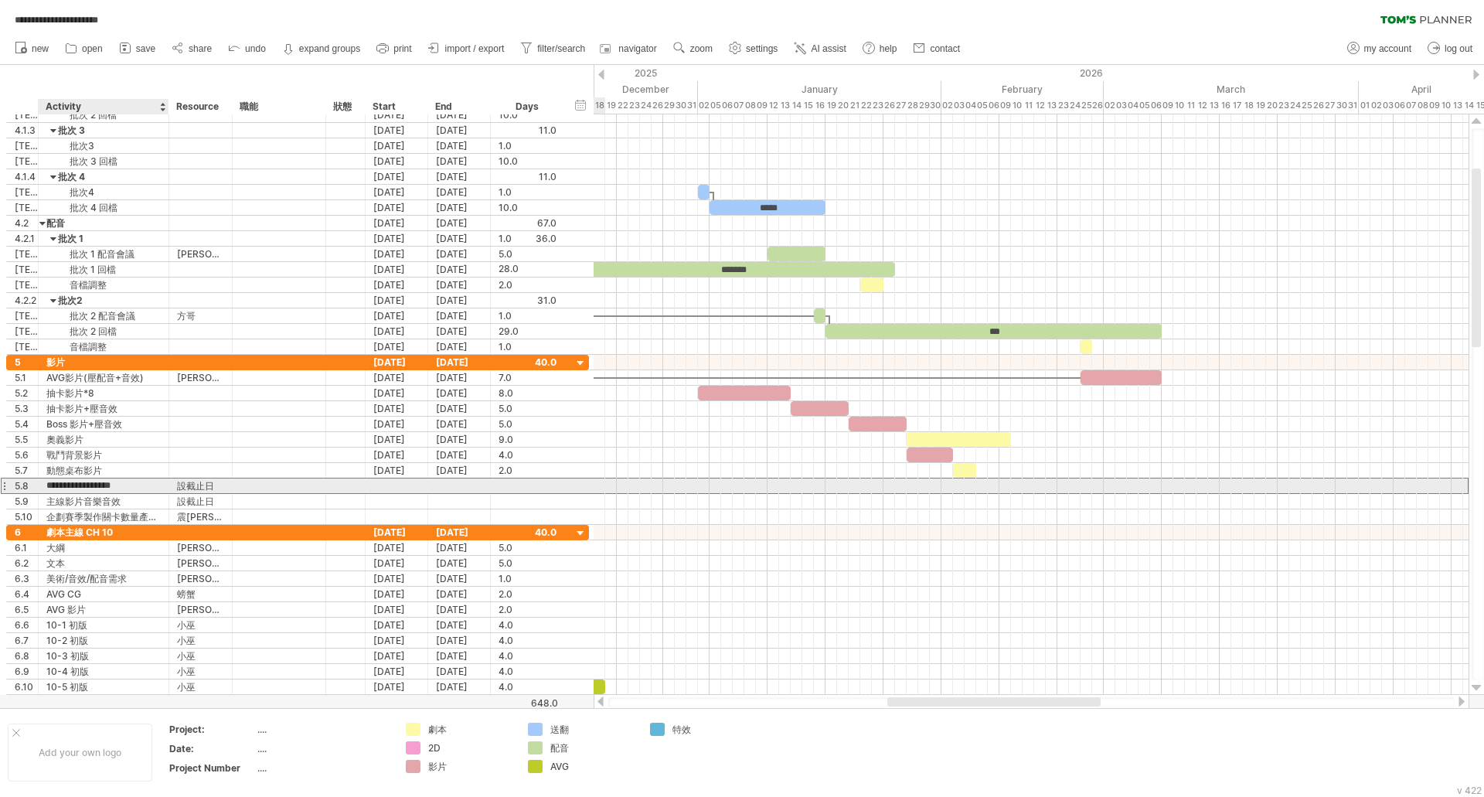
click at [164, 487] on div at bounding box center [167, 485] width 8 height 15
click at [151, 487] on div "遊戲關卡音樂音效/主線影片音樂音效" at bounding box center [103, 485] width 114 height 15
click at [0, 0] on input "**********" at bounding box center [0, 0] width 0 height 0
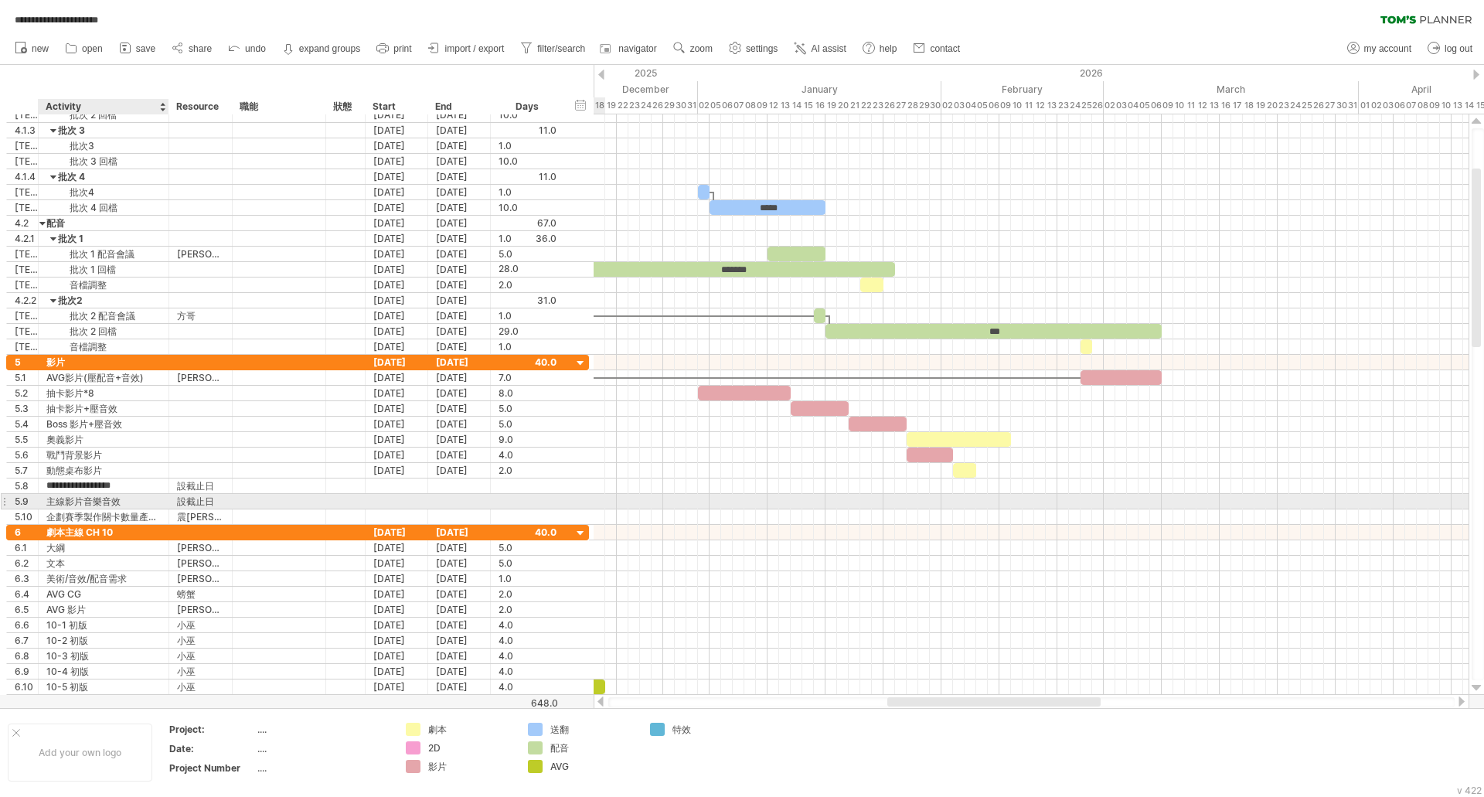
click at [105, 497] on div "主線影片音樂音效" at bounding box center [103, 501] width 114 height 15
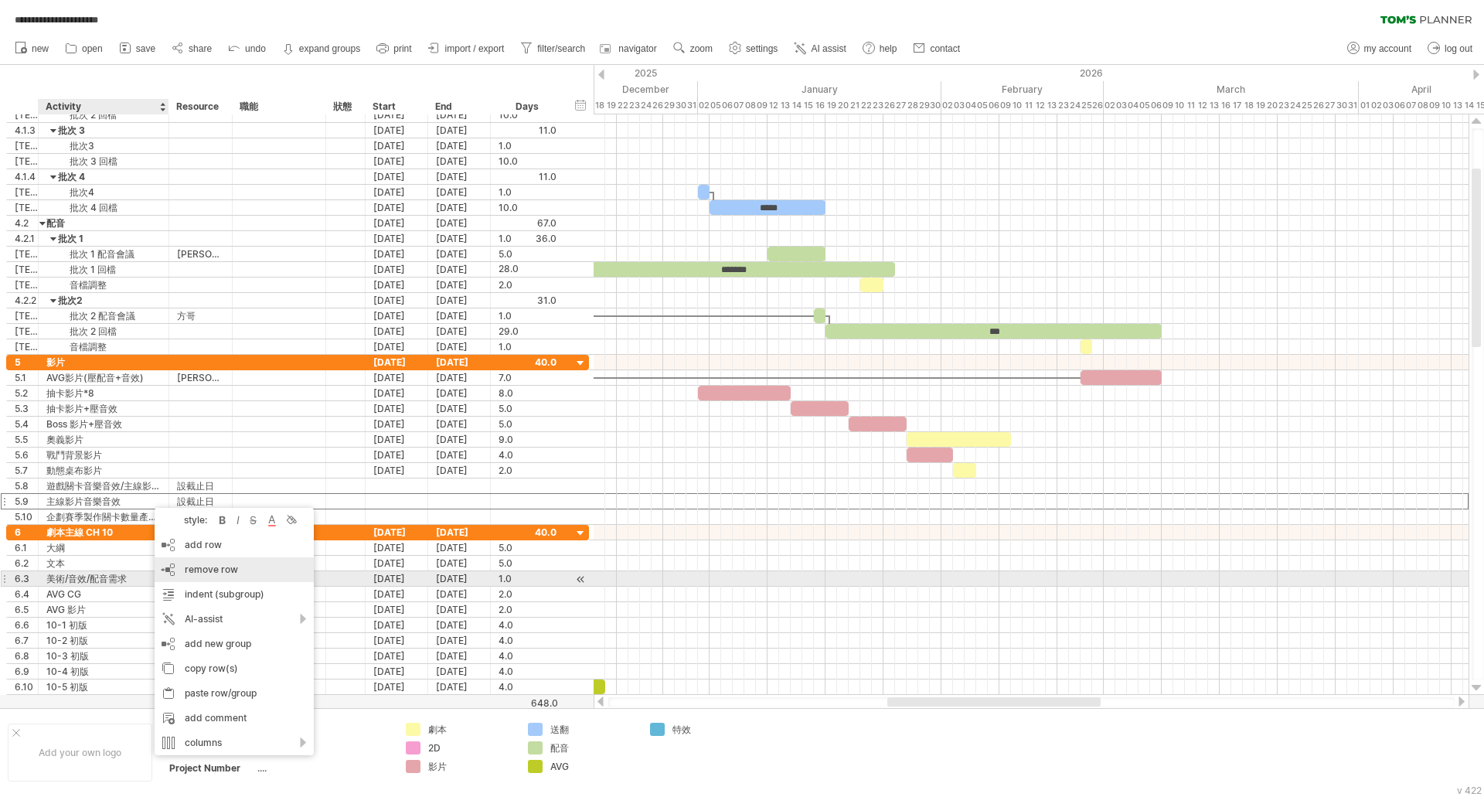
click at [209, 573] on span "remove row" at bounding box center [211, 569] width 53 height 12
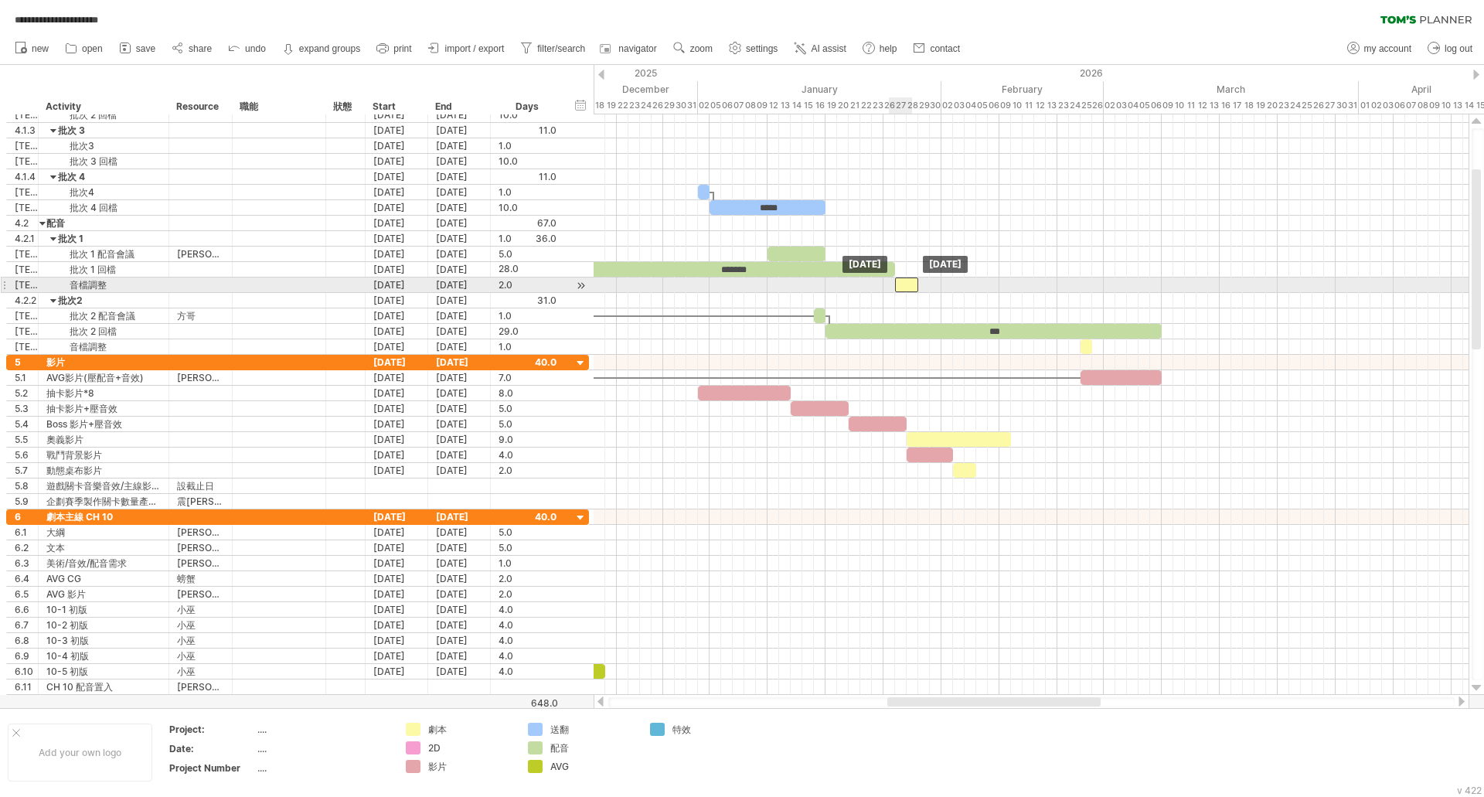
drag, startPoint x: 867, startPoint y: 281, endPoint x: 900, endPoint y: 285, distance: 32.7
click at [900, 285] on div at bounding box center [906, 284] width 23 height 15
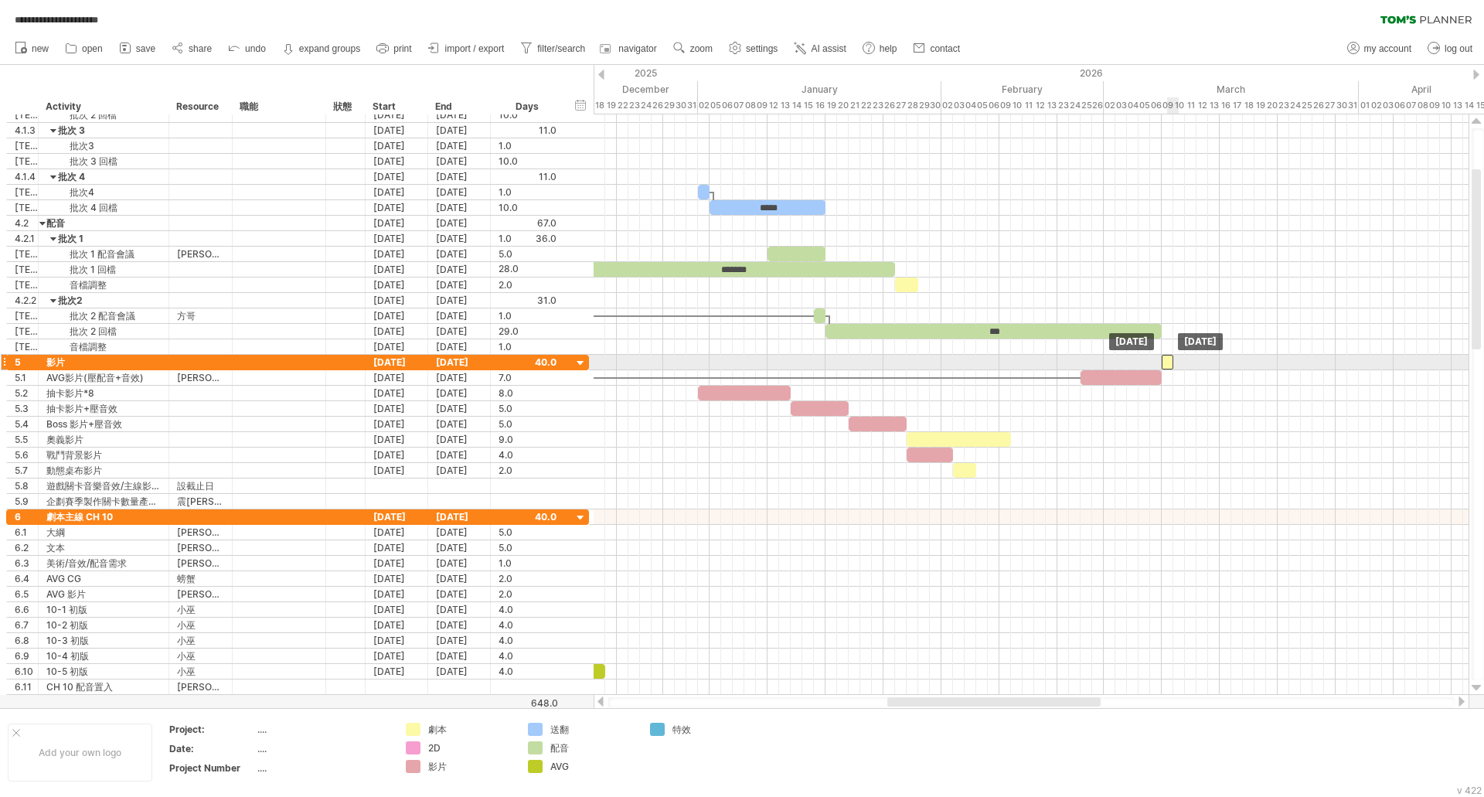
drag, startPoint x: 1087, startPoint y: 343, endPoint x: 1169, endPoint y: 358, distance: 84.0
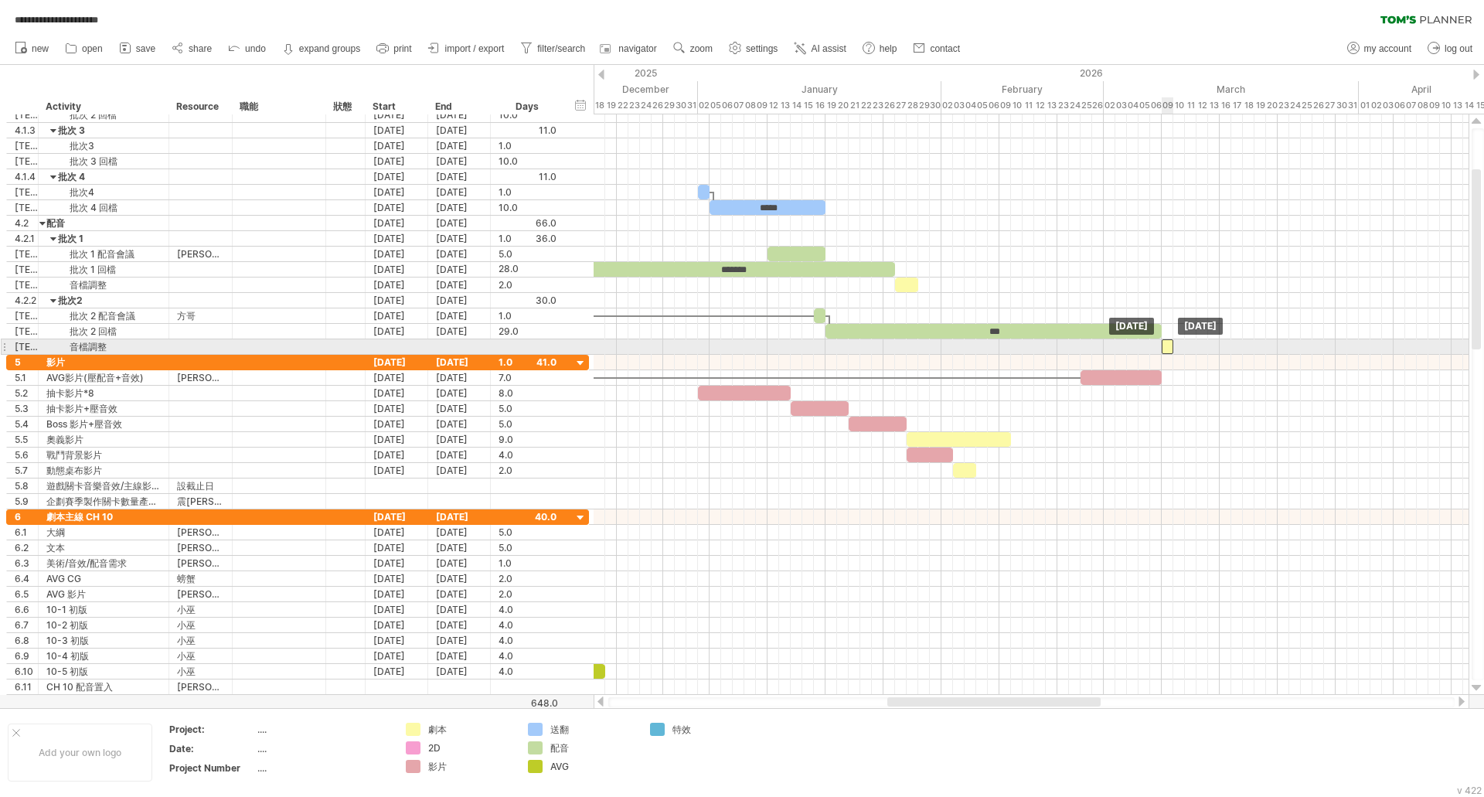
drag, startPoint x: 1169, startPoint y: 358, endPoint x: 1167, endPoint y: 343, distance: 14.9
drag, startPoint x: 1175, startPoint y: 345, endPoint x: 1185, endPoint y: 345, distance: 10.8
click at [1185, 345] on span at bounding box center [1185, 346] width 6 height 15
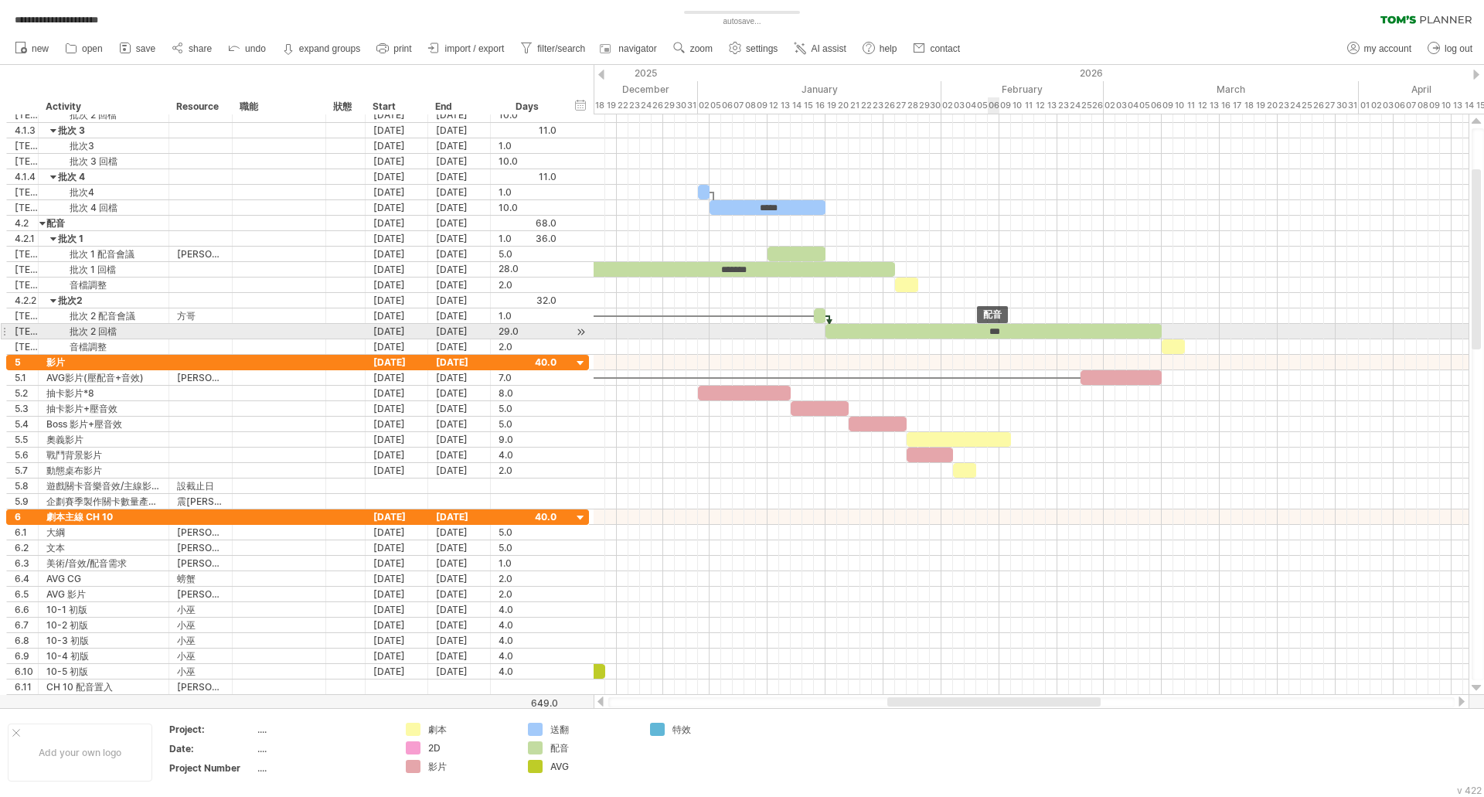
click at [998, 328] on div "***" at bounding box center [993, 331] width 336 height 15
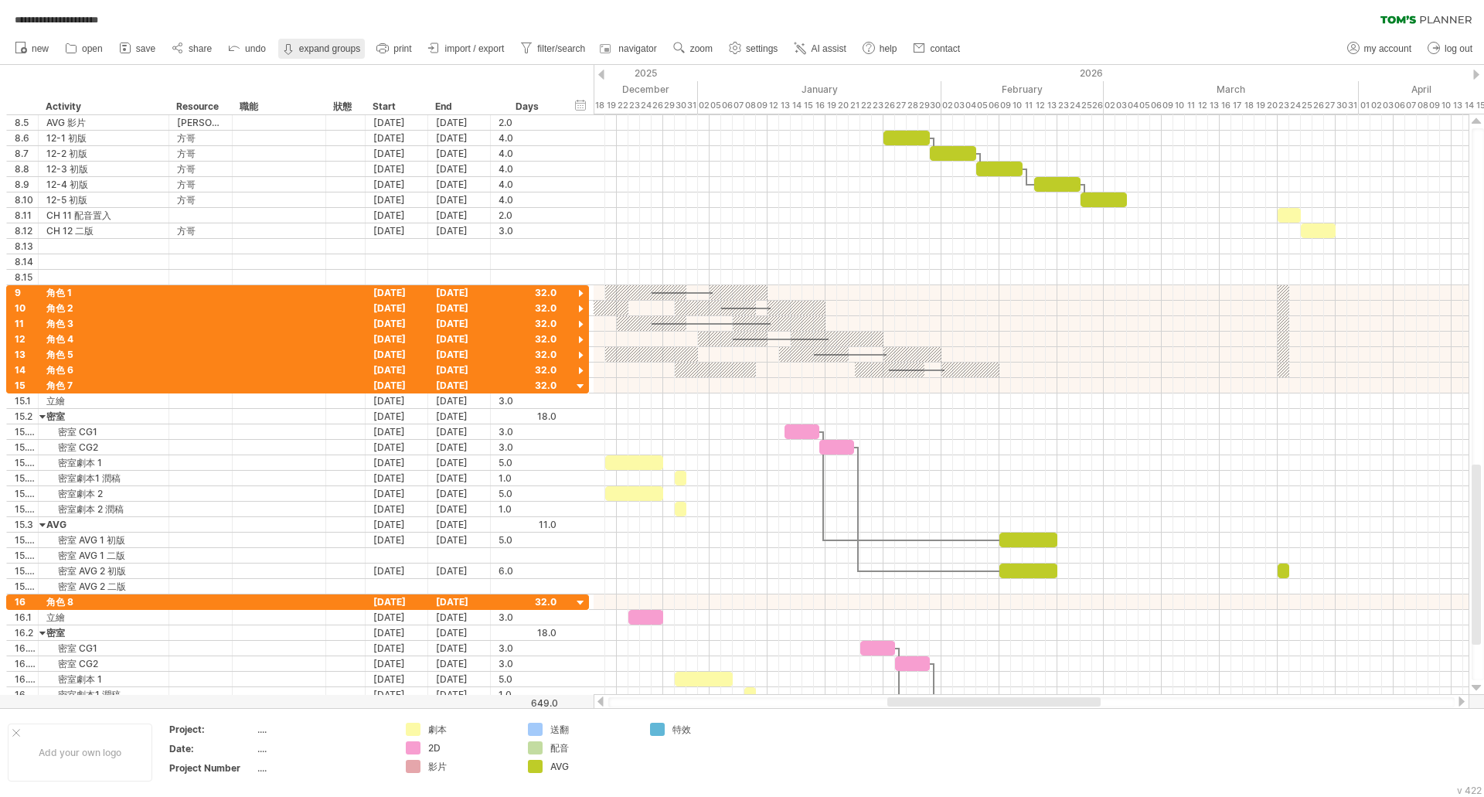
click at [319, 39] on link "collapse groups expand groups" at bounding box center [321, 49] width 87 height 20
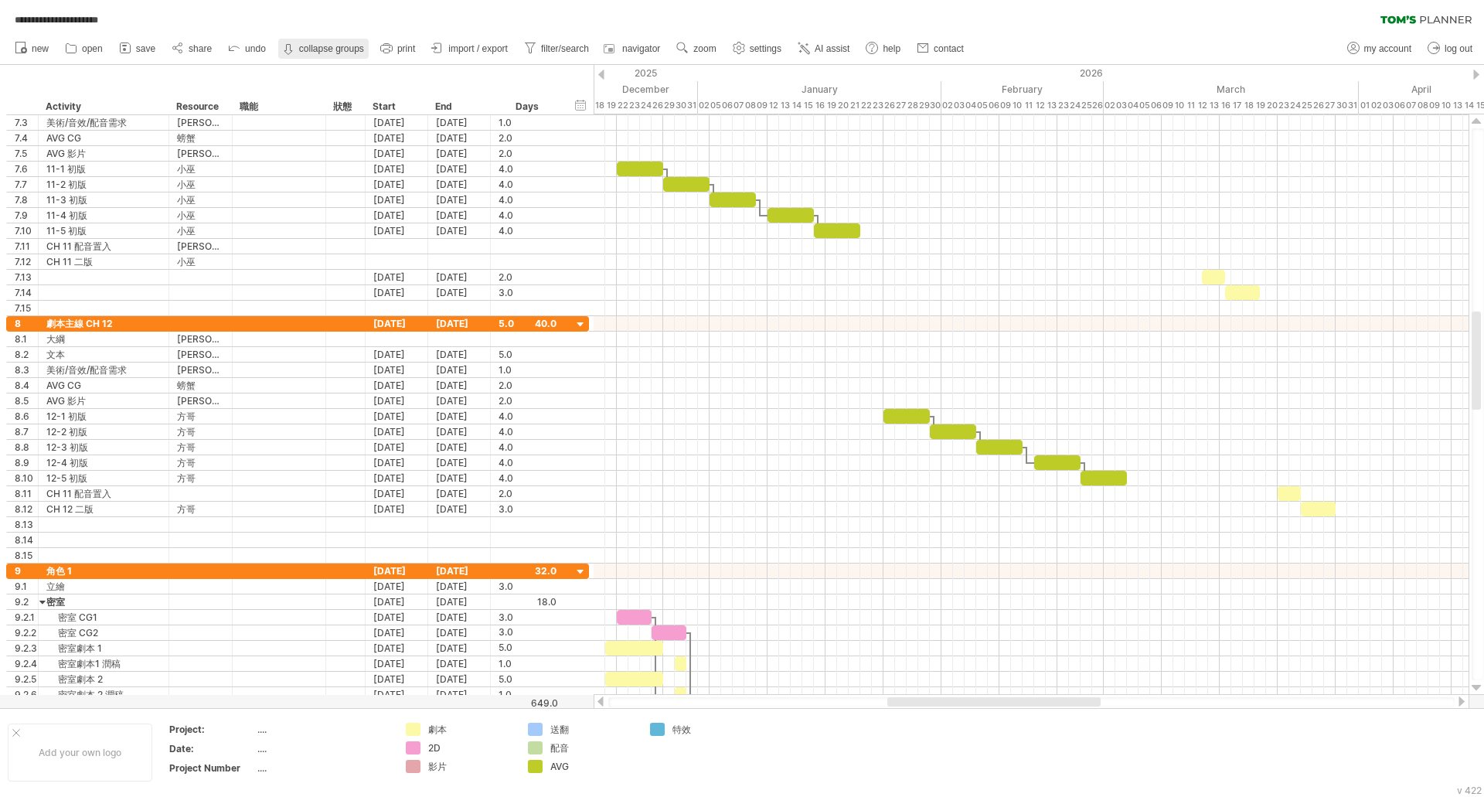
click at [335, 46] on strong "collapse groups" at bounding box center [331, 48] width 65 height 11
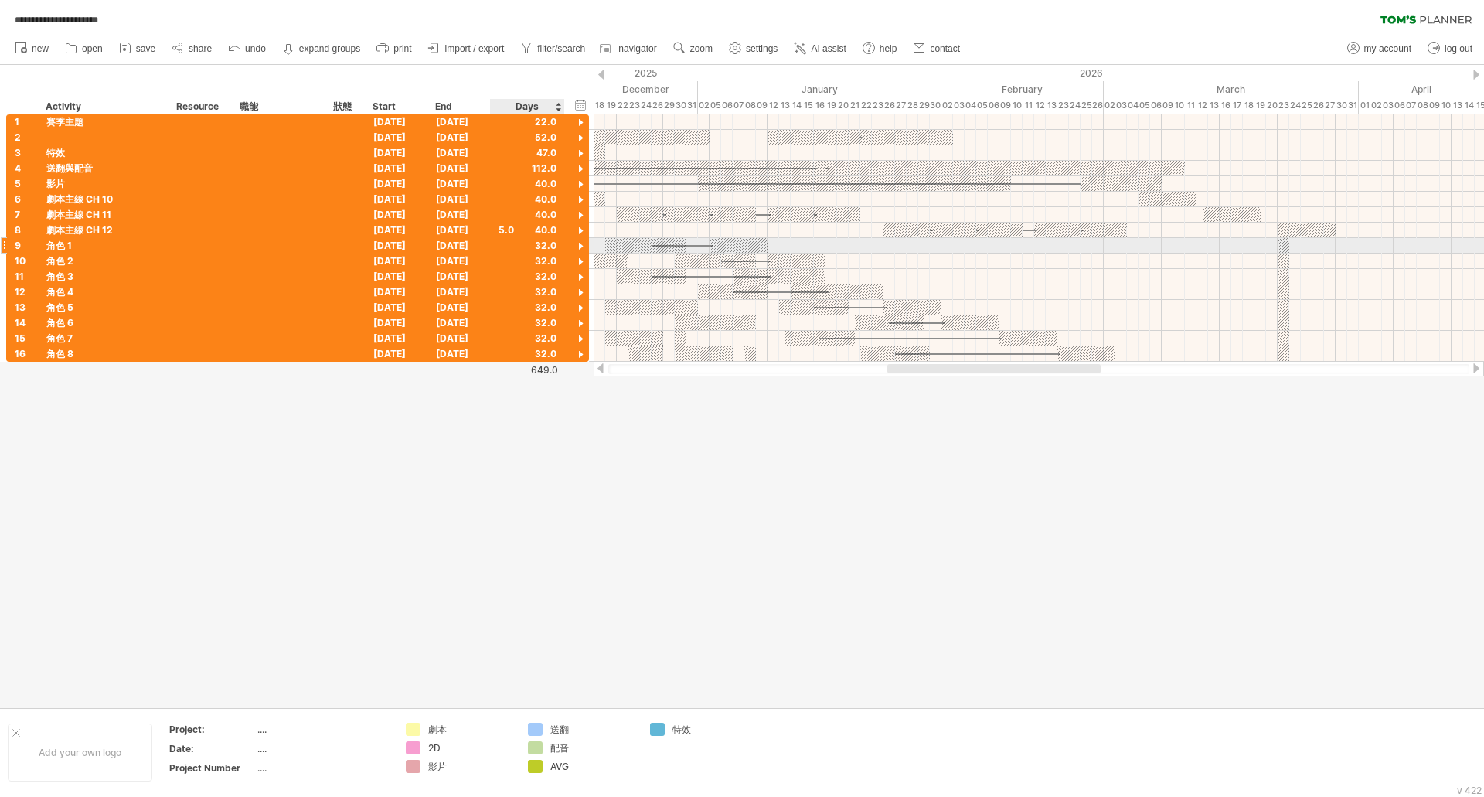
click at [582, 245] on div at bounding box center [580, 247] width 15 height 15
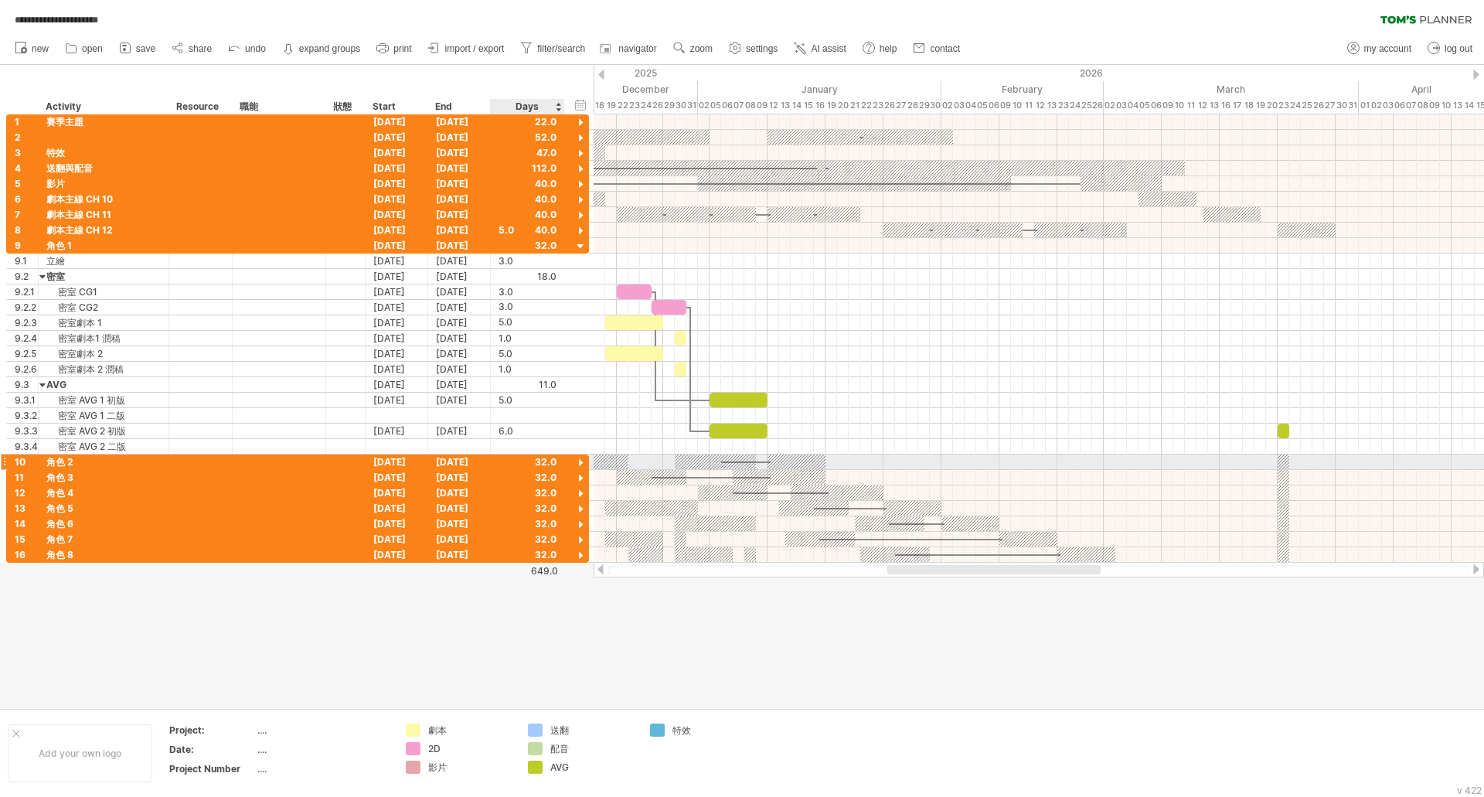
click at [577, 464] on div at bounding box center [580, 463] width 15 height 15
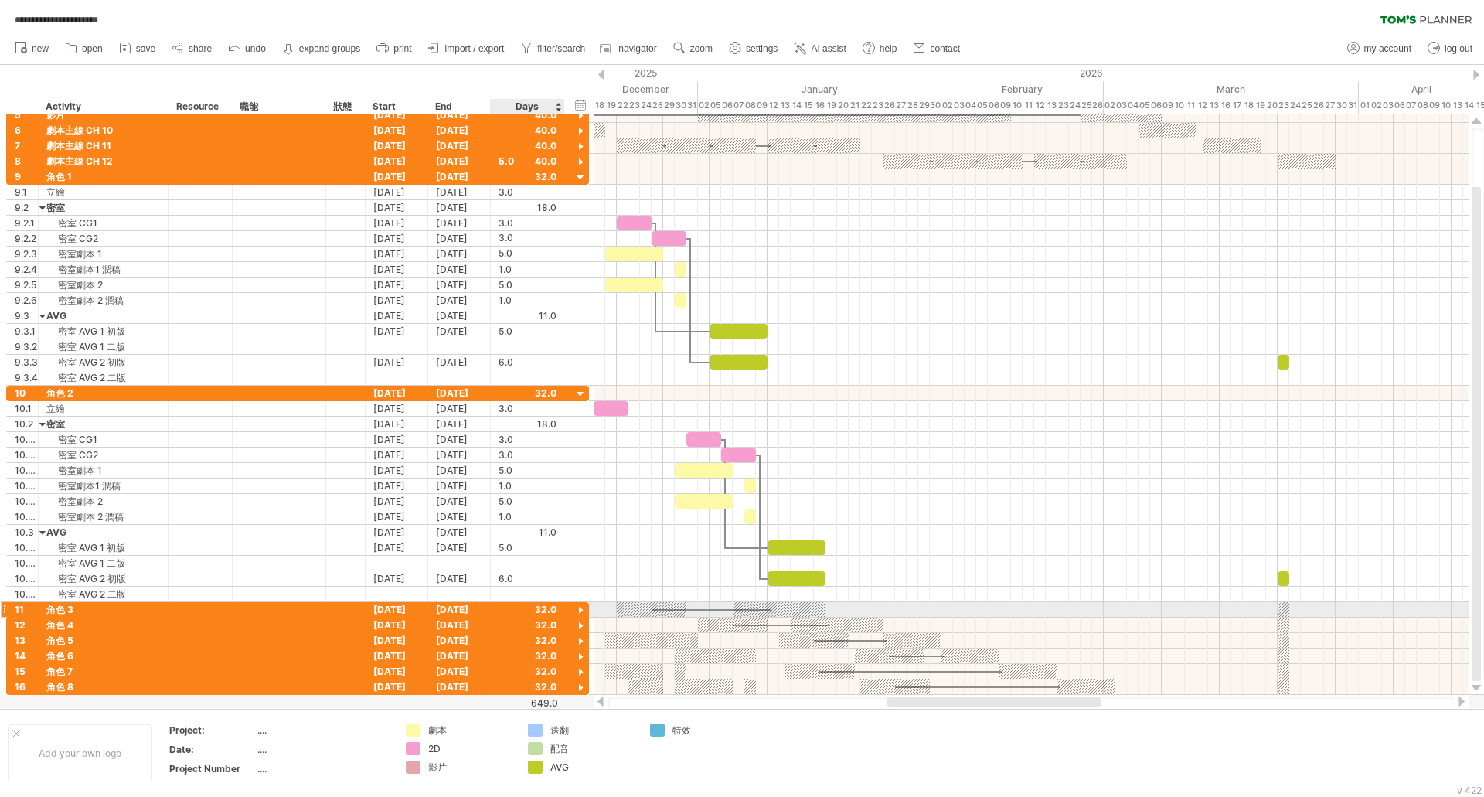
click at [580, 611] on div at bounding box center [580, 611] width 15 height 15
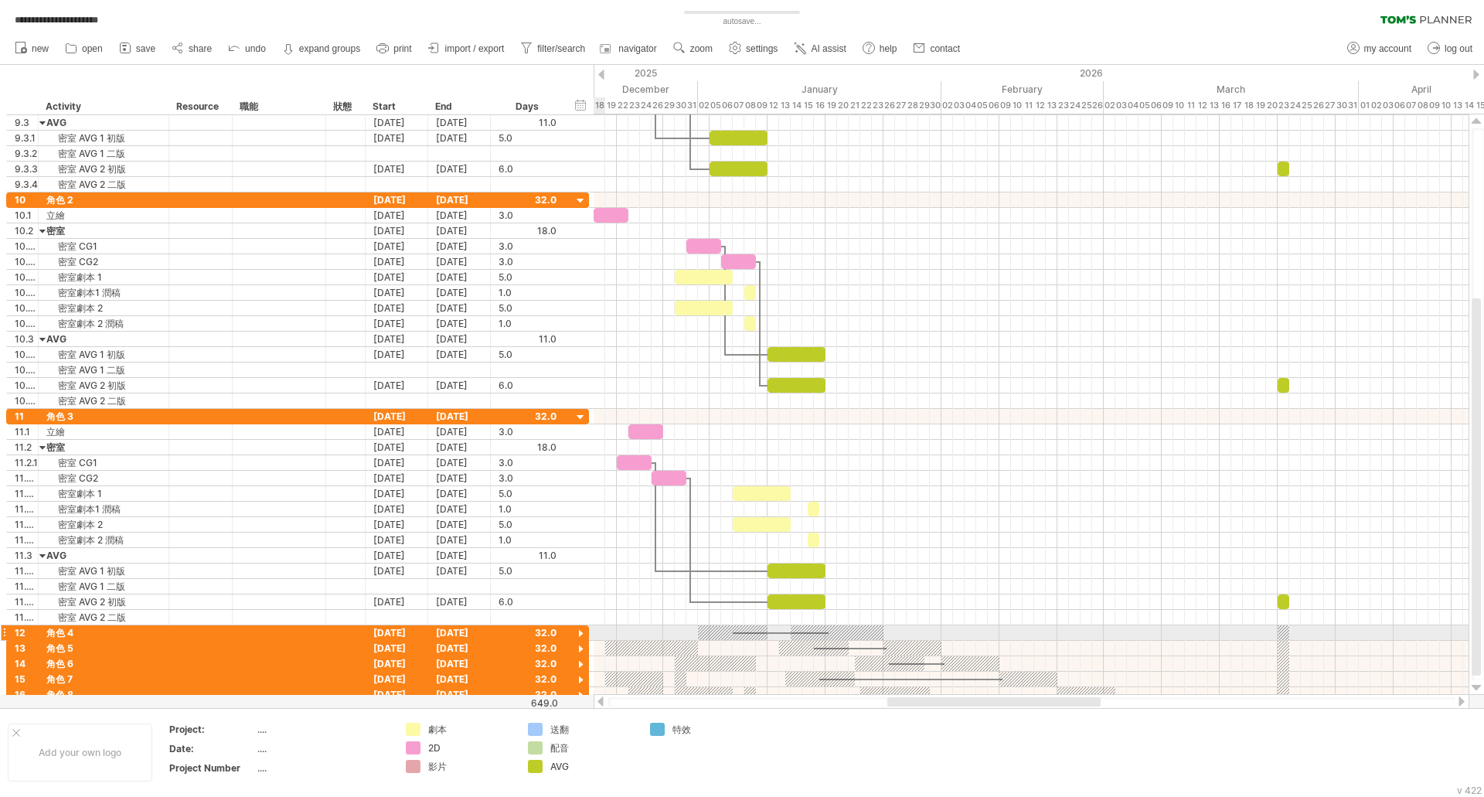
click at [581, 632] on div at bounding box center [580, 634] width 15 height 15
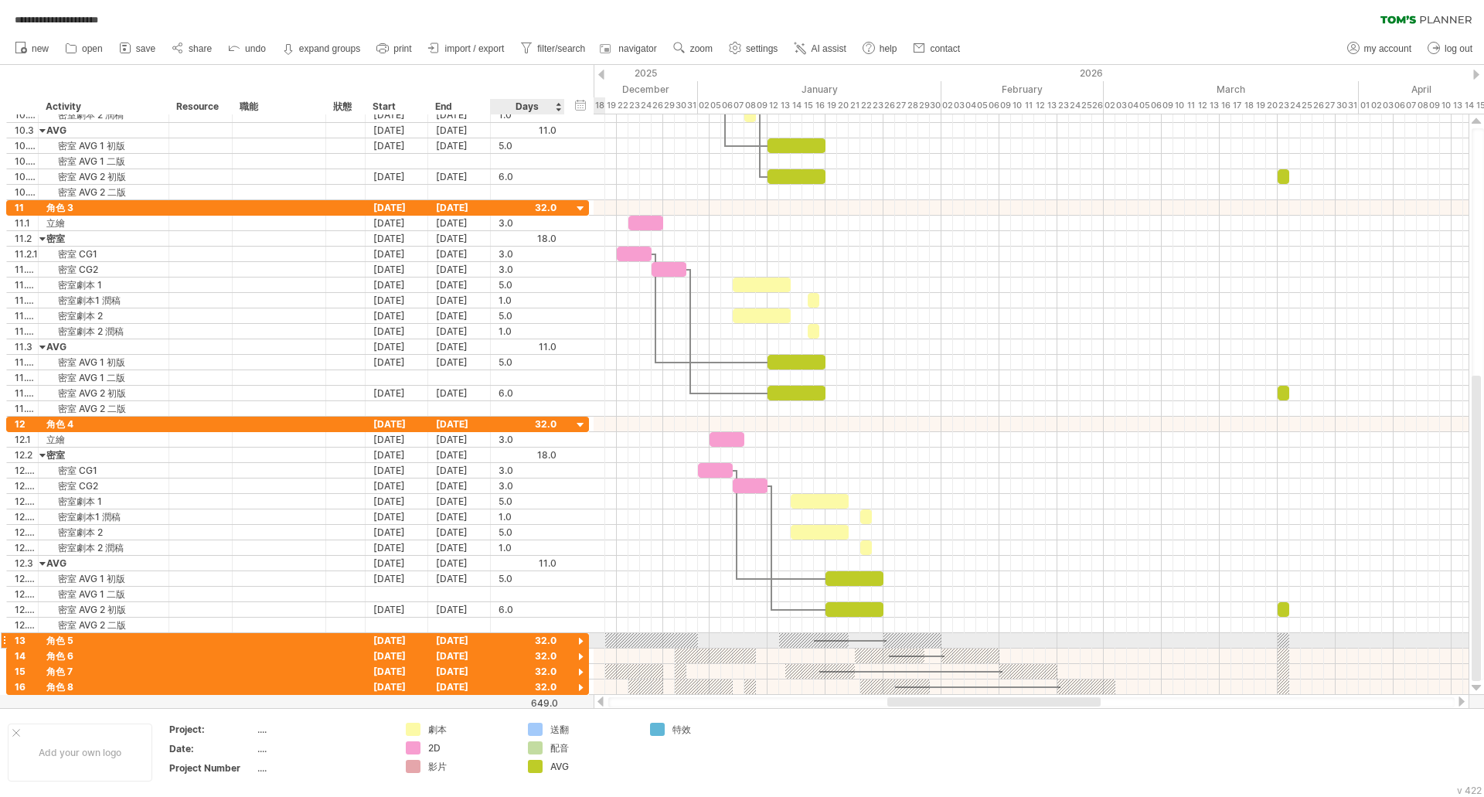
click at [582, 638] on div at bounding box center [580, 641] width 15 height 15
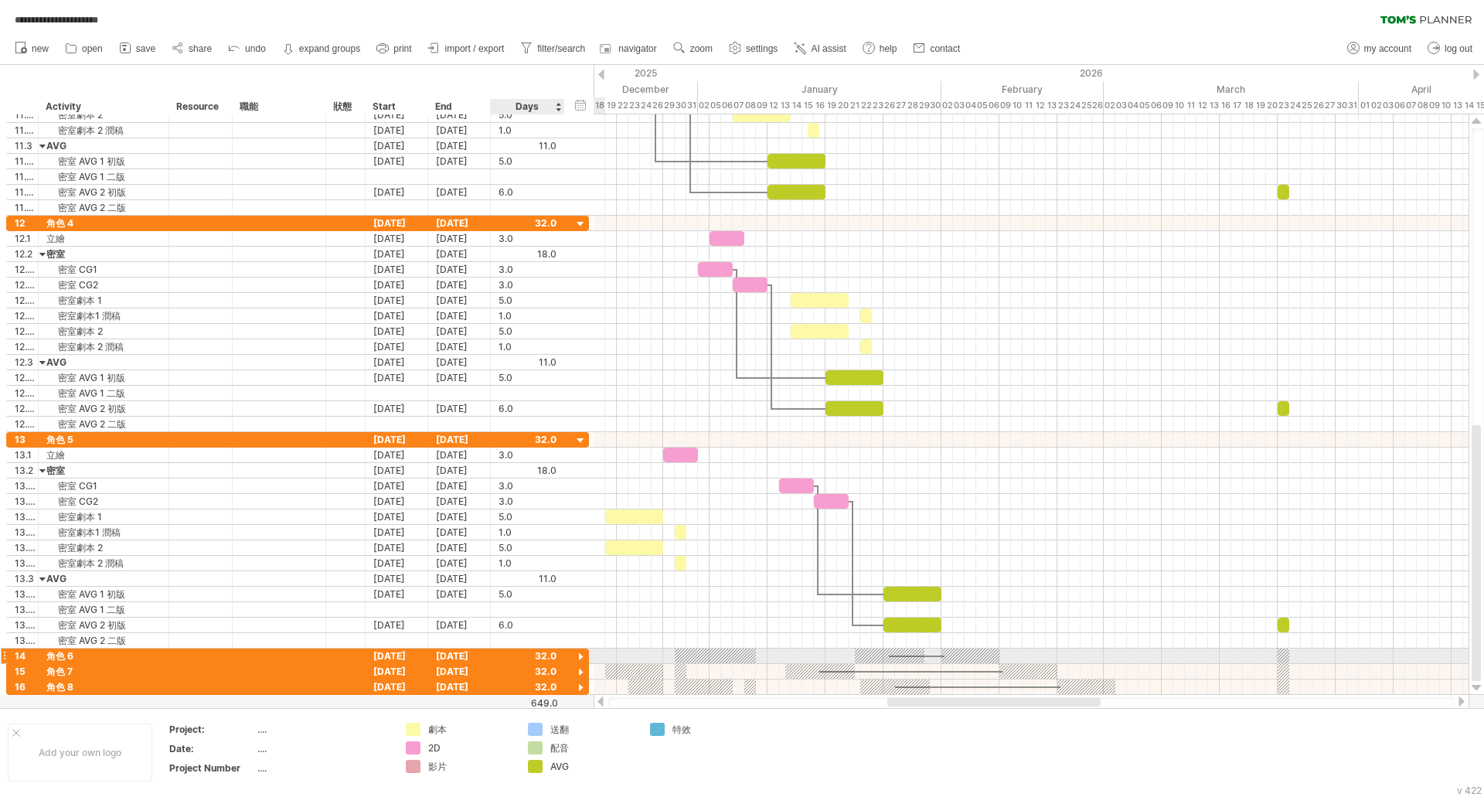
click at [584, 657] on div at bounding box center [580, 657] width 15 height 15
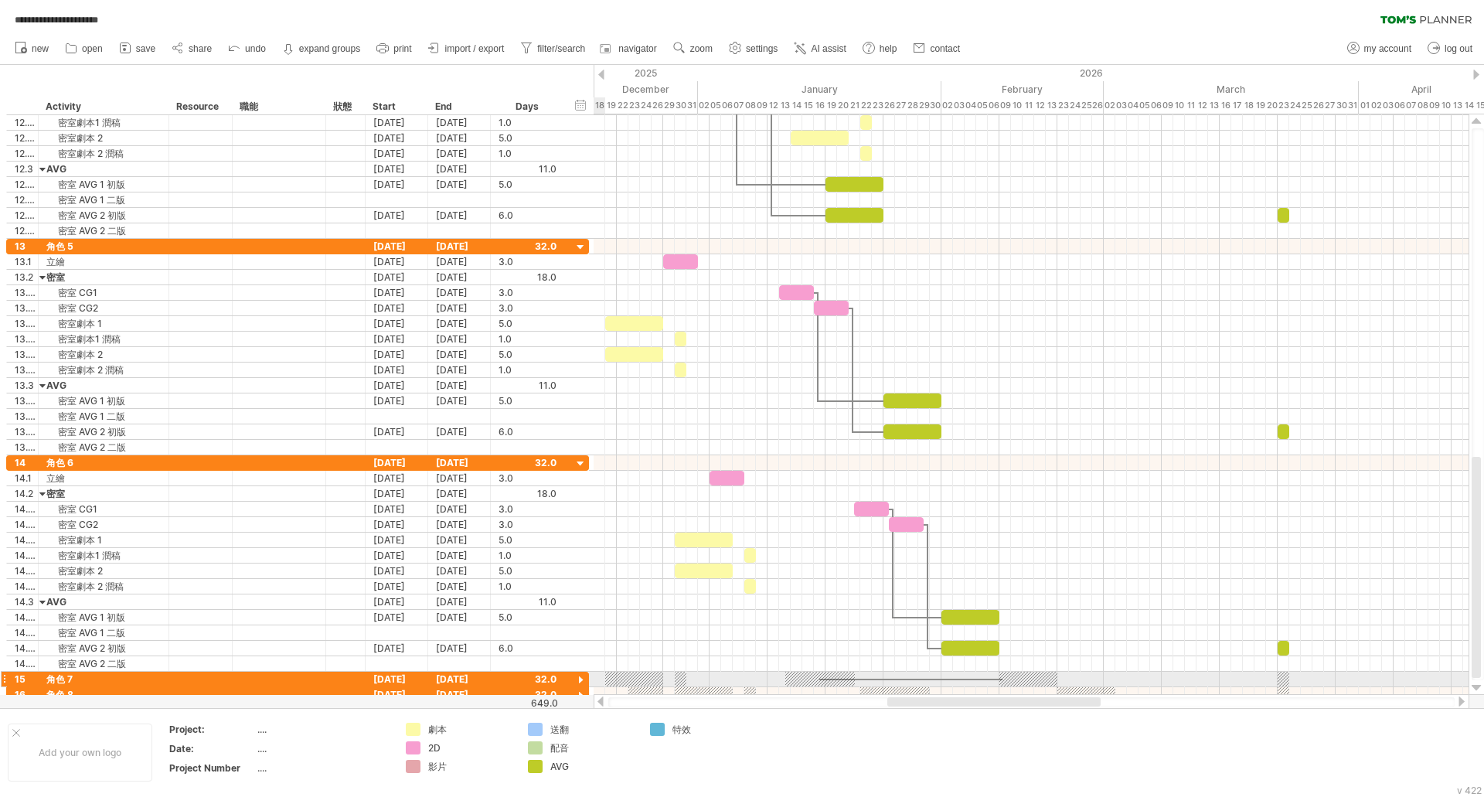
click at [581, 679] on div at bounding box center [580, 680] width 15 height 15
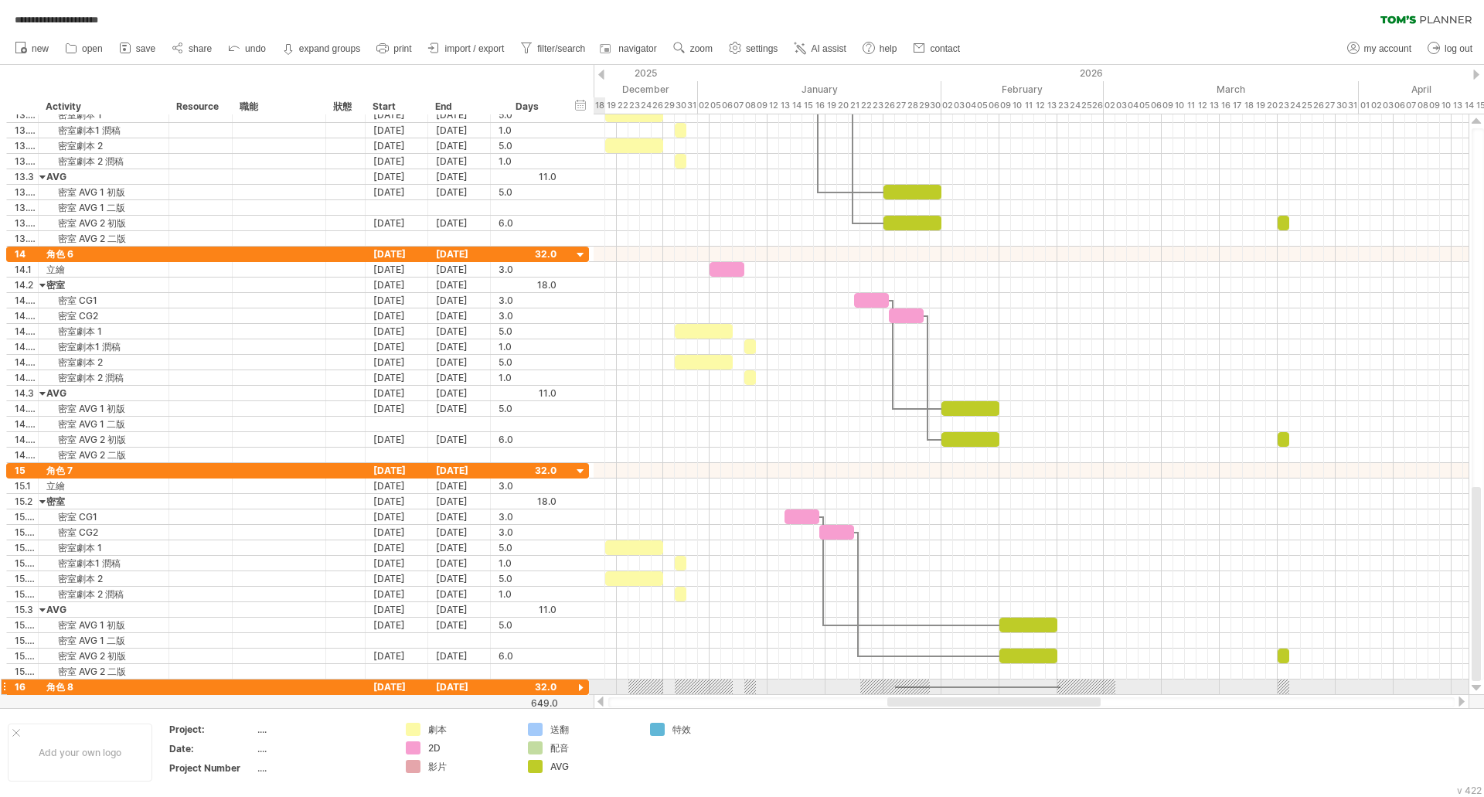
click at [579, 692] on div at bounding box center [580, 688] width 15 height 15
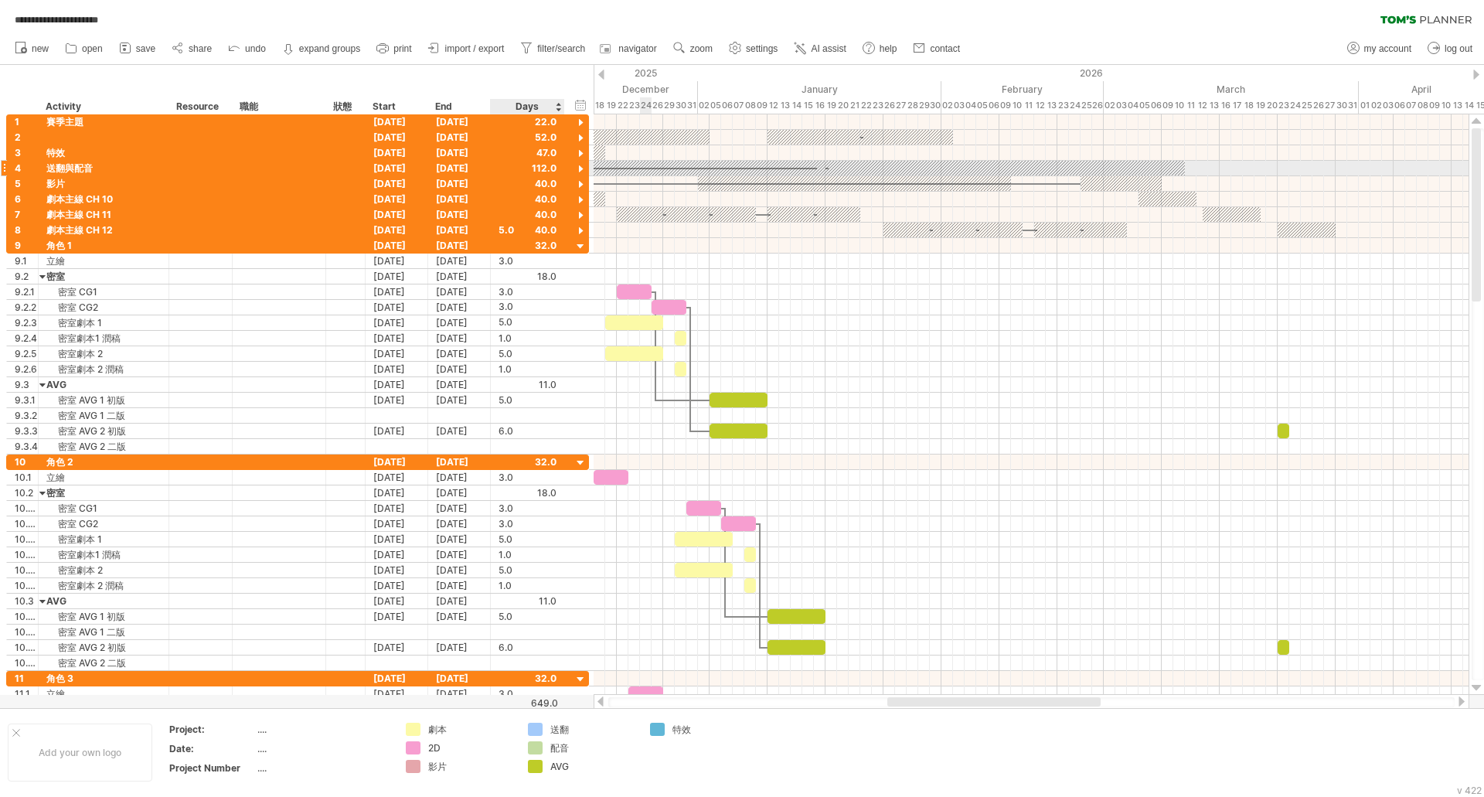
click at [583, 169] on div at bounding box center [580, 169] width 15 height 15
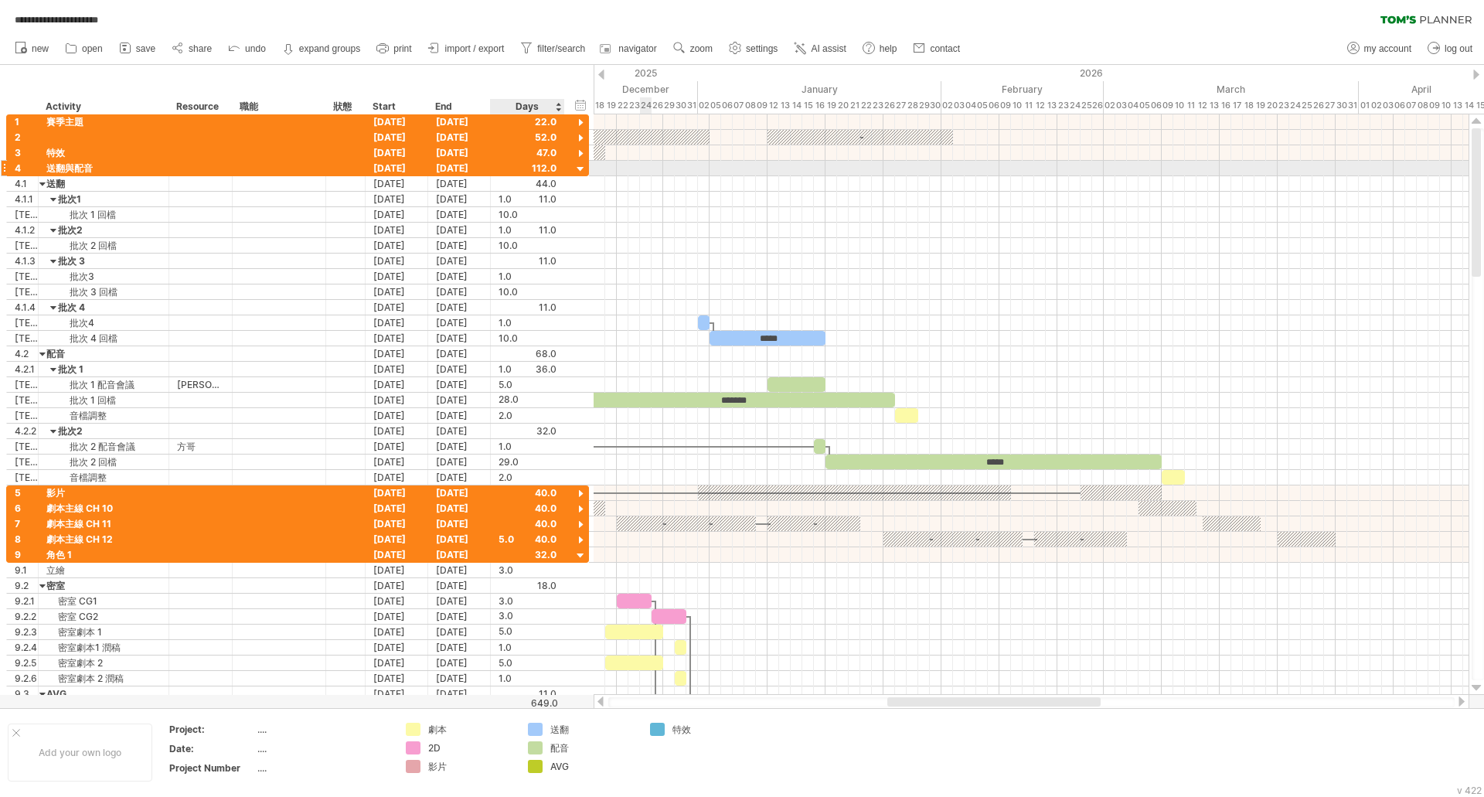
click at [583, 169] on div at bounding box center [580, 169] width 15 height 15
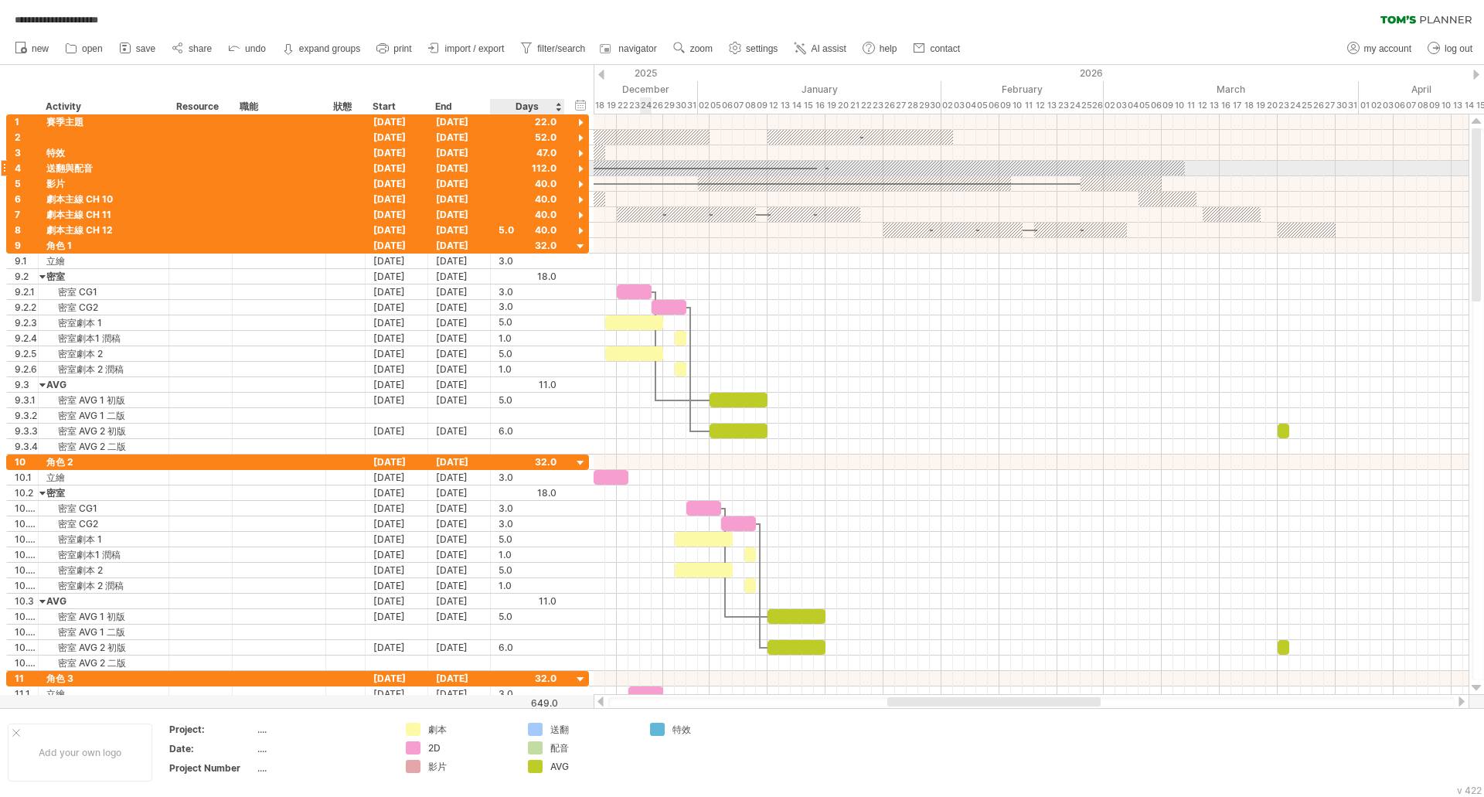
click at [583, 169] on div at bounding box center [580, 169] width 15 height 15
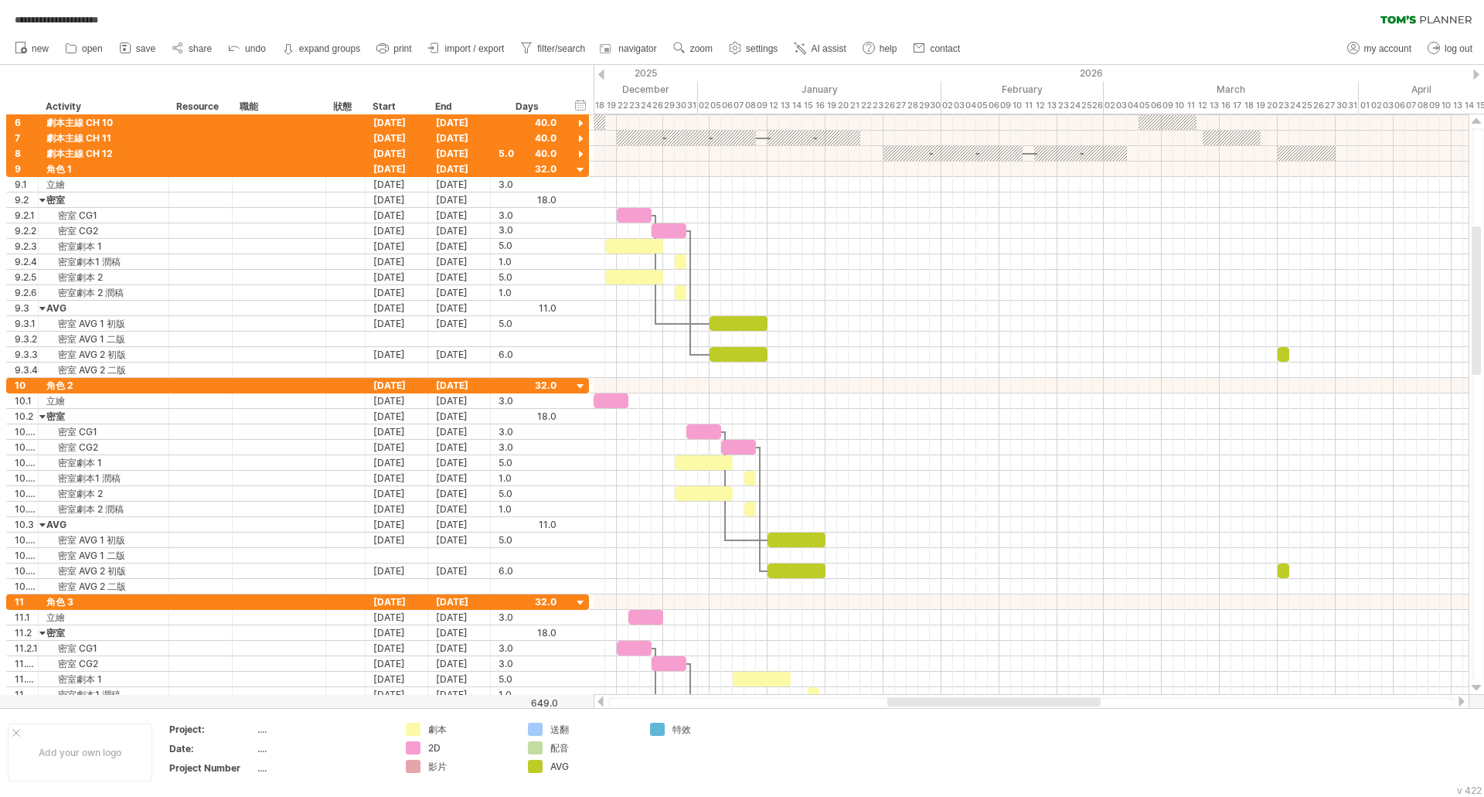
drag, startPoint x: 923, startPoint y: 706, endPoint x: 766, endPoint y: 706, distance: 156.9
click at [766, 706] on div at bounding box center [1031, 701] width 876 height 15
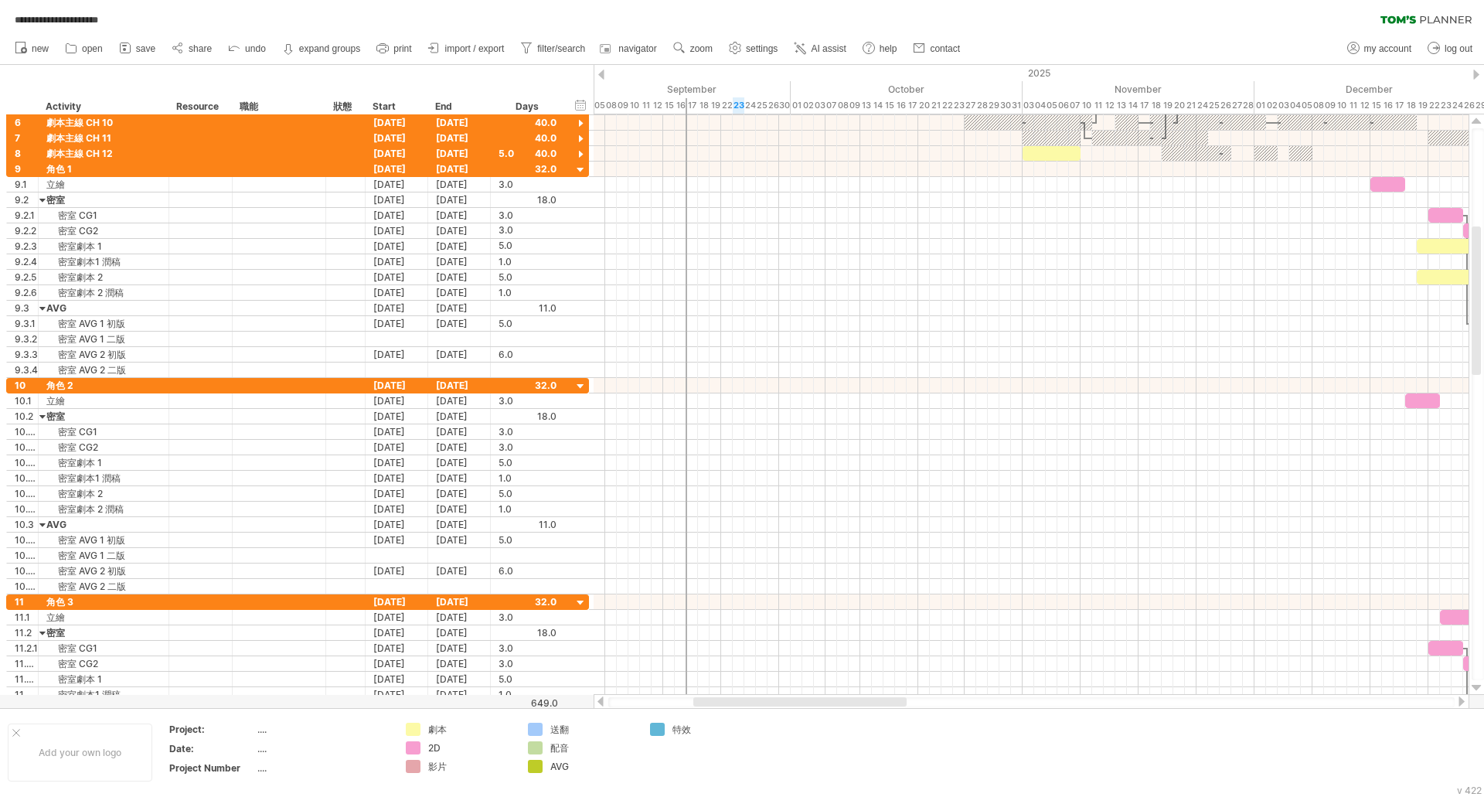
drag, startPoint x: 910, startPoint y: 702, endPoint x: 716, endPoint y: 702, distance: 194.0
click at [716, 702] on div at bounding box center [799, 701] width 213 height 9
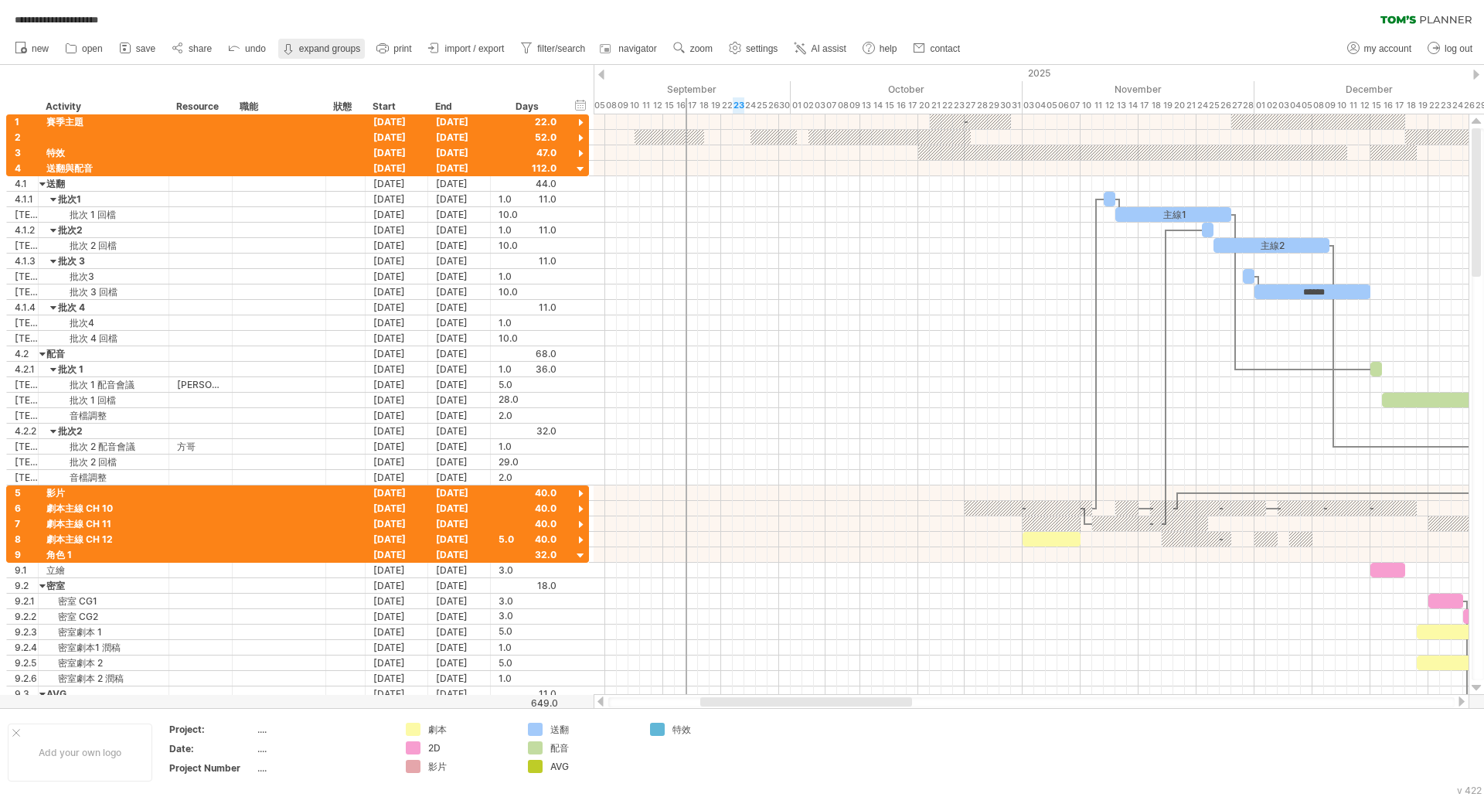
click at [335, 52] on strong "expand groups" at bounding box center [329, 48] width 61 height 11
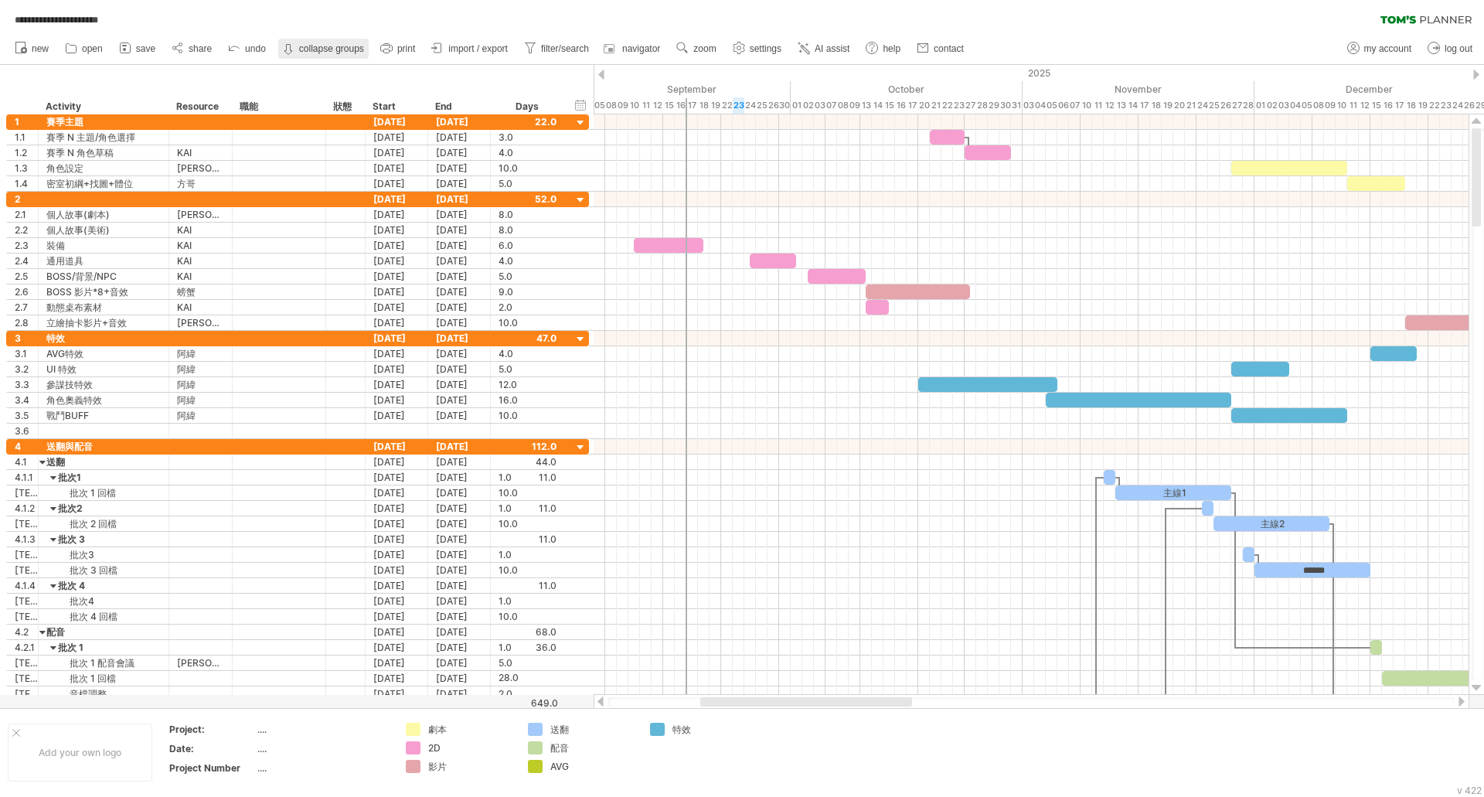
click at [334, 51] on strong "collapse groups" at bounding box center [331, 48] width 65 height 11
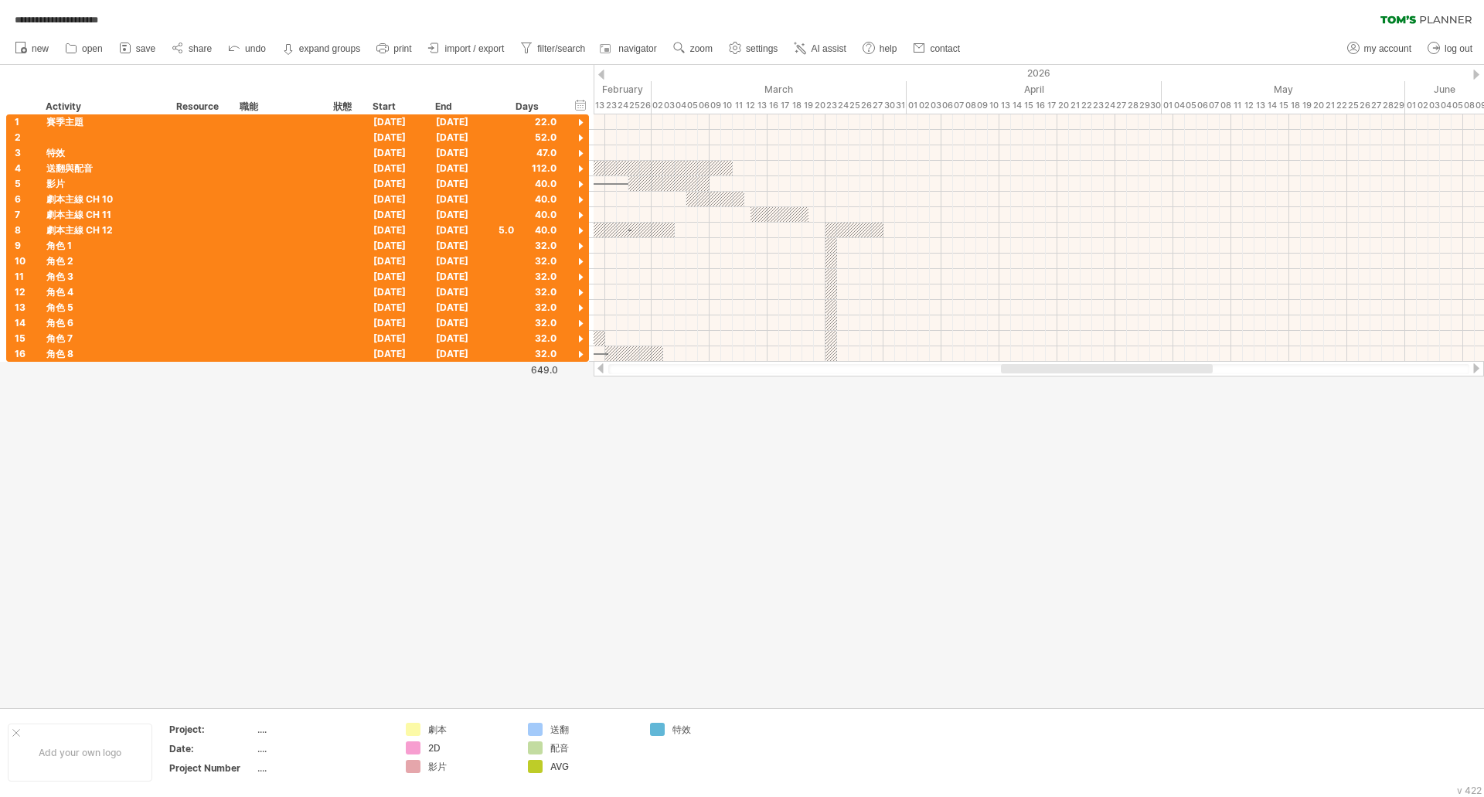
drag, startPoint x: 807, startPoint y: 368, endPoint x: 1107, endPoint y: 383, distance: 301.0
click at [1107, 383] on div "**********" at bounding box center [742, 398] width 1484 height 797
click at [580, 166] on div at bounding box center [580, 169] width 15 height 15
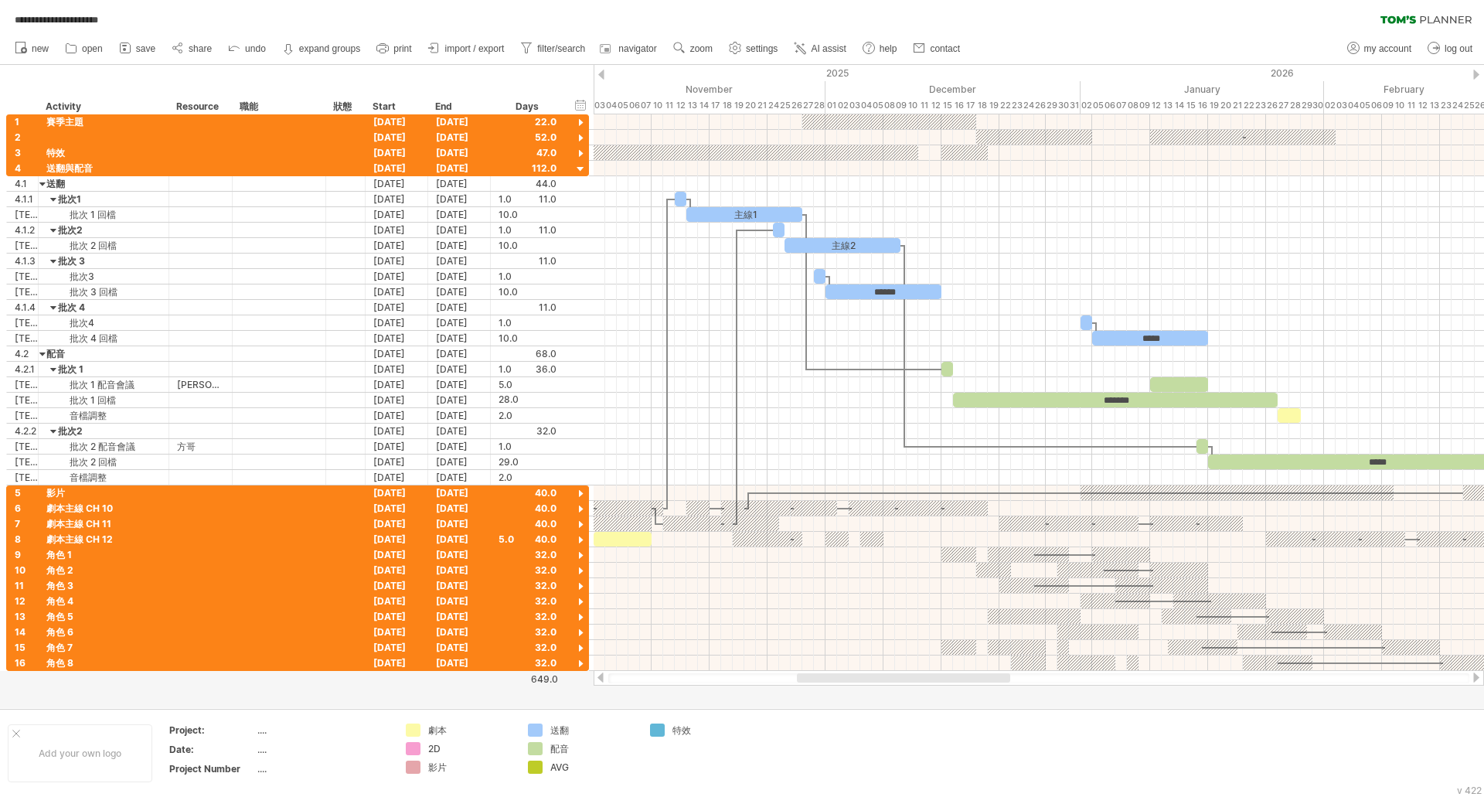
drag, startPoint x: 1009, startPoint y: 679, endPoint x: 811, endPoint y: 678, distance: 198.6
click at [811, 678] on div at bounding box center [903, 677] width 213 height 9
click at [584, 121] on div at bounding box center [580, 123] width 15 height 15
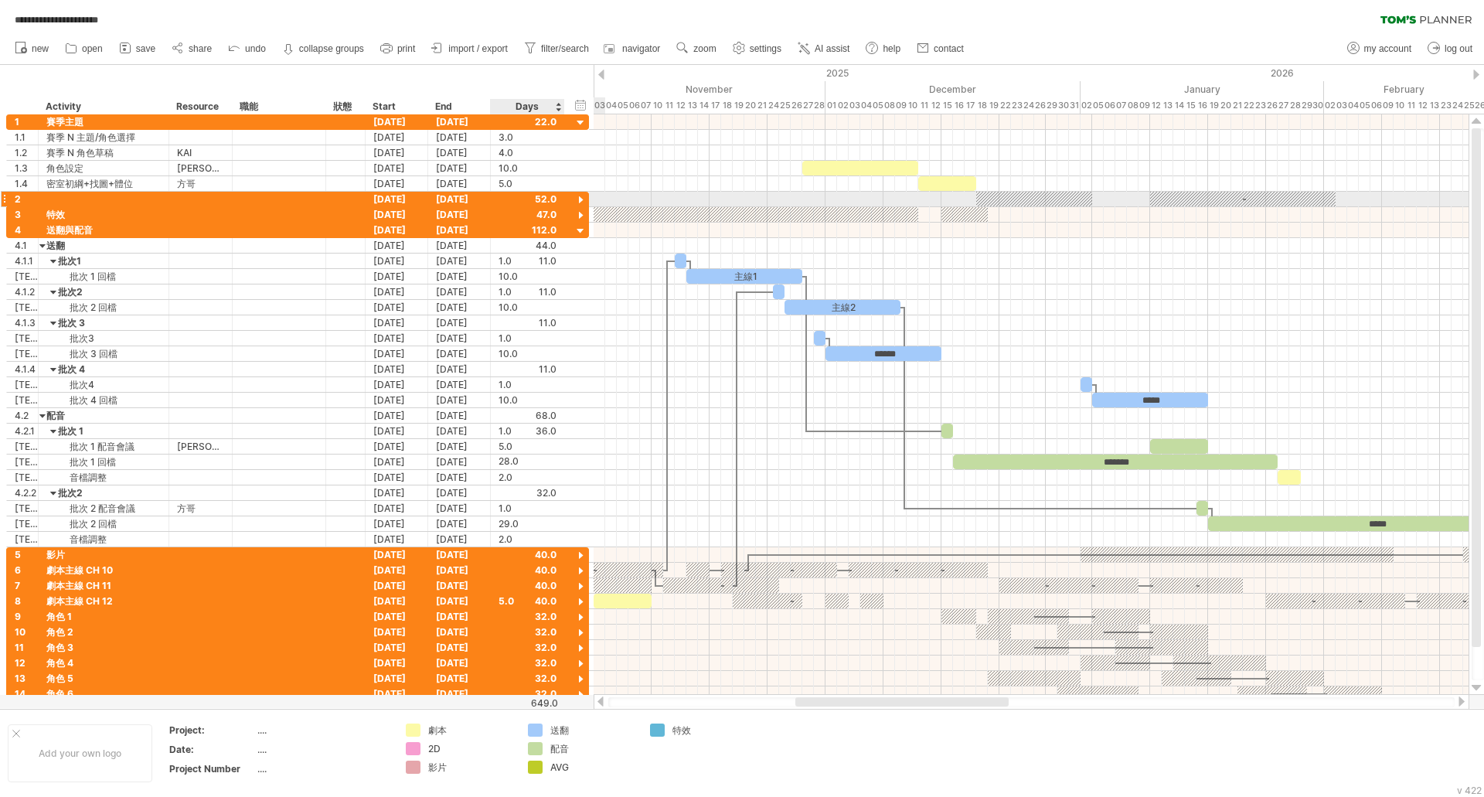
click at [579, 201] on div at bounding box center [580, 200] width 15 height 15
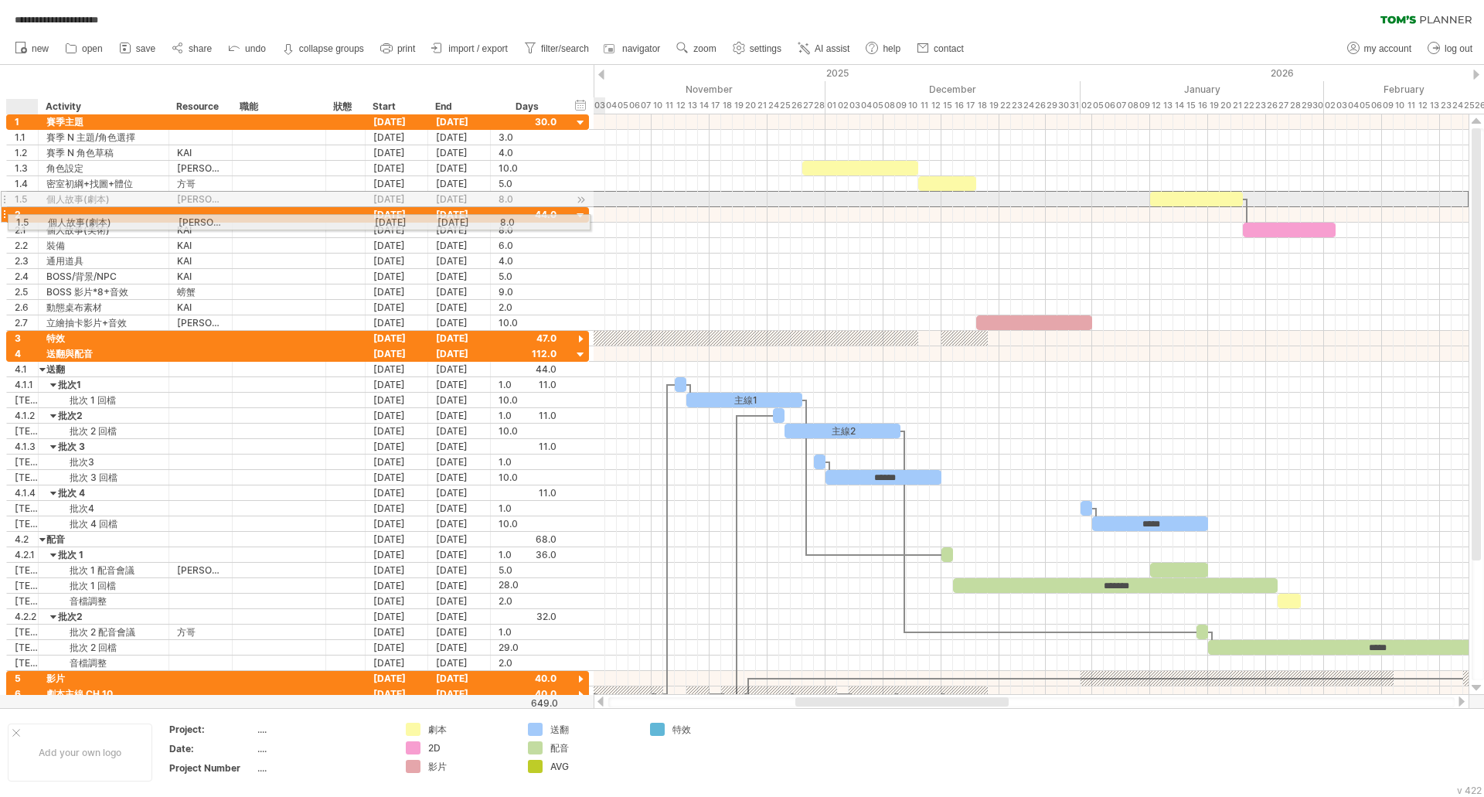
drag, startPoint x: 27, startPoint y: 200, endPoint x: 23, endPoint y: 219, distance: 19.7
click at [23, 219] on div "**********" at bounding box center [297, 407] width 583 height 587
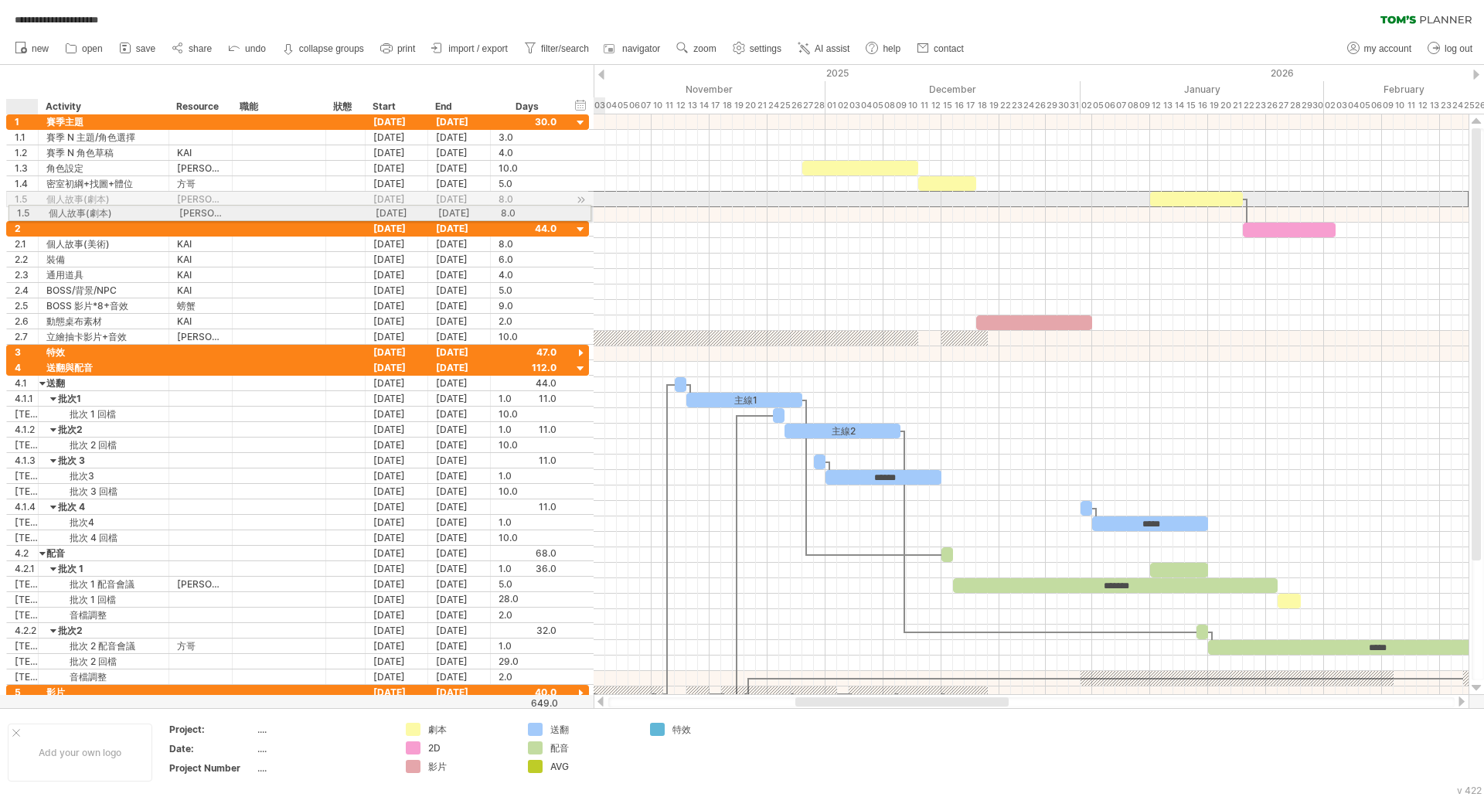
drag, startPoint x: 32, startPoint y: 194, endPoint x: 29, endPoint y: 210, distance: 16.4
click at [29, 210] on div "**********" at bounding box center [297, 414] width 583 height 601
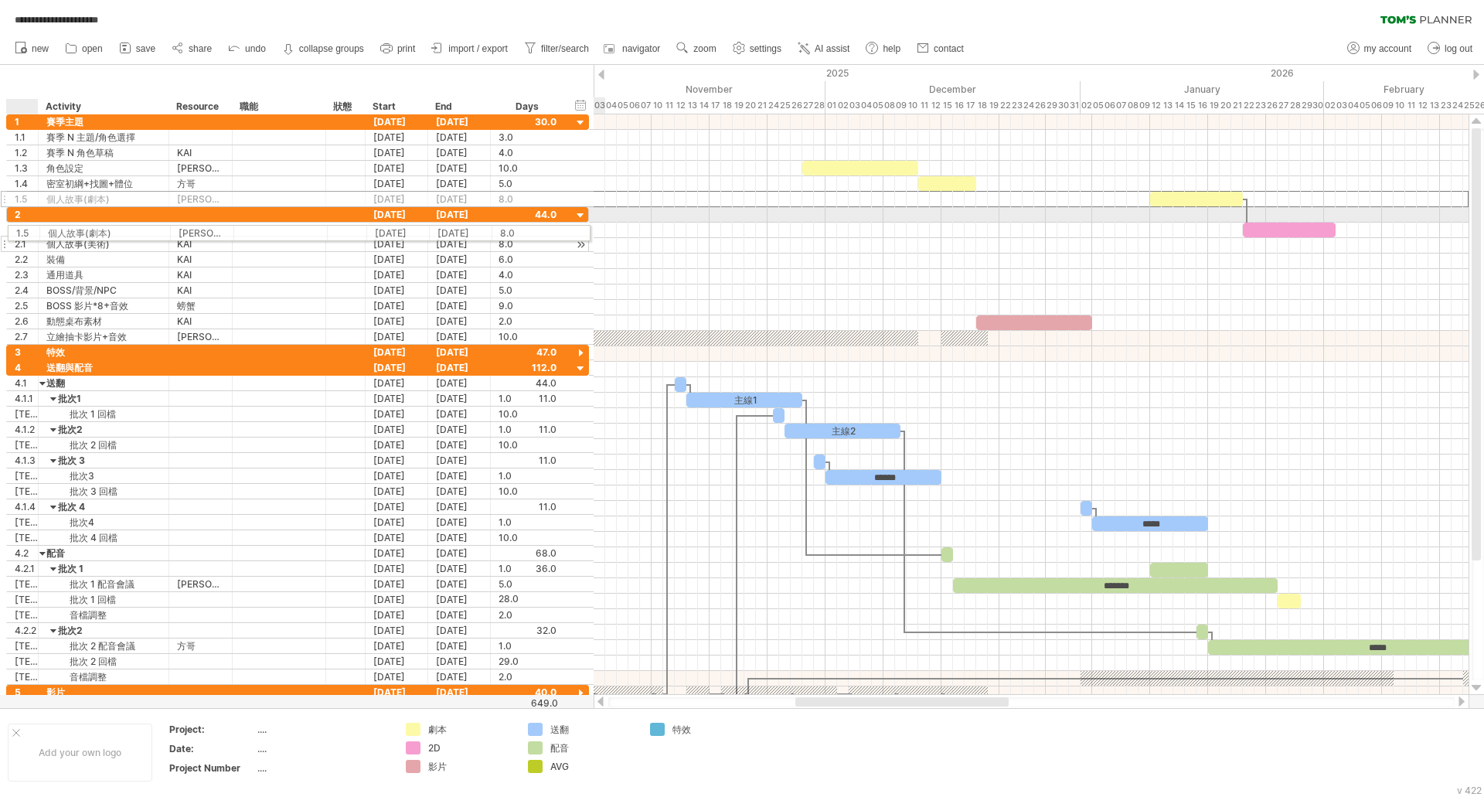
drag, startPoint x: 47, startPoint y: 202, endPoint x: 44, endPoint y: 230, distance: 28.8
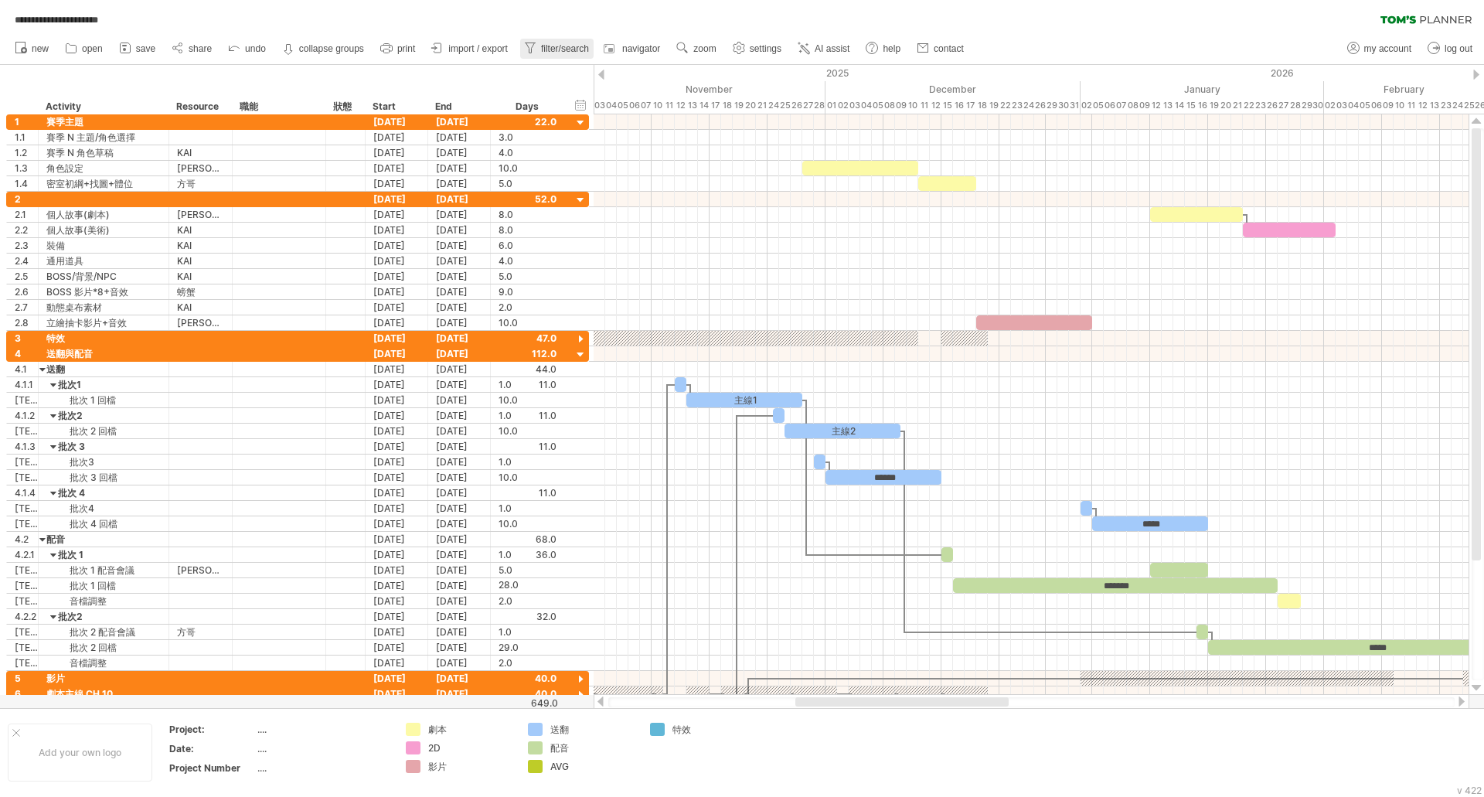
click at [566, 48] on span "filter/search" at bounding box center [565, 48] width 48 height 11
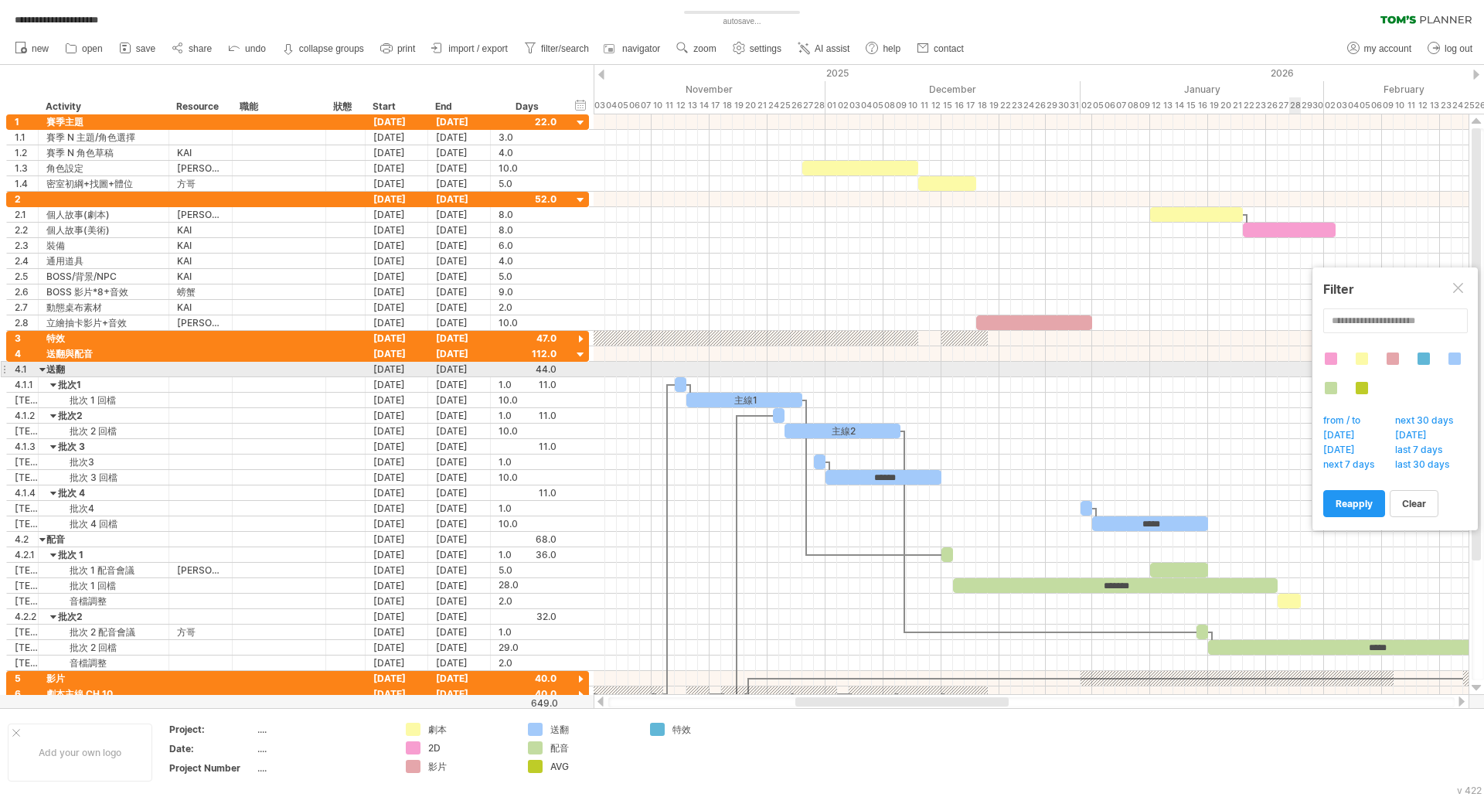
click at [1365, 365] on div at bounding box center [1400, 381] width 155 height 59
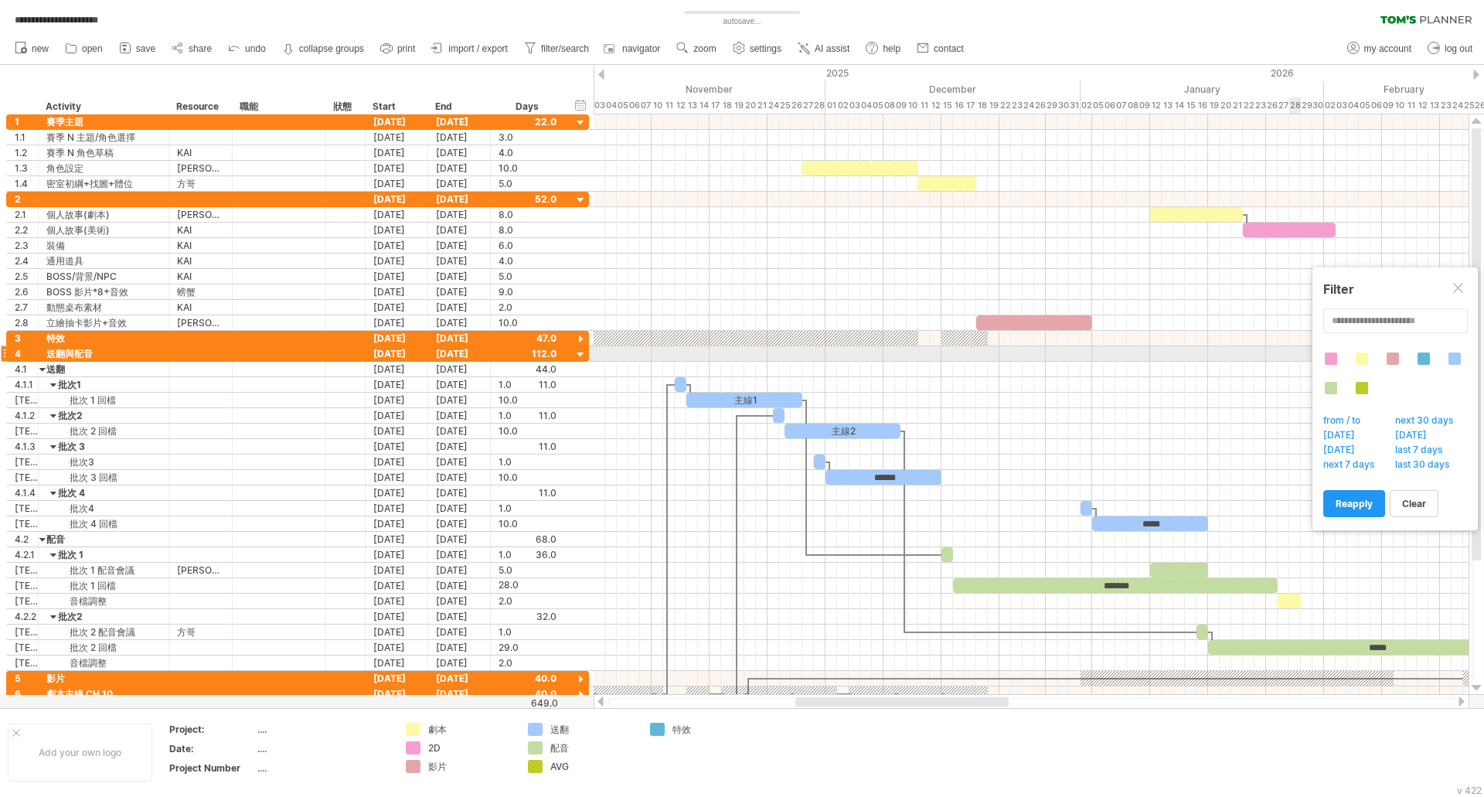
click at [1362, 355] on div at bounding box center [1361, 358] width 12 height 12
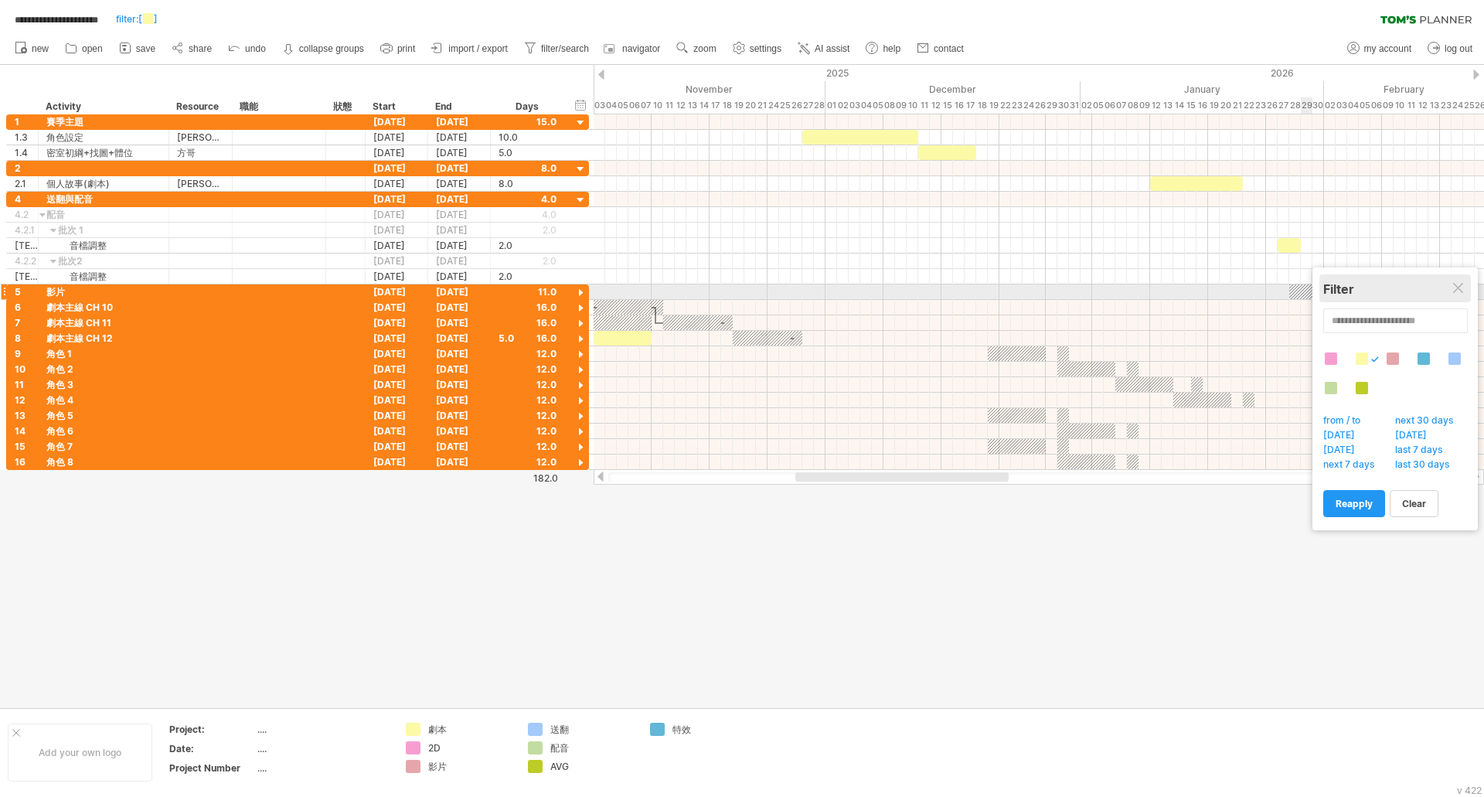
click at [1451, 285] on div "Filter" at bounding box center [1395, 288] width 144 height 15
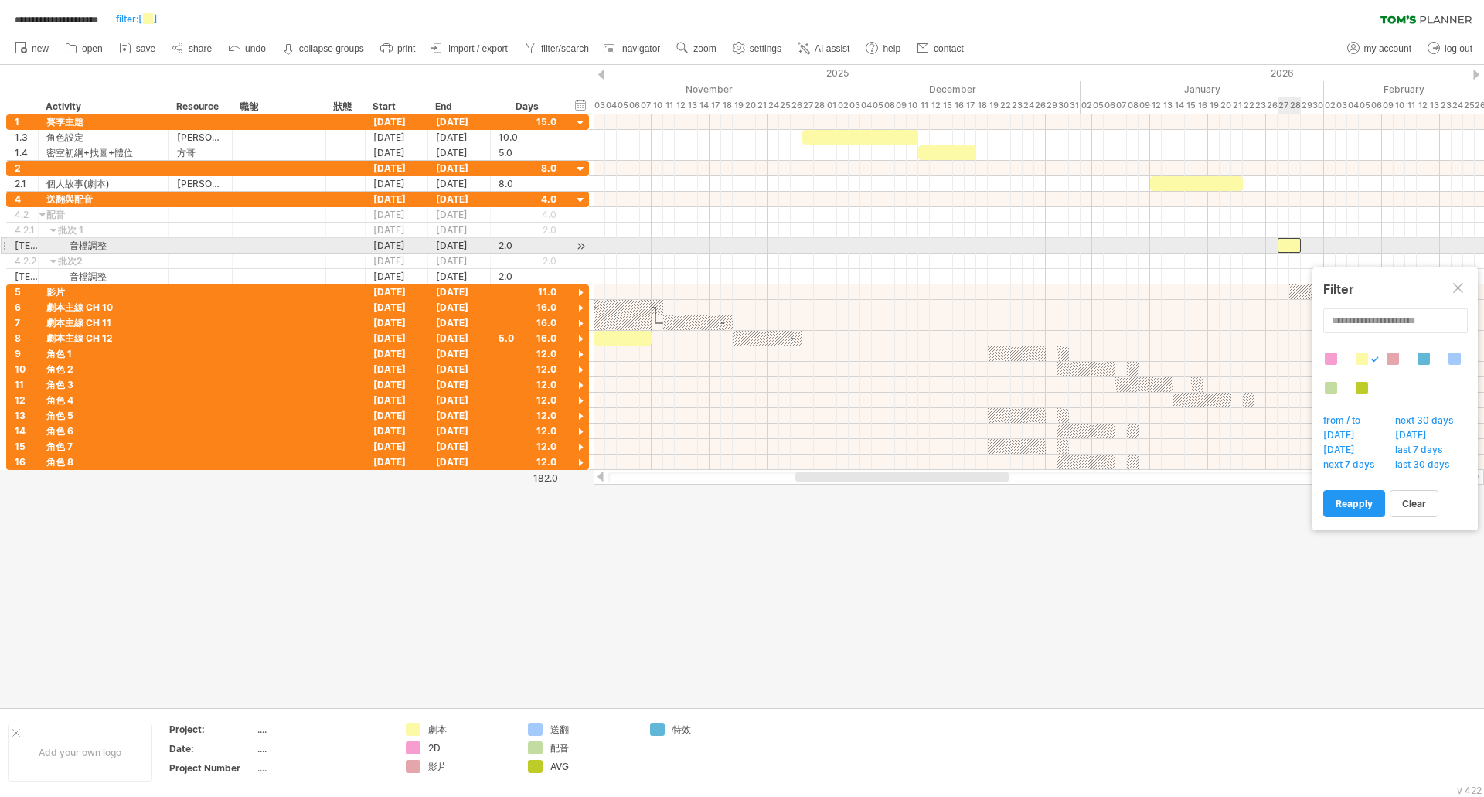
click at [1286, 244] on div at bounding box center [1288, 245] width 23 height 15
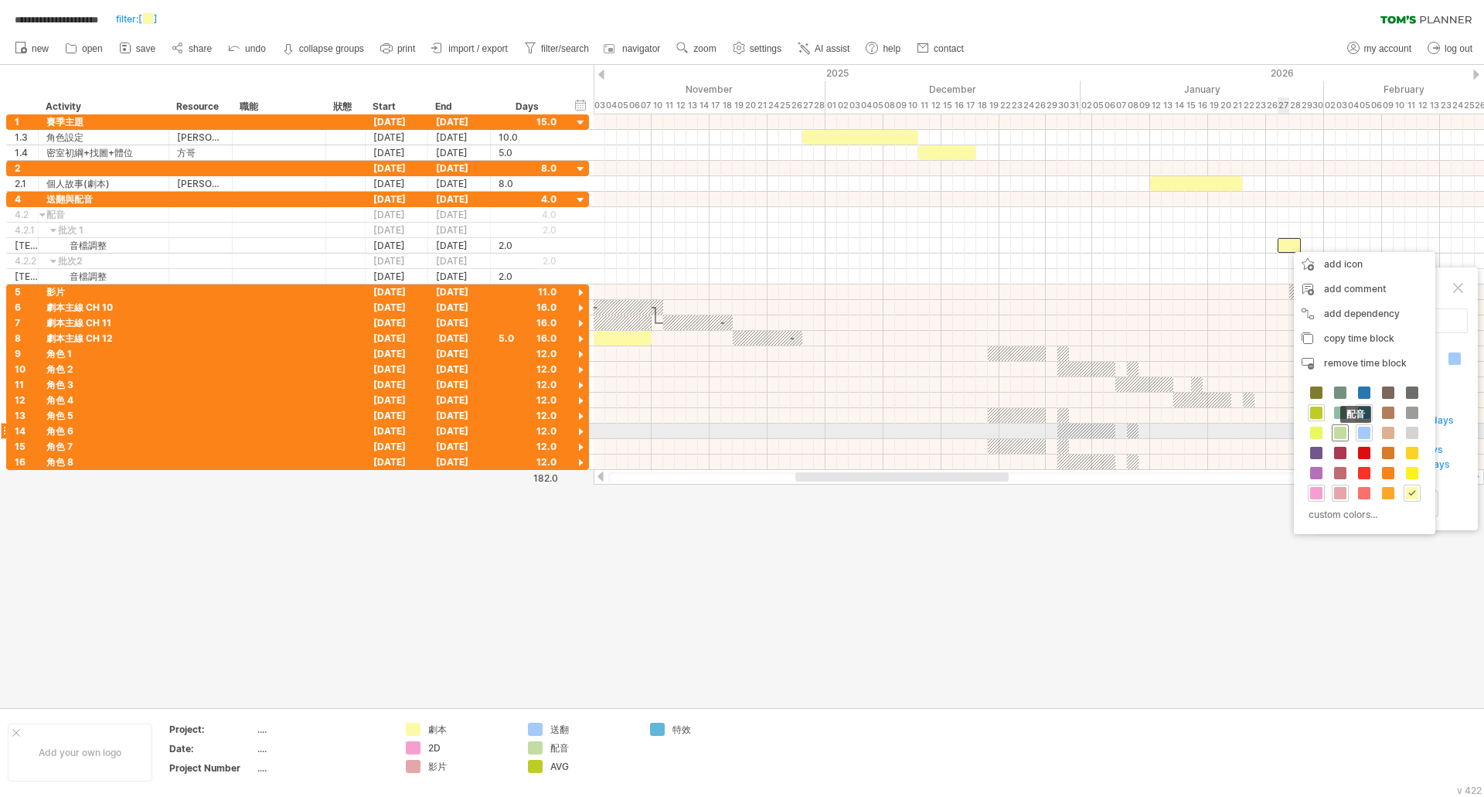
click at [1346, 430] on div "配音" at bounding box center [1340, 432] width 17 height 17
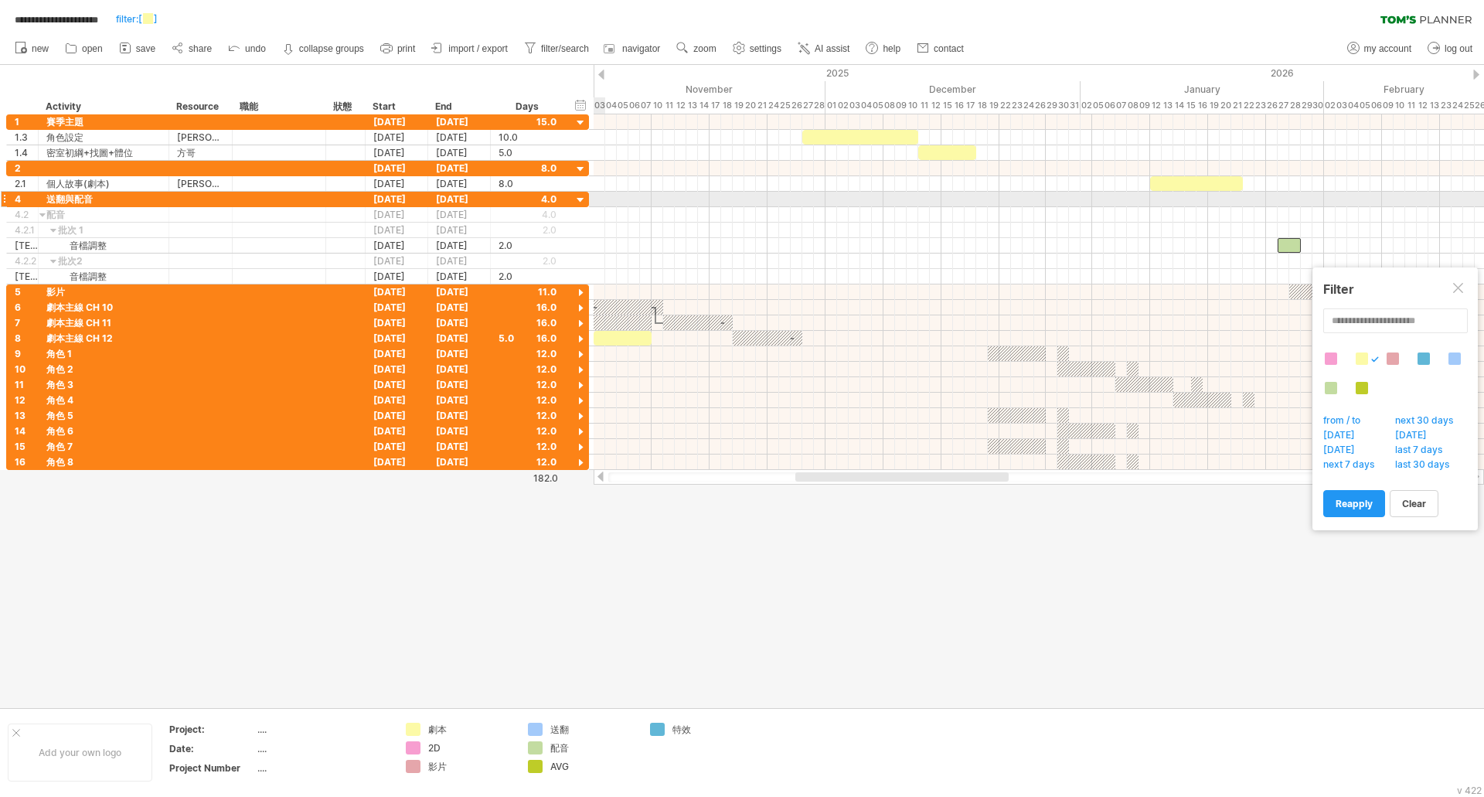
click at [580, 201] on div at bounding box center [580, 200] width 15 height 15
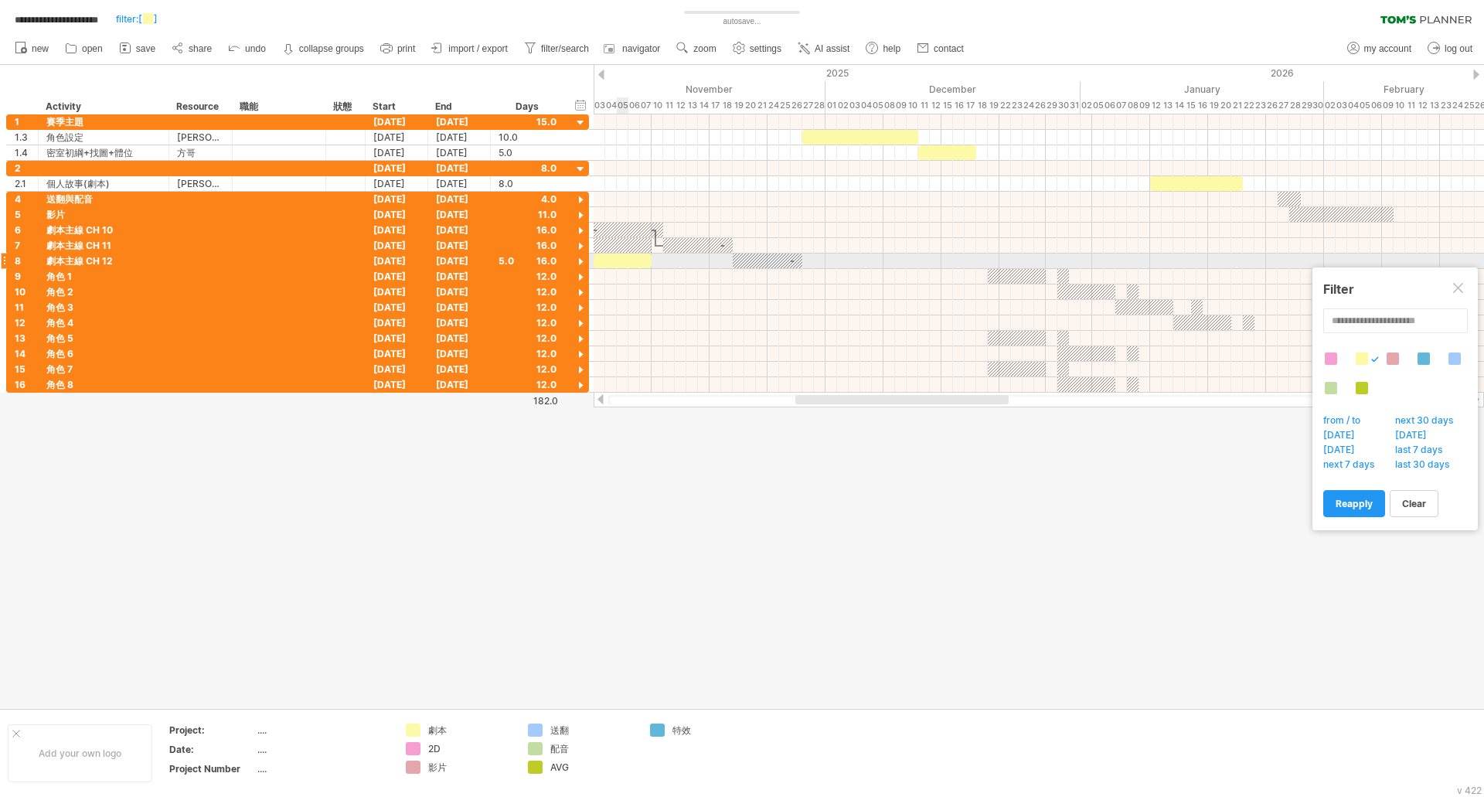
click at [622, 262] on div at bounding box center [622, 260] width 58 height 15
click at [580, 260] on div at bounding box center [580, 262] width 15 height 15
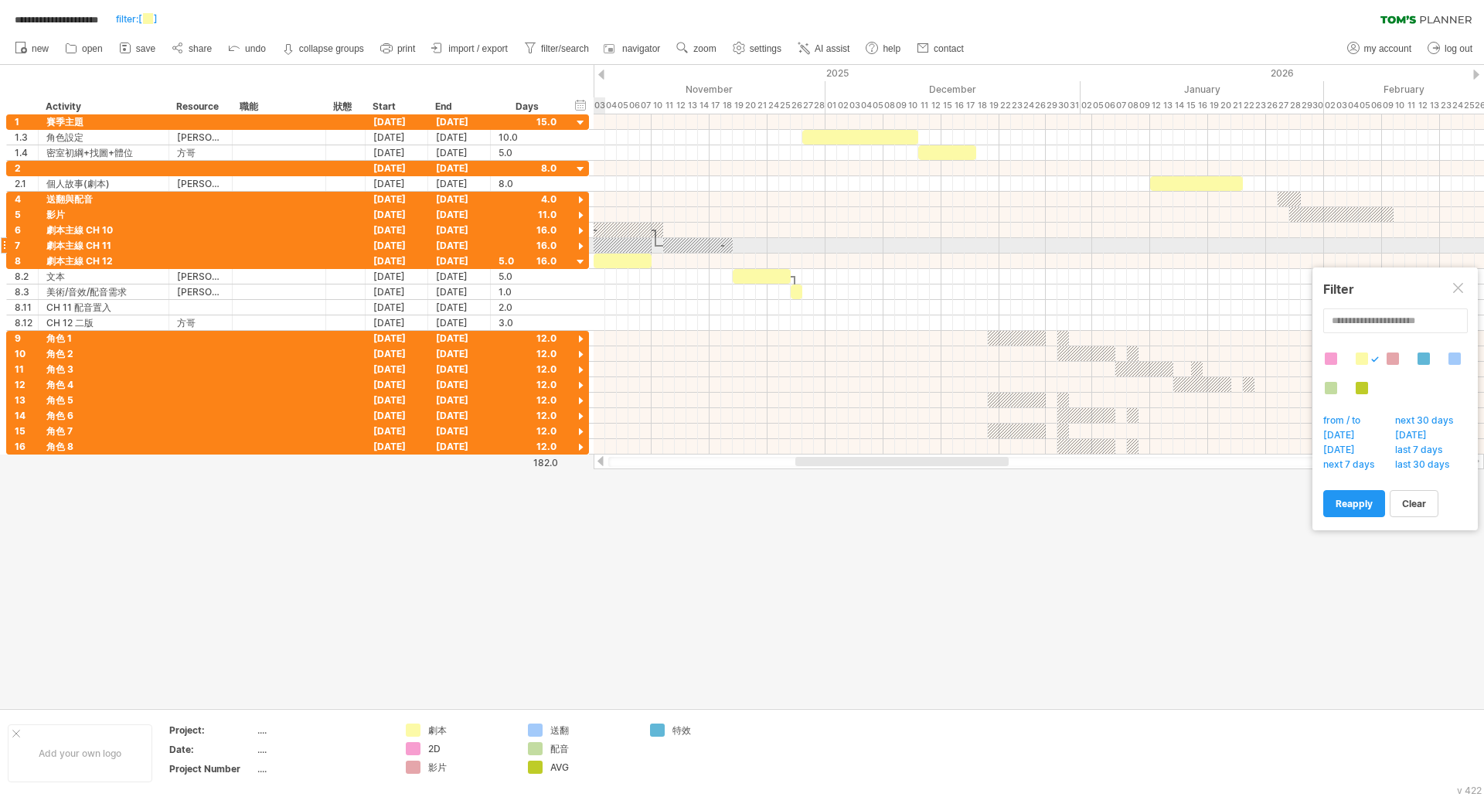
click at [580, 246] on div at bounding box center [580, 247] width 15 height 15
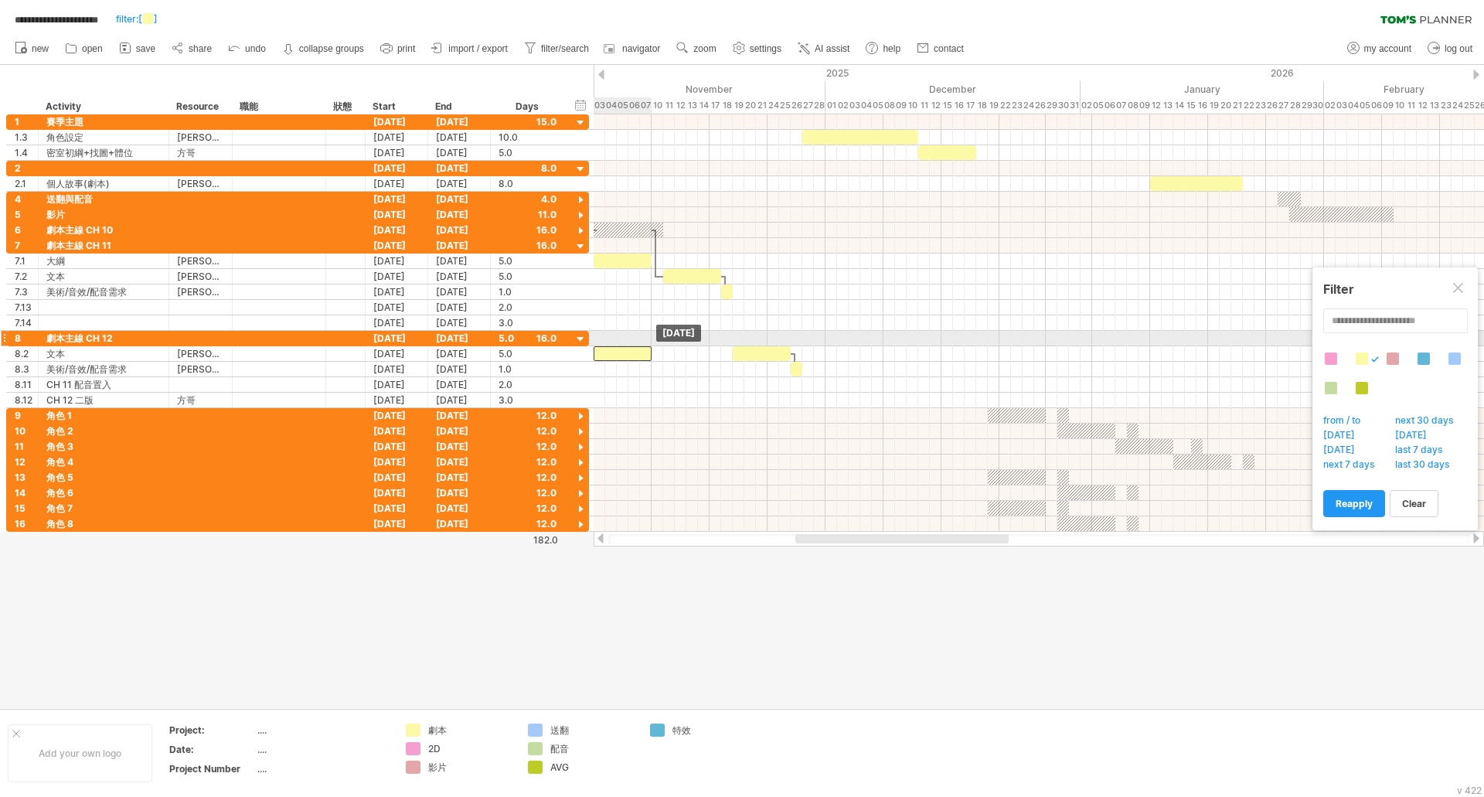
drag, startPoint x: 625, startPoint y: 335, endPoint x: 624, endPoint y: 344, distance: 8.5
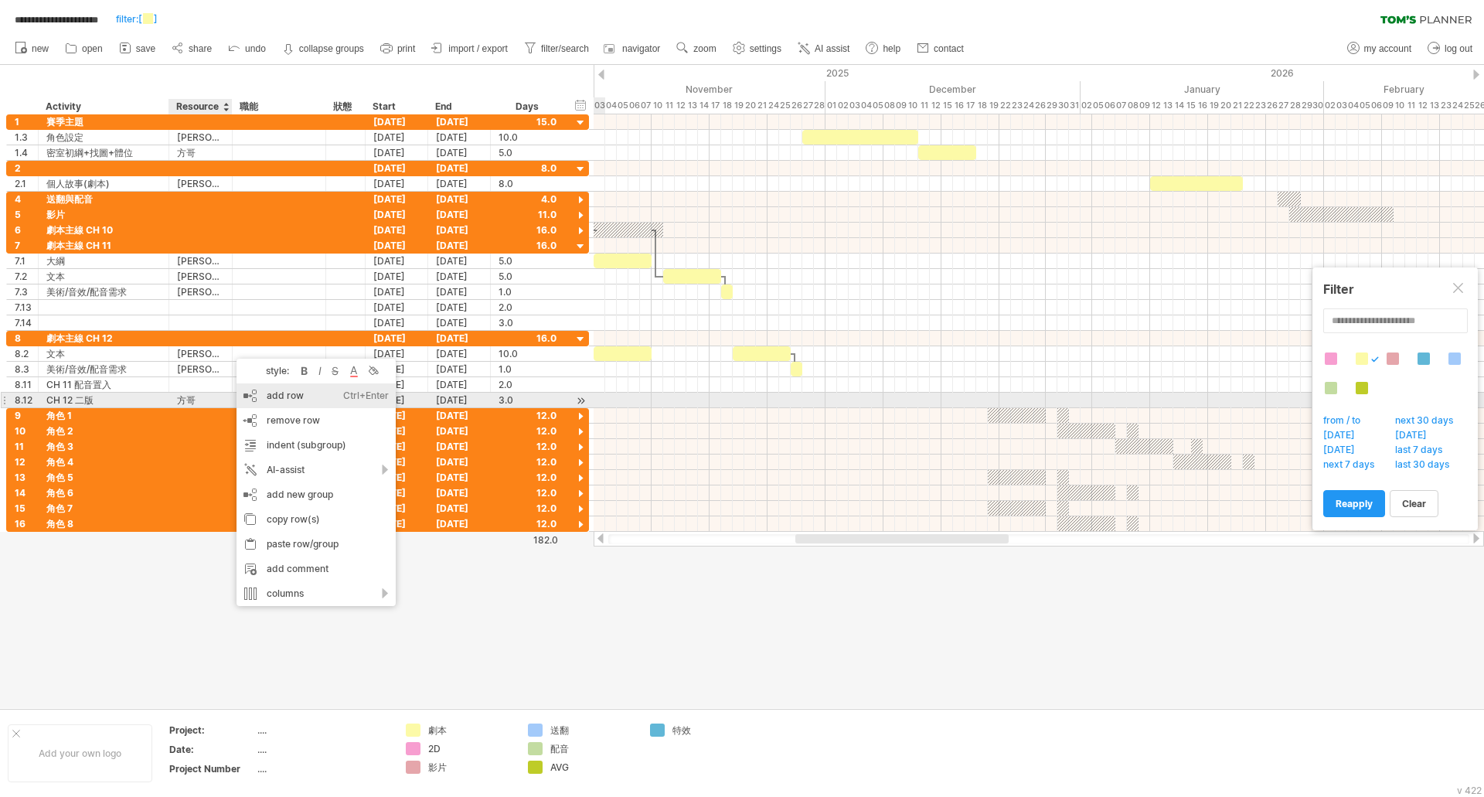
click at [321, 398] on div "add row Ctrl+Enter Cmd+Enter" at bounding box center [315, 395] width 159 height 25
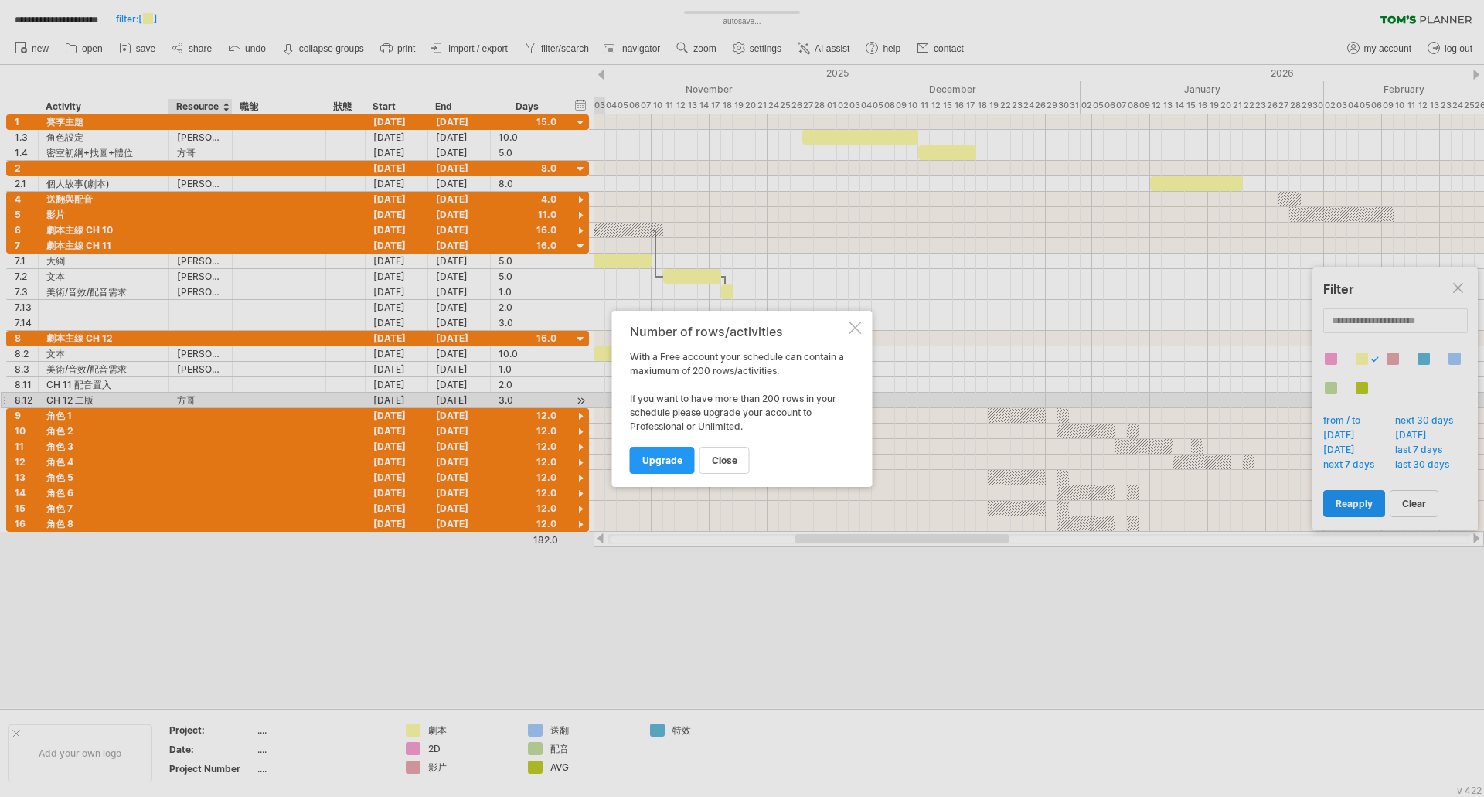
click at [736, 455] on span "close" at bounding box center [725, 460] width 26 height 12
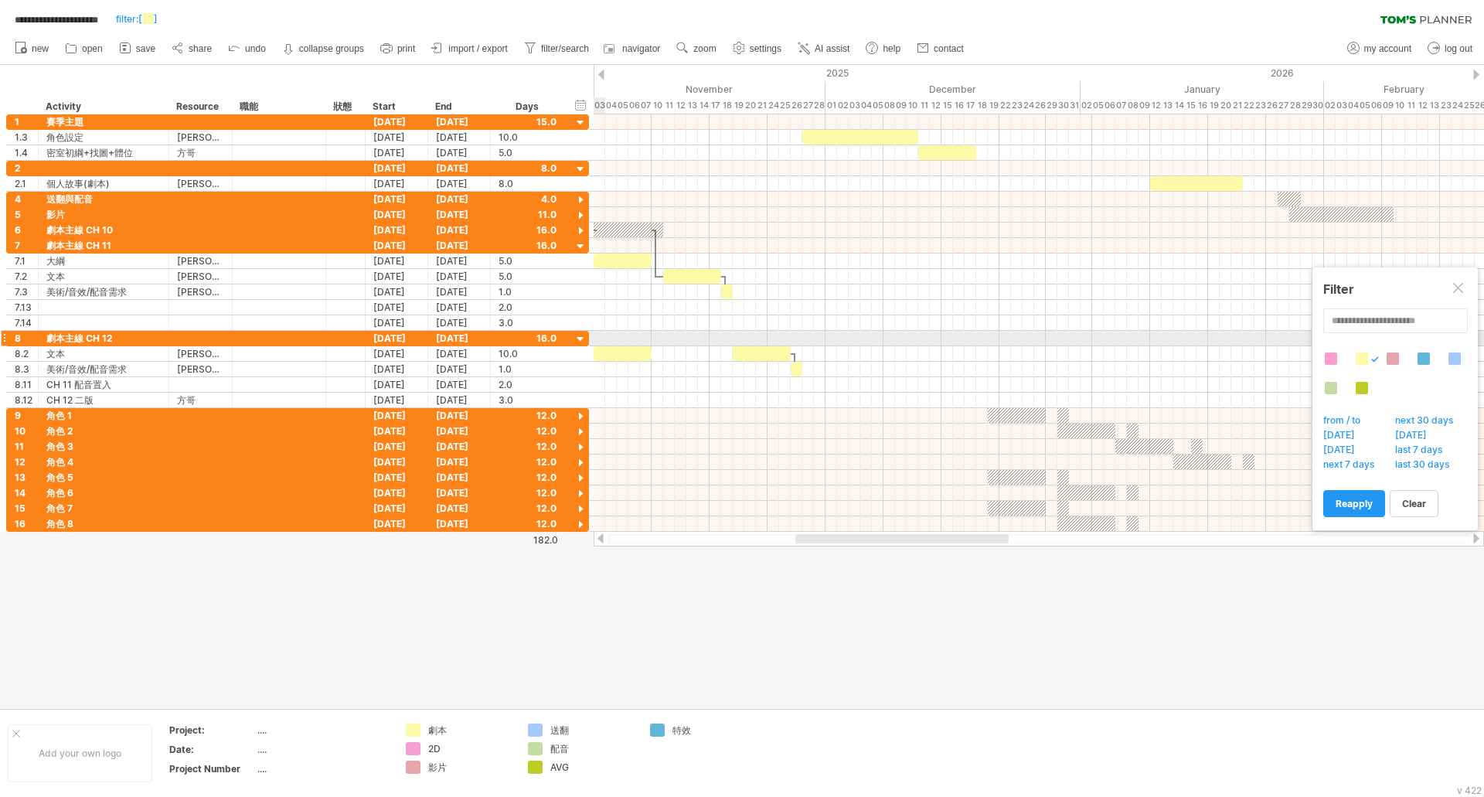
click at [580, 337] on div at bounding box center [580, 339] width 15 height 15
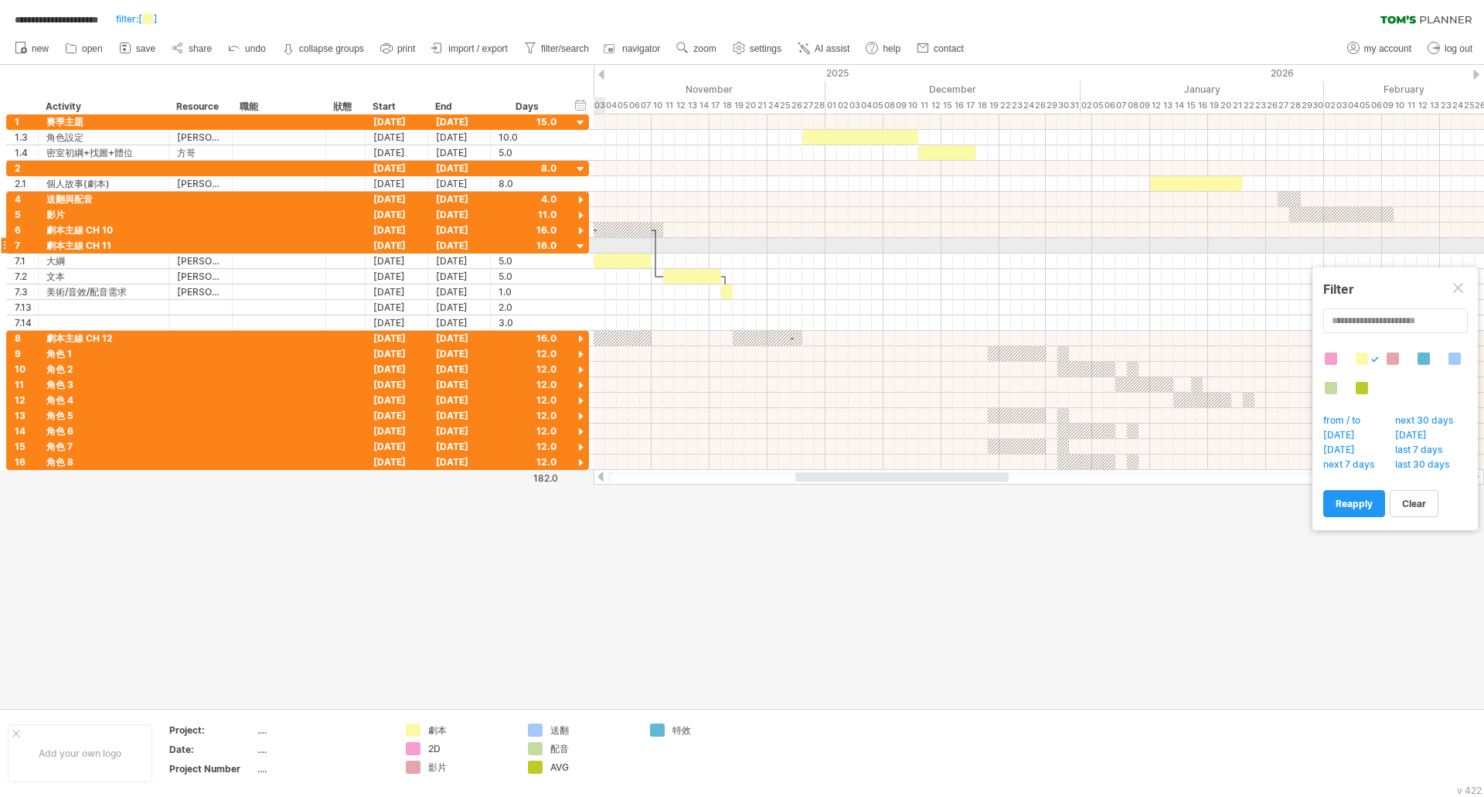
click at [583, 248] on div at bounding box center [580, 247] width 15 height 15
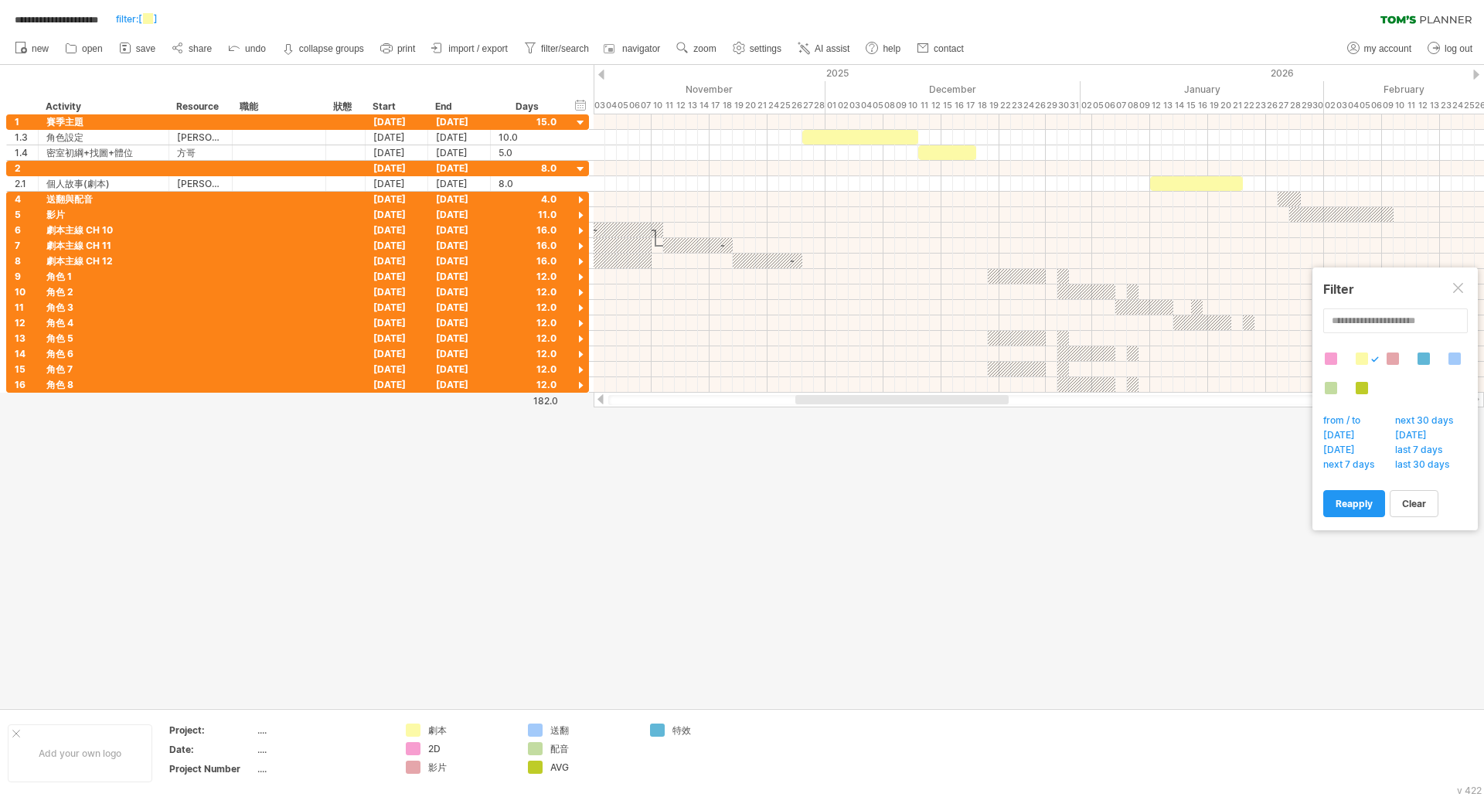
click at [843, 563] on div at bounding box center [742, 386] width 1484 height 643
drag, startPoint x: 732, startPoint y: 555, endPoint x: 526, endPoint y: 297, distance: 330.0
click at [732, 555] on div at bounding box center [742, 386] width 1484 height 643
click at [583, 168] on div at bounding box center [580, 169] width 15 height 15
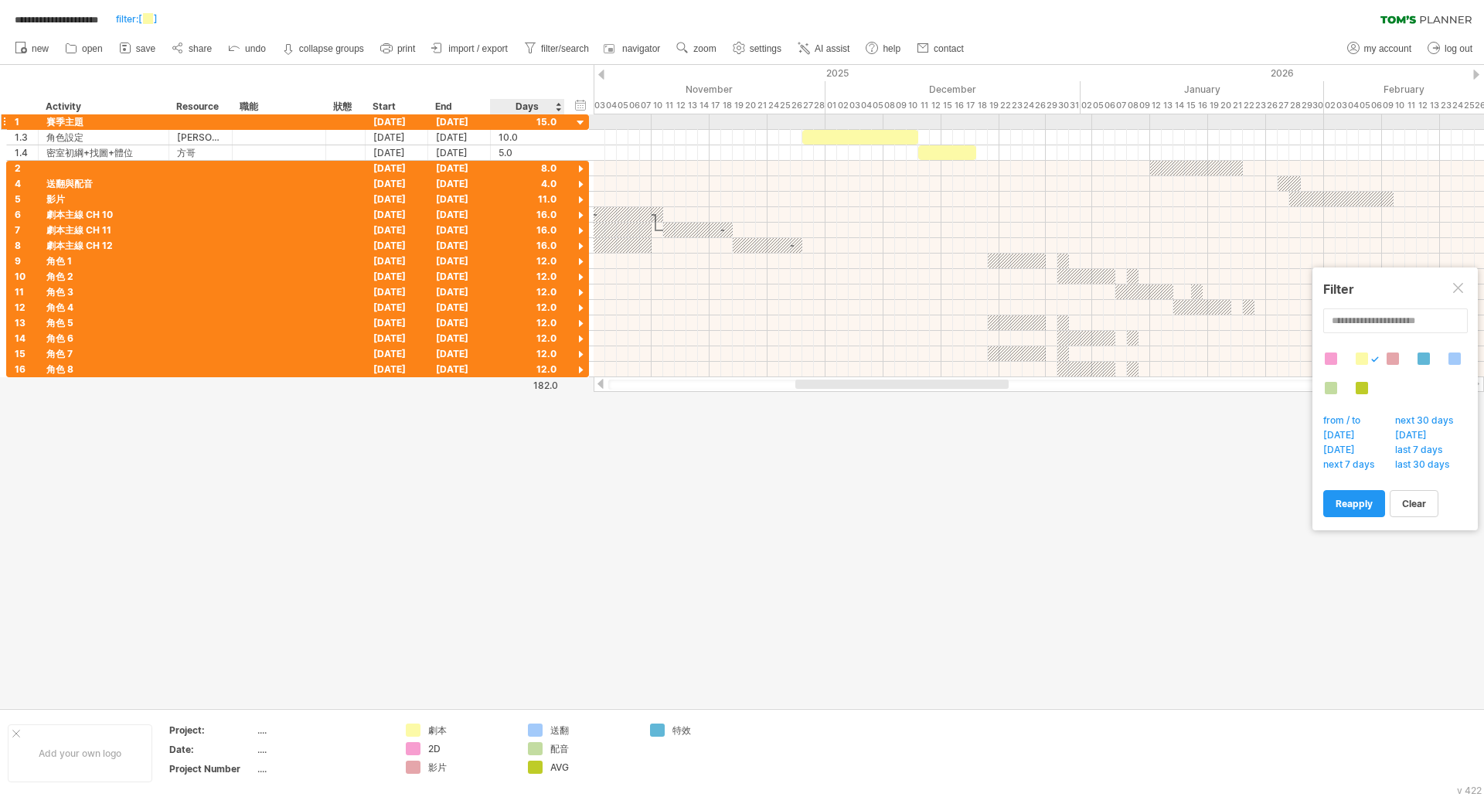
click at [583, 121] on div at bounding box center [580, 123] width 15 height 15
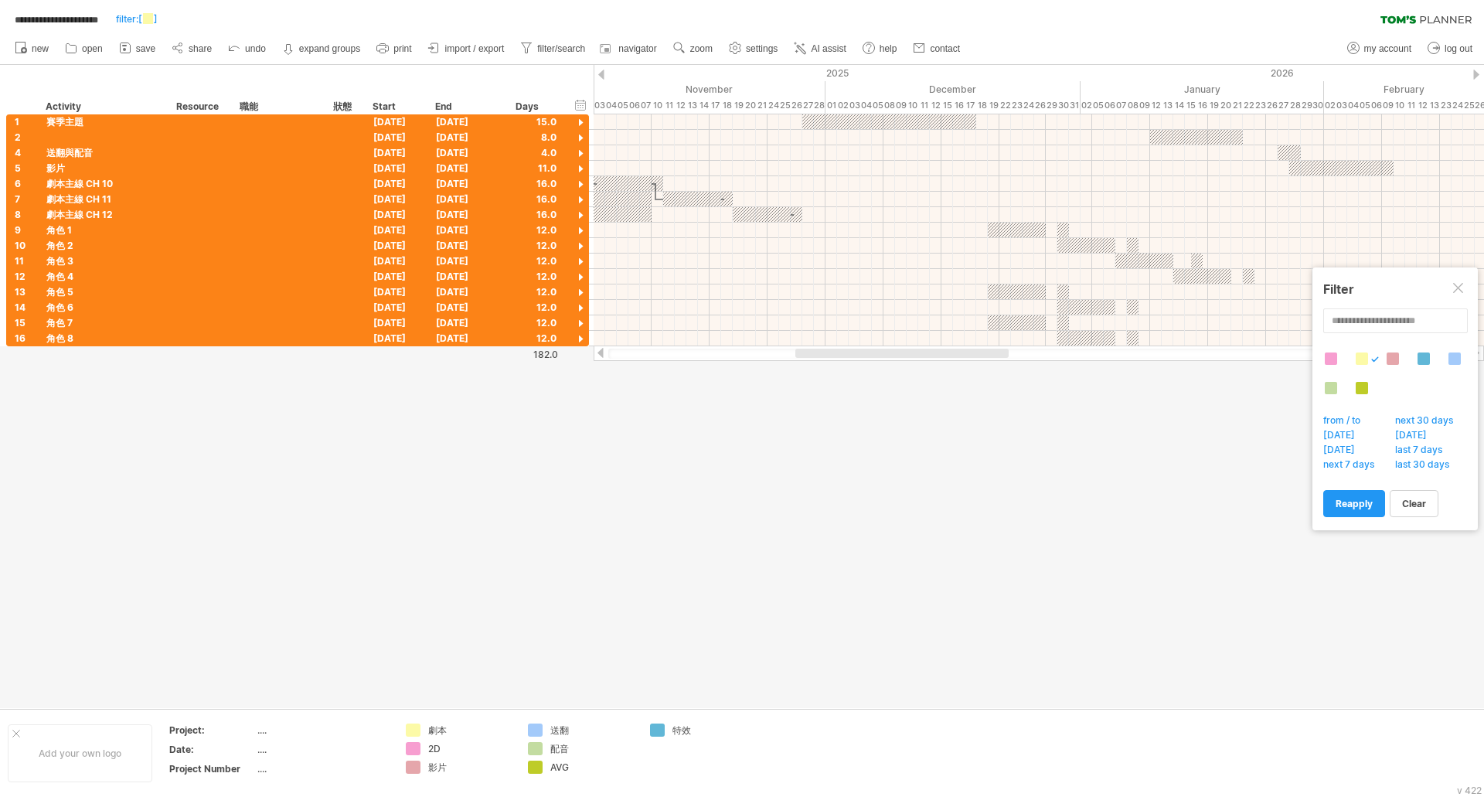
click at [750, 519] on div at bounding box center [742, 386] width 1484 height 643
click at [1430, 505] on link "clear" at bounding box center [1413, 503] width 49 height 27
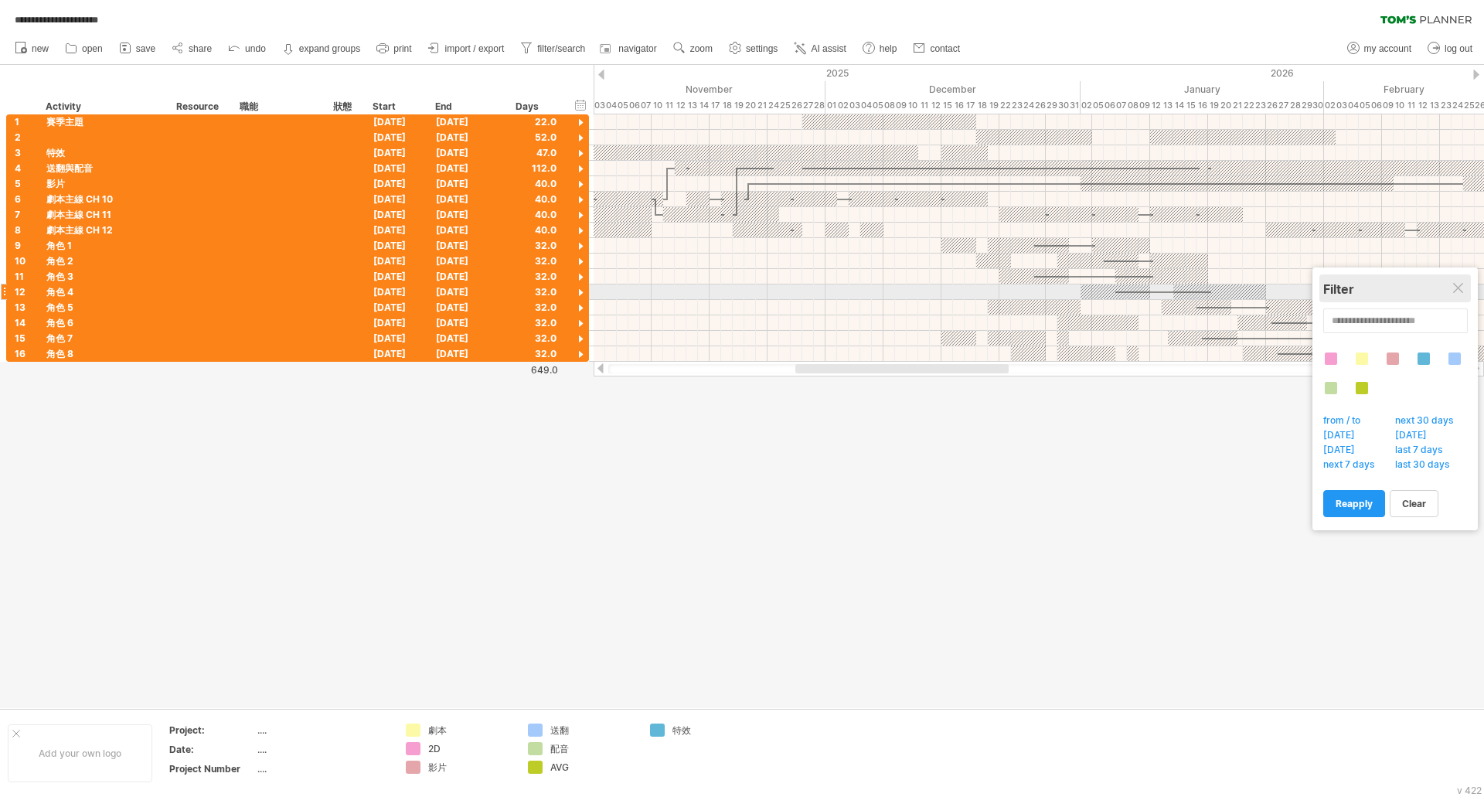
click at [1467, 296] on div "Filter" at bounding box center [1395, 288] width 144 height 28
click at [124, 52] on icon at bounding box center [124, 47] width 15 height 15
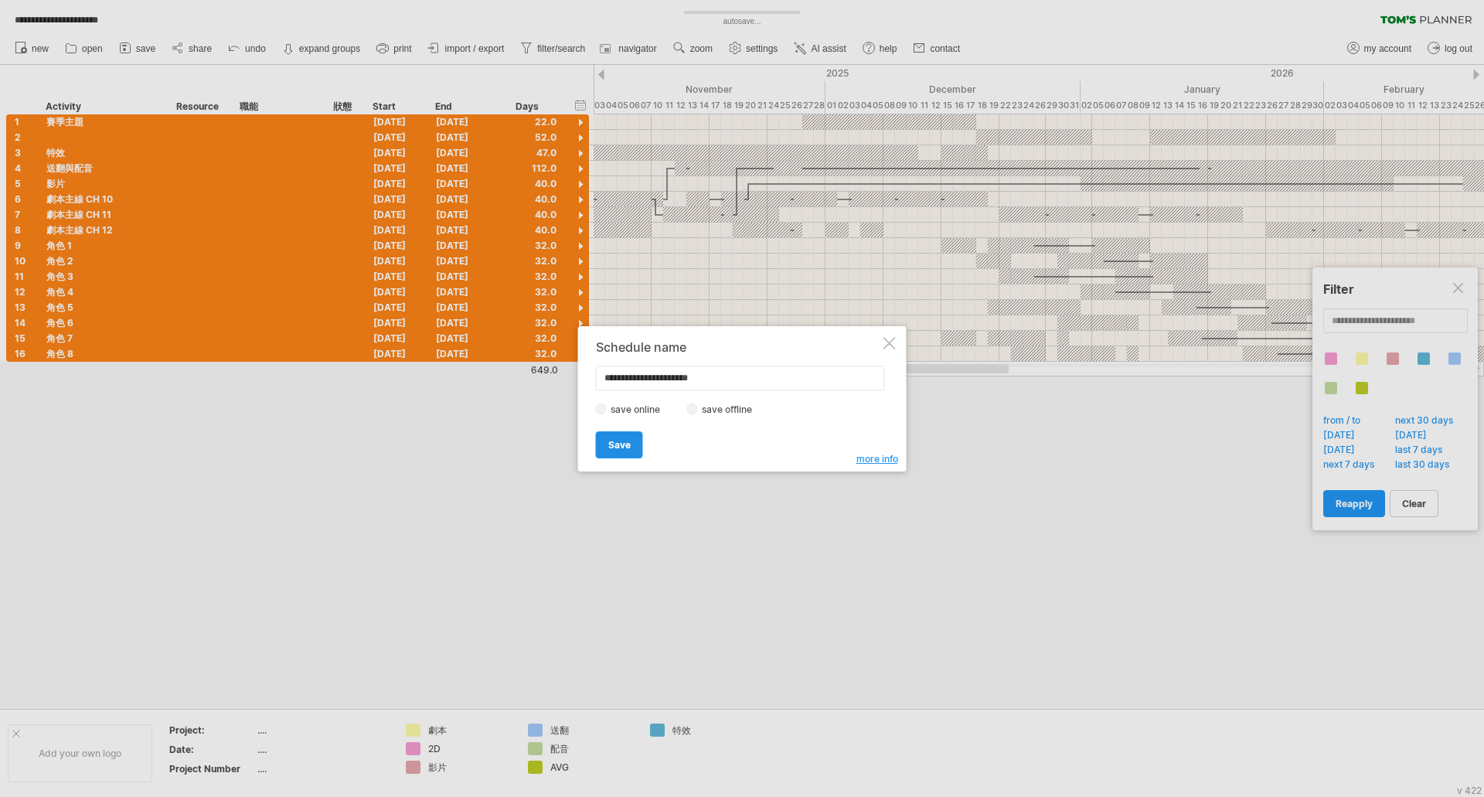
click at [606, 444] on link "Save" at bounding box center [619, 444] width 47 height 27
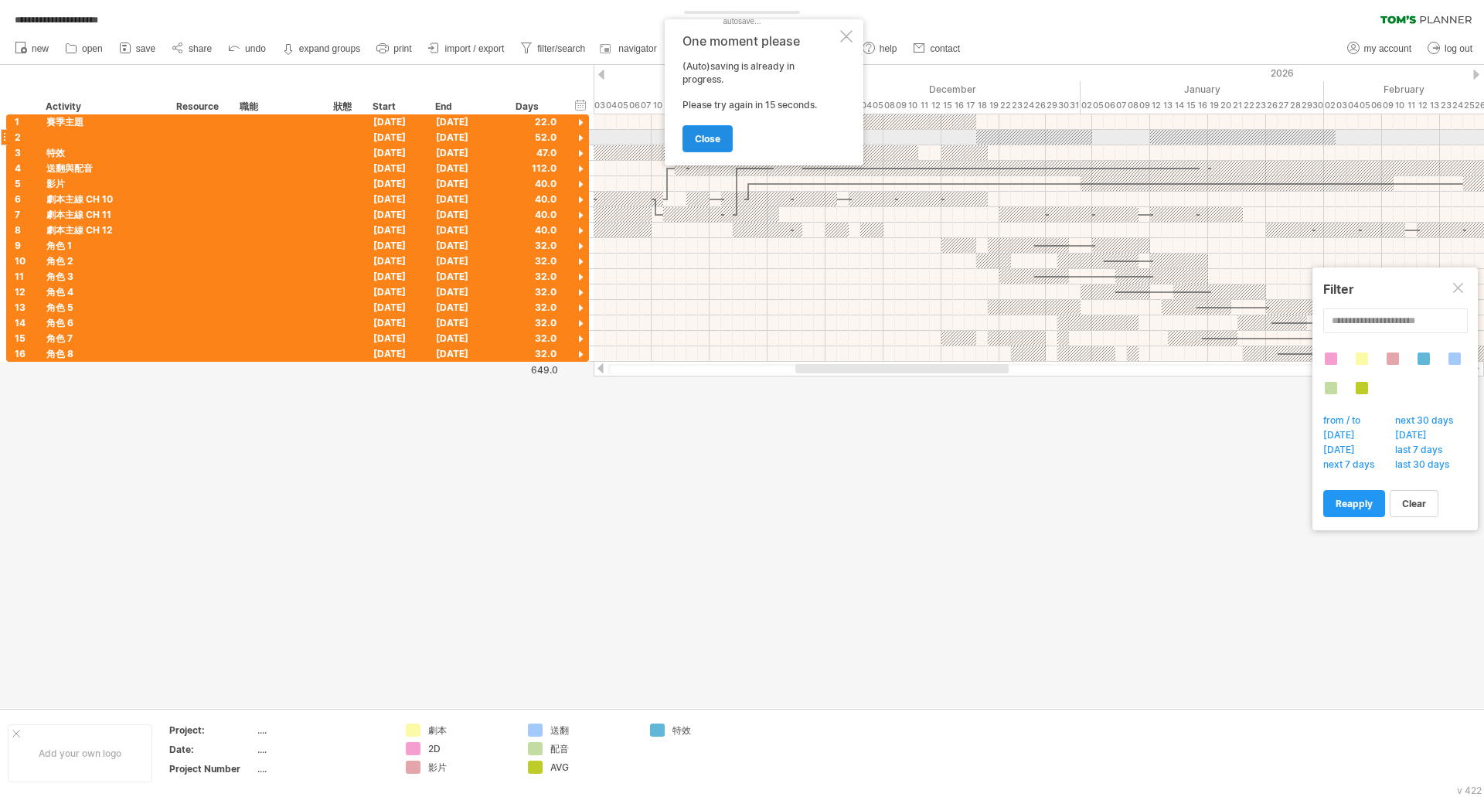
click at [709, 130] on link "close" at bounding box center [707, 138] width 50 height 27
click at [831, 654] on div at bounding box center [742, 386] width 1484 height 643
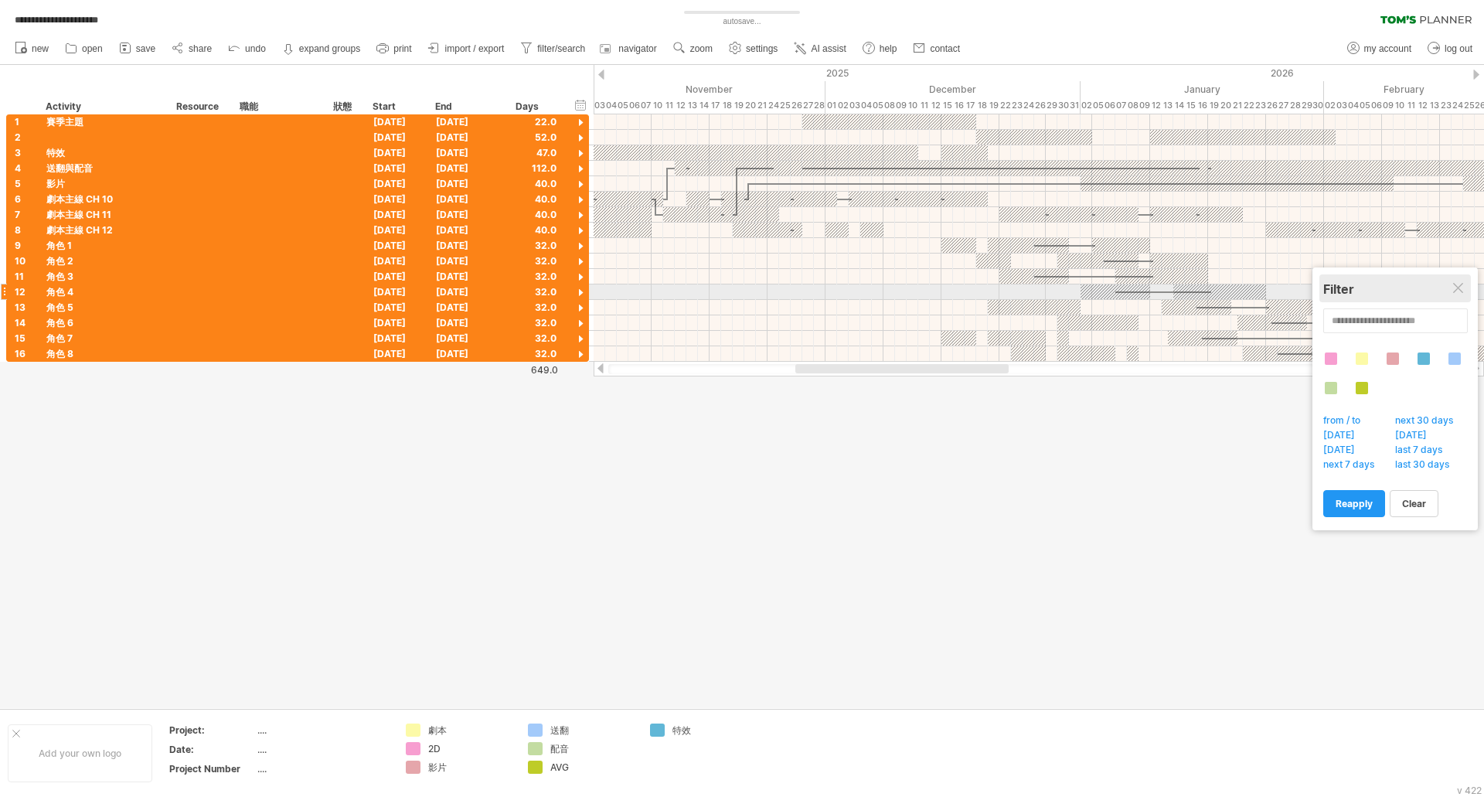
click at [1460, 297] on div "Filter" at bounding box center [1395, 288] width 144 height 28
click at [1451, 285] on div "Filter" at bounding box center [1395, 288] width 144 height 15
click at [1456, 296] on div "Filter" at bounding box center [1395, 288] width 144 height 15
click at [1459, 293] on div at bounding box center [1459, 289] width 12 height 12
